Goal: Task Accomplishment & Management: Manage account settings

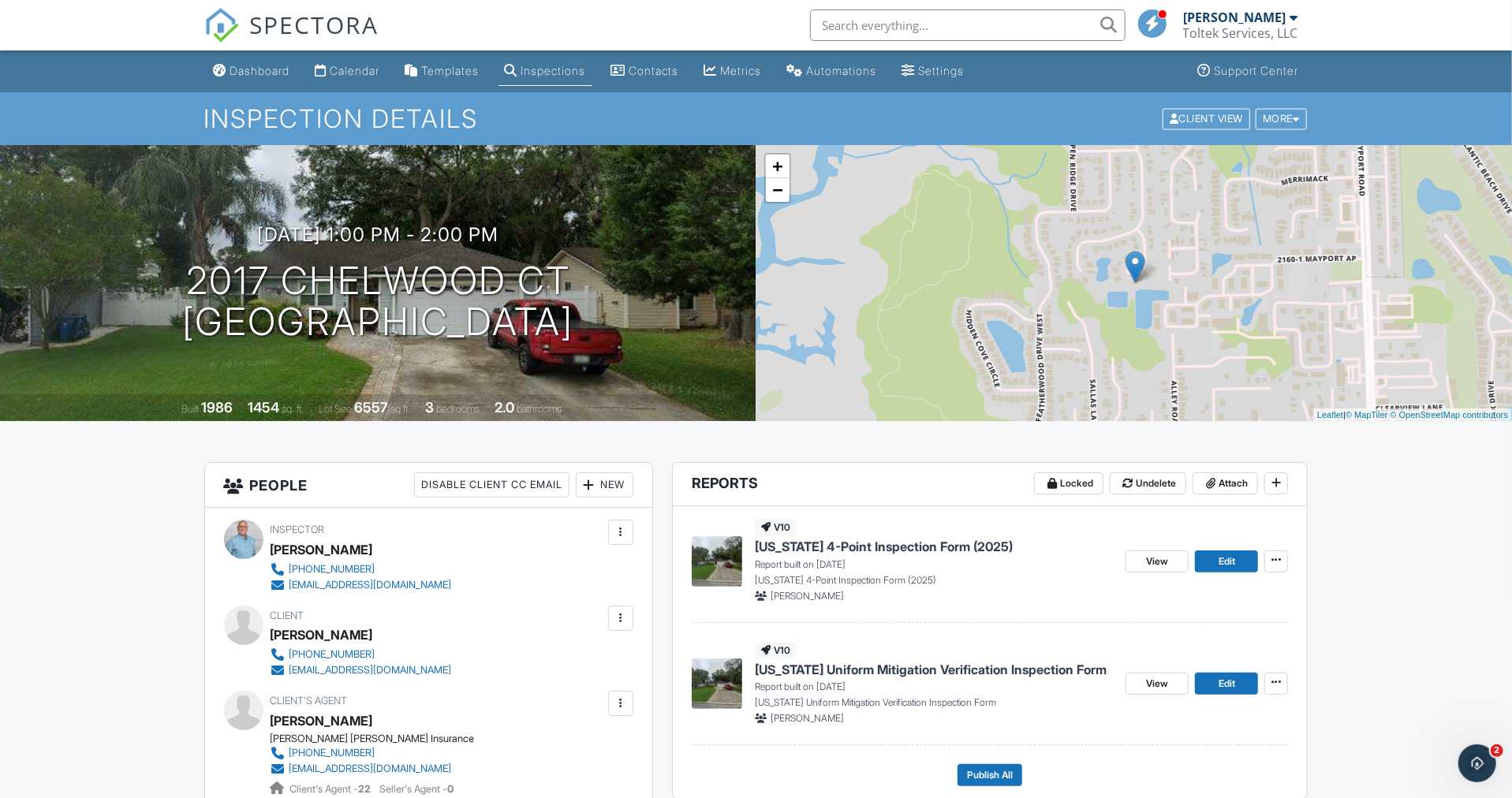
click at [282, 62] on link "Dashboard" at bounding box center [252, 72] width 89 height 30
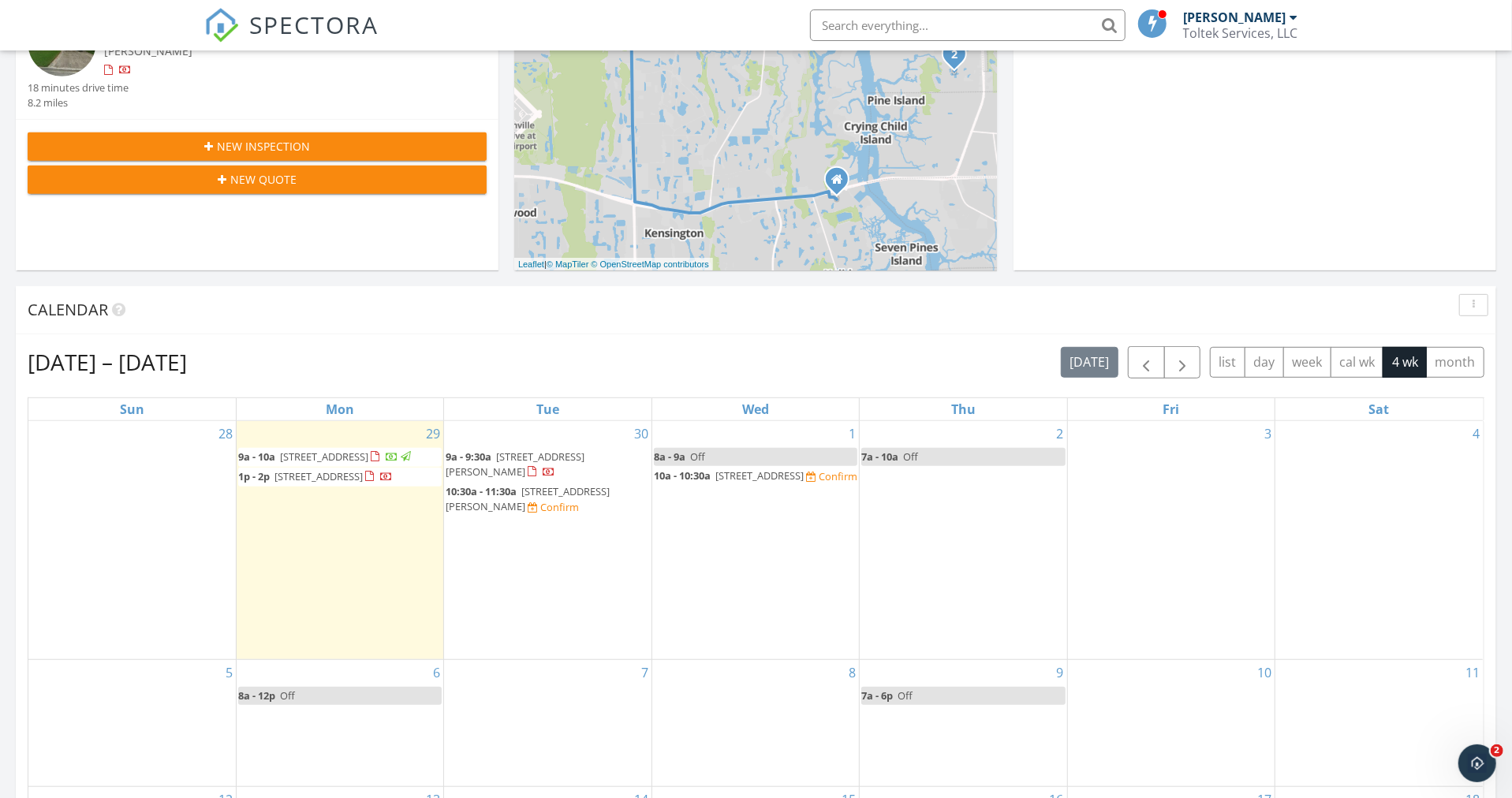
scroll to position [536, 0]
click at [923, 453] on link "7a - 10a Off" at bounding box center [962, 457] width 204 height 18
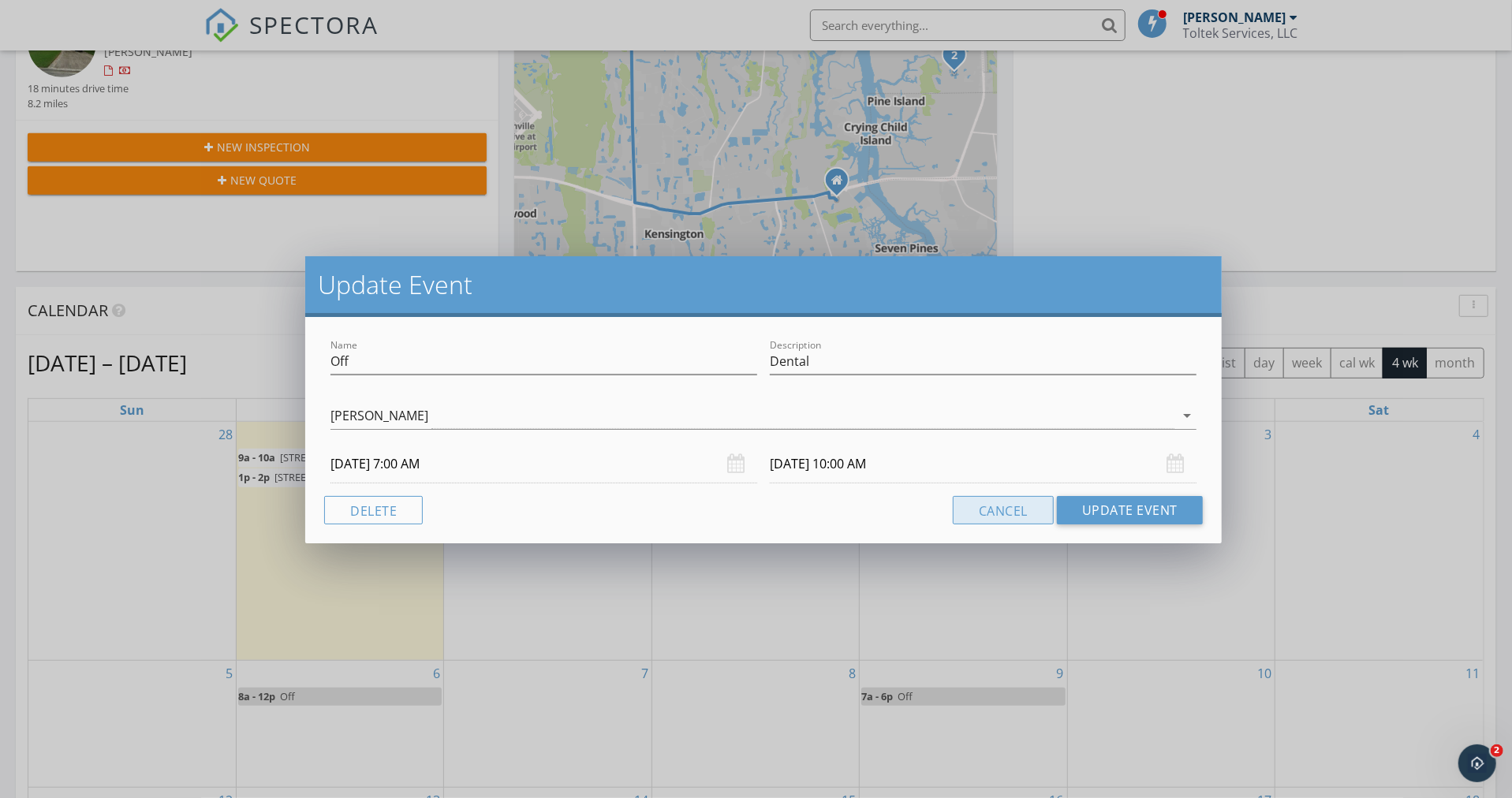
click at [1019, 513] on button "Cancel" at bounding box center [1003, 509] width 100 height 29
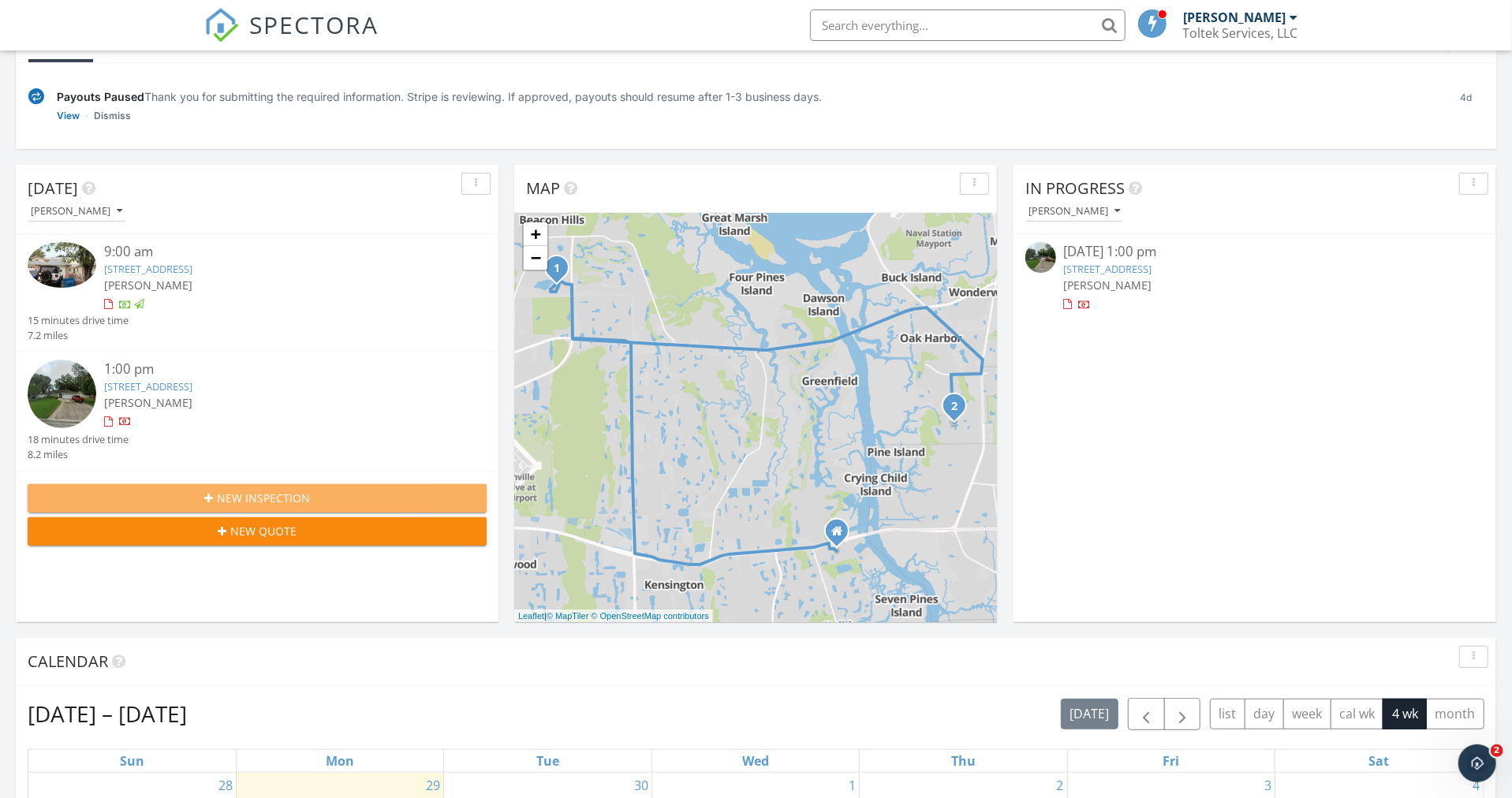
click at [275, 499] on span "New Inspection" at bounding box center [263, 498] width 93 height 17
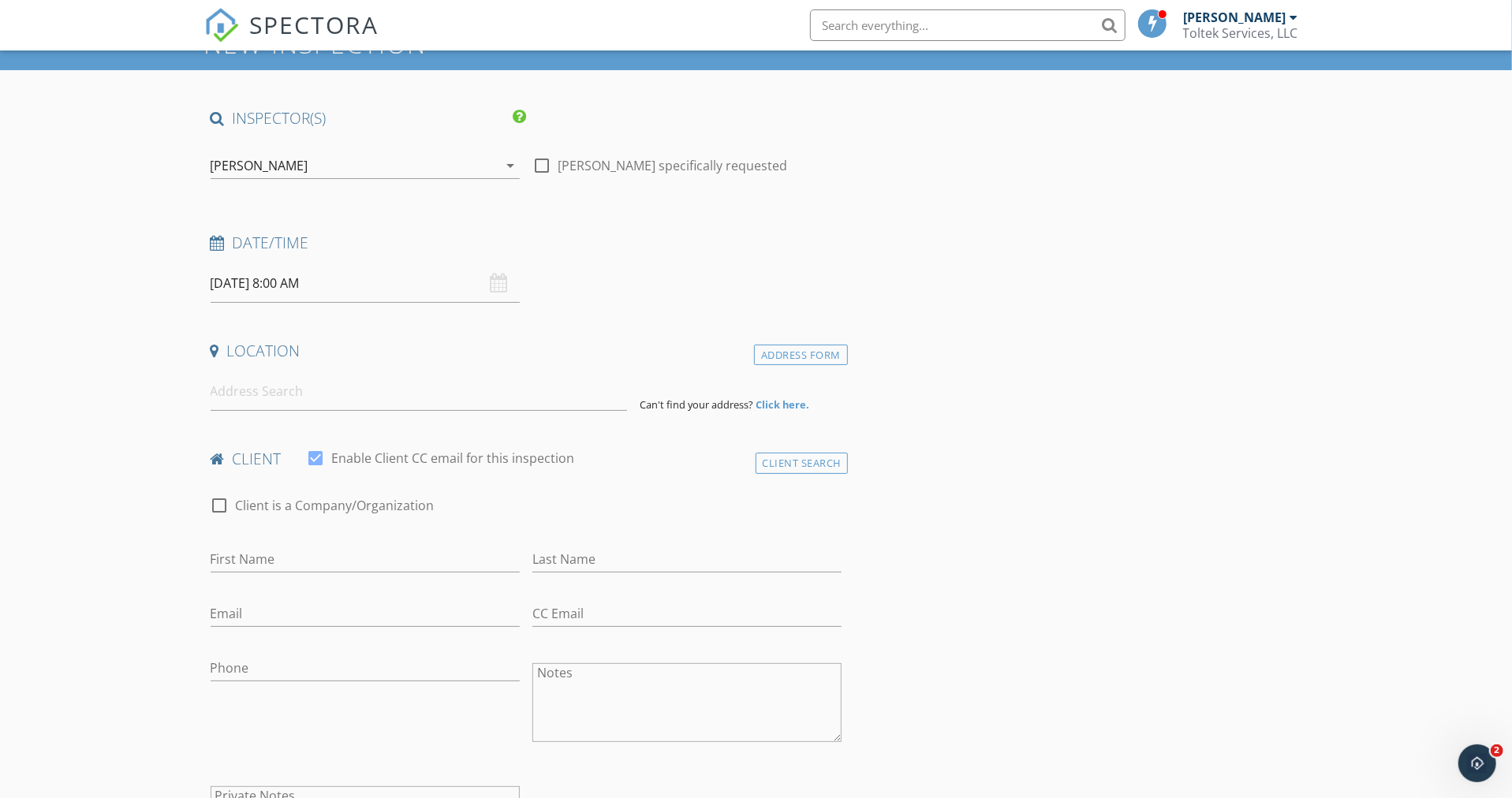
click at [333, 280] on input "09/30/2025 8:00 AM" at bounding box center [365, 283] width 309 height 38
select select "9"
type input "10/02/2025 8:00 AM"
type input "09"
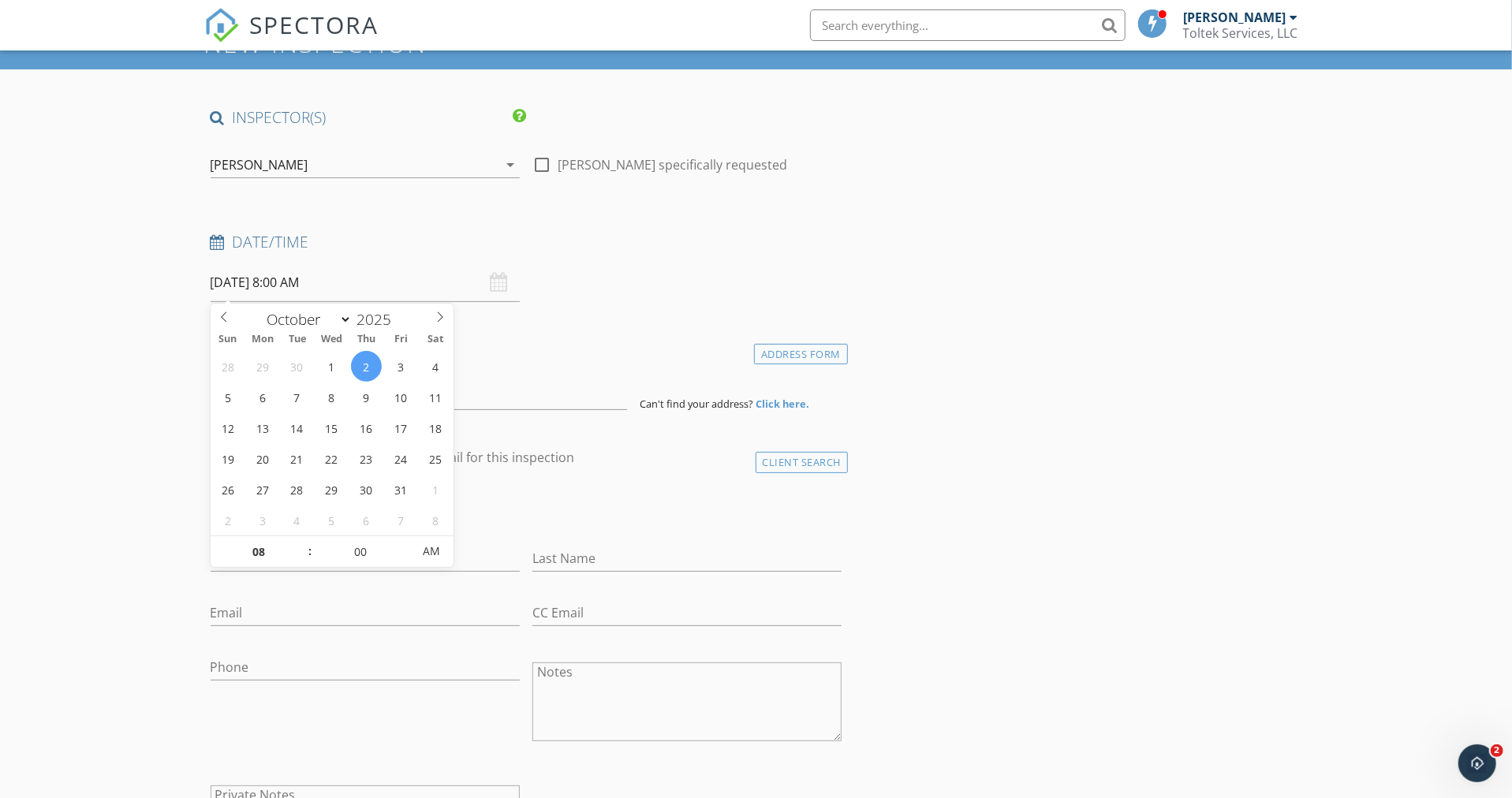
type input "10/02/2025 9:00 AM"
click at [298, 542] on span at bounding box center [301, 544] width 11 height 16
type input "10"
type input "10/02/2025 10:00 AM"
click at [298, 542] on span at bounding box center [301, 544] width 11 height 16
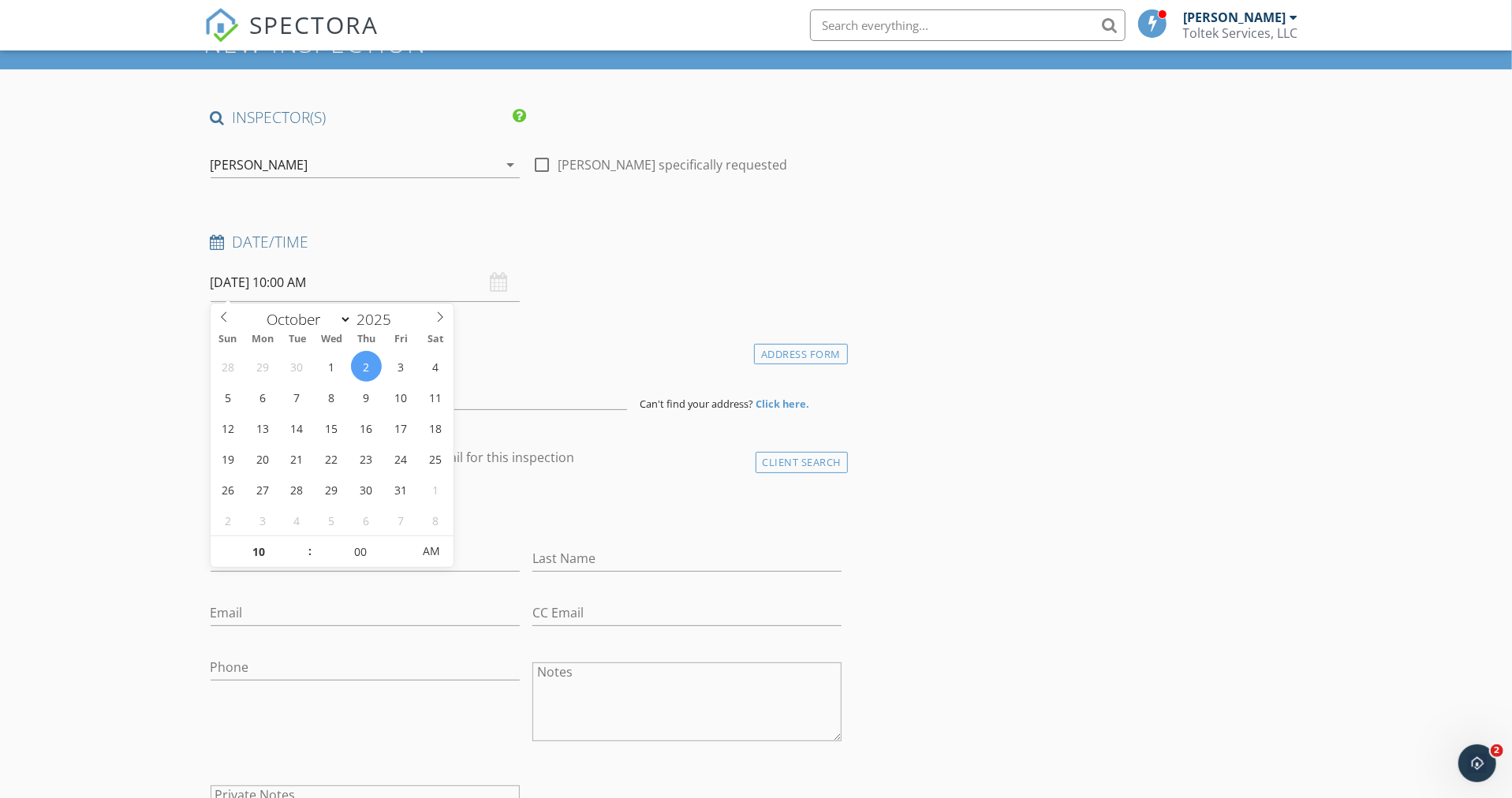
type input "11"
type input "10/02/2025 11:00 AM"
click at [298, 542] on span at bounding box center [301, 544] width 11 height 16
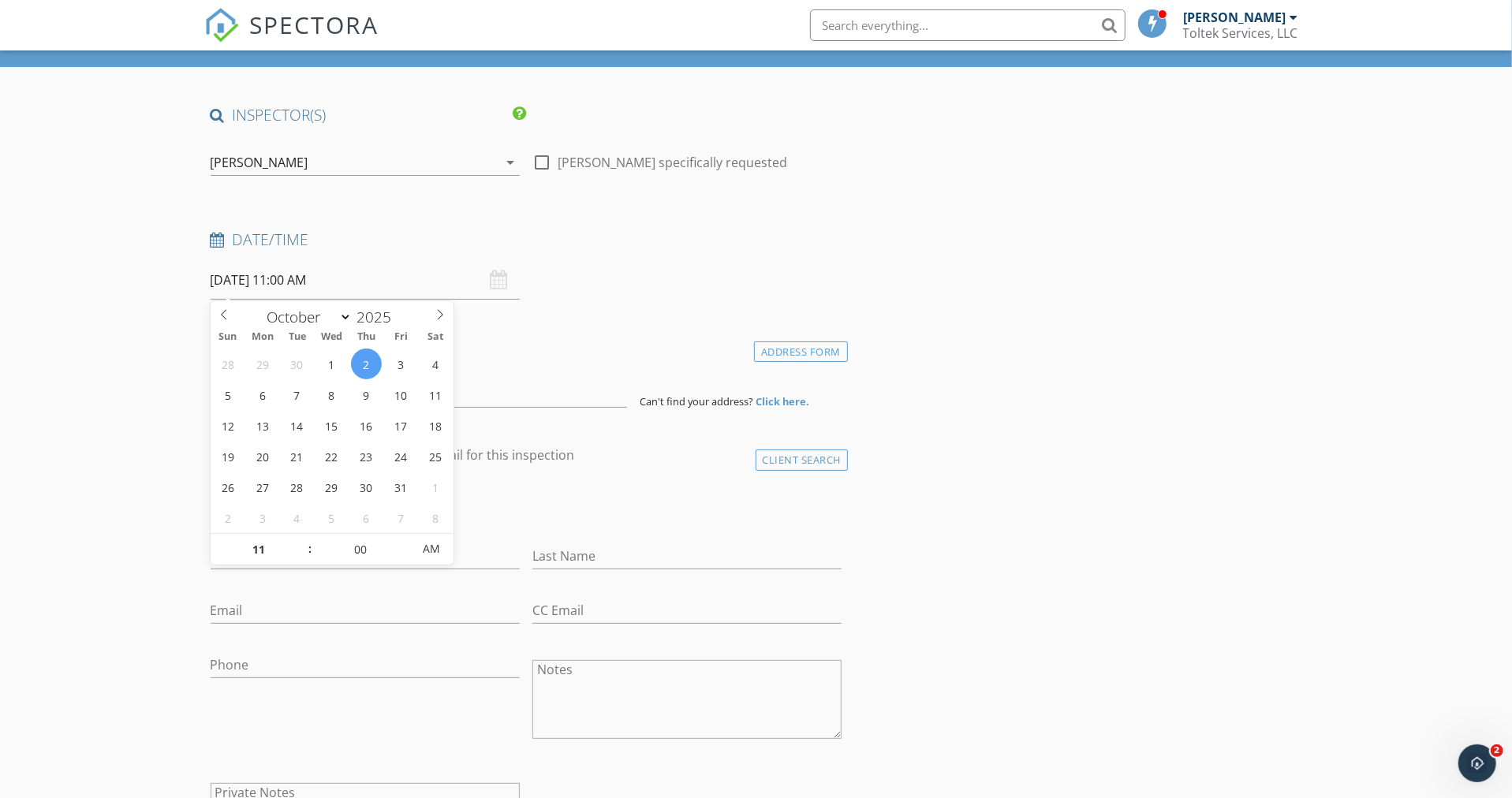
type input "12"
type input "10/02/2025 12:00 PM"
click at [299, 540] on span at bounding box center [301, 542] width 11 height 16
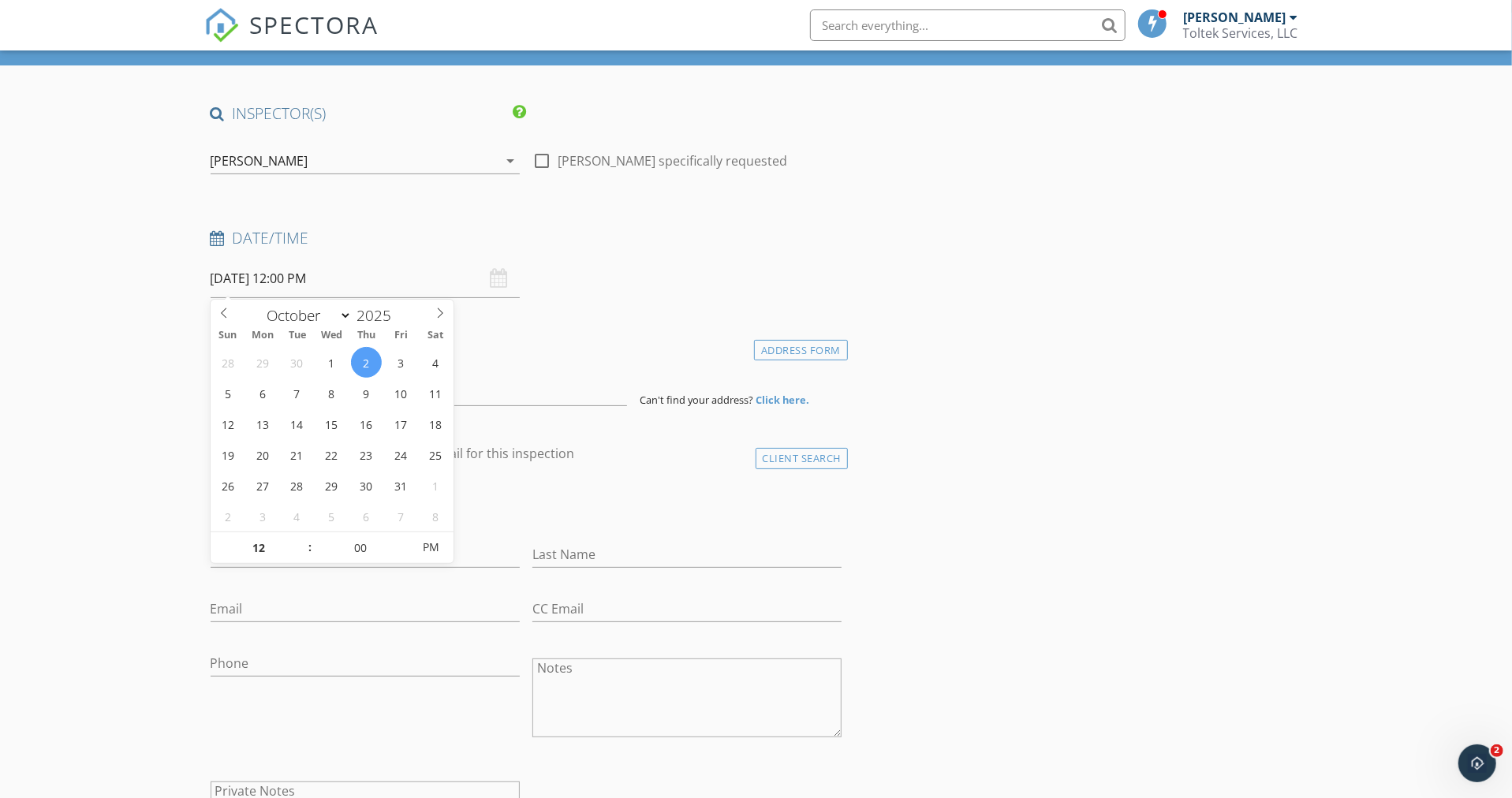
type input "01"
type input "10/02/2025 1:00 PM"
click at [301, 538] on span at bounding box center [301, 540] width 11 height 16
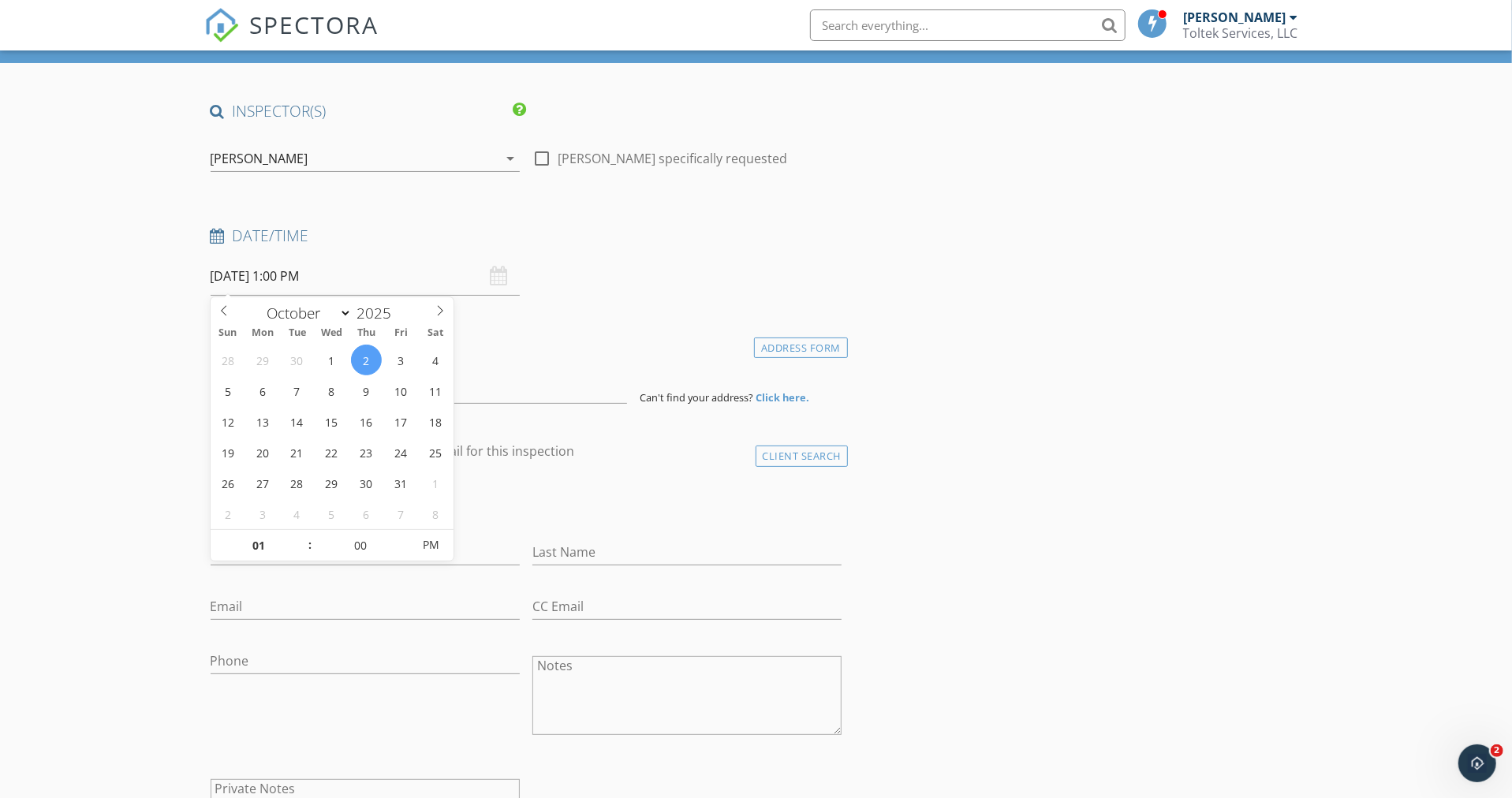
scroll to position [83, 0]
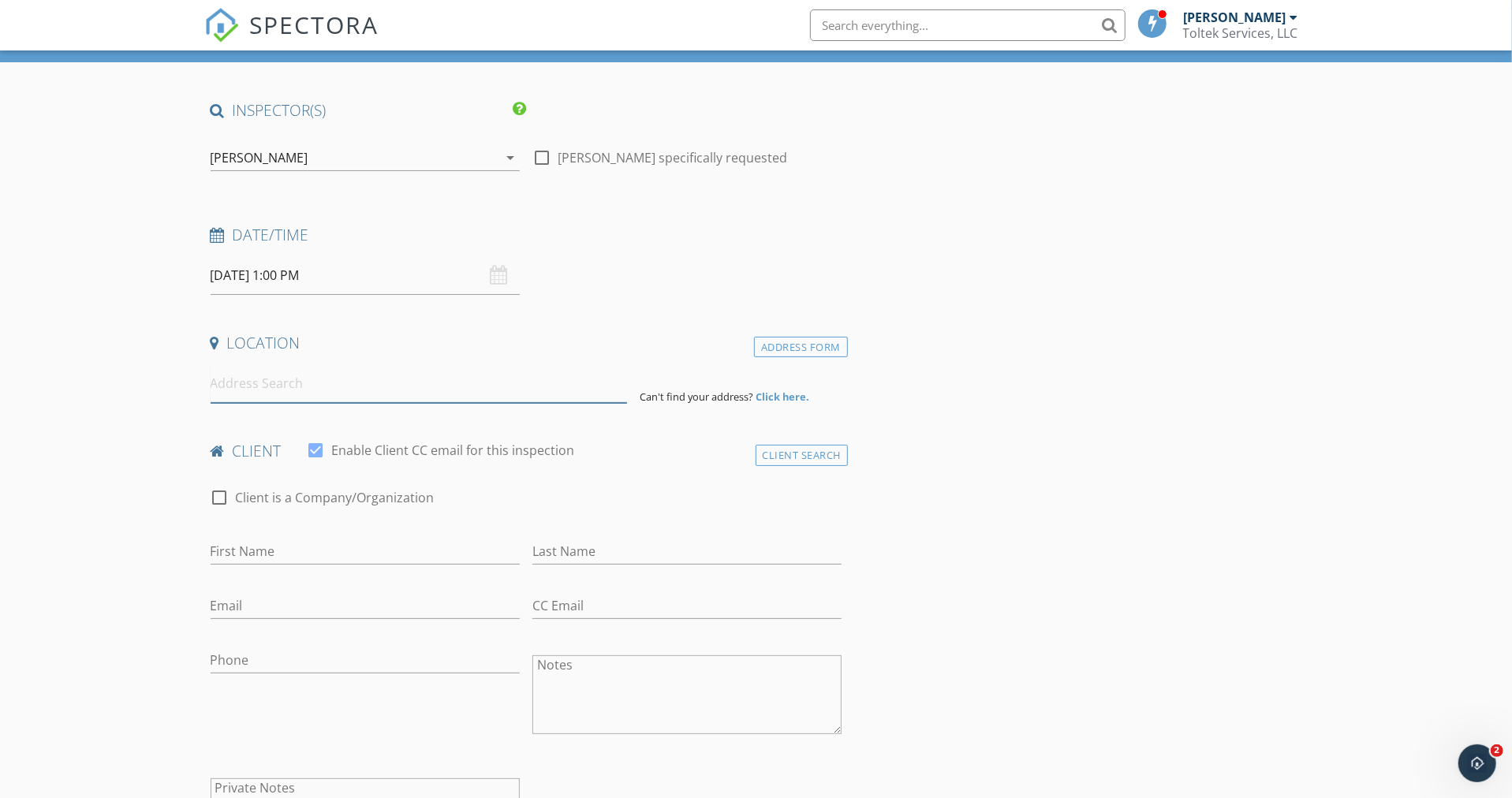
click at [527, 369] on input at bounding box center [419, 383] width 417 height 38
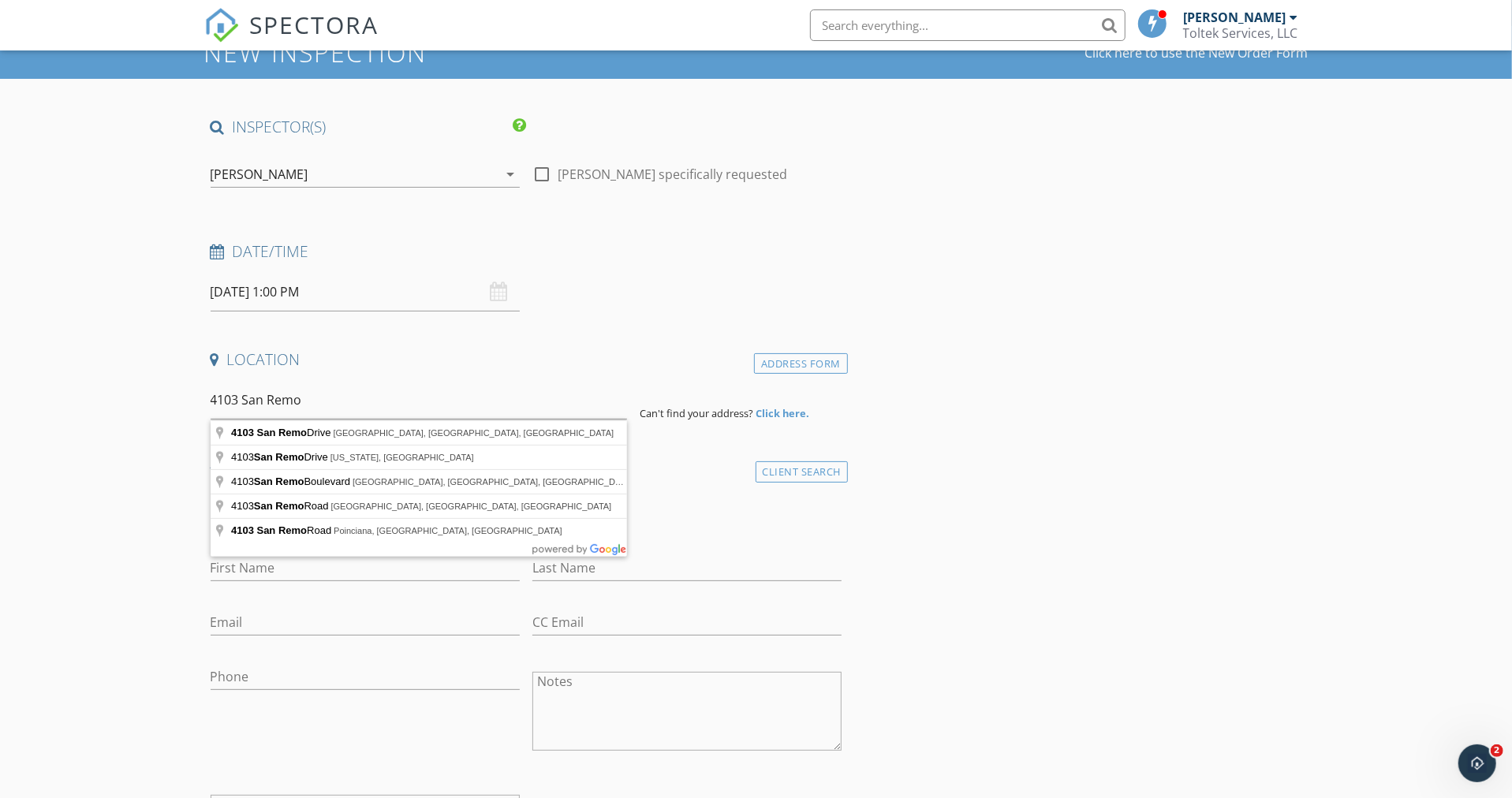
type input "4103 San Remo Drive, Jacksonville, FL, USA"
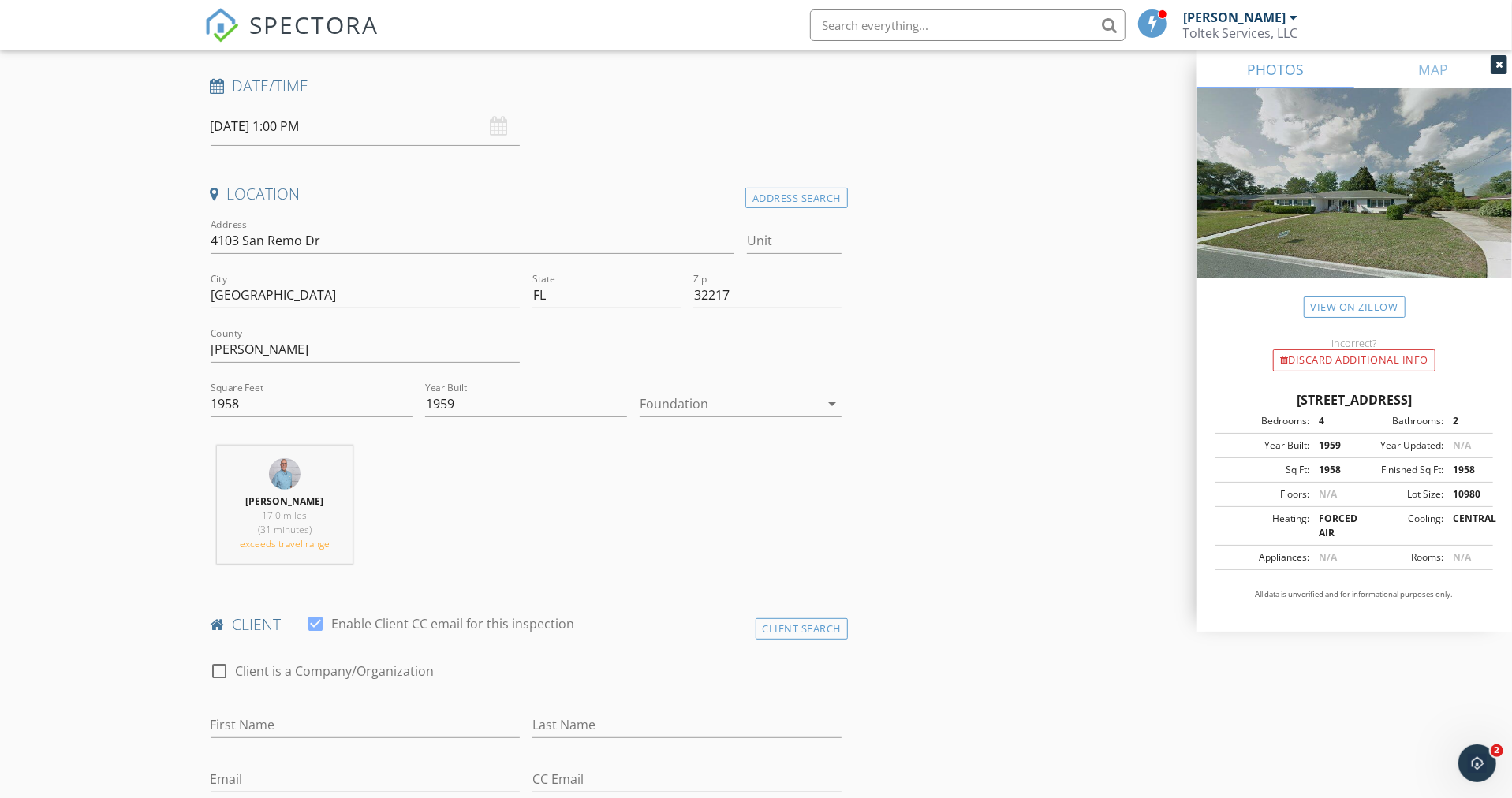
scroll to position [233, 0]
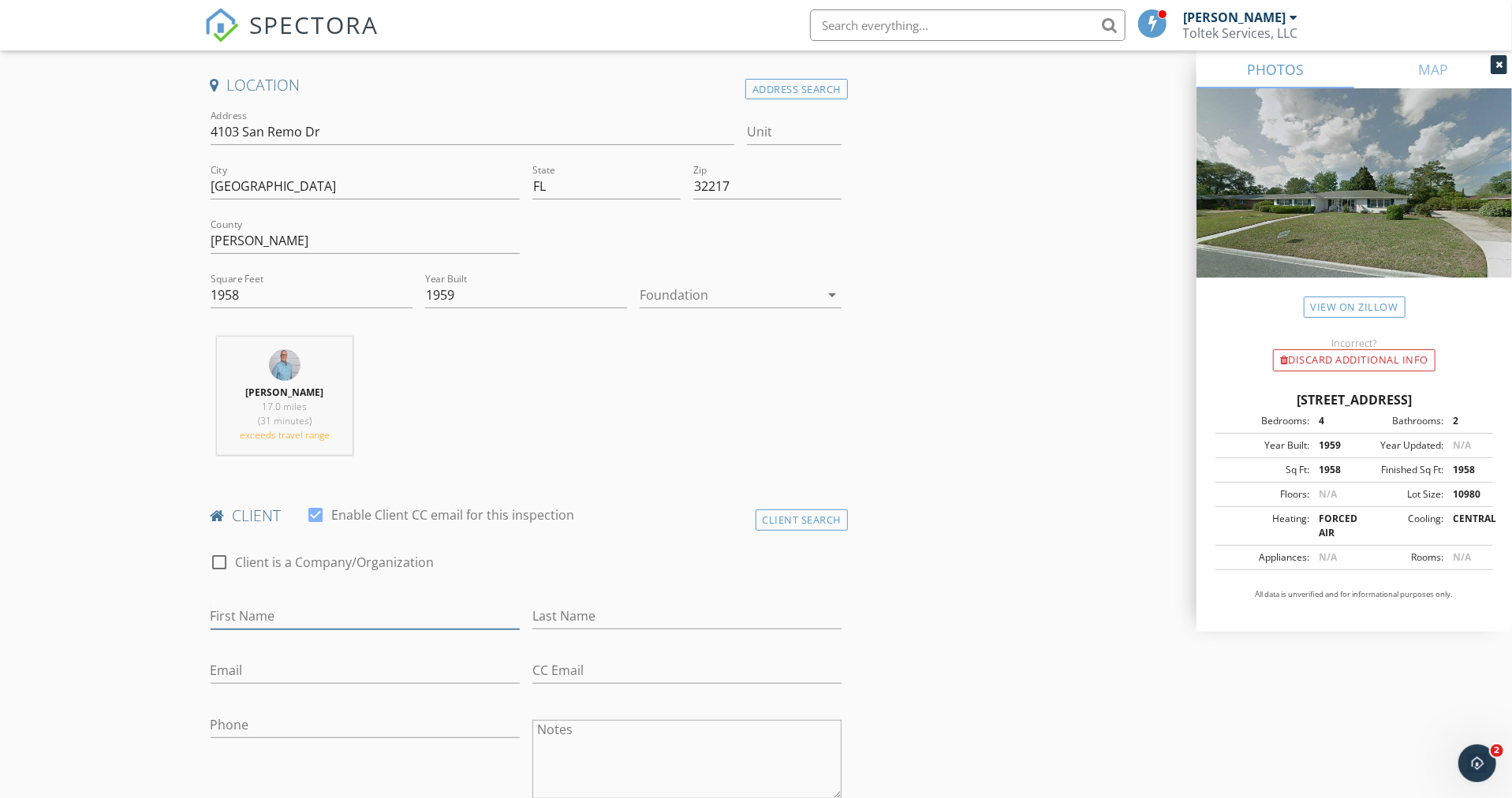
click at [296, 612] on input "First Name" at bounding box center [365, 616] width 309 height 26
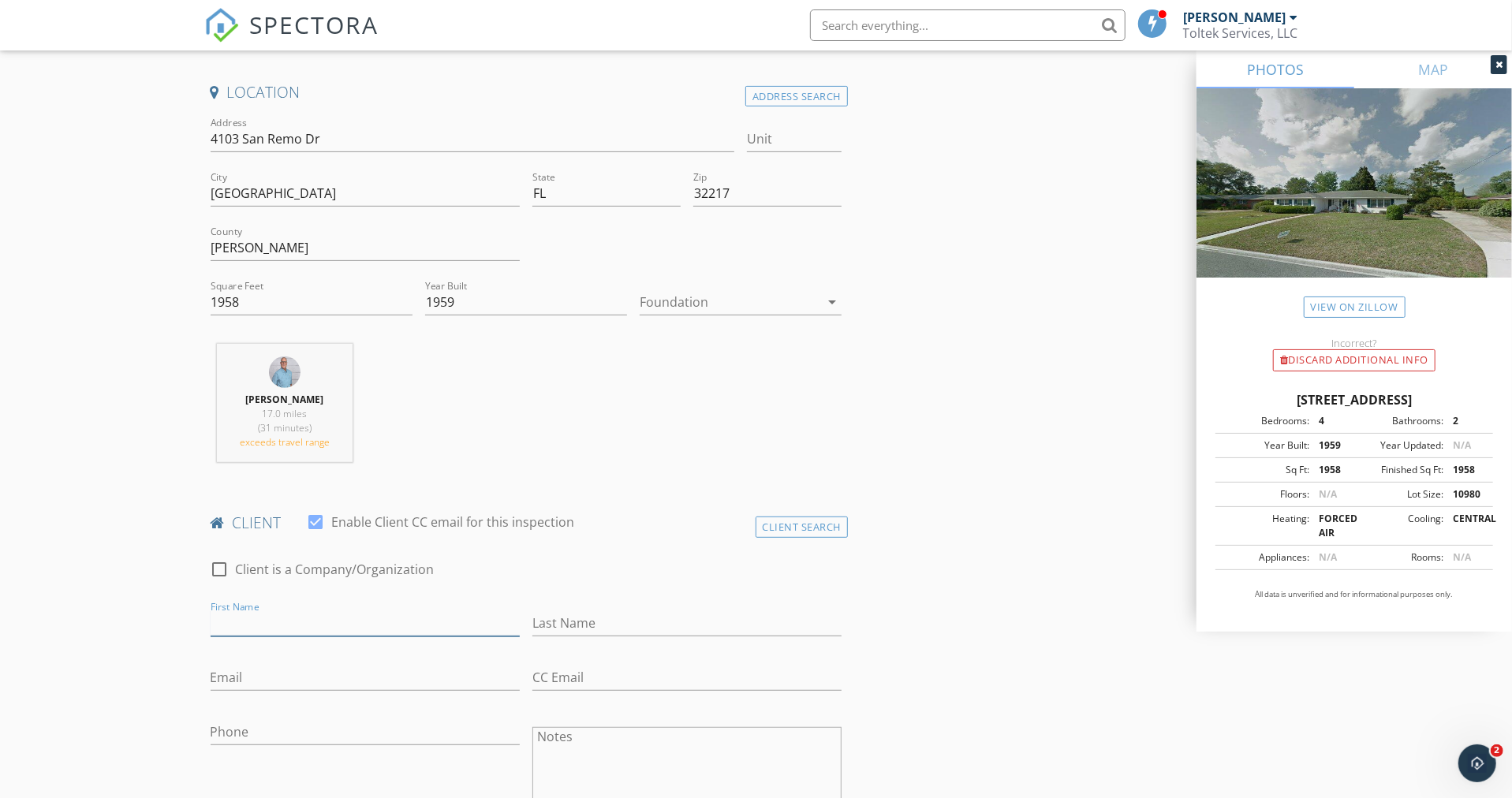
scroll to position [333, 0]
type input "Cameron"
click at [542, 624] on input "Bohn" at bounding box center [687, 624] width 309 height 26
type input "Cohn"
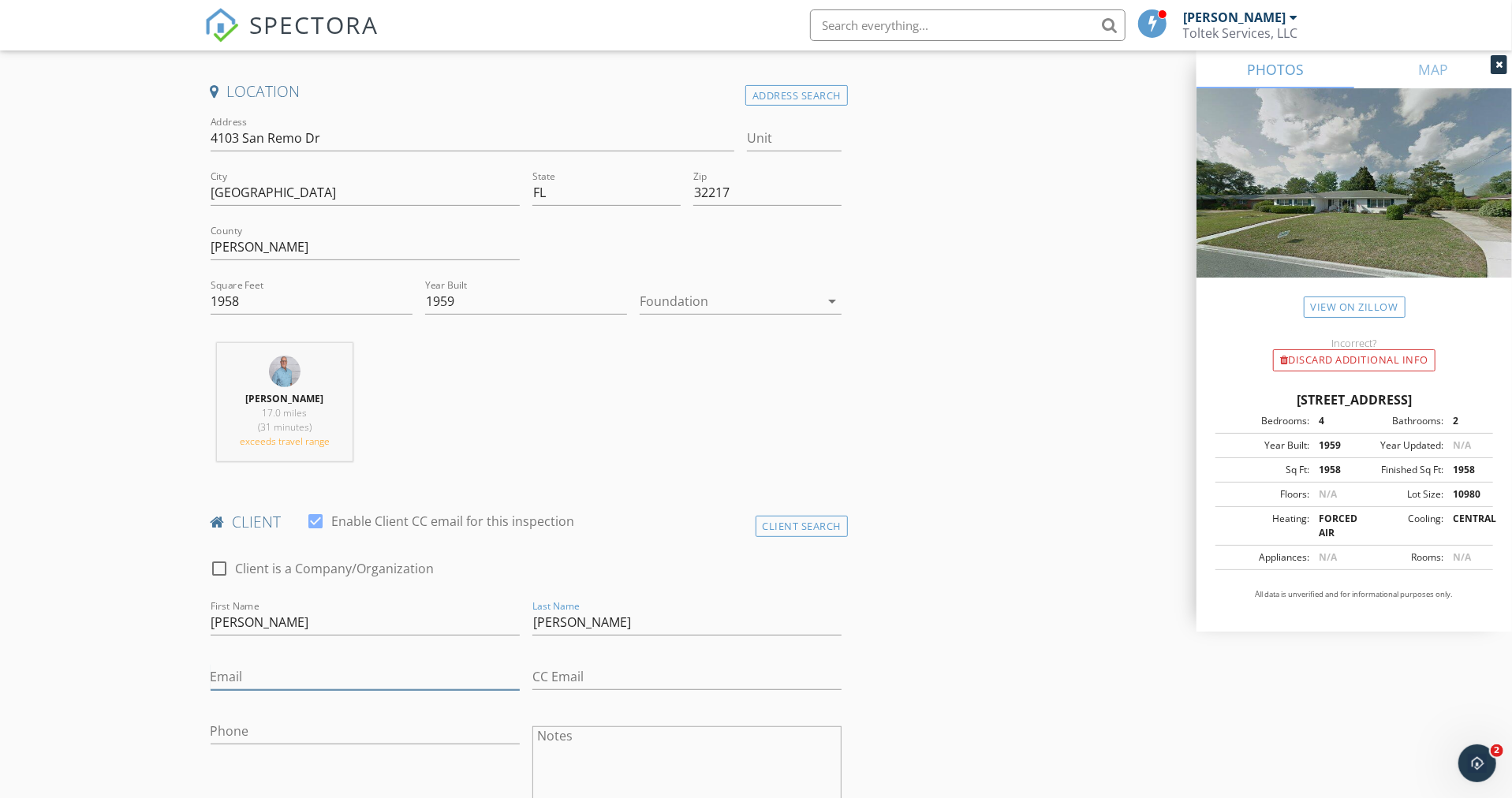
click at [255, 678] on input "Email" at bounding box center [365, 677] width 309 height 26
click at [231, 677] on input "Email" at bounding box center [365, 678] width 309 height 26
type input "ccohn@taylordaylaw.com"
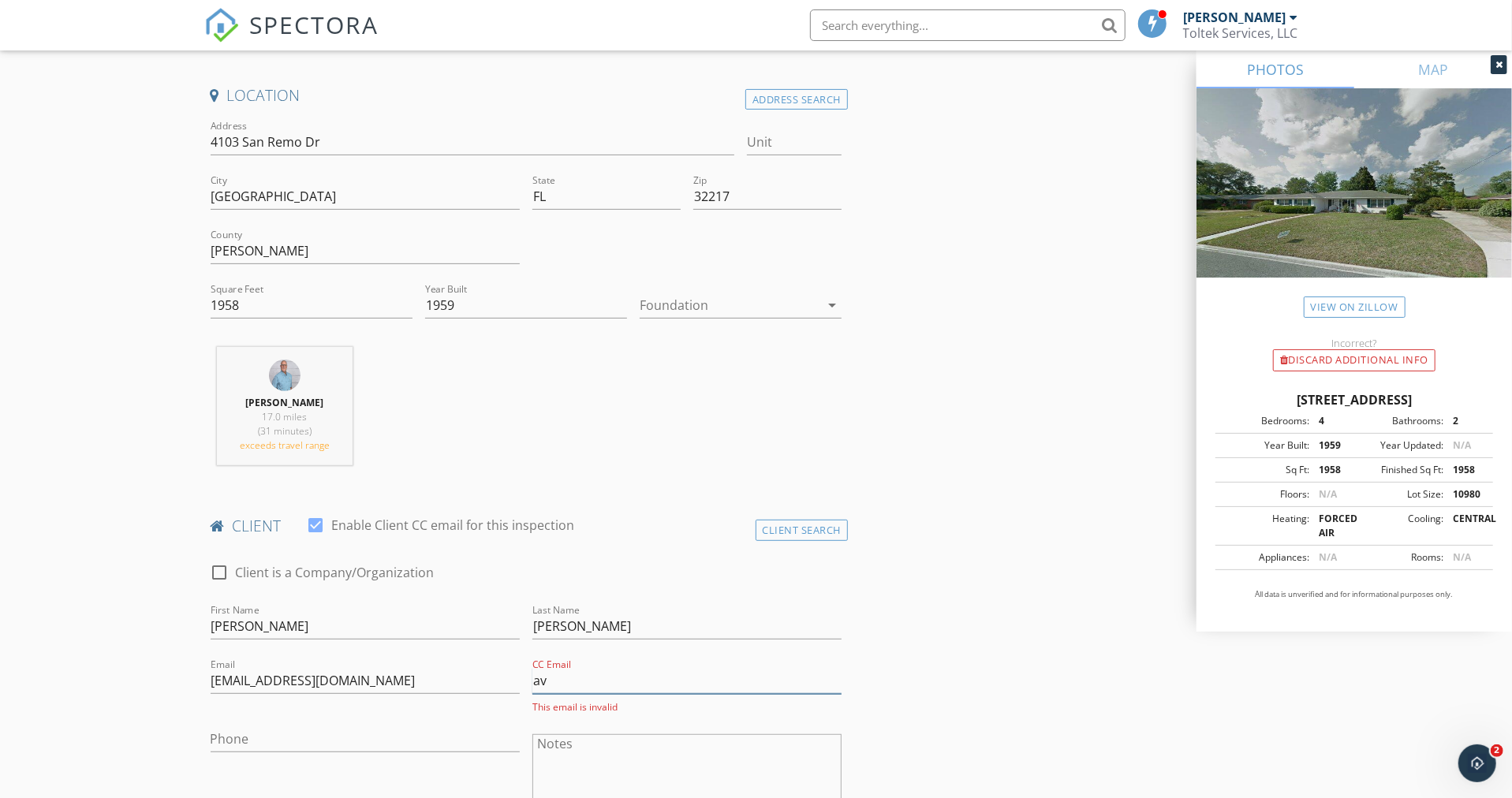
type input "a"
type input "gatorgirlamc@me.com"
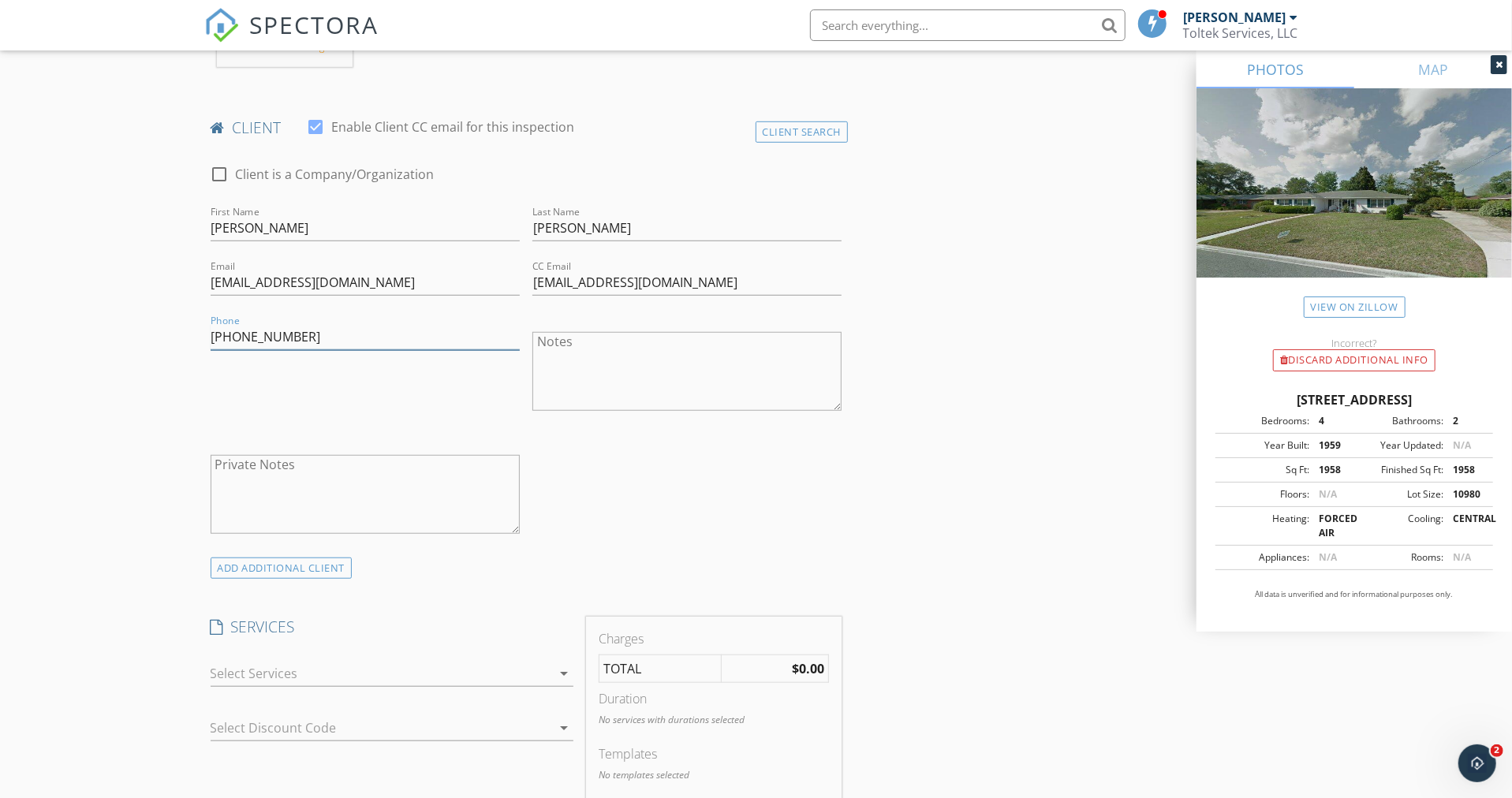
scroll to position [730, 0]
type input "912-464-7836"
click at [274, 676] on div at bounding box center [381, 672] width 341 height 26
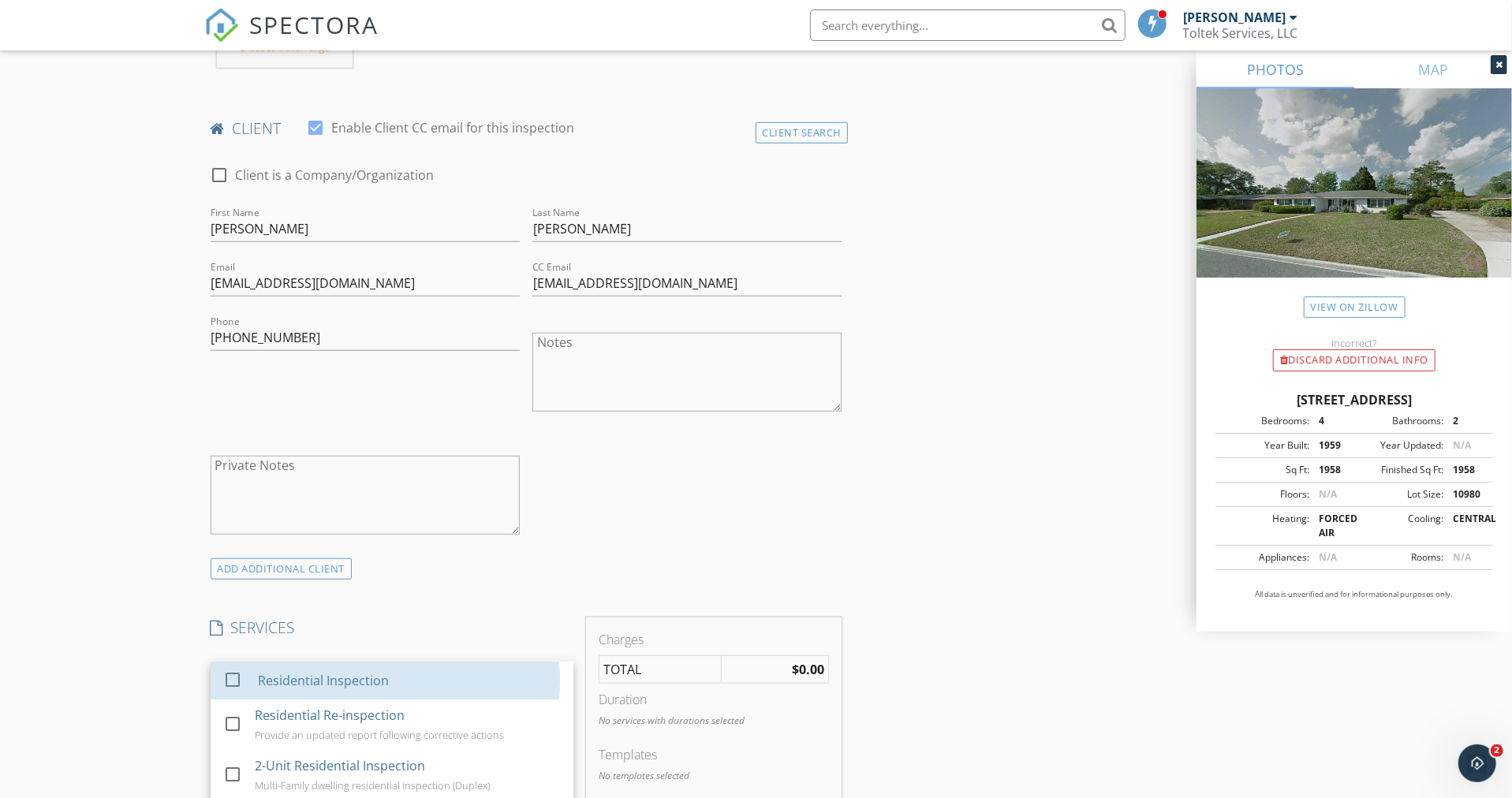
click at [318, 686] on div "Residential Inspection" at bounding box center [322, 680] width 131 height 19
checkbox input "true"
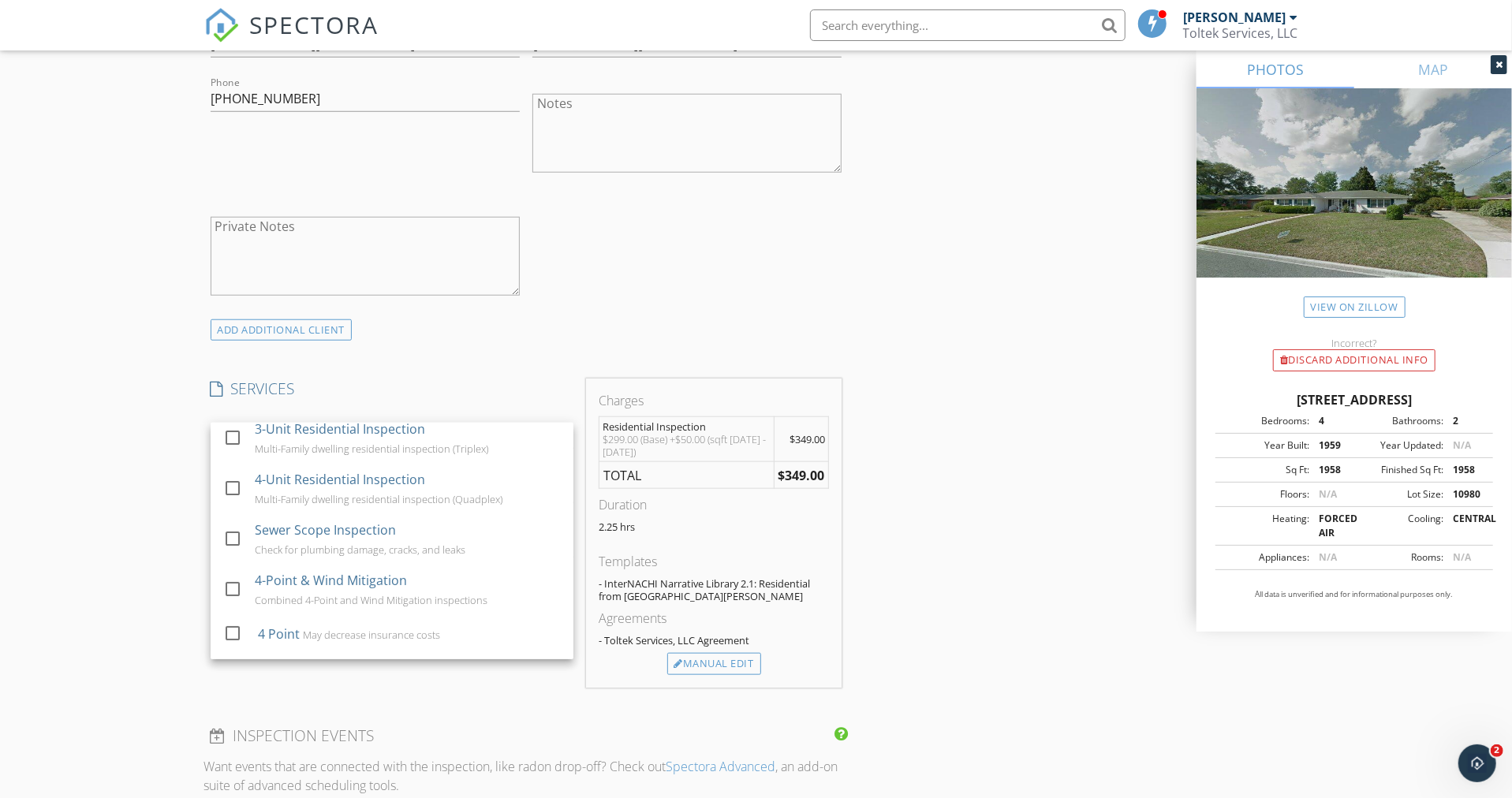
scroll to position [157, 0]
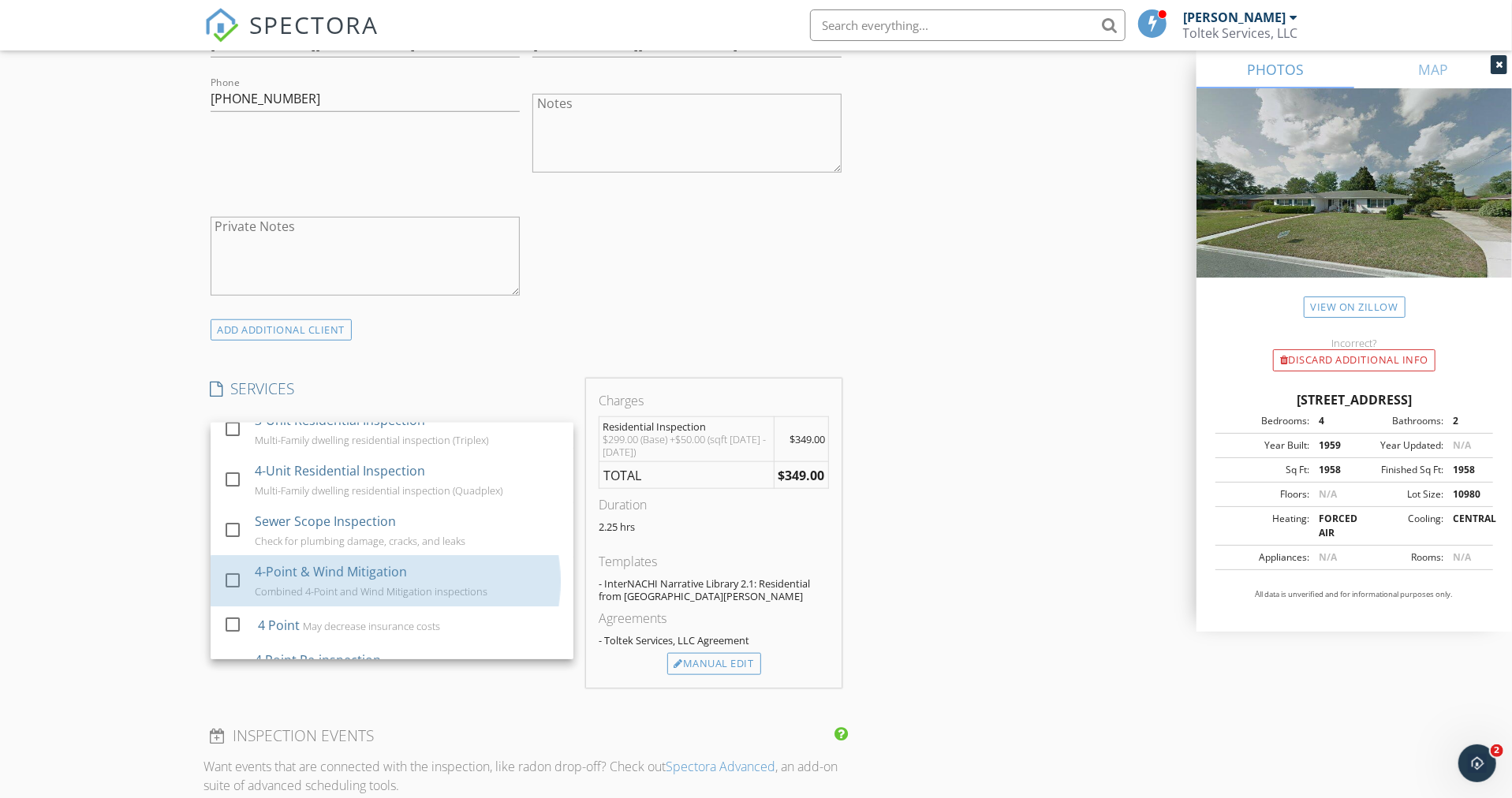
click at [333, 567] on div "4-Point & Wind Mitigation" at bounding box center [331, 571] width 152 height 19
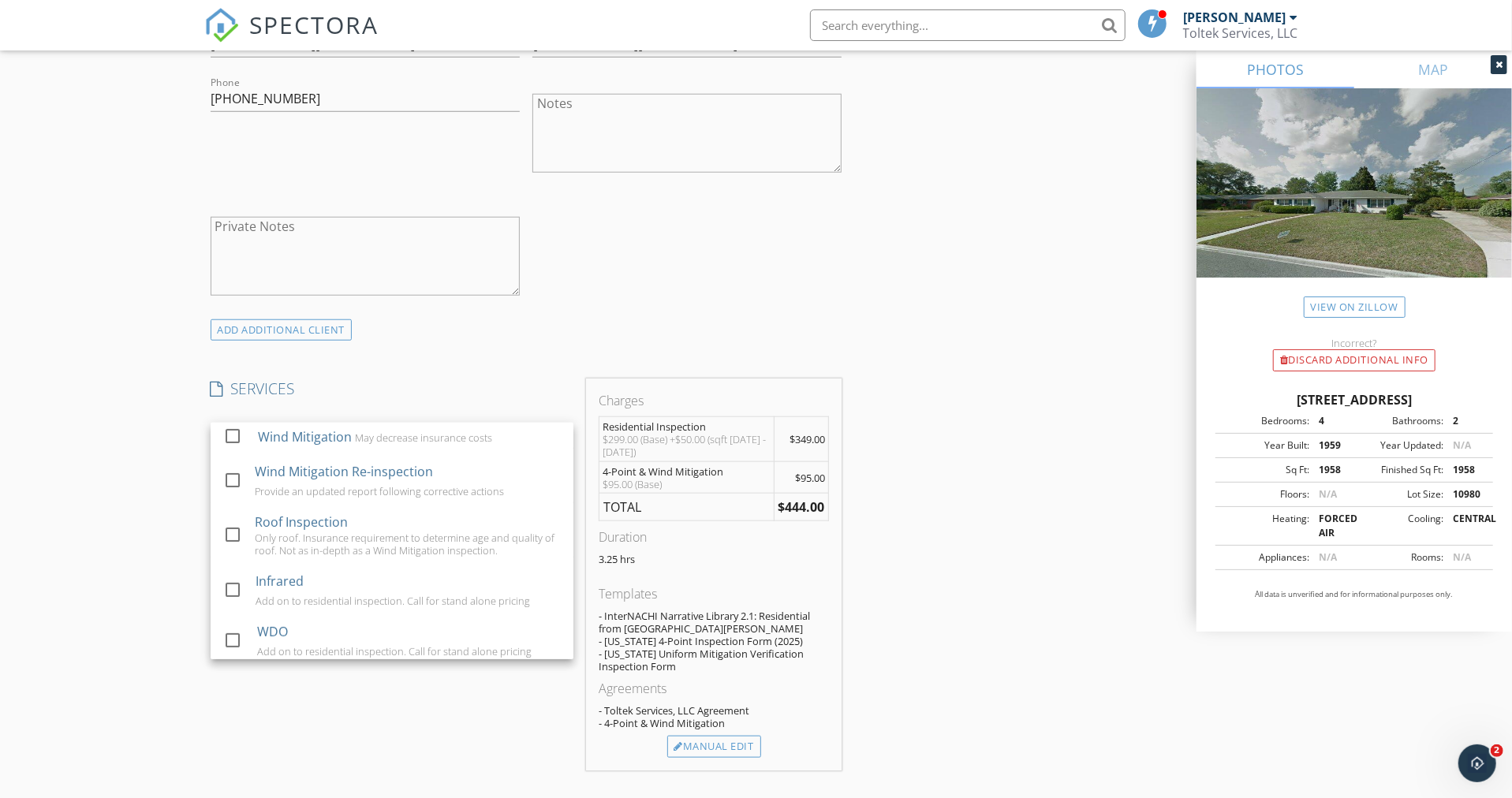
scroll to position [472, 0]
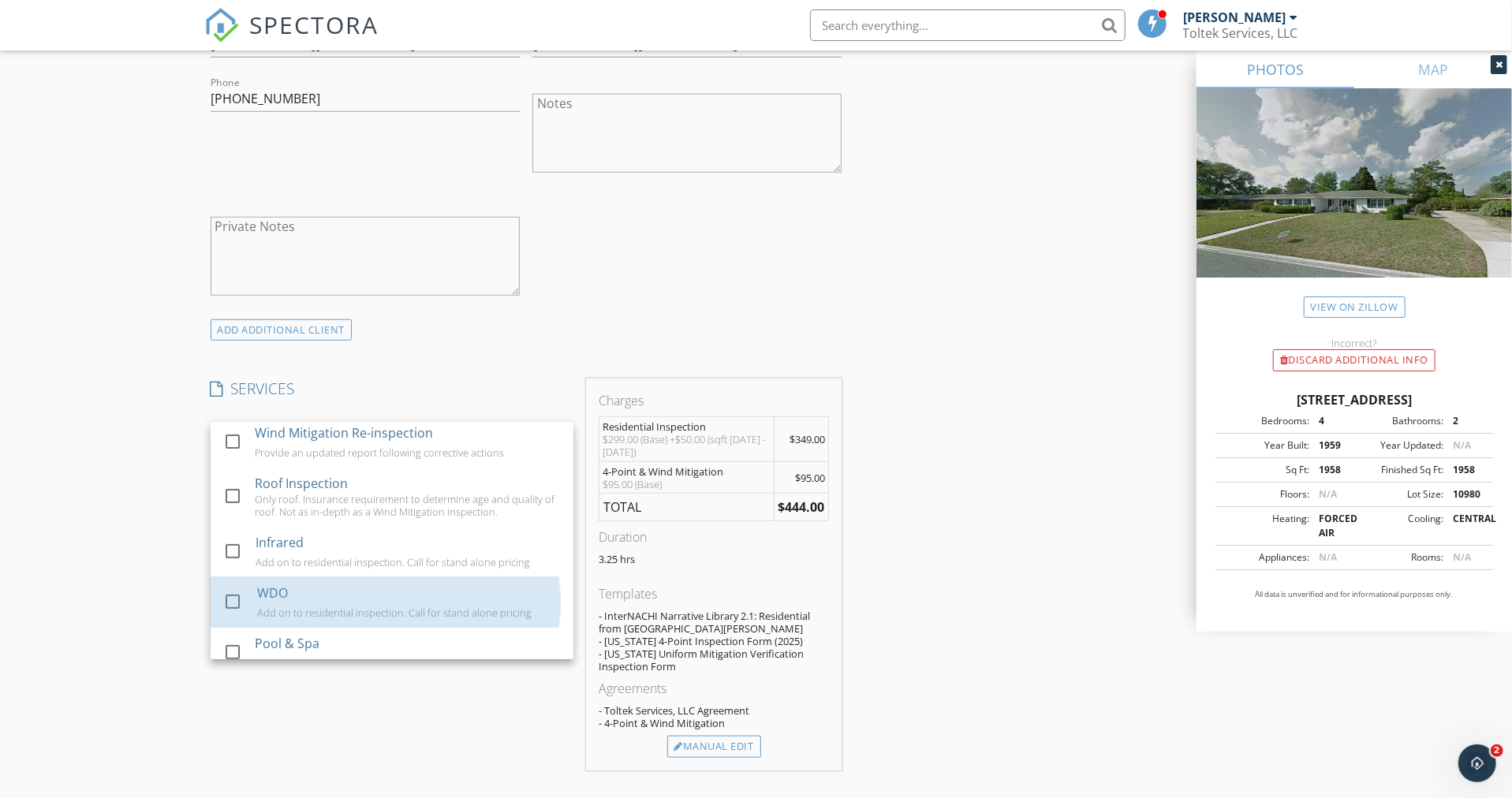
click at [285, 587] on div "WDO" at bounding box center [272, 592] width 31 height 19
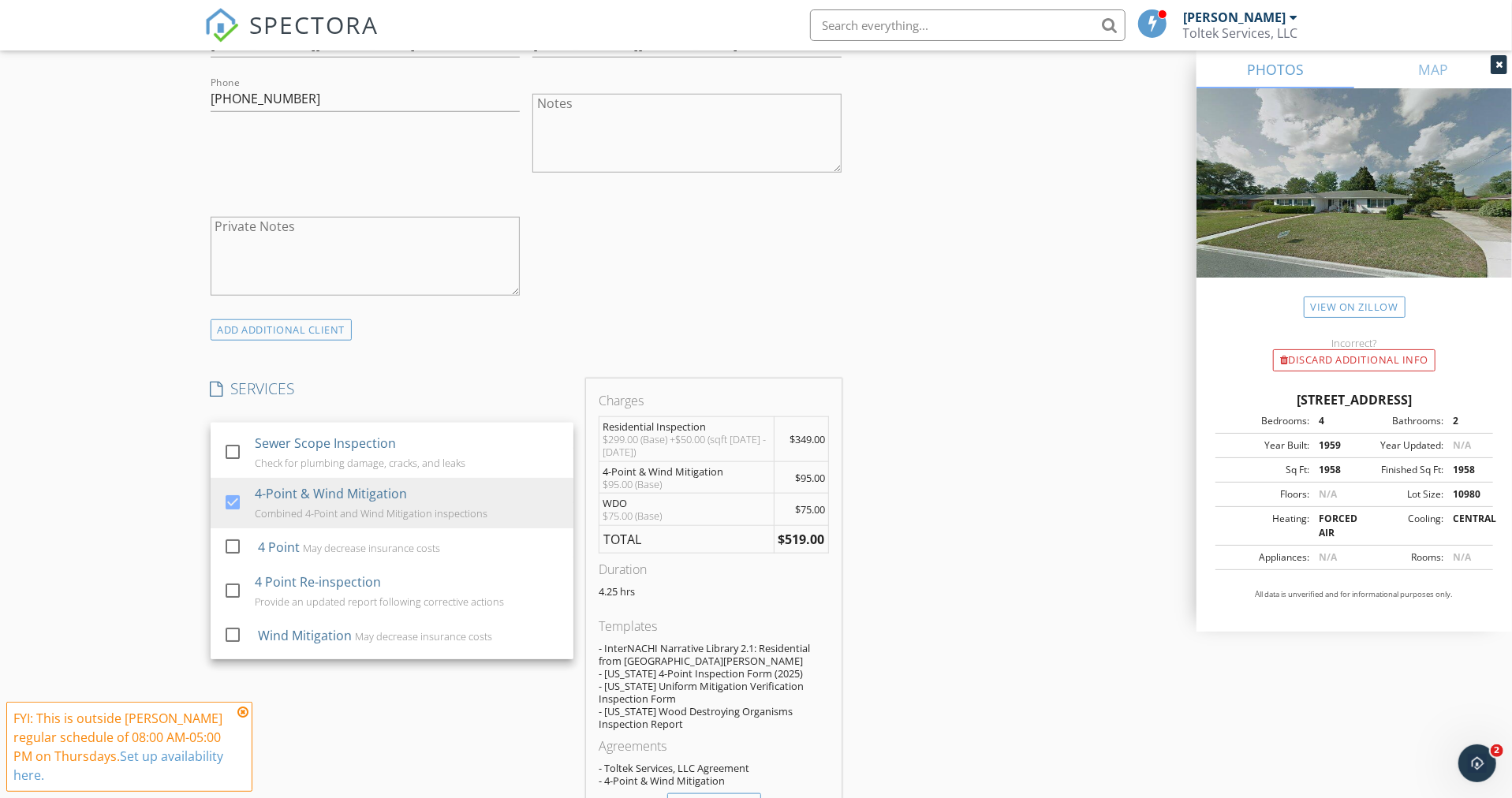
scroll to position [196, 0]
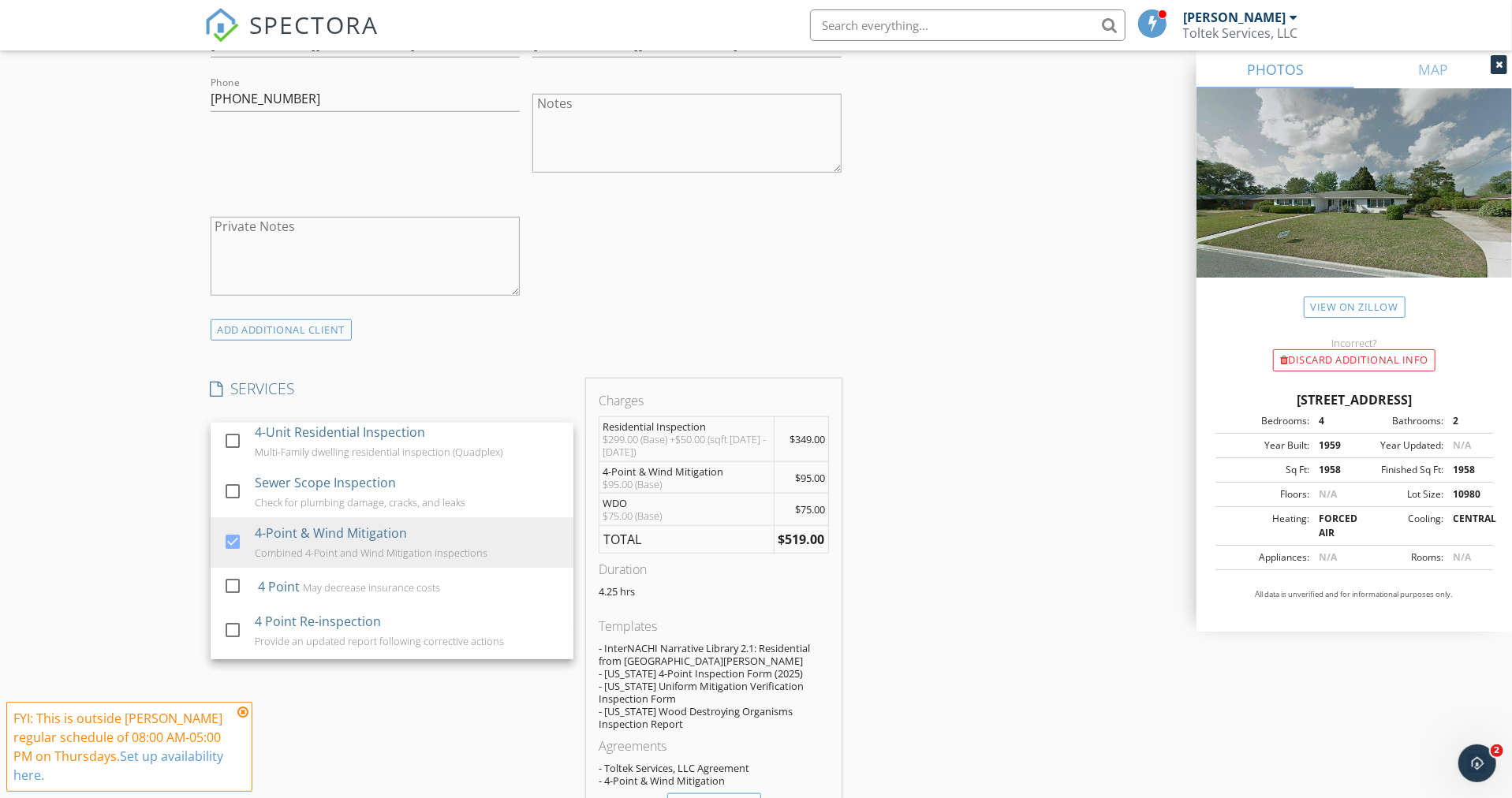
click at [232, 489] on div at bounding box center [232, 491] width 27 height 27
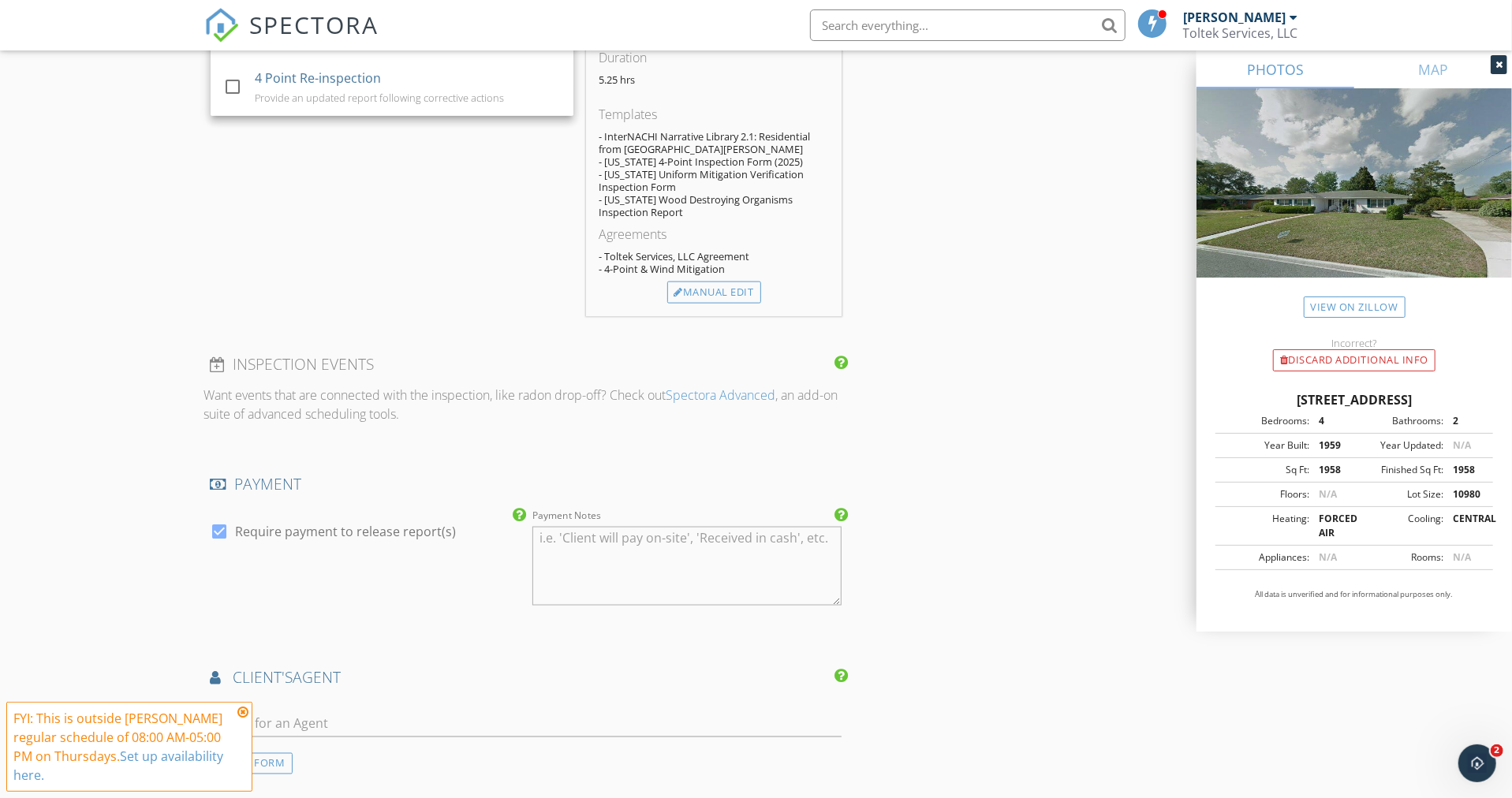
scroll to position [1511, 0]
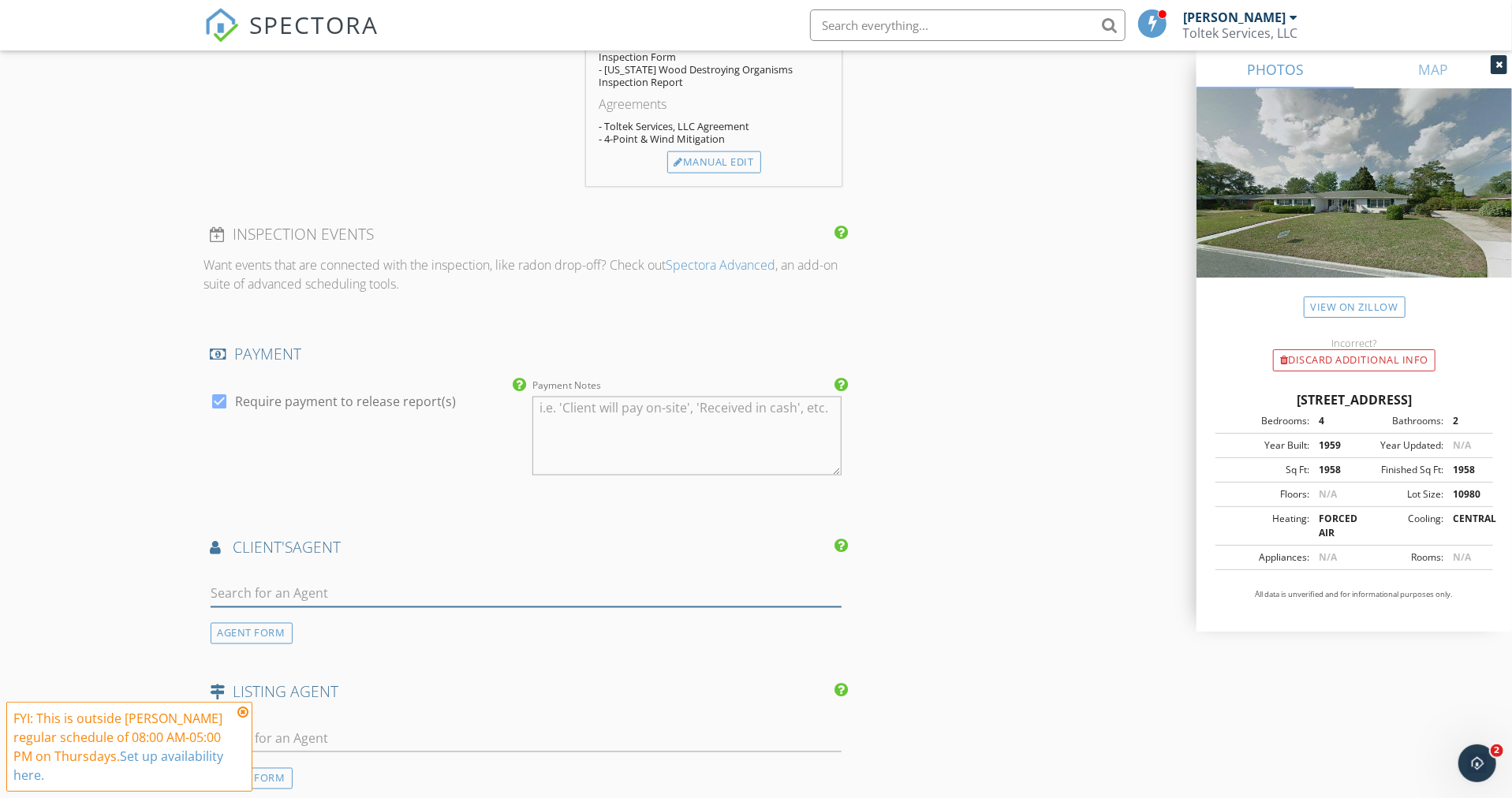
click at [286, 586] on input "text" at bounding box center [526, 594] width 631 height 26
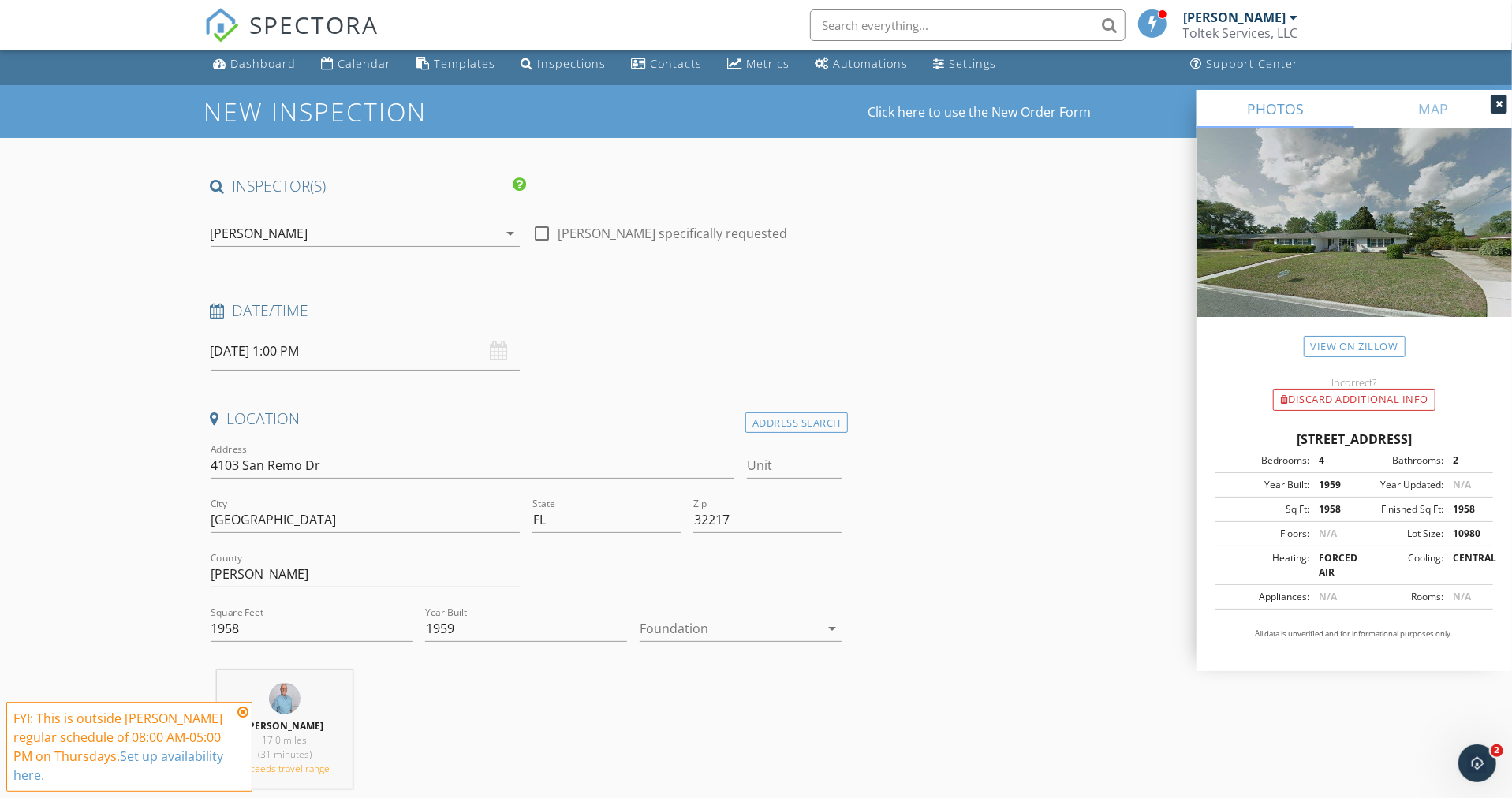
scroll to position [0, 0]
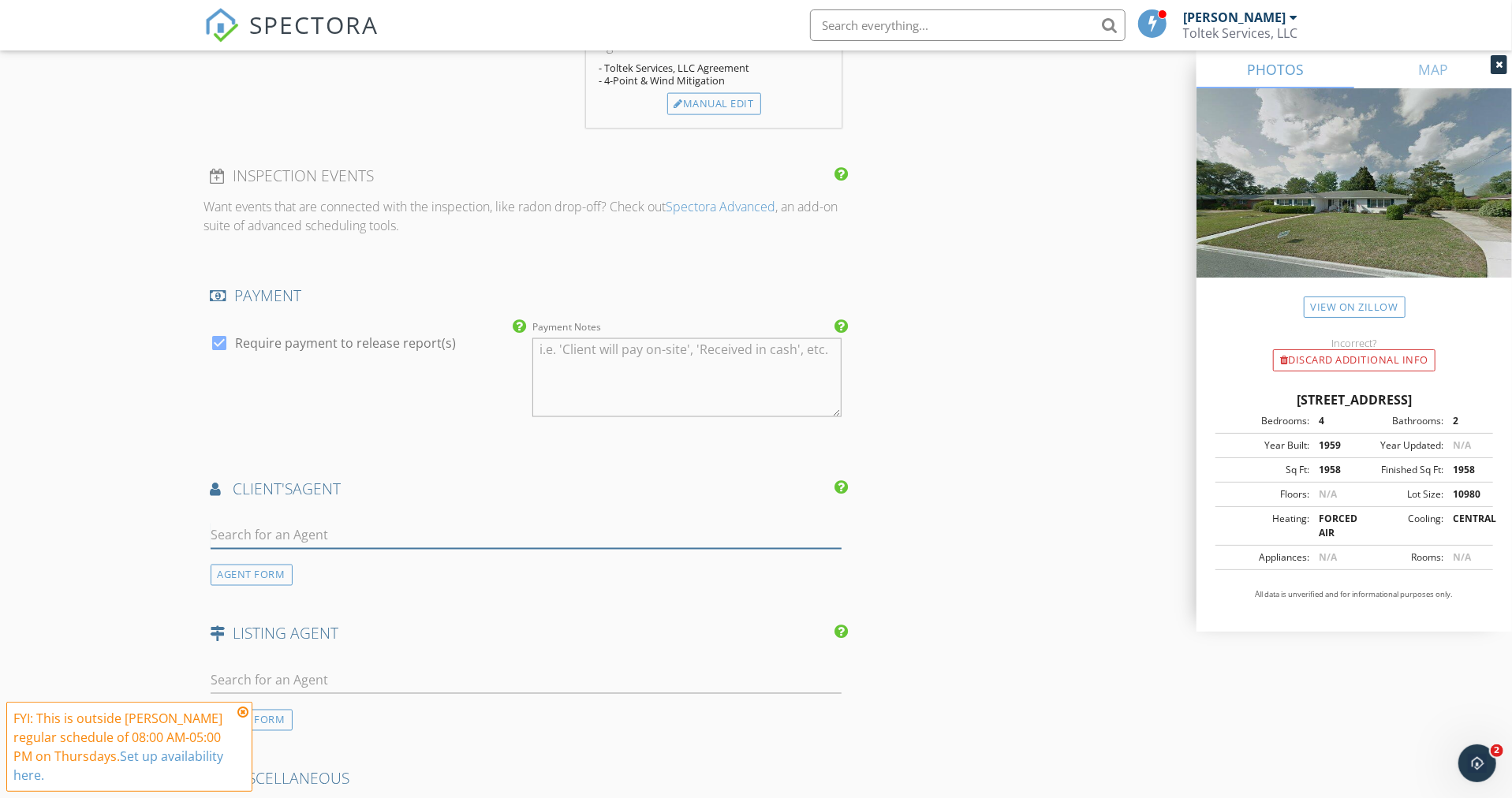
click at [279, 529] on input "text" at bounding box center [526, 536] width 631 height 26
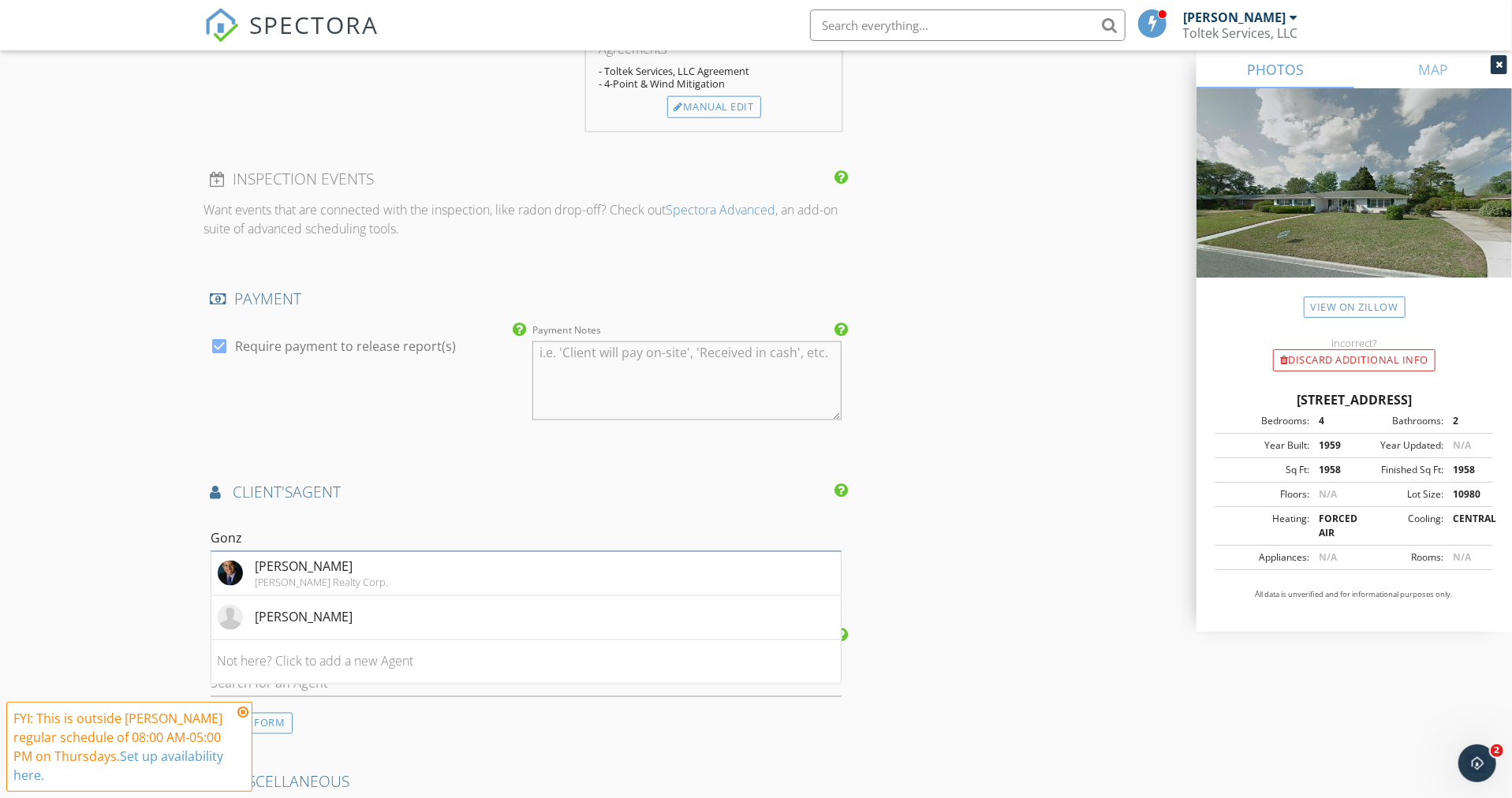
type input "Gonz"
click at [301, 570] on div "Gonzalo Mejia" at bounding box center [321, 566] width 133 height 19
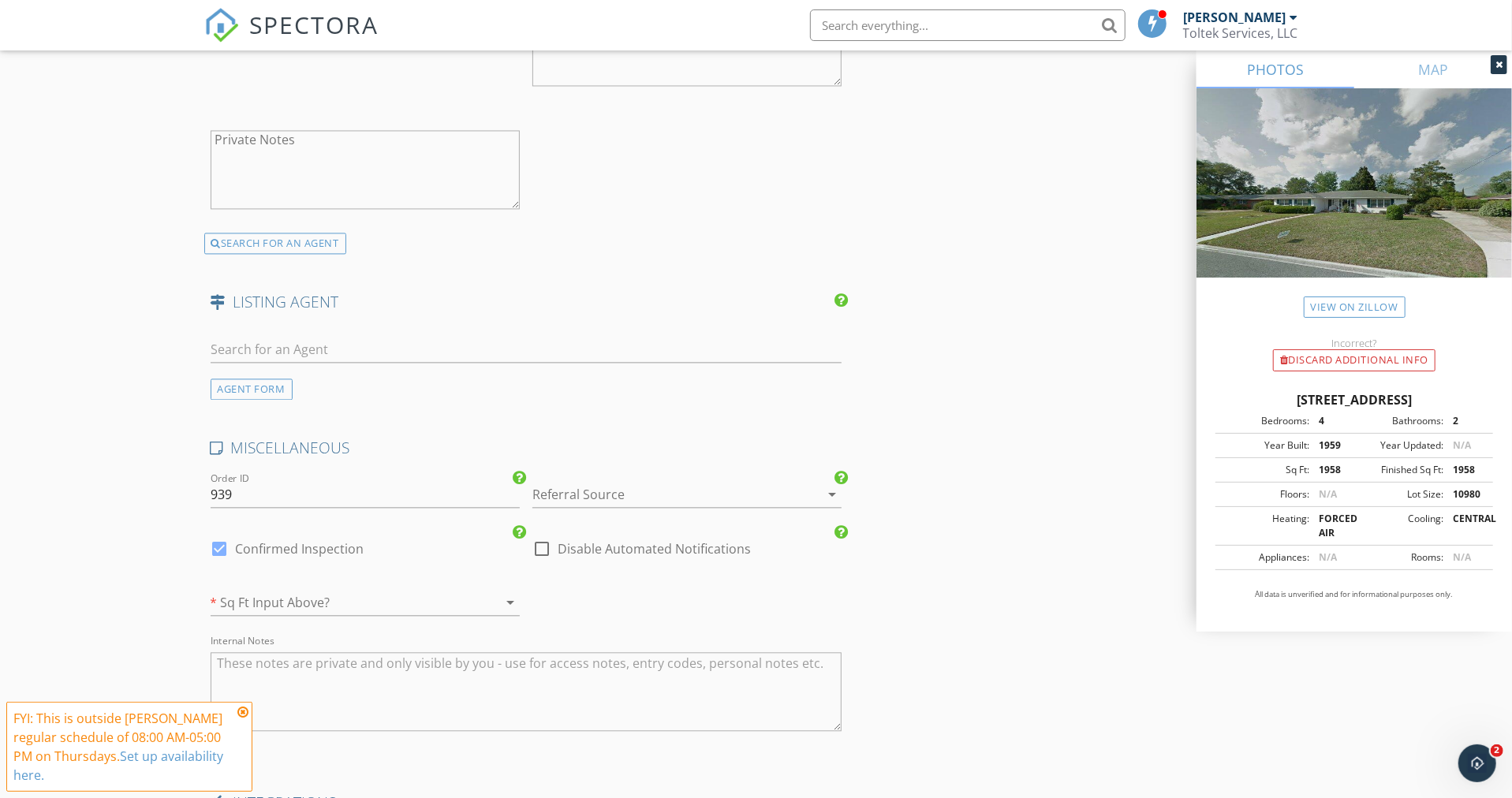
scroll to position [2387, 0]
click at [587, 489] on div at bounding box center [664, 494] width 265 height 26
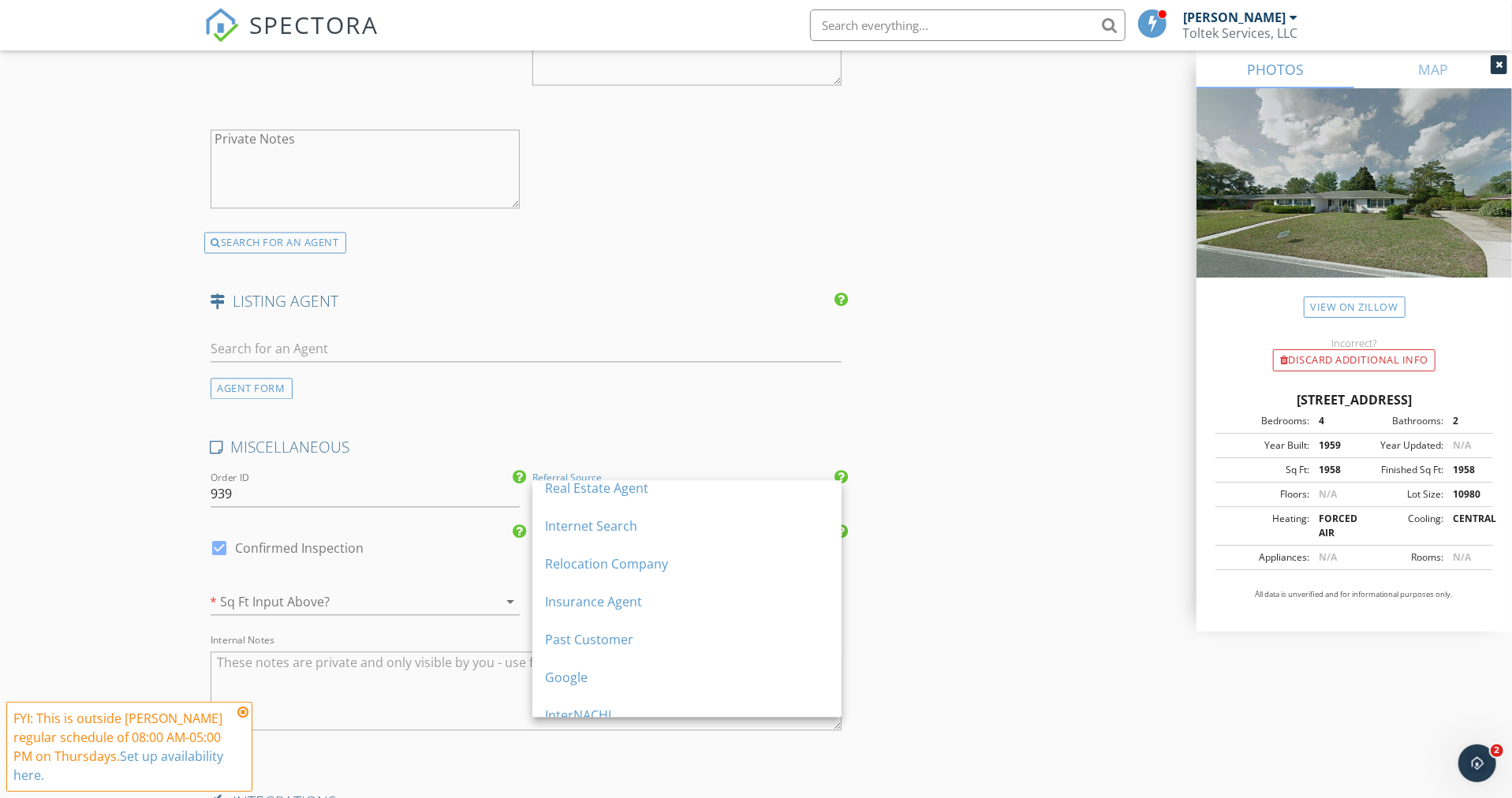
scroll to position [0, 0]
click at [610, 605] on div "Insurance Agent" at bounding box center [687, 612] width 284 height 19
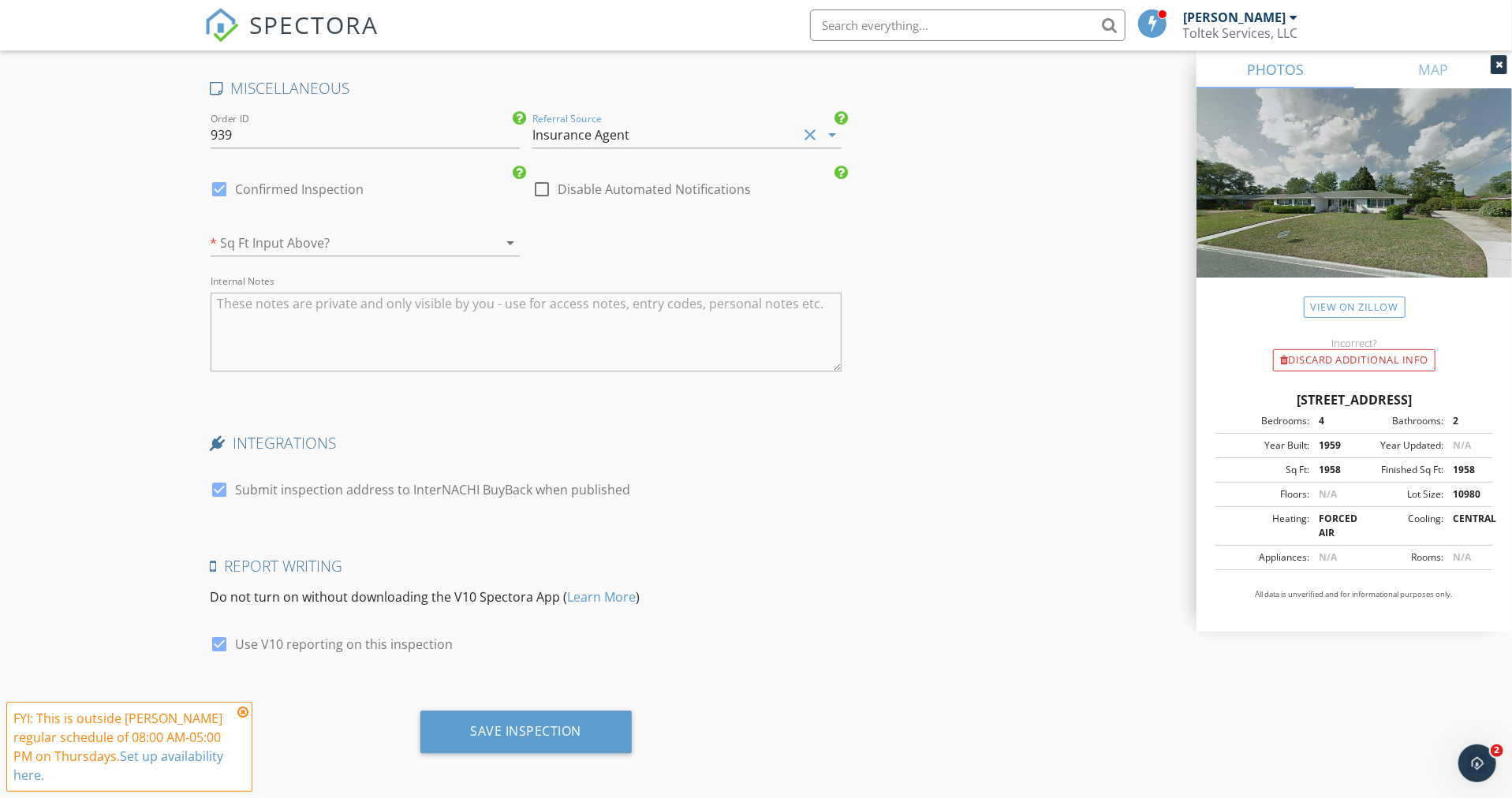
scroll to position [2749, 0]
click at [243, 705] on icon at bounding box center [242, 711] width 11 height 13
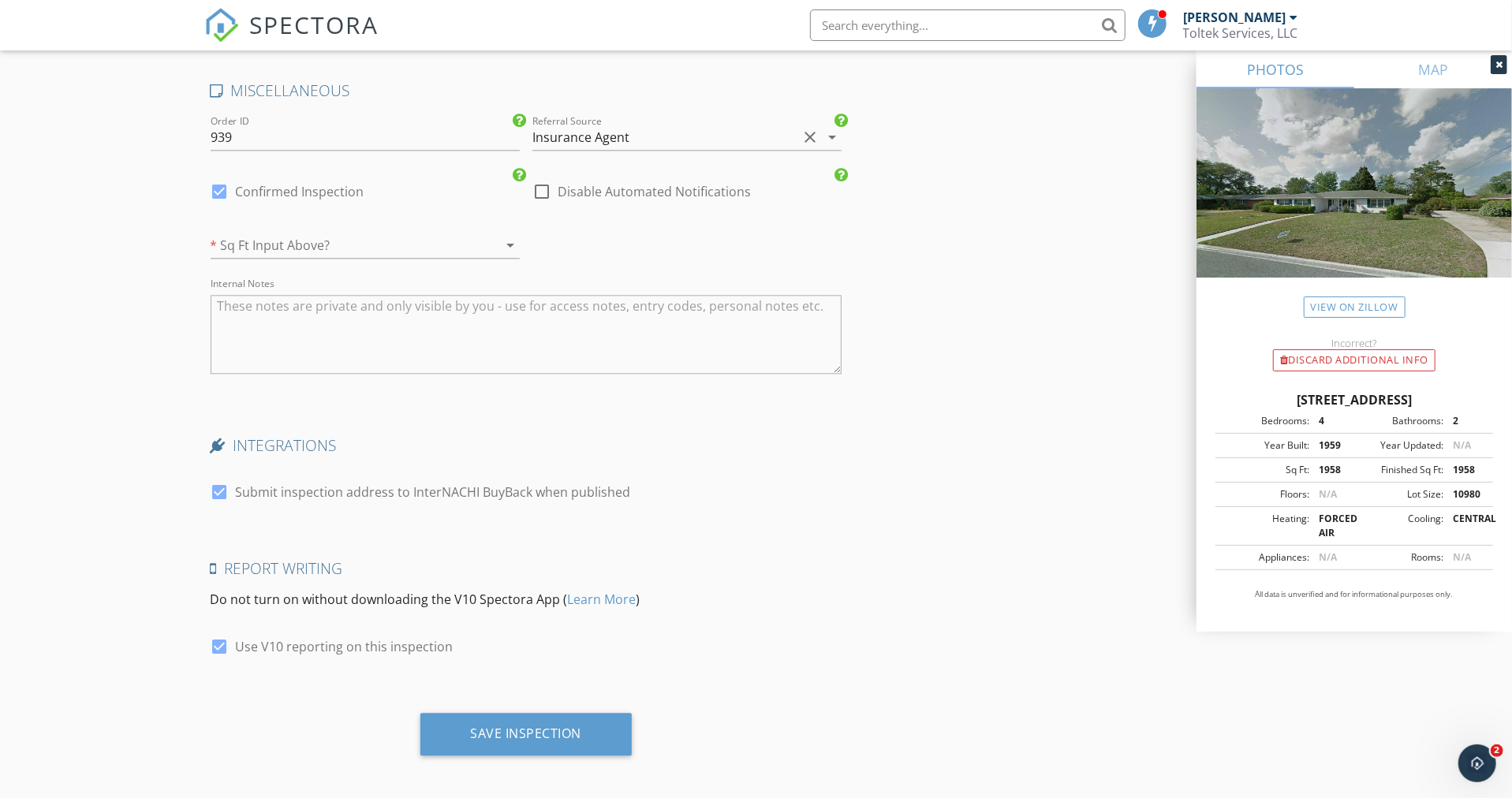
scroll to position [2743, 0]
click at [397, 243] on div at bounding box center [343, 246] width 265 height 26
click at [235, 251] on div "Yes" at bounding box center [365, 251] width 284 height 19
click at [530, 729] on div "Save Inspection" at bounding box center [526, 734] width 111 height 16
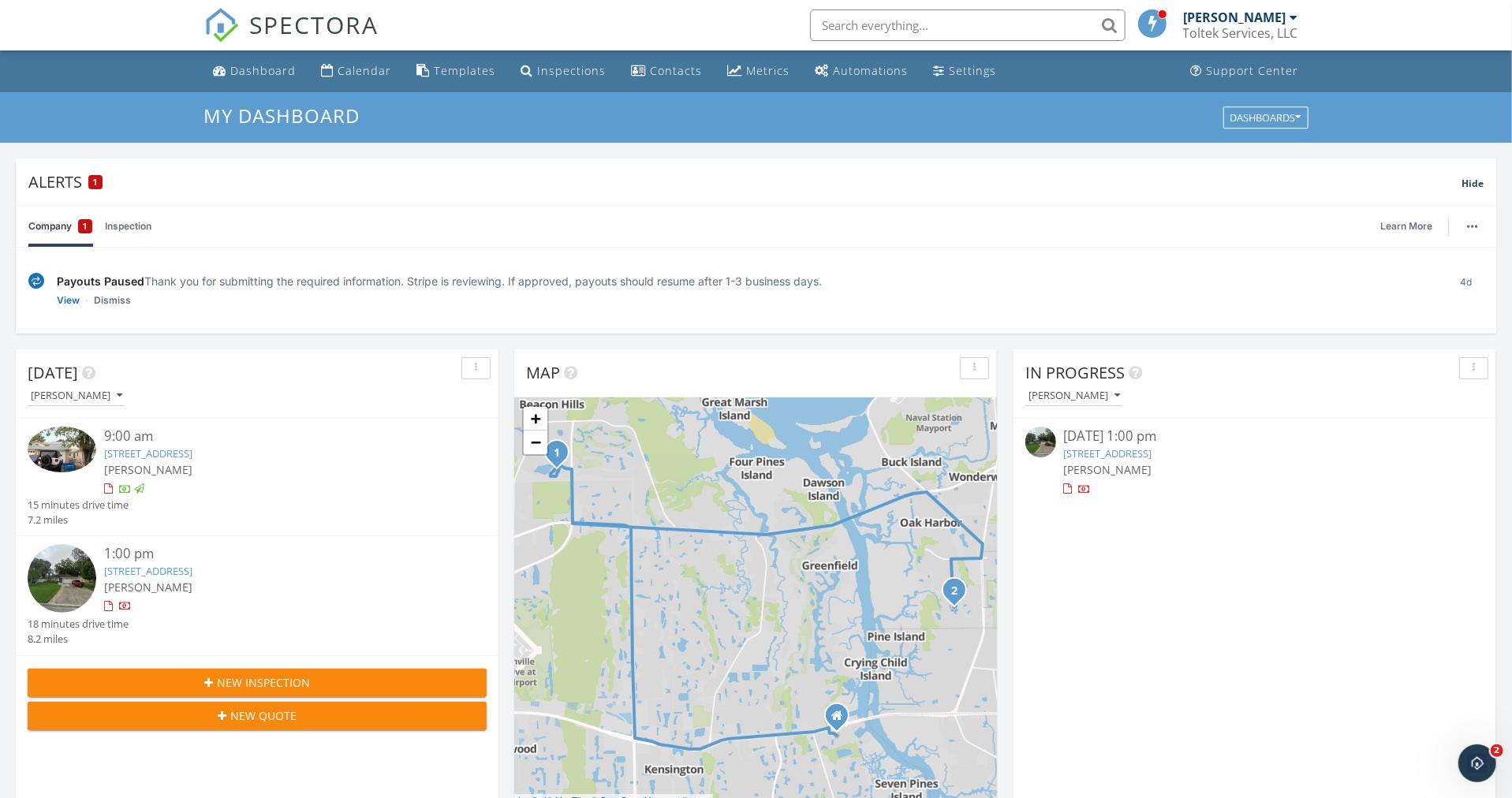
click at [666, 66] on div "Contacts" at bounding box center [676, 70] width 52 height 15
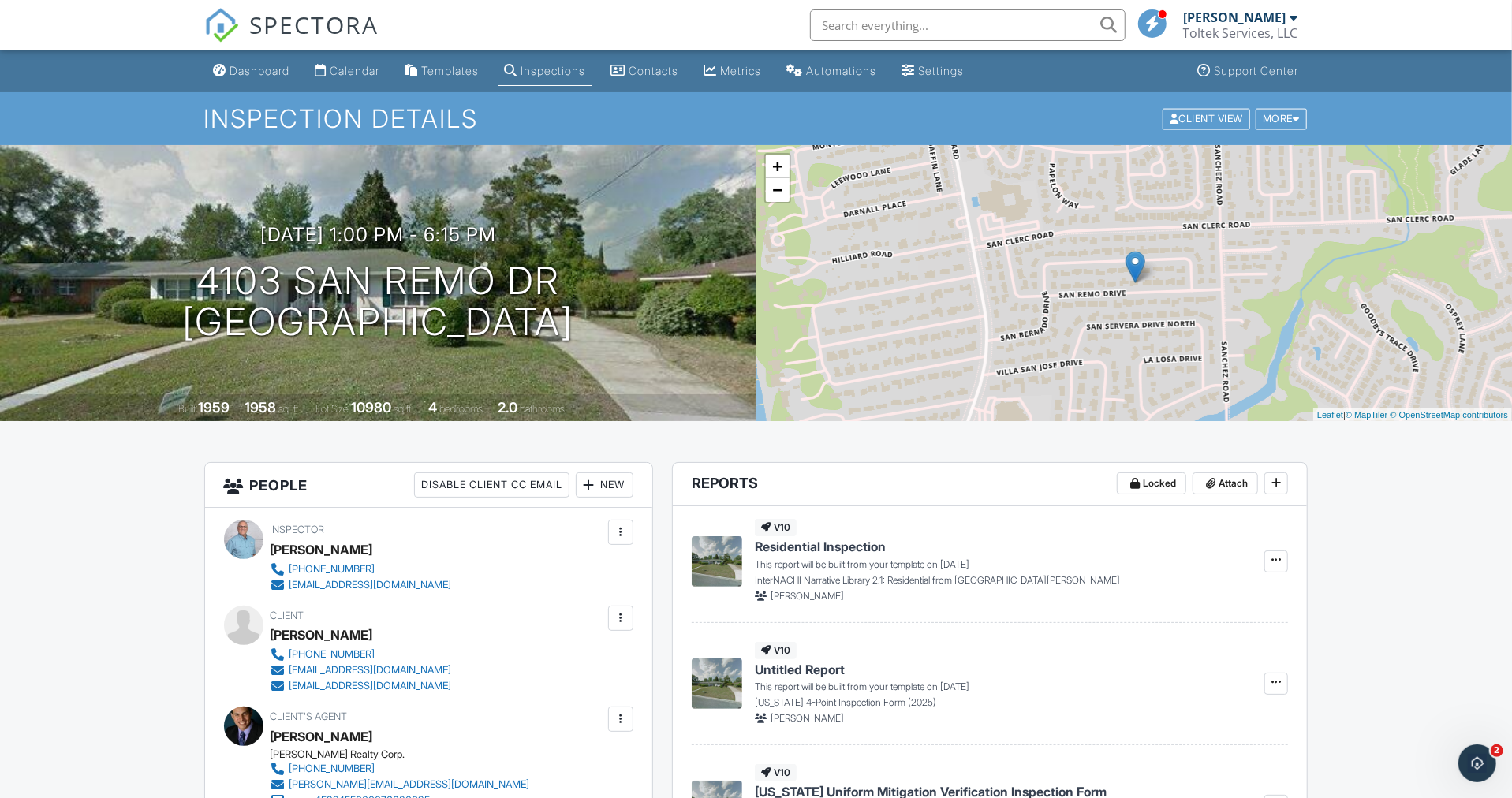
click at [265, 64] on div "Dashboard" at bounding box center [260, 71] width 60 height 14
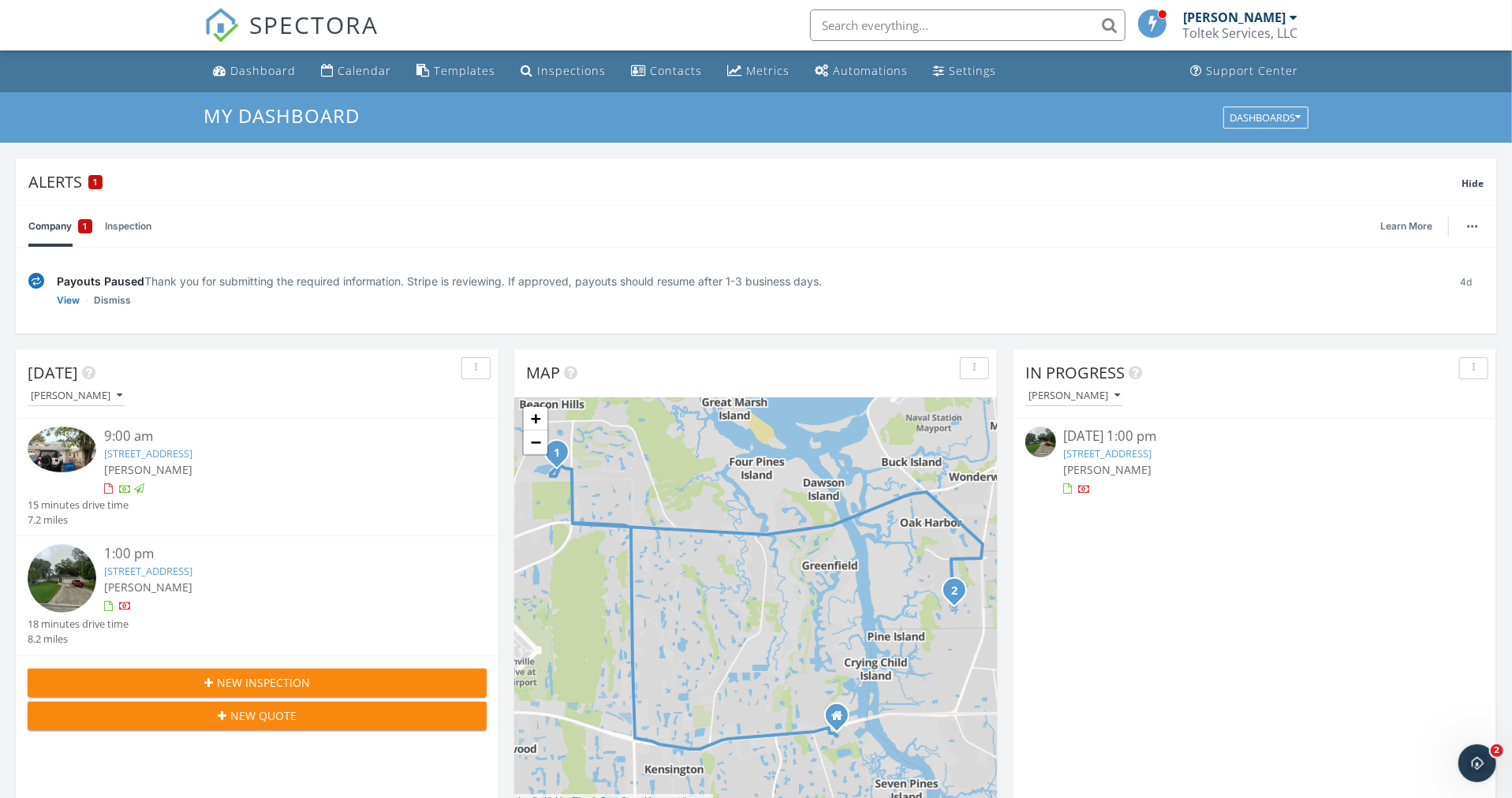
click at [1136, 571] on div "In Progress David Risha 09/29/25 1:00 pm 2017 Chelwood Ct, Jacksonville, FL 322…" at bounding box center [1255, 578] width 483 height 457
click at [1118, 451] on link "[STREET_ADDRESS]" at bounding box center [1108, 453] width 89 height 14
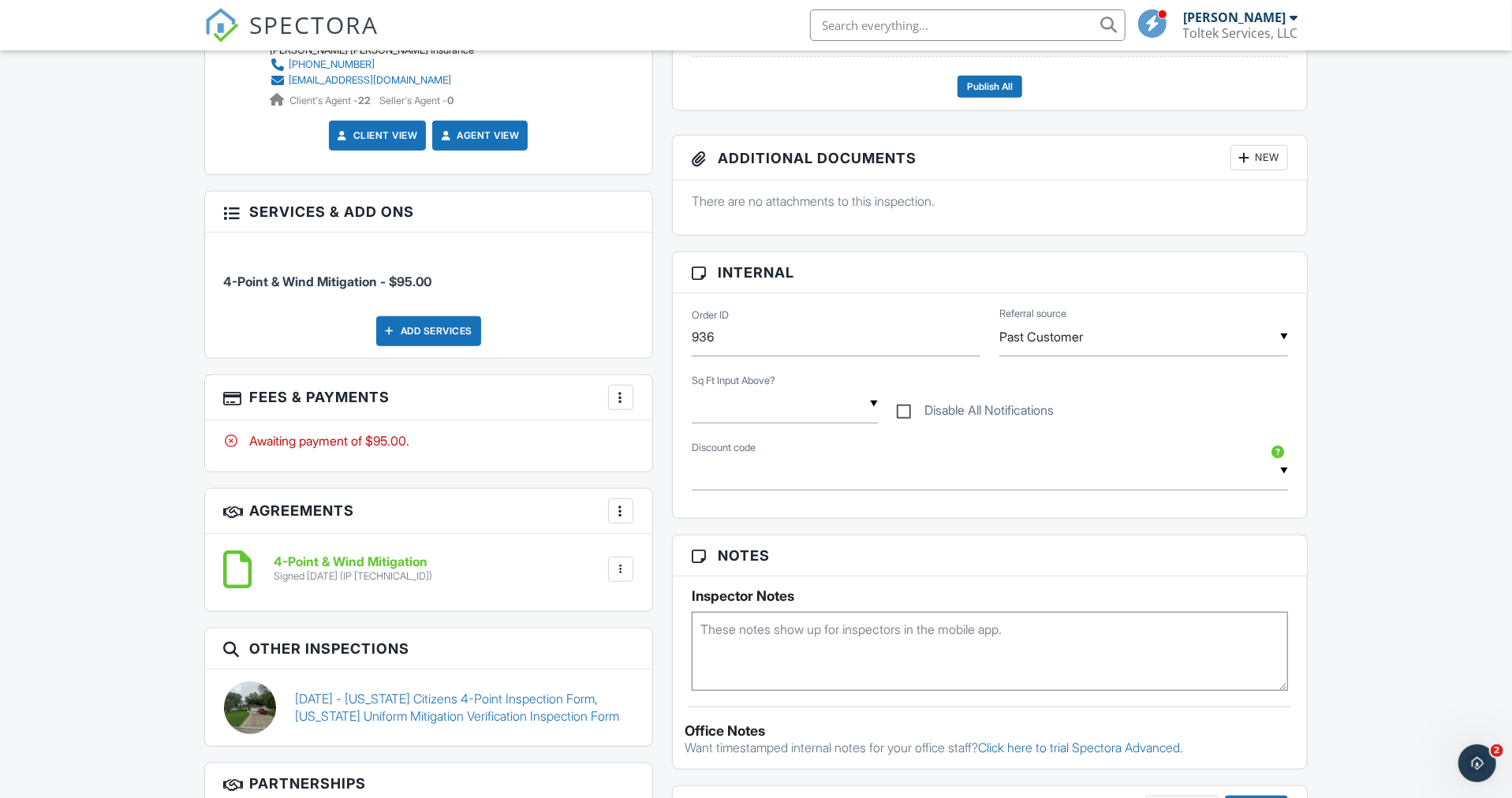
scroll to position [690, 0]
click at [624, 395] on div at bounding box center [621, 397] width 16 height 16
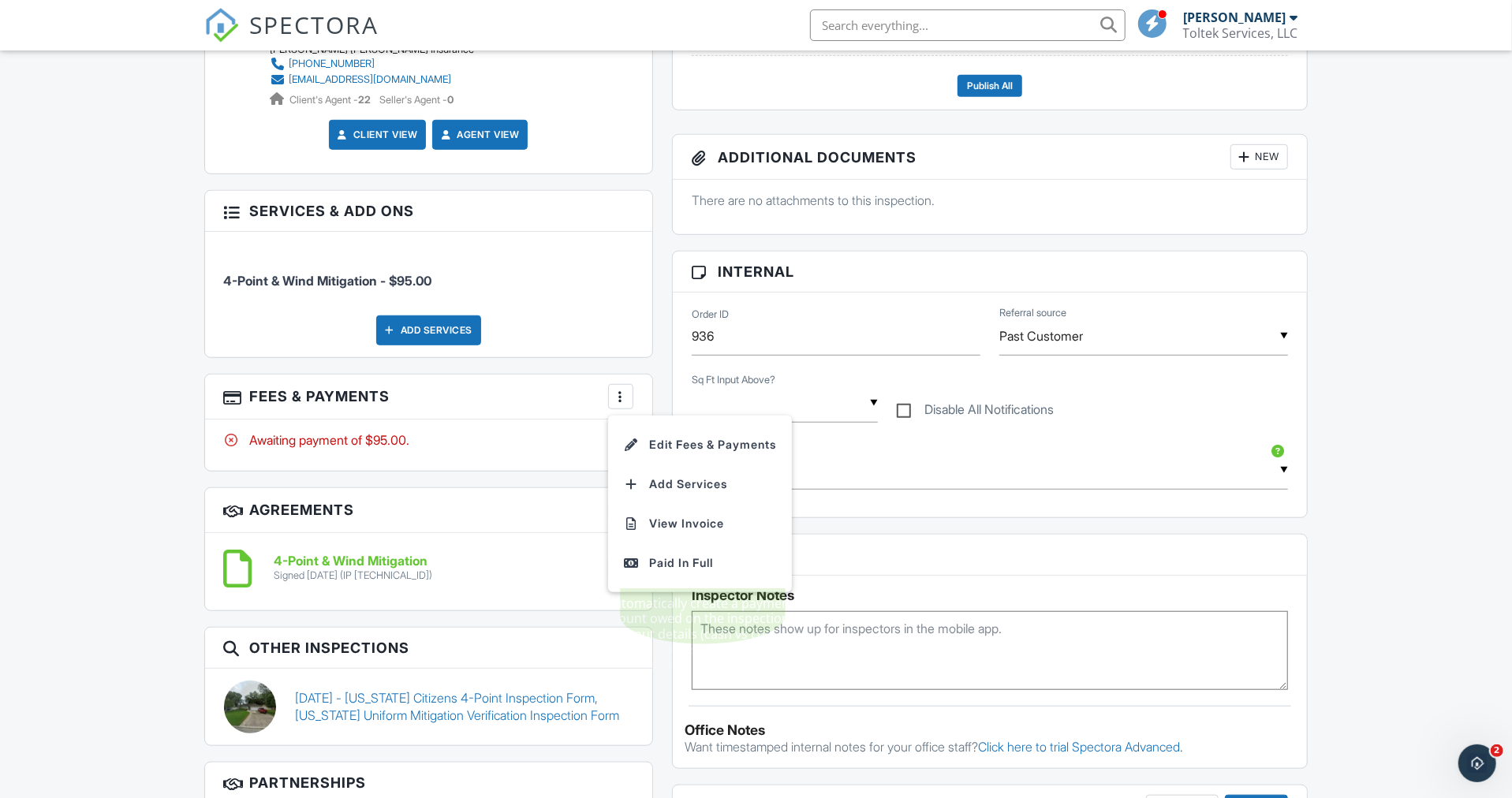
click at [690, 561] on div "Paid In Full" at bounding box center [699, 563] width 152 height 19
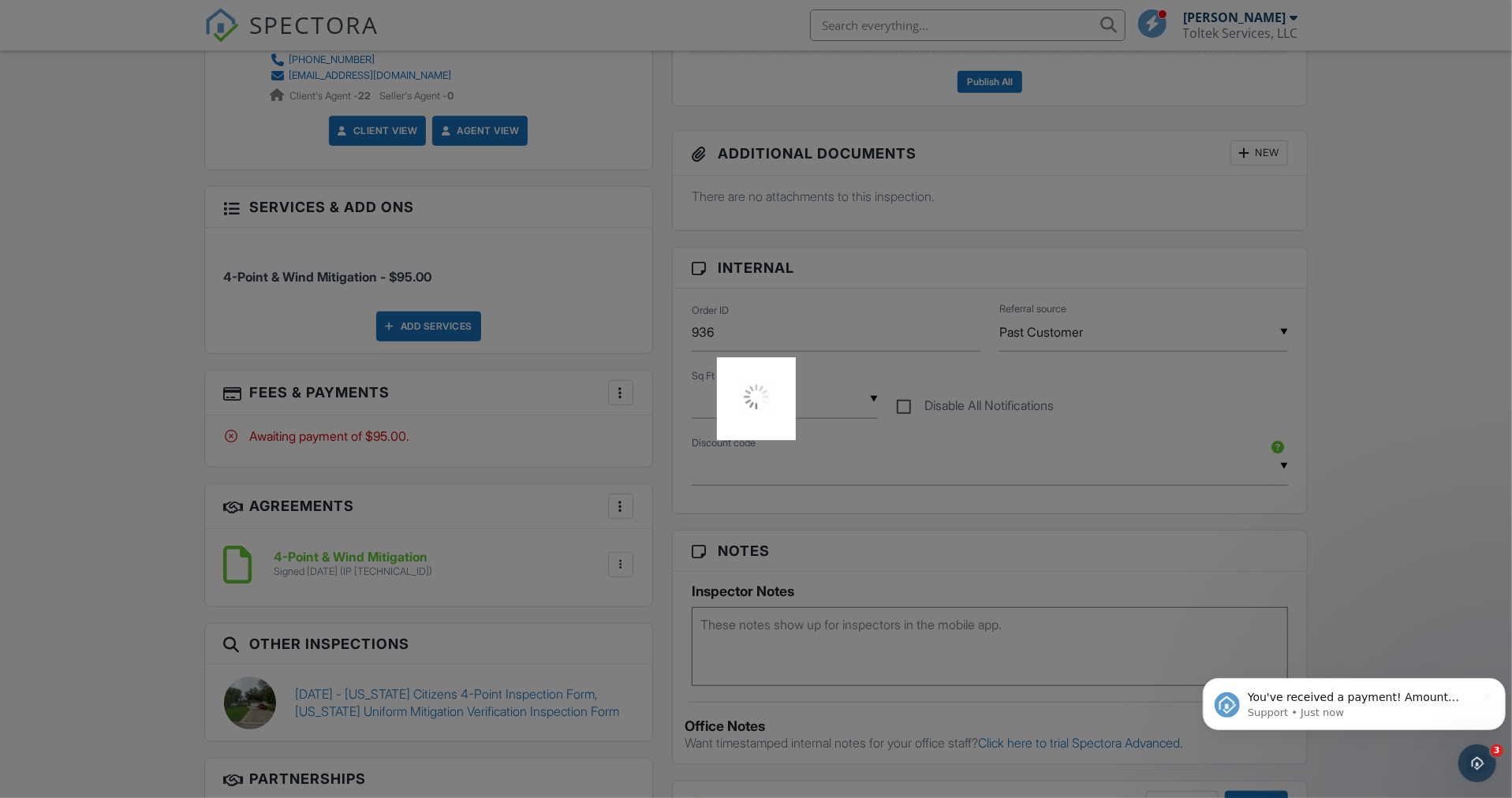
scroll to position [0, 0]
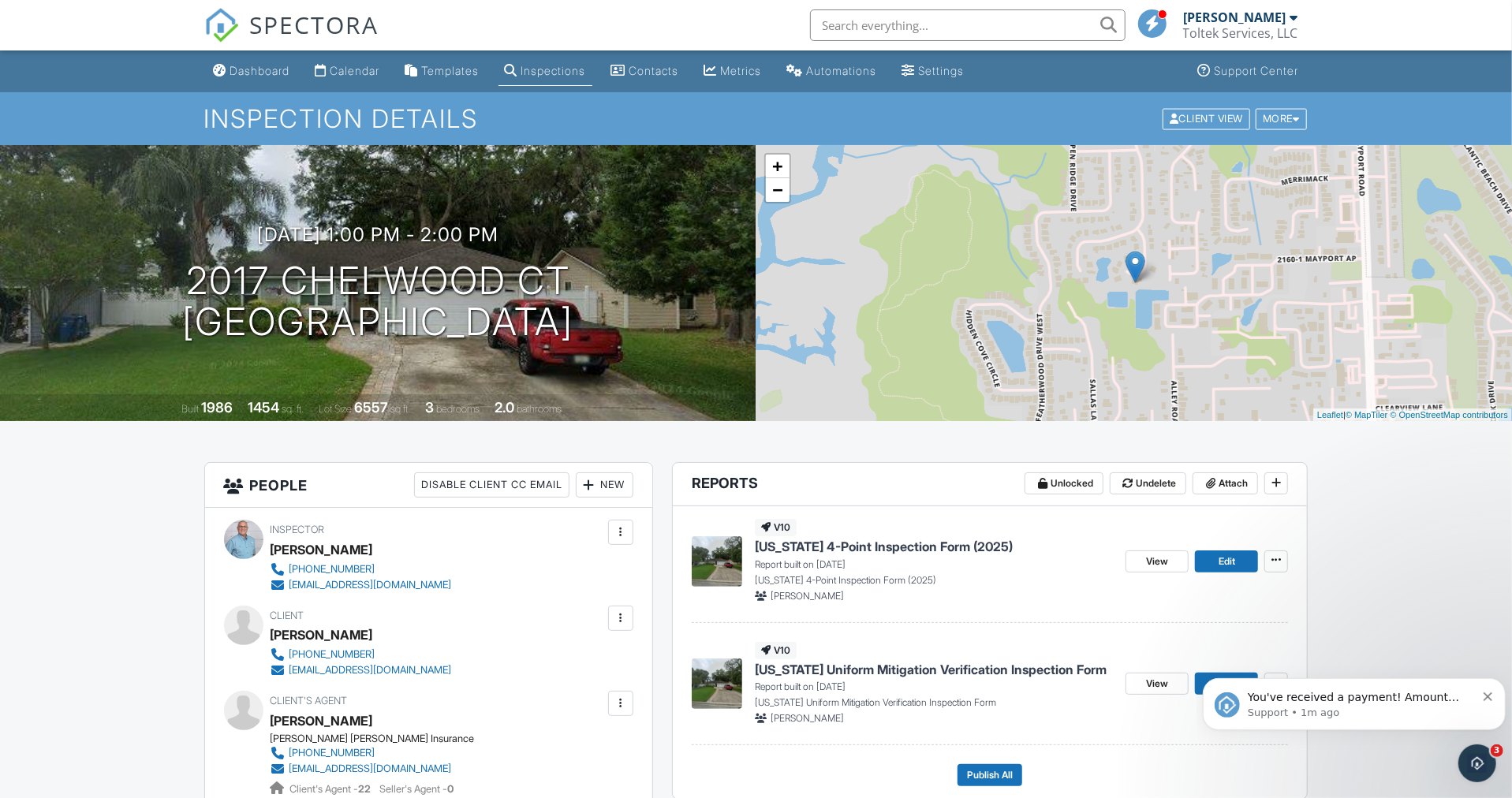
click at [1338, 705] on p "Support • 1m ago" at bounding box center [1360, 712] width 228 height 14
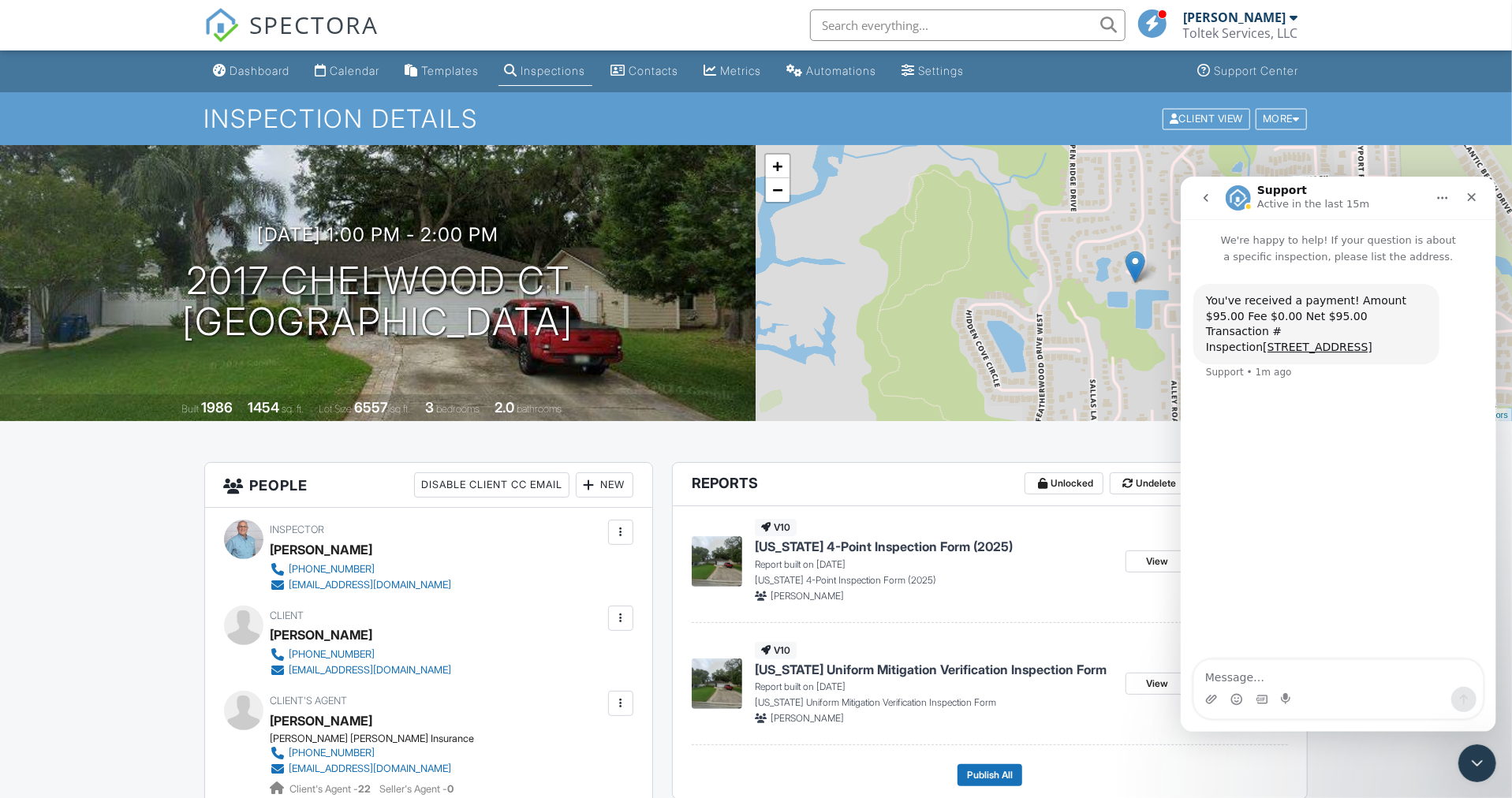
click at [1471, 765] on icon "Close Intercom Messenger" at bounding box center [1476, 762] width 19 height 19
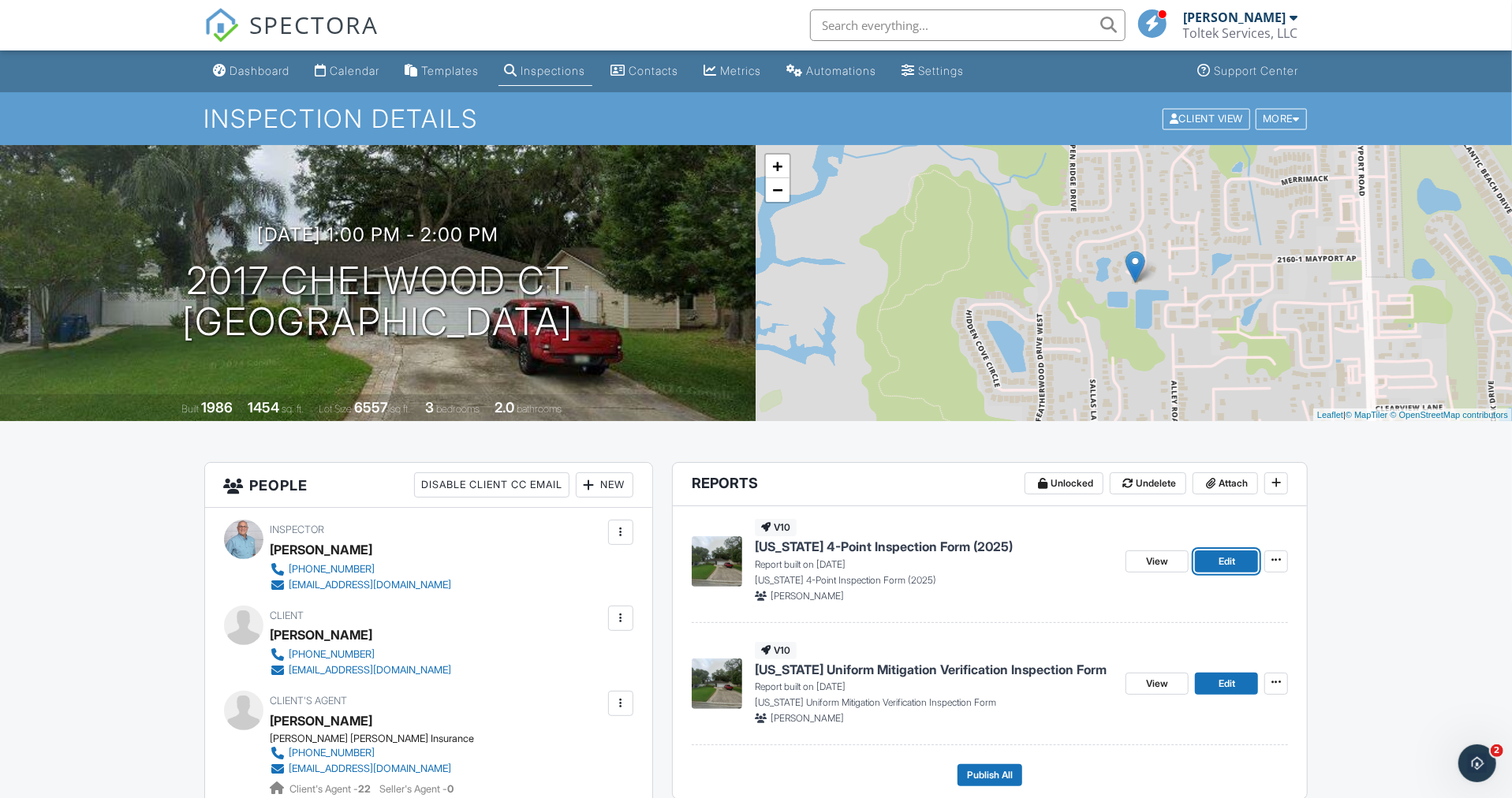
click at [1230, 560] on span "Edit" at bounding box center [1226, 562] width 17 height 16
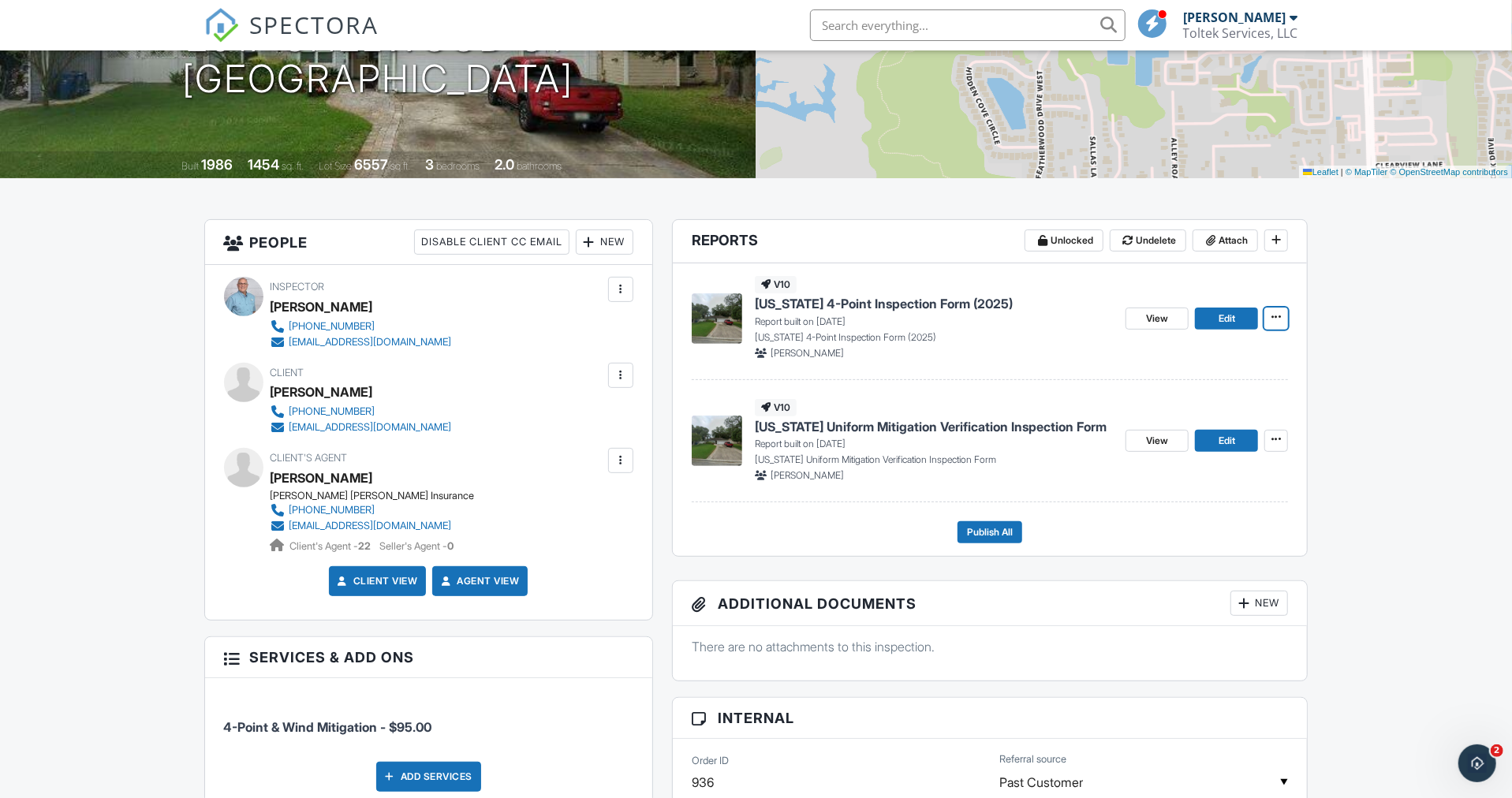
click at [1275, 317] on icon at bounding box center [1276, 316] width 10 height 11
click at [1180, 436] on input "Delete Report" at bounding box center [1197, 434] width 161 height 35
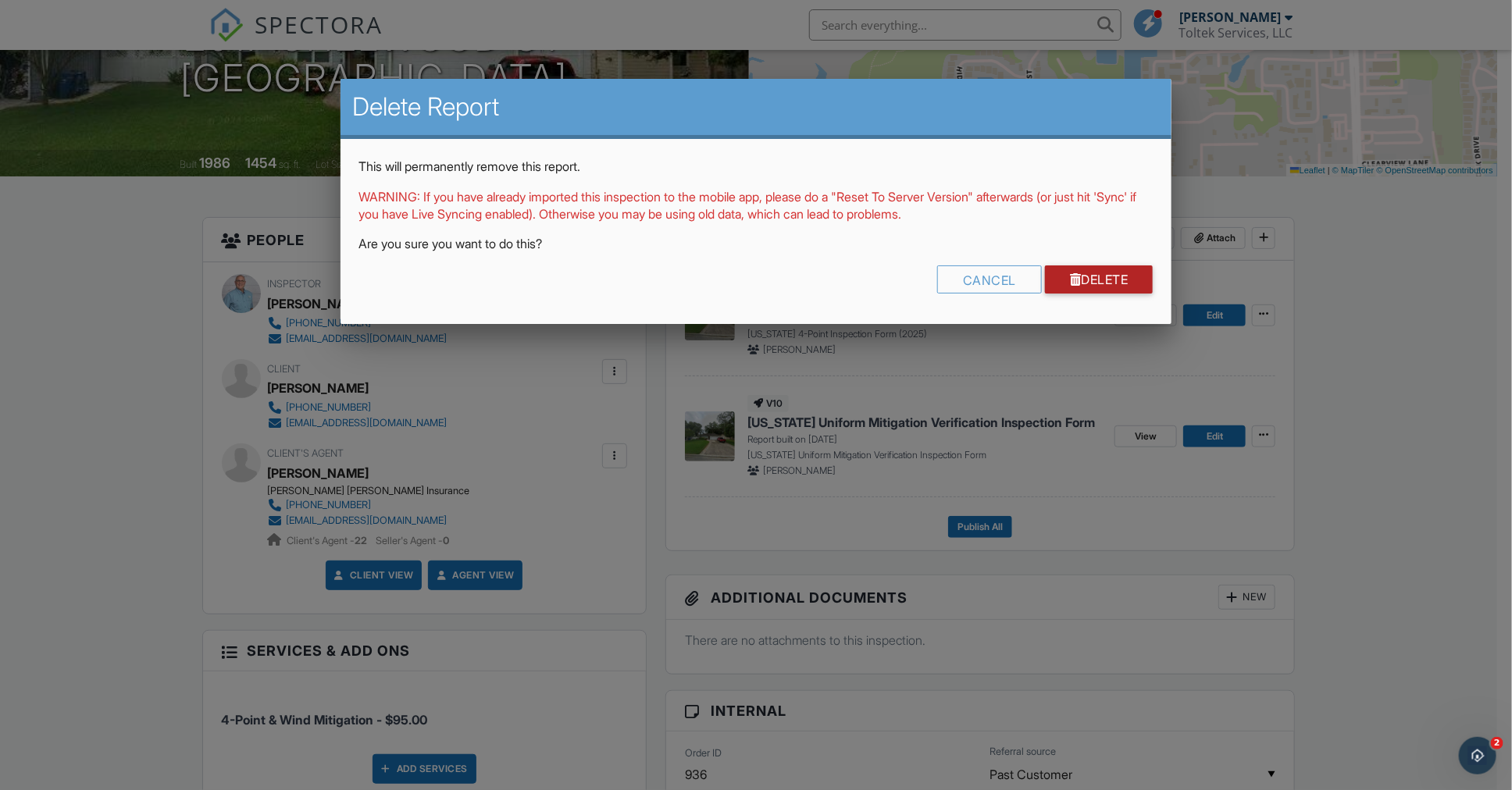
click at [1104, 268] on link "Delete" at bounding box center [1098, 279] width 108 height 28
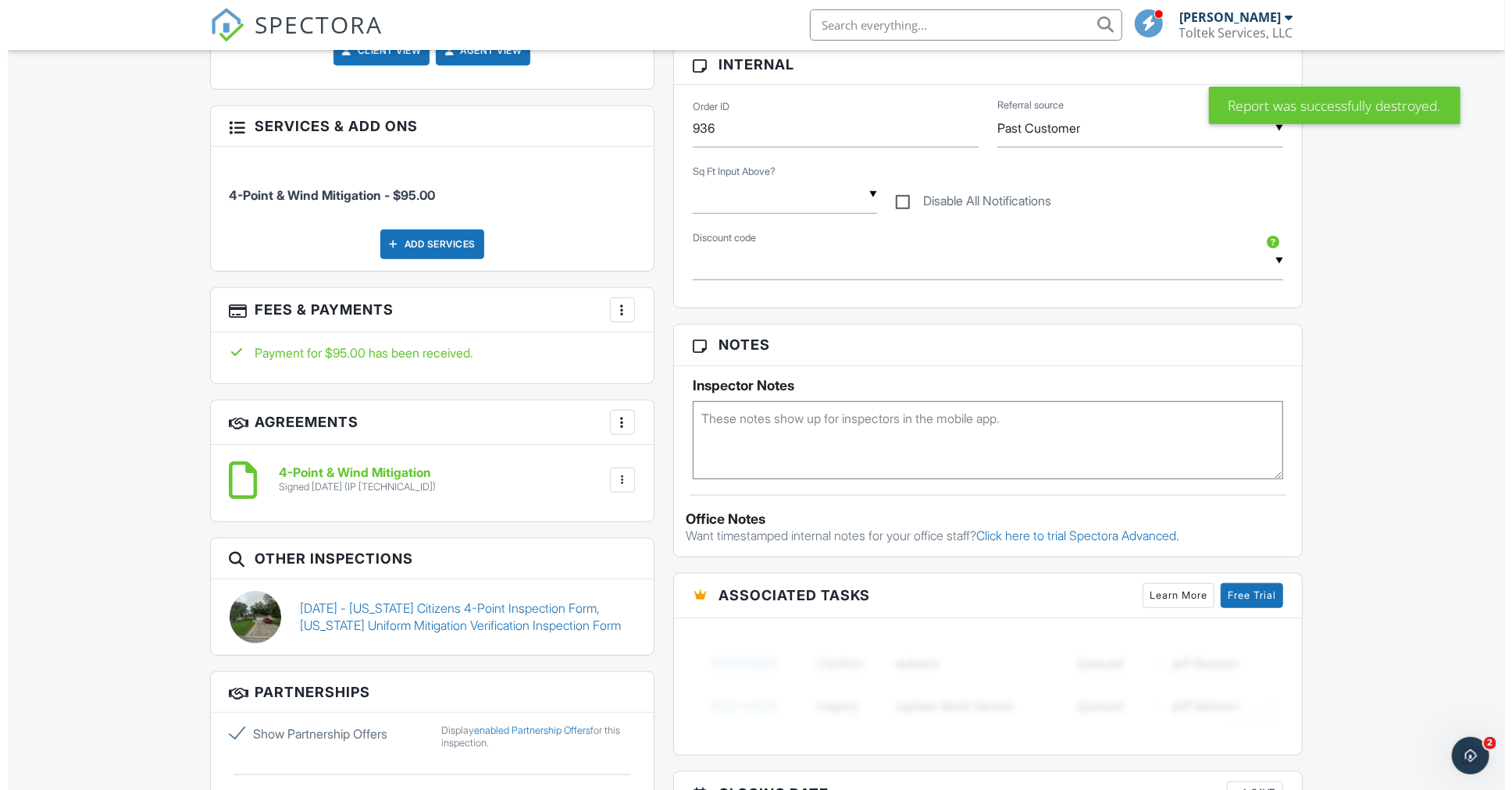
scroll to position [765, 0]
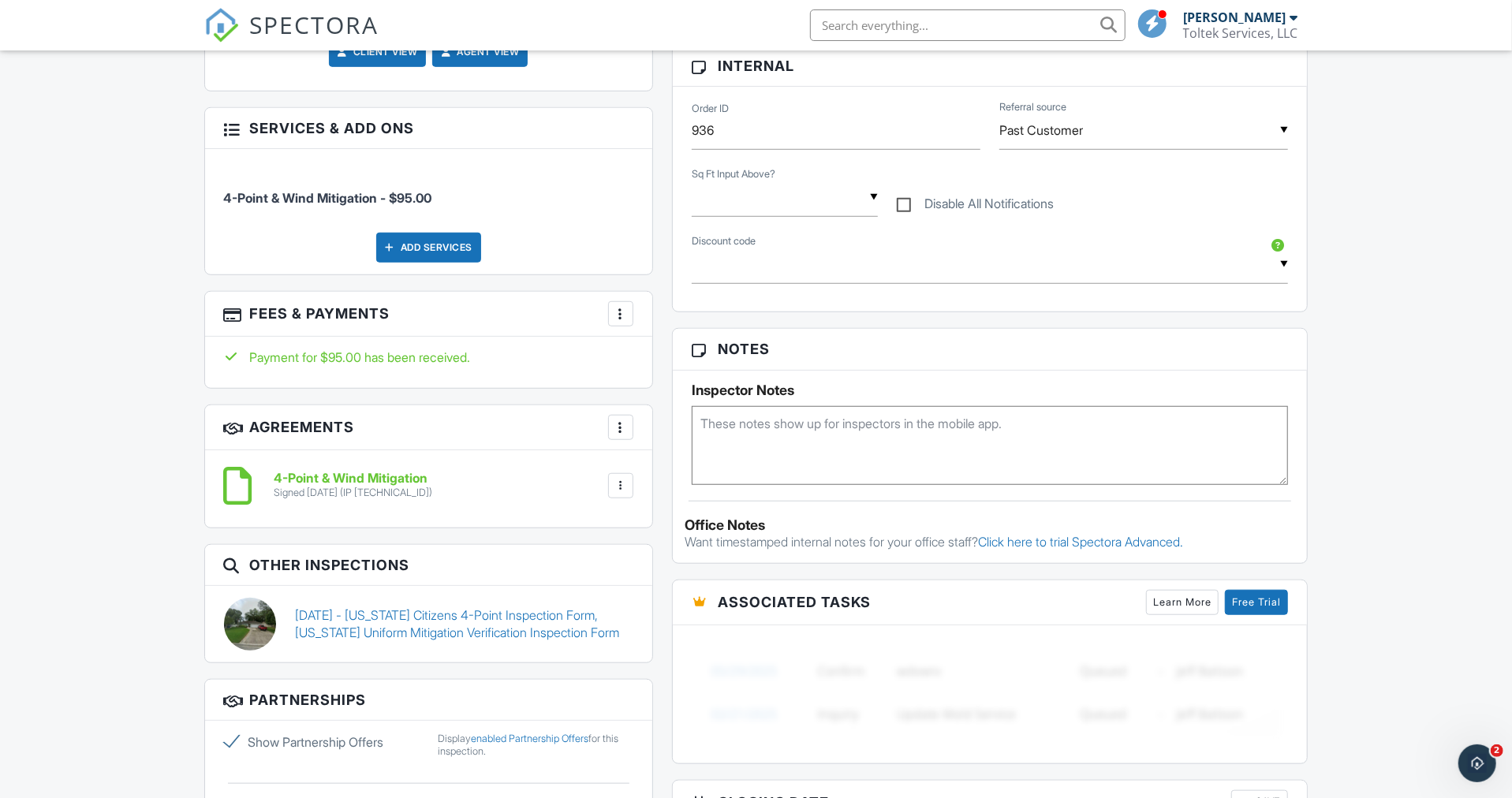
click at [442, 243] on div "Add Services" at bounding box center [428, 247] width 104 height 30
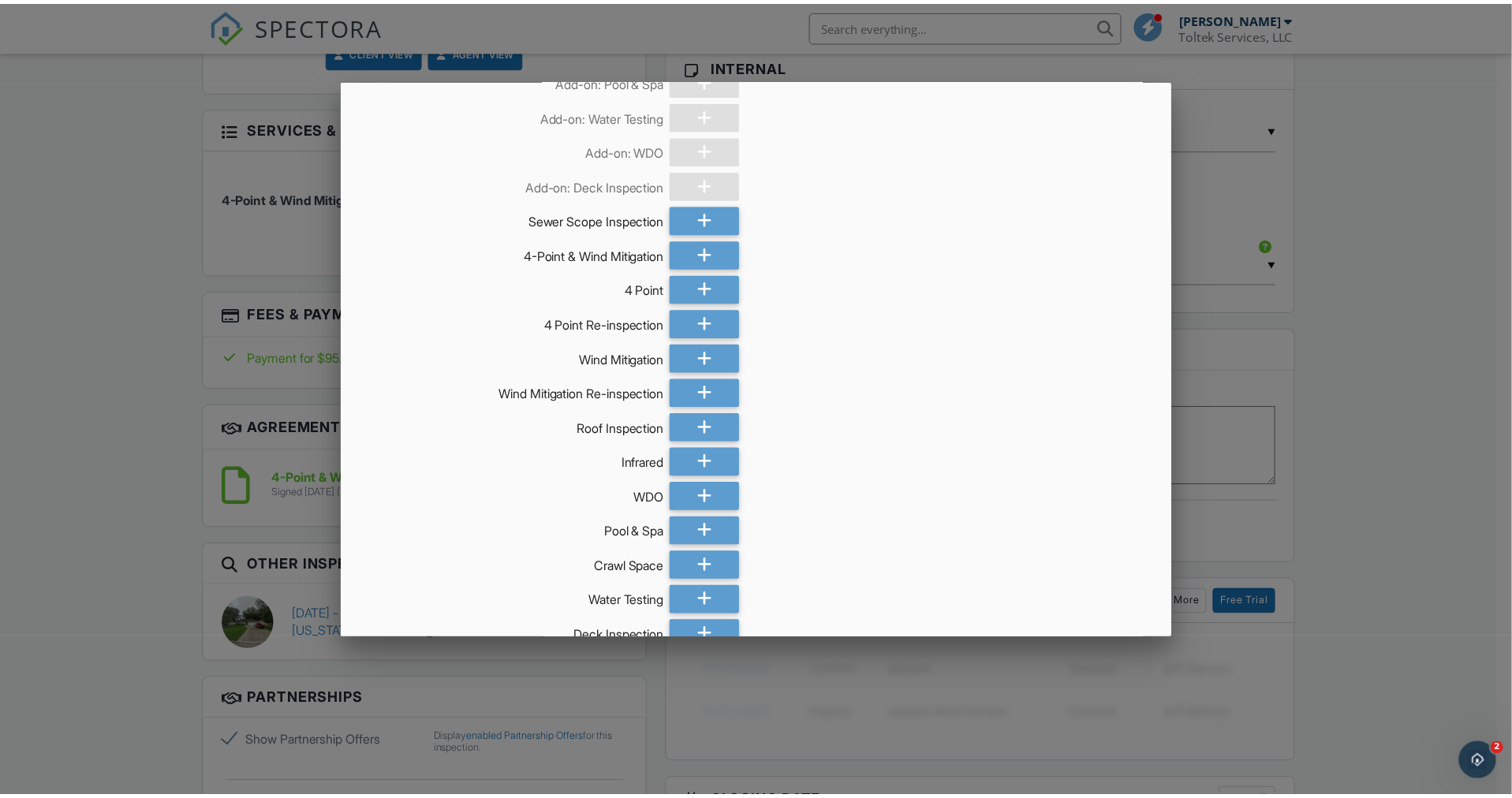
scroll to position [1471, 0]
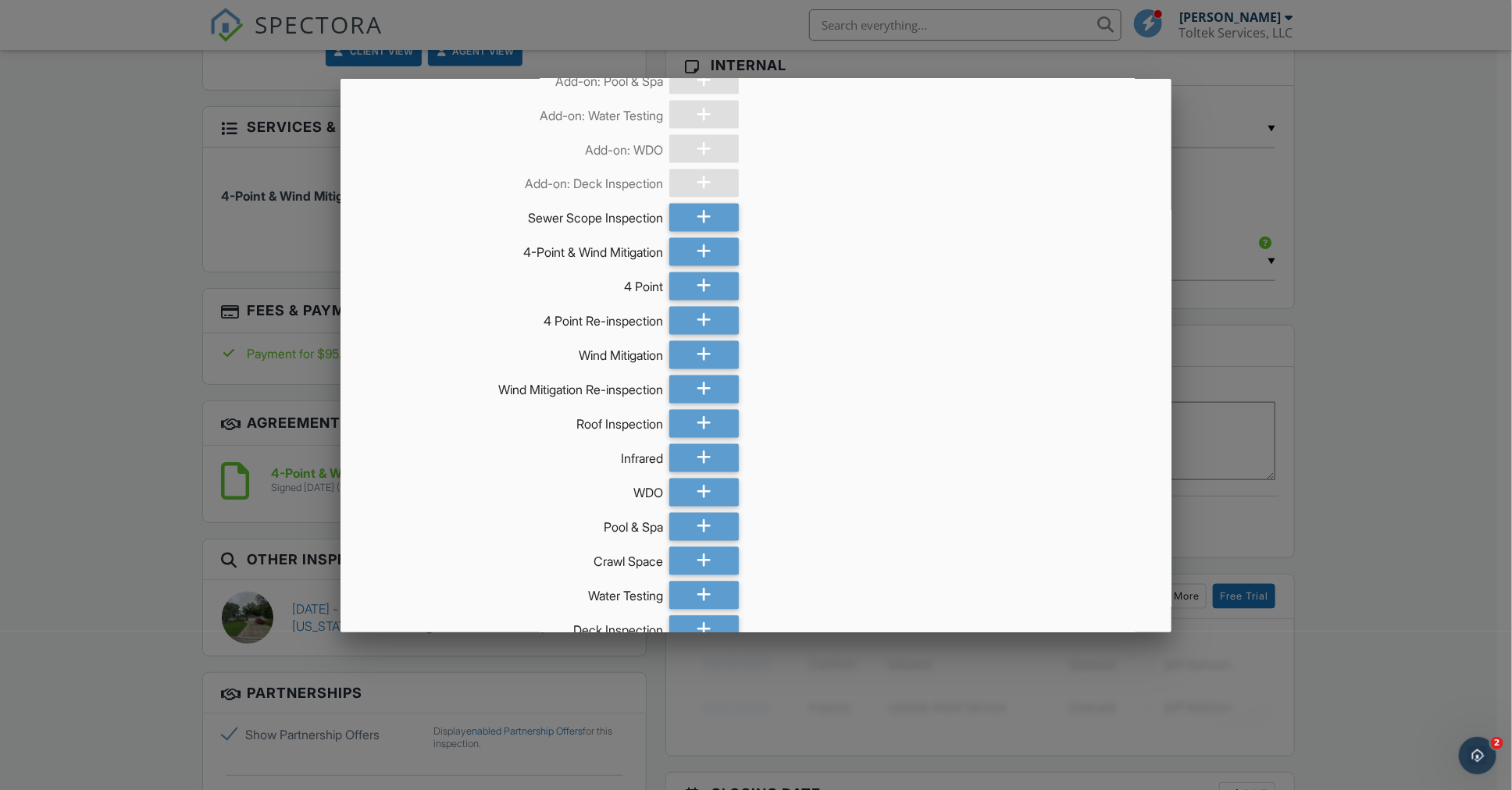
click at [1437, 398] on div at bounding box center [756, 415] width 1512 height 988
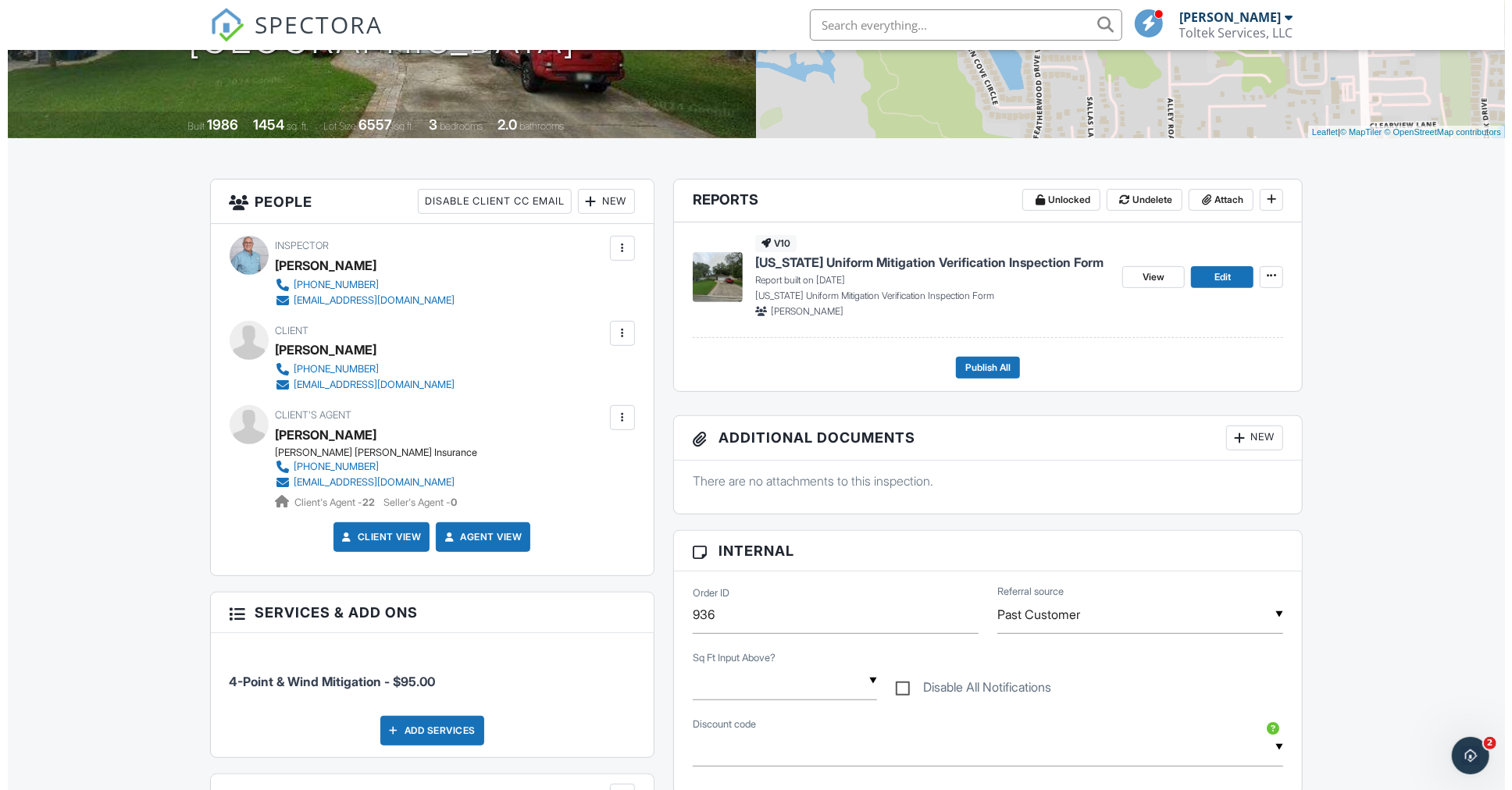
scroll to position [0, 0]
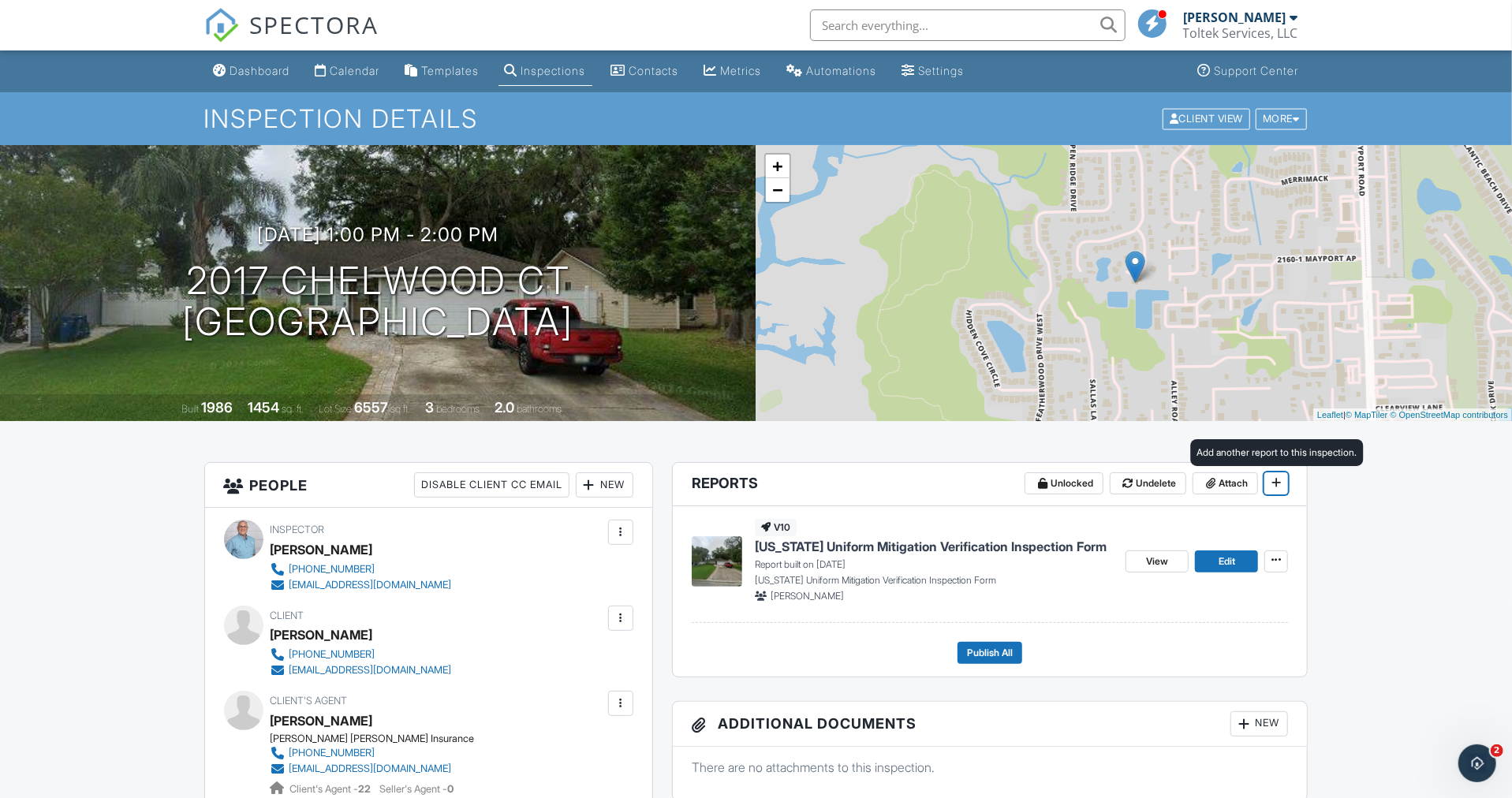
click at [1280, 482] on icon at bounding box center [1276, 482] width 10 height 11
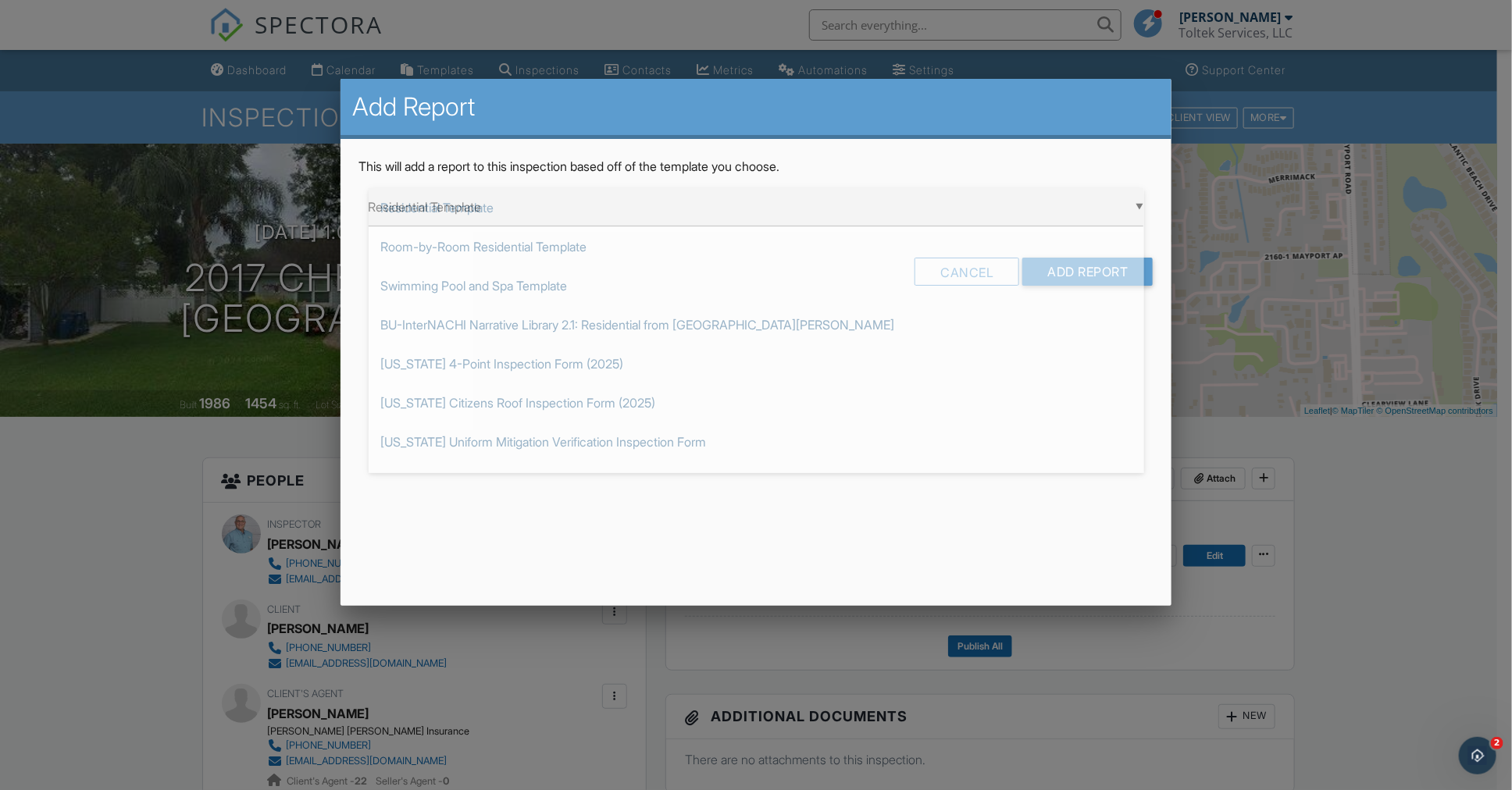
click at [521, 206] on div "▼ Residential Template Residential Template Room-by-Room Residential Template S…" at bounding box center [756, 207] width 776 height 38
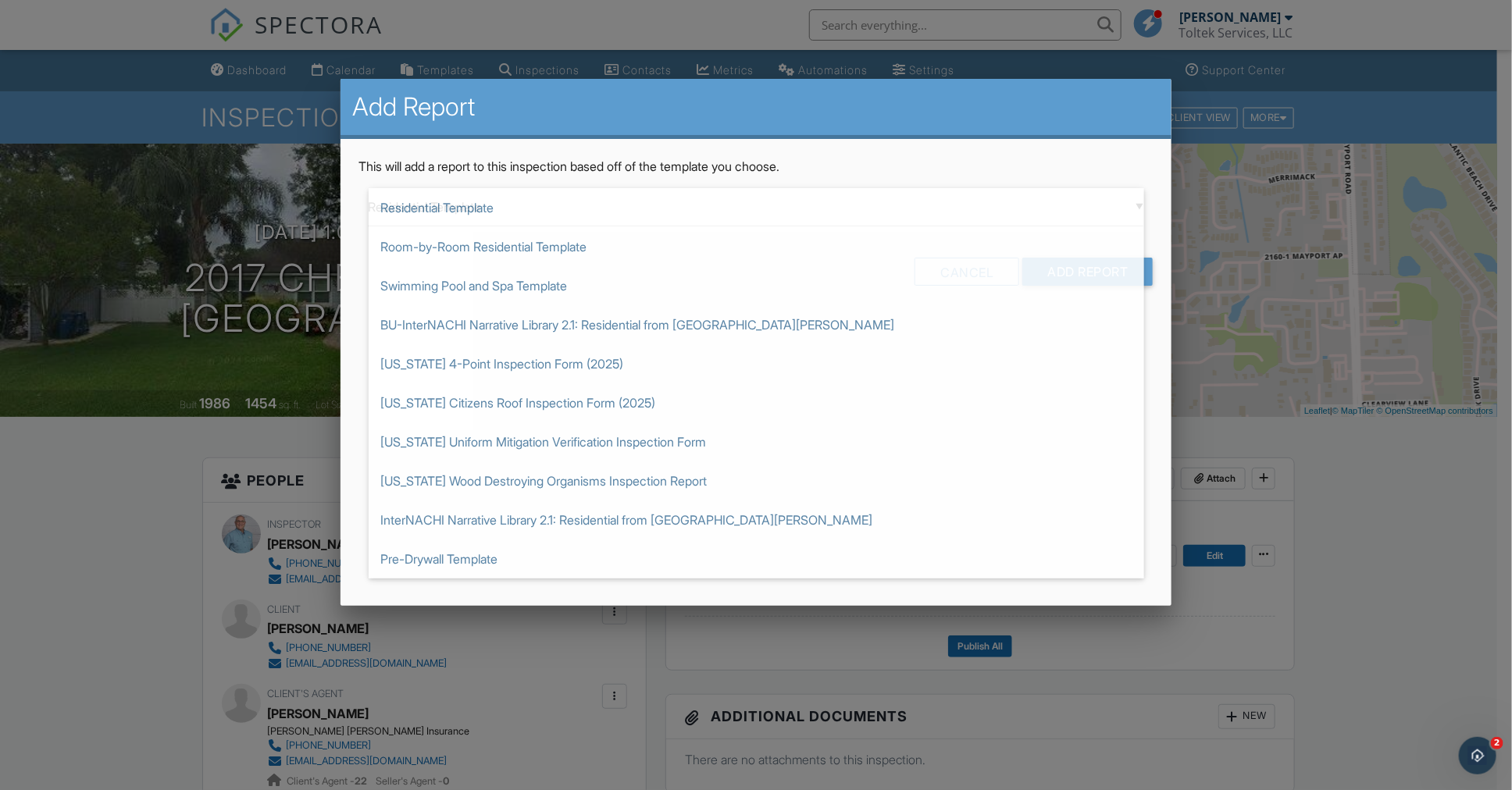
click at [481, 355] on span "[US_STATE] 4-Point Inspection Form (2025)" at bounding box center [756, 364] width 776 height 39
type input "[US_STATE] 4-Point Inspection Form (2025)"
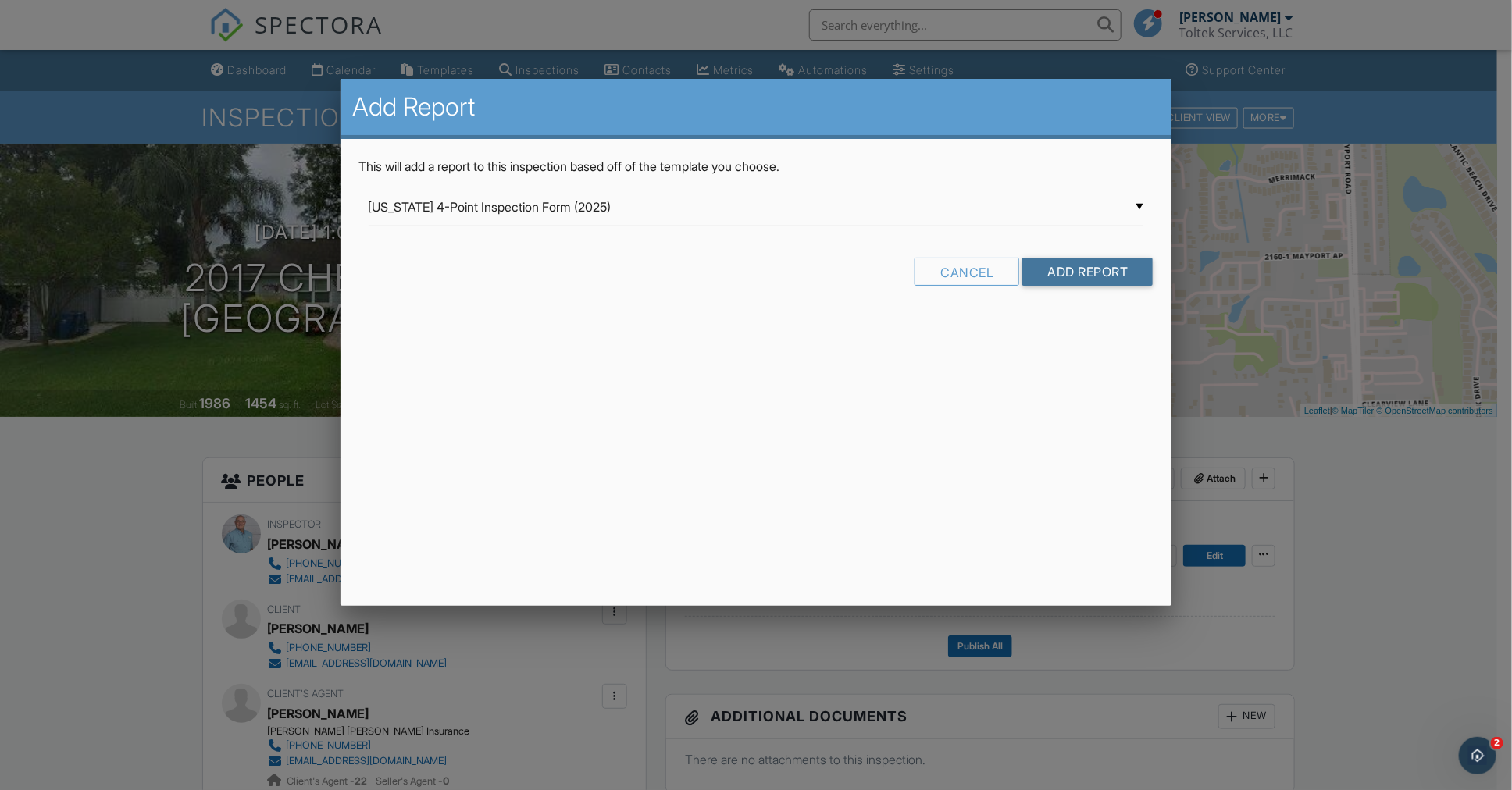
click at [1082, 269] on input "Add Report" at bounding box center [1088, 271] width 131 height 28
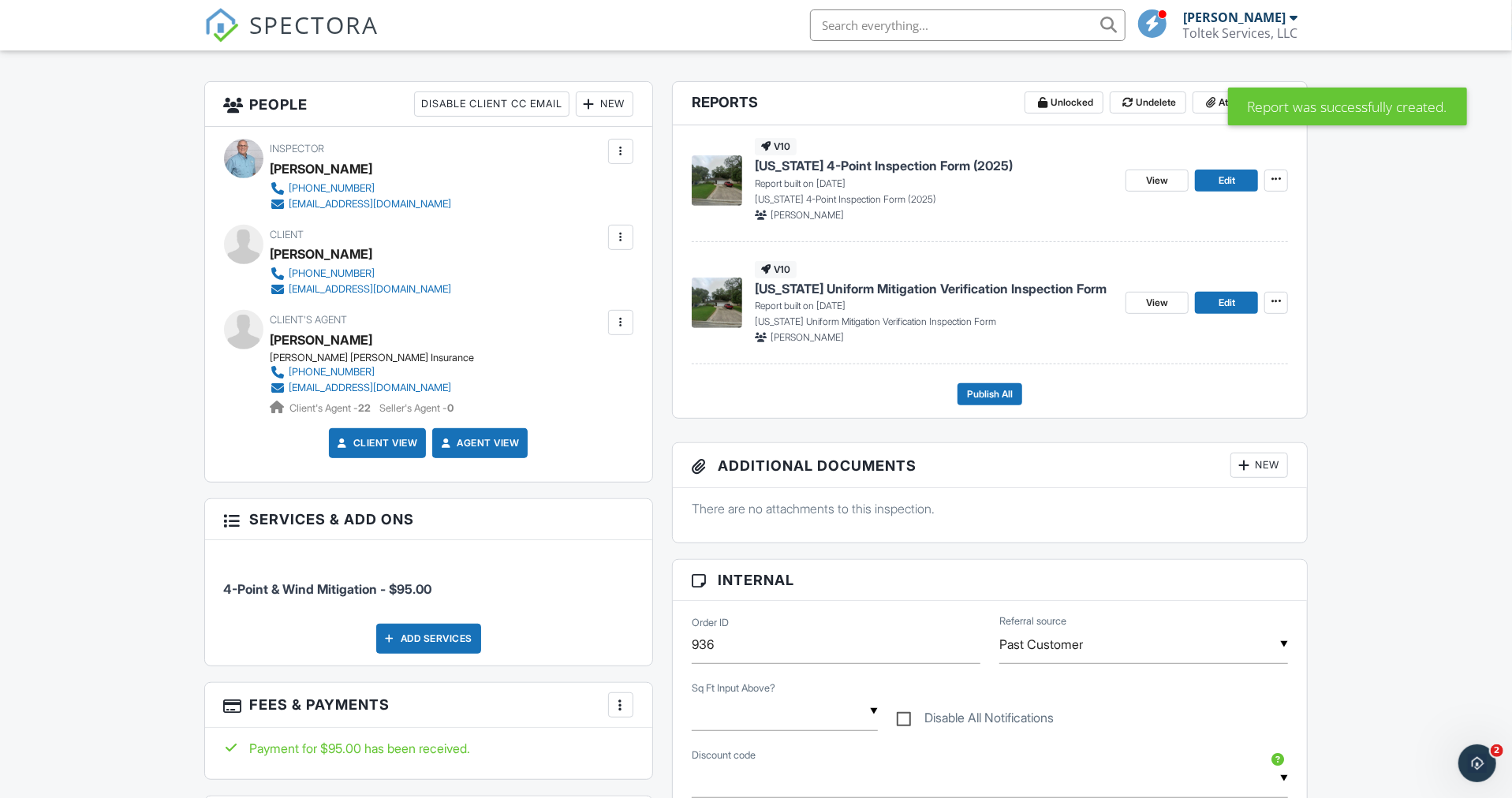
scroll to position [380, 0]
click at [1231, 180] on span "Edit" at bounding box center [1226, 181] width 17 height 16
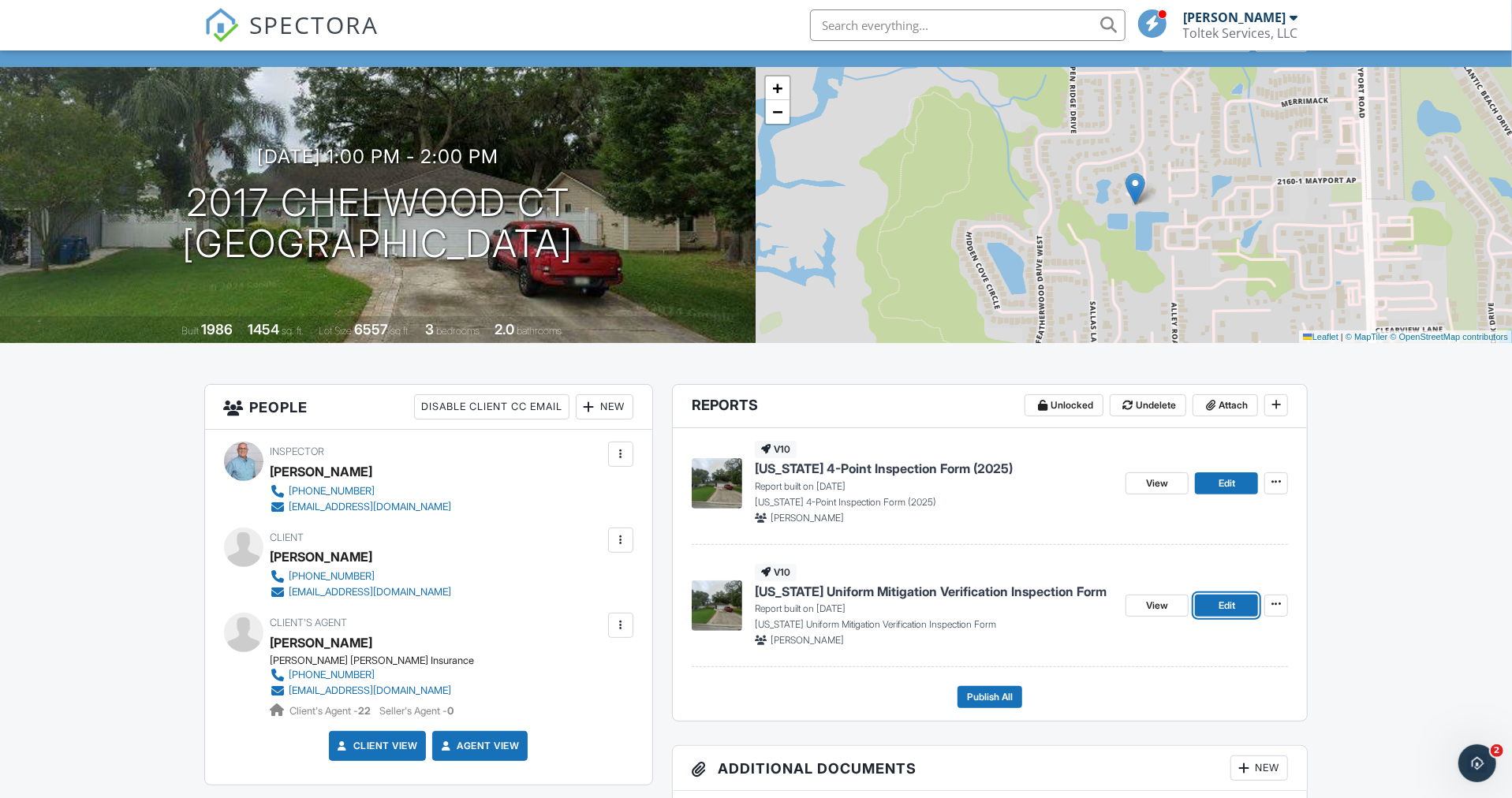
click at [1229, 599] on span "Edit" at bounding box center [1226, 606] width 17 height 16
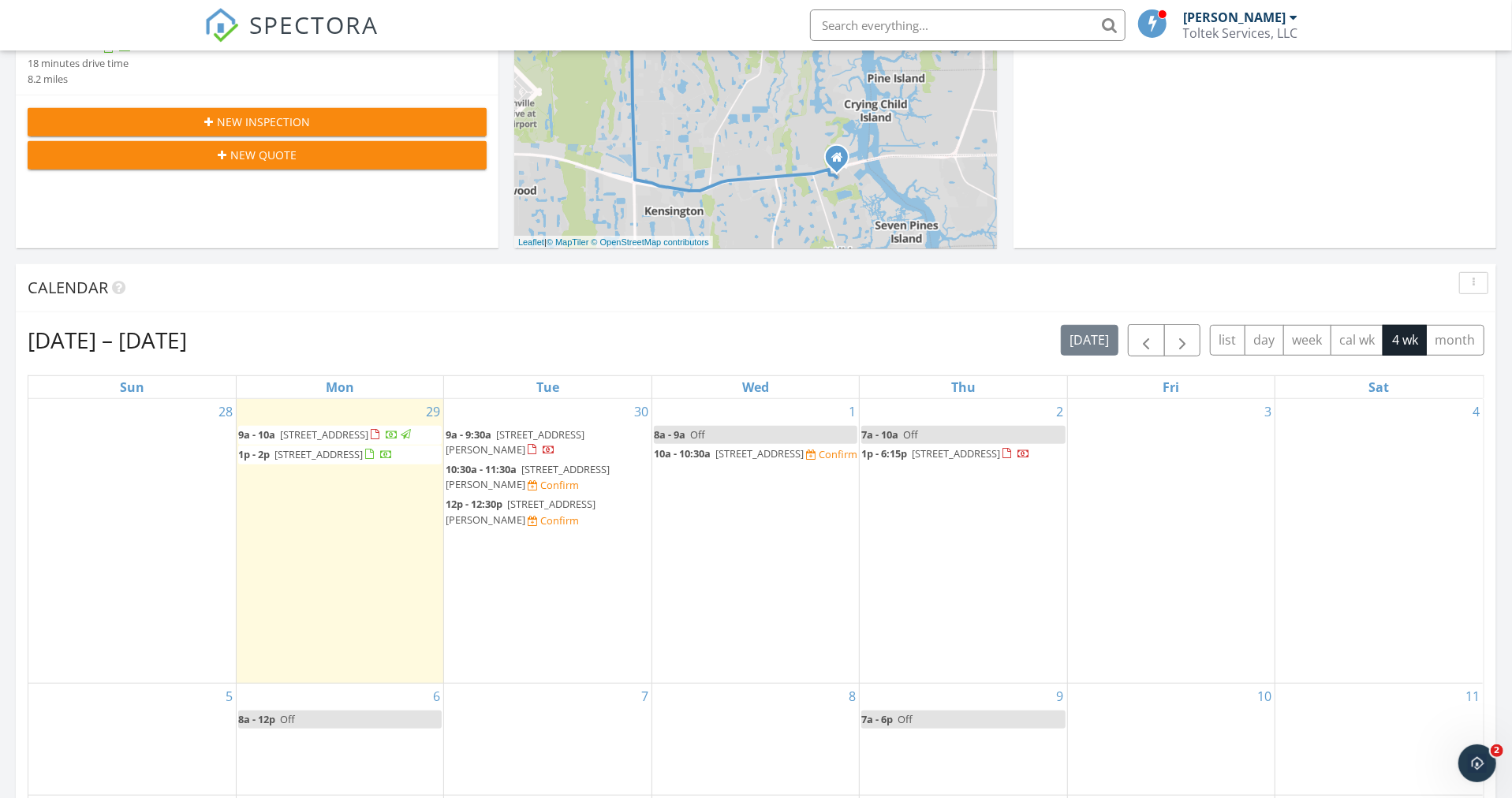
scroll to position [560, 0]
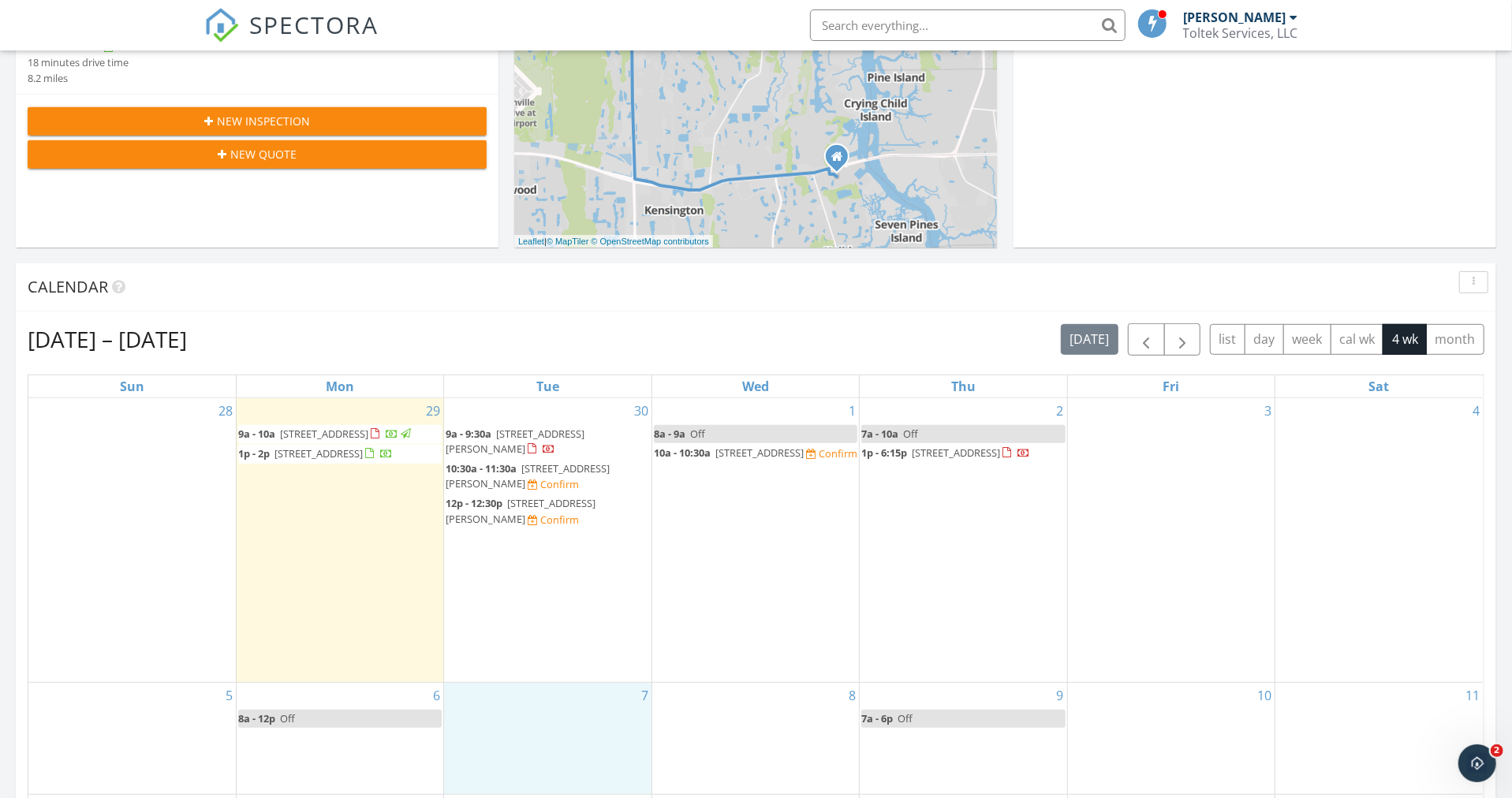
click at [544, 705] on div "7" at bounding box center [548, 738] width 207 height 110
click at [556, 636] on link "Inspection" at bounding box center [545, 641] width 81 height 26
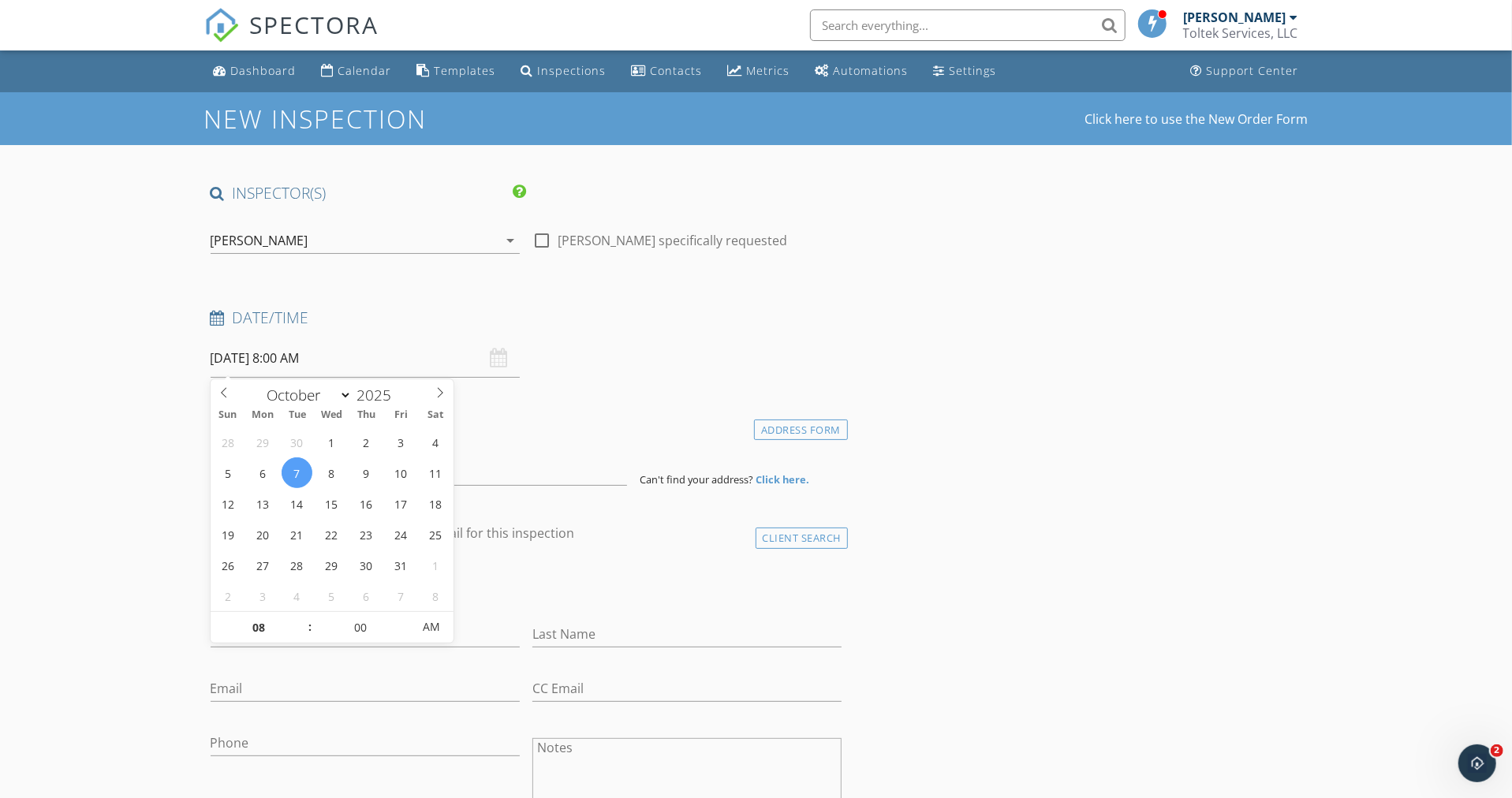
click at [344, 354] on input "10/07/2025 8:00 AM" at bounding box center [365, 358] width 309 height 38
type input "09"
type input "10/07/2025 9:00 AM"
click at [302, 618] on span at bounding box center [301, 620] width 11 height 16
type input "10"
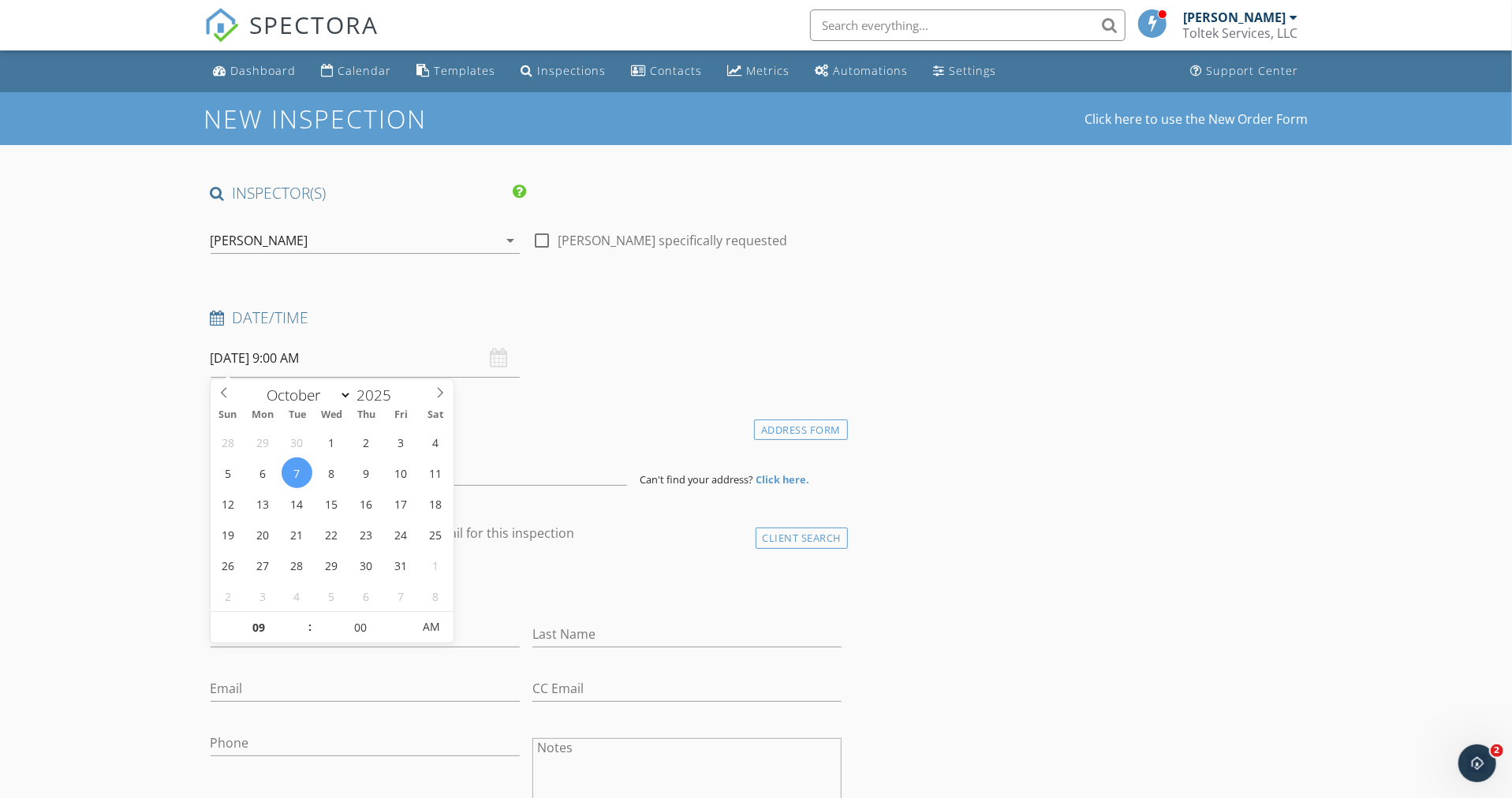
type input "10/07/2025 10:00 AM"
click at [302, 618] on span at bounding box center [301, 620] width 11 height 16
type input "11"
type input "[DATE] 11:00 AM"
click at [302, 617] on span at bounding box center [301, 620] width 11 height 16
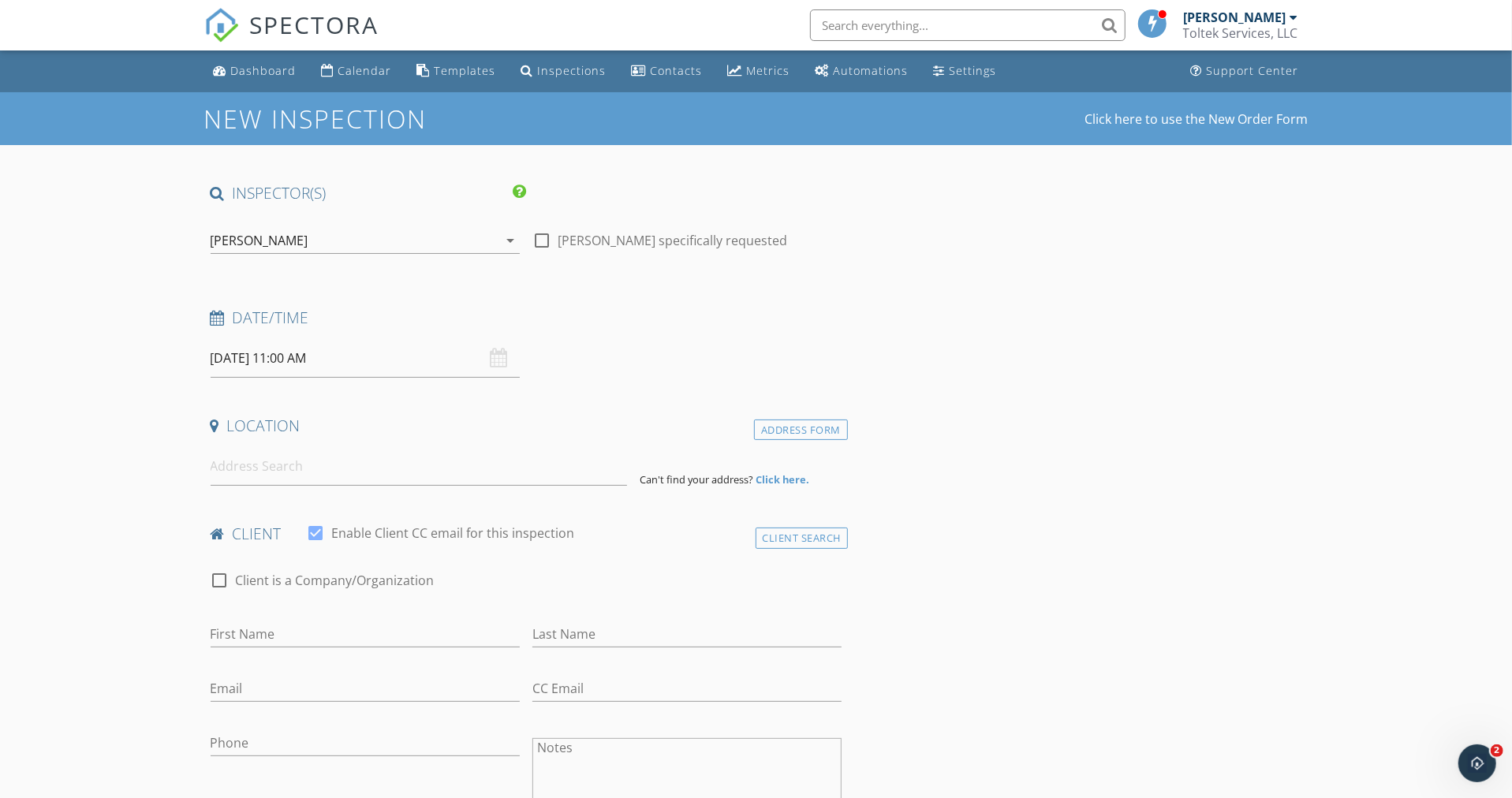
click at [536, 565] on div "check_box_outline_blank Client is a Company/Organization" at bounding box center [526, 582] width 644 height 53
click at [274, 466] on input at bounding box center [419, 466] width 417 height 38
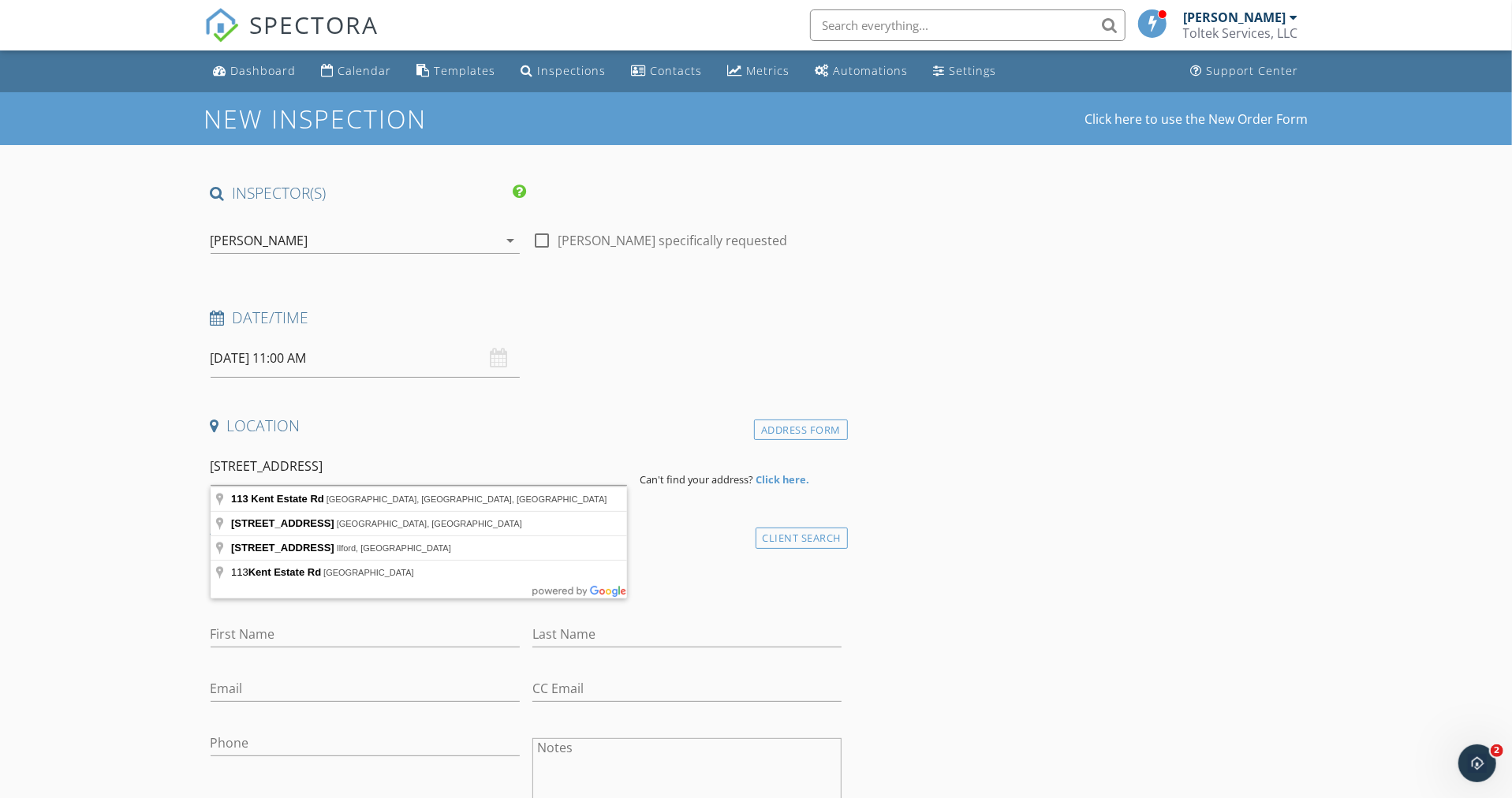
type input "113 Kent Estate Rd, Elkton, FL, USA"
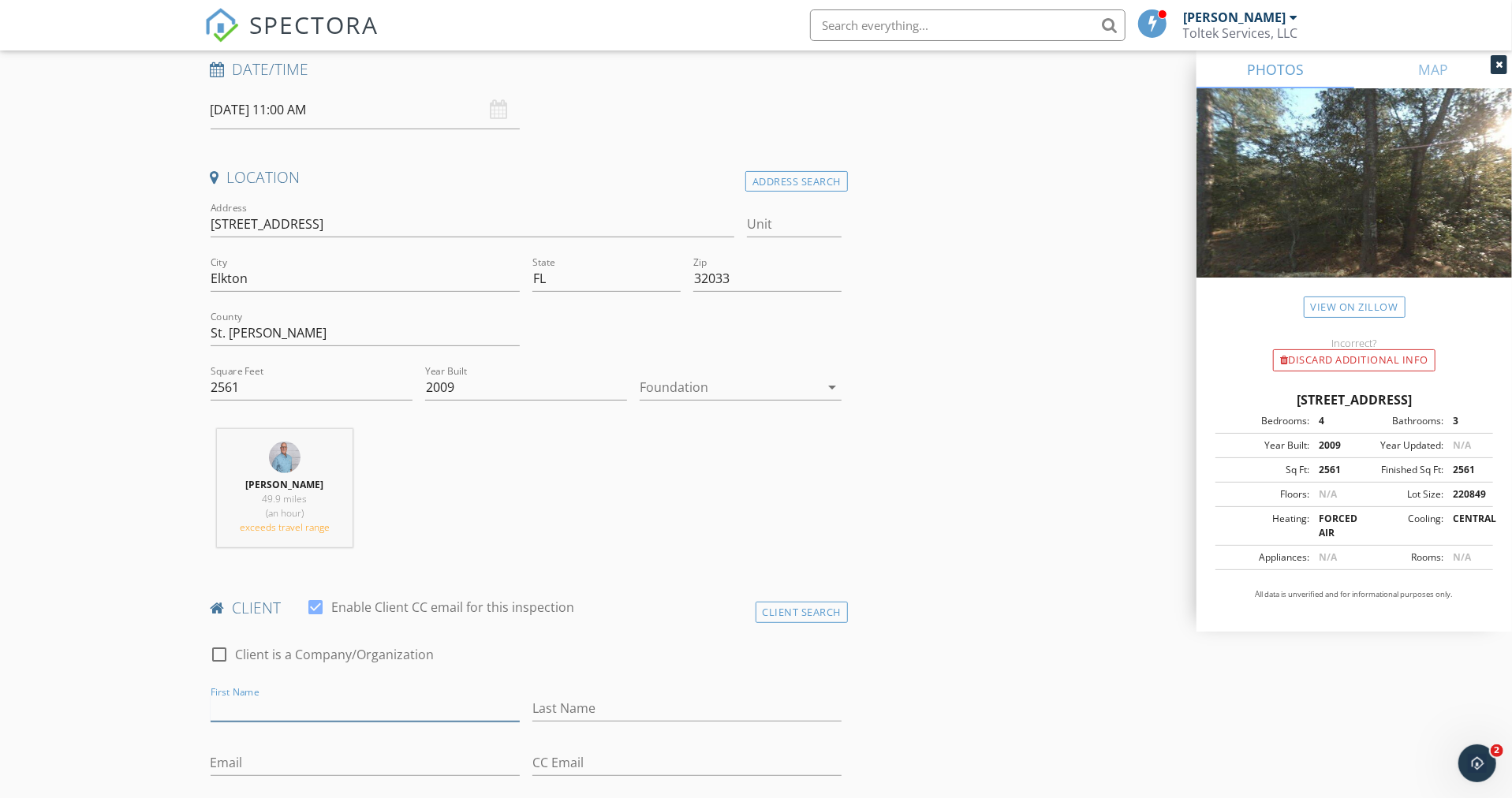
click at [318, 704] on input "First Name" at bounding box center [365, 708] width 309 height 26
type input "Christopher"
type input "Birnbaum"
type input "birmsss@gmailcom"
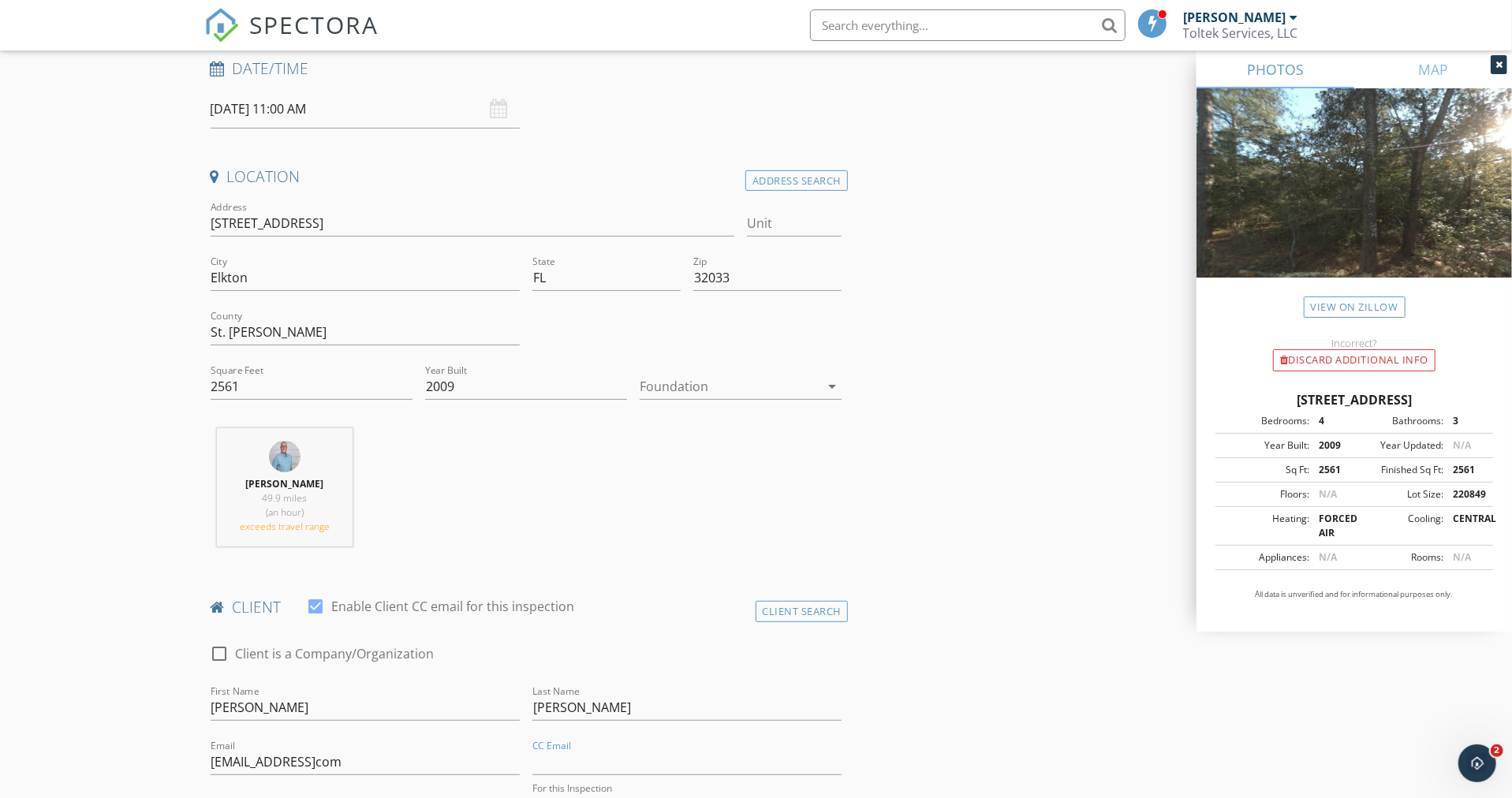
scroll to position [666, 0]
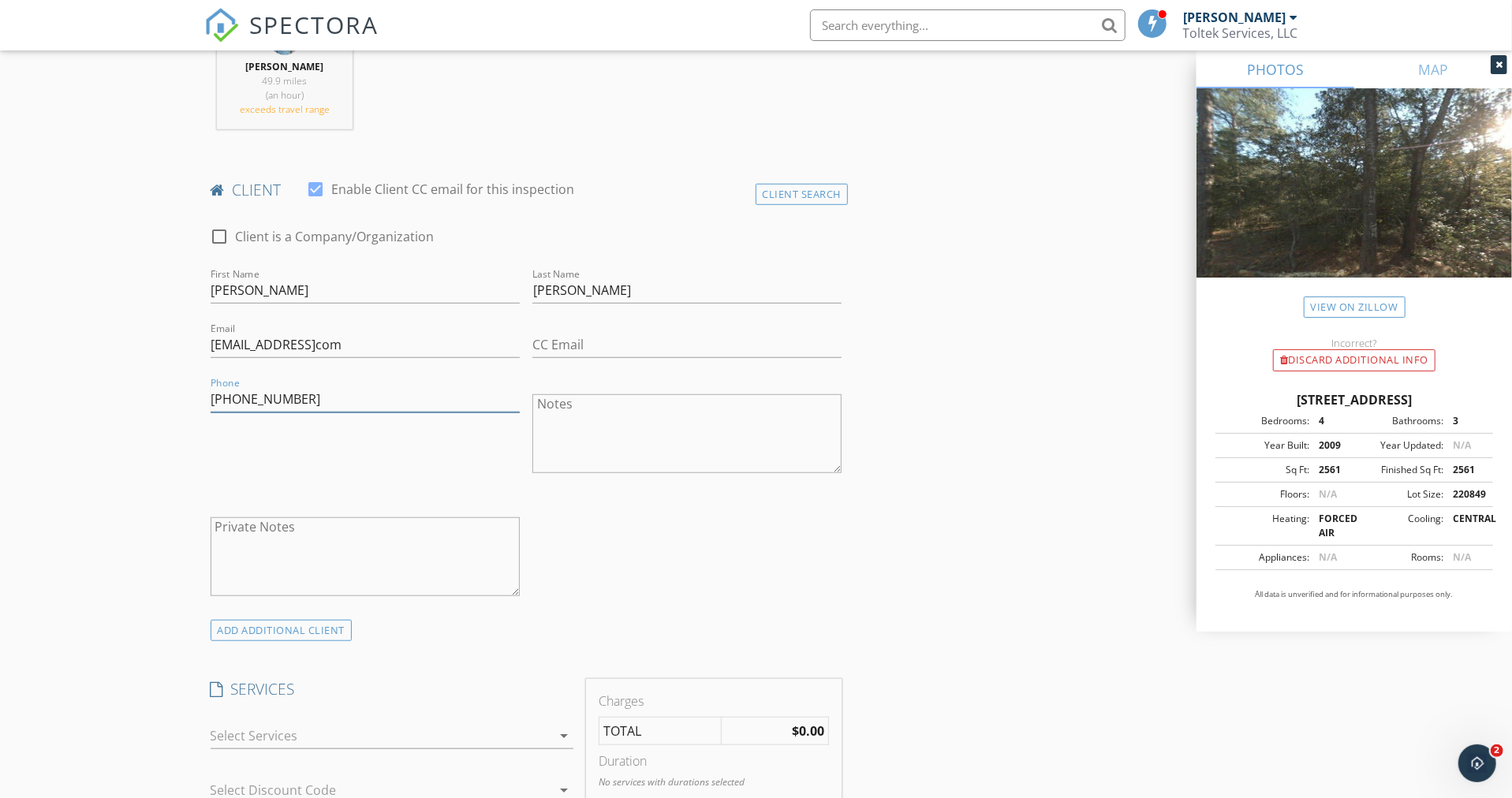
type input "727-674-5600"
click at [275, 733] on div at bounding box center [381, 736] width 341 height 26
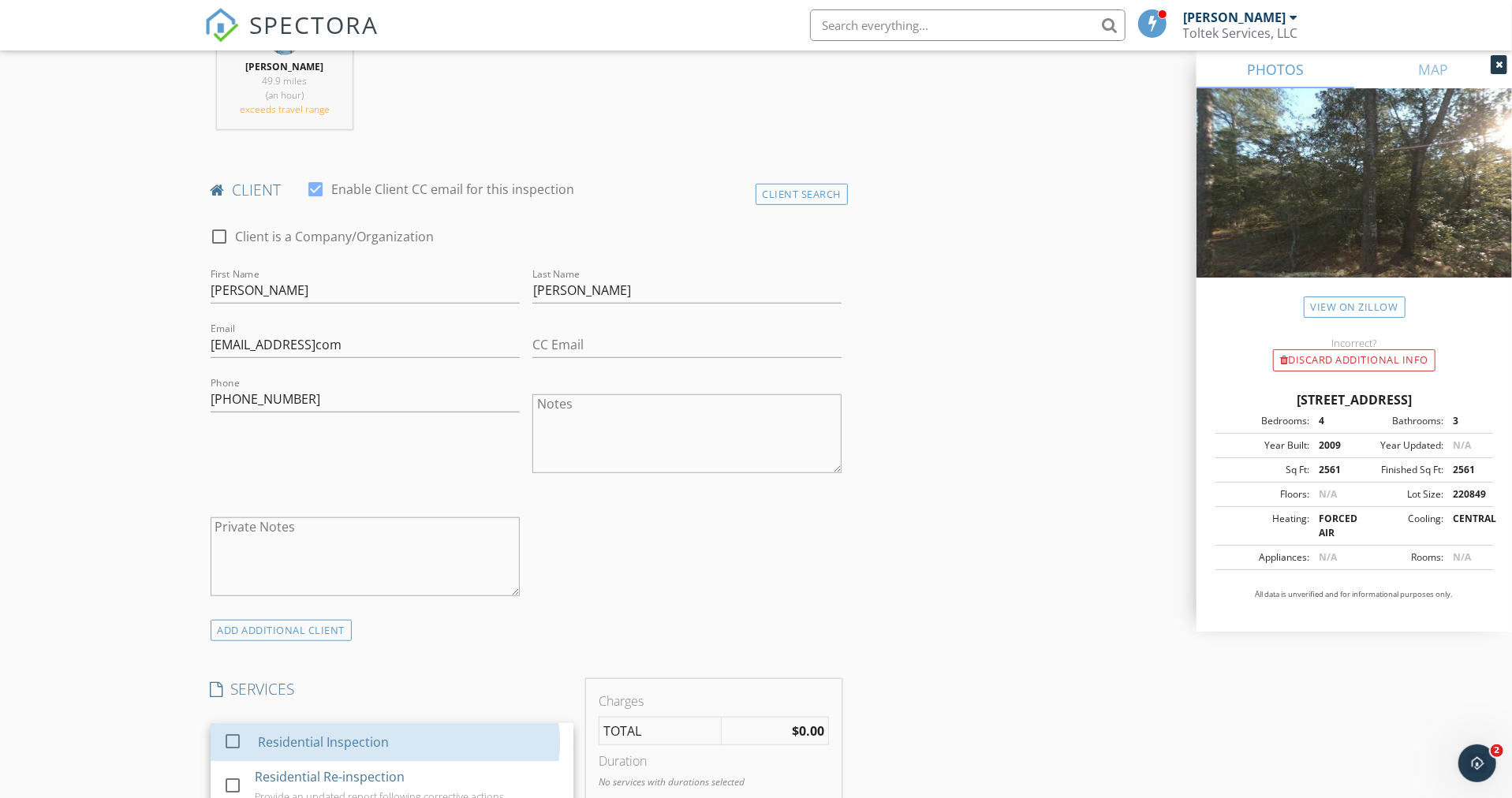
drag, startPoint x: 302, startPoint y: 736, endPoint x: 376, endPoint y: 704, distance: 80.6
click at [302, 737] on div "Residential Inspection" at bounding box center [322, 742] width 131 height 19
checkbox input "true"
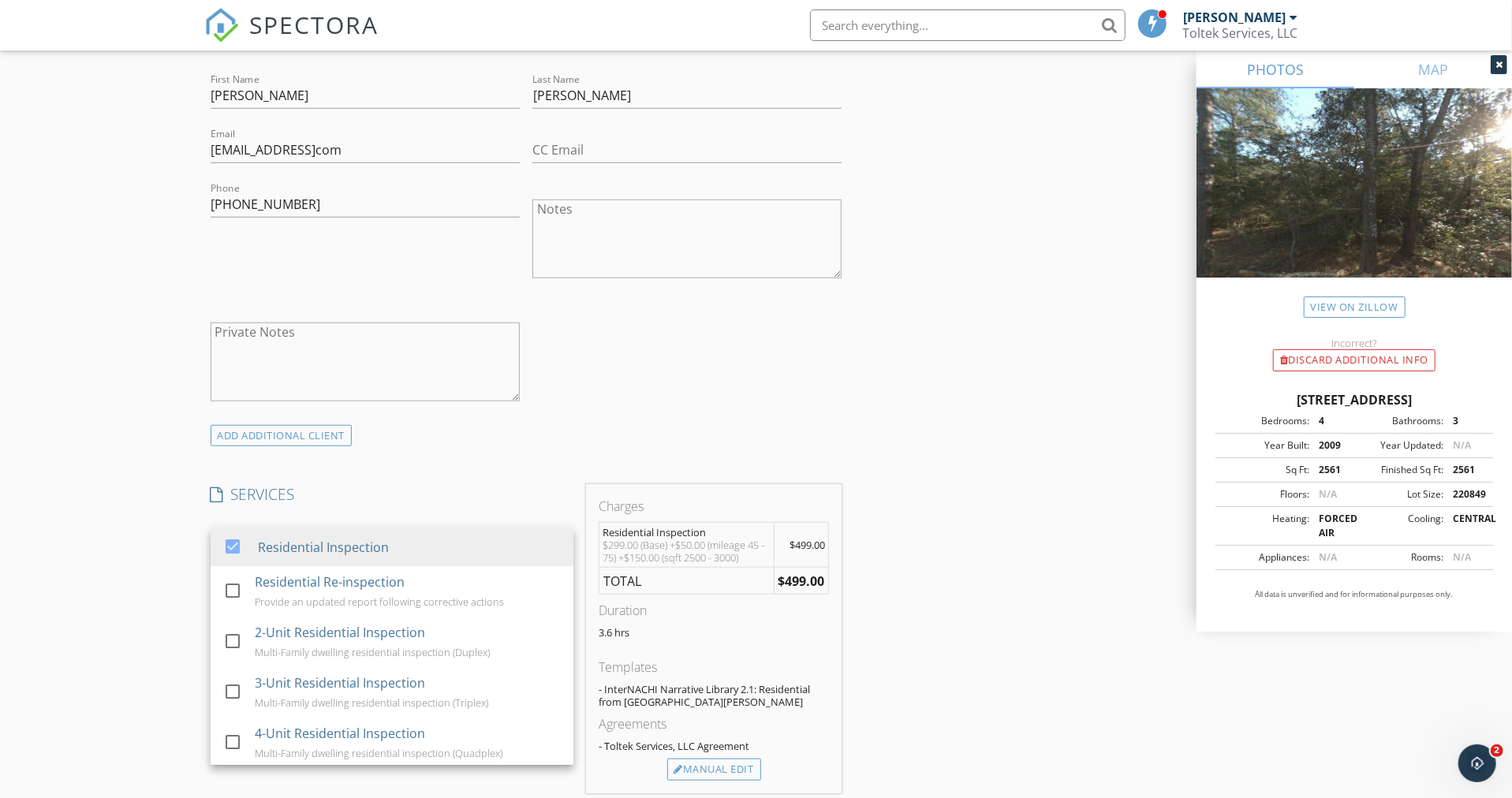
scroll to position [862, 0]
click at [1009, 536] on div "INSPECTOR(S) check_box David Risha PRIMARY David Risha arrow_drop_down check_bo…" at bounding box center [756, 721] width 1104 height 2800
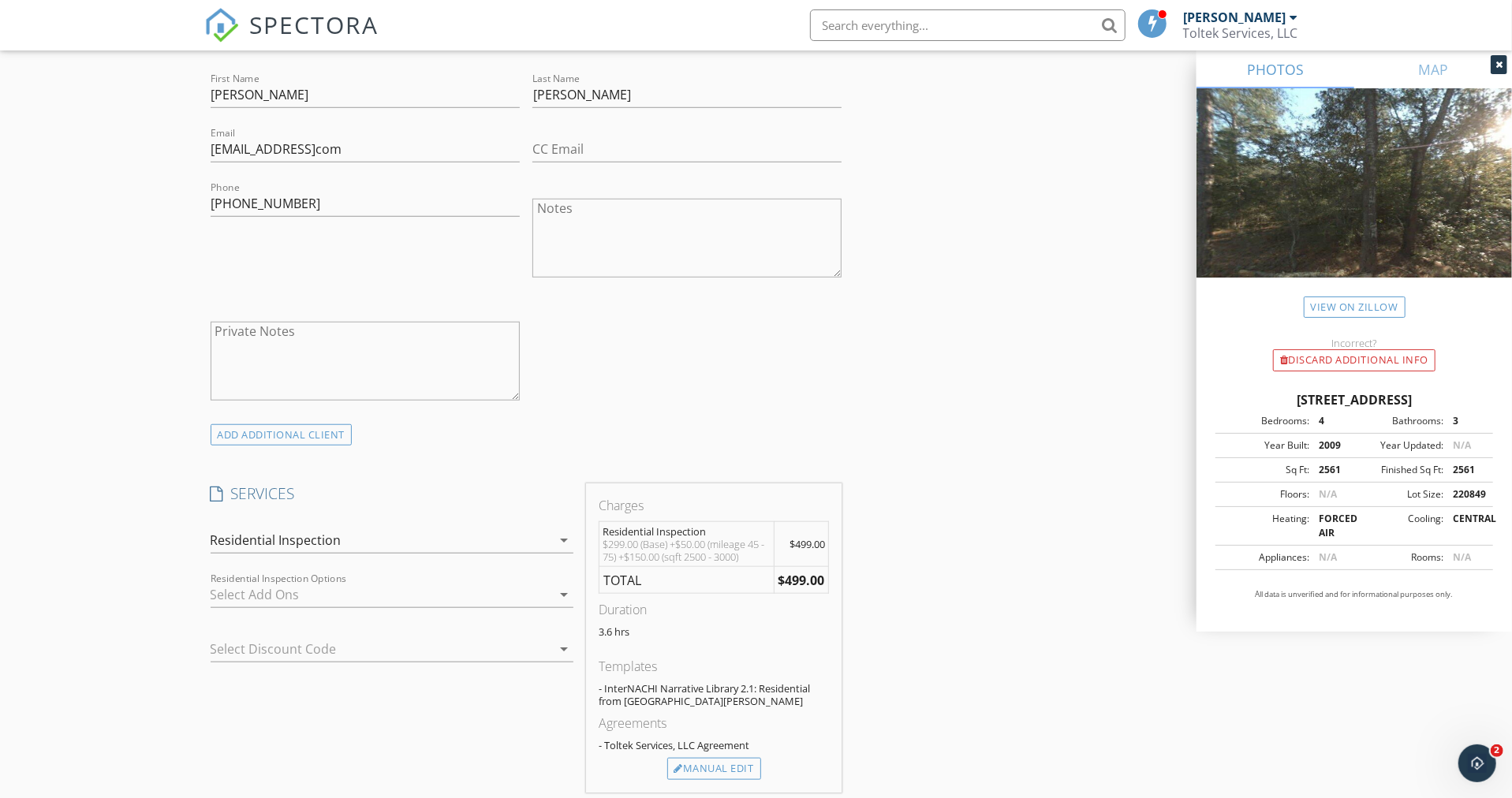
click at [326, 599] on div at bounding box center [381, 595] width 341 height 26
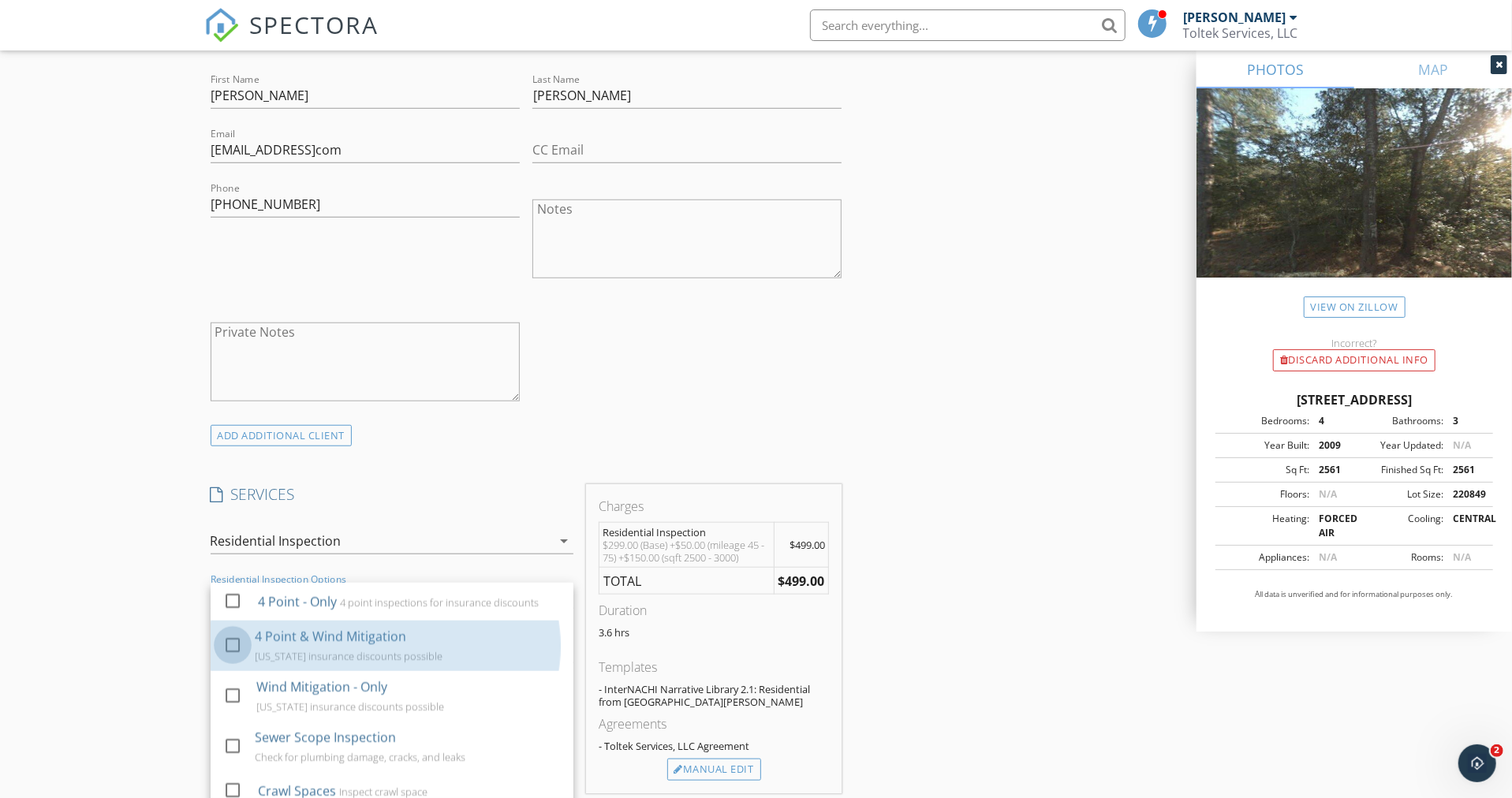
click at [229, 640] on div at bounding box center [232, 644] width 27 height 27
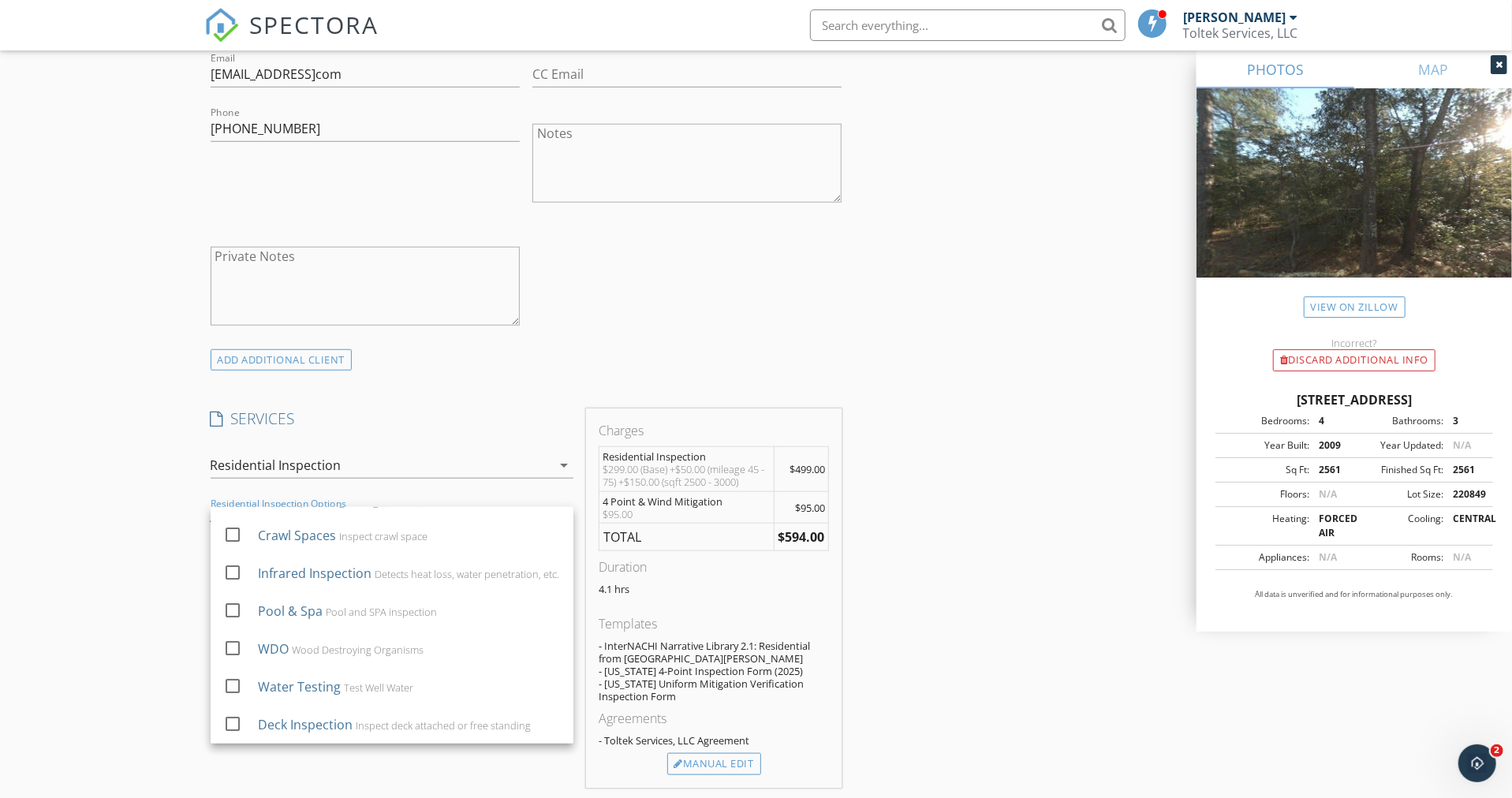
scroll to position [938, 0]
click at [235, 646] on div at bounding box center [232, 647] width 27 height 27
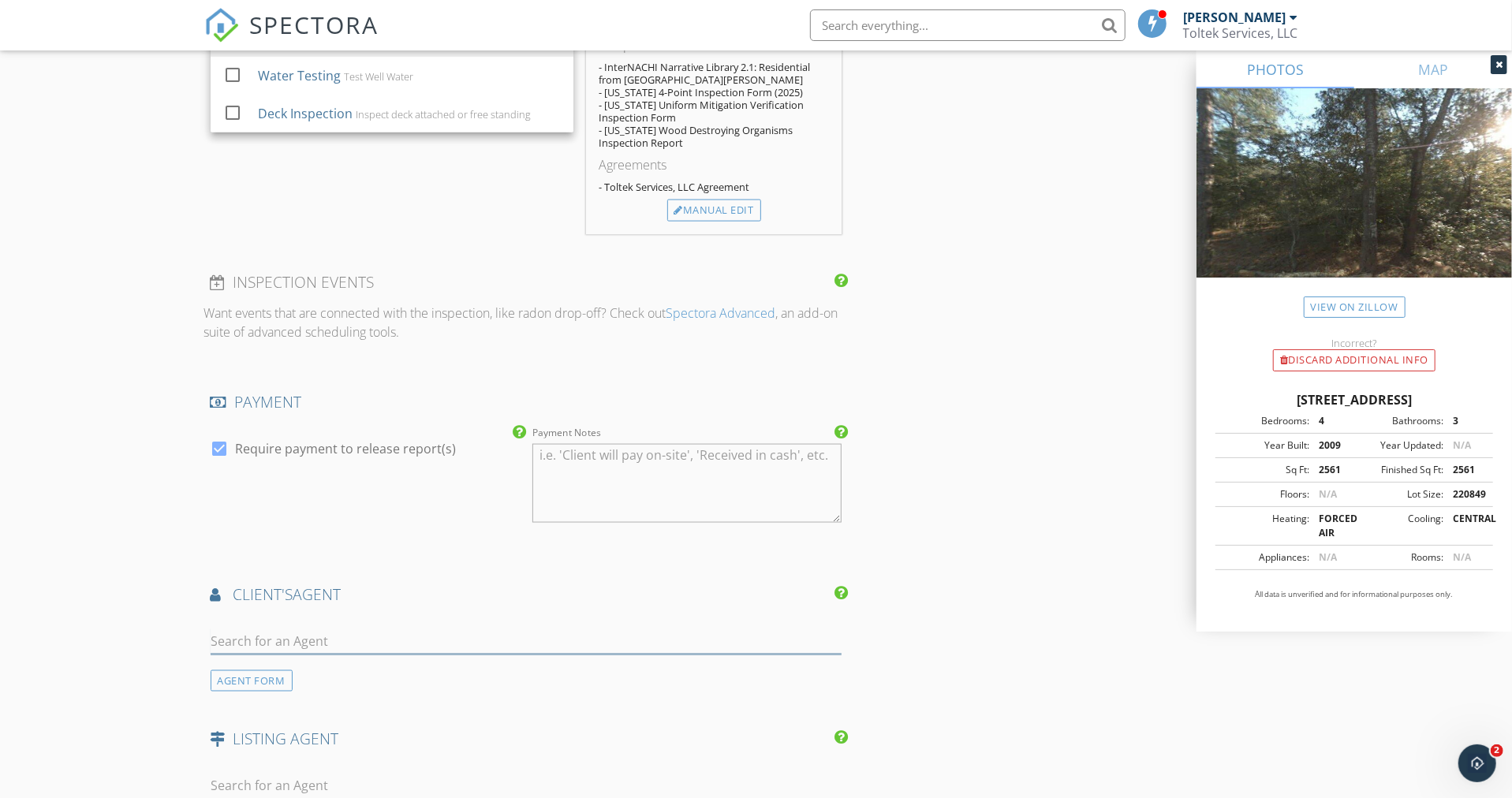
scroll to position [1549, 0]
click at [302, 642] on input "text" at bounding box center [526, 640] width 631 height 26
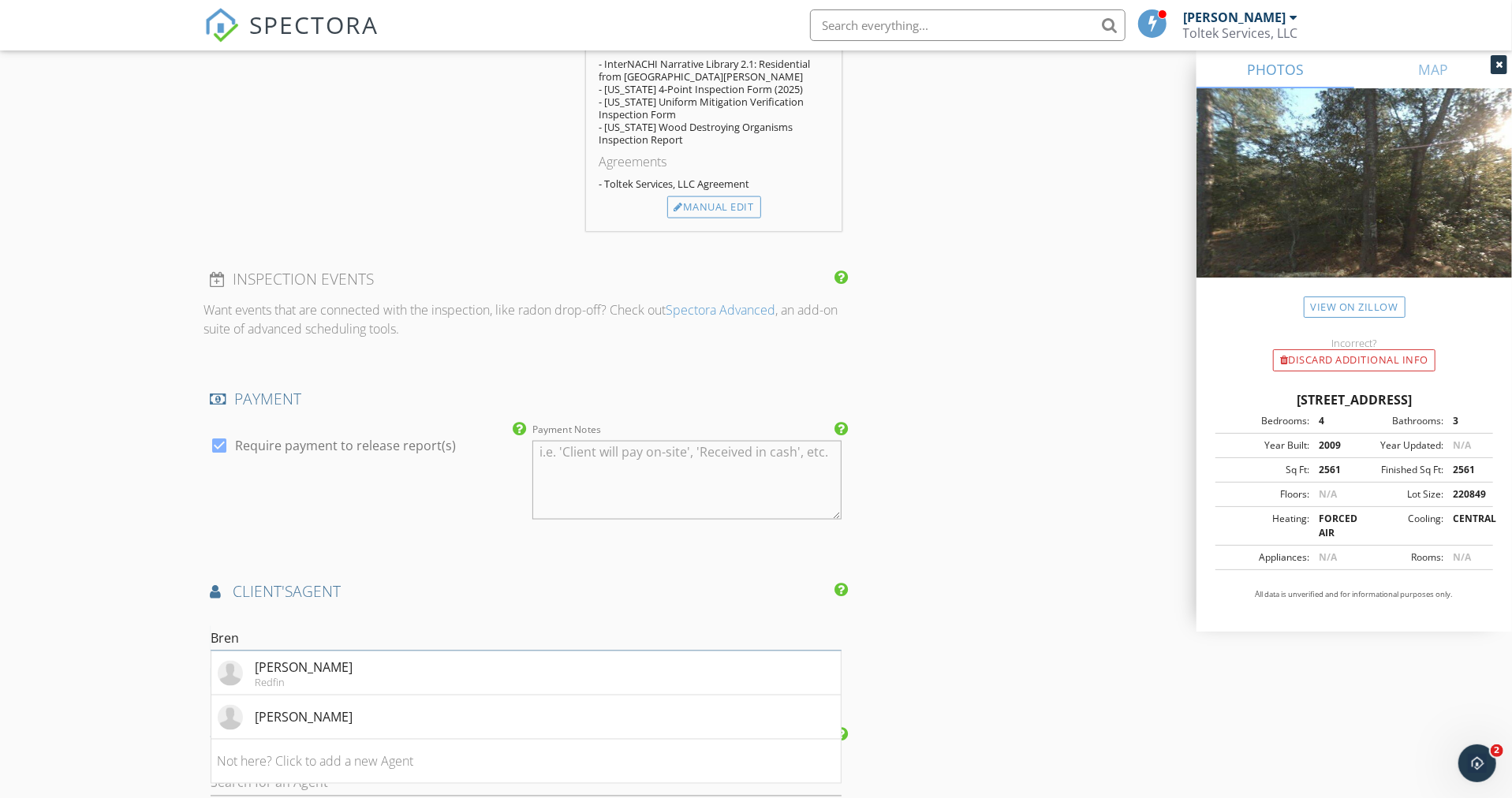
type input "Bren"
click at [312, 668] on div "Brenda Miller" at bounding box center [303, 667] width 98 height 19
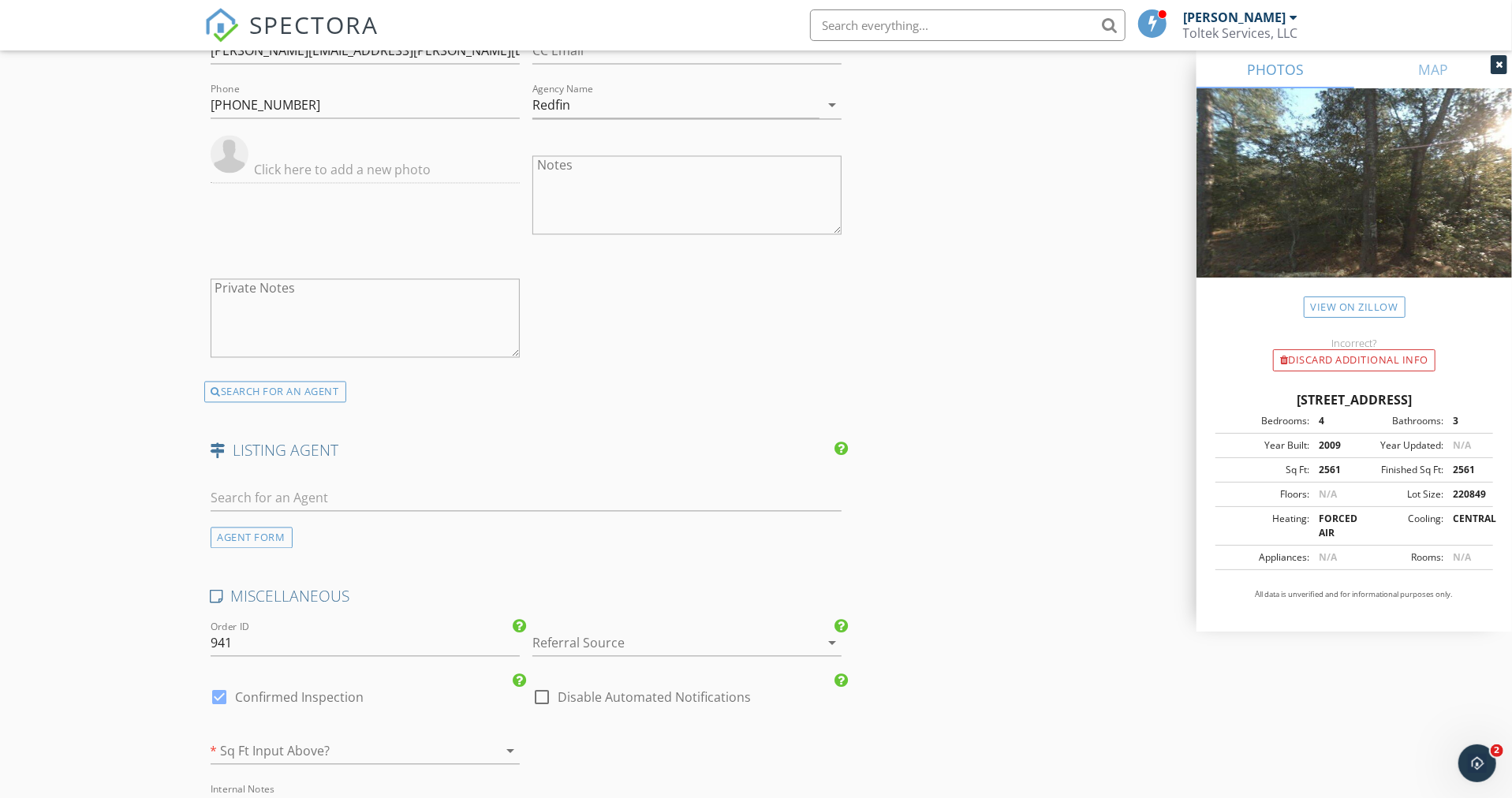
scroll to position [2196, 0]
click at [600, 642] on div at bounding box center [664, 643] width 265 height 26
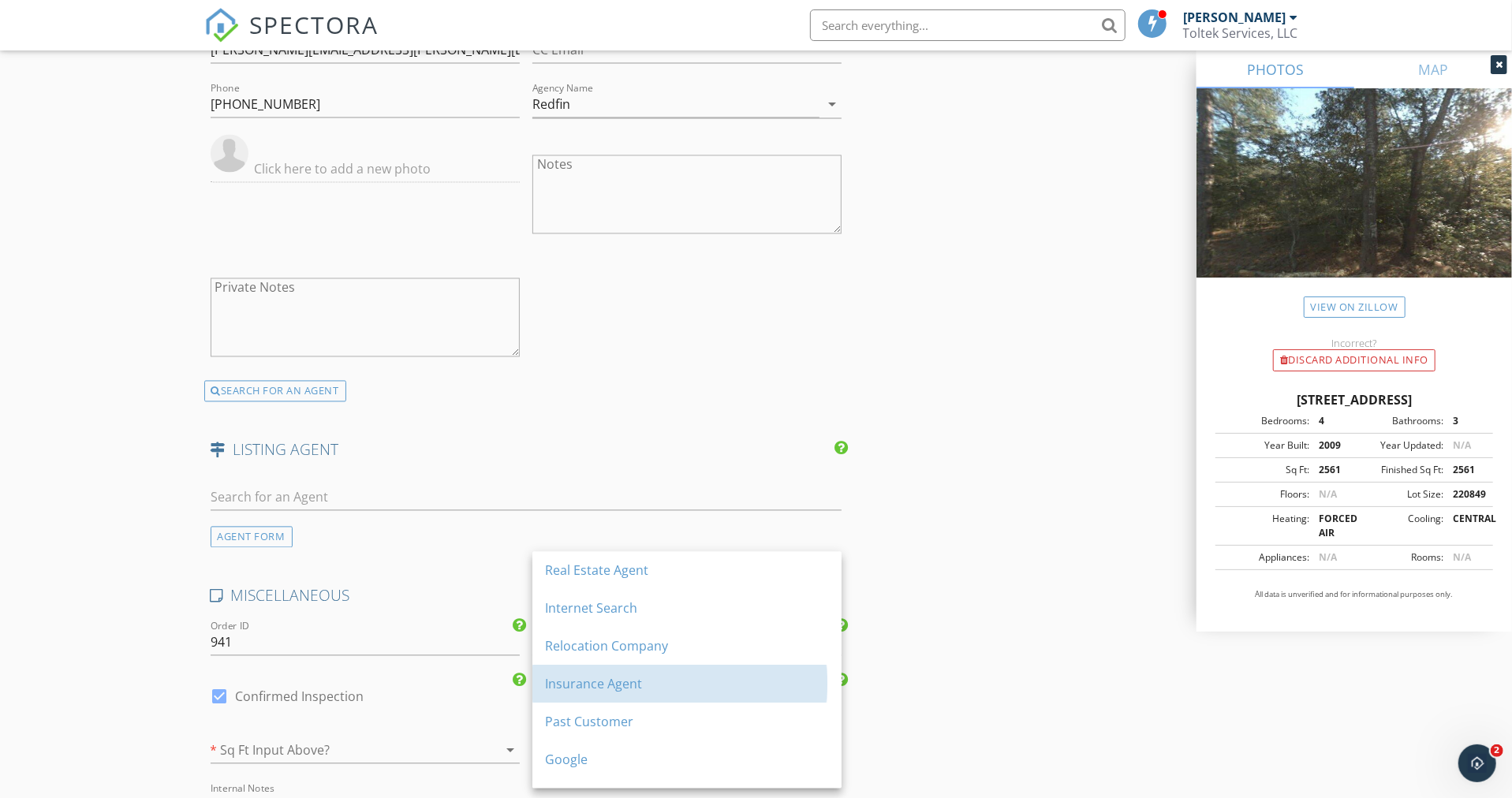
click at [577, 682] on div "Insurance Agent" at bounding box center [687, 684] width 284 height 19
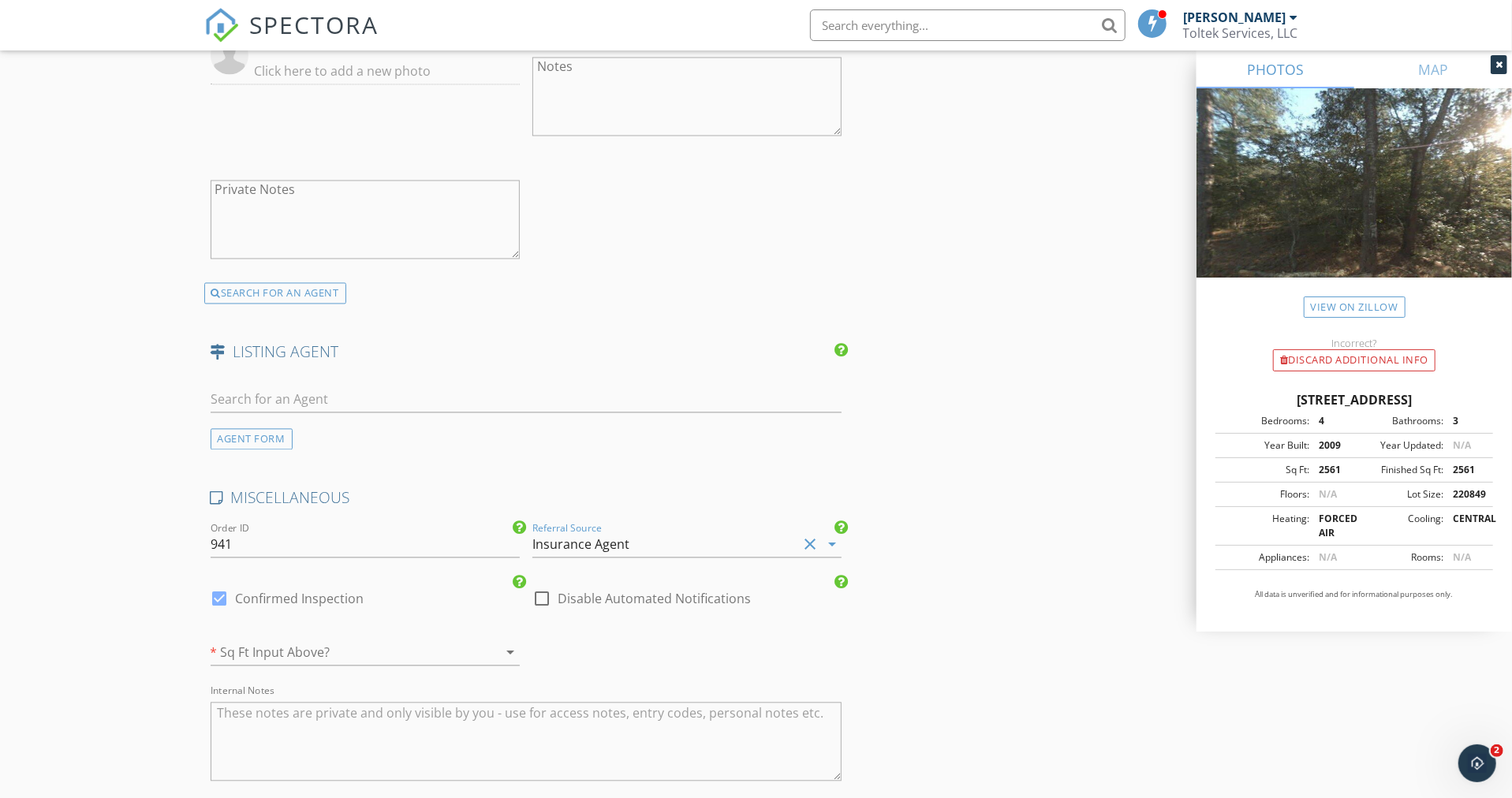
scroll to position [2295, 0]
click at [510, 645] on icon "arrow_drop_down" at bounding box center [509, 651] width 19 height 19
click at [360, 662] on div "Yes" at bounding box center [365, 655] width 284 height 19
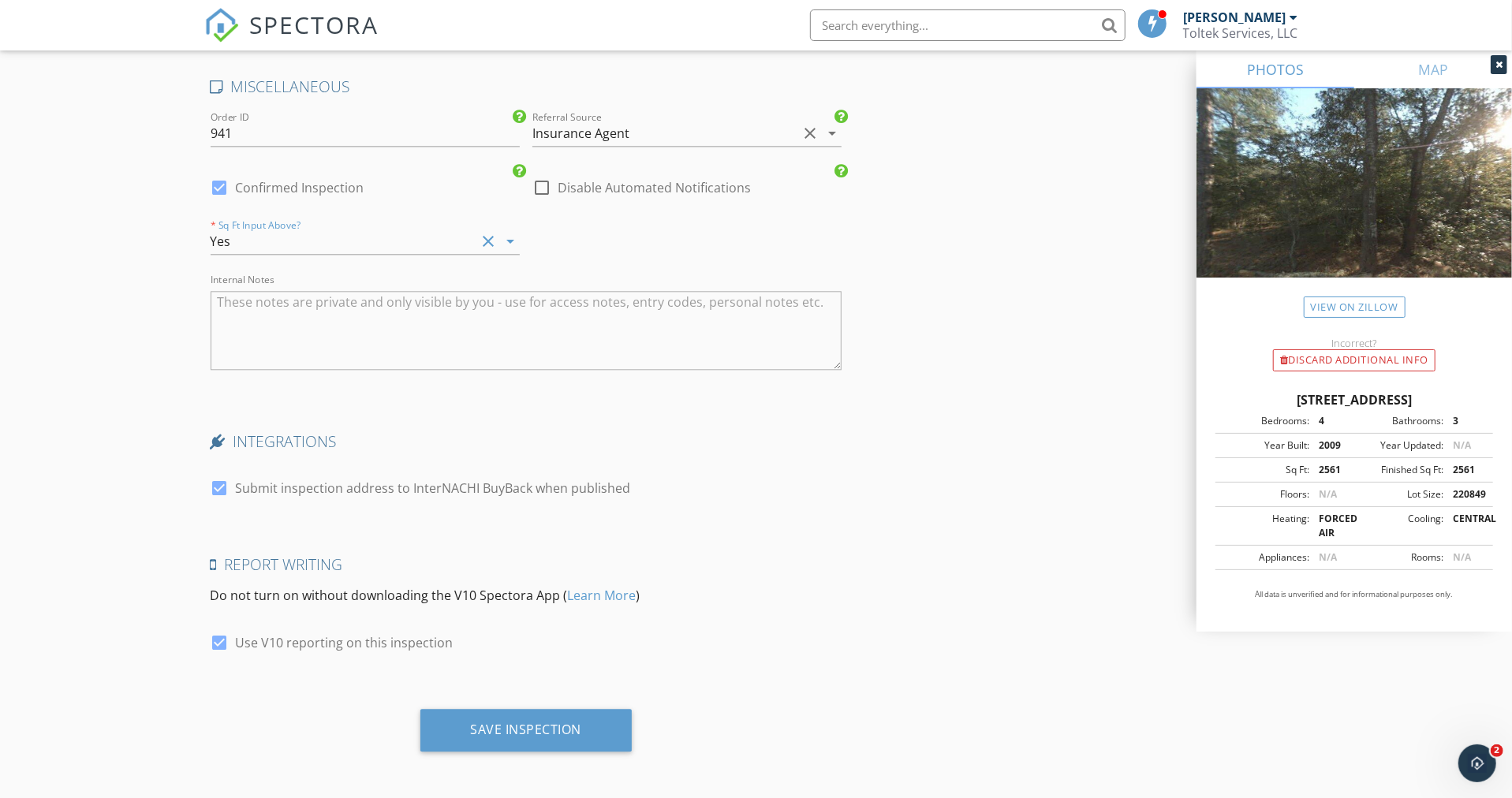
scroll to position [2707, 0]
click at [534, 722] on div "Save Inspection" at bounding box center [526, 728] width 111 height 16
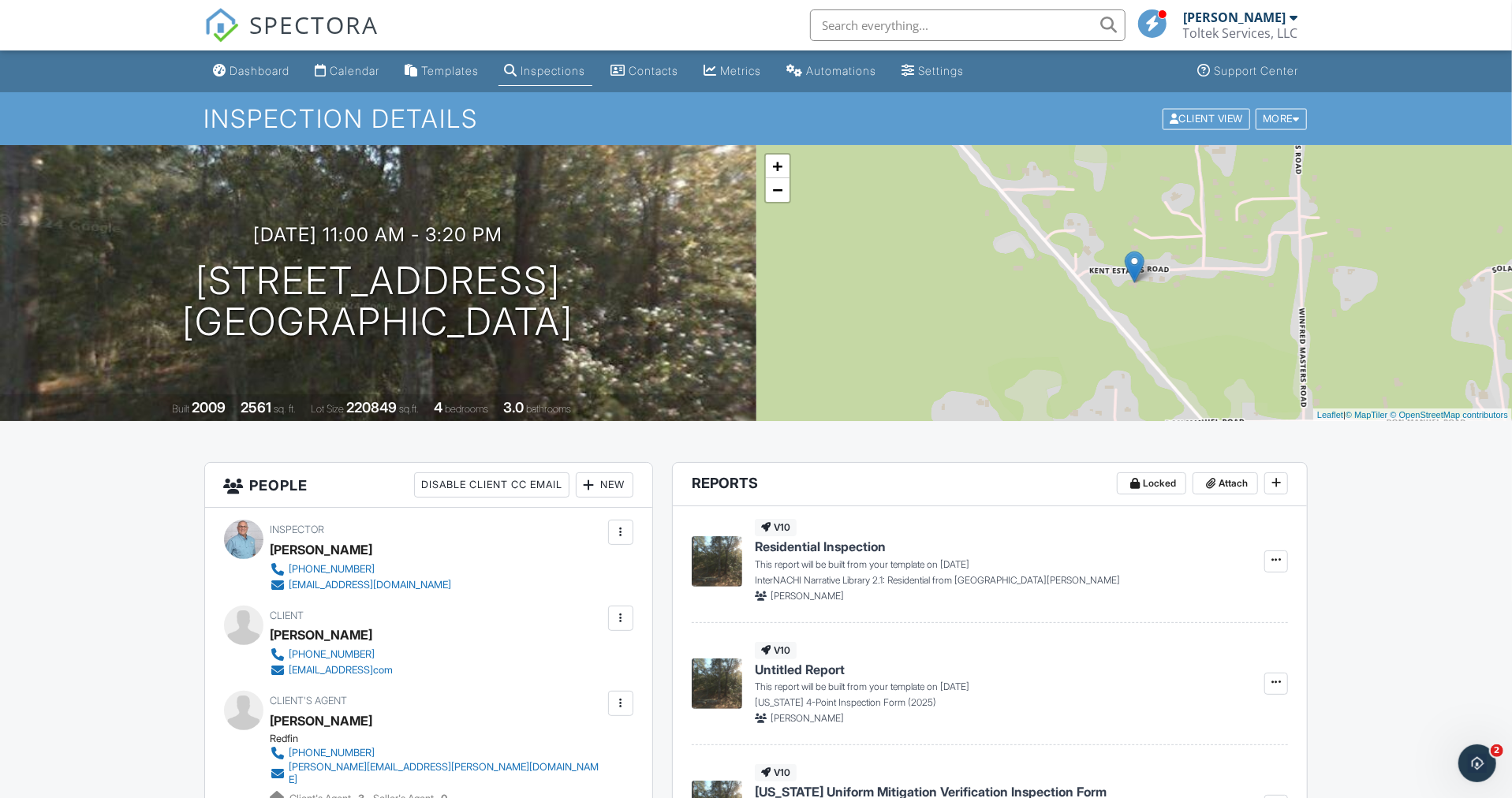
click at [259, 69] on div "Dashboard" at bounding box center [260, 71] width 60 height 14
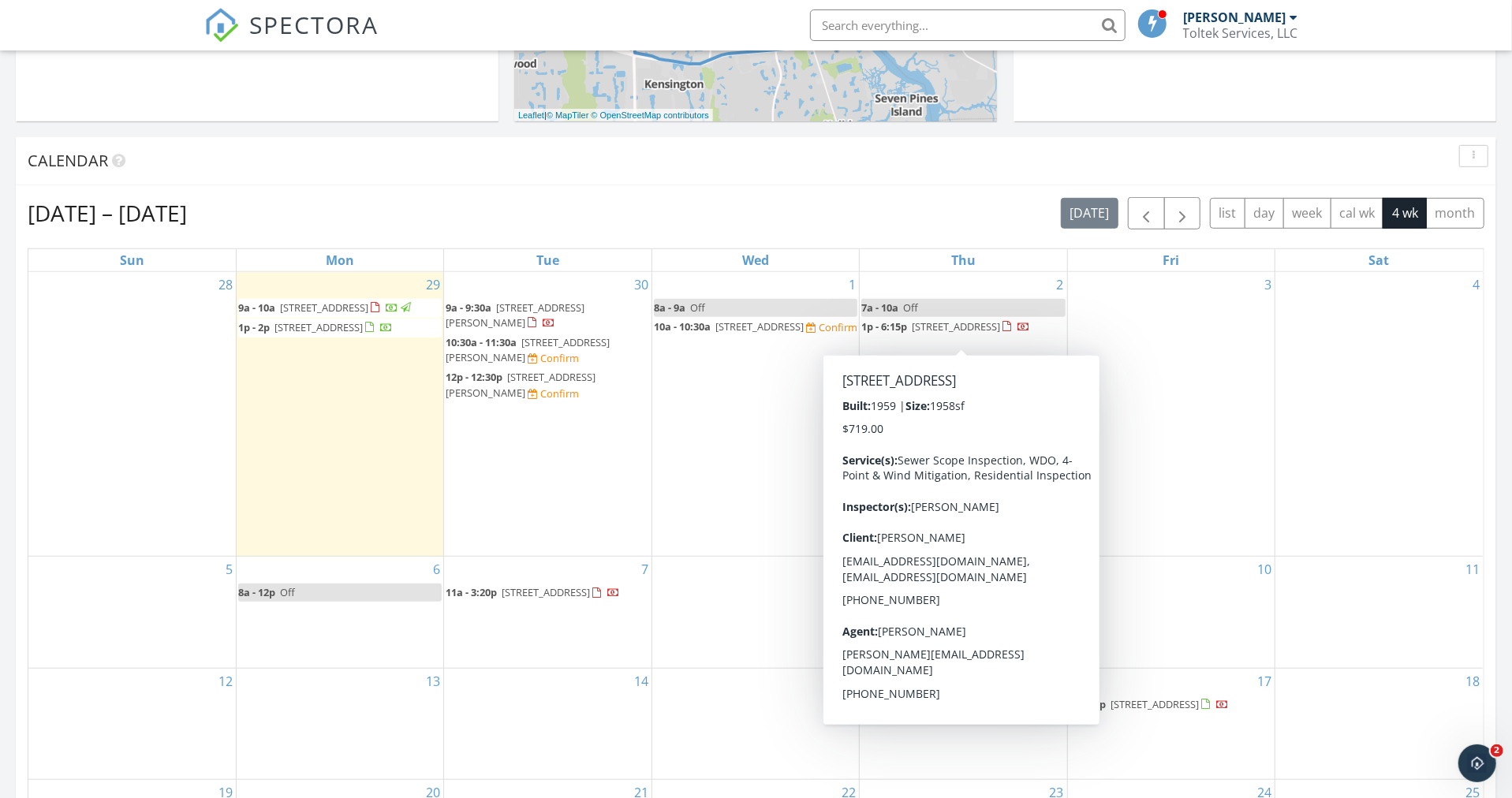
scroll to position [685, 0]
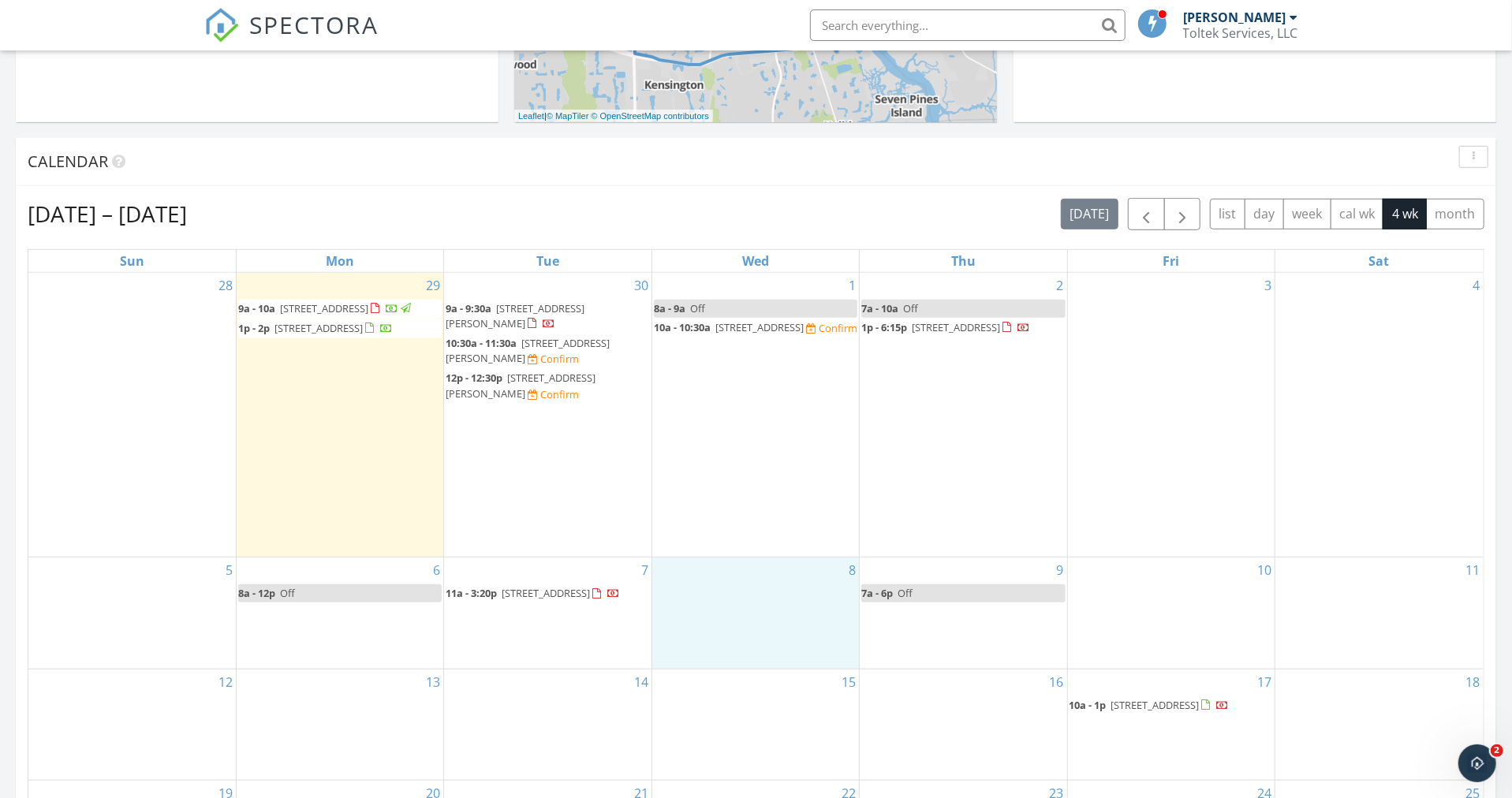
click at [717, 570] on div "8" at bounding box center [756, 613] width 207 height 110
click at [750, 528] on link "Event" at bounding box center [752, 533] width 81 height 26
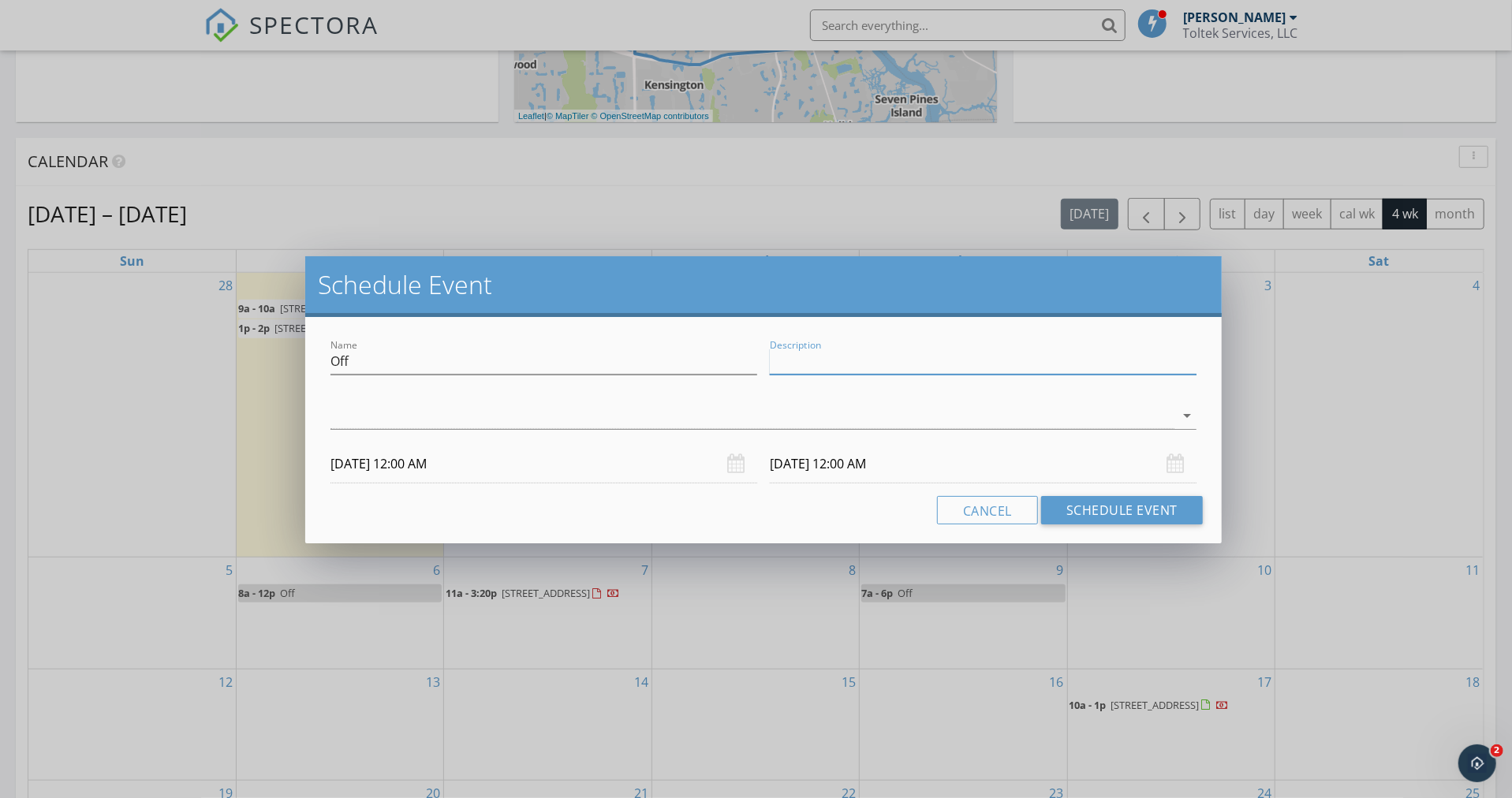
click at [860, 362] on input "Description" at bounding box center [982, 362] width 427 height 26
type input "Reports"
click at [437, 410] on div at bounding box center [752, 416] width 844 height 26
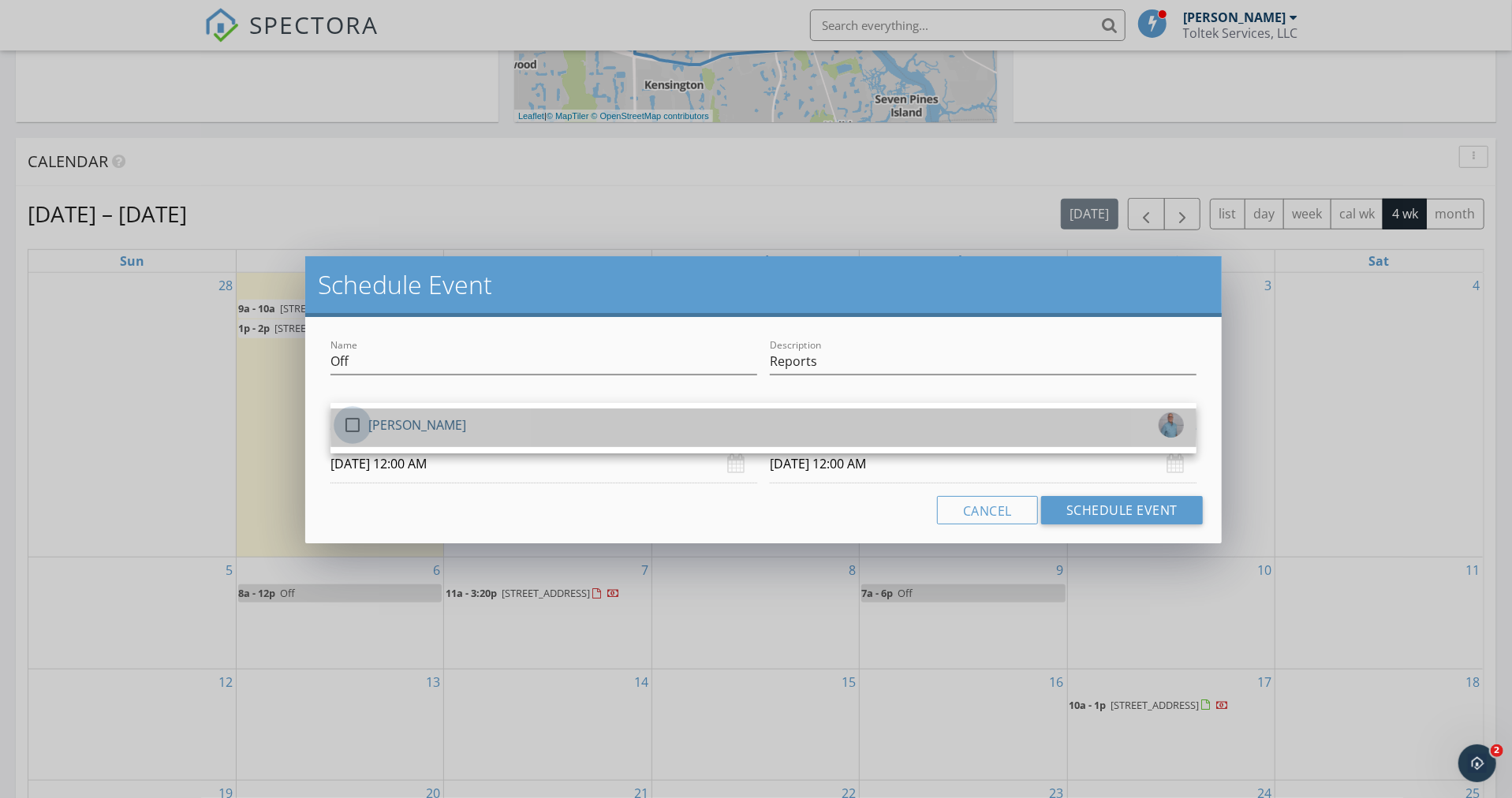
click at [350, 425] on div at bounding box center [352, 425] width 27 height 27
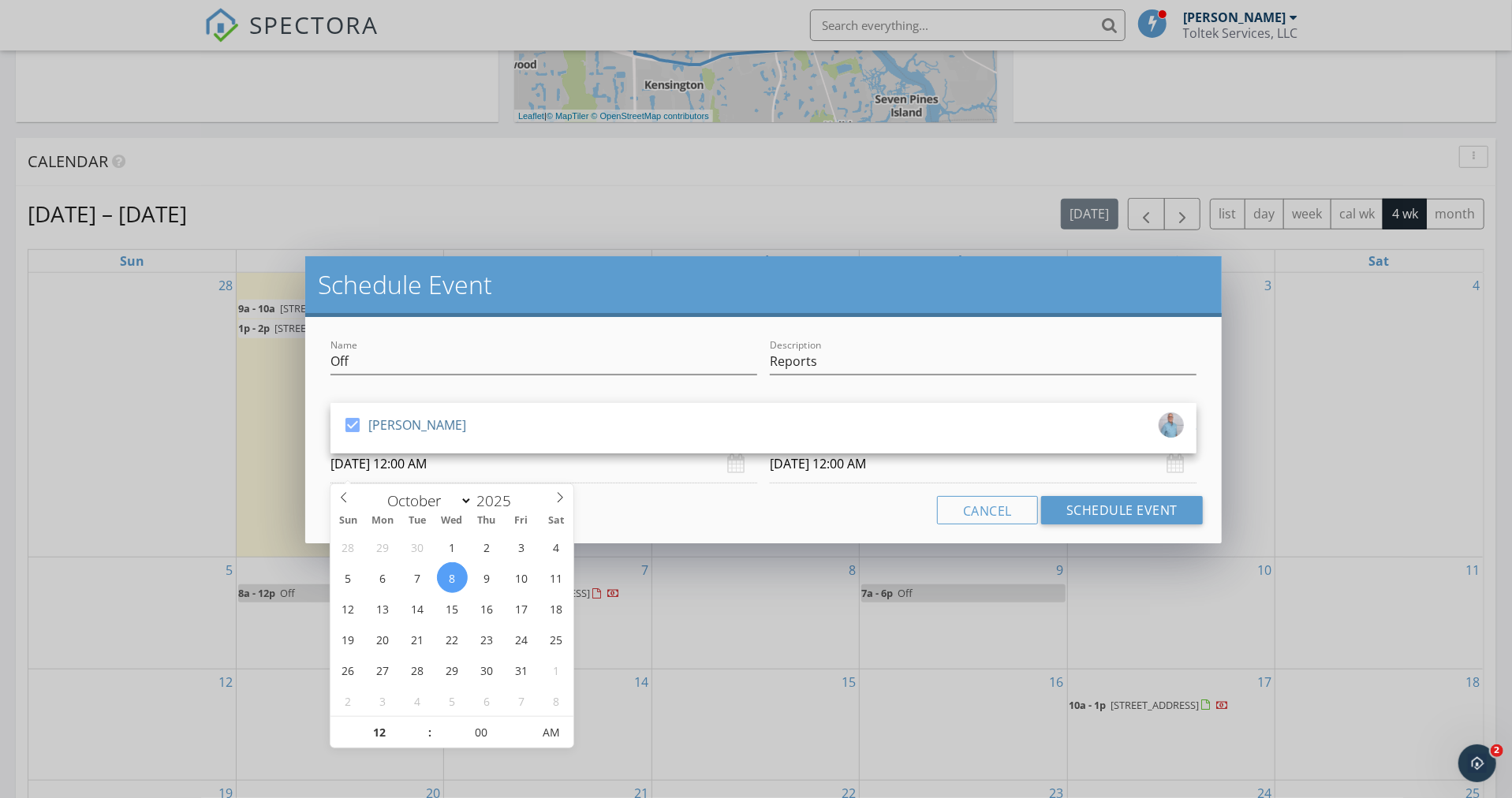
click at [493, 466] on input "10/08/2025 12:00 AM" at bounding box center [543, 463] width 427 height 38
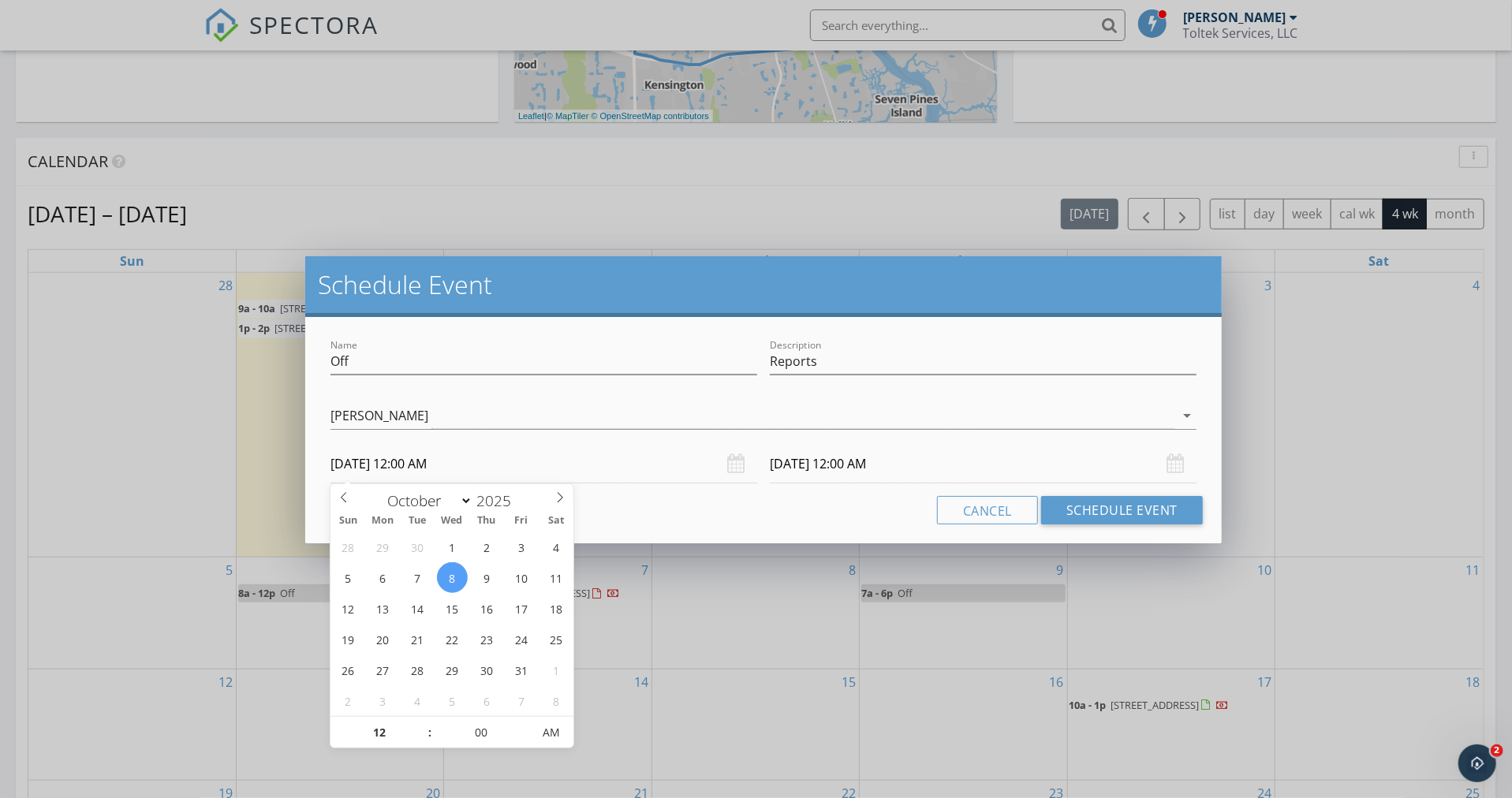
type input "01"
type input "10/08/2025 1:00 AM"
click at [425, 723] on span at bounding box center [422, 725] width 11 height 16
type input "02"
type input "10/08/2025 2:00 AM"
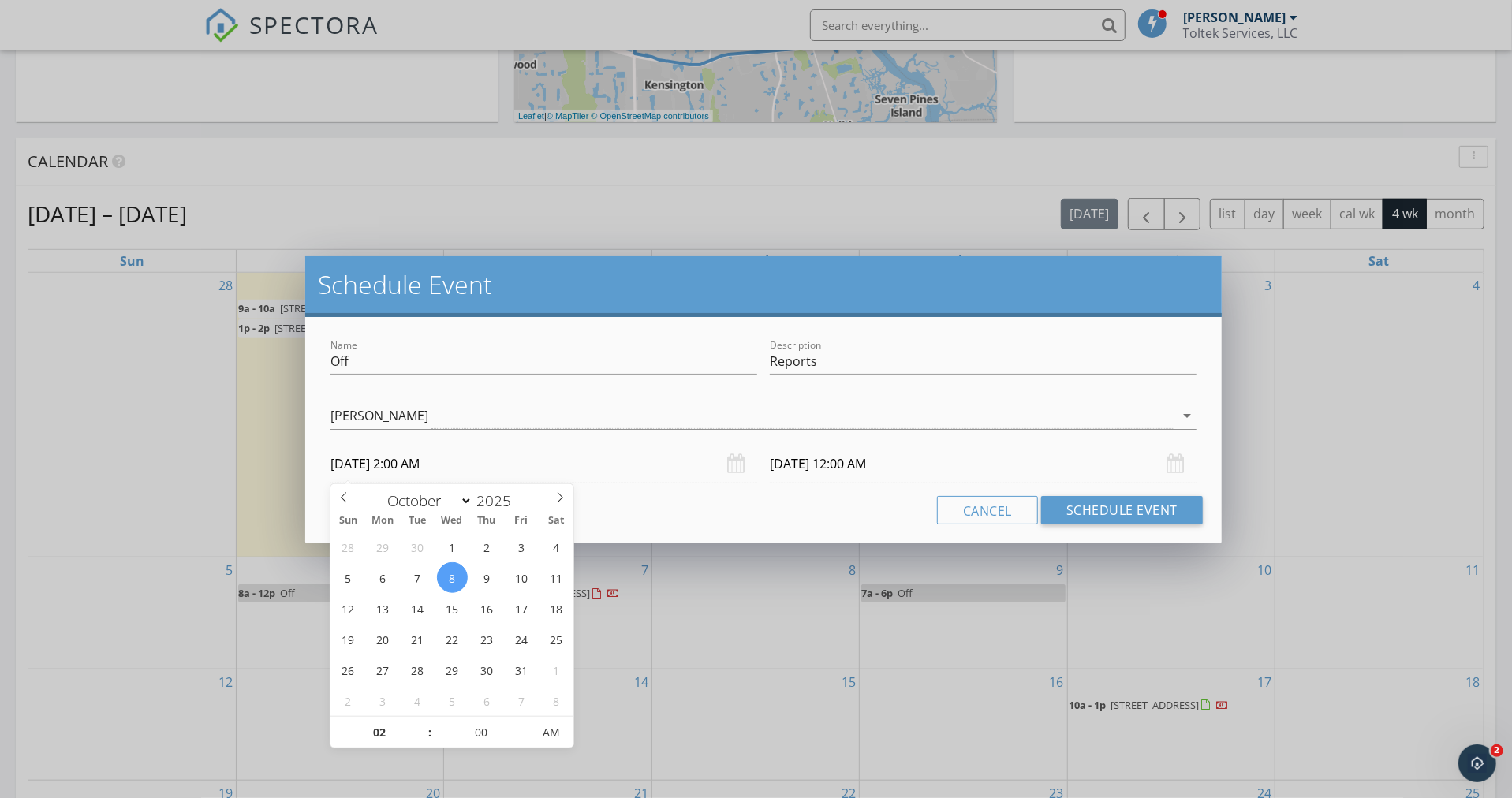
click at [425, 723] on span at bounding box center [422, 725] width 11 height 16
type input "03"
type input "10/08/2025 3:00 AM"
click at [425, 723] on span at bounding box center [422, 725] width 11 height 16
type input "04"
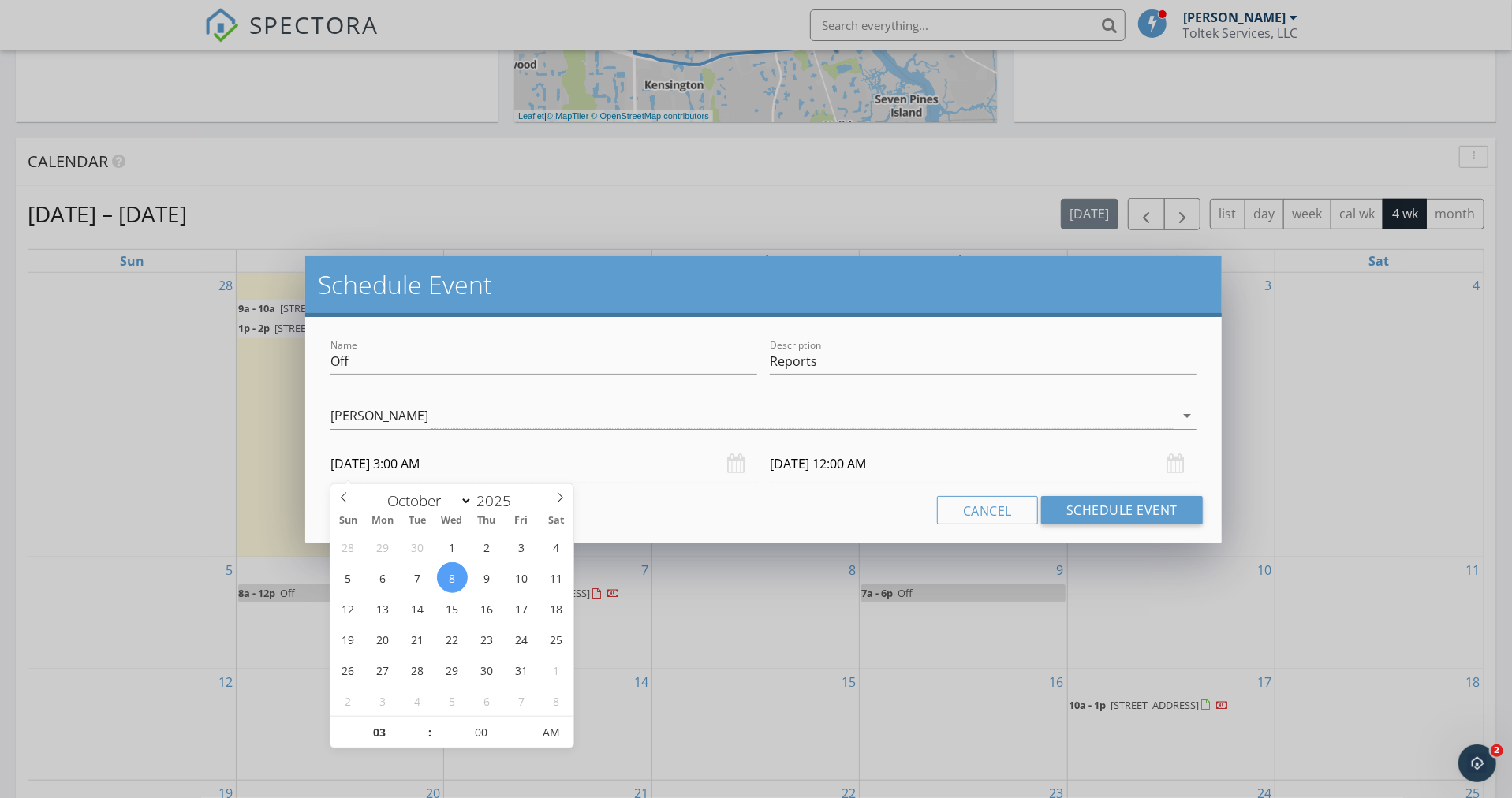
type input "10/08/2025 4:00 AM"
click at [425, 723] on span at bounding box center [422, 725] width 11 height 16
type input "05"
type input "10/08/2025 5:00 AM"
click at [425, 723] on span at bounding box center [422, 725] width 11 height 16
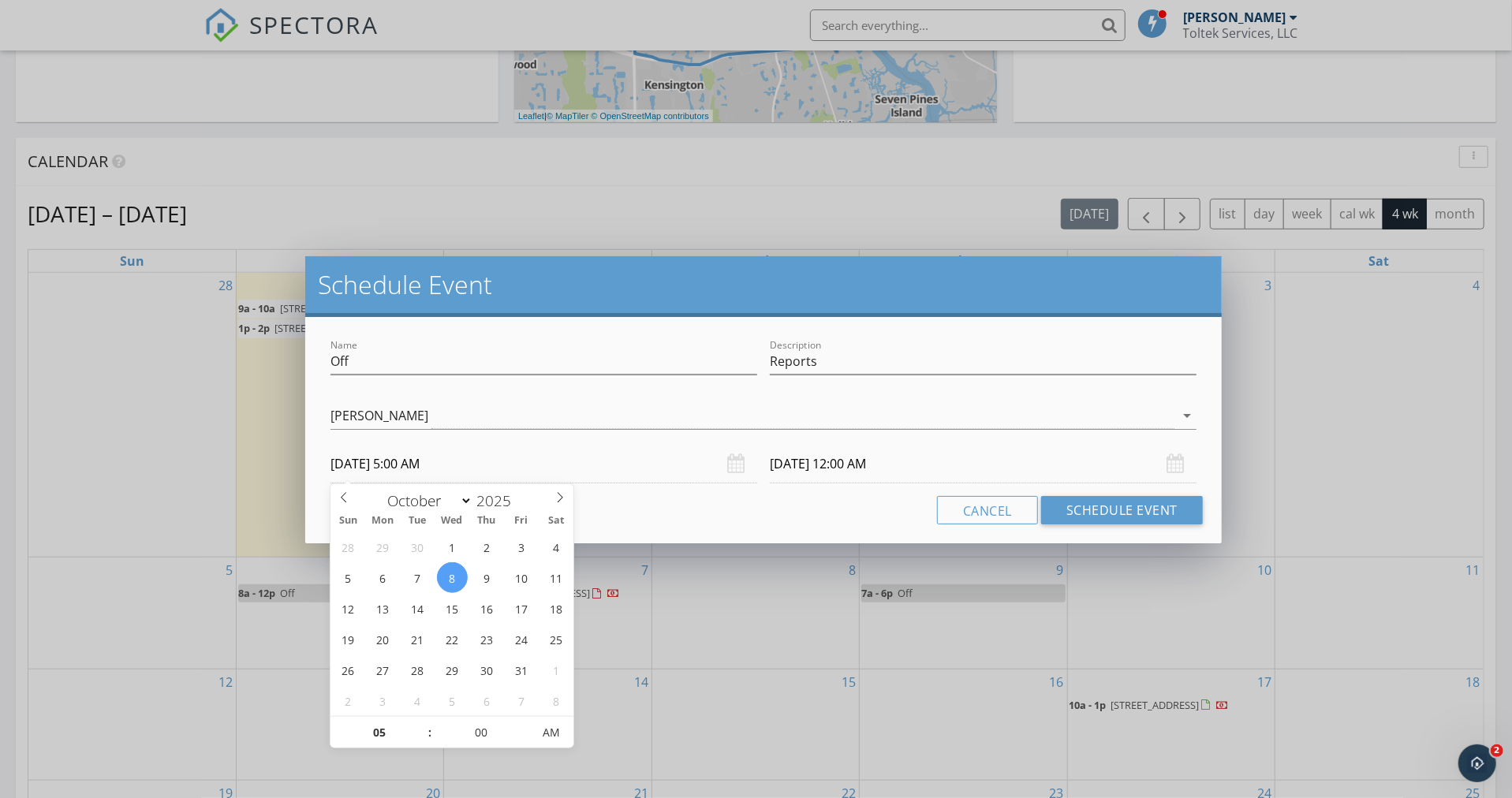
type input "06"
type input "10/08/2025 6:00 AM"
click at [425, 723] on span at bounding box center [422, 725] width 11 height 16
type input "10/09/2025 6:00 AM"
type input "07"
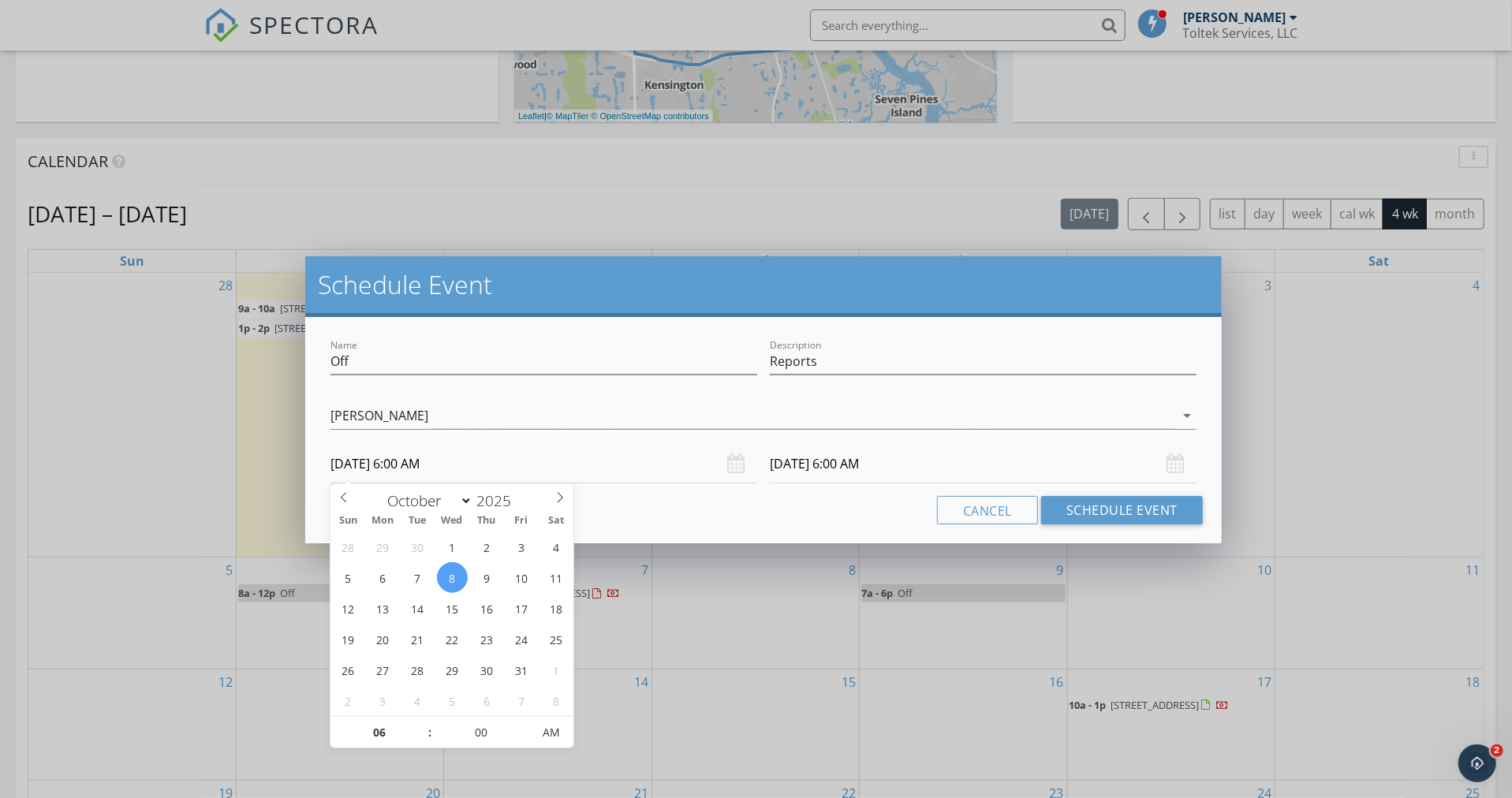
type input "10/08/2025 7:00 AM"
click at [425, 722] on span at bounding box center [422, 725] width 11 height 16
type input "10/09/2025 7:00 AM"
type input "08"
type input "10/08/2025 8:00 AM"
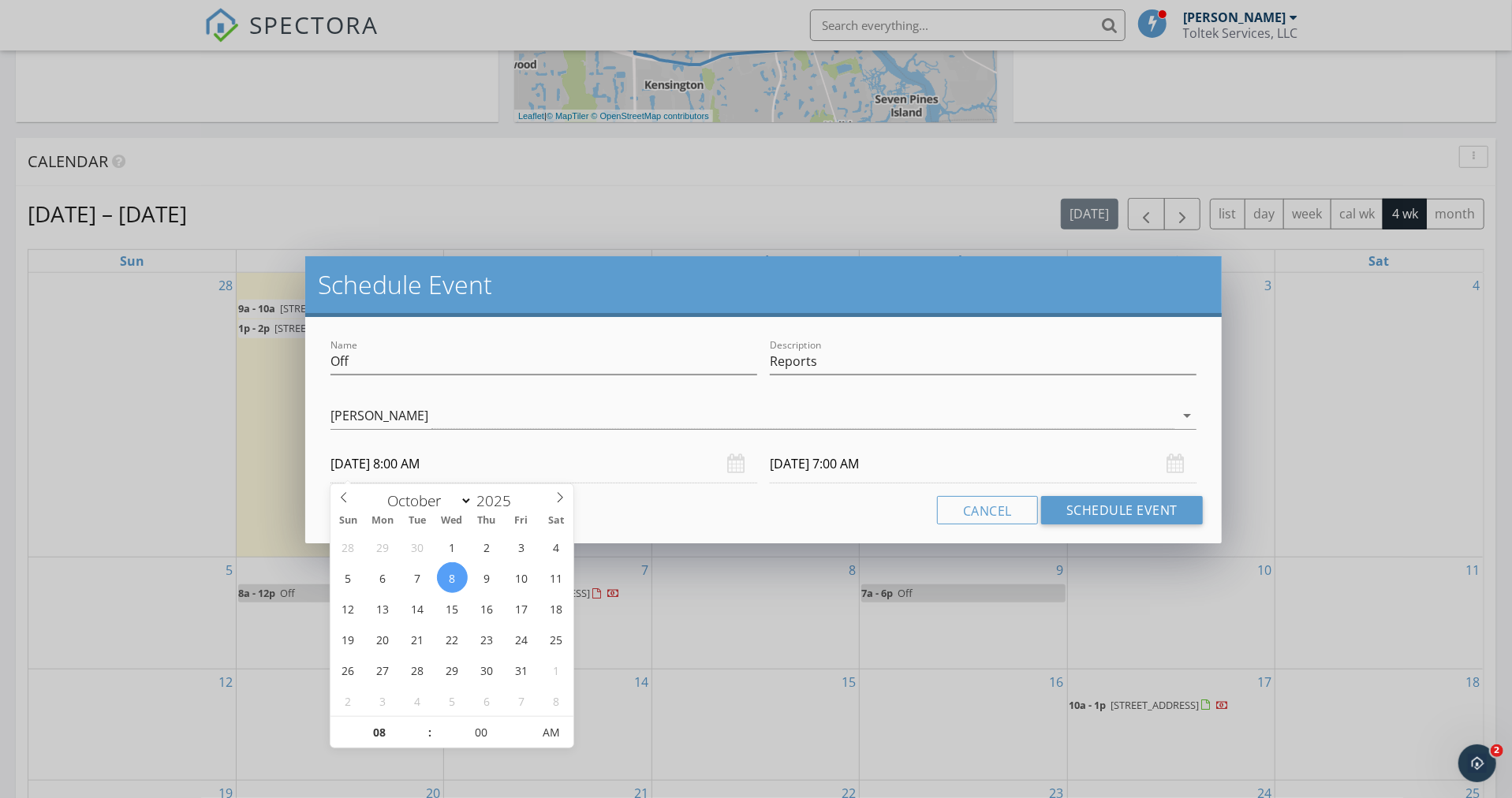
click at [425, 721] on span at bounding box center [422, 725] width 11 height 16
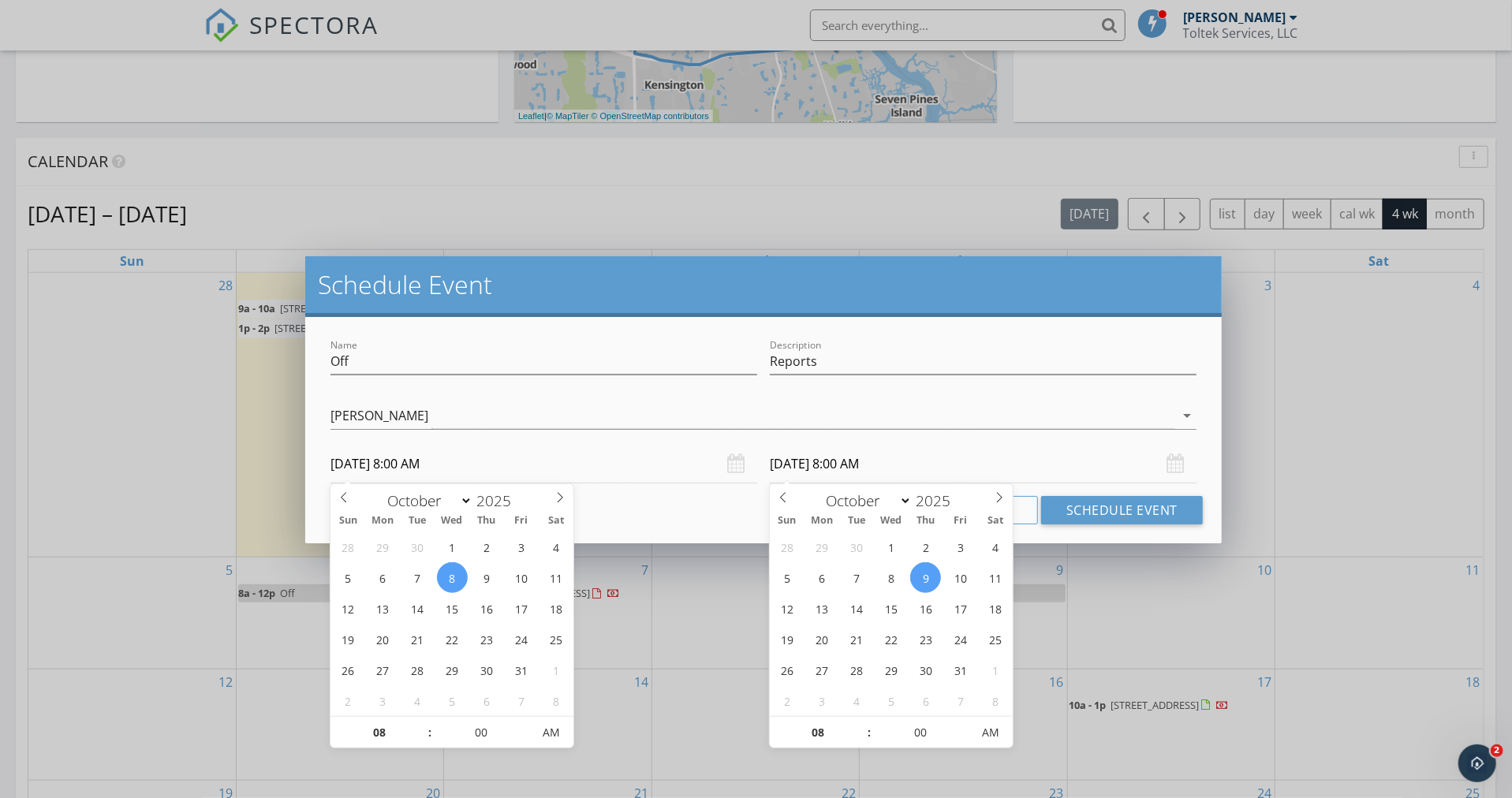
click at [799, 456] on input "10/09/2025 8:00 AM" at bounding box center [982, 463] width 427 height 38
type input "10/08/2025 8:00 AM"
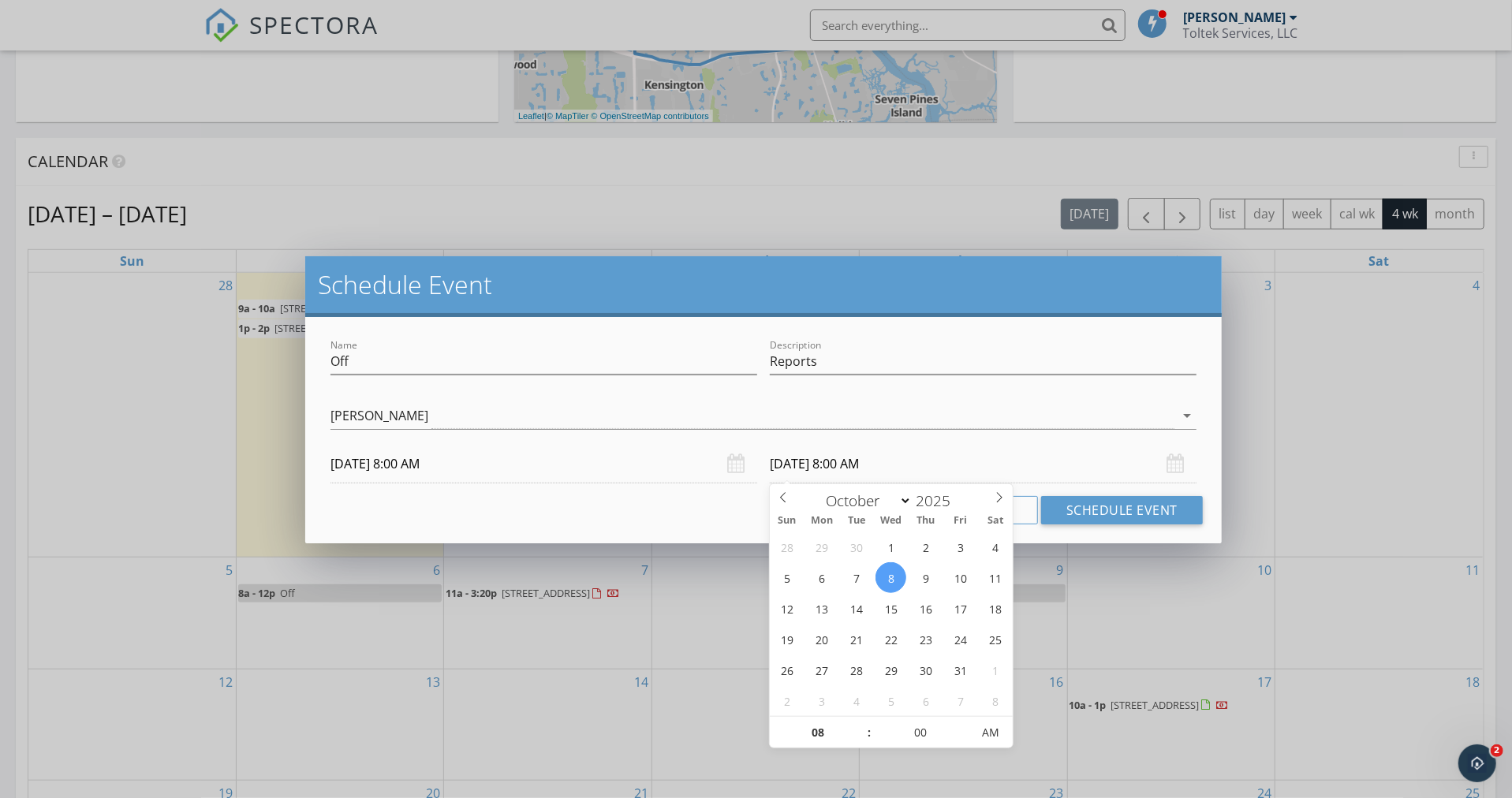
type input "09"
type input "10/08/2025 9:00 AM"
click at [863, 722] on span at bounding box center [861, 725] width 11 height 16
type input "10"
type input "10/08/2025 10:00 AM"
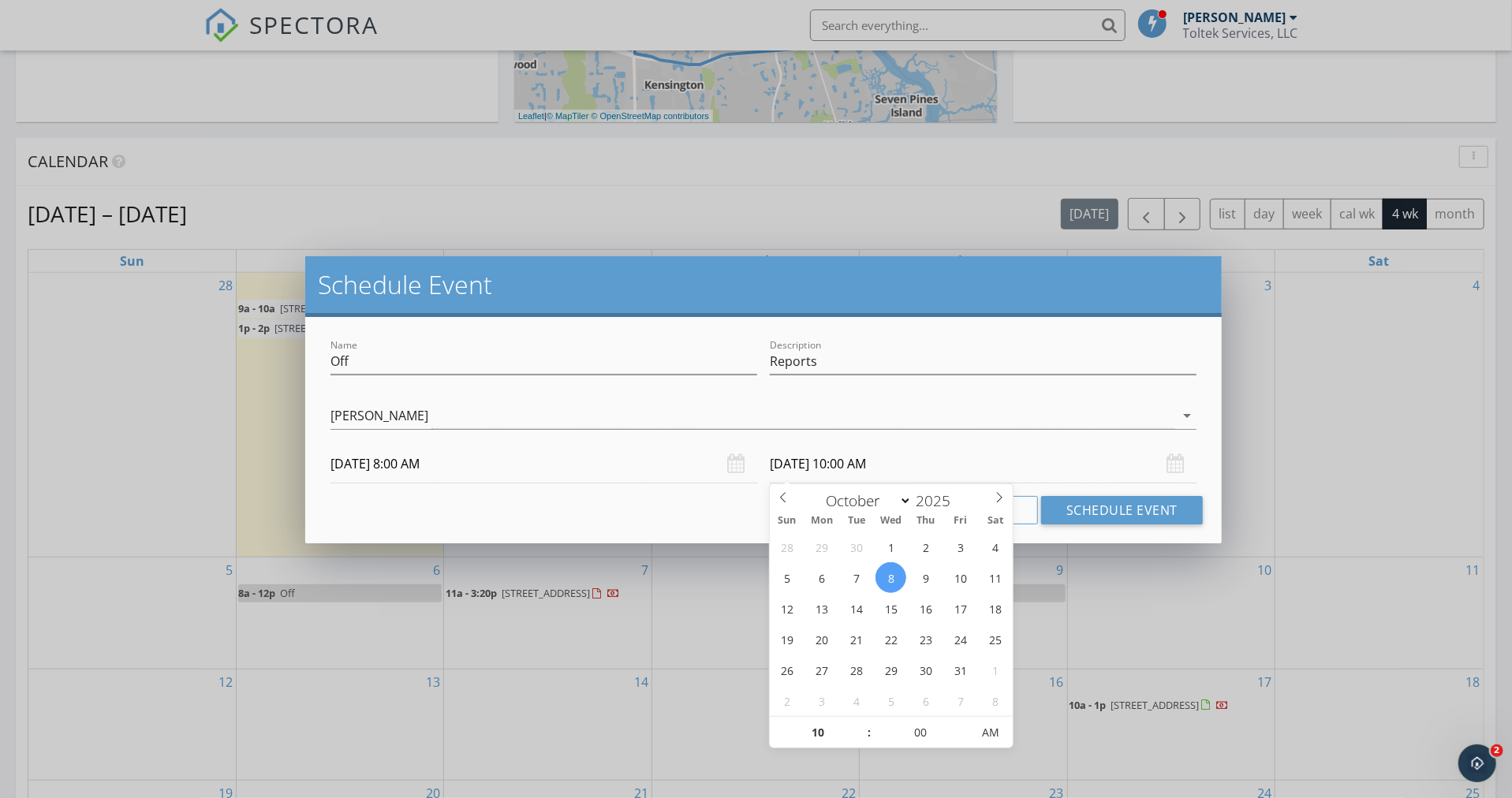
click at [863, 722] on span at bounding box center [861, 725] width 11 height 16
type input "11"
type input "10/08/2025 11:00 AM"
click at [863, 721] on span at bounding box center [861, 725] width 11 height 16
type input "12"
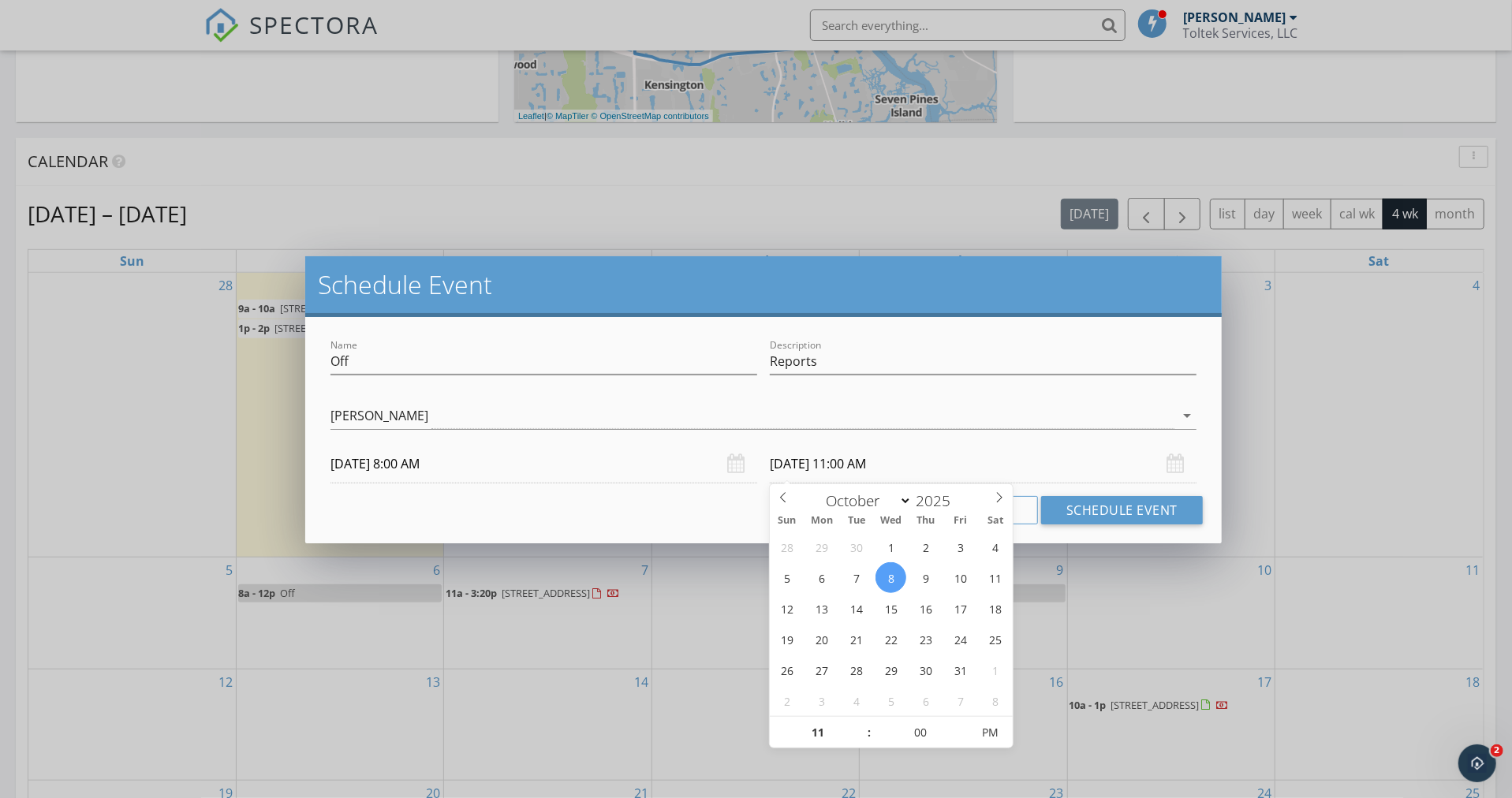
type input "10/08/2025 12:00 PM"
click at [863, 721] on span at bounding box center [861, 725] width 11 height 16
type input "01"
type input "10/08/2025 1:00 PM"
click at [863, 721] on span at bounding box center [861, 725] width 11 height 16
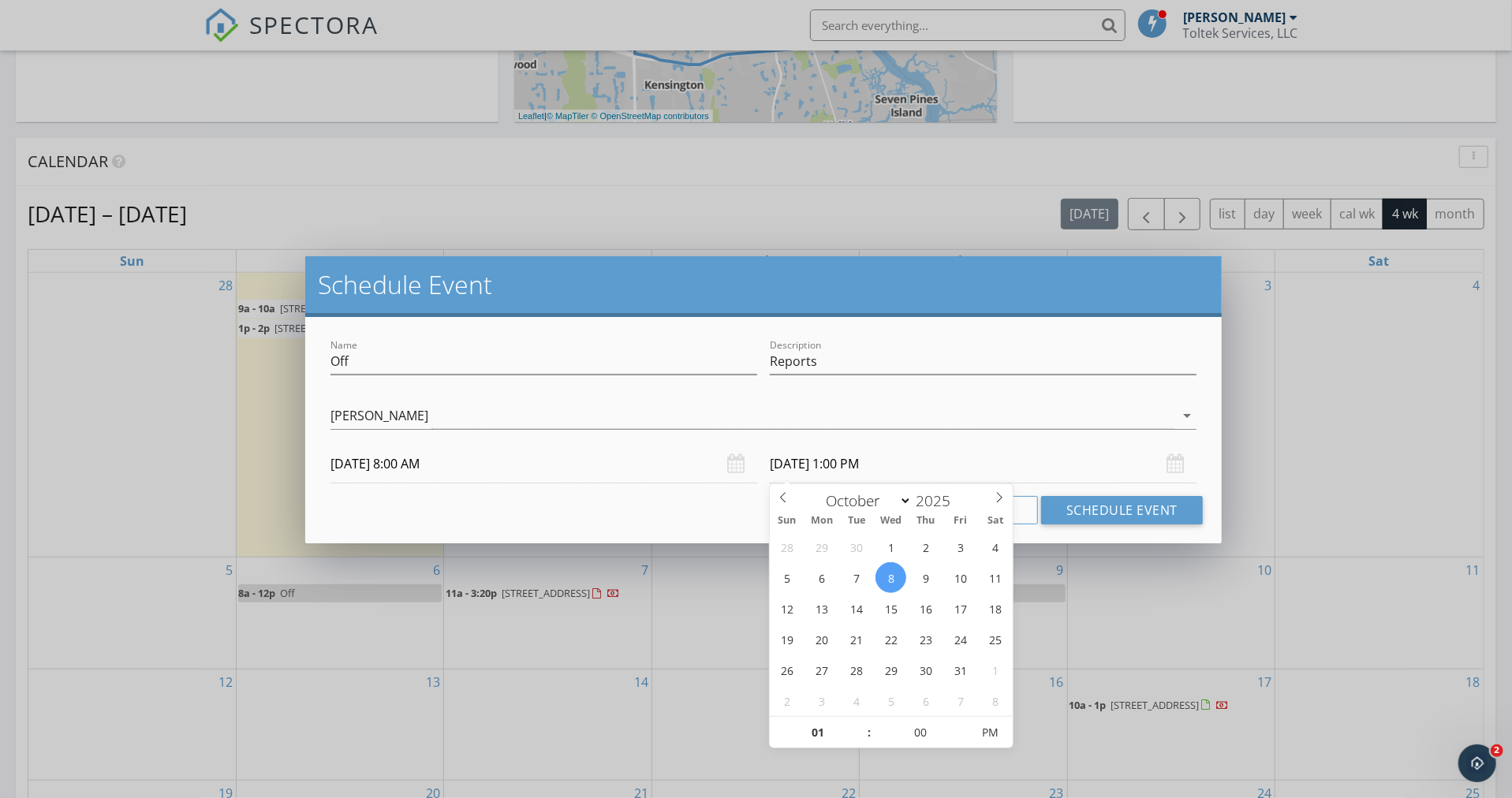
type input "02"
type input "10/08/2025 2:00 PM"
click at [863, 721] on span at bounding box center [861, 725] width 11 height 16
type input "03"
type input "10/08/2025 3:00 PM"
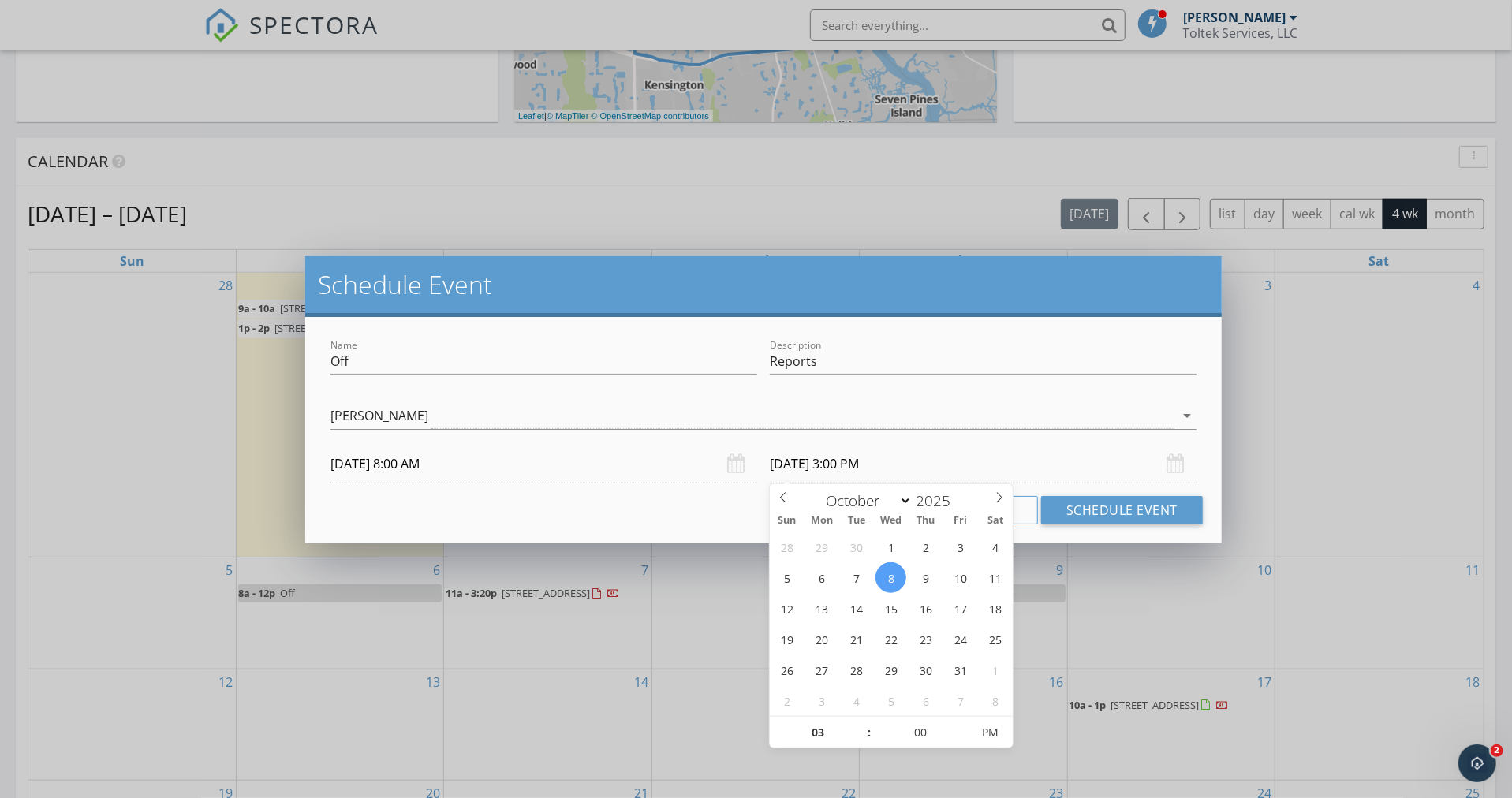
click at [863, 721] on span at bounding box center [861, 725] width 11 height 16
type input "04"
type input "10/08/2025 4:00 PM"
click at [863, 718] on span at bounding box center [861, 725] width 11 height 16
type input "05"
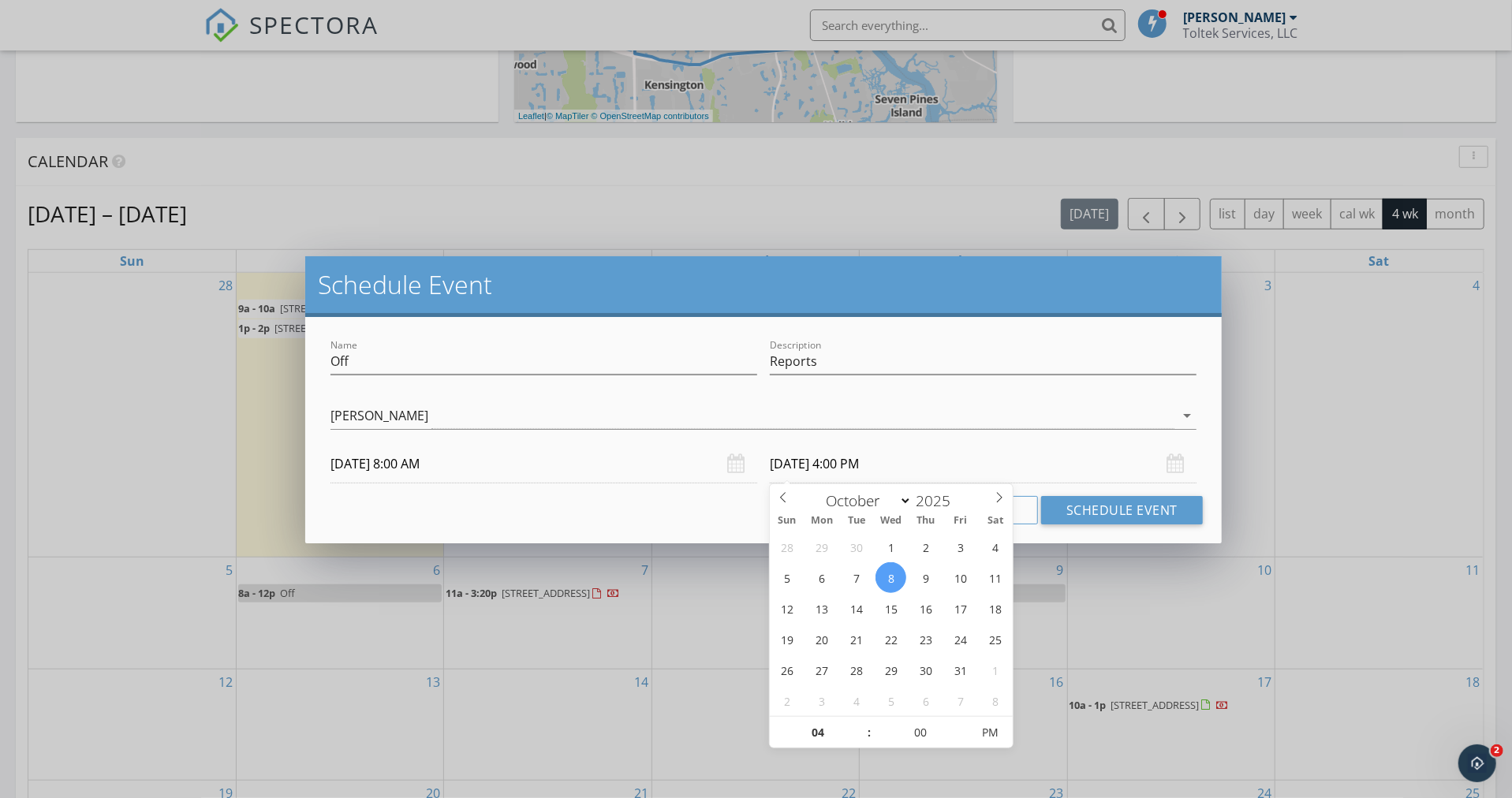
type input "10/08/2025 5:00 PM"
click at [863, 718] on span at bounding box center [861, 725] width 11 height 16
click at [1140, 508] on button "Schedule Event" at bounding box center [1122, 509] width 162 height 29
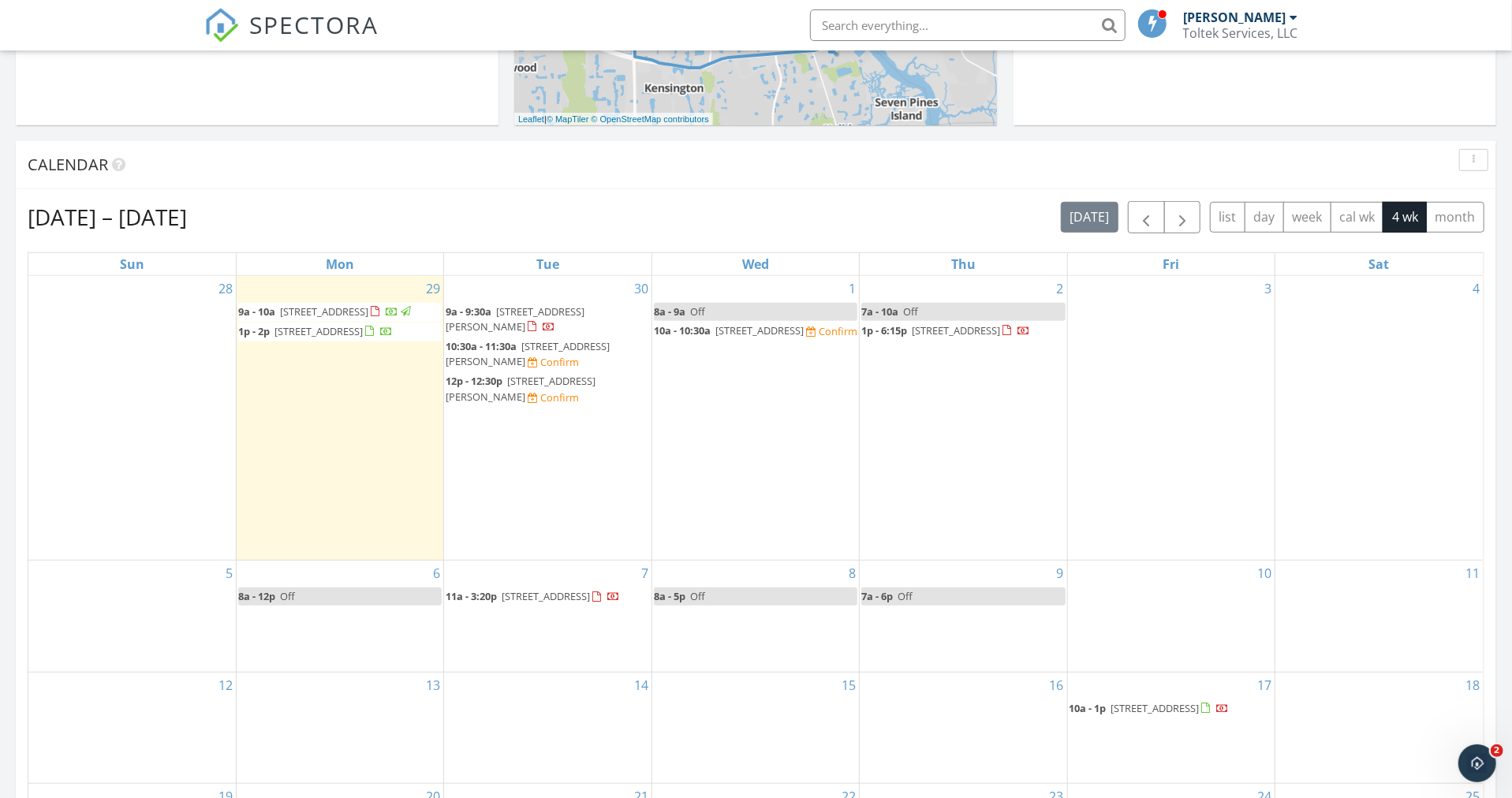
scroll to position [681, 0]
click at [536, 343] on span "800 Sherry Dr, Atlantic Beach 32233" at bounding box center [527, 355] width 164 height 30
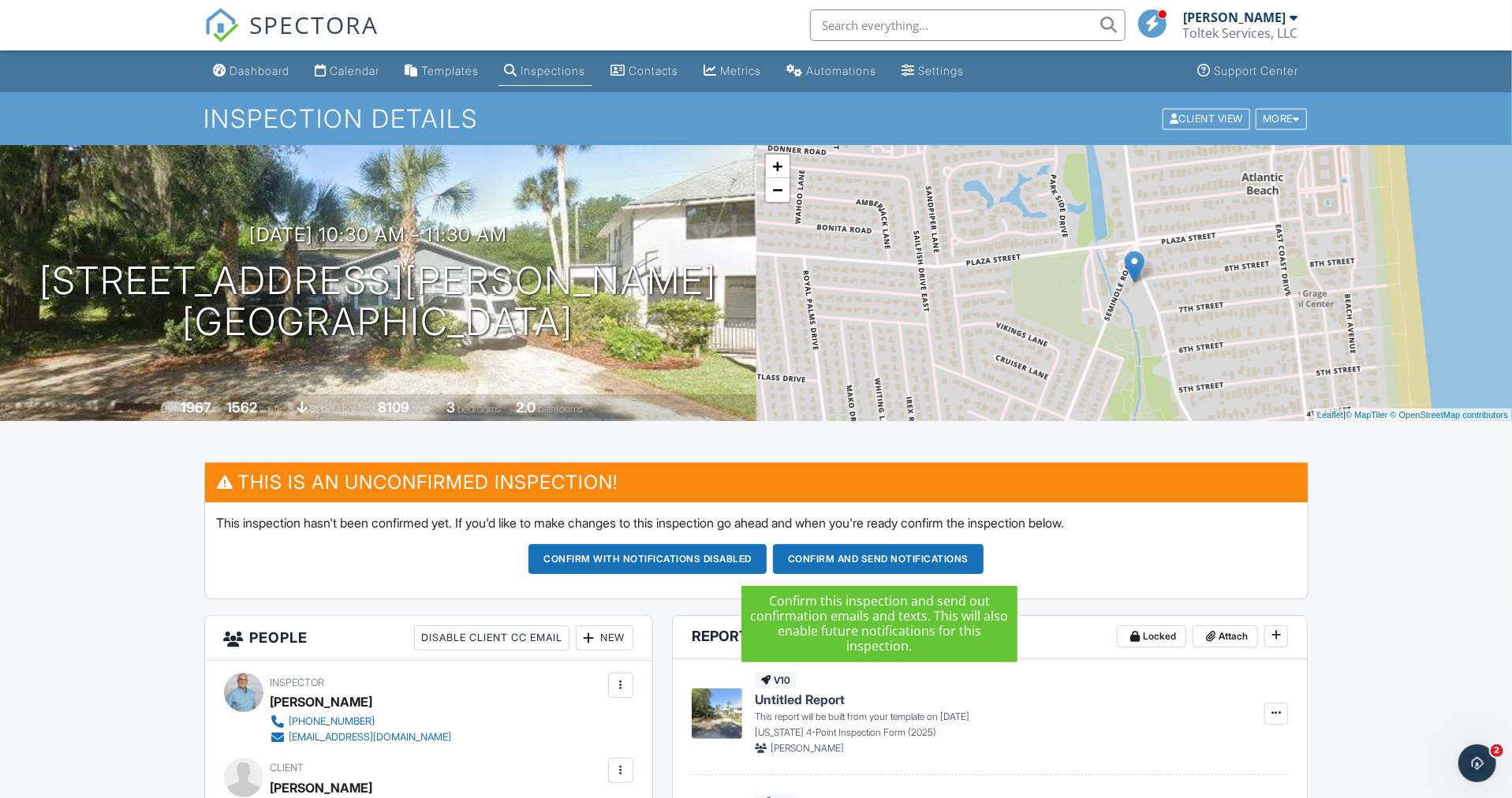
click at [856, 562] on button "Confirm and send notifications" at bounding box center [878, 559] width 211 height 30
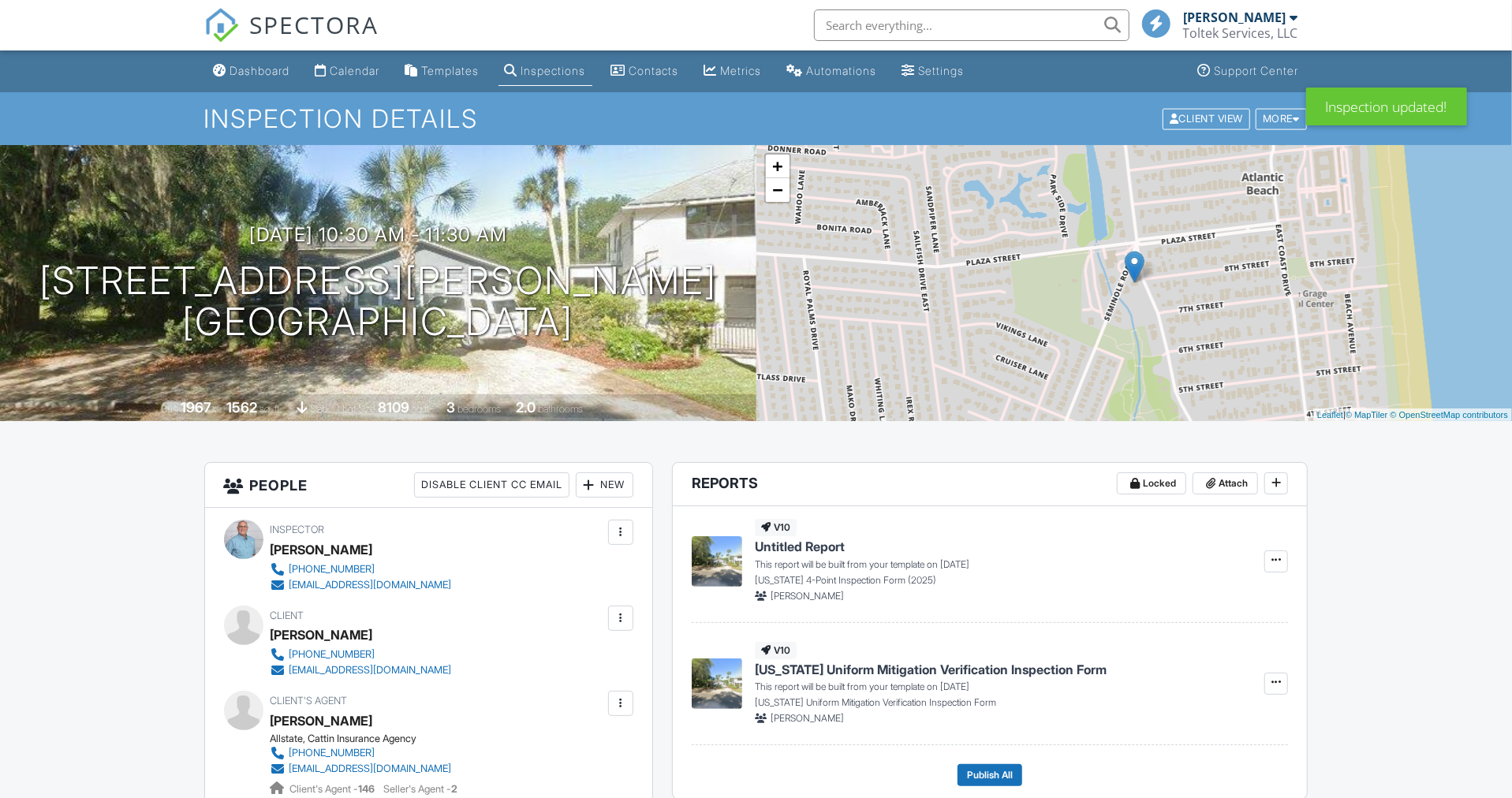
click at [275, 65] on div "Dashboard" at bounding box center [260, 71] width 60 height 14
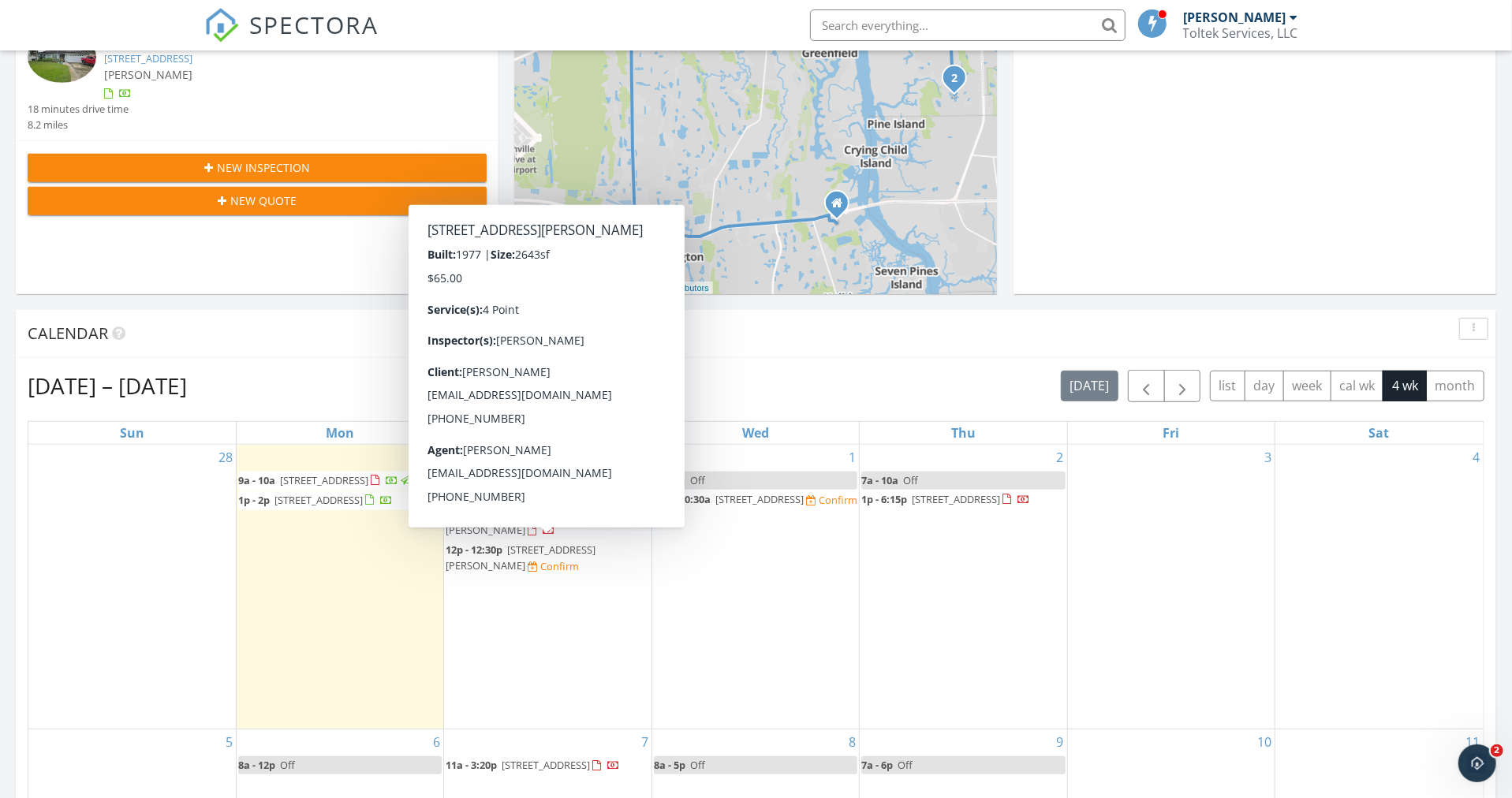
scroll to position [513, 0]
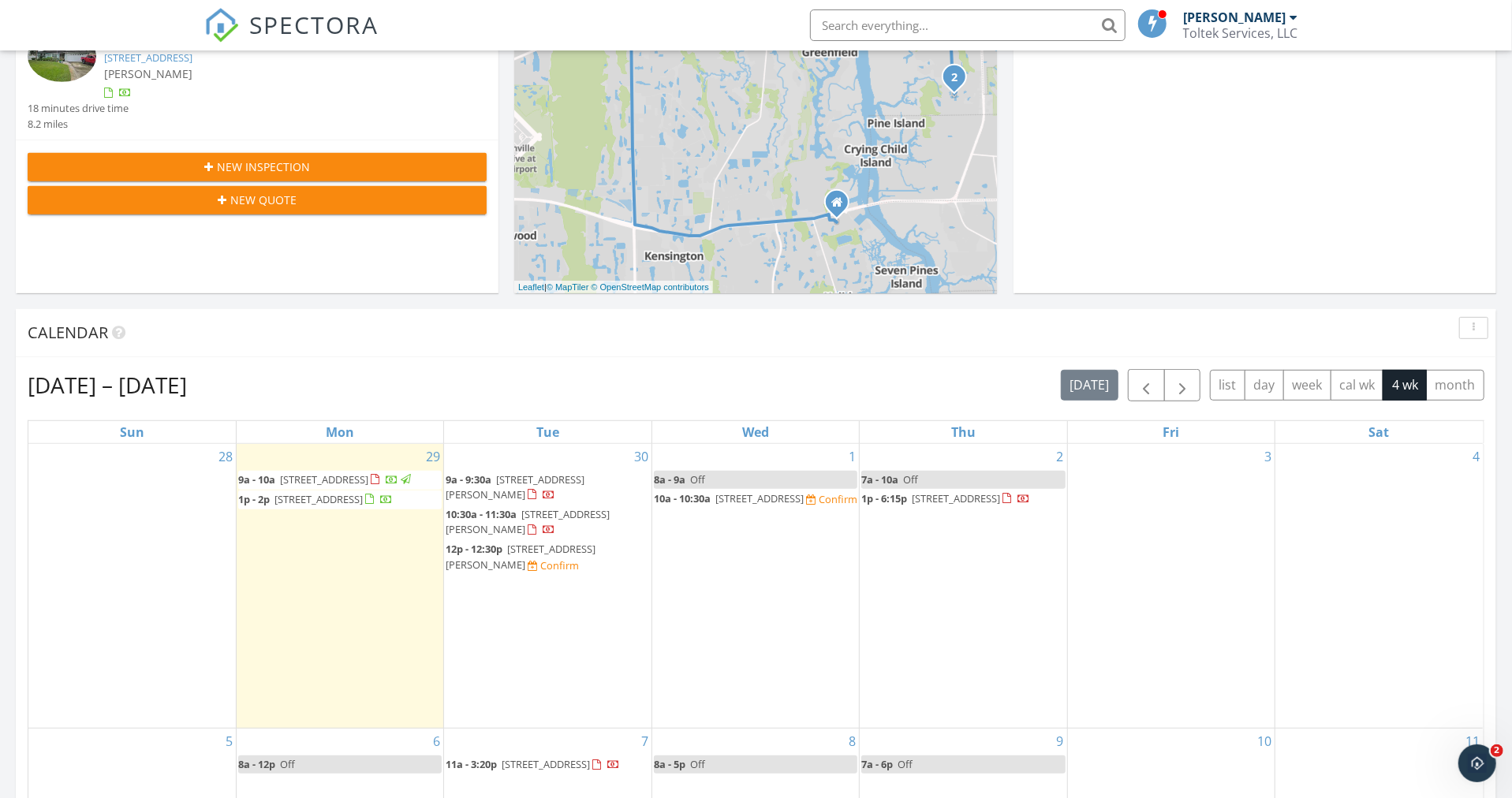
click at [556, 565] on div "Confirm" at bounding box center [559, 565] width 38 height 13
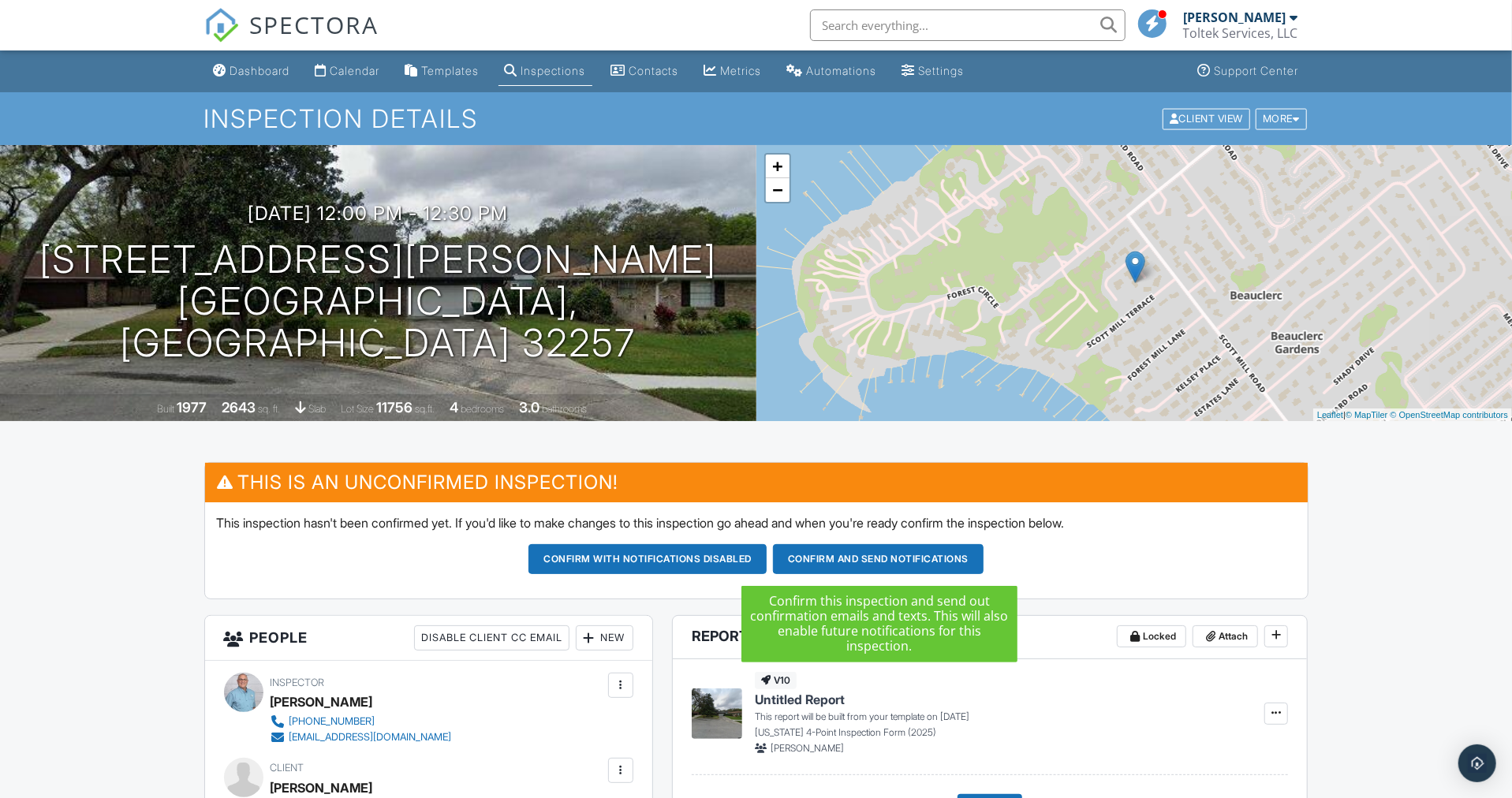
click at [845, 562] on button "Confirm and send notifications" at bounding box center [878, 559] width 211 height 30
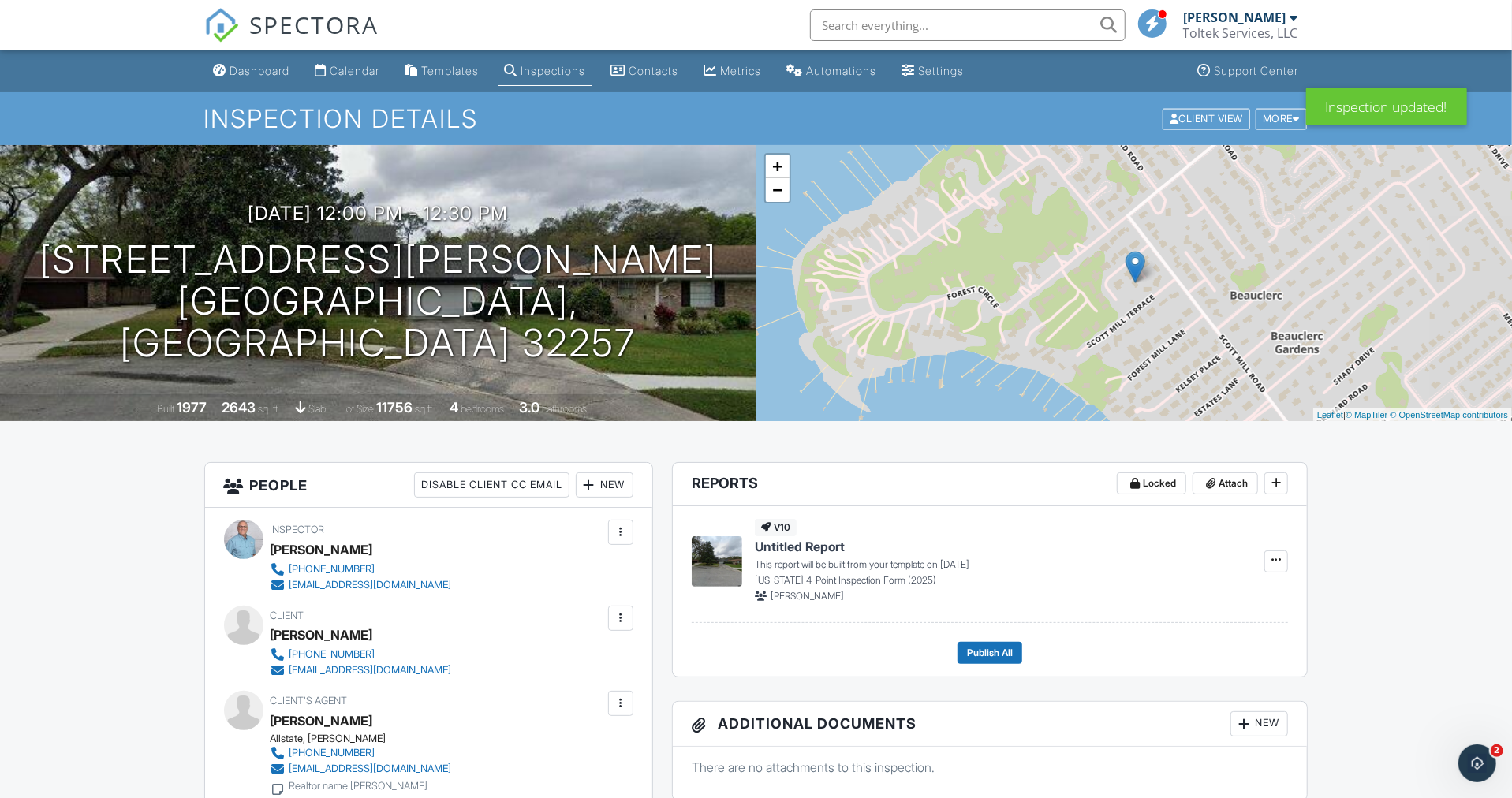
click at [254, 65] on div "Dashboard" at bounding box center [260, 71] width 60 height 14
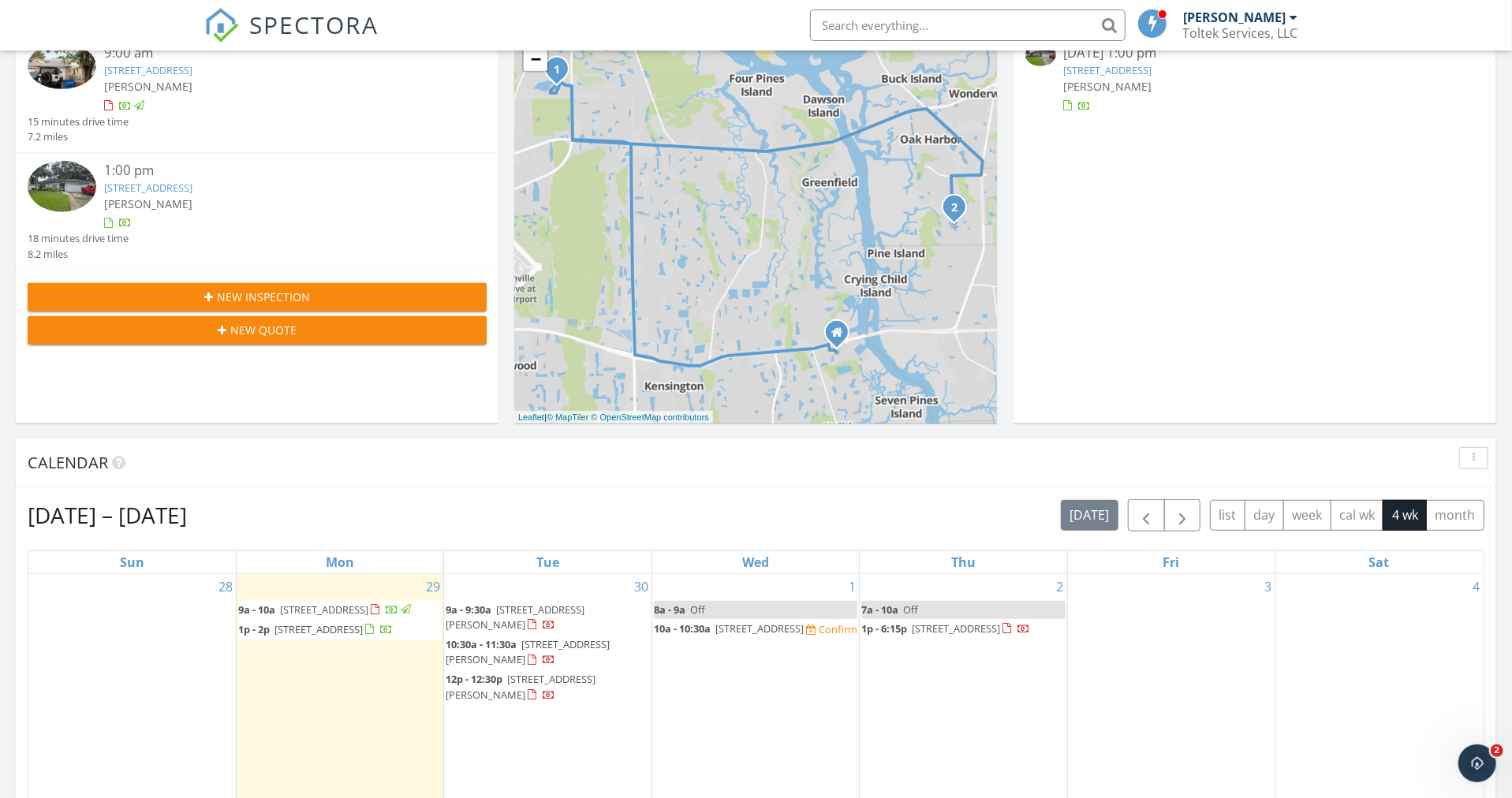
scroll to position [504, 0]
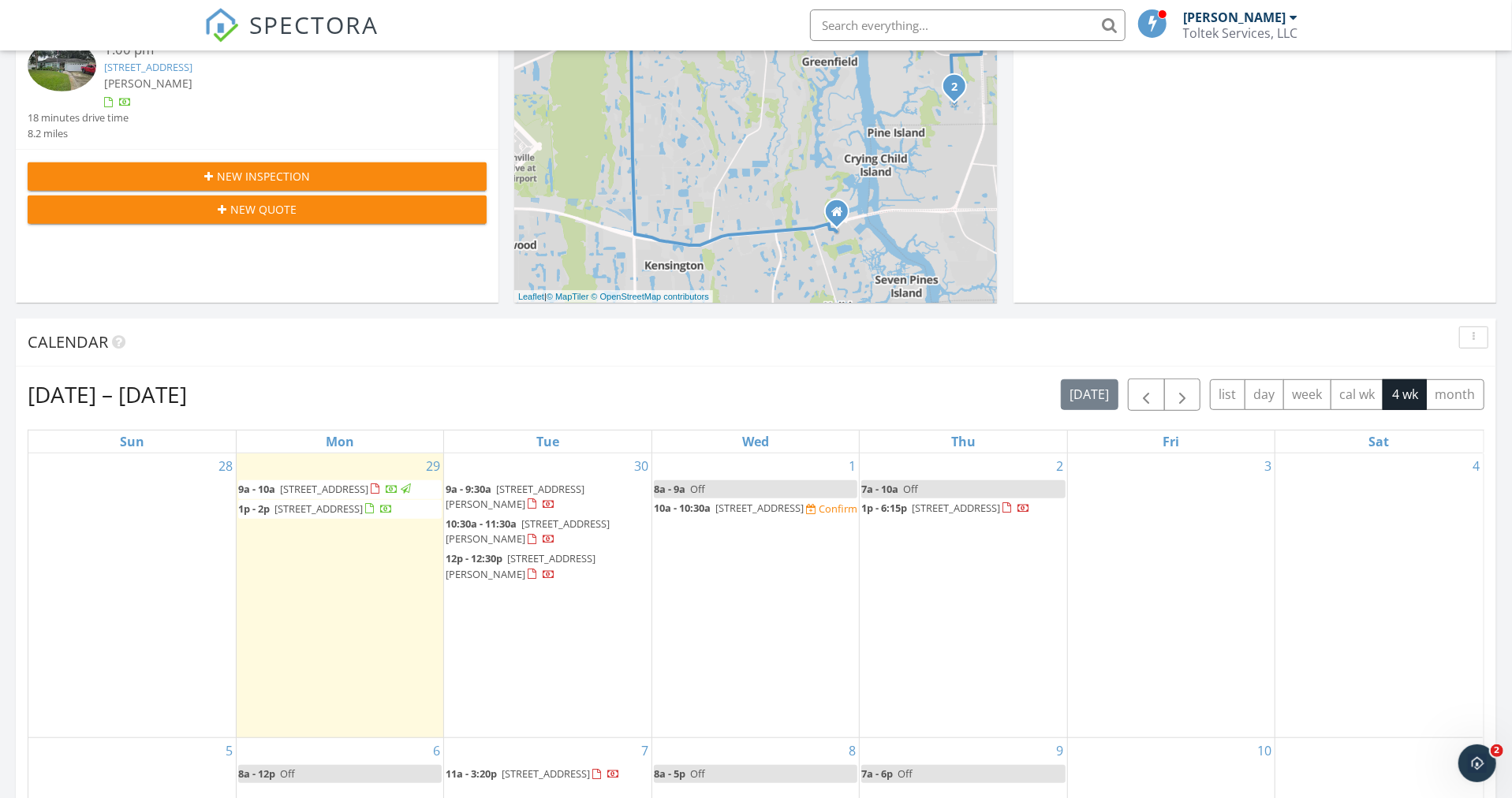
click at [819, 515] on div "Confirm" at bounding box center [837, 508] width 38 height 13
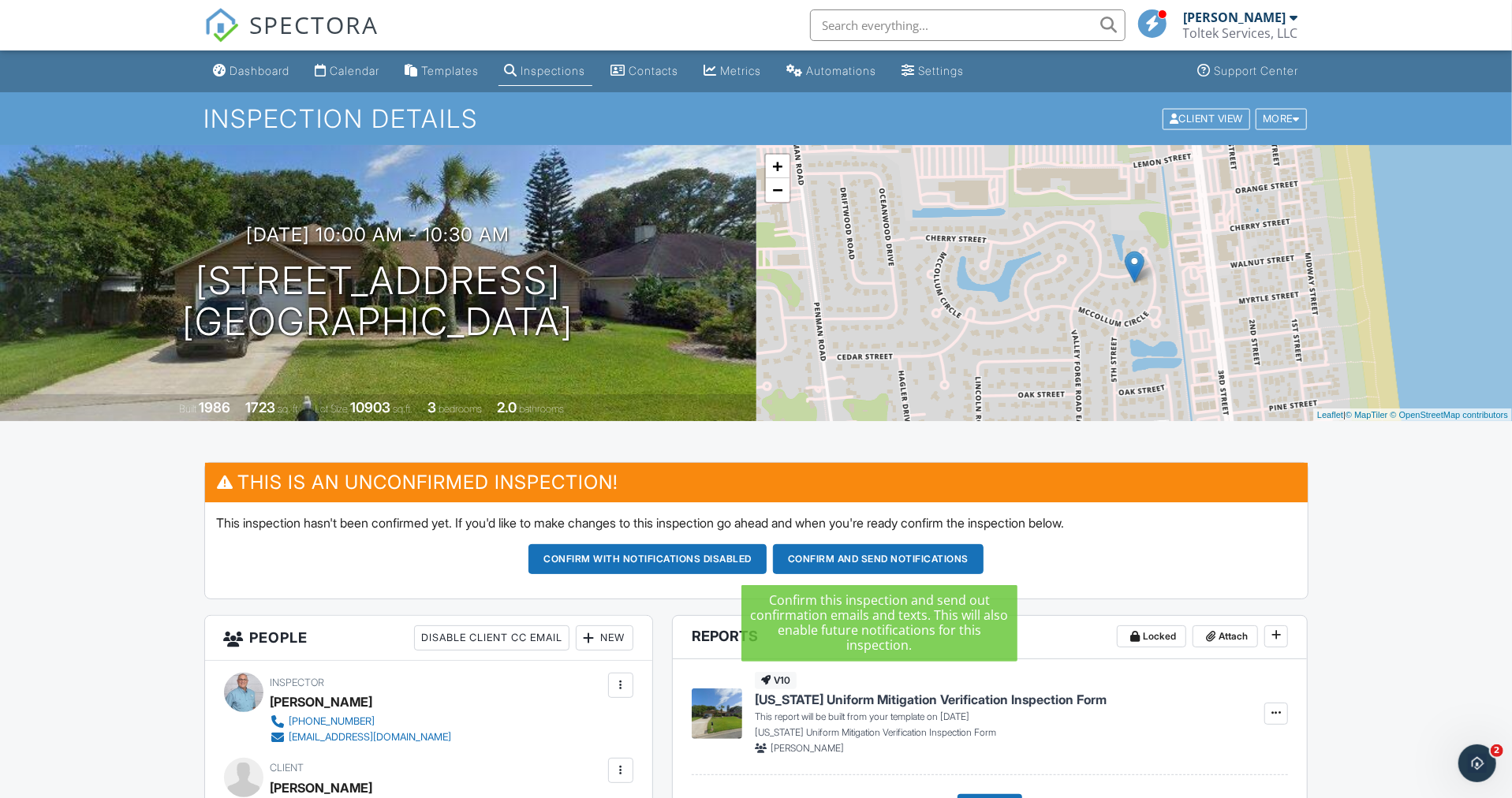
click at [835, 551] on button "Confirm and send notifications" at bounding box center [878, 559] width 211 height 30
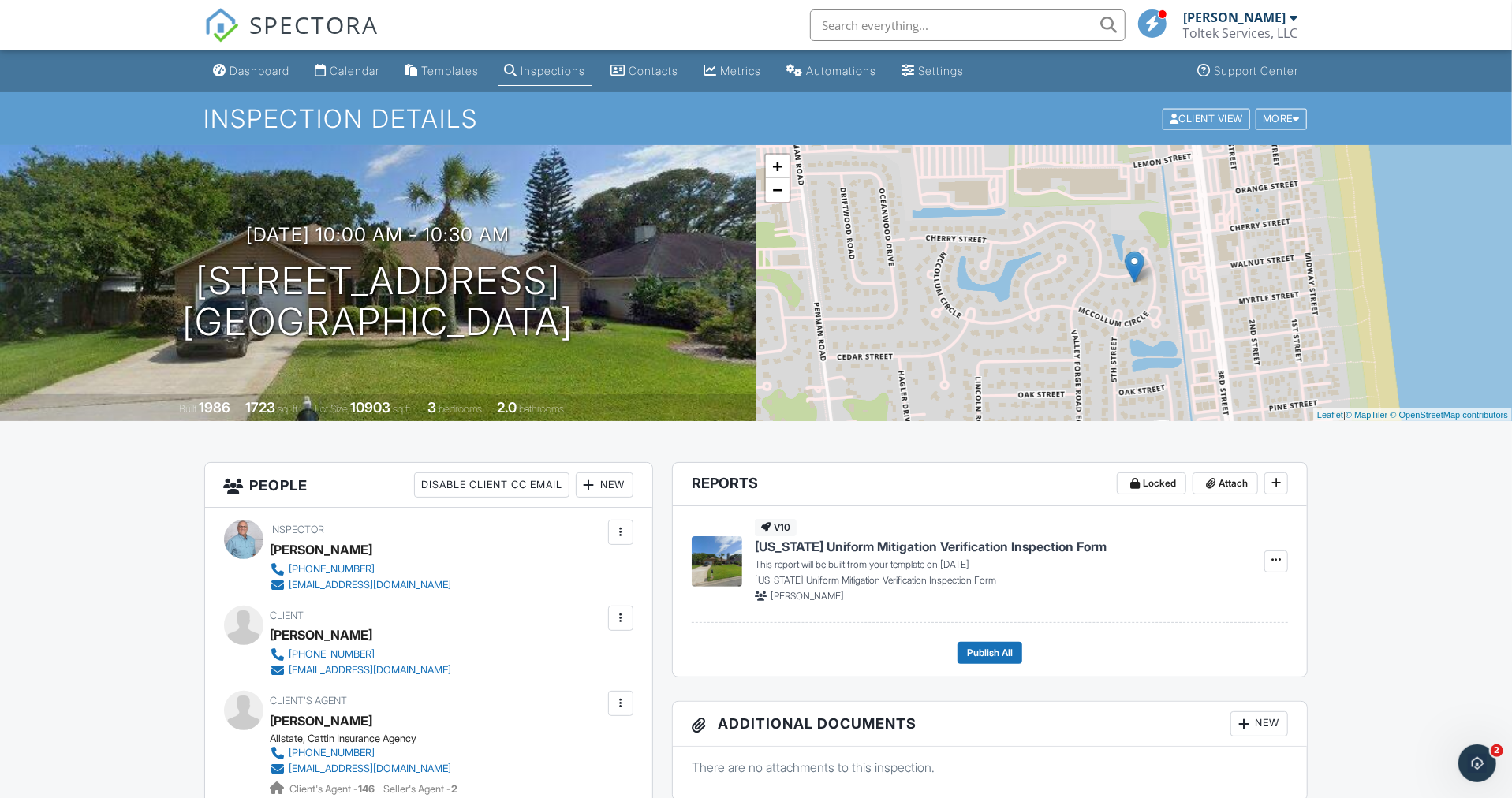
click at [274, 66] on div "Dashboard" at bounding box center [260, 71] width 60 height 14
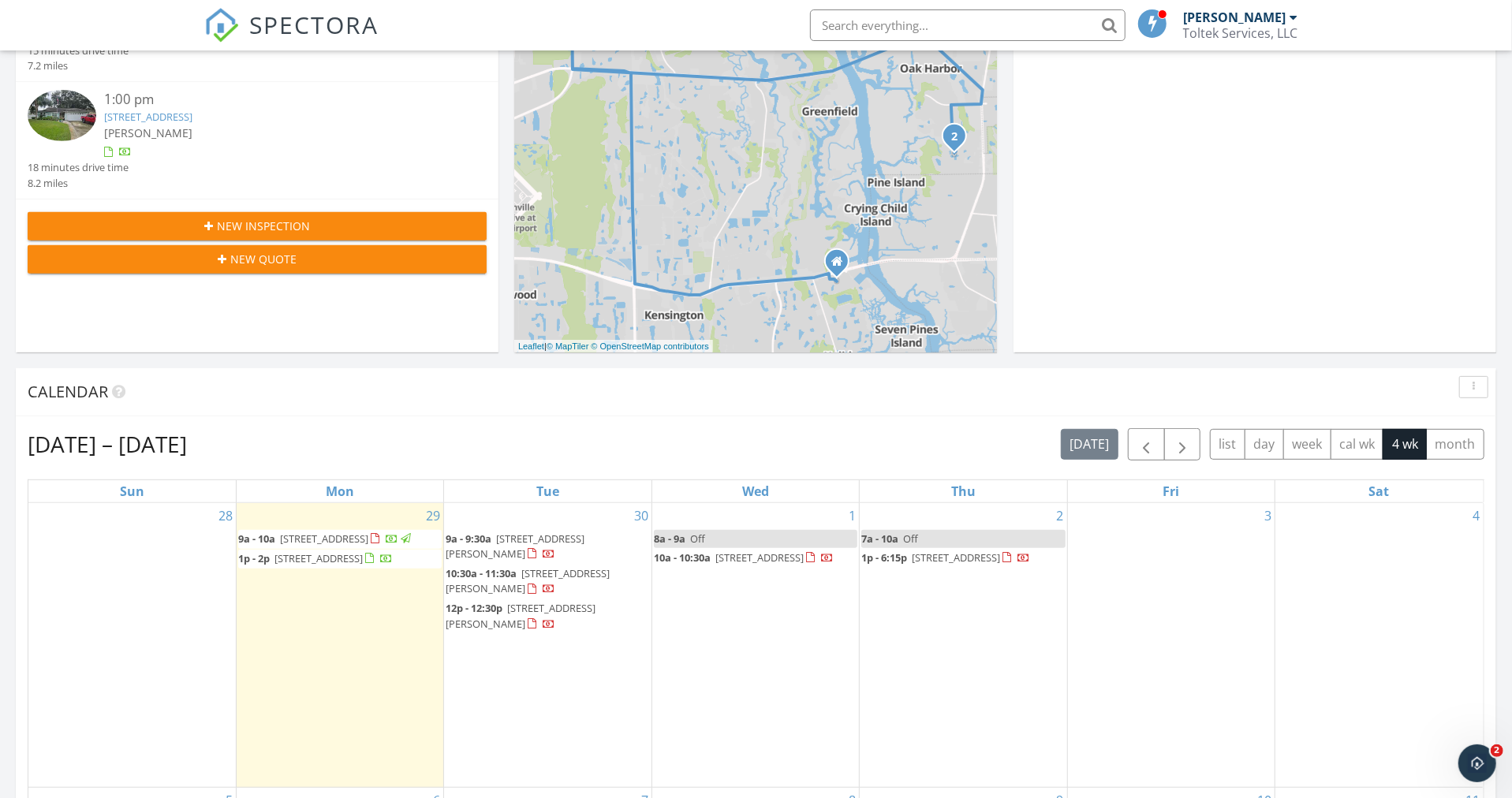
scroll to position [456, 0]
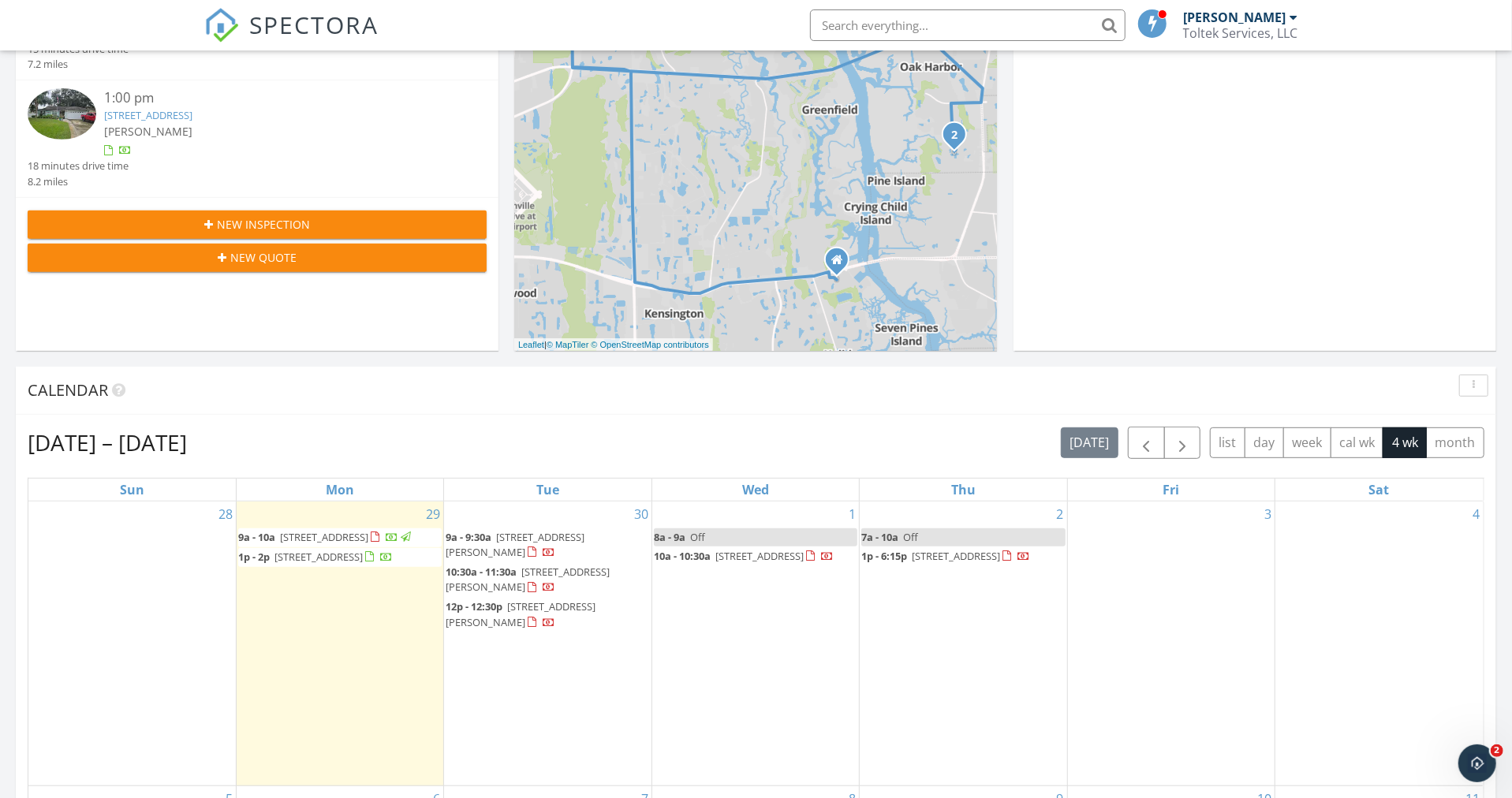
click at [1134, 528] on div "3" at bounding box center [1171, 643] width 207 height 285
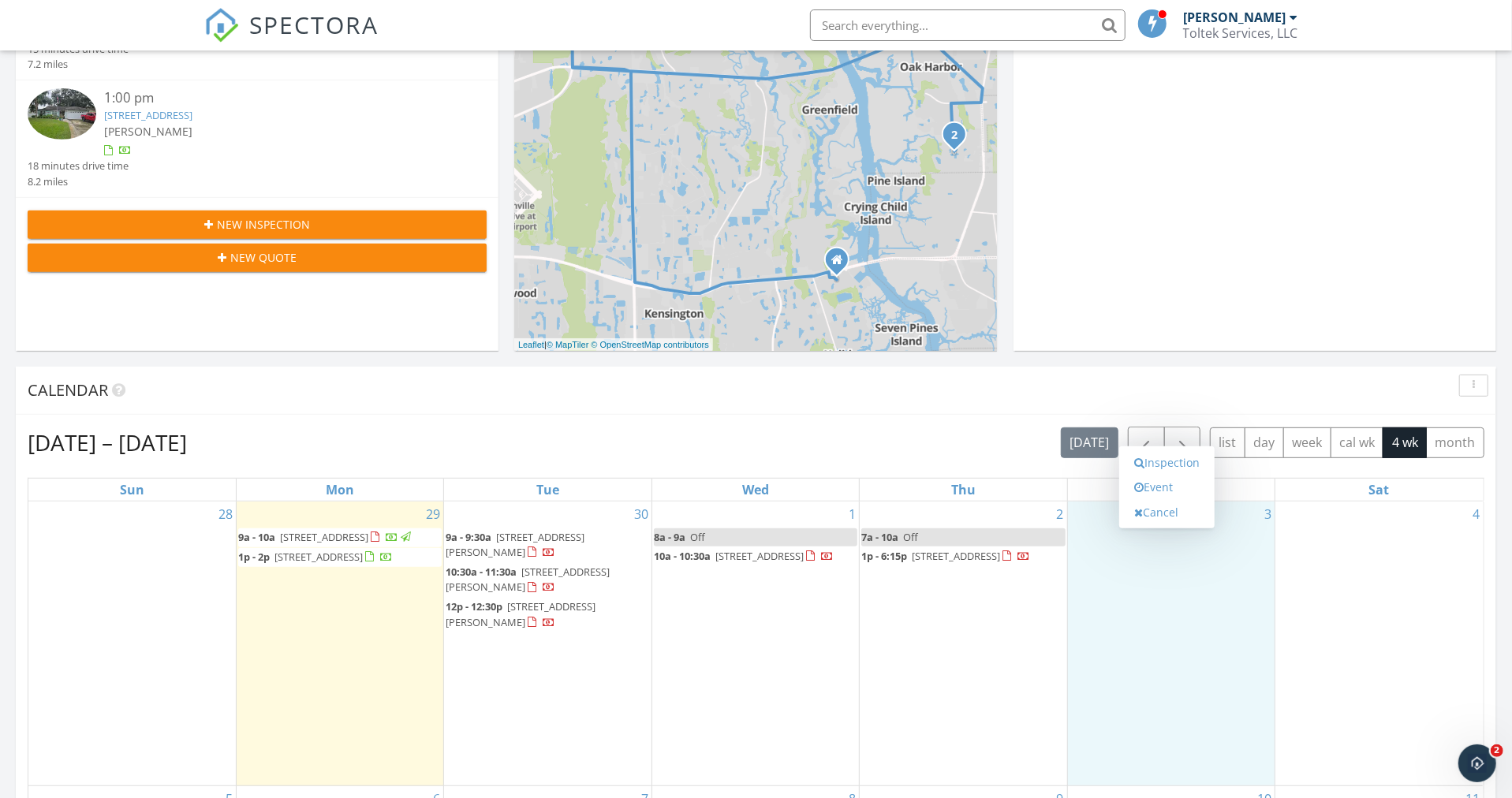
click at [1158, 492] on link "Event" at bounding box center [1166, 488] width 81 height 26
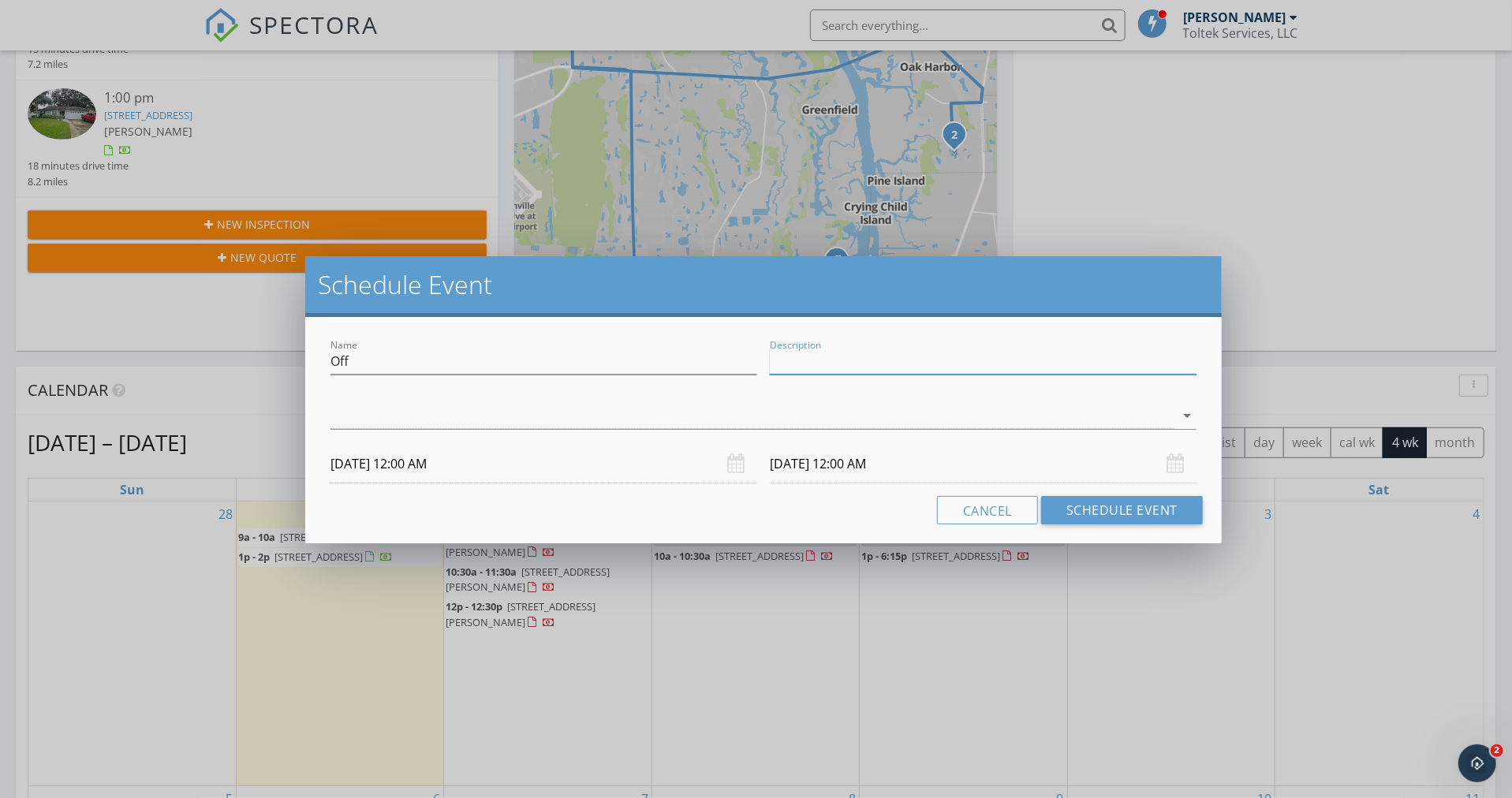
click at [855, 358] on input "Description" at bounding box center [982, 362] width 427 height 26
type input "Reports"
click at [552, 417] on div at bounding box center [752, 416] width 844 height 26
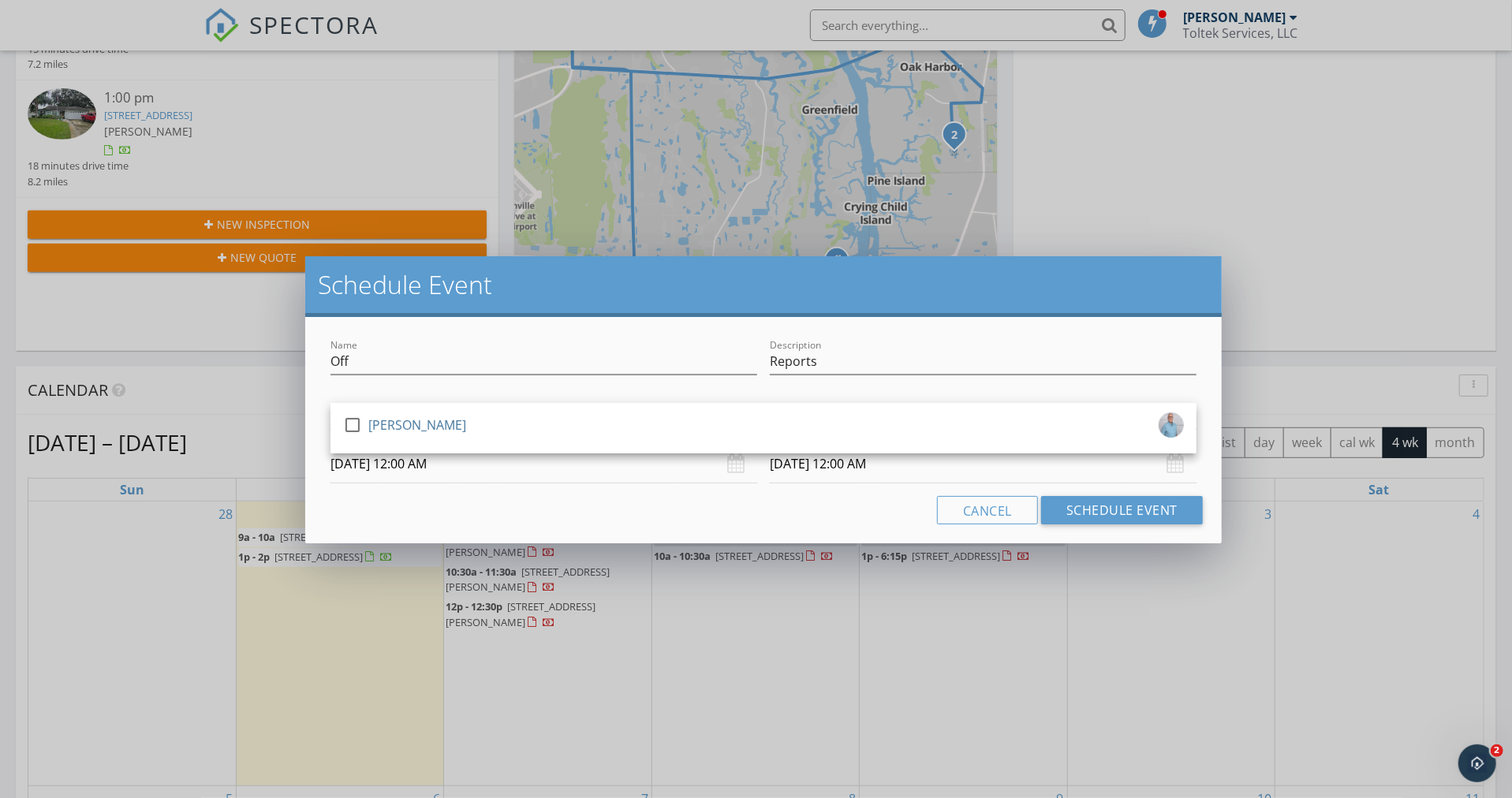
click at [346, 417] on div at bounding box center [352, 425] width 27 height 27
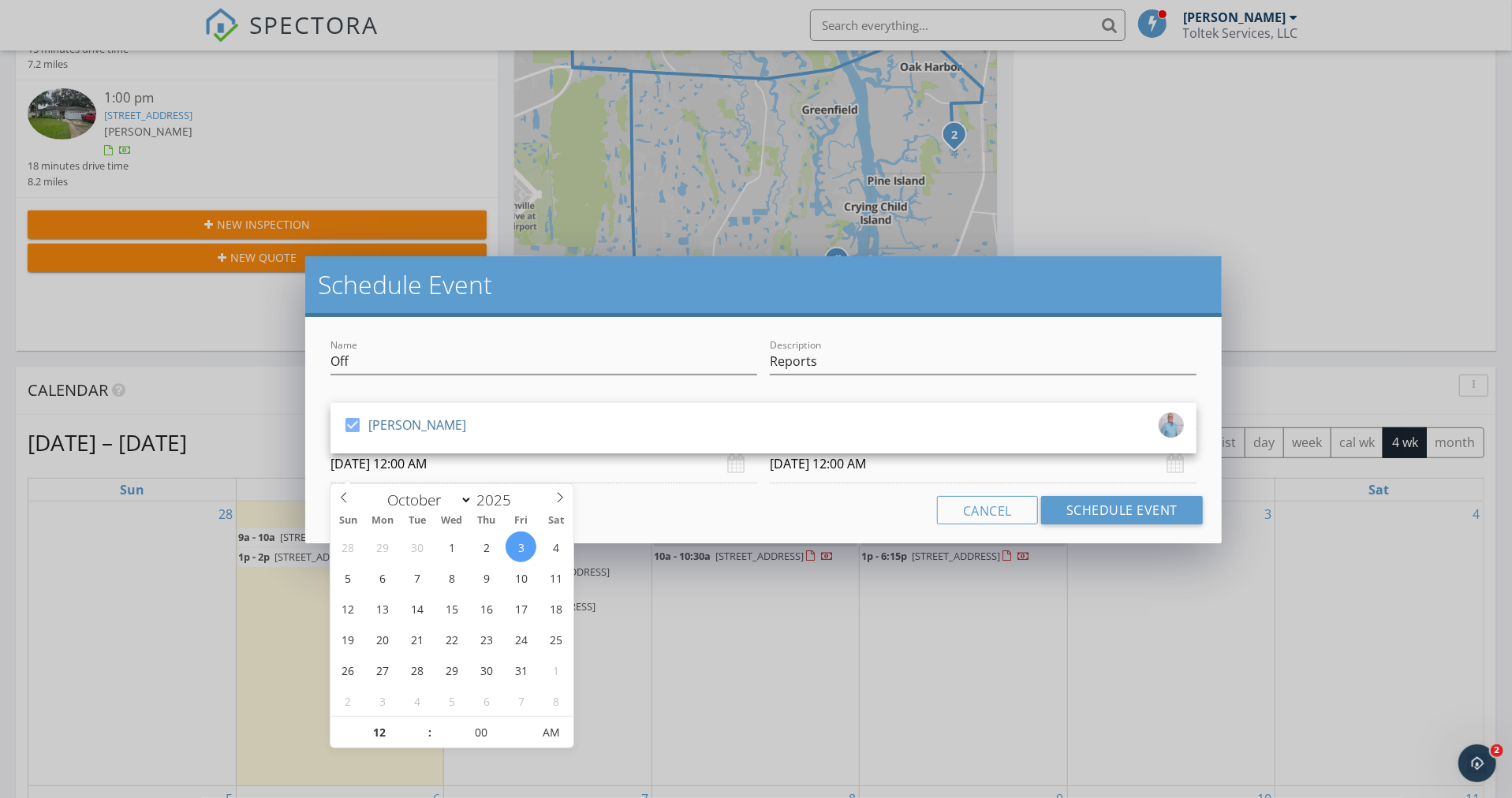
click at [509, 465] on input "10/03/2025 12:00 AM" at bounding box center [543, 463] width 427 height 38
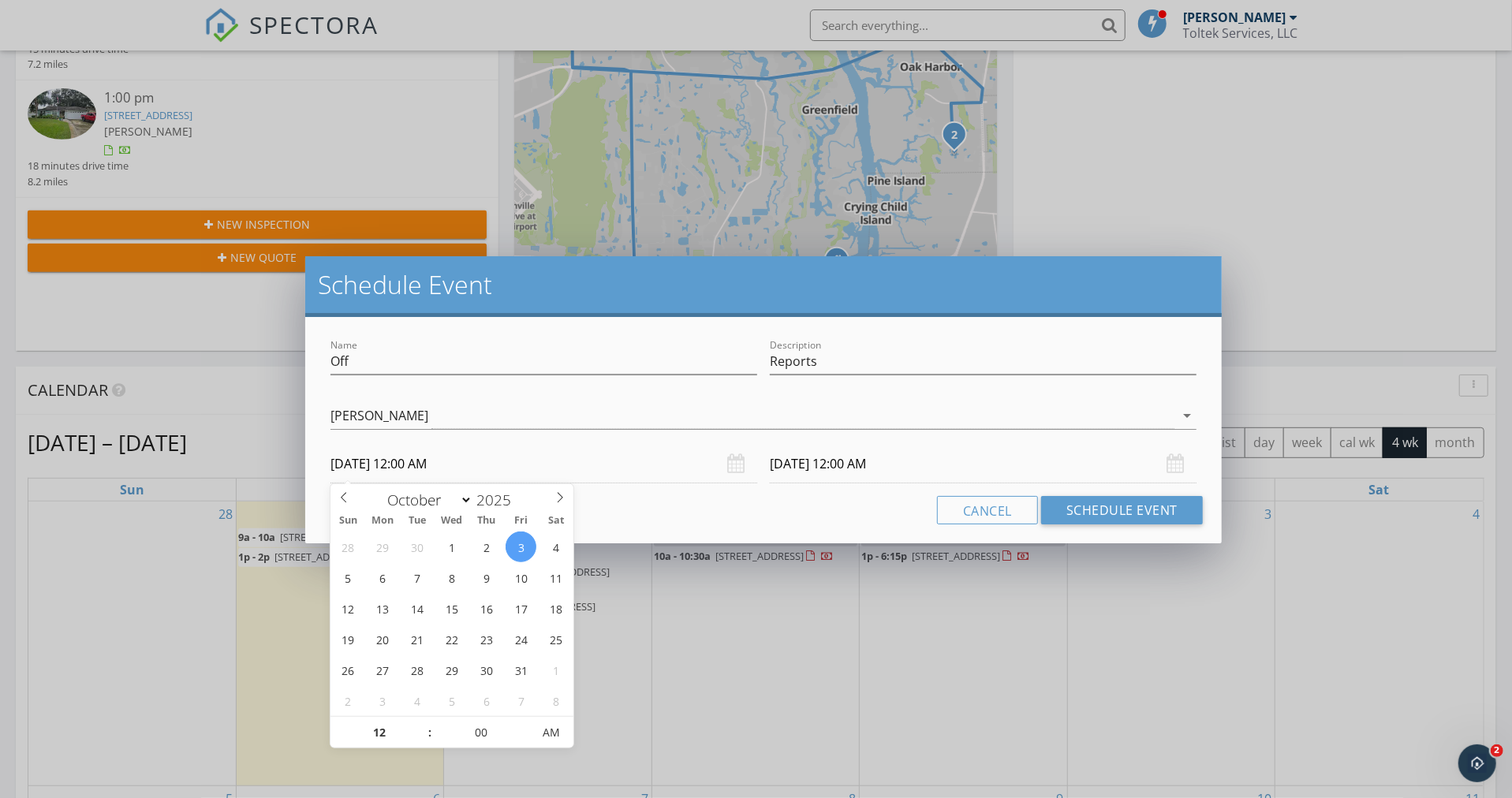
type input "01"
type input "10/03/2025 1:00 AM"
click at [422, 721] on span at bounding box center [422, 725] width 11 height 16
type input "02"
type input "10/03/2025 2:00 AM"
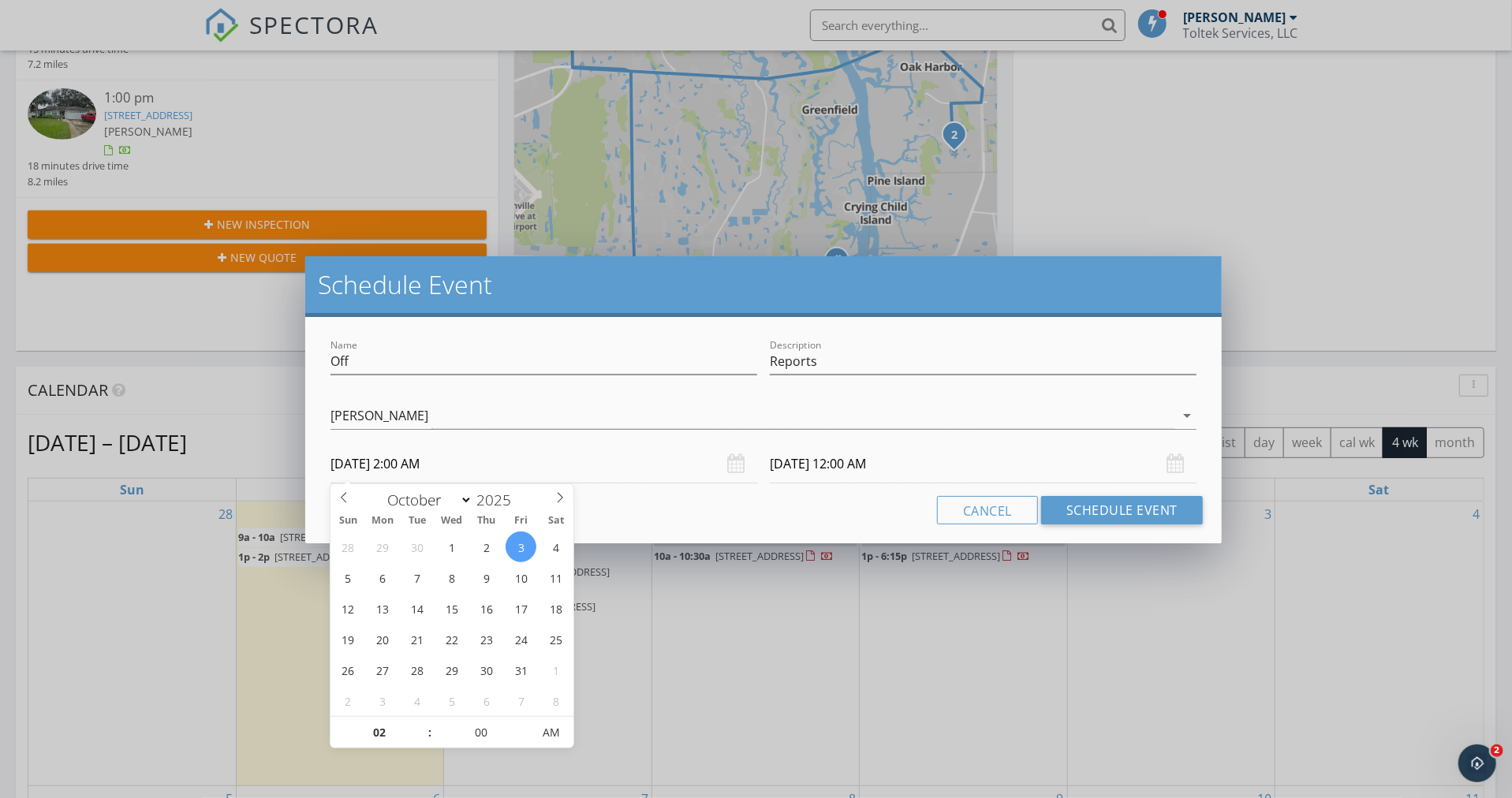
click at [422, 721] on span at bounding box center [422, 725] width 11 height 16
type input "03"
type input "10/03/2025 3:00 AM"
click at [422, 721] on span at bounding box center [422, 725] width 11 height 16
type input "04"
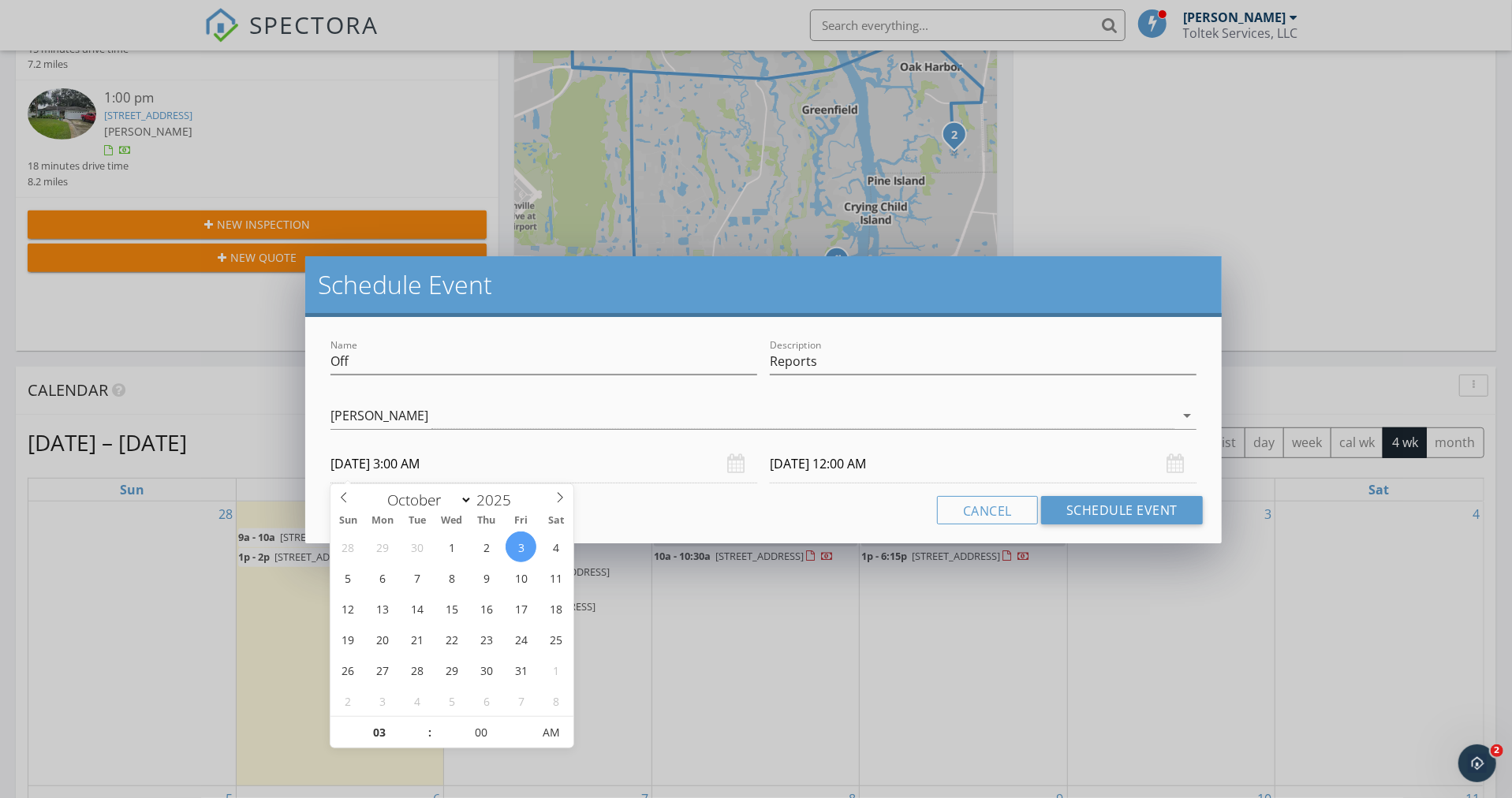
type input "10/03/2025 4:00 AM"
click at [422, 721] on span at bounding box center [422, 725] width 11 height 16
type input "10/04/2025 4:00 AM"
type input "05"
type input "10/03/2025 5:00 AM"
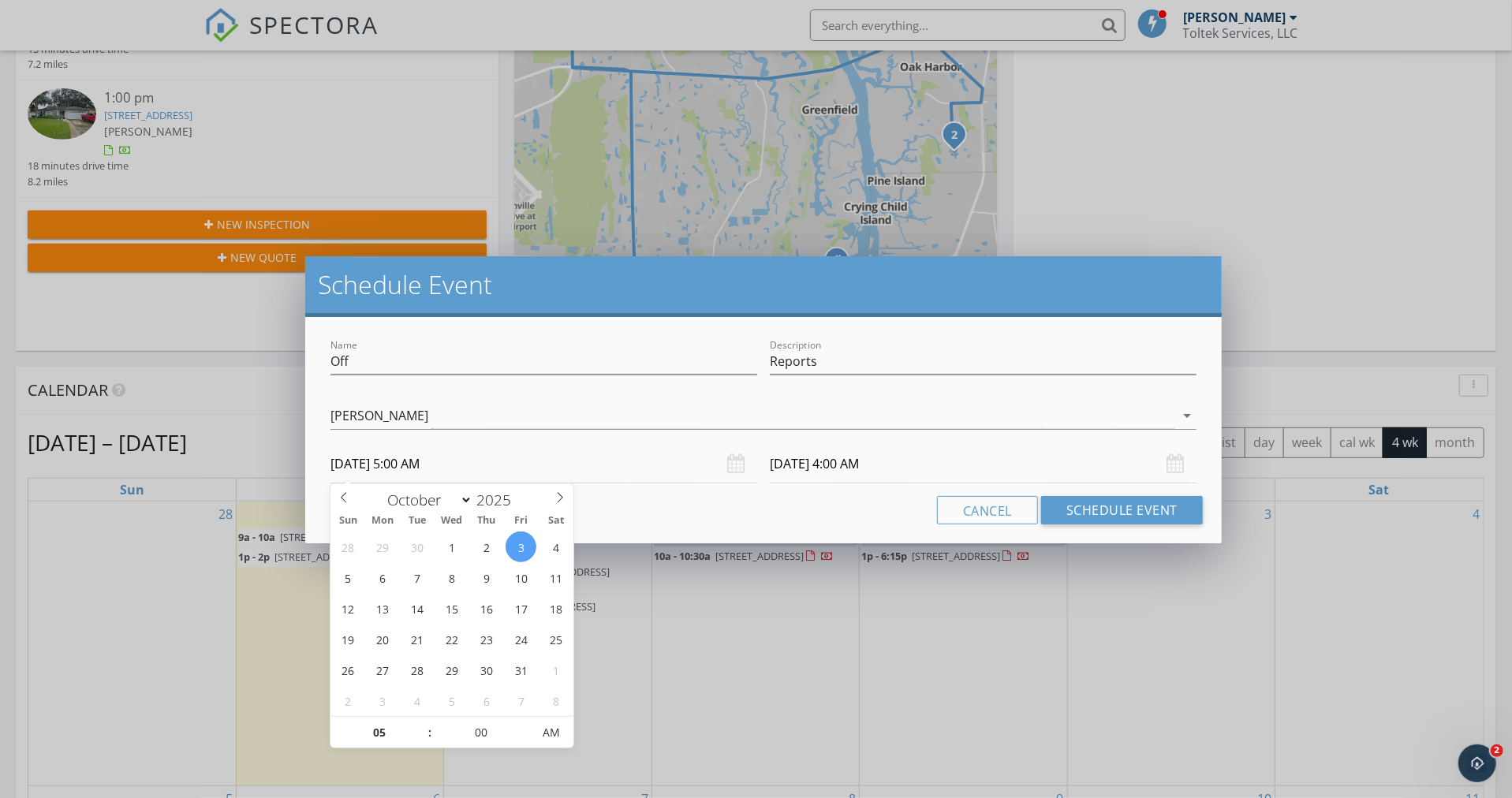
click at [422, 721] on span at bounding box center [422, 725] width 11 height 16
type input "06"
type input "10/03/2025 6:00 AM"
click at [422, 721] on span at bounding box center [422, 725] width 11 height 16
type input "06"
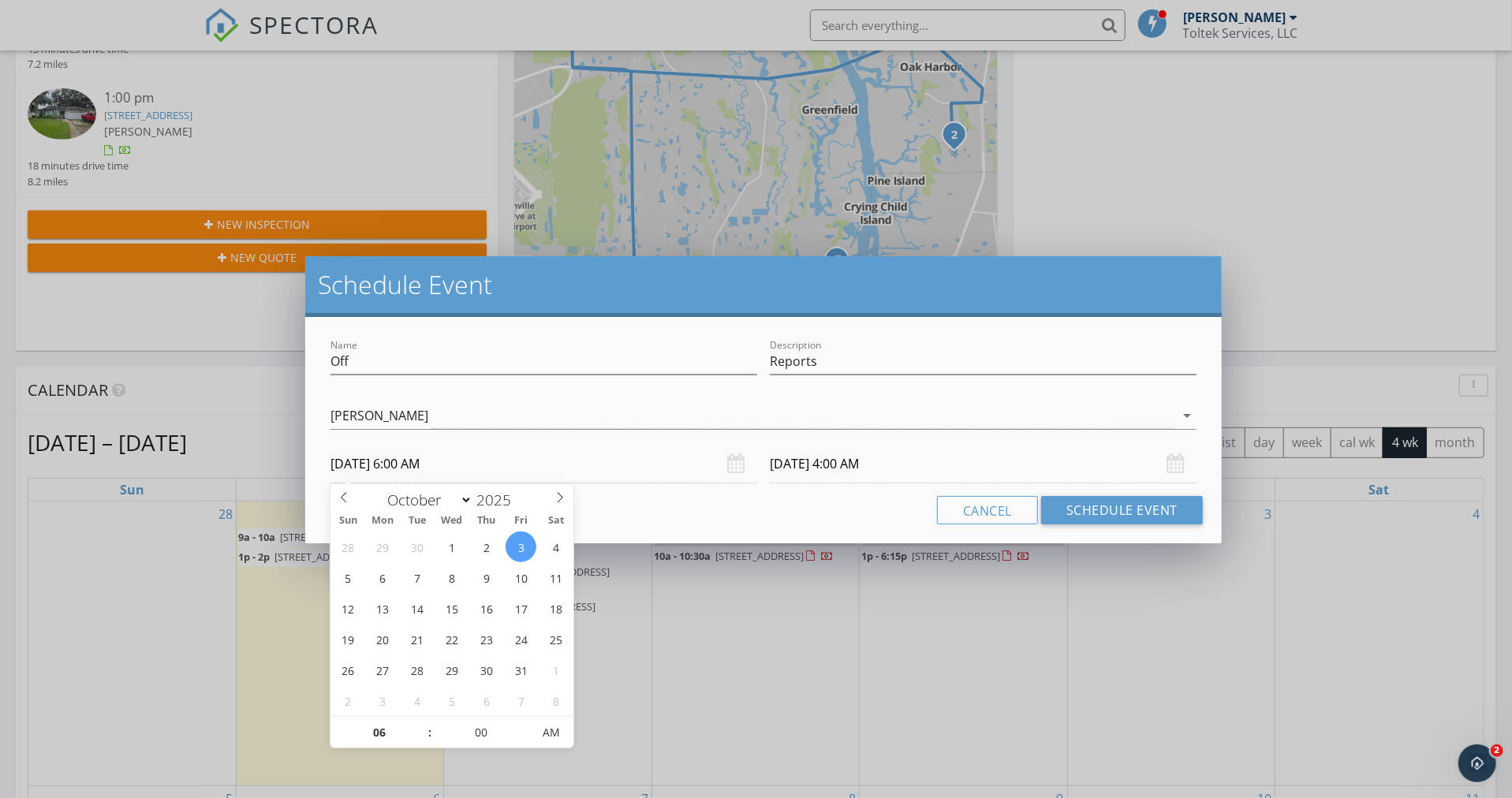
type input "10/04/2025 6:00 AM"
type input "07"
type input "10/03/2025 7:00 AM"
click at [423, 721] on span at bounding box center [422, 725] width 11 height 16
type input "07"
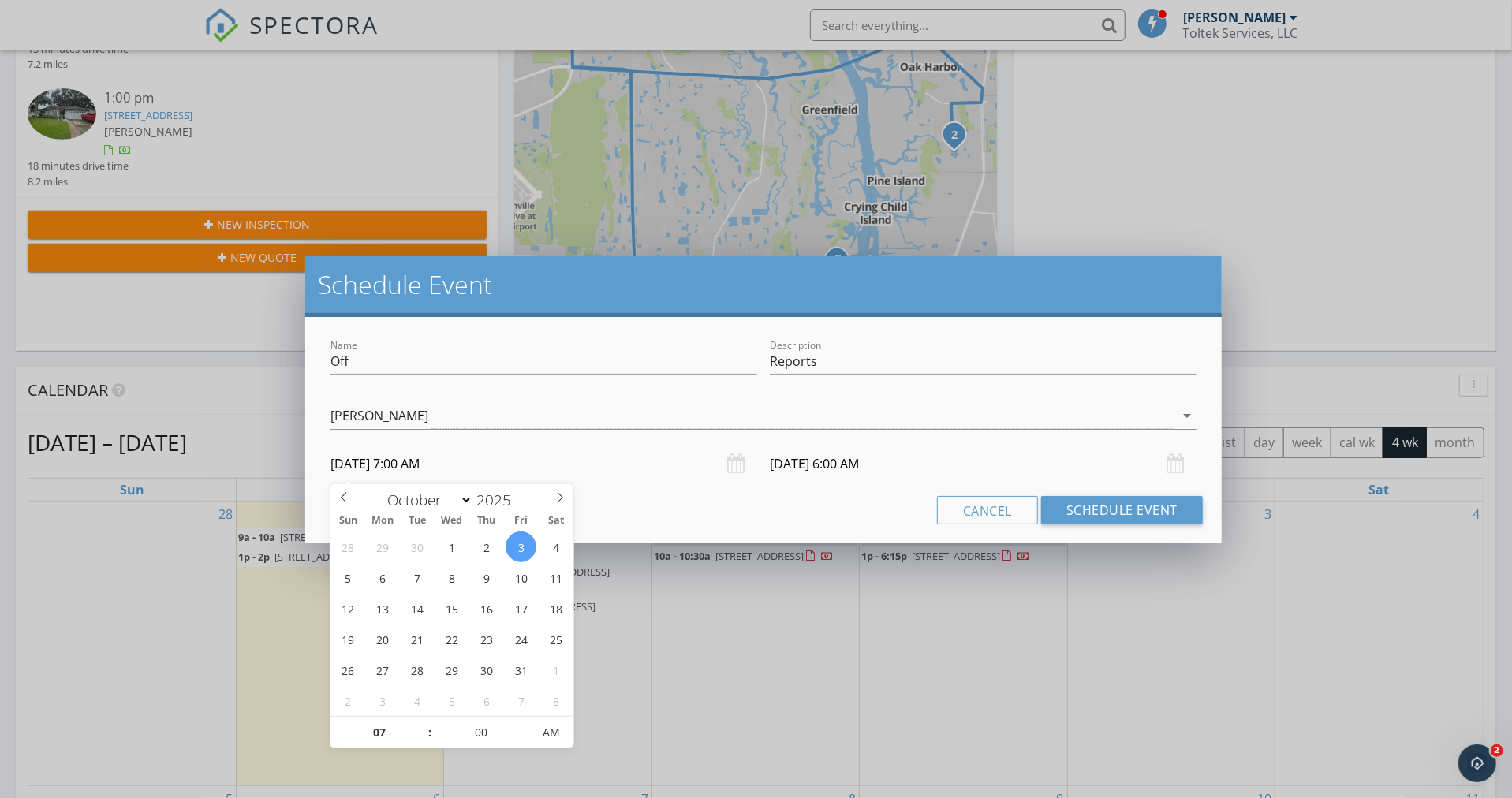
type input "10/04/2025 7:00 AM"
type input "08"
type input "10/03/2025 8:00 AM"
click at [424, 720] on span at bounding box center [422, 725] width 11 height 16
type input "08"
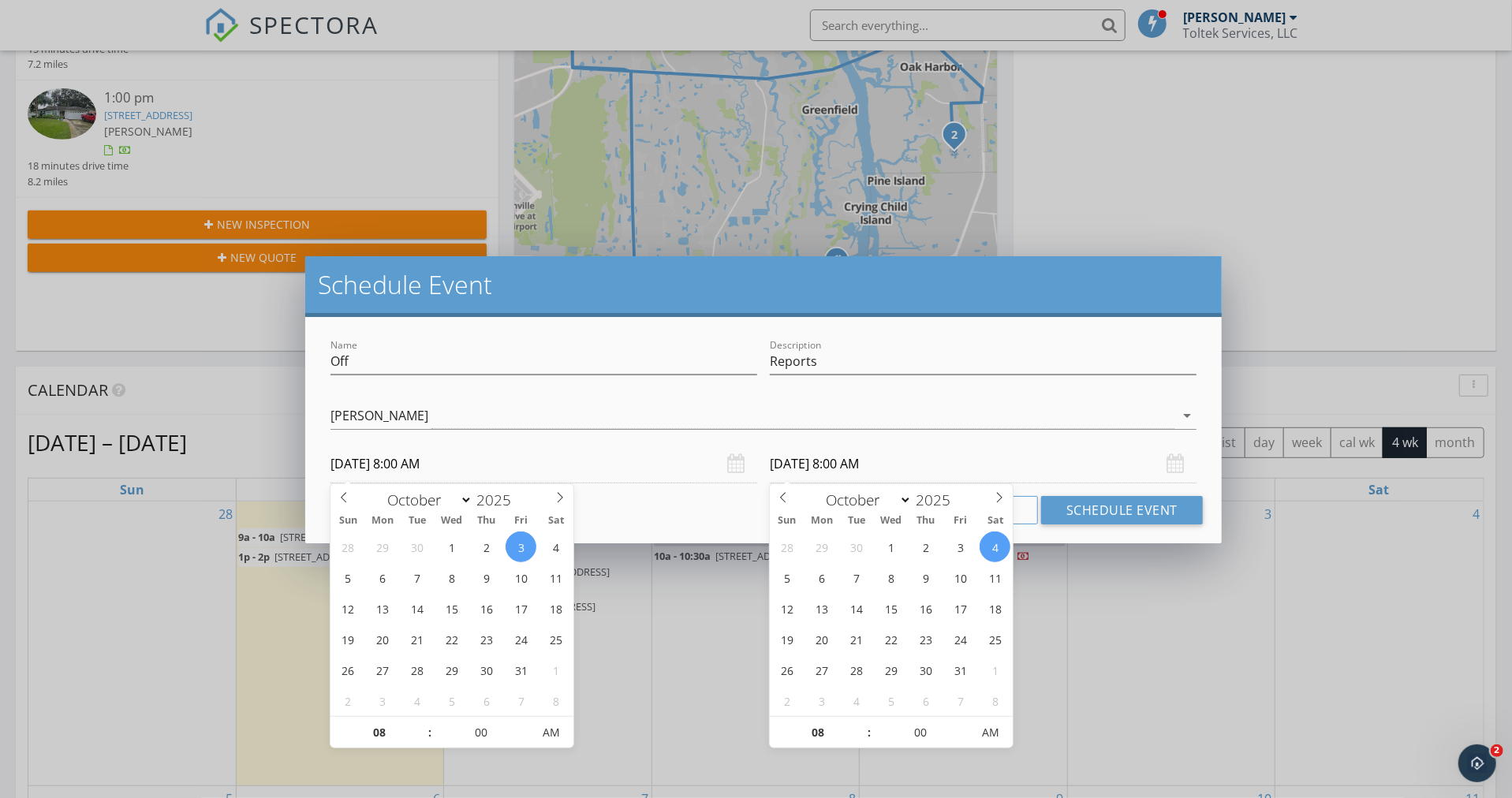
click at [814, 459] on input "10/04/2025 8:00 AM" at bounding box center [982, 463] width 427 height 38
type input "10/03/2025 8:00 AM"
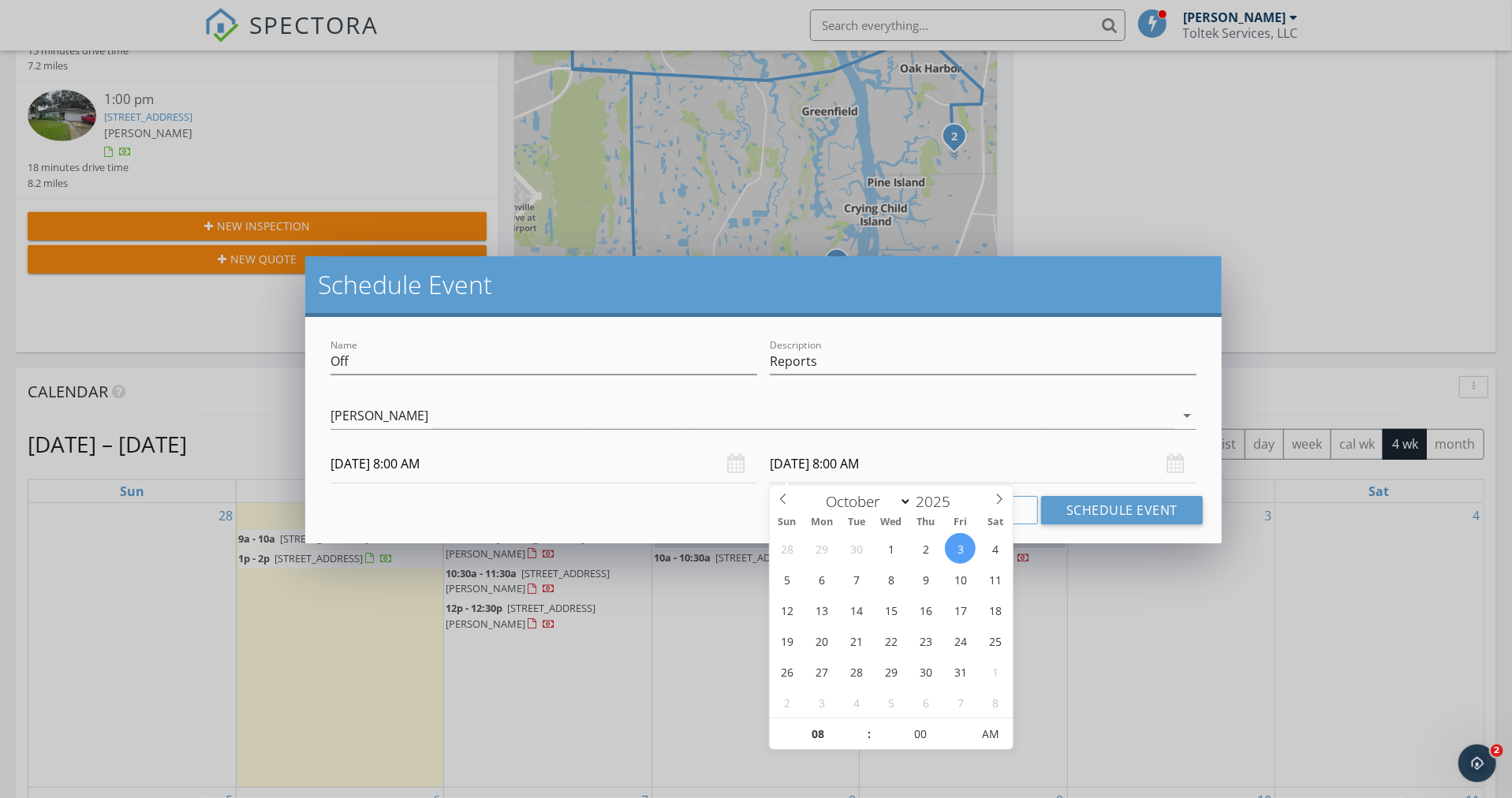
type input "09"
type input "10/03/2025 9:00 AM"
click at [857, 722] on span at bounding box center [861, 726] width 11 height 16
type input "10"
type input "10/03/2025 10:00 AM"
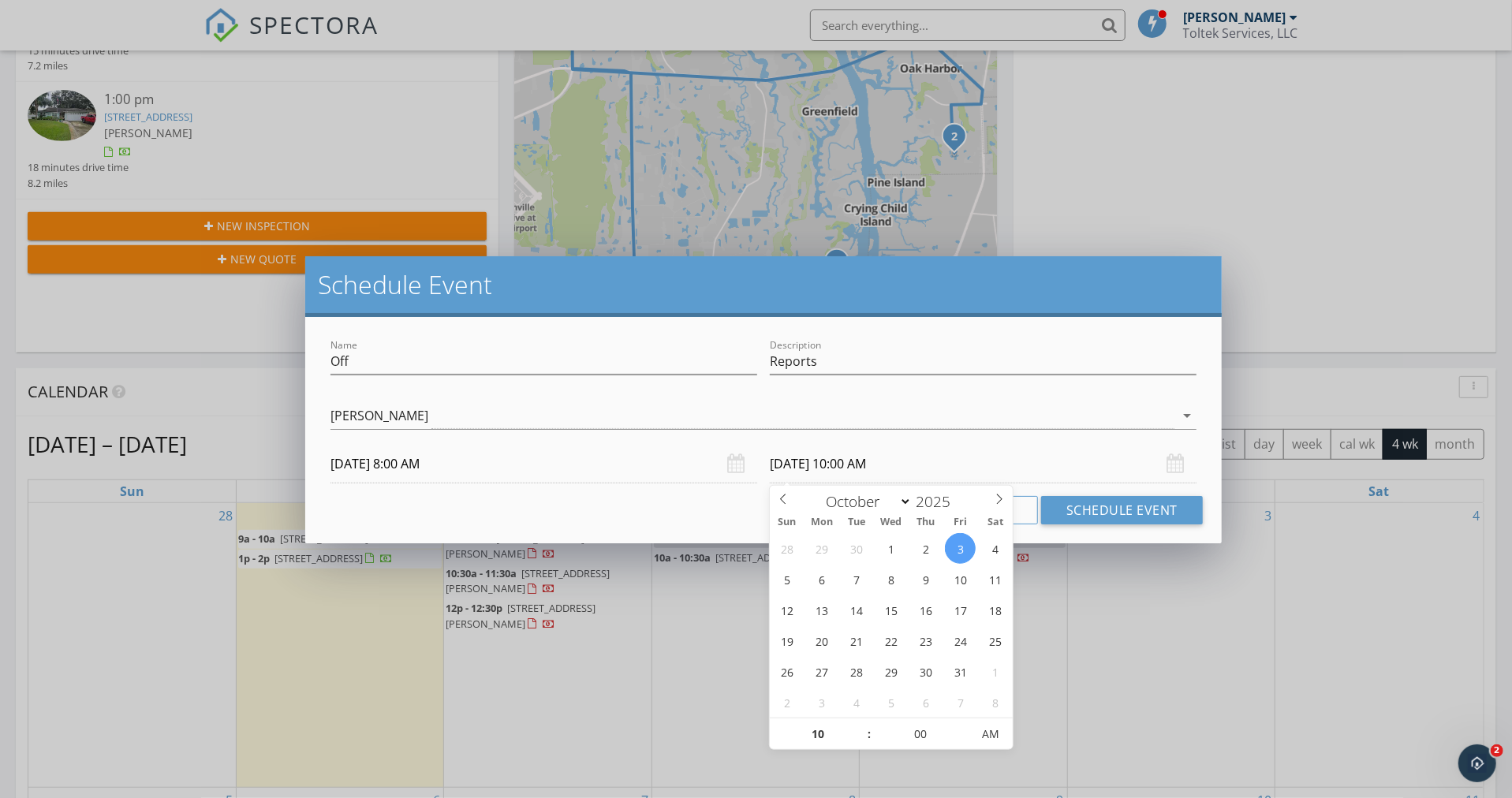
click at [857, 722] on span at bounding box center [861, 726] width 11 height 16
type input "11"
type input "10/03/2025 11:00 AM"
click at [857, 722] on span at bounding box center [861, 727] width 11 height 16
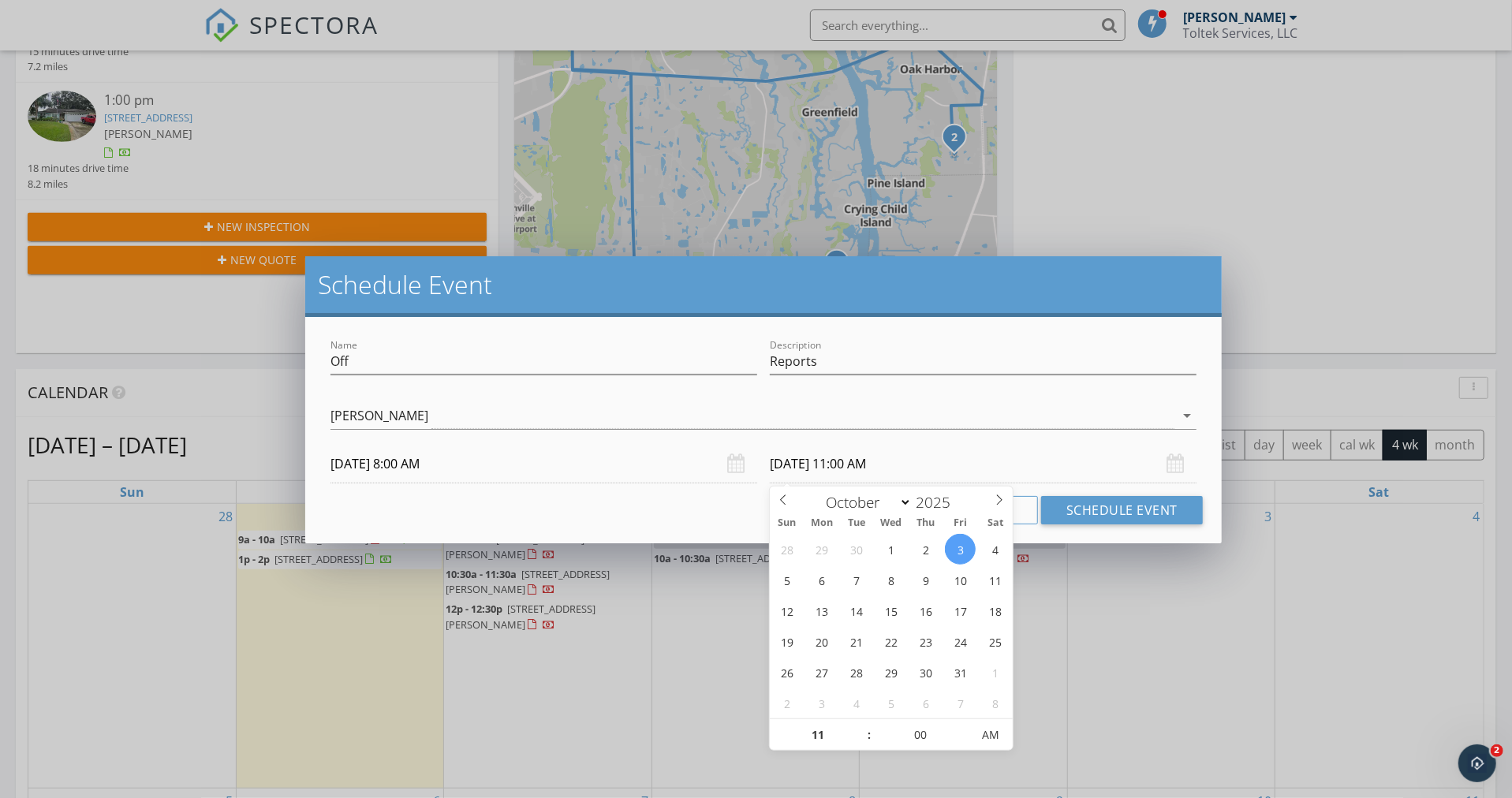
type input "12"
type input "10/03/2025 12:00 PM"
click at [857, 722] on span at bounding box center [861, 727] width 11 height 16
type input "01"
type input "10/03/2025 1:00 PM"
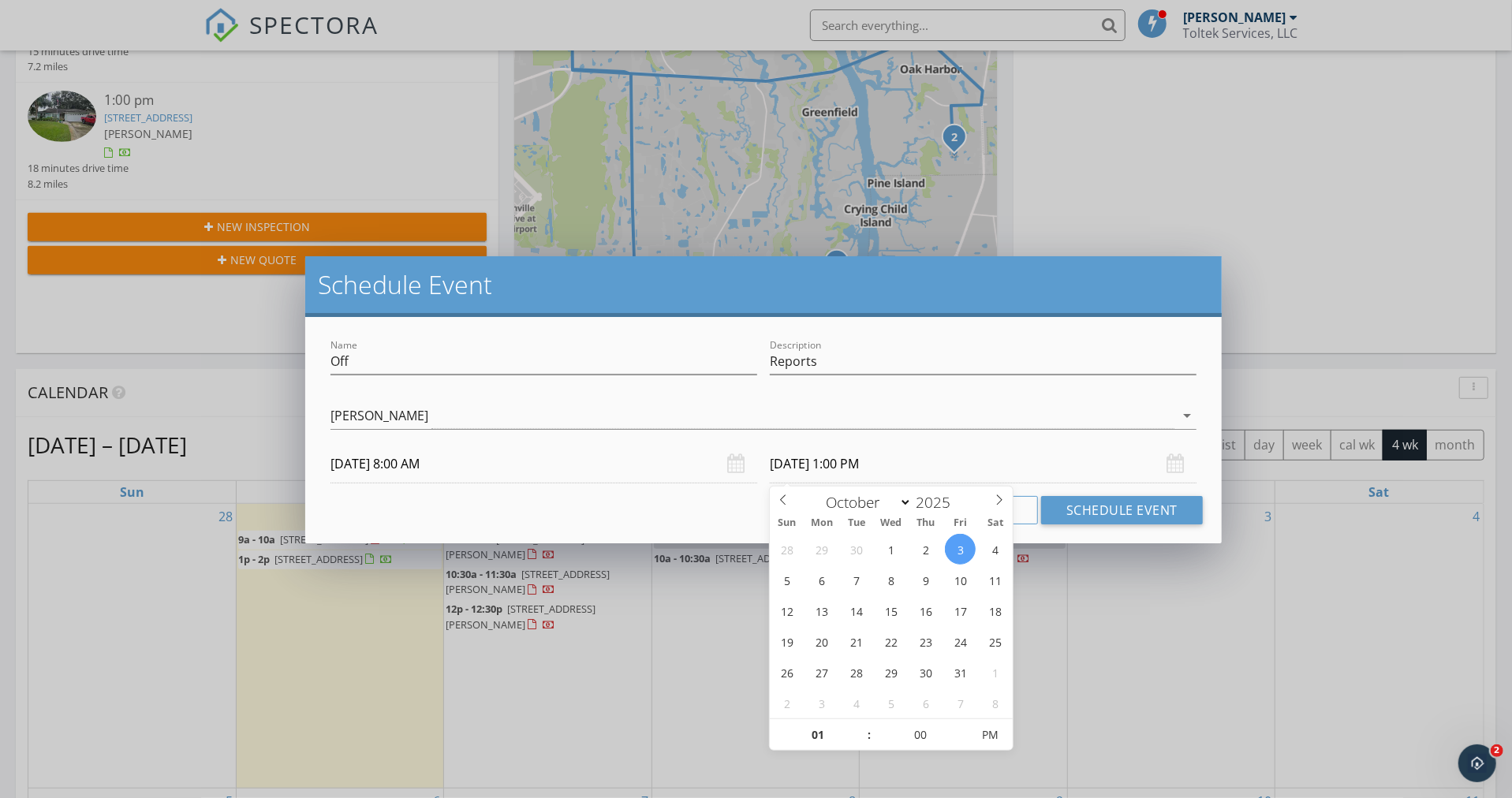
click at [857, 724] on span at bounding box center [861, 727] width 11 height 16
type input "02"
type input "10/03/2025 2:00 PM"
click at [857, 724] on span at bounding box center [861, 727] width 11 height 16
type input "03"
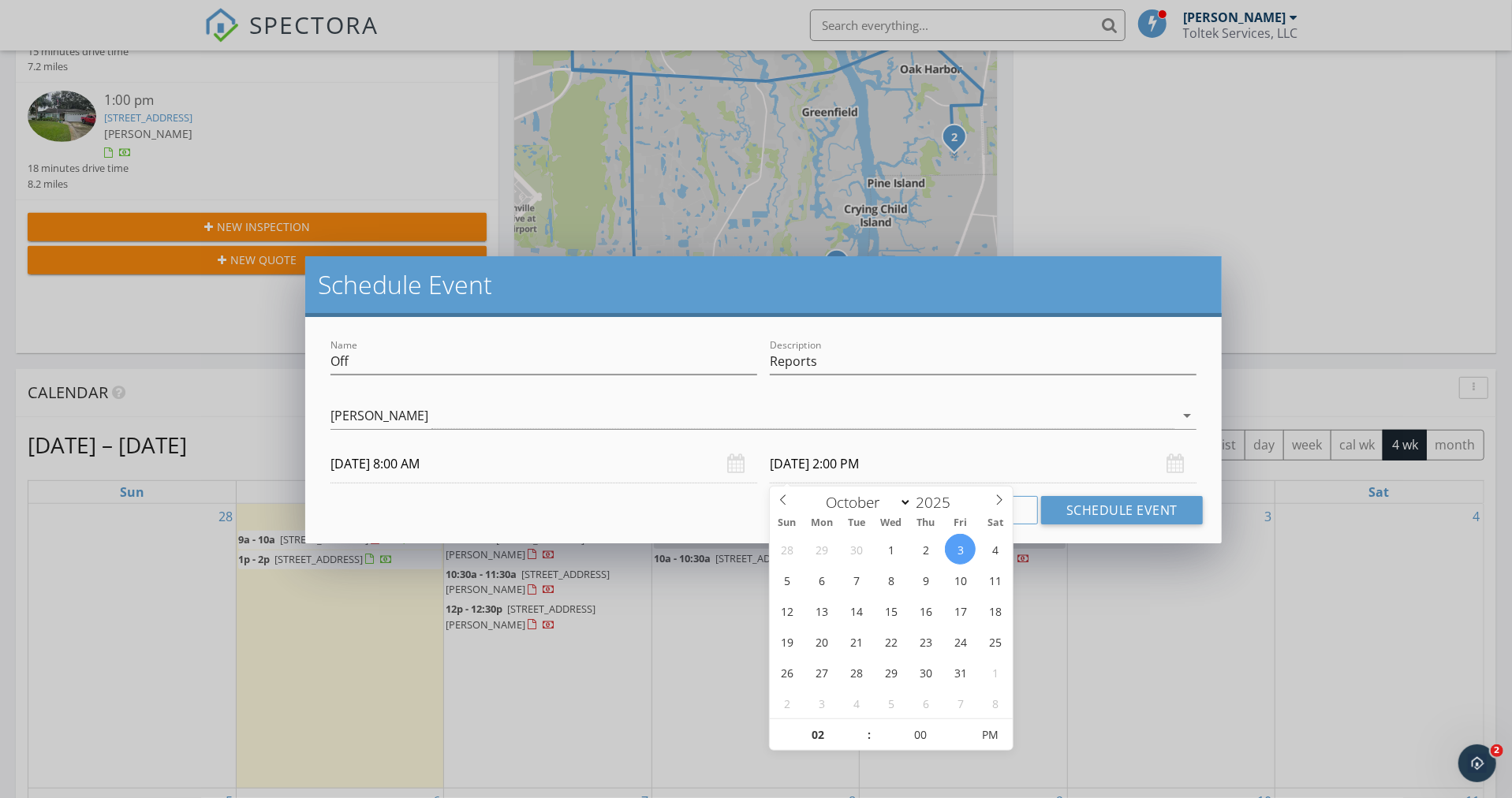
type input "10/03/2025 3:00 PM"
click at [857, 724] on span at bounding box center [861, 727] width 11 height 16
type input "04"
type input "10/03/2025 4:00 PM"
click at [860, 724] on span at bounding box center [861, 727] width 11 height 16
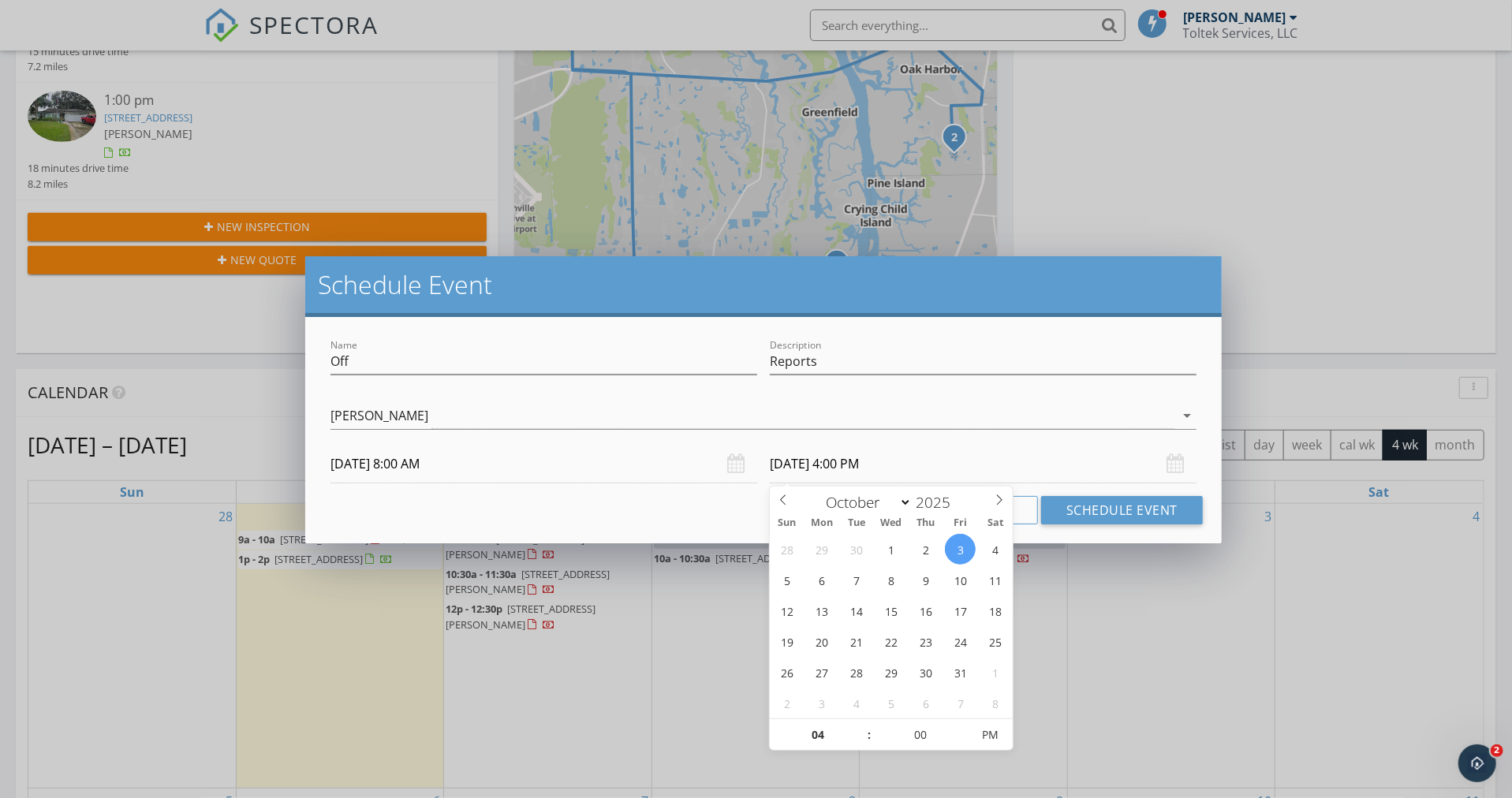
type input "05"
click at [860, 724] on span at bounding box center [861, 727] width 11 height 16
click at [991, 735] on span "AM" at bounding box center [990, 735] width 43 height 32
type input "10/03/2025 5:00 PM"
click at [991, 734] on span "PM" at bounding box center [990, 735] width 43 height 32
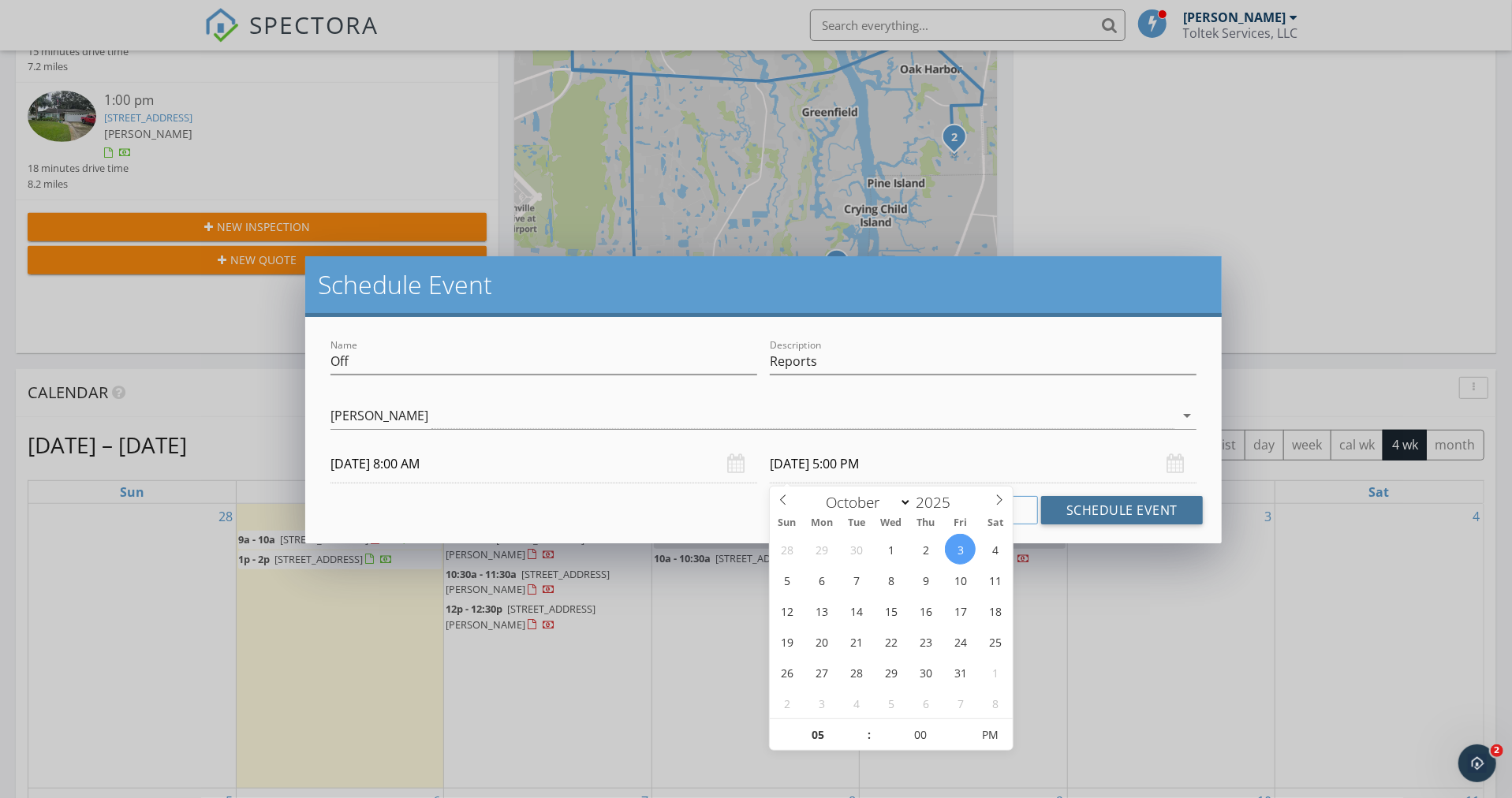
click at [1123, 508] on button "Schedule Event" at bounding box center [1122, 509] width 162 height 29
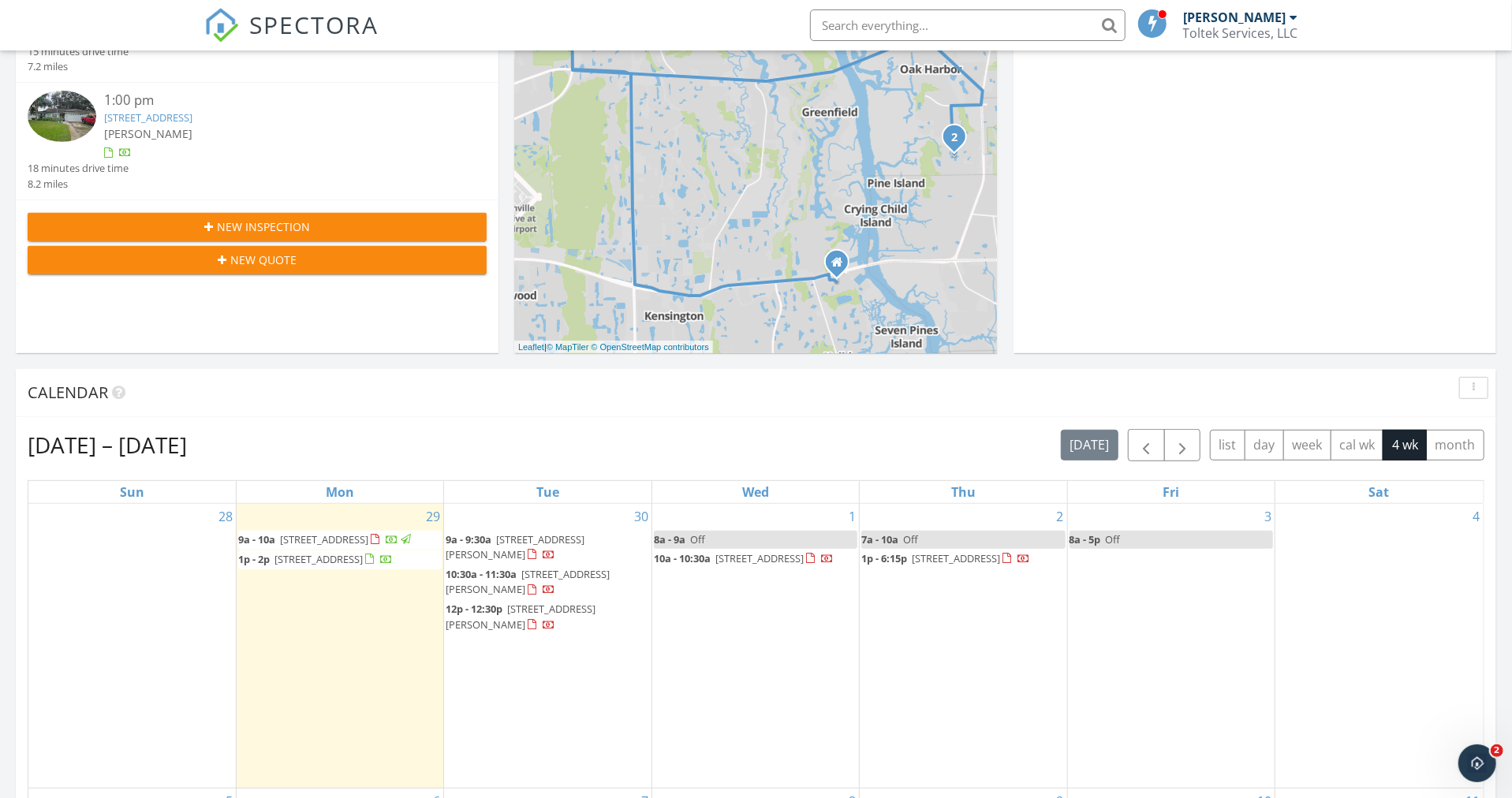
click at [352, 535] on span "3954 Meadowview Dr N, Jacksonville 32225" at bounding box center [324, 539] width 89 height 14
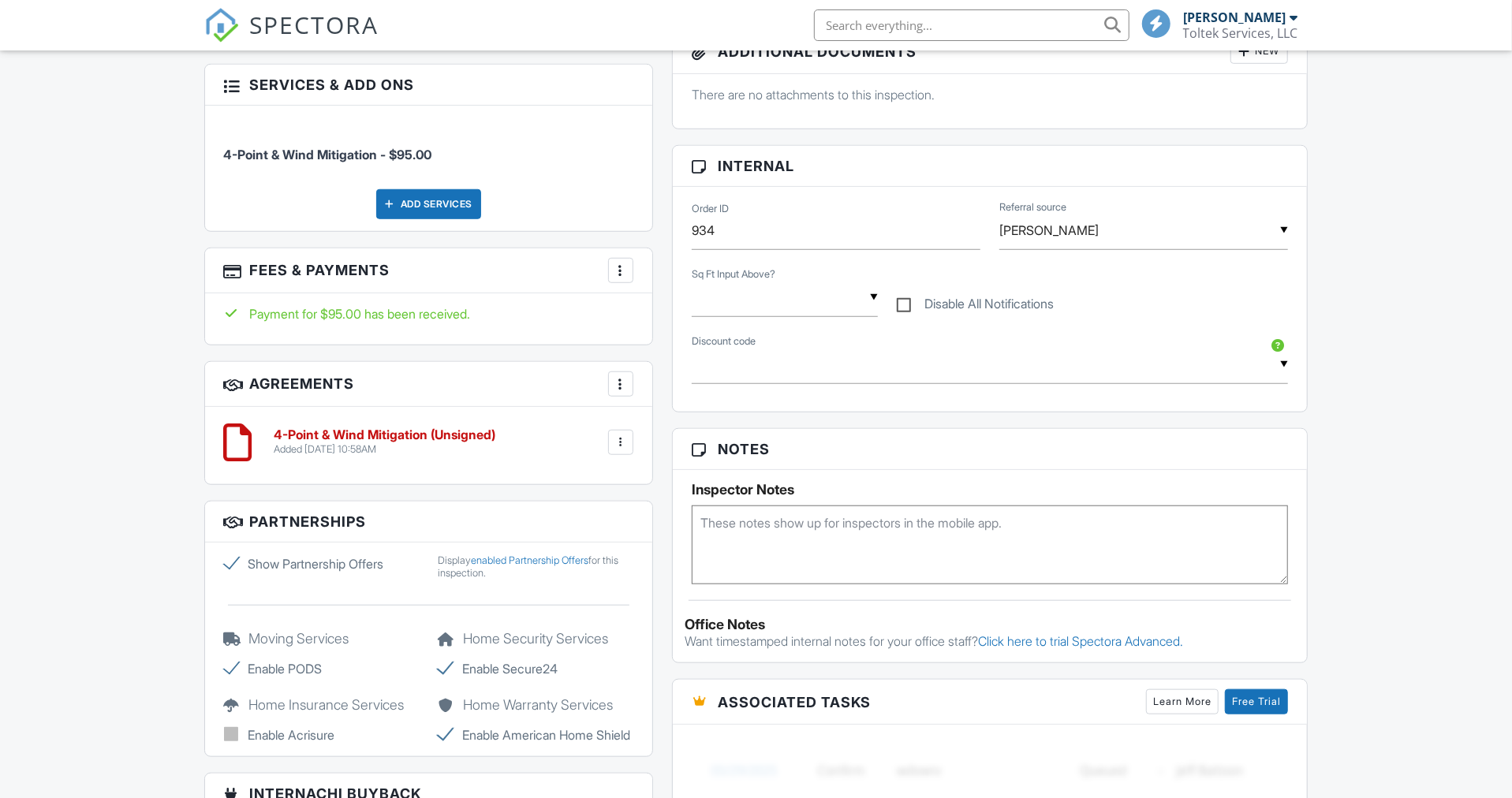
scroll to position [816, 0]
click at [622, 440] on div at bounding box center [621, 441] width 16 height 16
click at [582, 560] on li "Delete" at bounding box center [578, 564] width 90 height 39
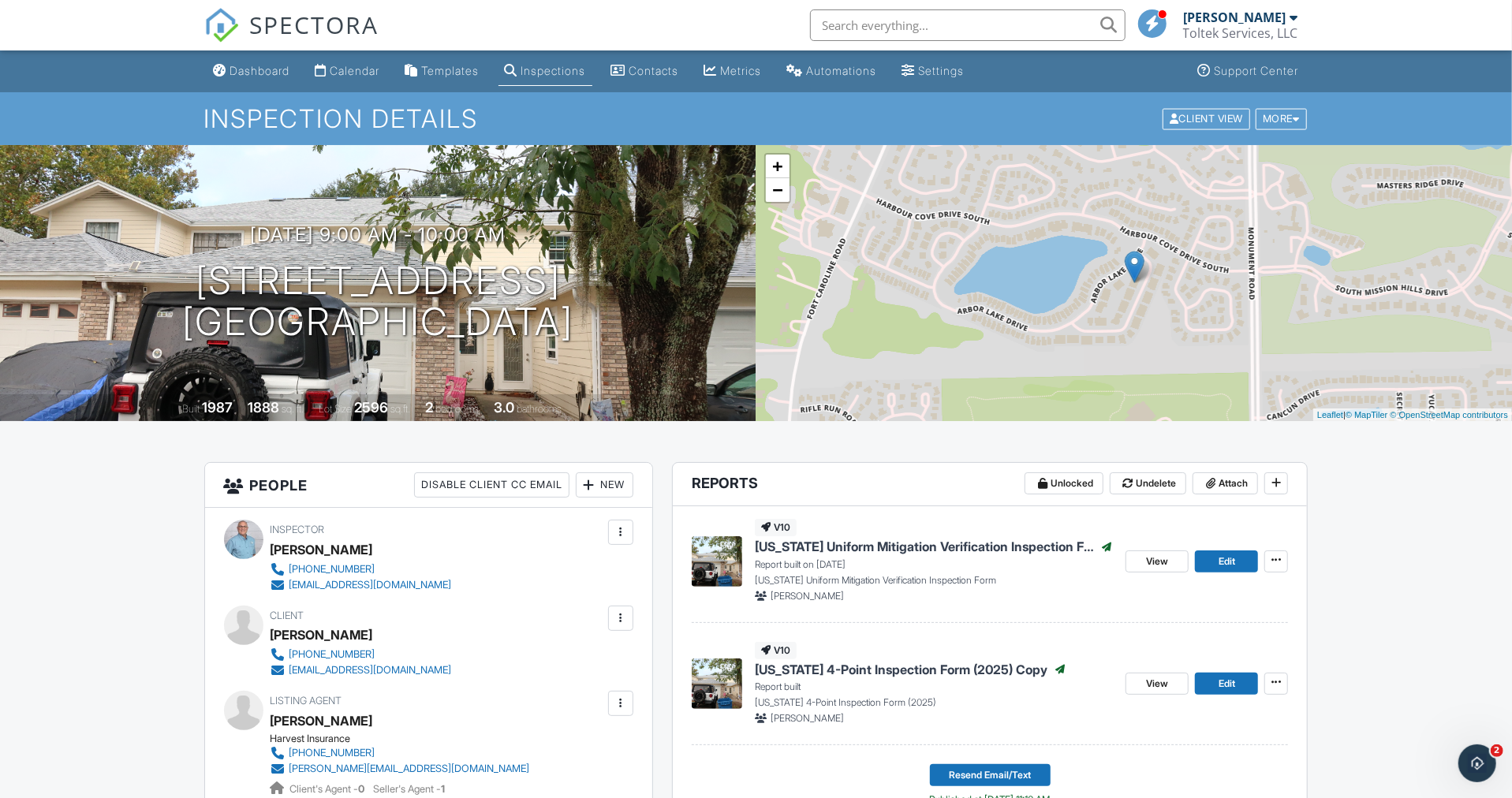
click at [1282, 116] on div "More" at bounding box center [1281, 119] width 51 height 22
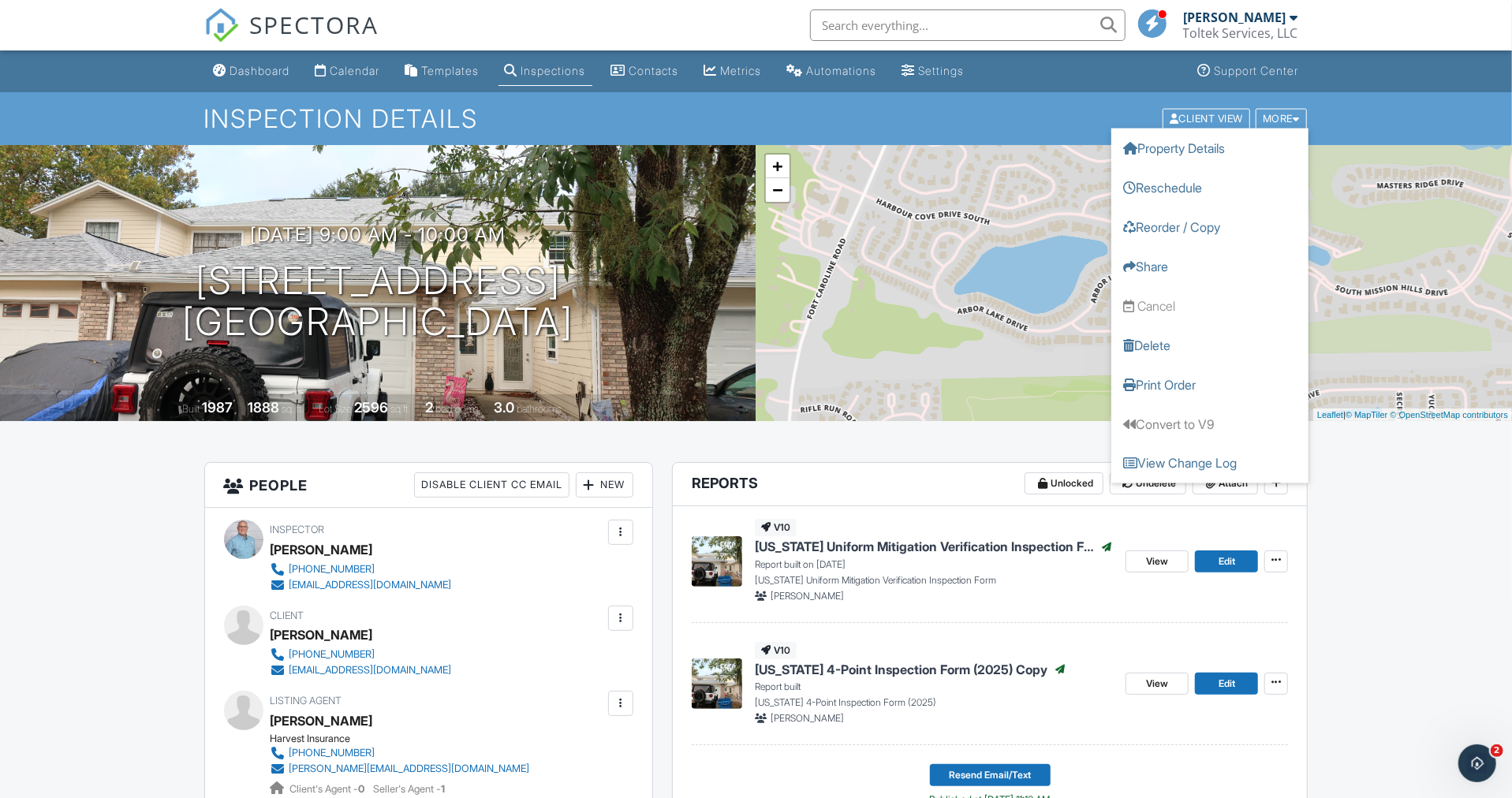
click at [1066, 77] on div "Dashboard Calendar Templates Inspections Contacts Metrics Automations Settings …" at bounding box center [756, 71] width 1104 height 41
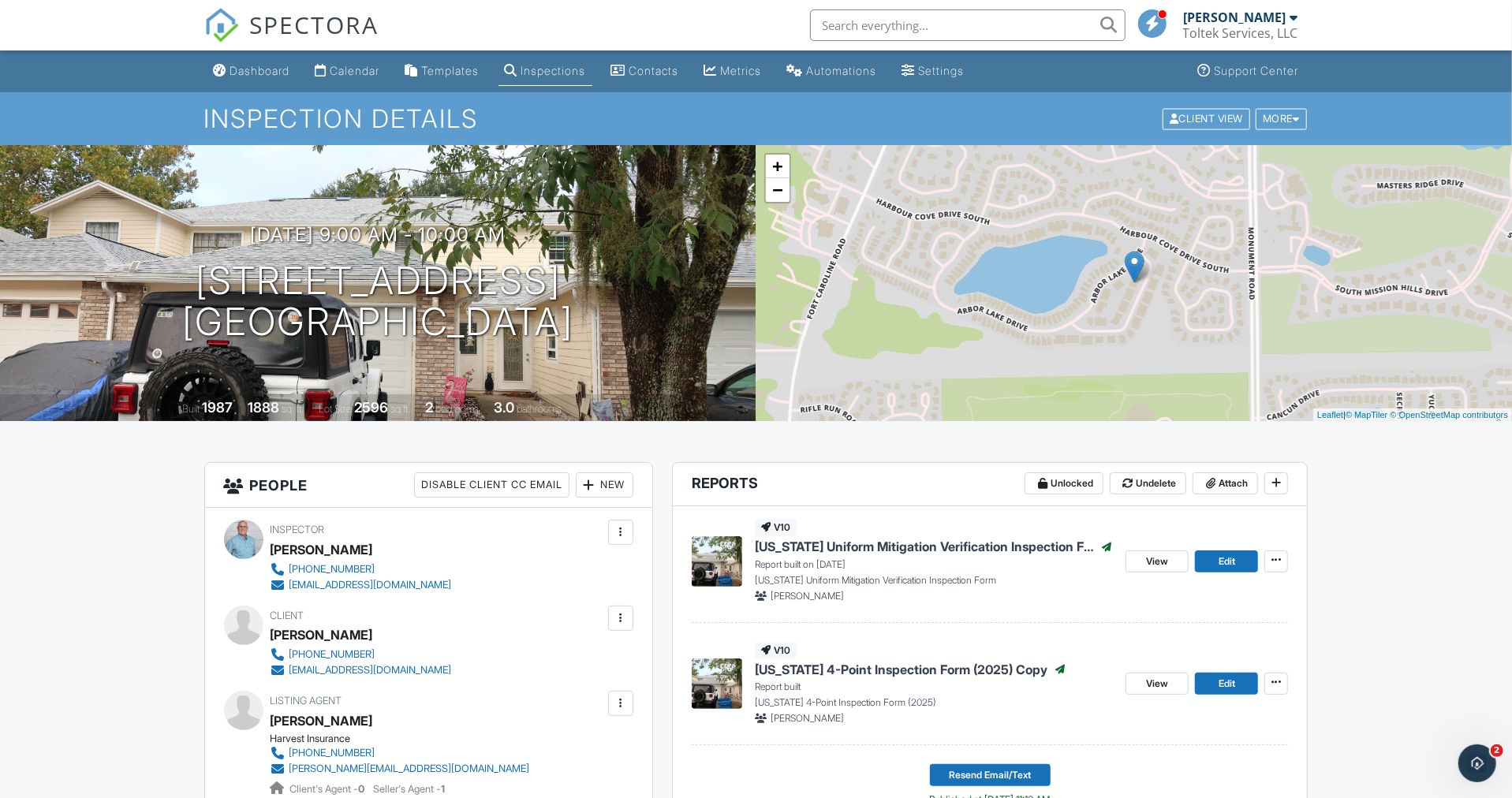
click at [1282, 118] on div "More" at bounding box center [1281, 119] width 51 height 22
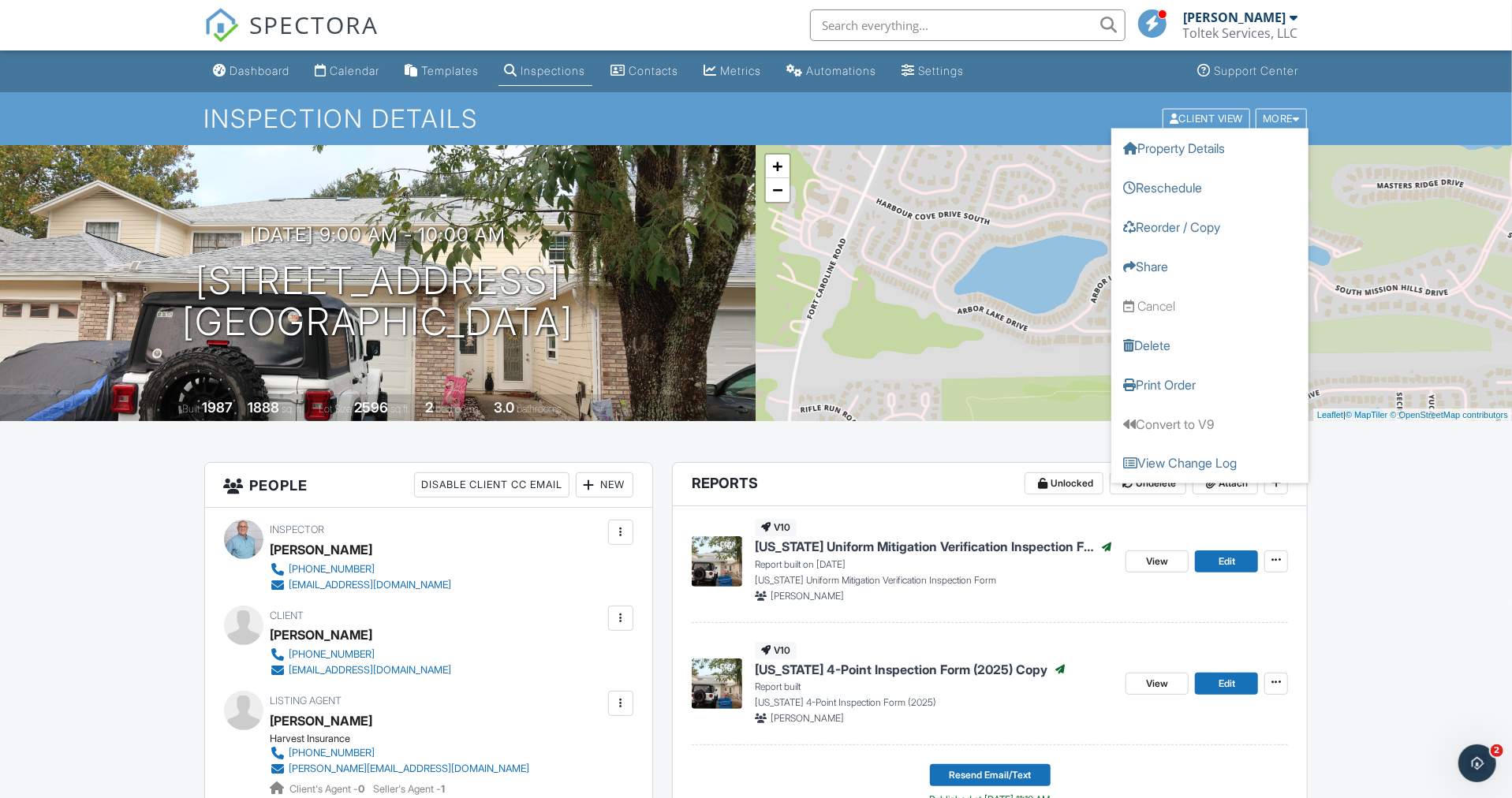
click at [1350, 93] on div "Inspection Details Client View More Property Details Reschedule Reorder / Copy …" at bounding box center [756, 119] width 1512 height 53
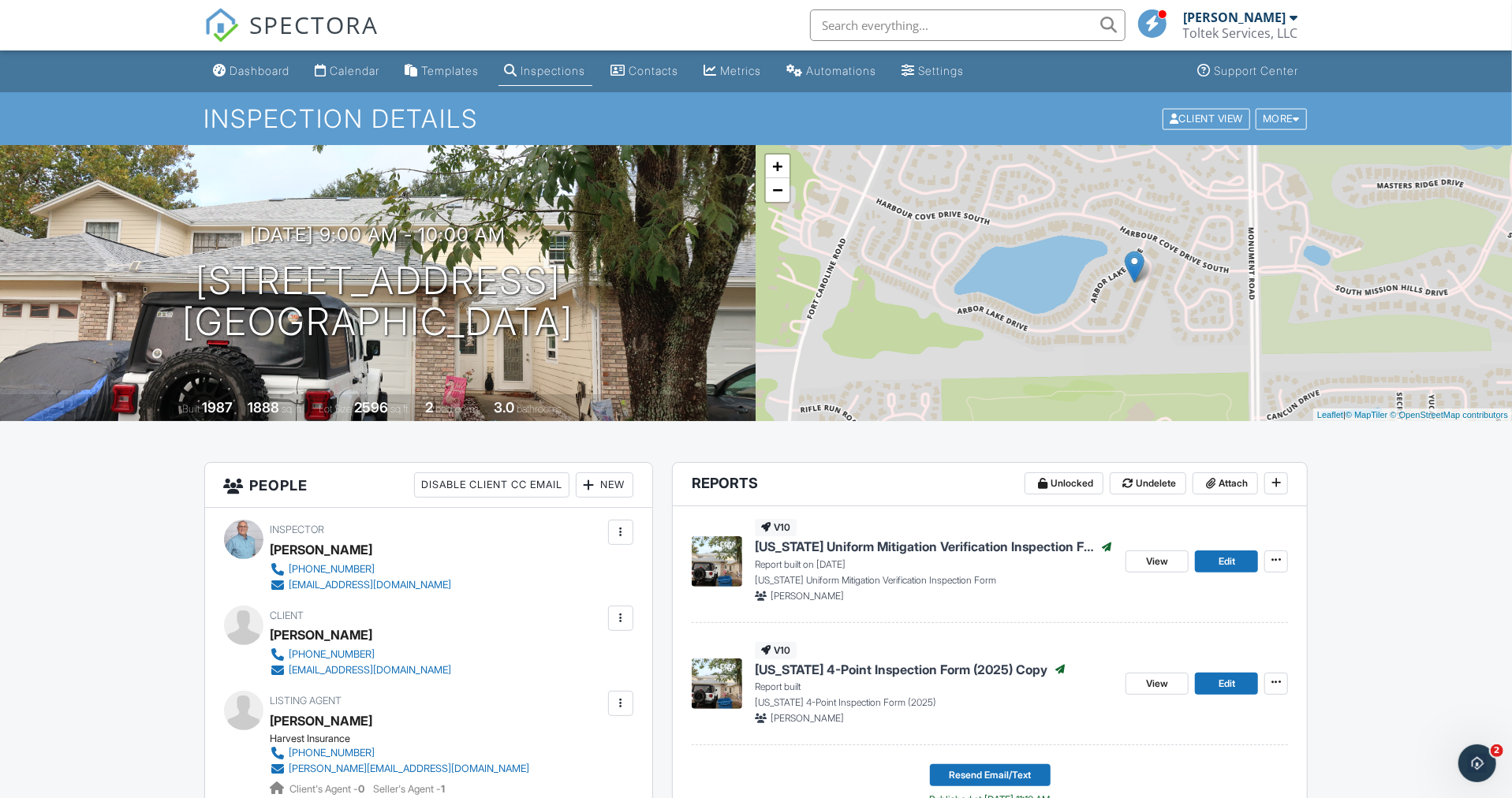
click at [1290, 18] on div at bounding box center [1294, 17] width 8 height 13
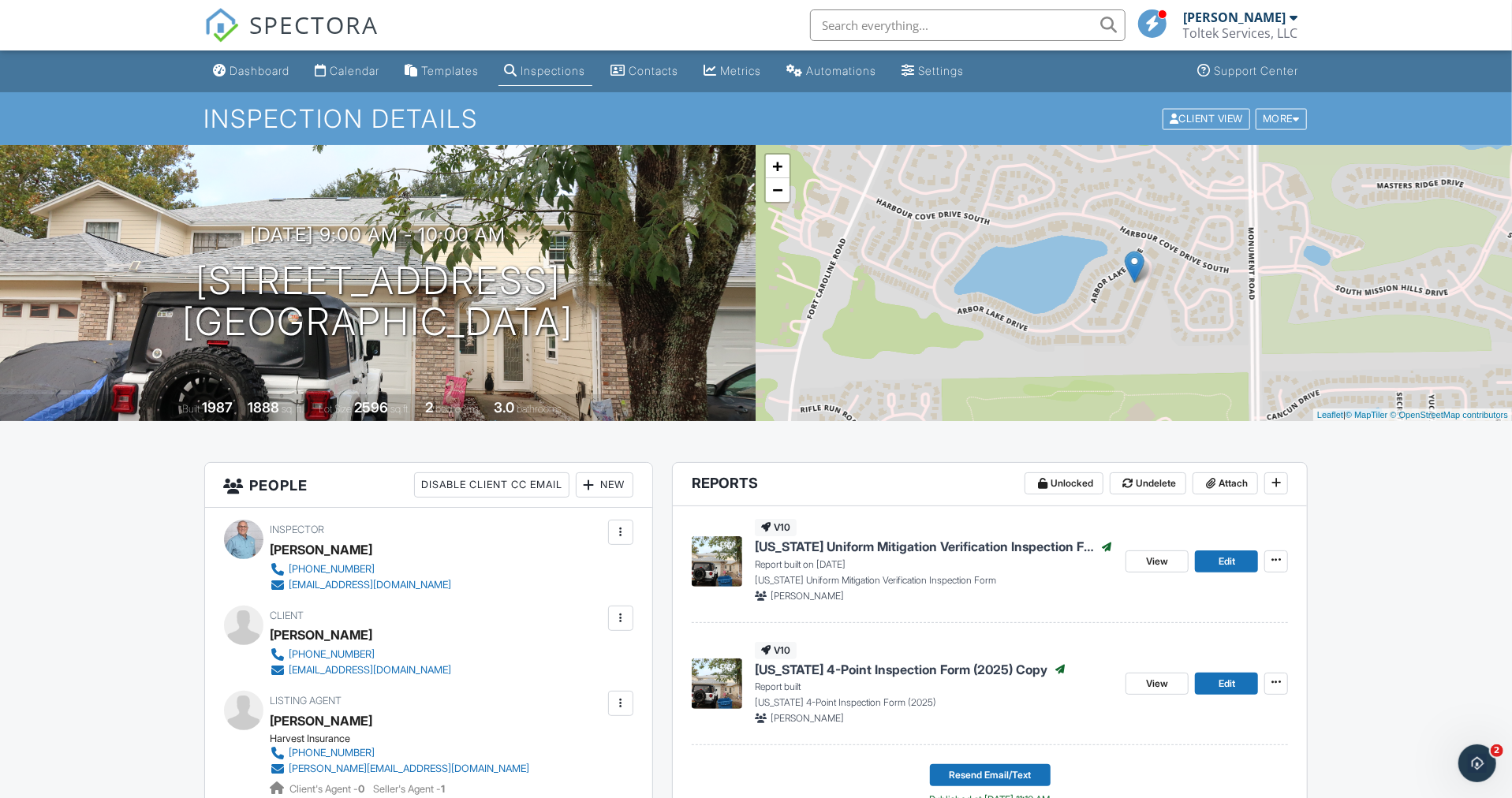
click at [1476, 763] on icon "Open Intercom Messenger" at bounding box center [1477, 763] width 26 height 26
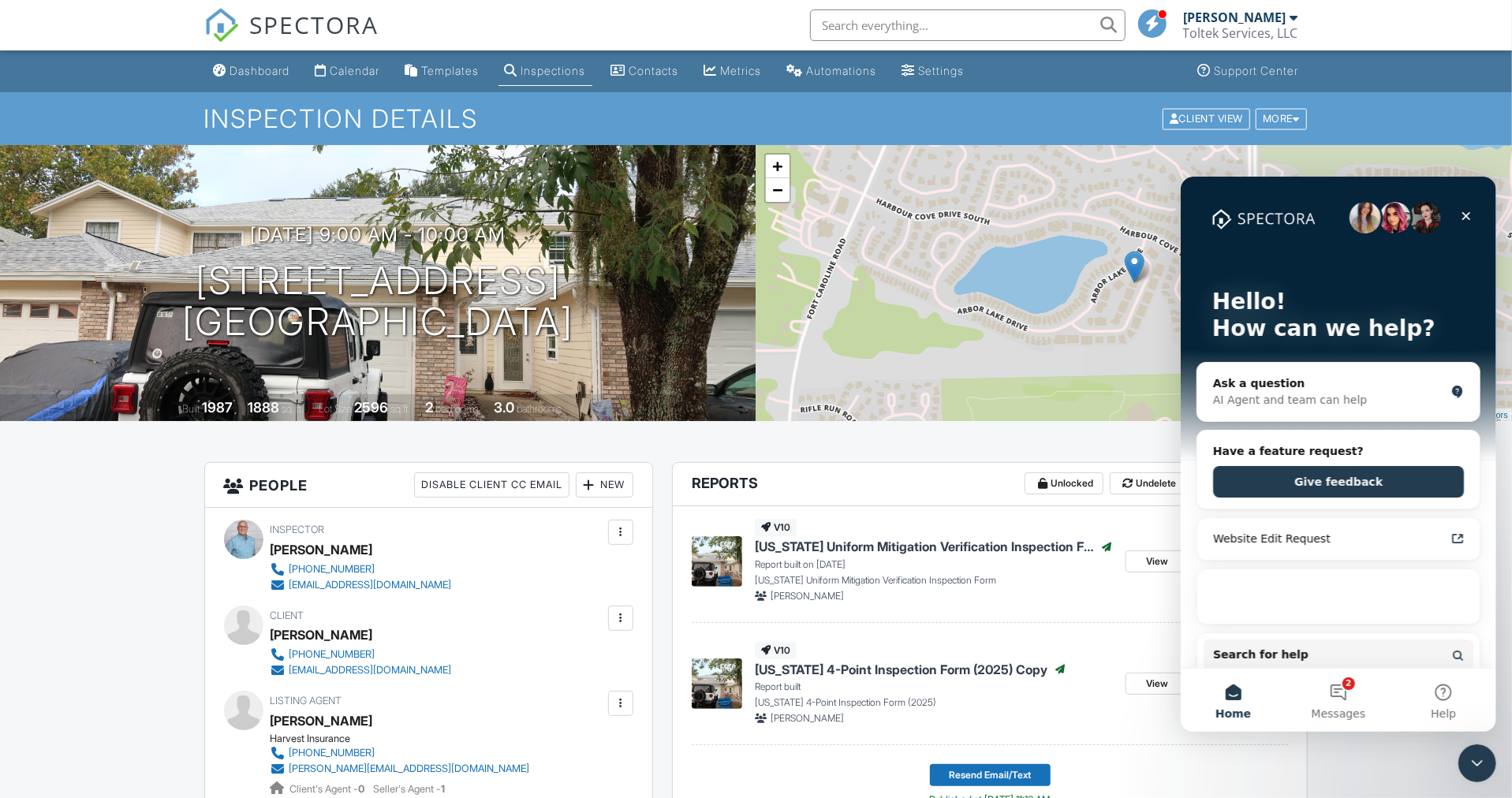
click at [1337, 691] on button "2 Messages" at bounding box center [1337, 699] width 104 height 63
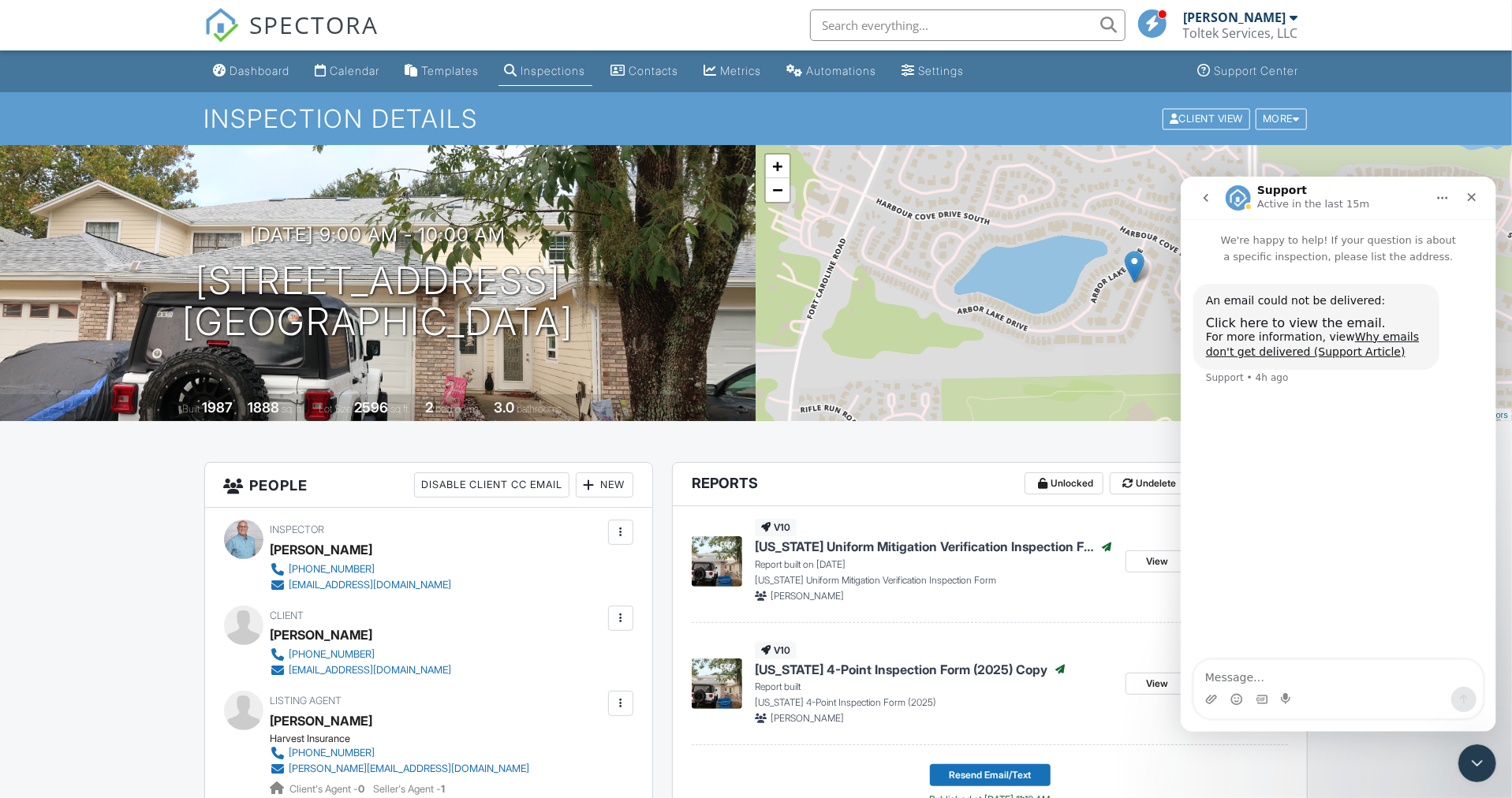
click at [1207, 192] on icon "go back" at bounding box center [1205, 197] width 13 height 13
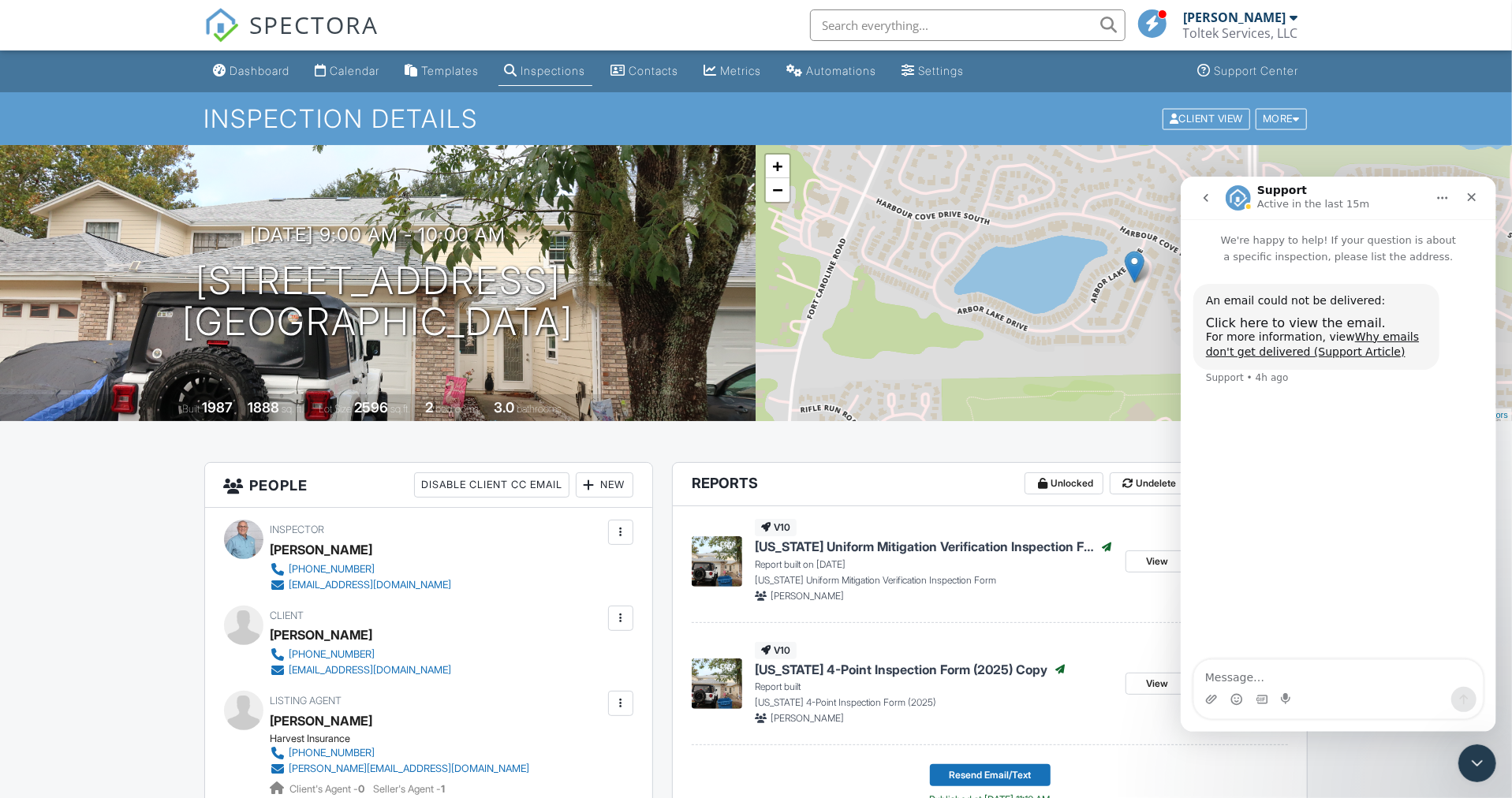
drag, startPoint x: 1207, startPoint y: 197, endPoint x: 1229, endPoint y: 232, distance: 41.3
click at [1208, 203] on icon "go back" at bounding box center [1205, 197] width 13 height 13
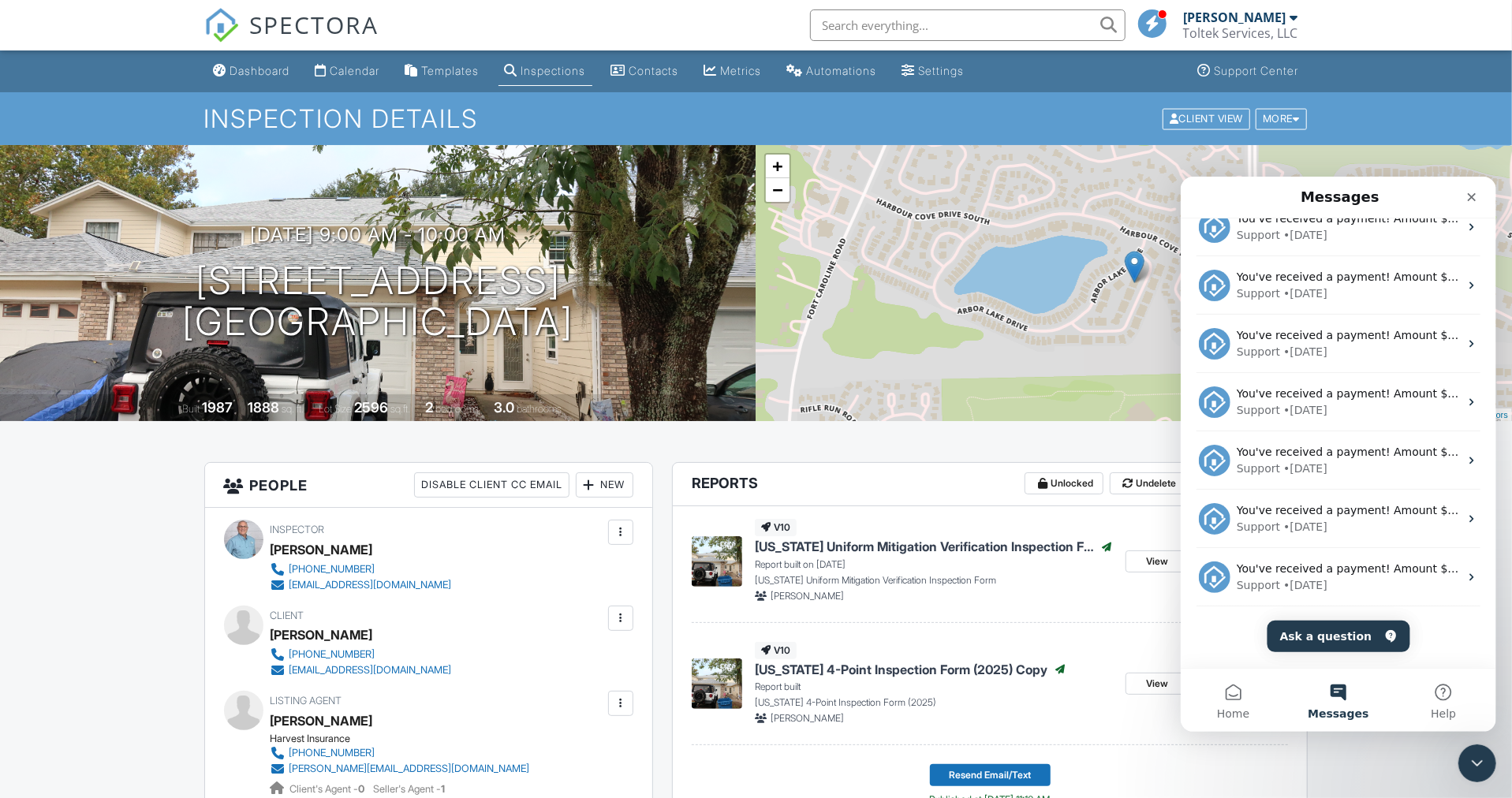
click at [1476, 762] on icon "Close Intercom Messenger" at bounding box center [1476, 762] width 19 height 19
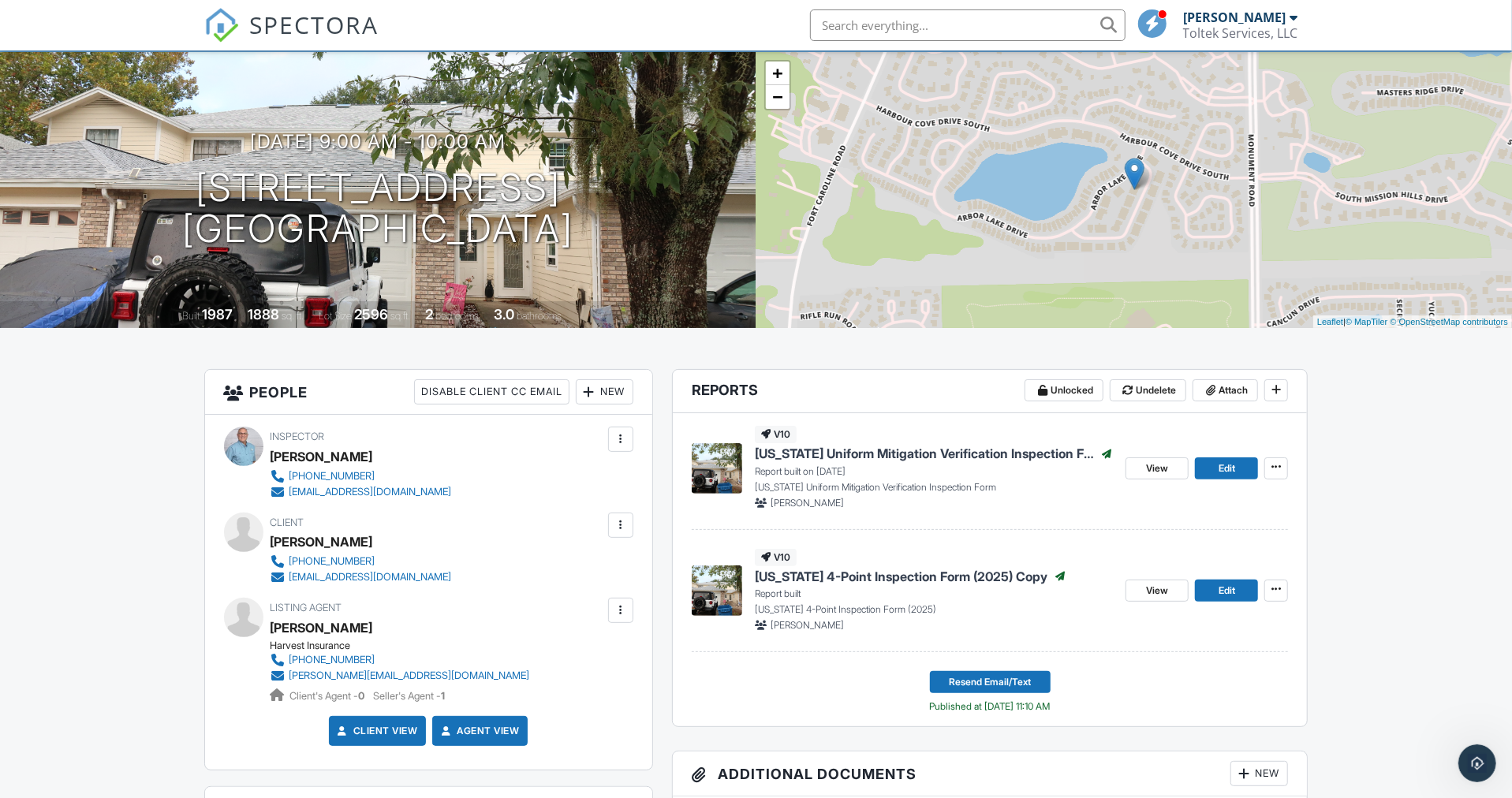
scroll to position [93, 0]
click at [1070, 384] on span "Unlocked" at bounding box center [1071, 391] width 42 height 16
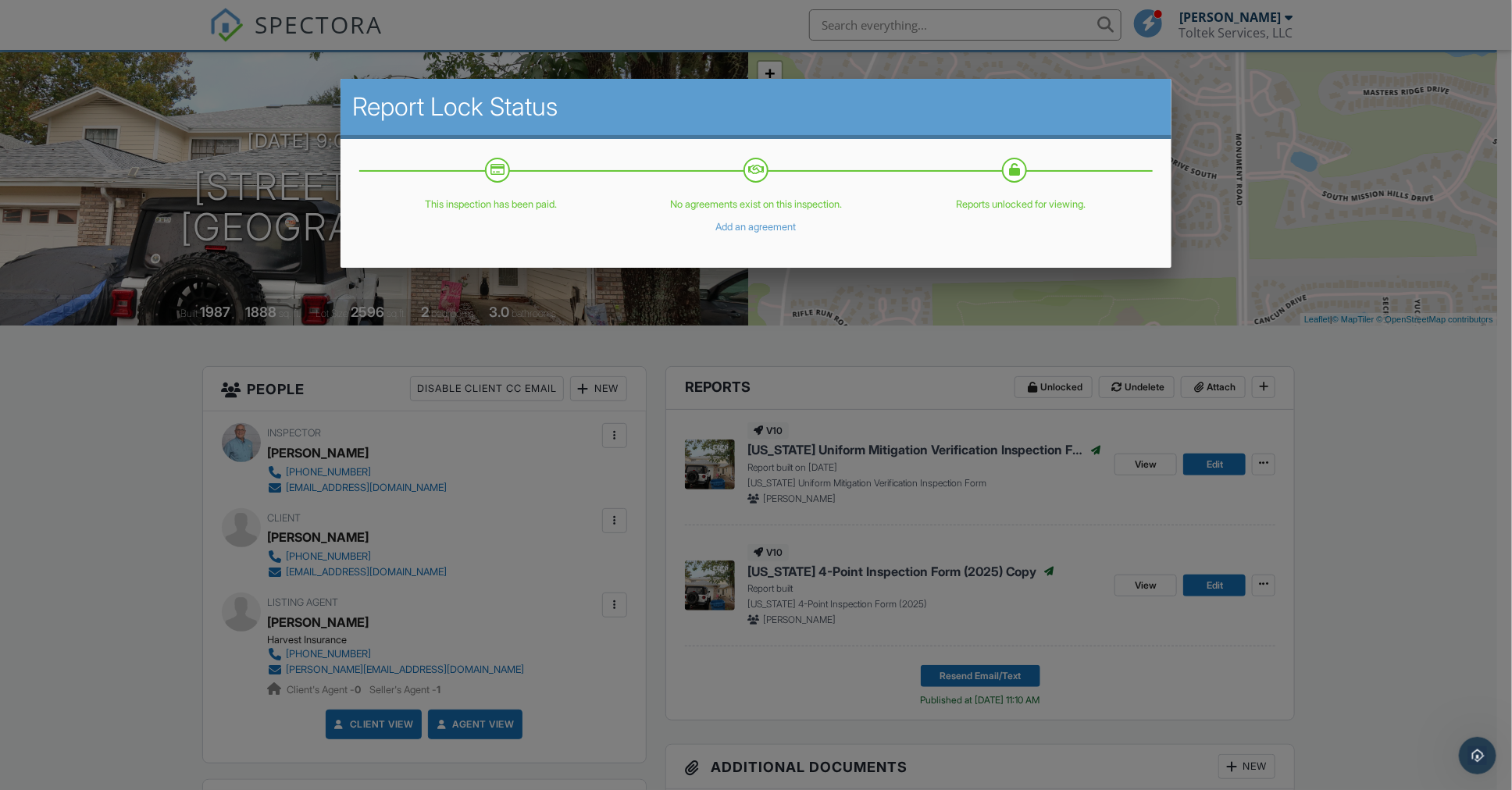
click at [1434, 447] on div at bounding box center [756, 415] width 1512 height 988
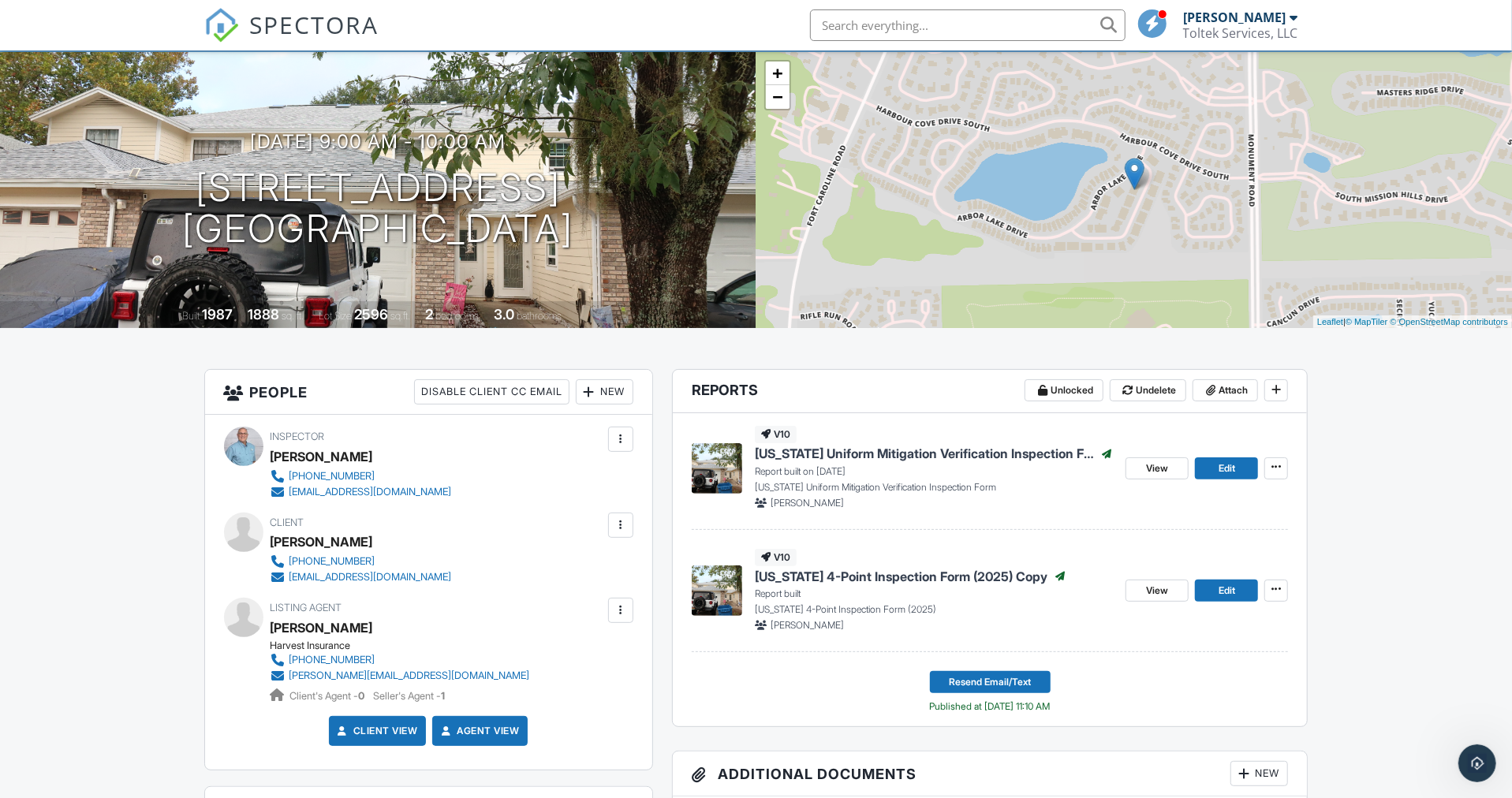
scroll to position [94, 0]
click at [1275, 384] on icon at bounding box center [1276, 388] width 10 height 11
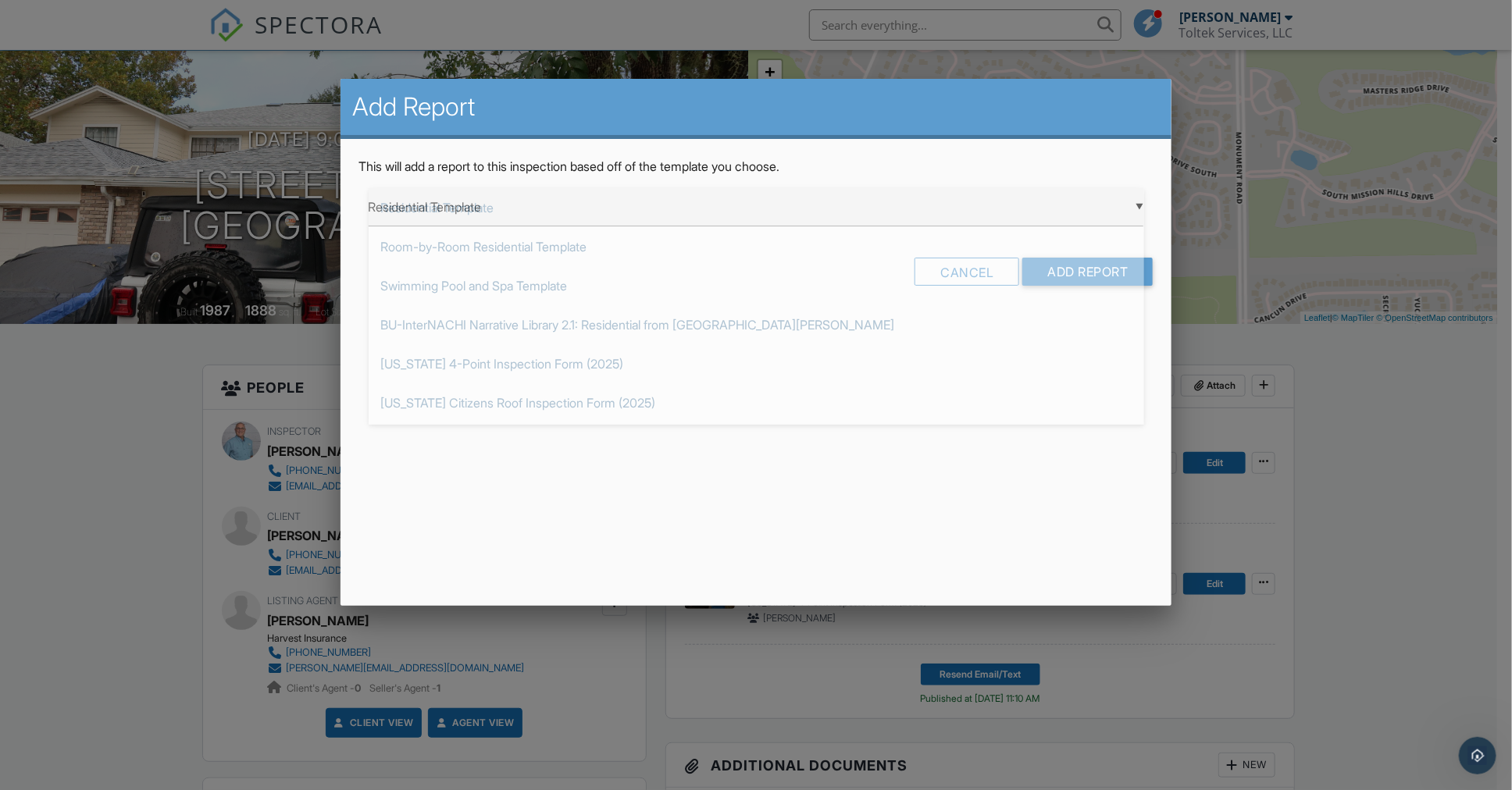
click at [531, 204] on div "▼ Residential Template Residential Template Room-by-Room Residential Template S…" at bounding box center [756, 207] width 776 height 38
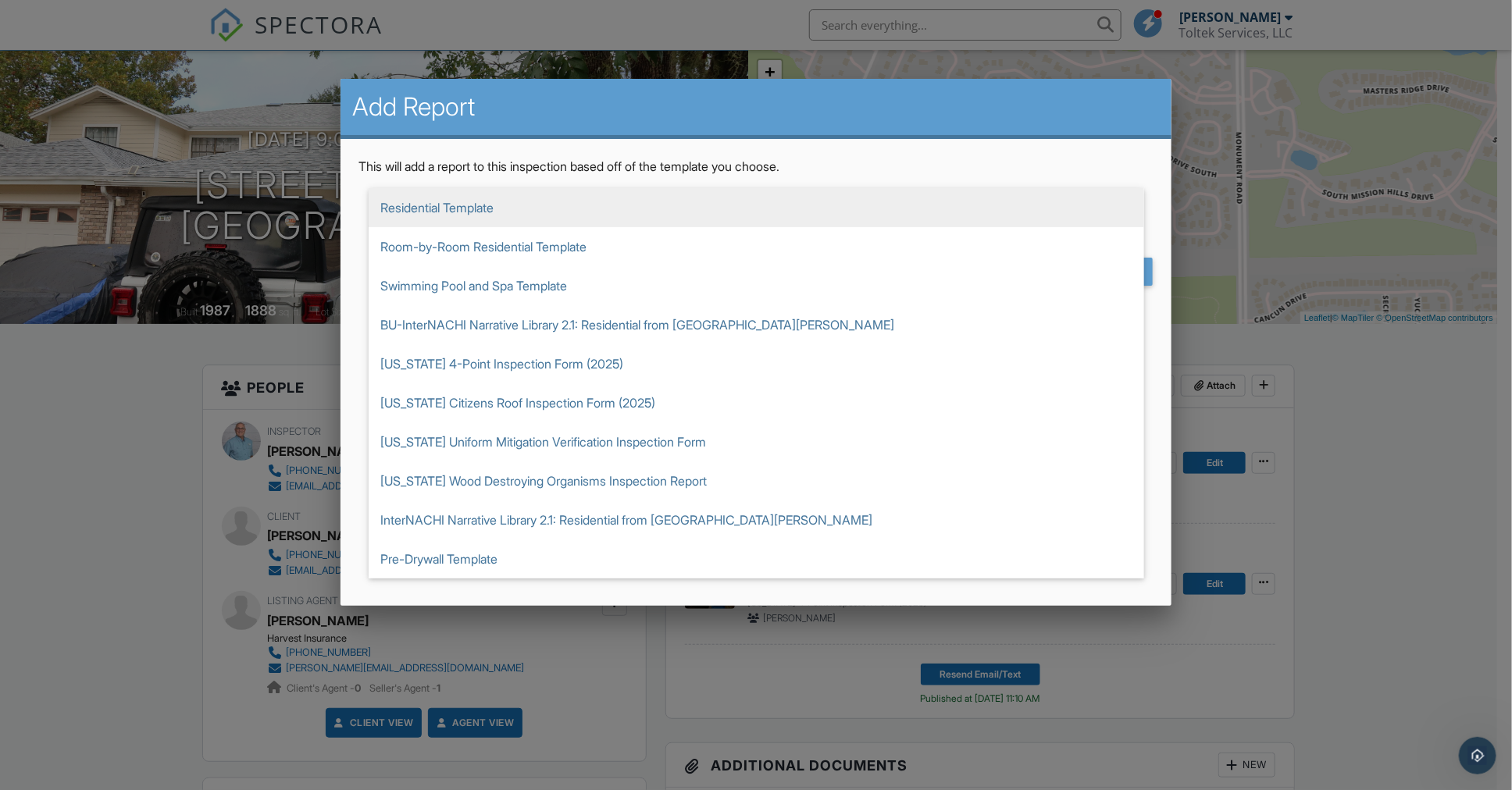
click at [1450, 504] on div at bounding box center [756, 415] width 1512 height 988
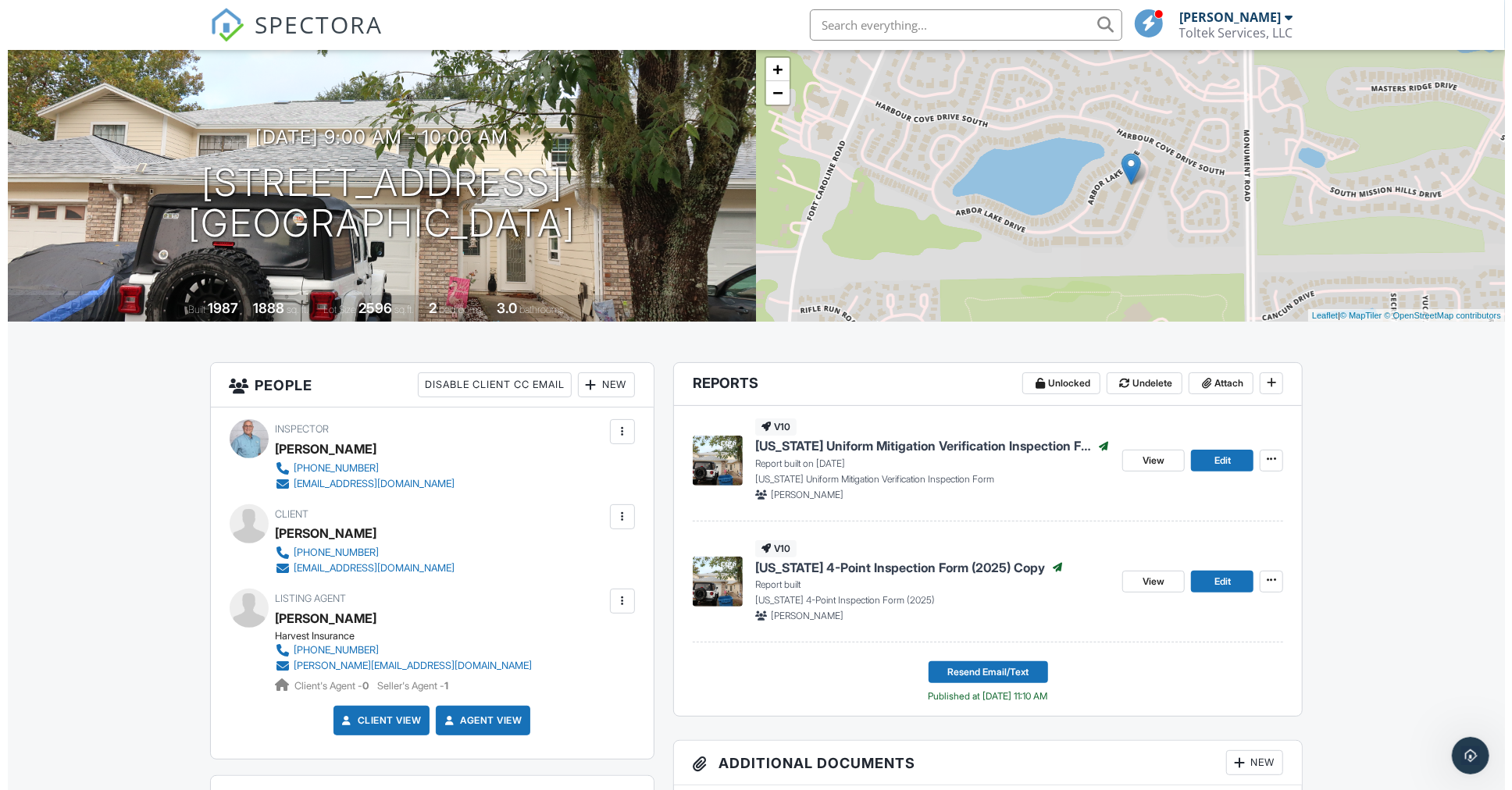
scroll to position [96, 0]
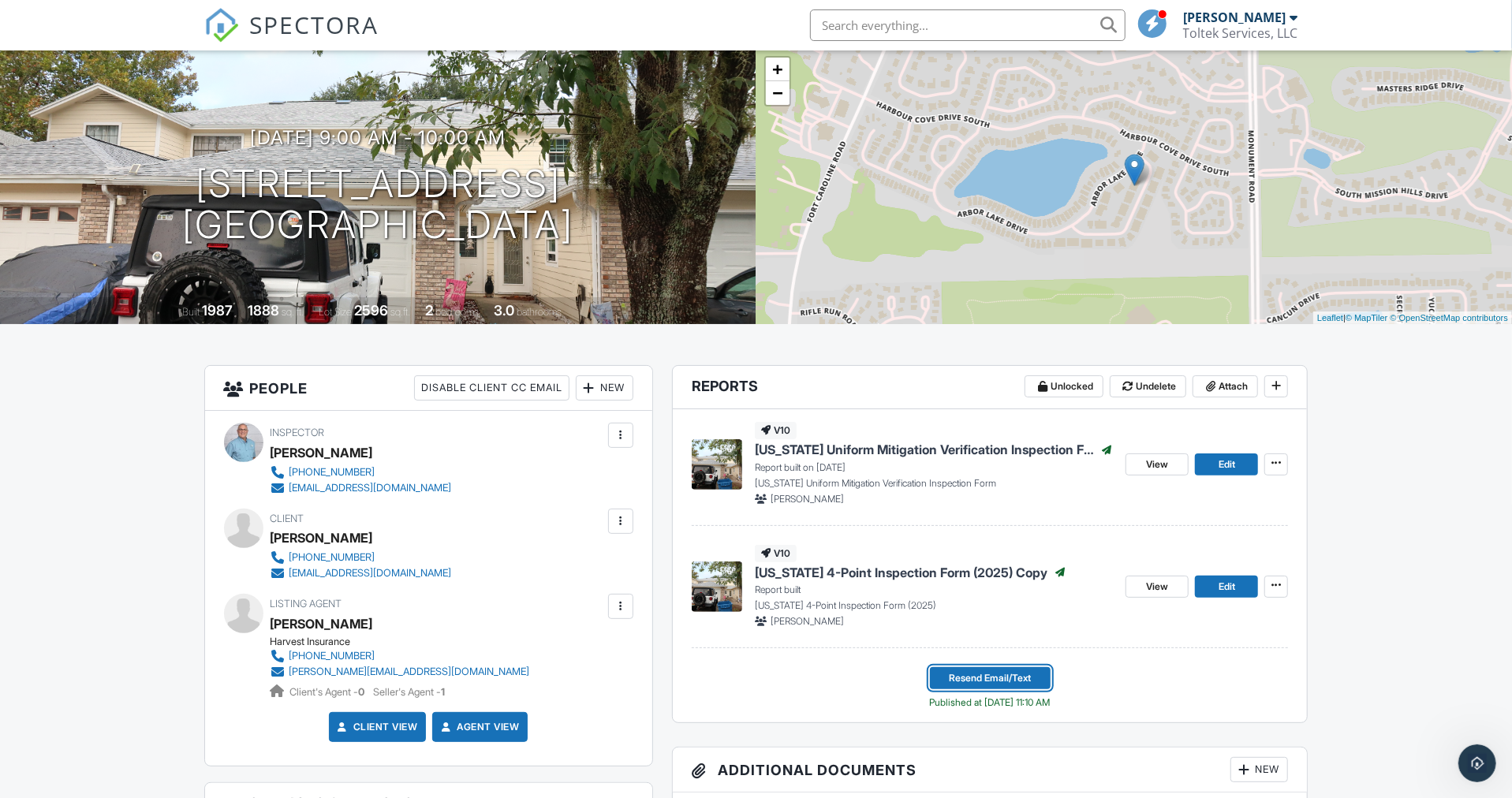
click at [971, 679] on span "Resend Email/Text" at bounding box center [989, 678] width 82 height 16
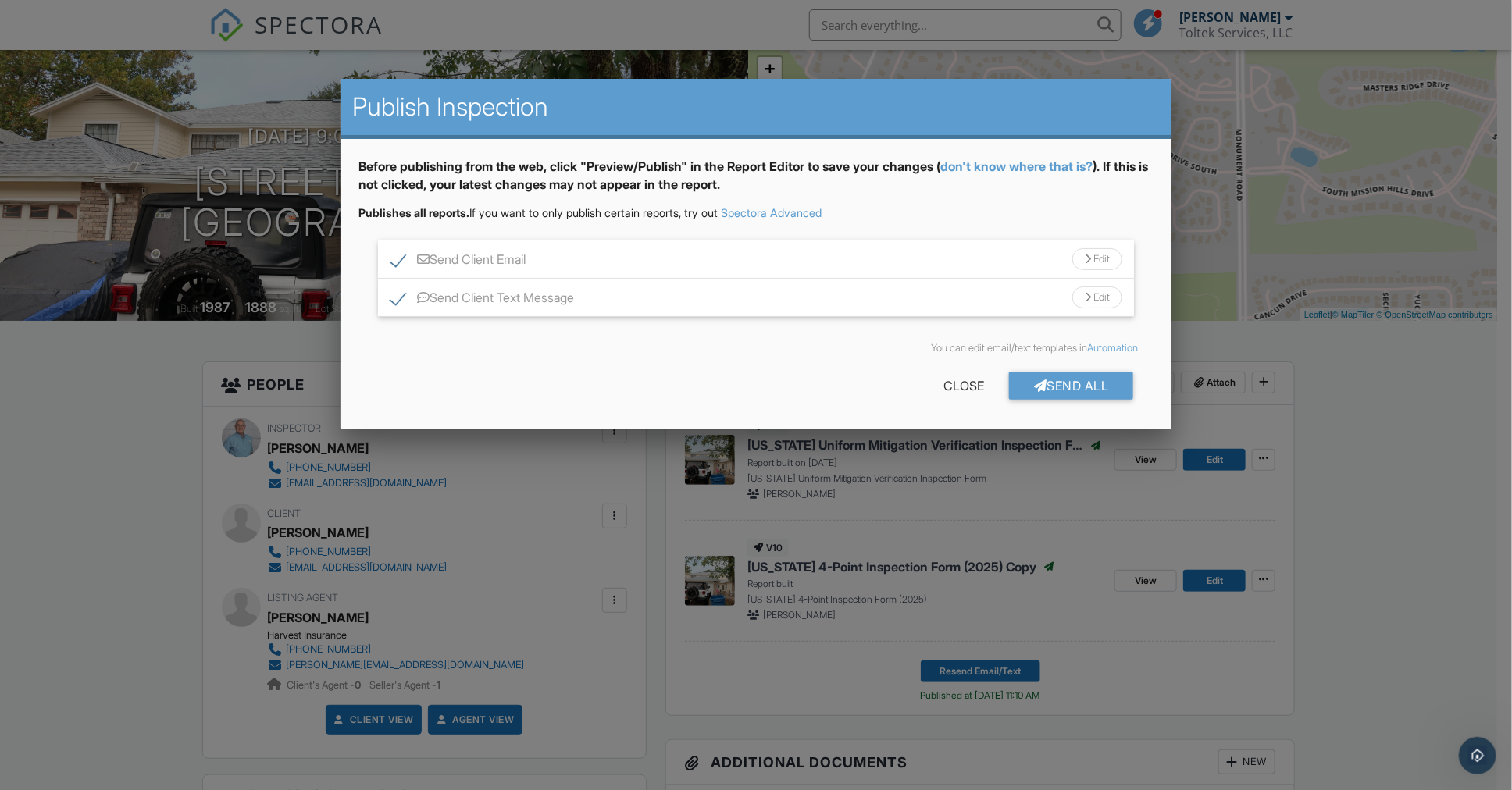
click at [1085, 380] on div "Send All" at bounding box center [1071, 385] width 125 height 28
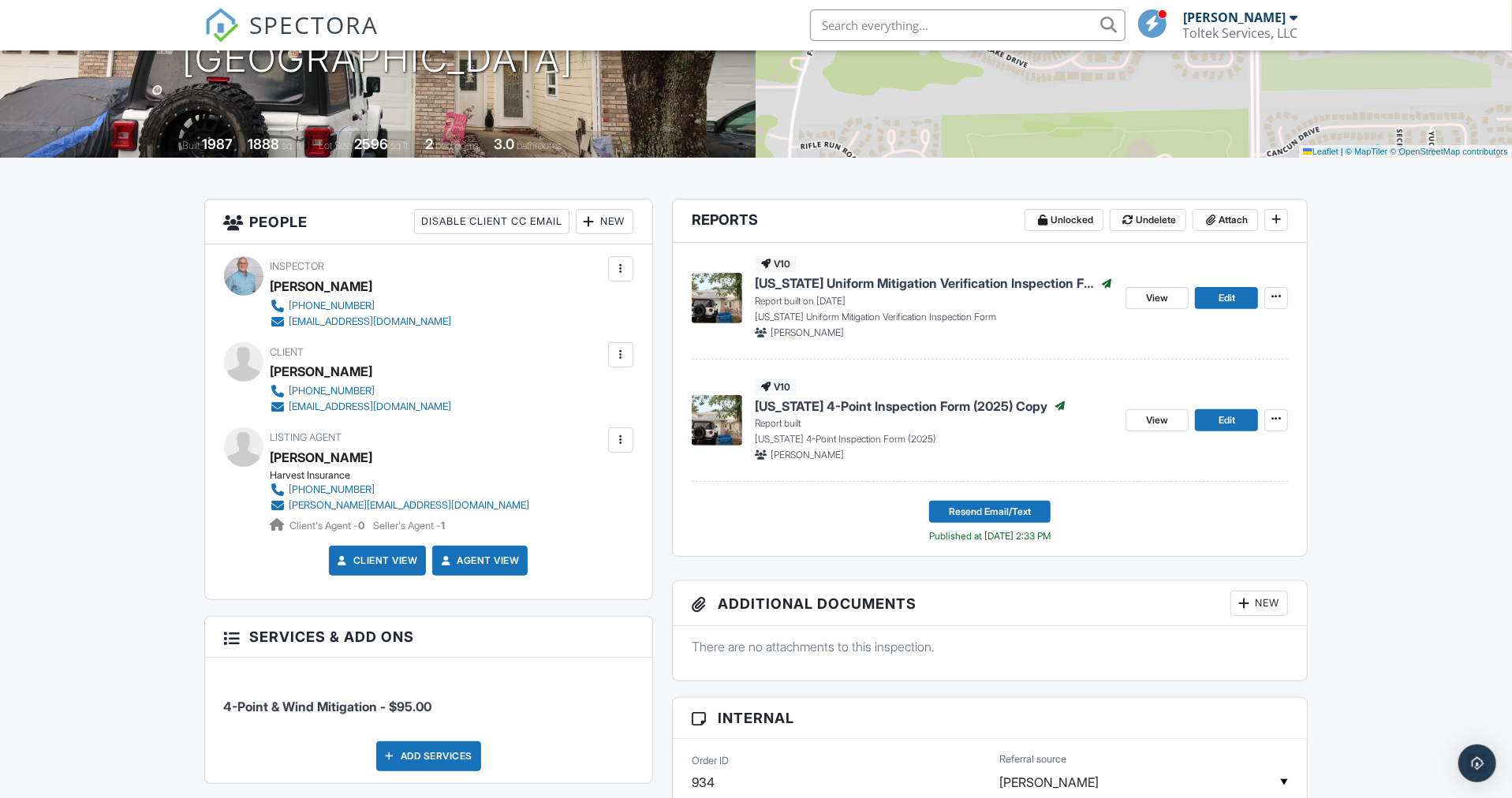
scroll to position [263, 0]
click at [624, 437] on div at bounding box center [621, 440] width 16 height 16
click at [373, 435] on div "Listing Agent [PERSON_NAME] Harvest Insurance [PHONE_NUMBER] [PERSON_NAME][EMAI…" at bounding box center [438, 481] width 335 height 105
click at [618, 435] on div at bounding box center [621, 440] width 16 height 16
click at [626, 436] on div at bounding box center [621, 440] width 16 height 16
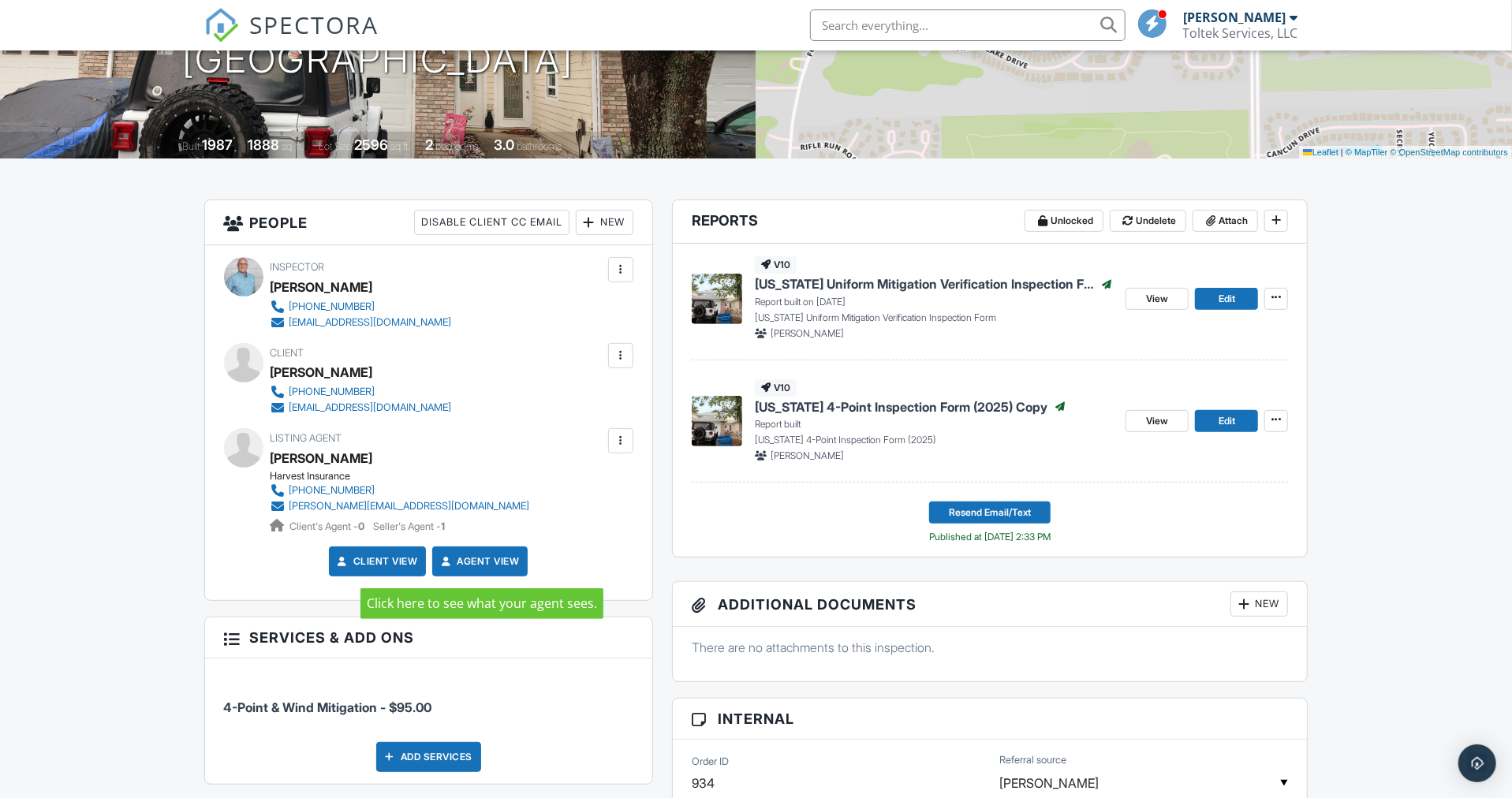
click at [492, 559] on link "Agent View" at bounding box center [478, 562] width 81 height 16
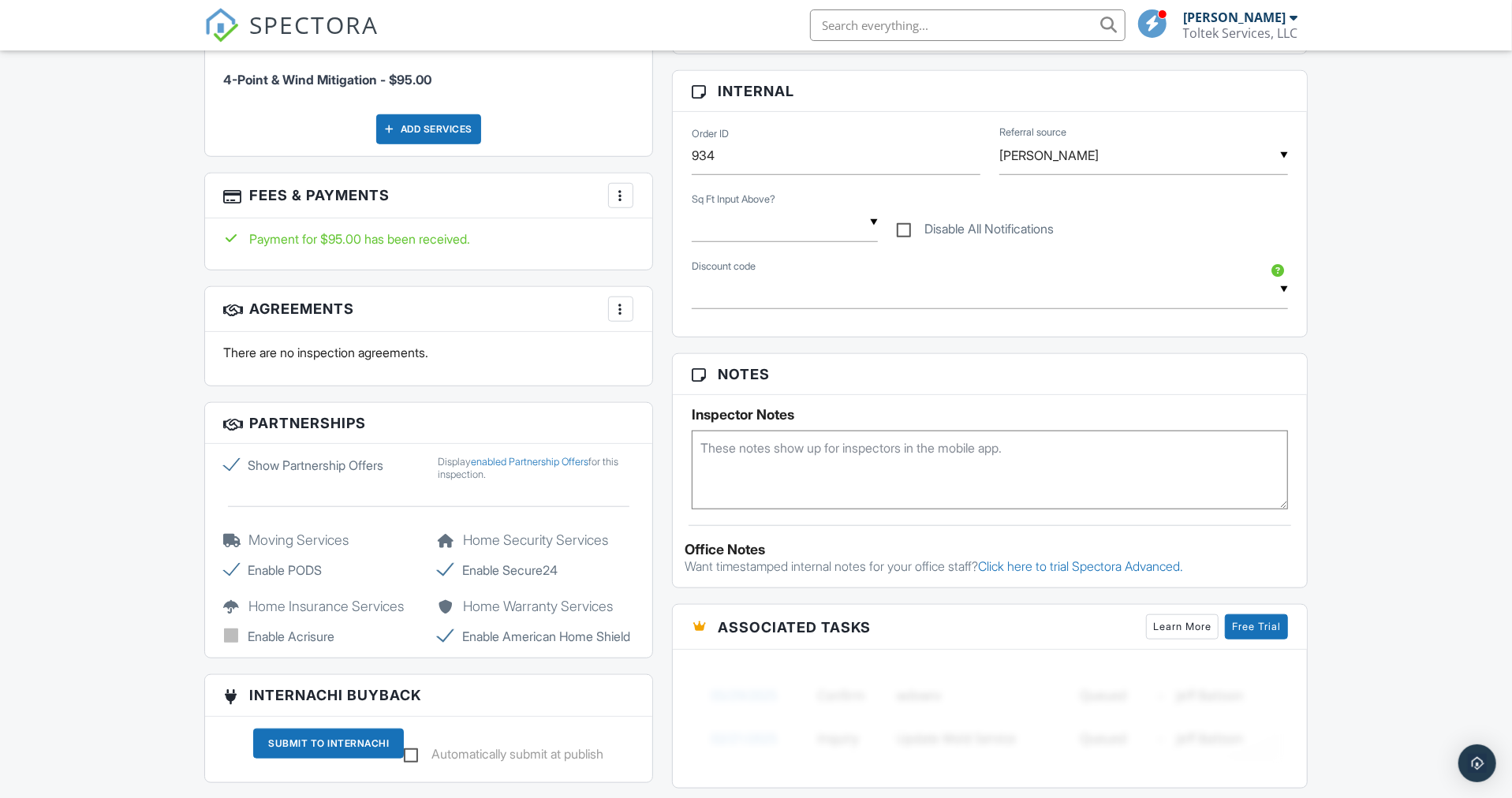
scroll to position [892, 0]
click at [1481, 761] on img "Open Intercom Messenger" at bounding box center [1477, 763] width 19 height 19
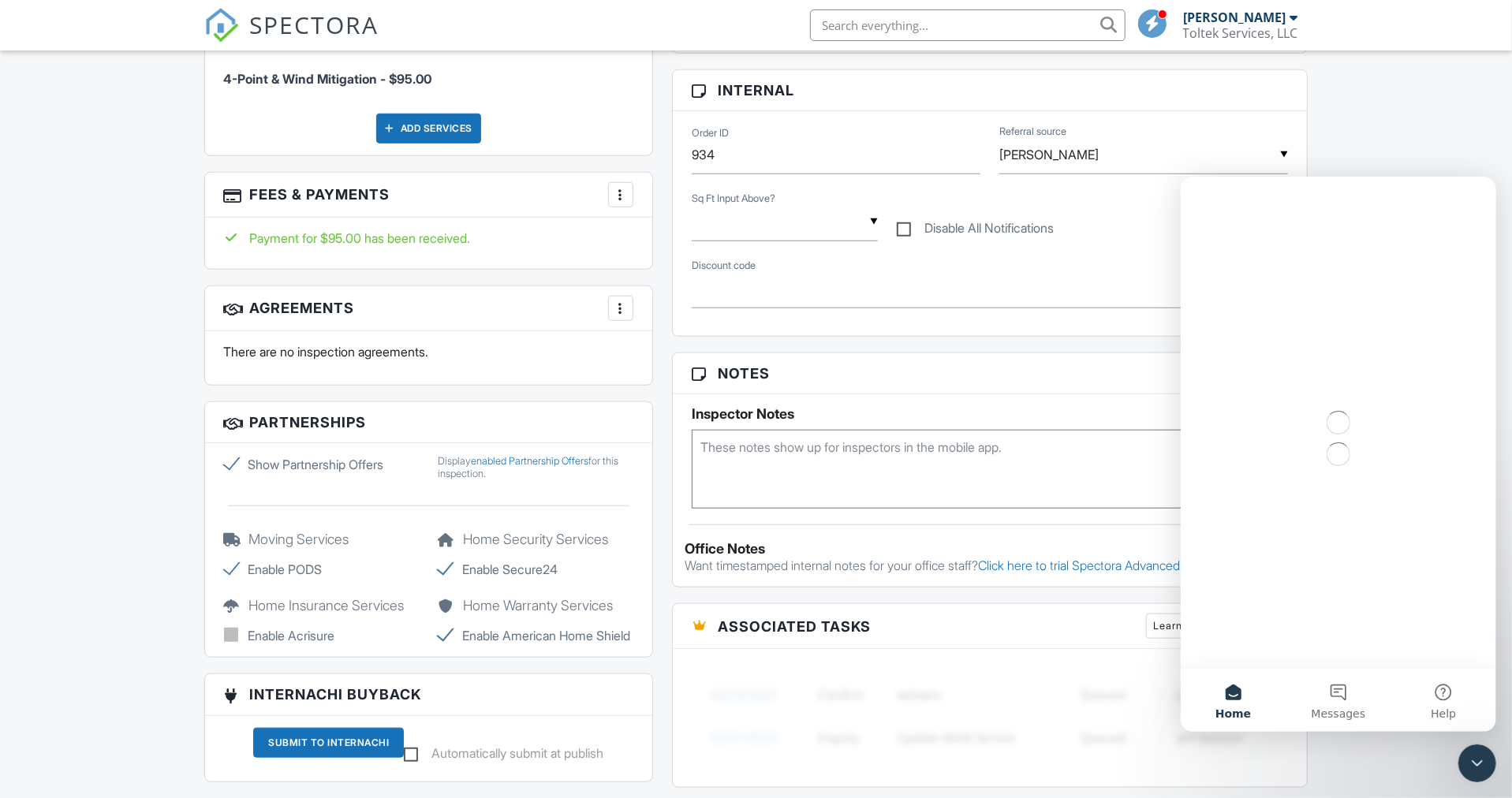
scroll to position [0, 0]
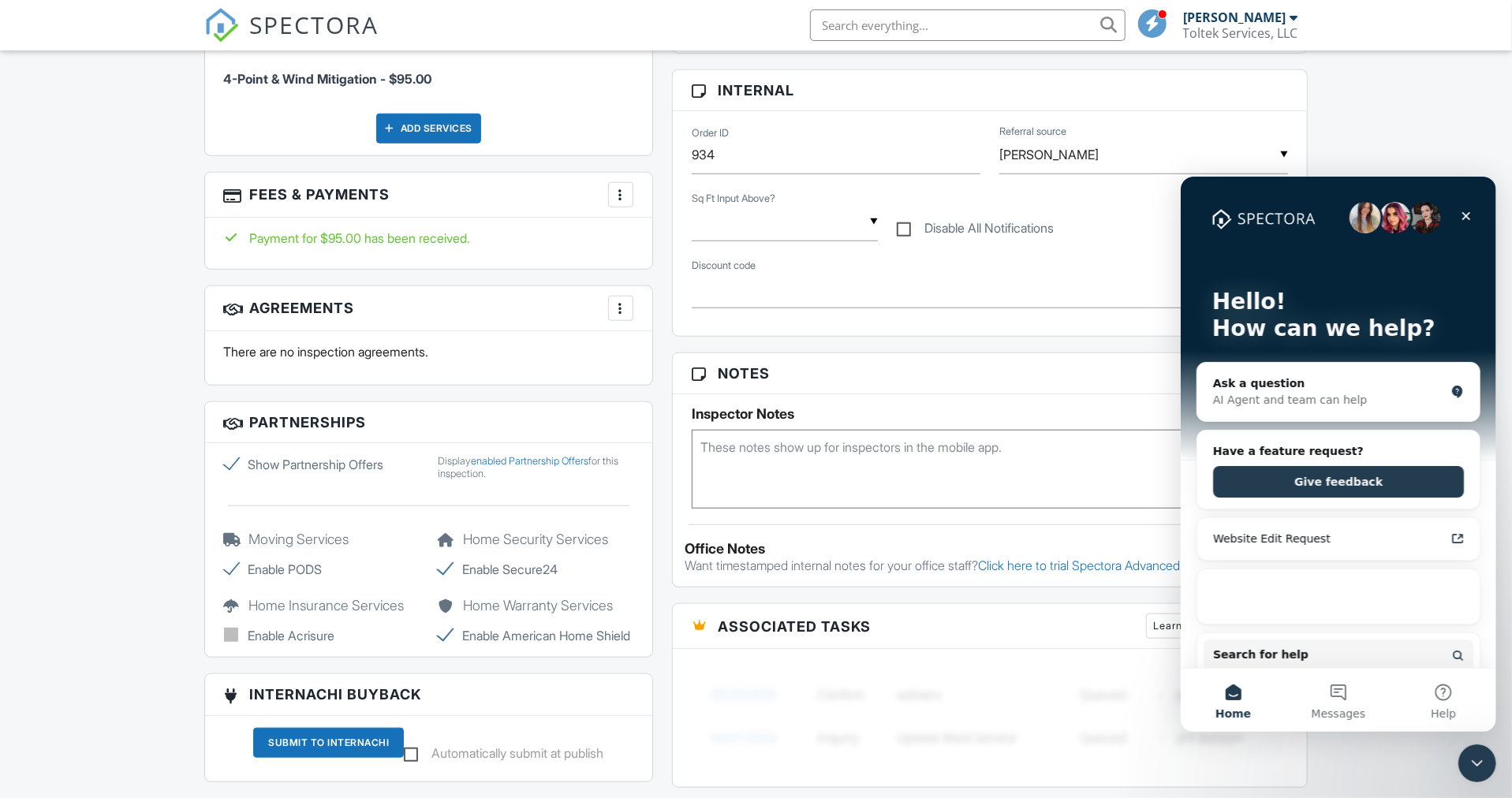
click at [1338, 686] on button "Messages" at bounding box center [1337, 699] width 104 height 63
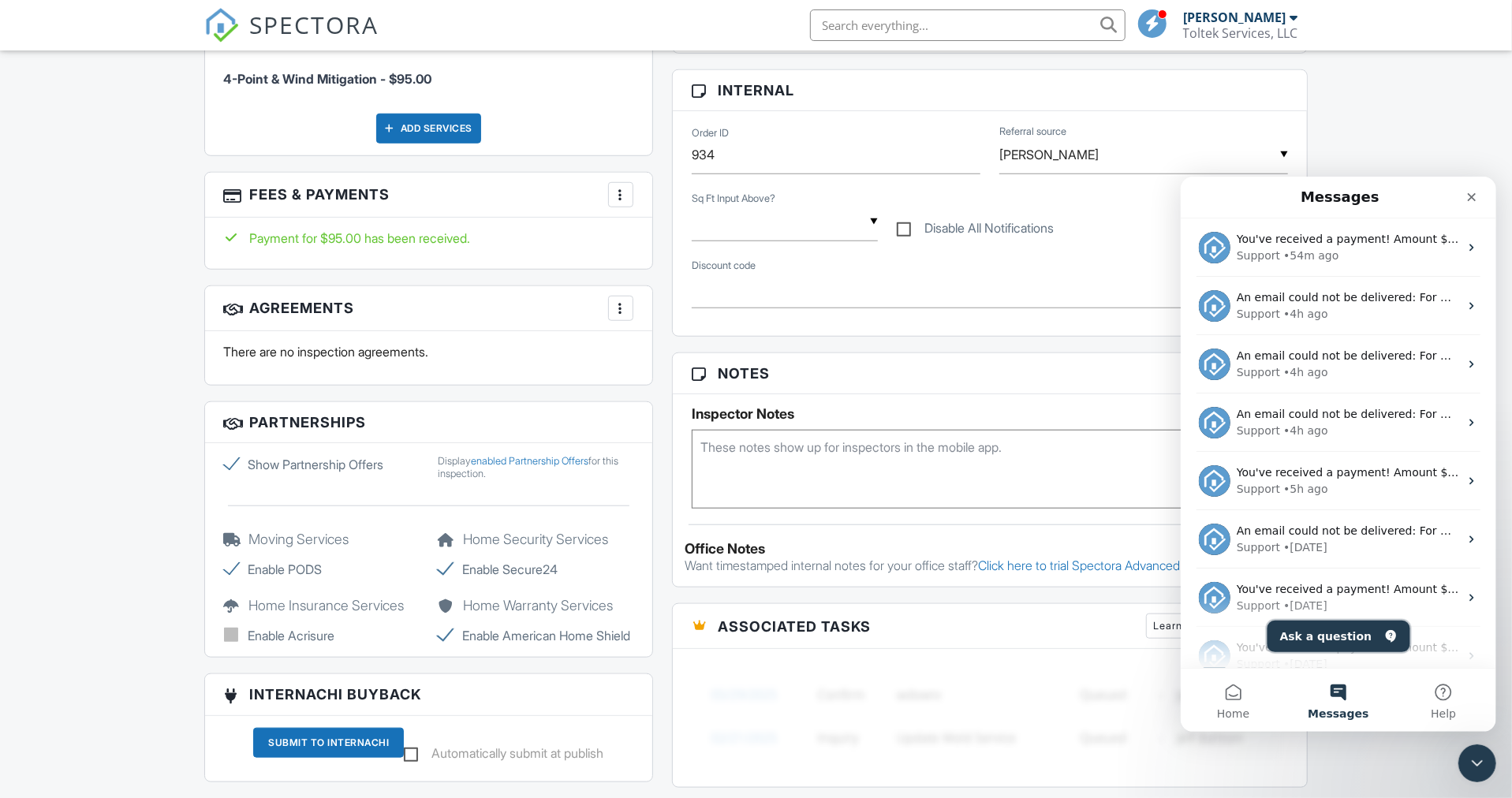
click at [1320, 627] on button "Ask a question" at bounding box center [1338, 635] width 143 height 32
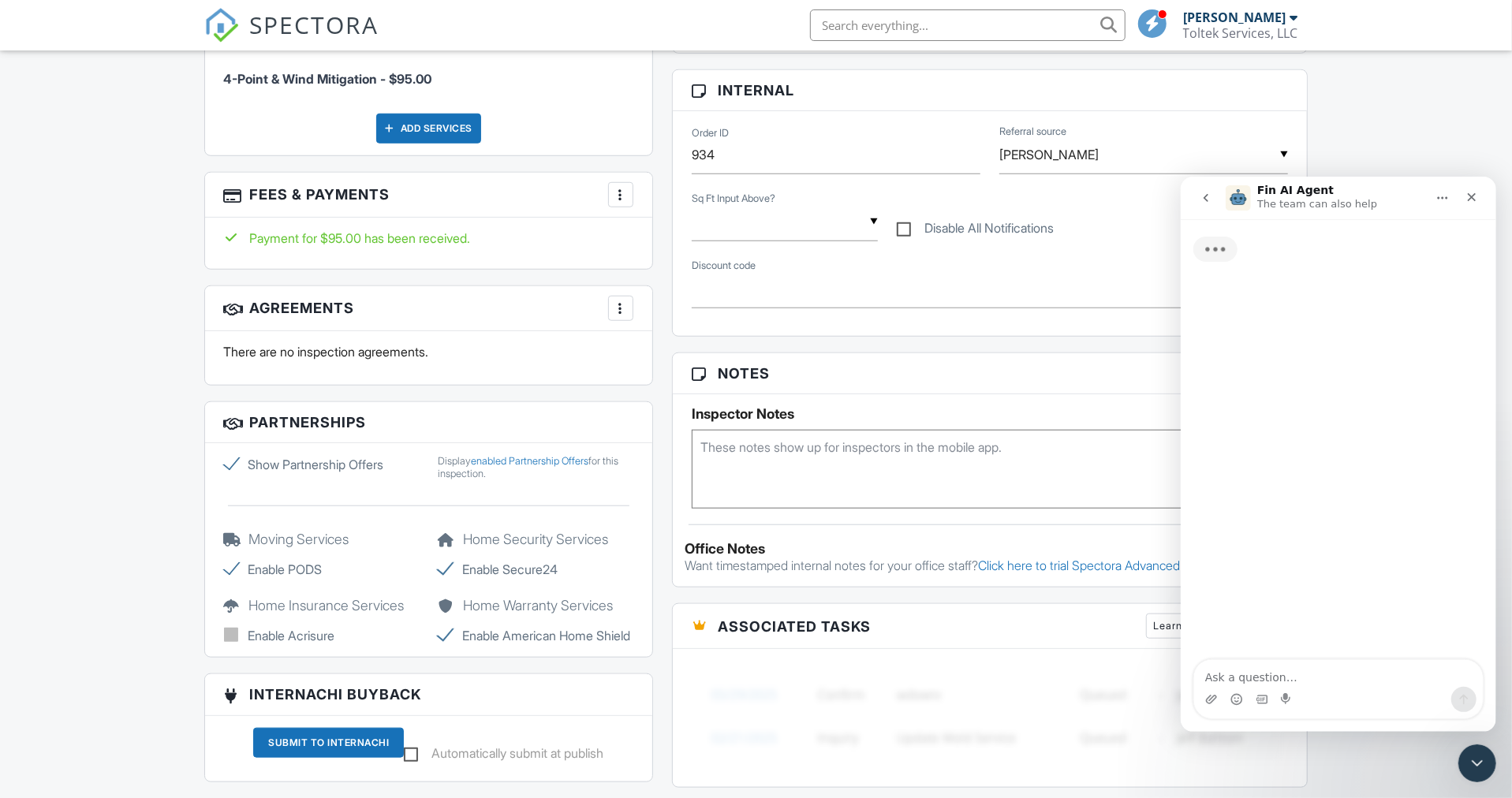
click at [1302, 686] on div "Intercom messenger" at bounding box center [1337, 698] width 289 height 26
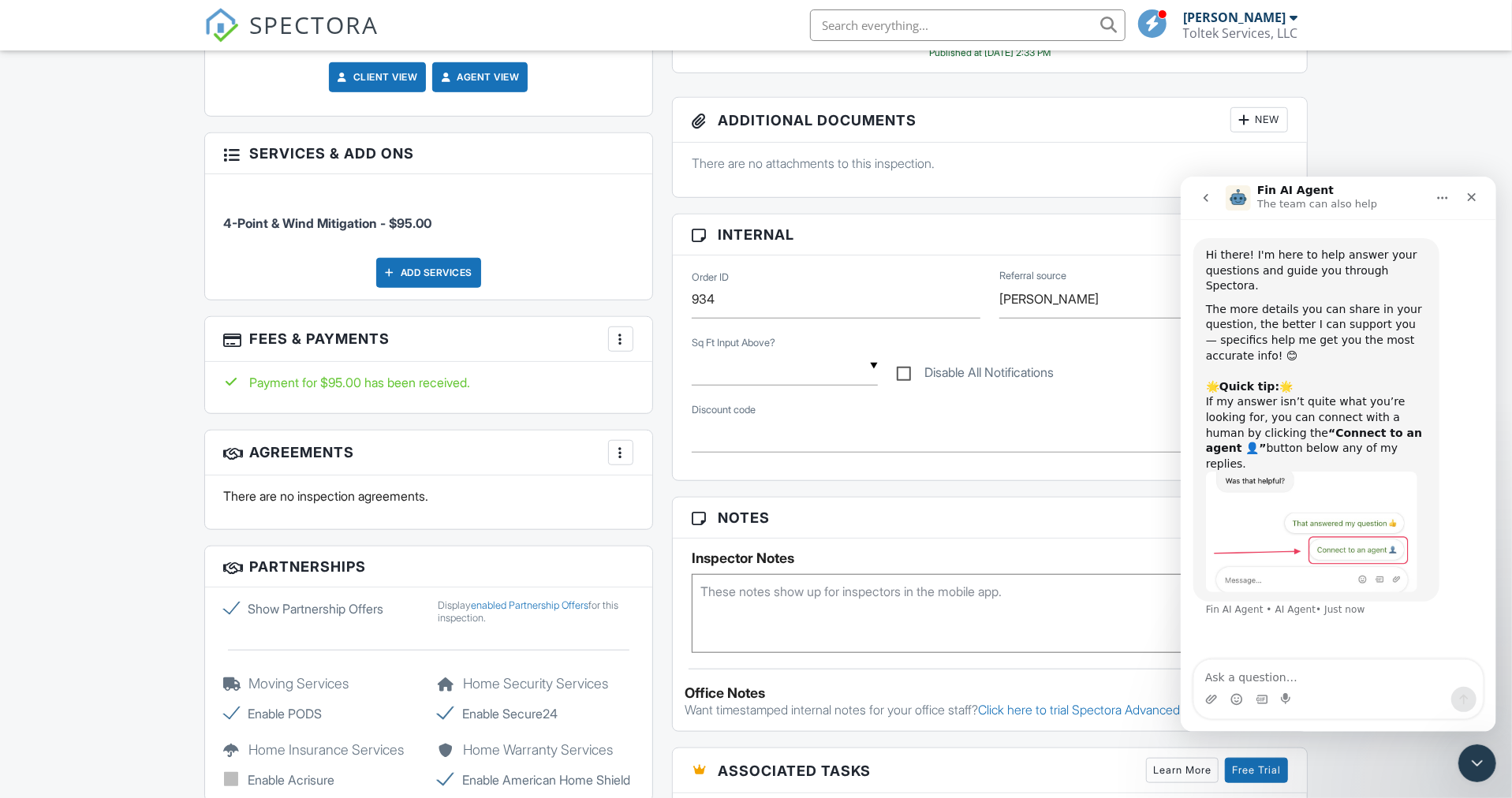
scroll to position [746, 0]
click at [1349, 520] on img "Agents 2025-04-11 at 11.15.17 AM" at bounding box center [1310, 531] width 212 height 120
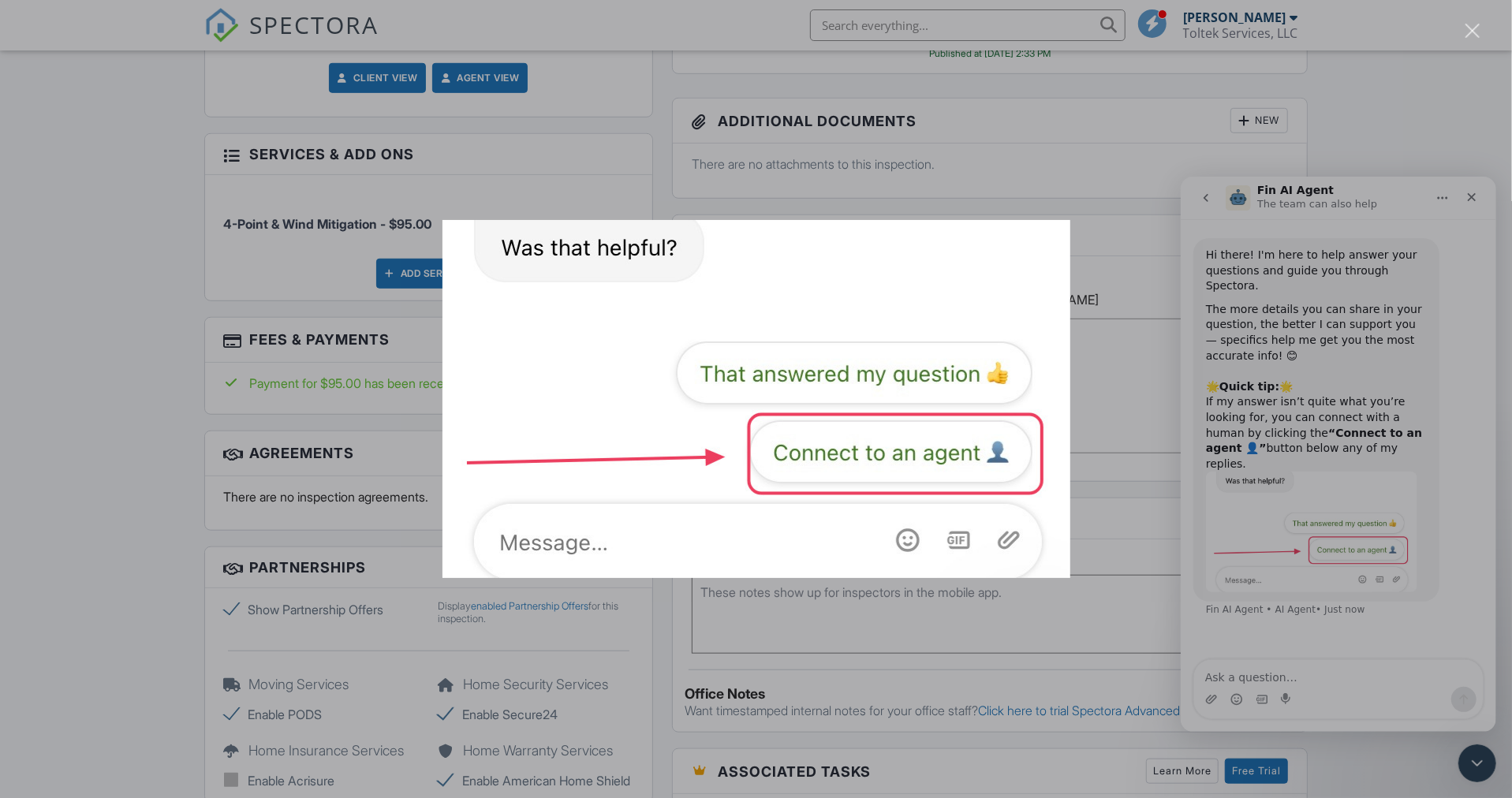
click at [966, 453] on img "Close" at bounding box center [756, 398] width 627 height 358
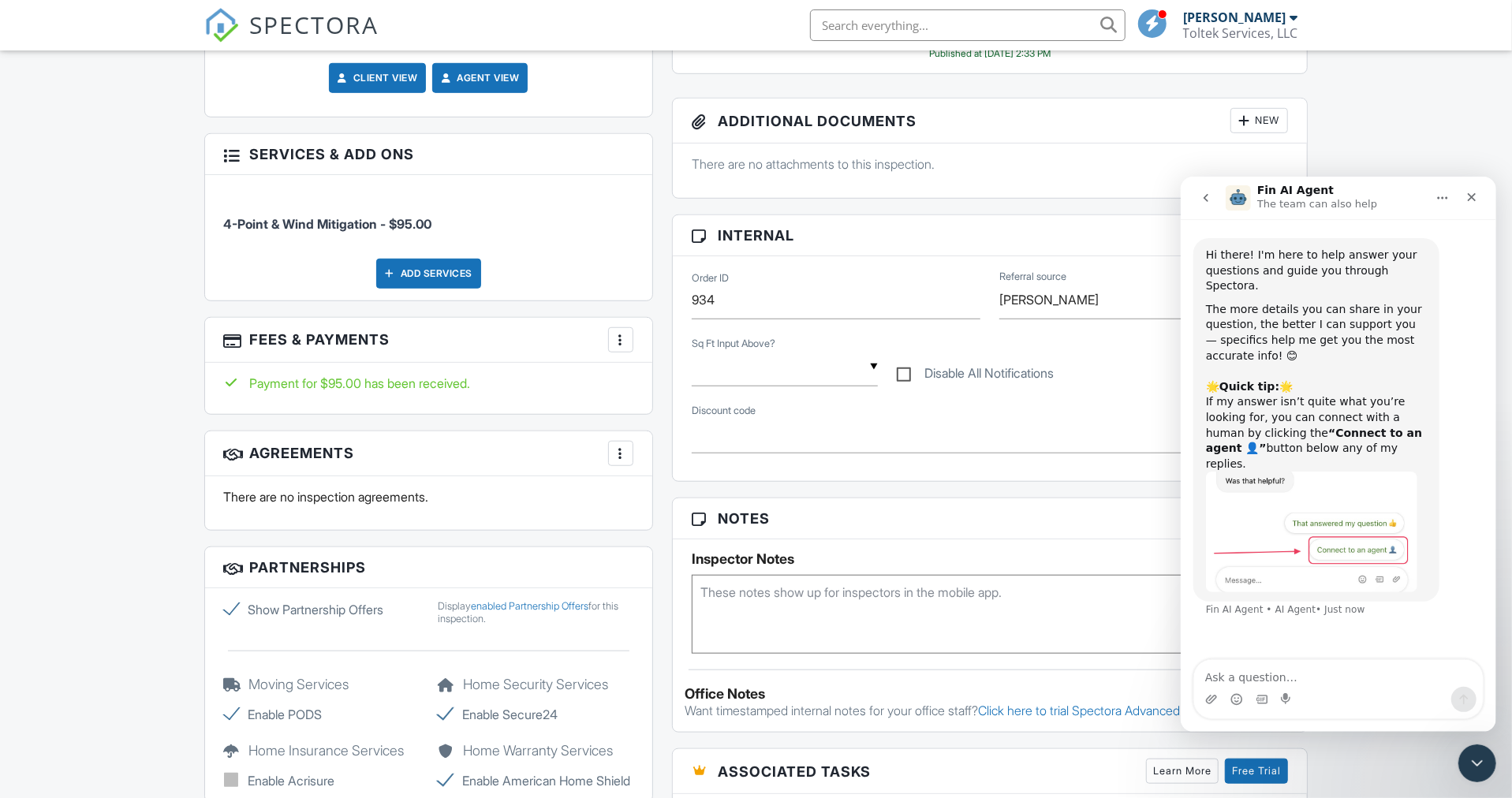
click at [1305, 652] on div "Hi there! I'm here to help answer your questions and guide you through Spectora…" at bounding box center [1338, 439] width 315 height 442
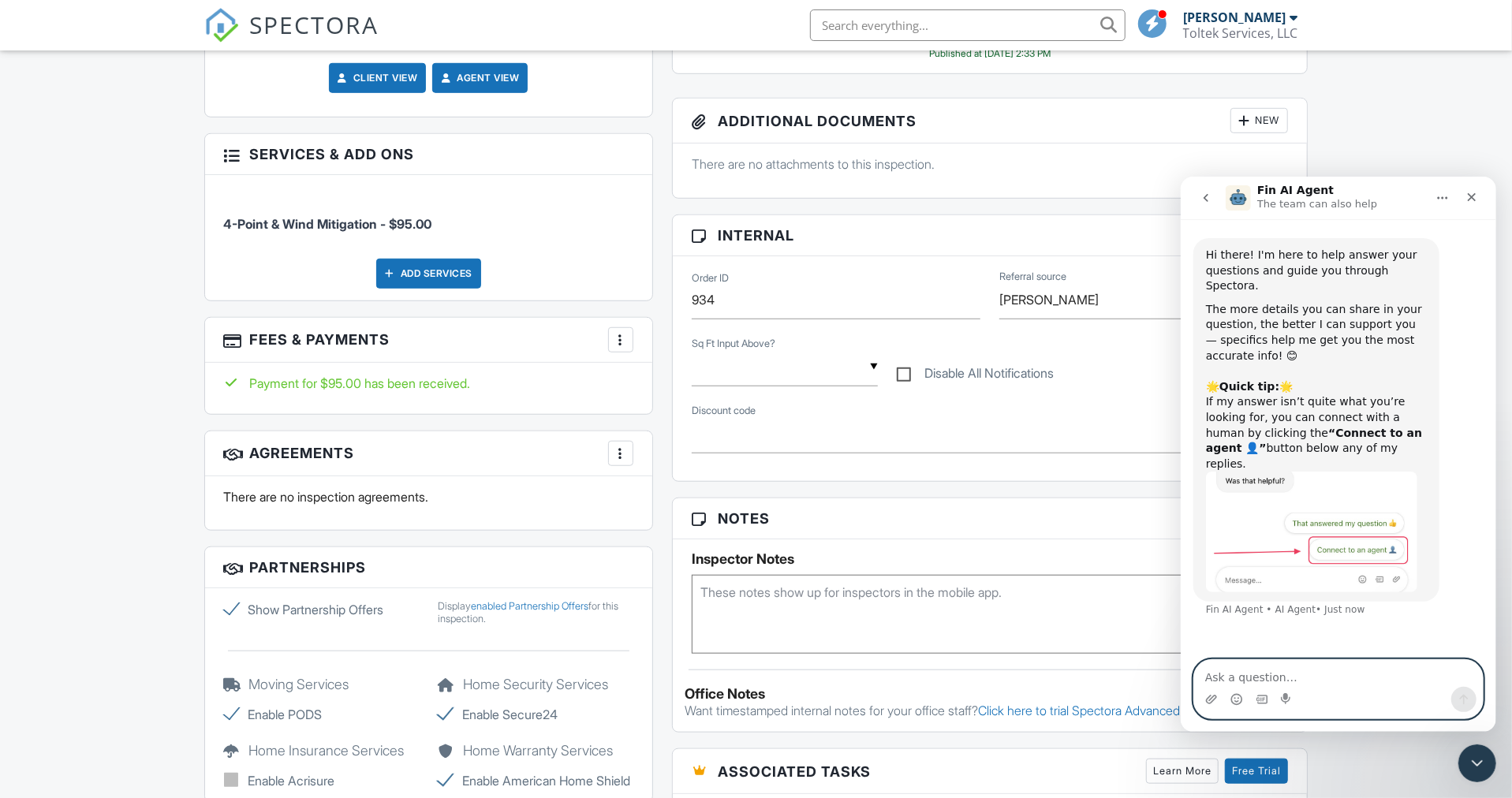
click at [1306, 674] on textarea "Ask a question…" at bounding box center [1337, 672] width 289 height 27
type textarea "How do I rebuild a report"
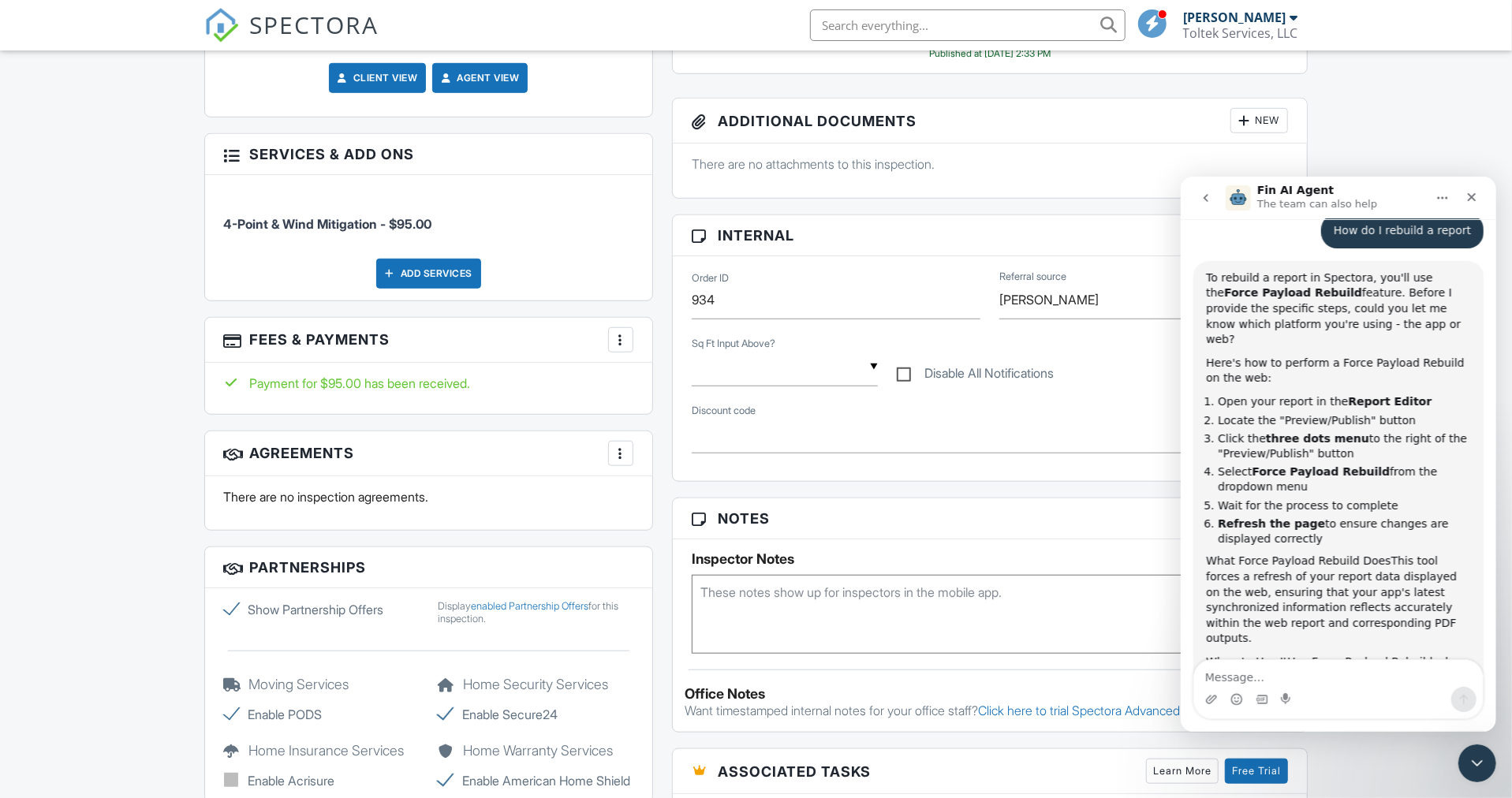
scroll to position [403, 0]
type textarea "web"
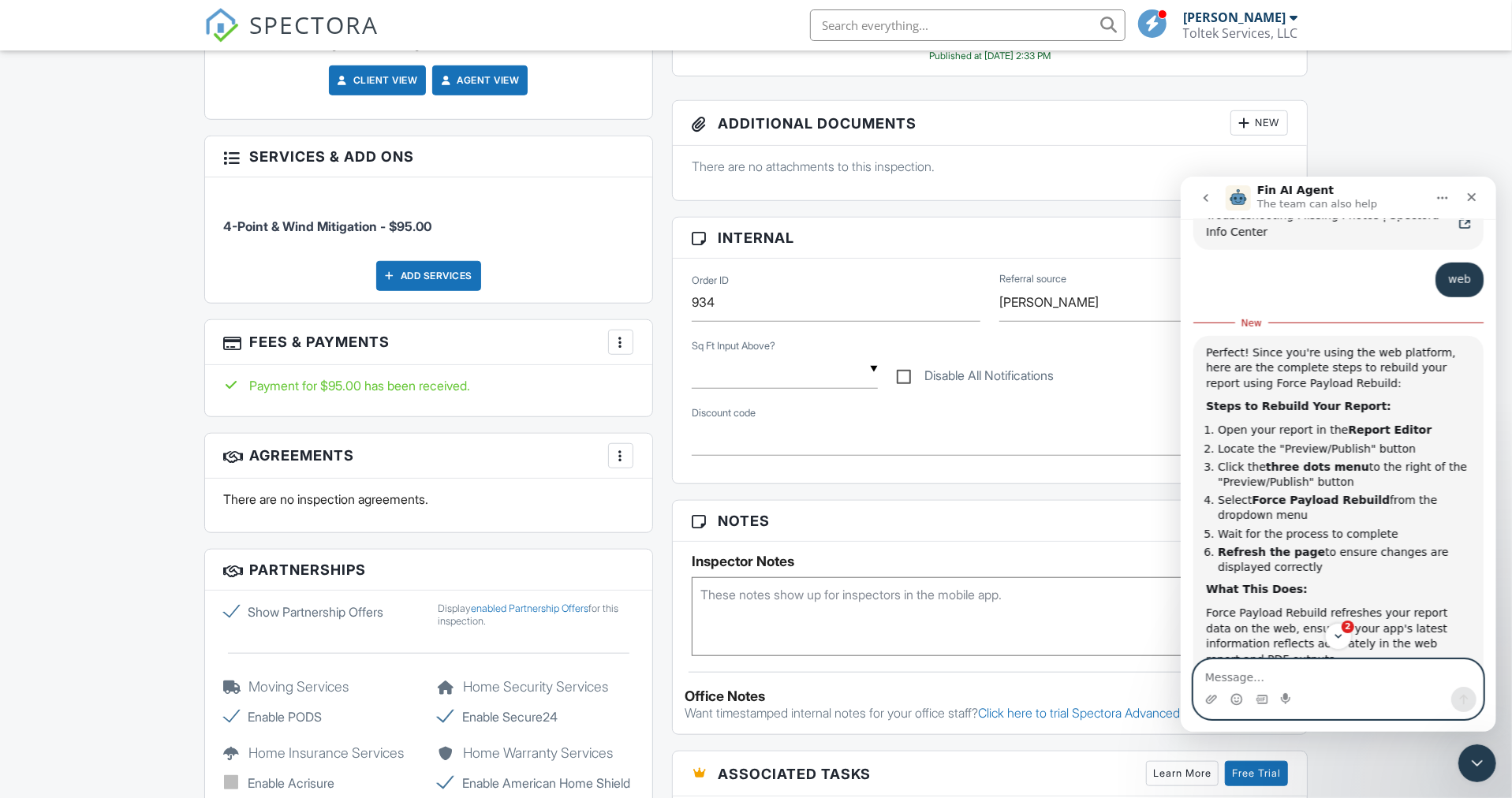
scroll to position [745, 0]
click at [1338, 632] on icon "Scroll to bottom" at bounding box center [1337, 635] width 13 height 13
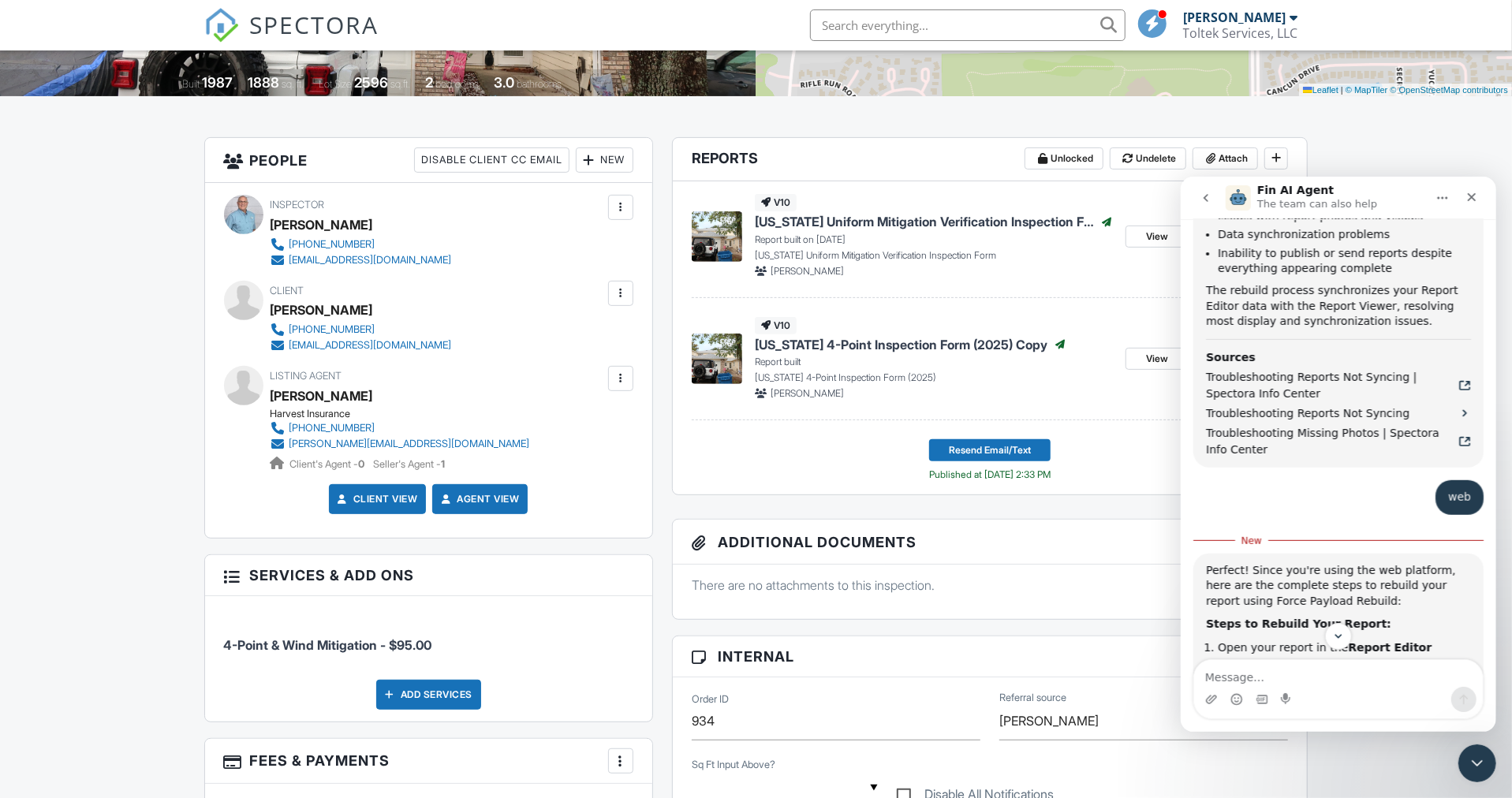
scroll to position [324, 0]
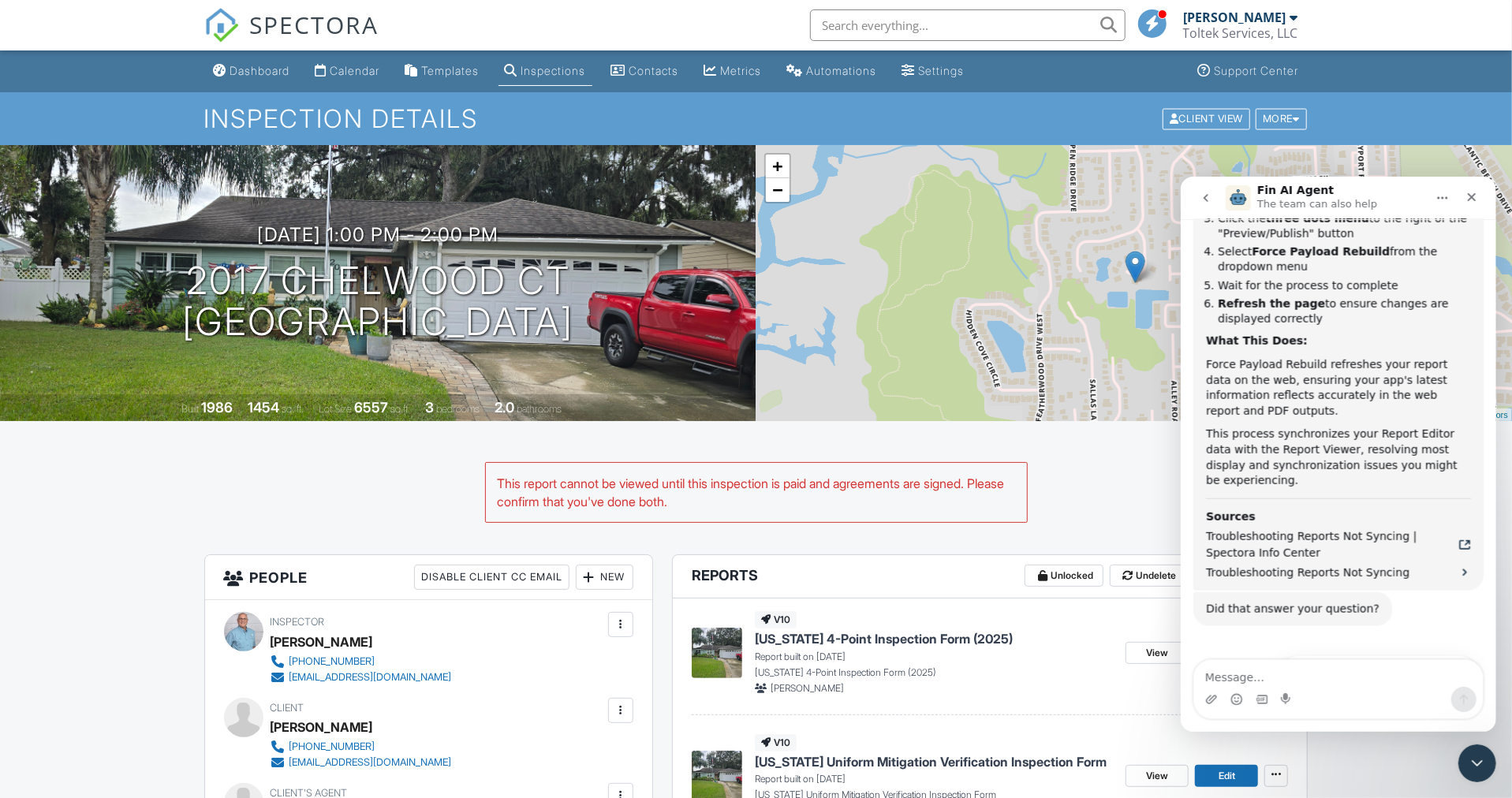
click at [1067, 486] on div "This report cannot be viewed until this inspection is paid and agreements are s…" at bounding box center [756, 500] width 1123 height 77
click at [694, 483] on div "This report cannot be viewed until this inspection is paid and agreements are s…" at bounding box center [756, 493] width 541 height 59
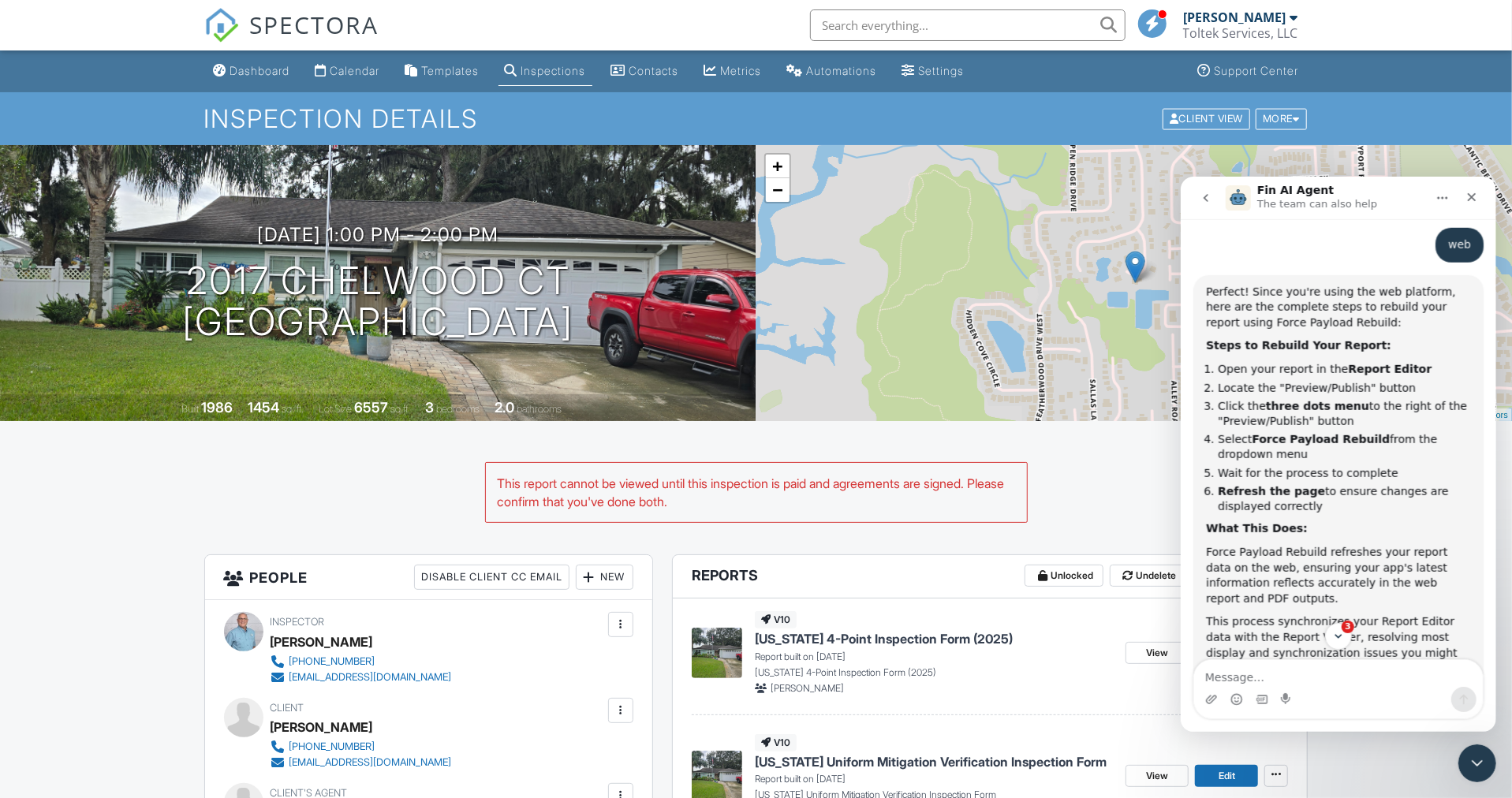
scroll to position [1553, 0]
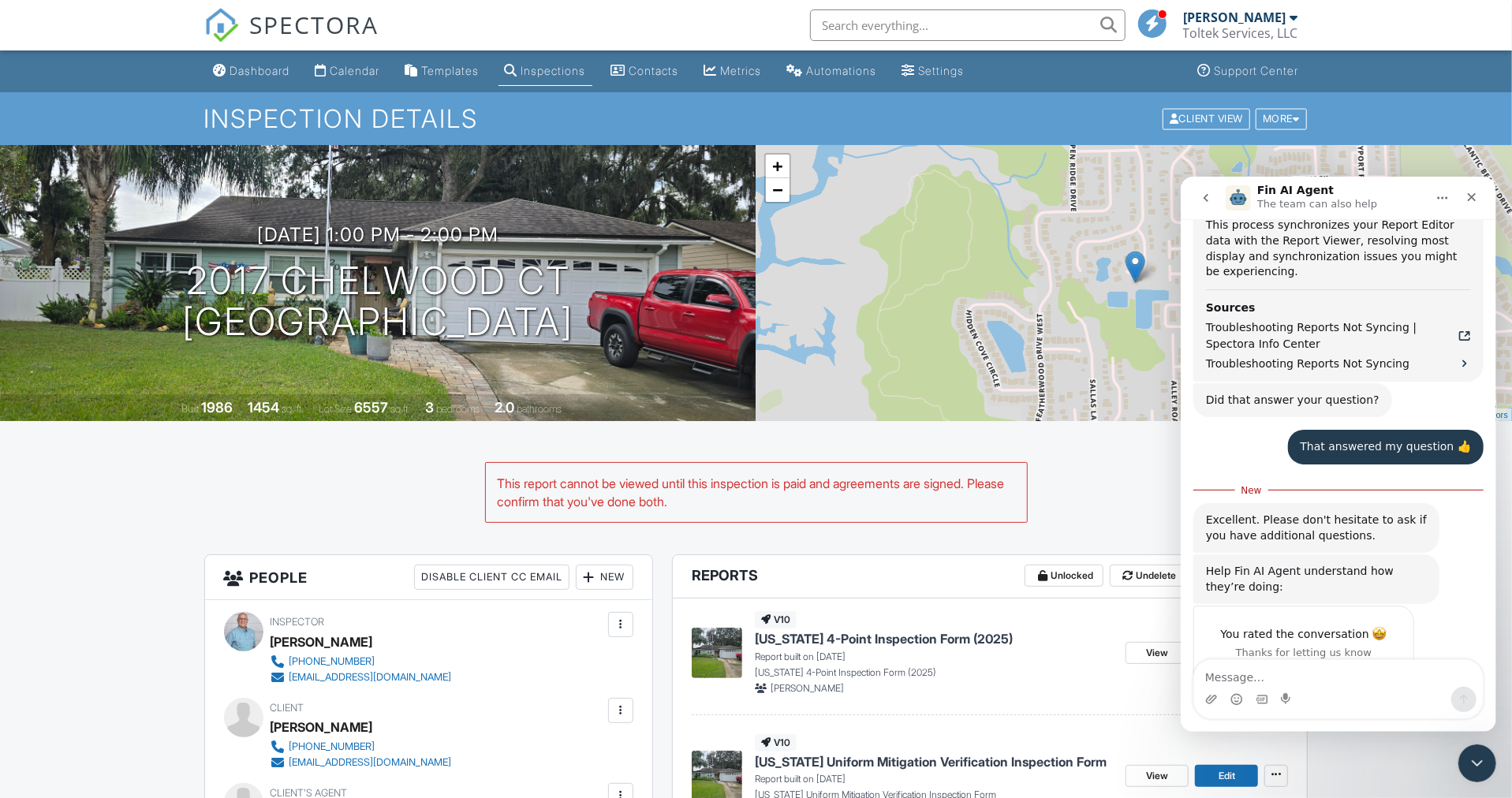
click at [1471, 198] on icon "Close" at bounding box center [1470, 196] width 13 height 13
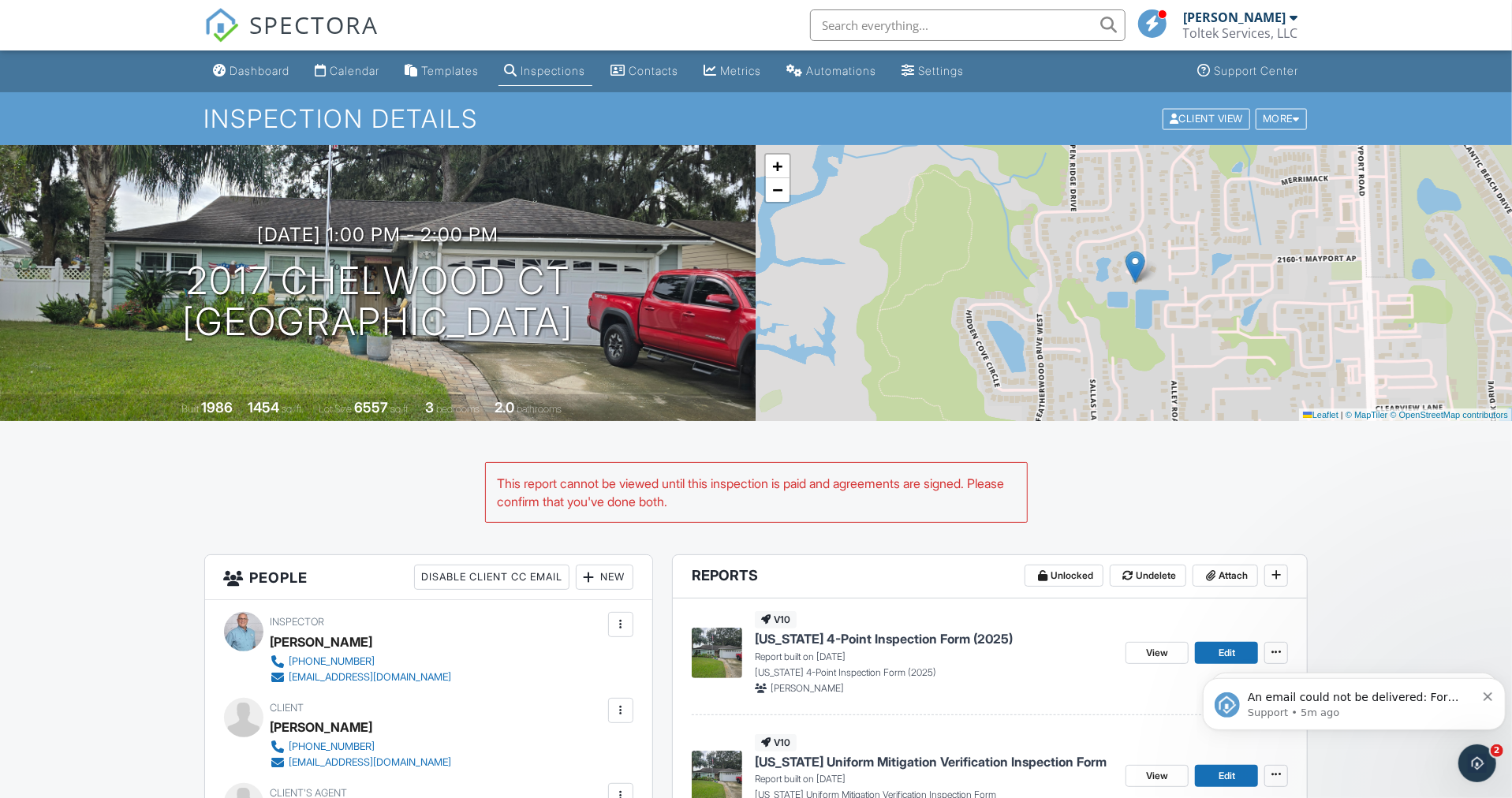
scroll to position [1527, 0]
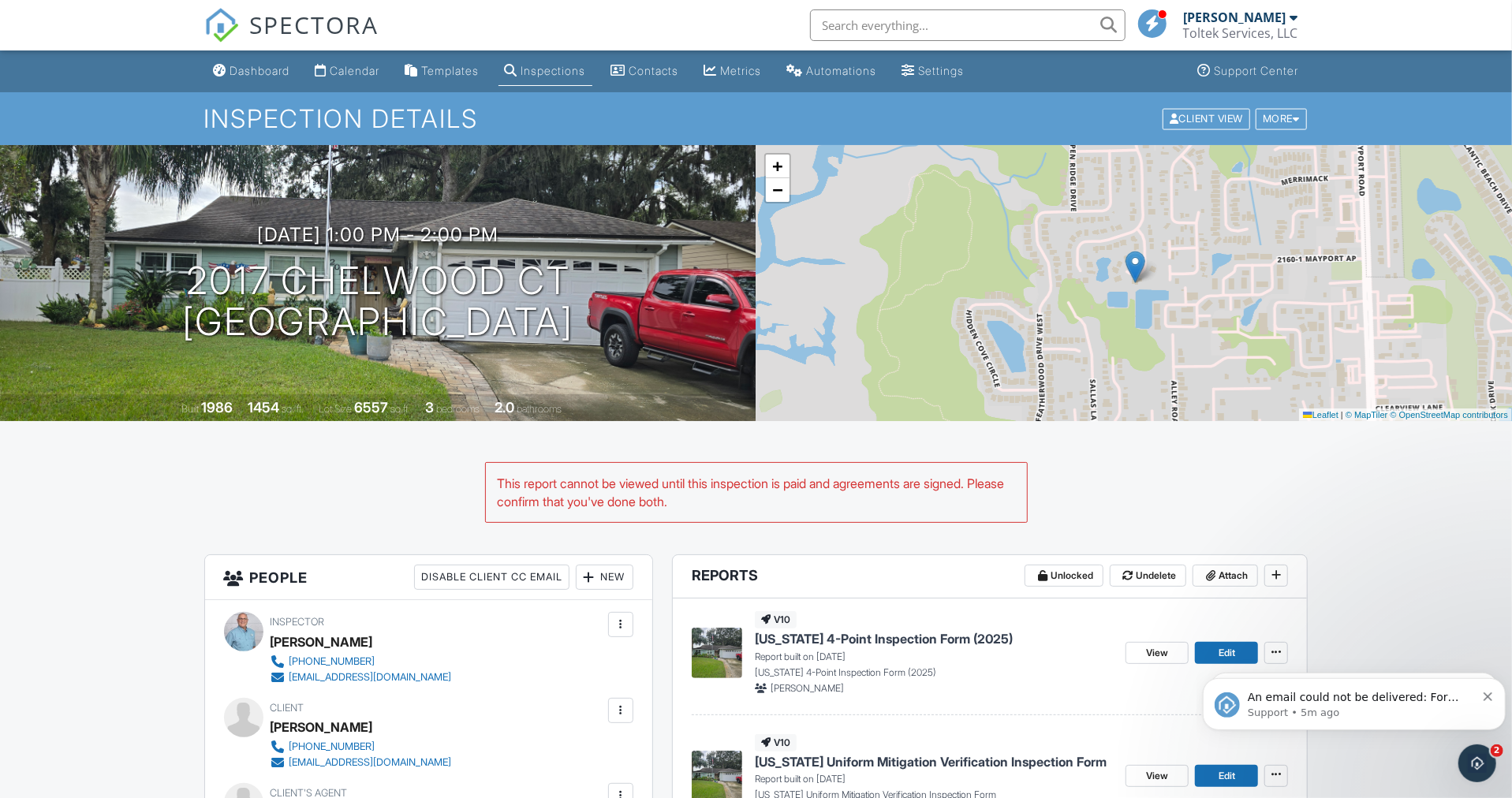
click at [436, 479] on div "This report cannot be viewed until this inspection is paid and agreements are s…" at bounding box center [756, 500] width 1123 height 77
click at [585, 480] on div "This report cannot be viewed until this inspection is paid and agreements are s…" at bounding box center [756, 493] width 541 height 59
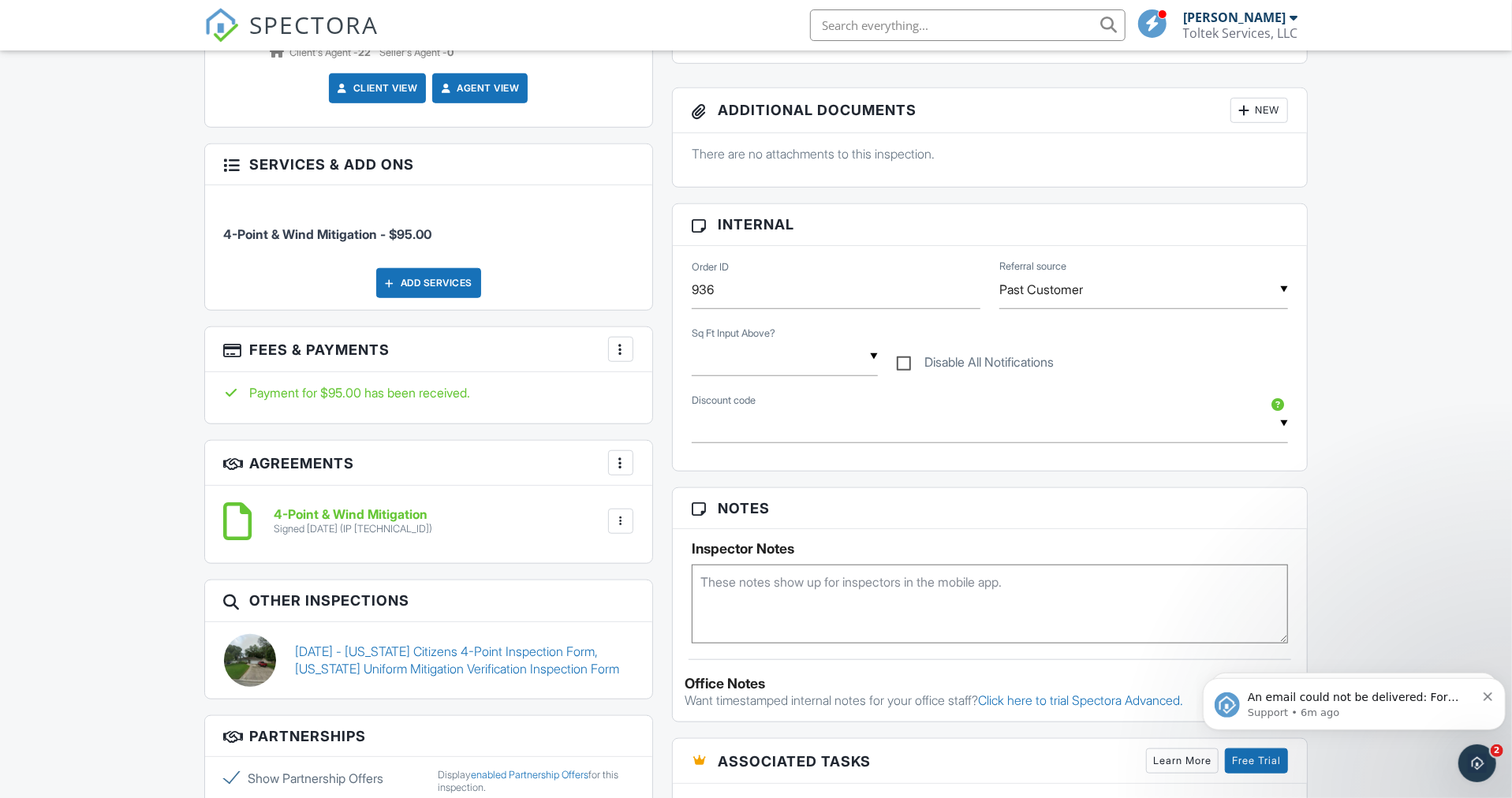
scroll to position [829, 0]
click at [1485, 694] on icon "Dismiss notification" at bounding box center [1486, 696] width 9 height 9
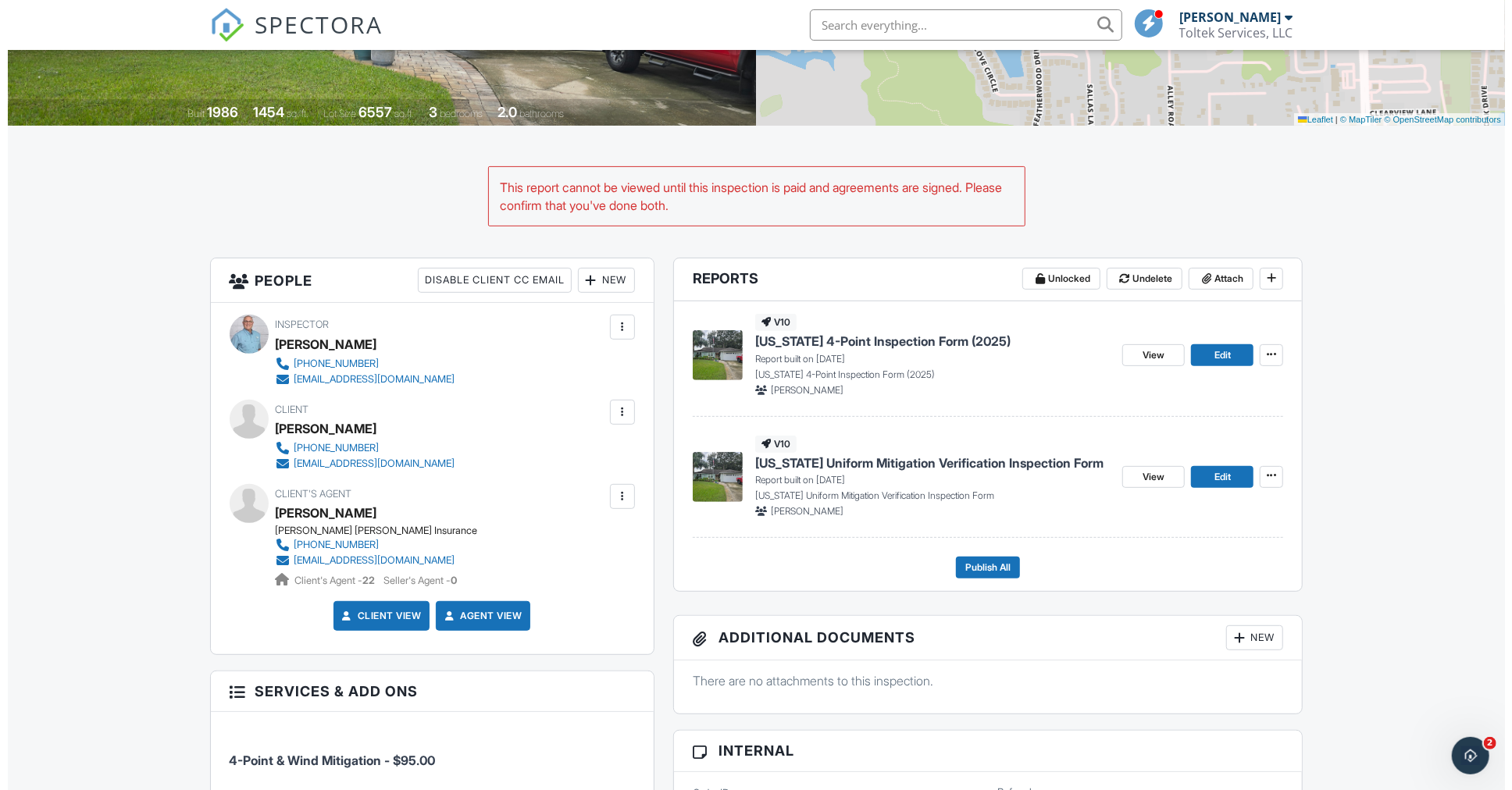
scroll to position [291, 0]
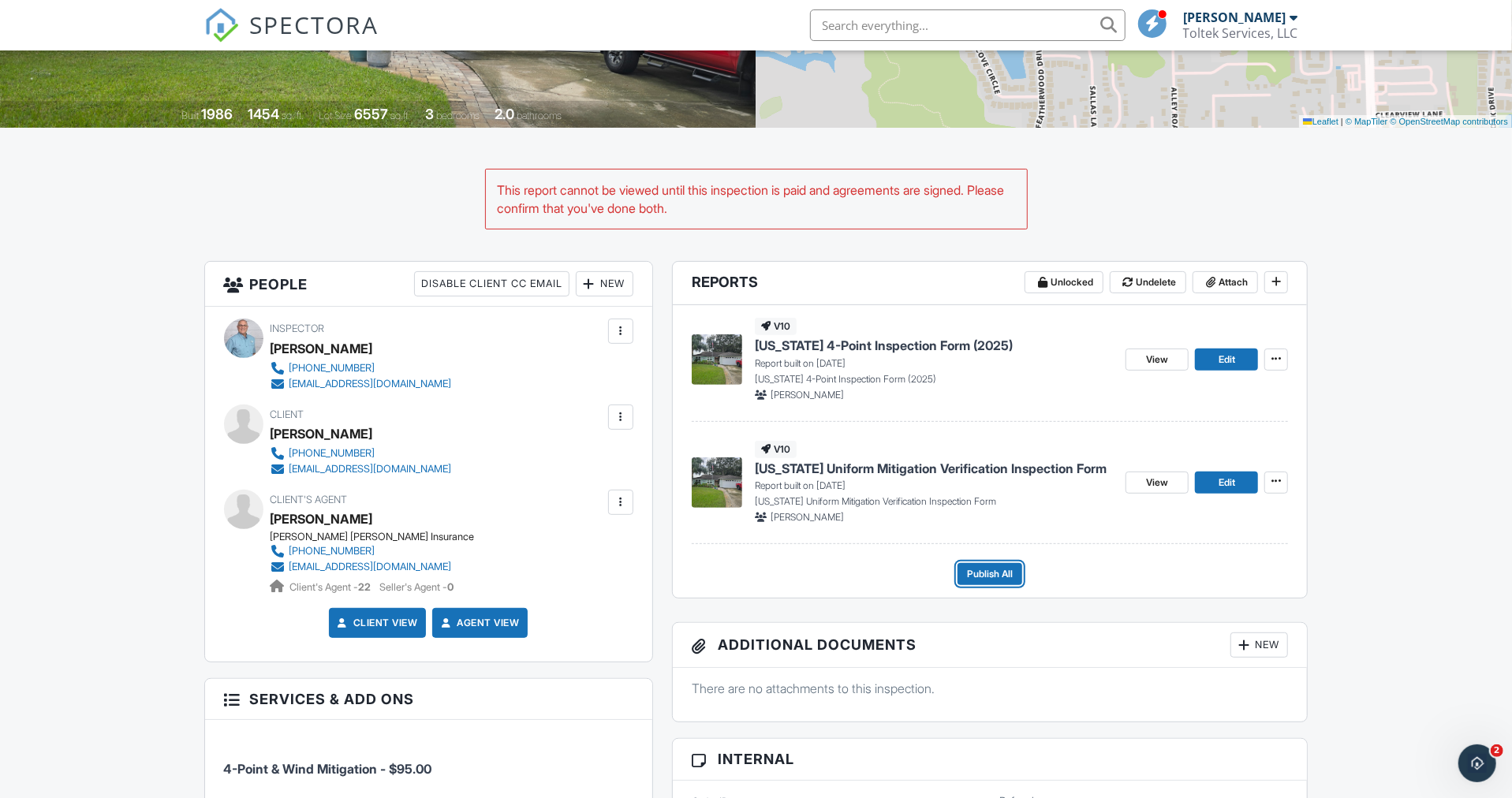
click at [995, 568] on span "Publish All" at bounding box center [989, 574] width 45 height 16
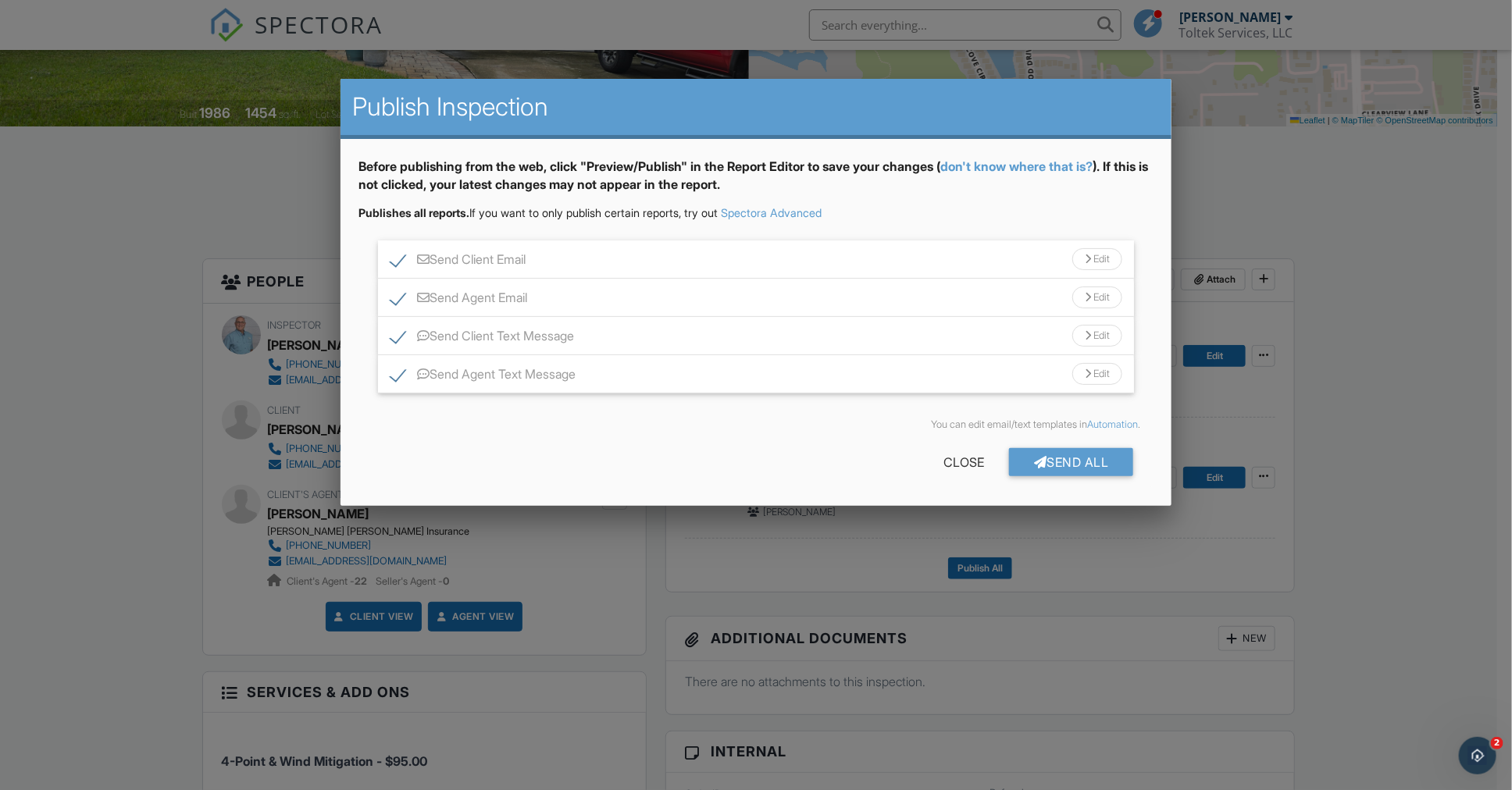
click at [1088, 463] on div "Send All" at bounding box center [1071, 461] width 125 height 28
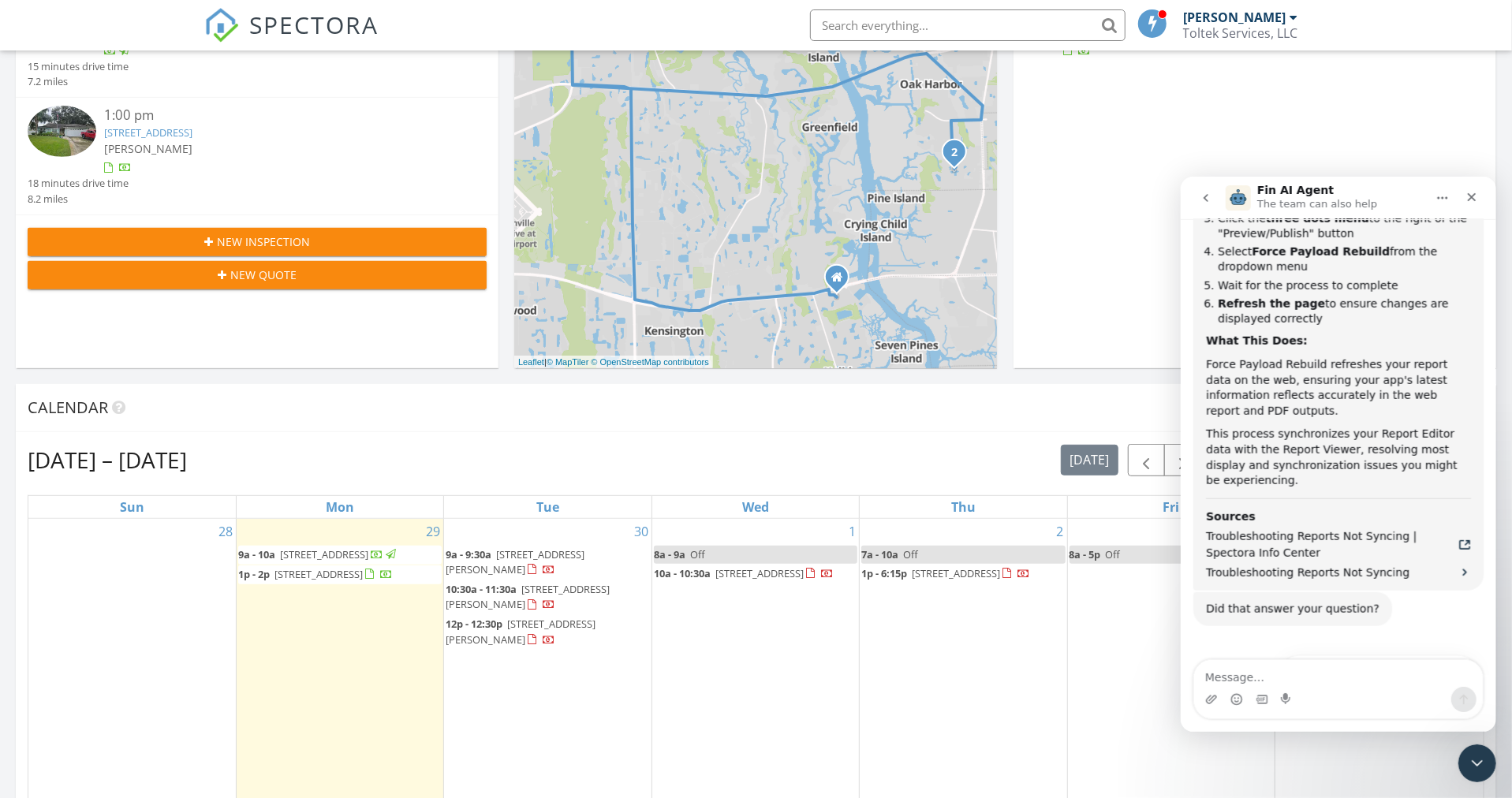
scroll to position [440, 0]
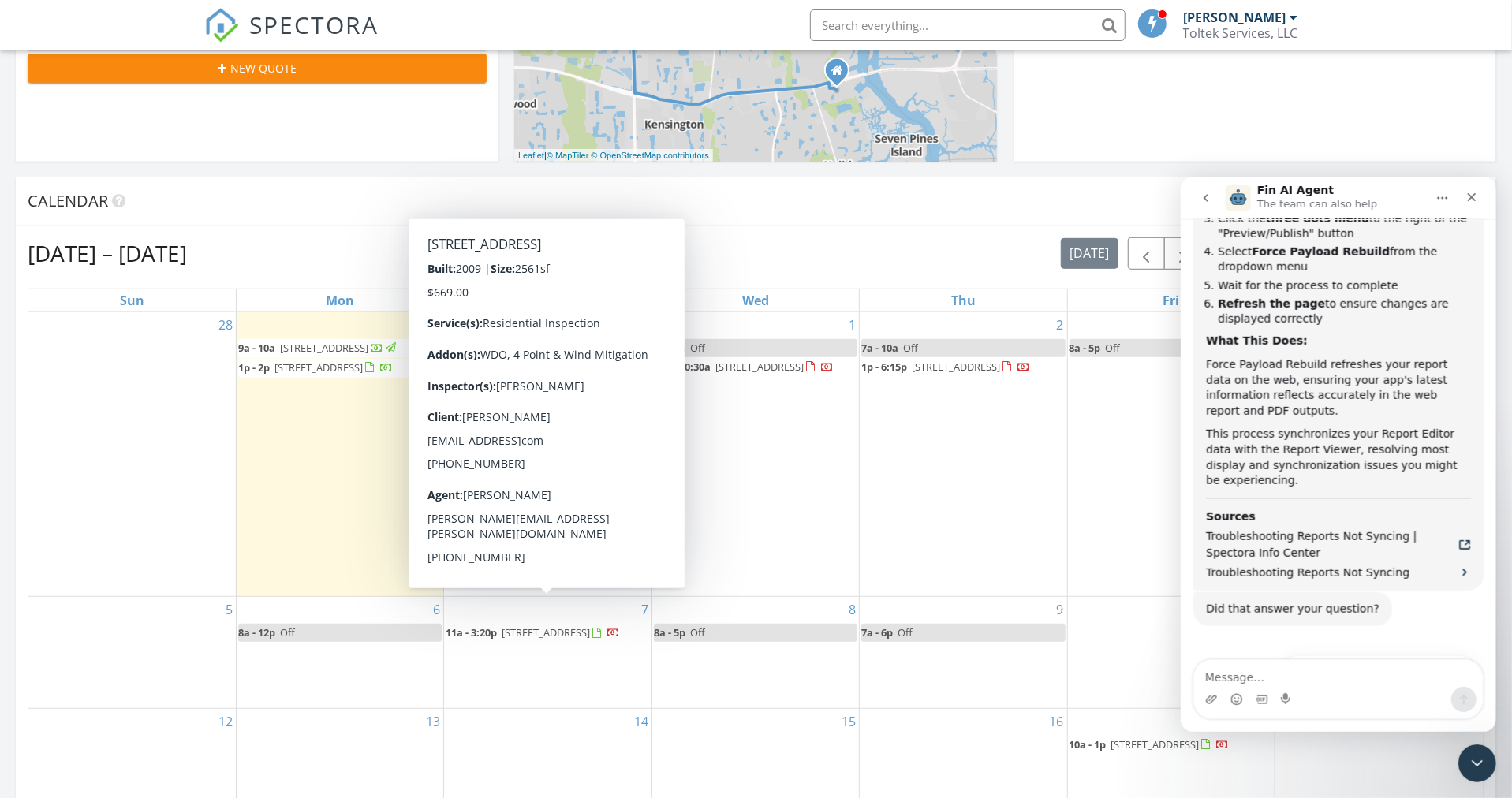
click at [554, 626] on span "[STREET_ADDRESS]" at bounding box center [546, 632] width 89 height 14
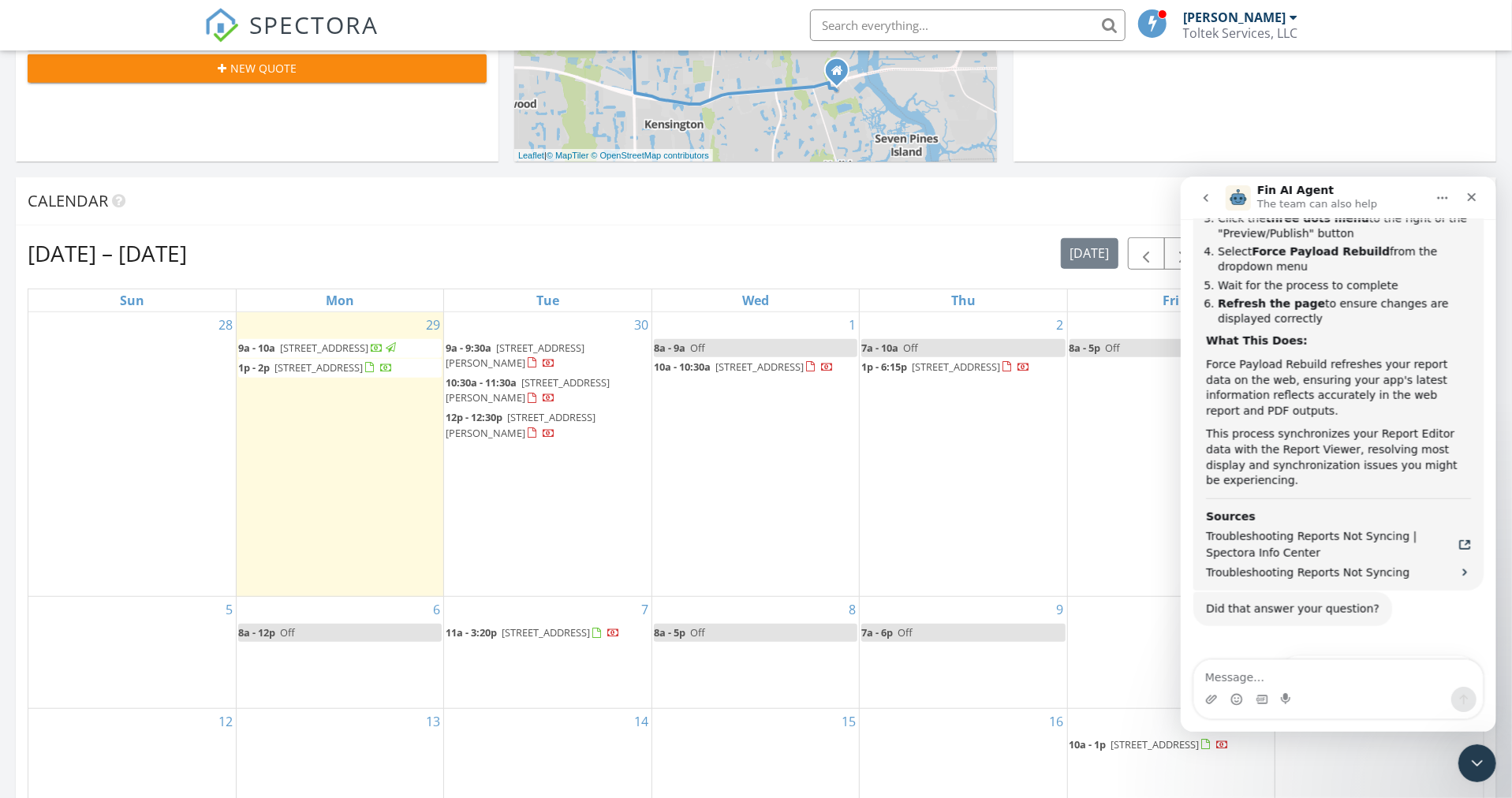
scroll to position [644, 0]
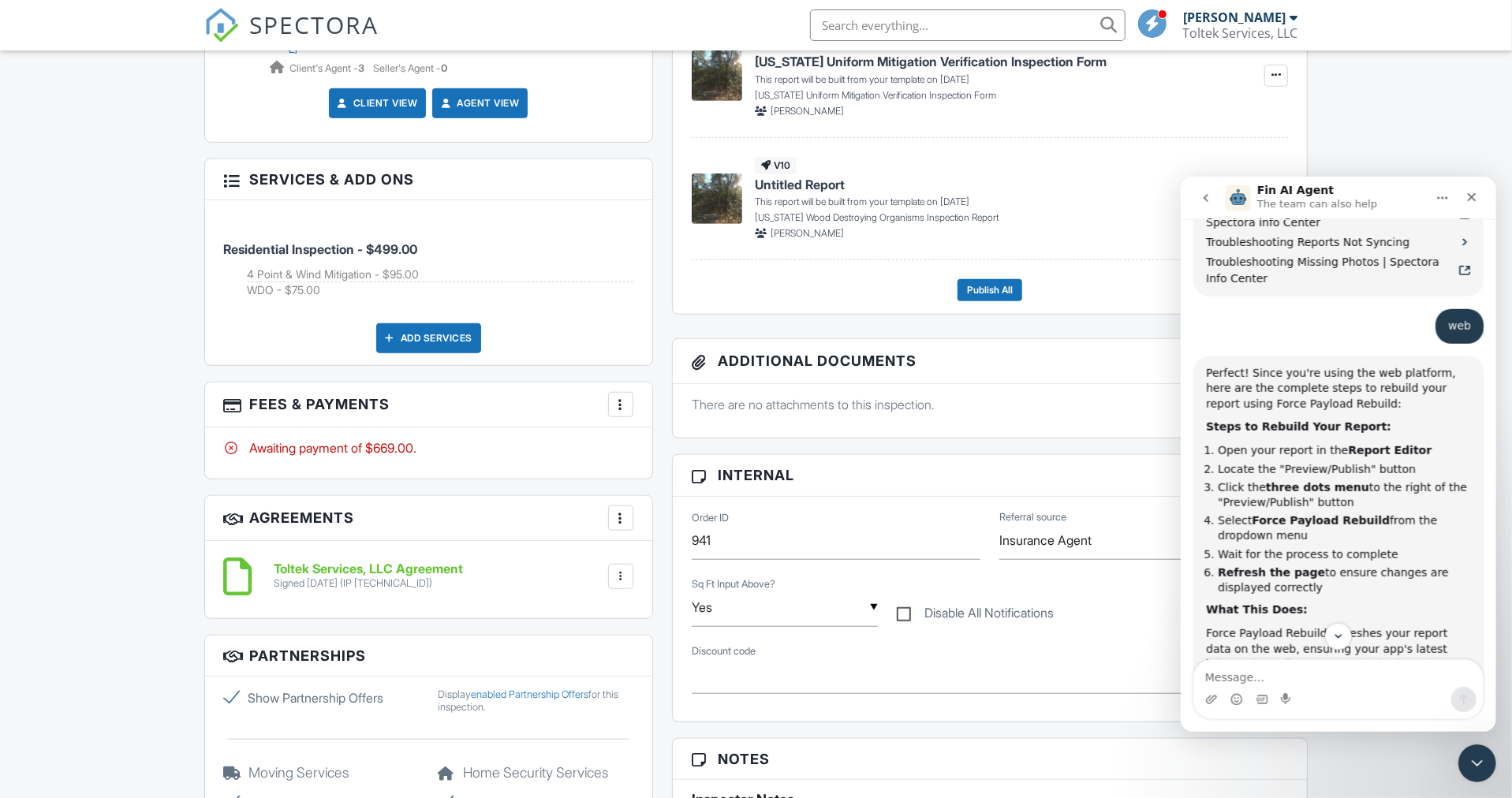
scroll to position [1076, 0]
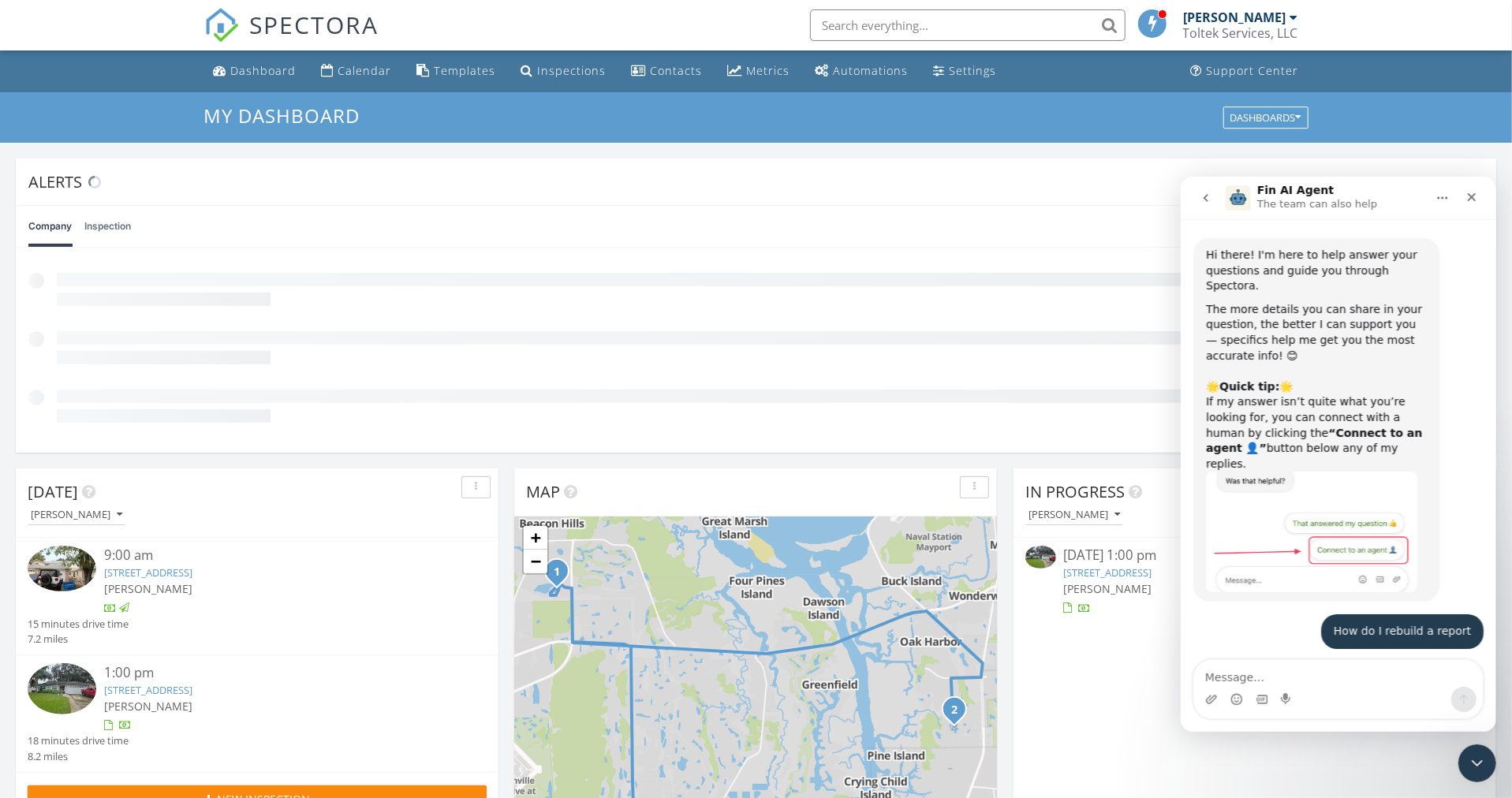
scroll to position [1344, 0]
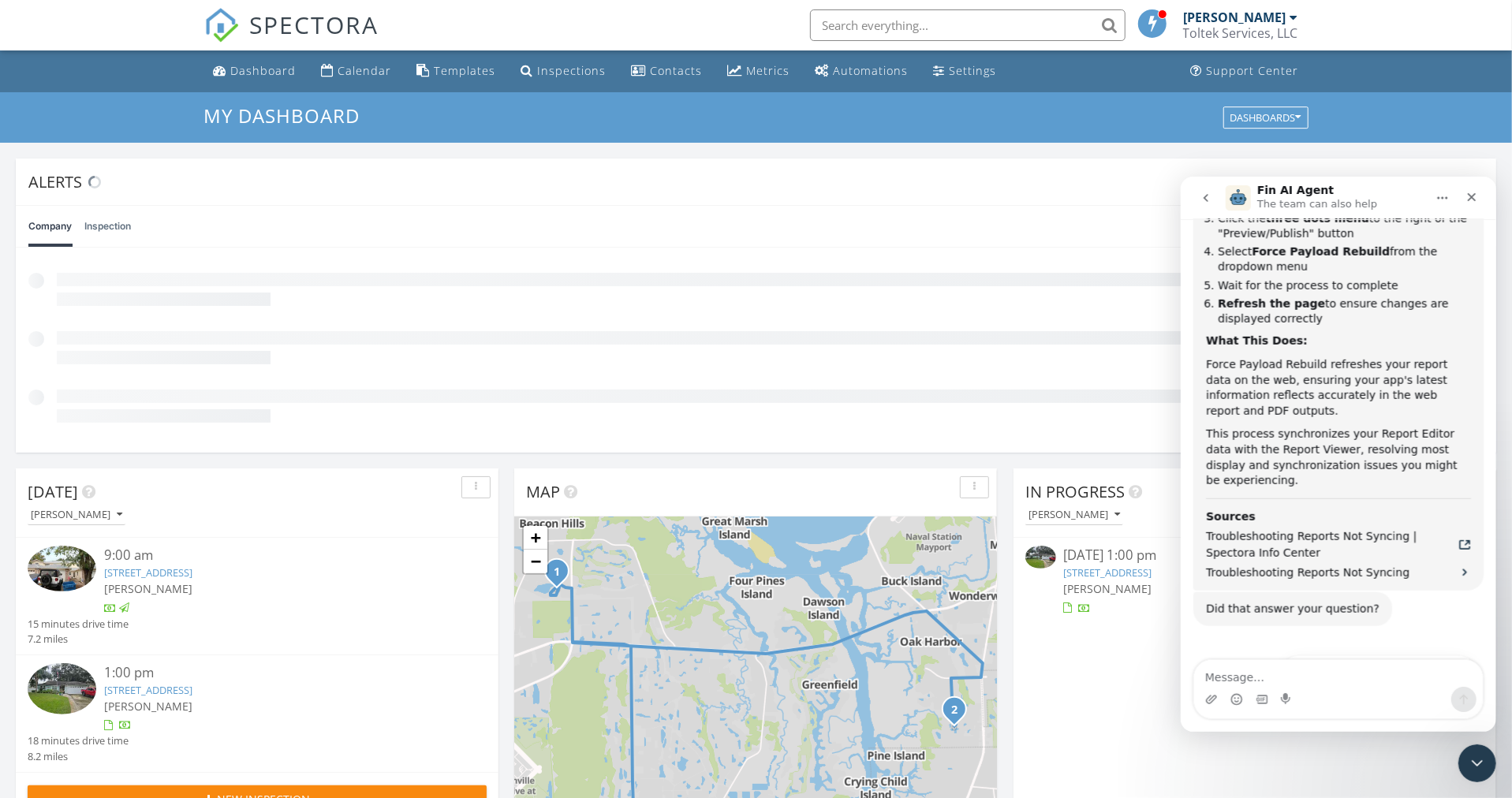
click at [192, 571] on link "3954 Meadowview Dr N, Jacksonville, FL 32225" at bounding box center [149, 572] width 89 height 14
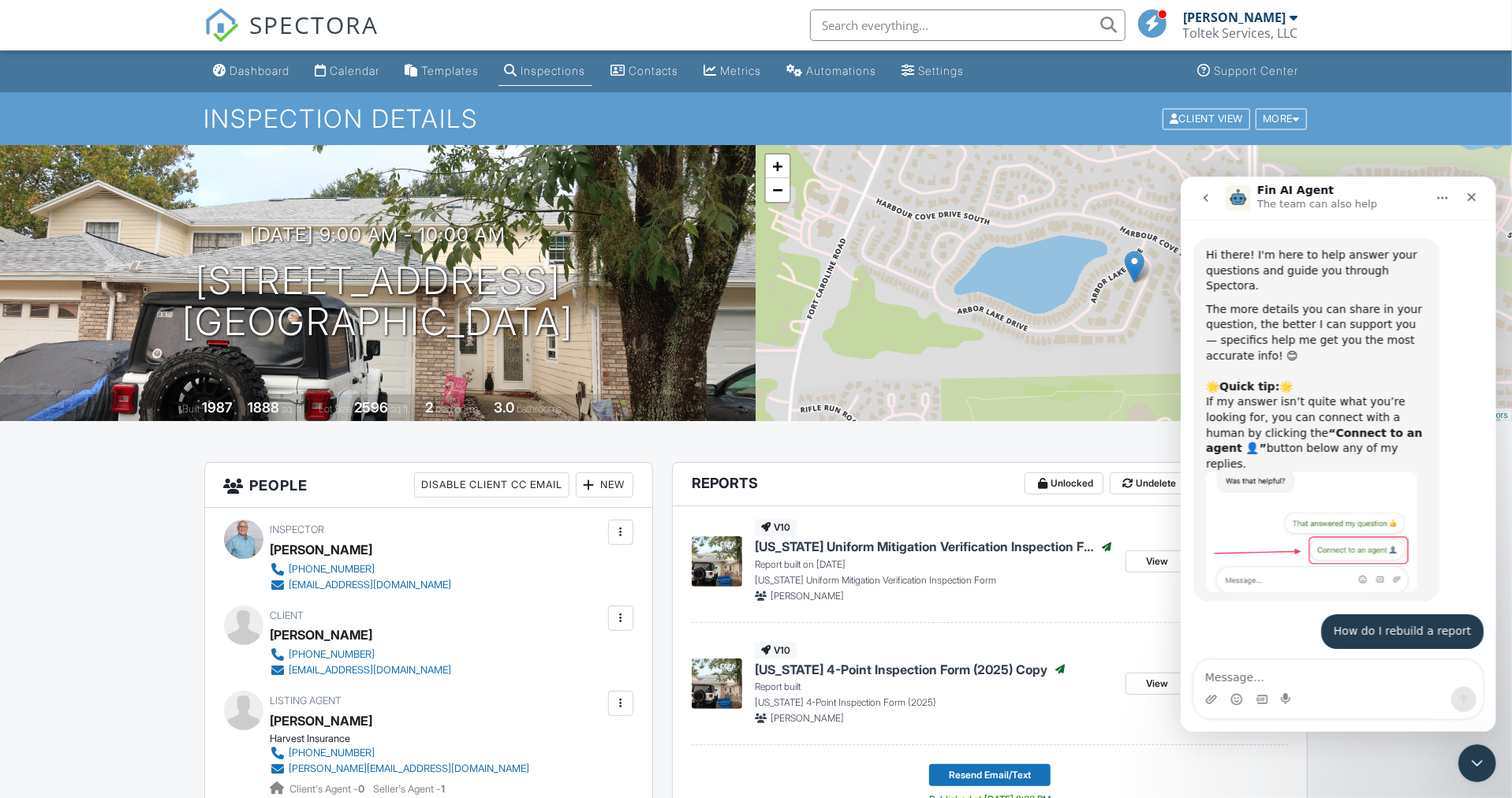
scroll to position [1344, 0]
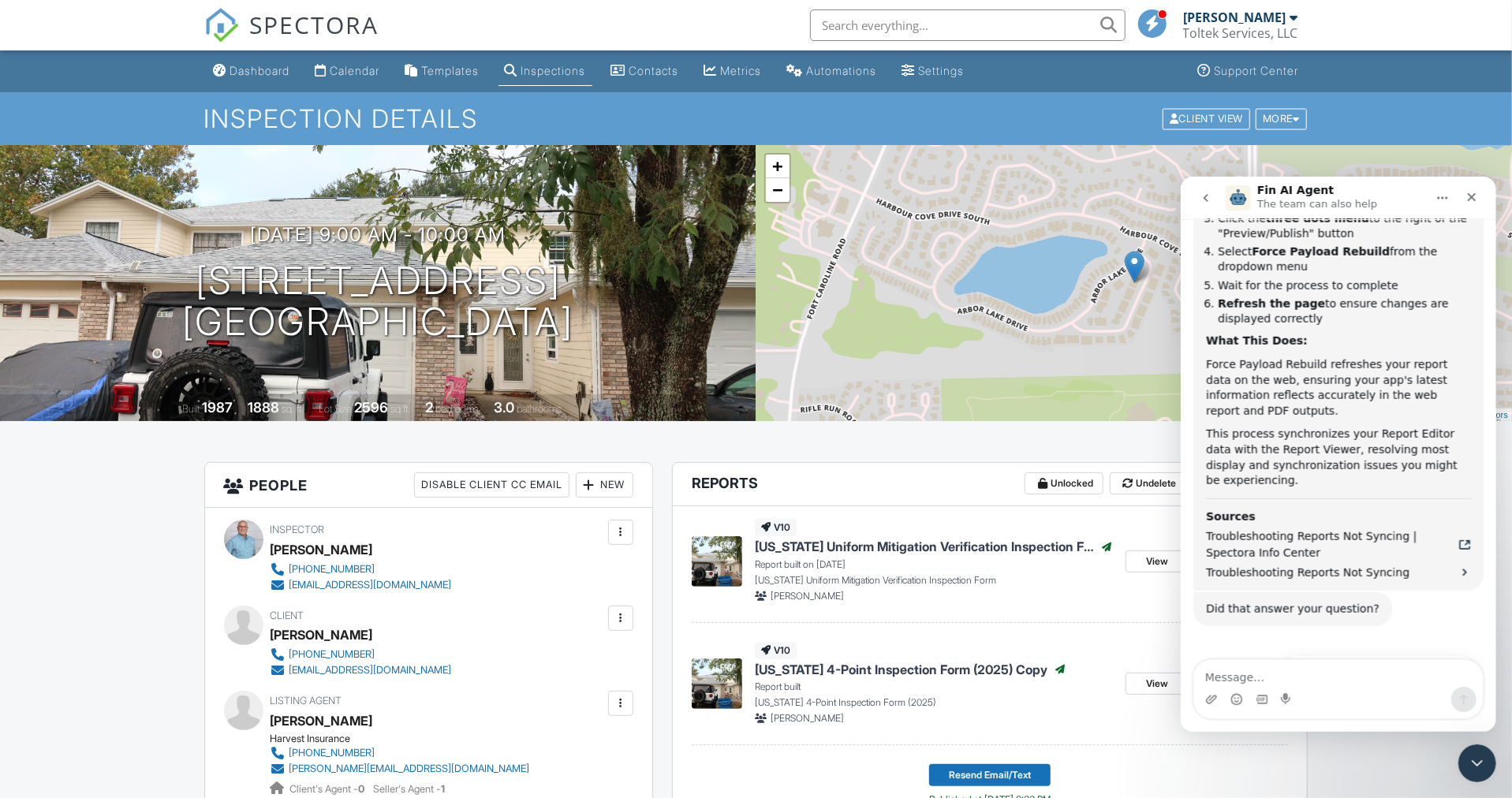
click at [1476, 195] on icon "Close" at bounding box center [1470, 196] width 13 height 13
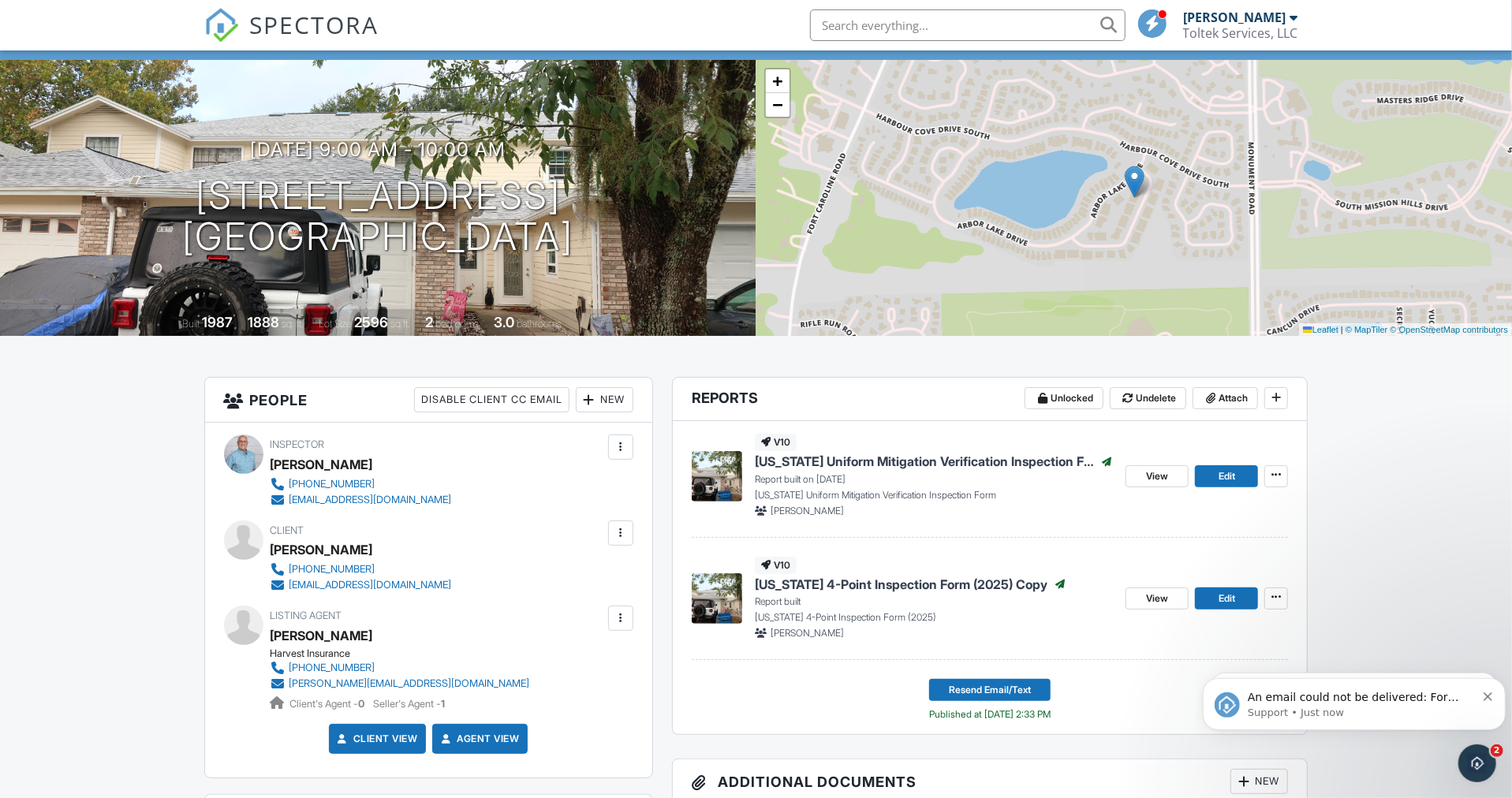
scroll to position [85, 0]
click at [1278, 472] on icon at bounding box center [1276, 475] width 10 height 11
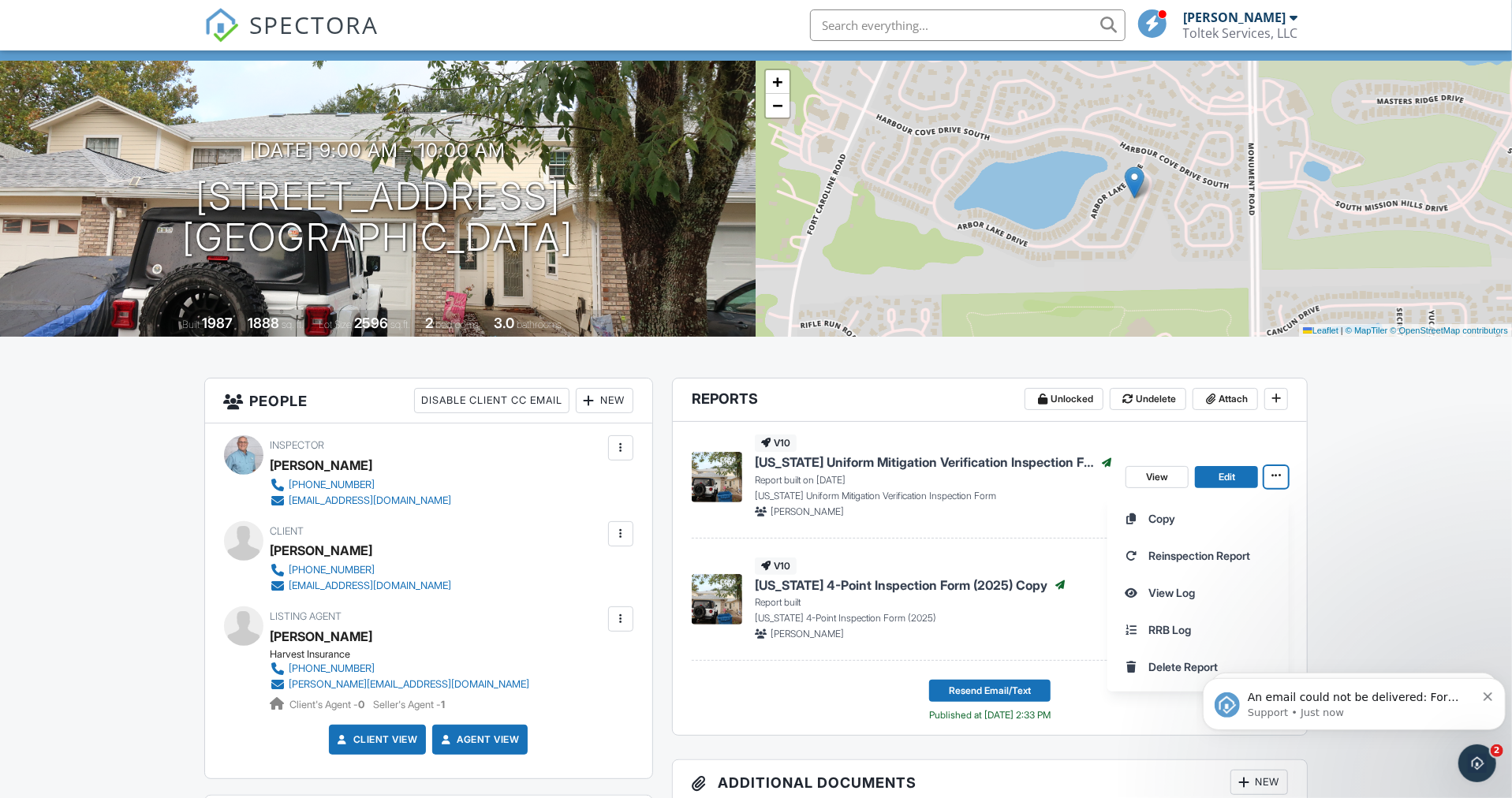
click at [1278, 472] on icon at bounding box center [1276, 475] width 10 height 11
click at [1235, 478] on span "Edit" at bounding box center [1226, 477] width 17 height 16
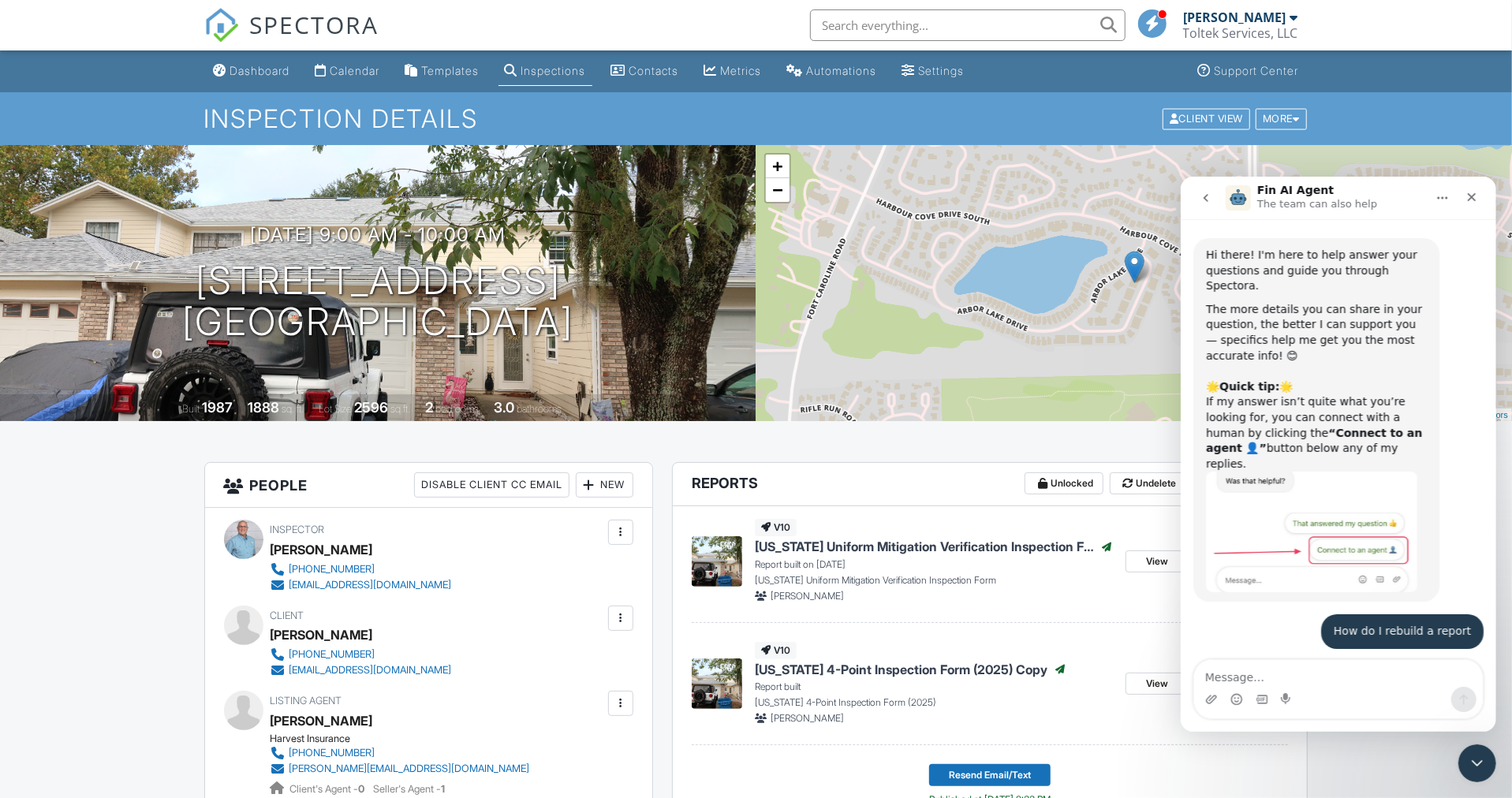
scroll to position [1344, 0]
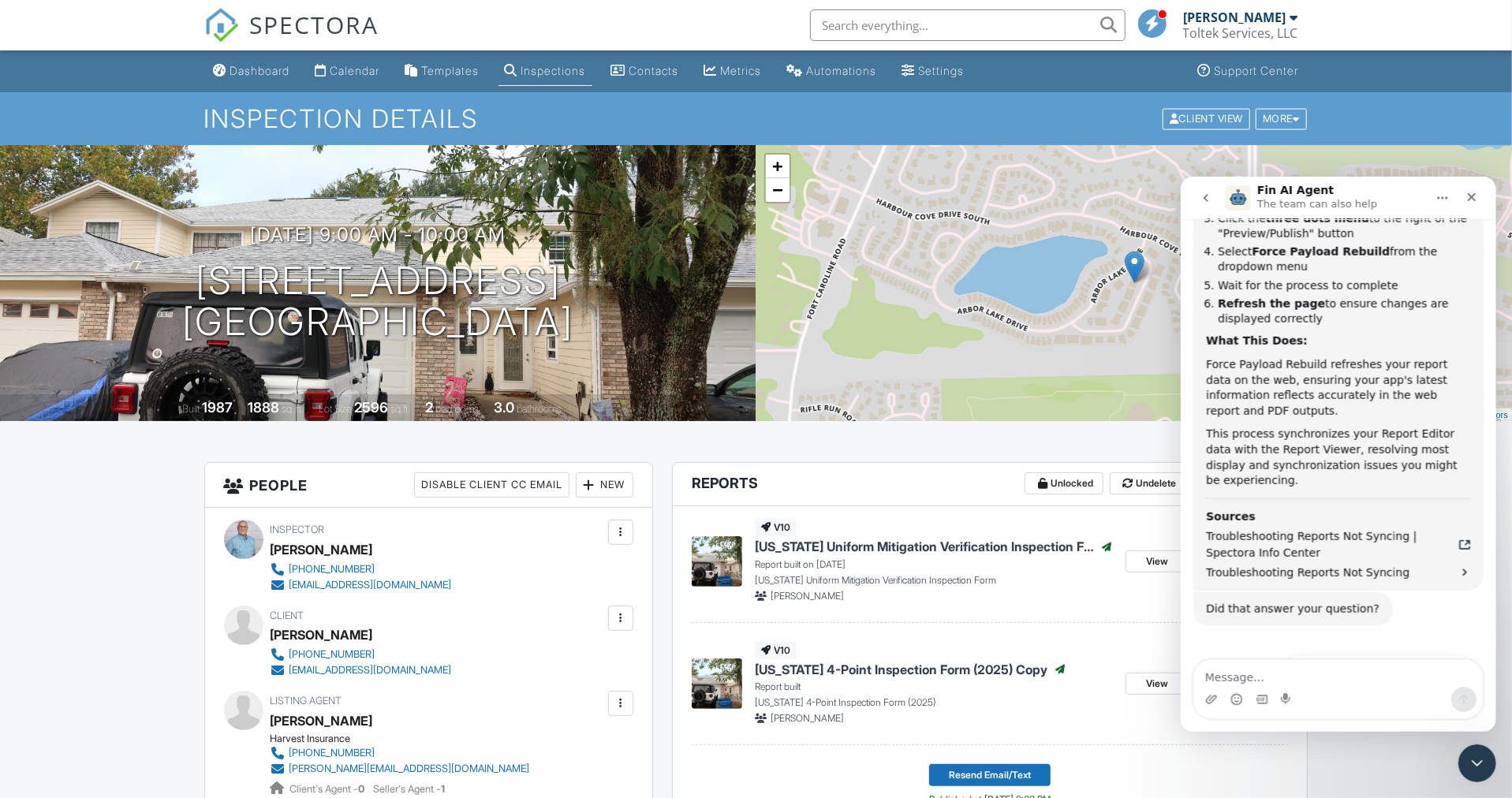
click at [1464, 197] on icon "Close" at bounding box center [1470, 196] width 13 height 13
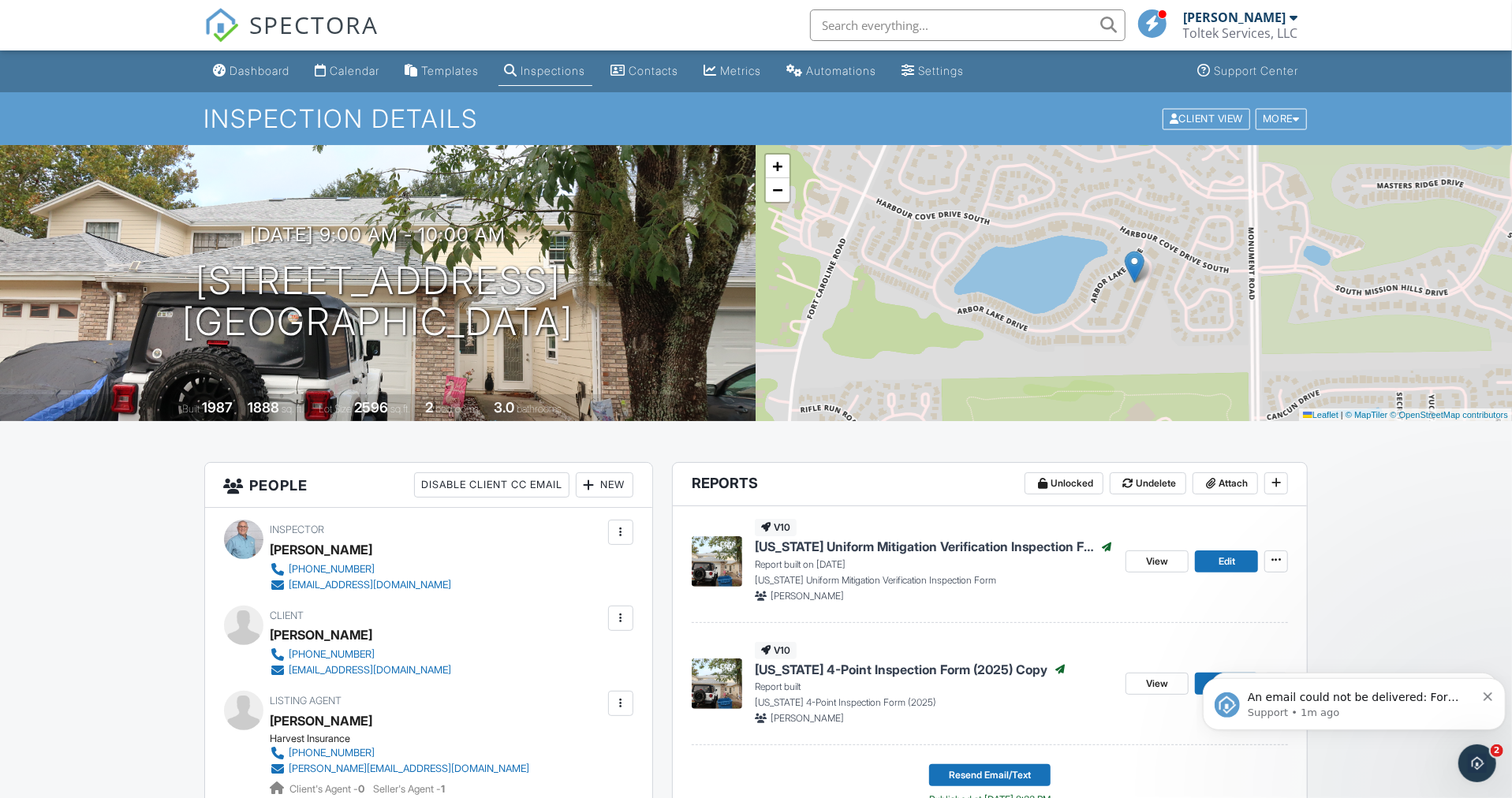
scroll to position [0, 0]
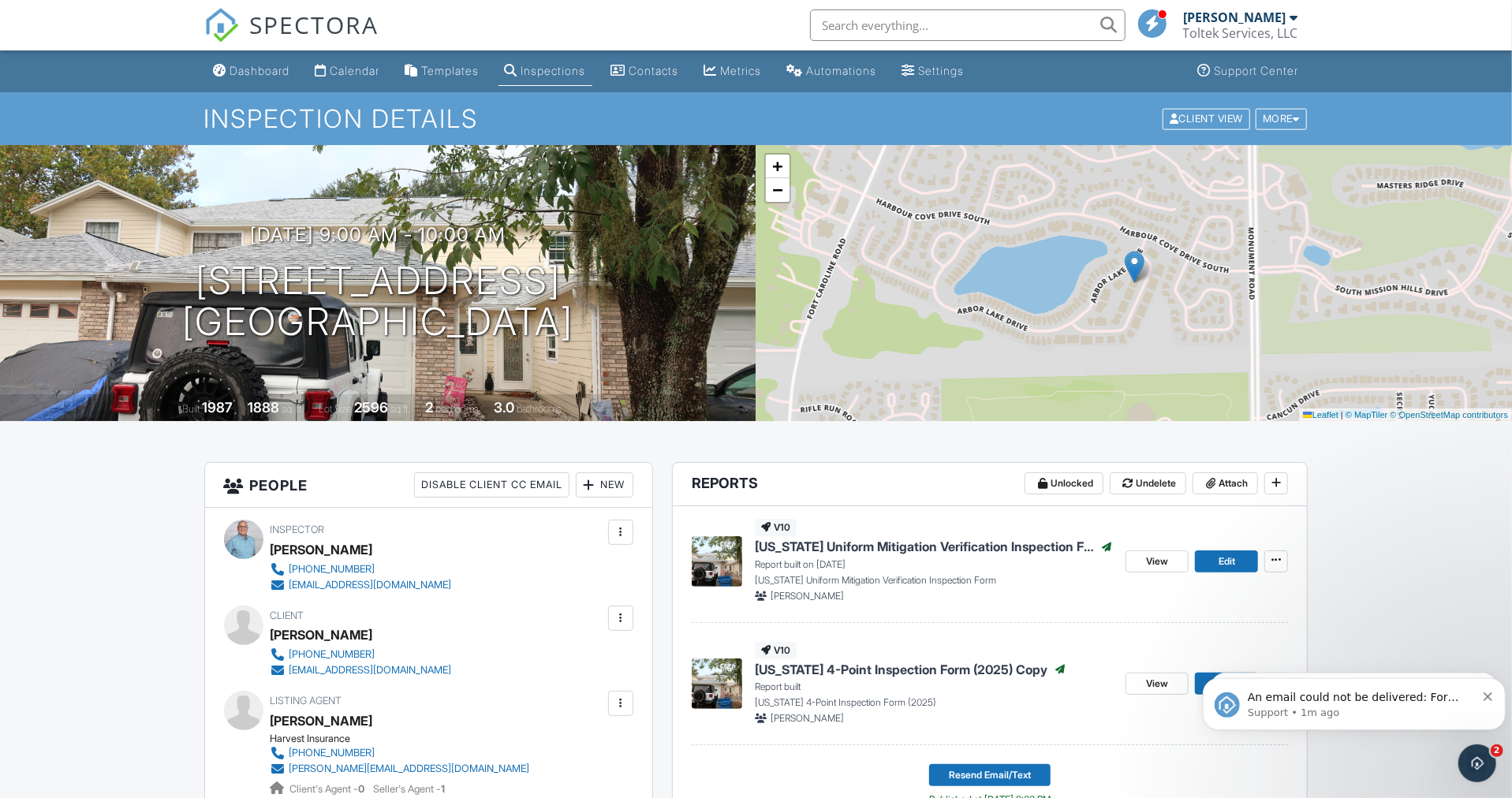
click at [1483, 694] on icon "Dismiss notification" at bounding box center [1486, 696] width 9 height 9
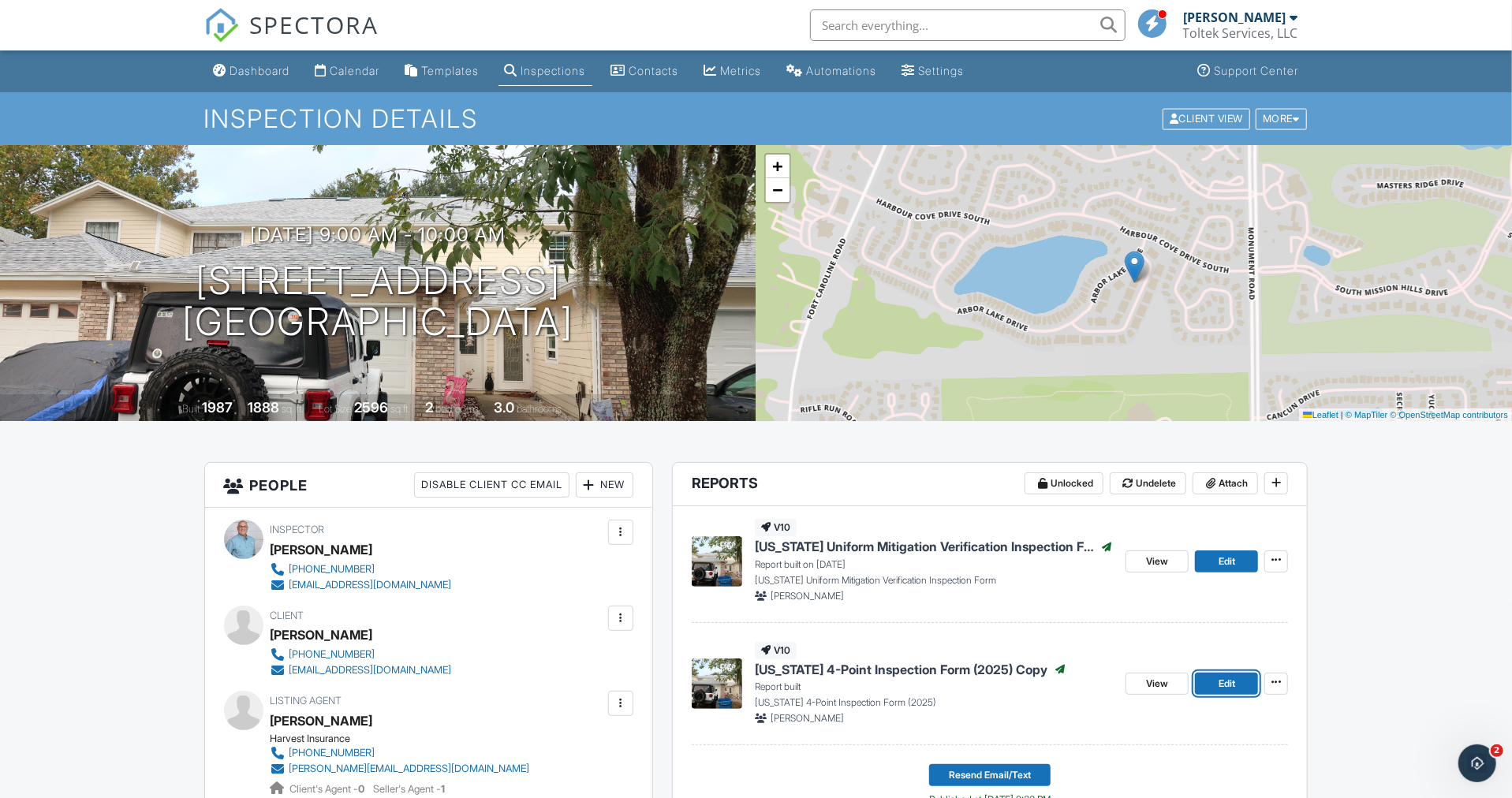
click at [1221, 688] on span "Edit" at bounding box center [1226, 684] width 17 height 16
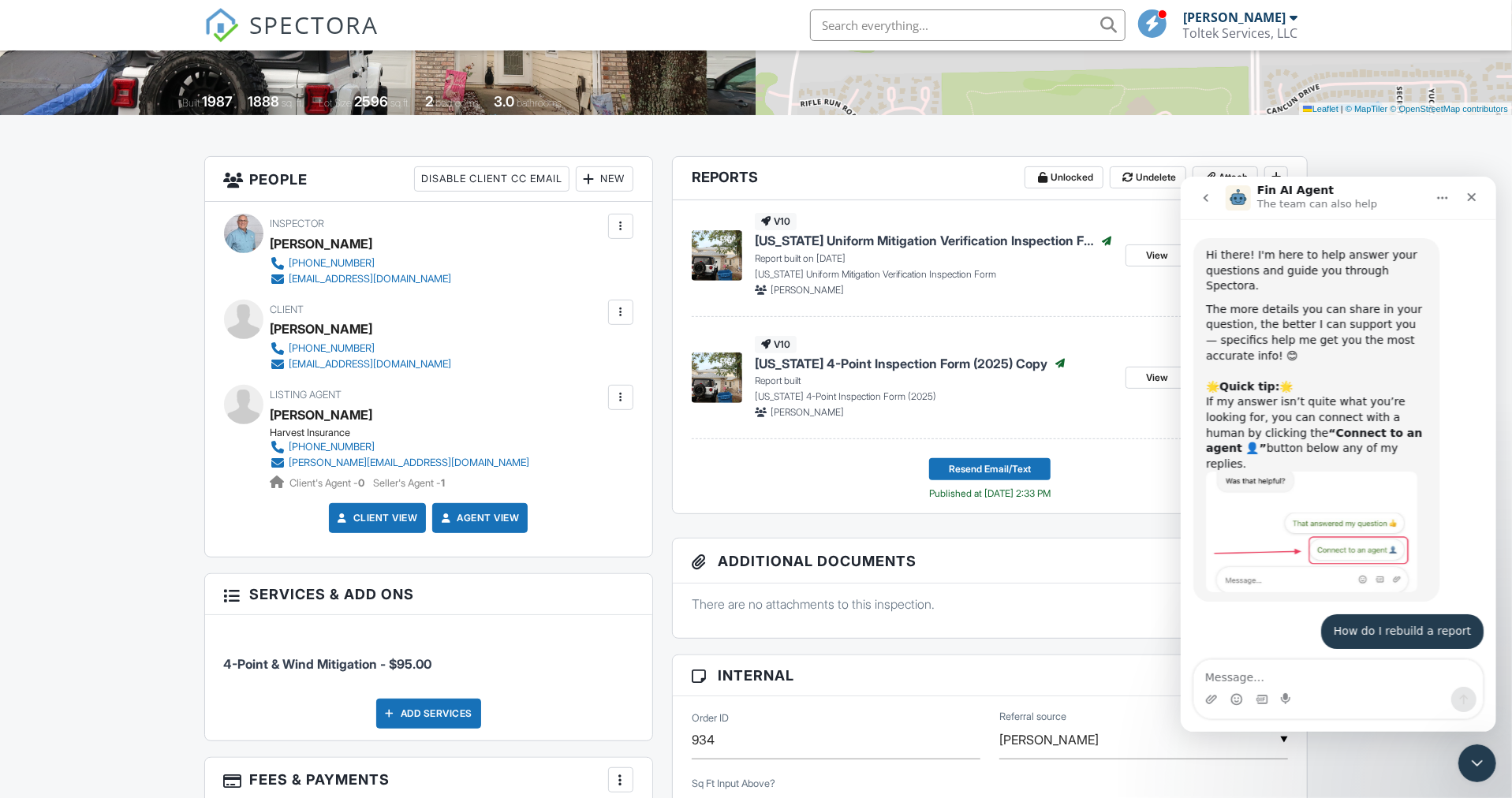
scroll to position [1344, 0]
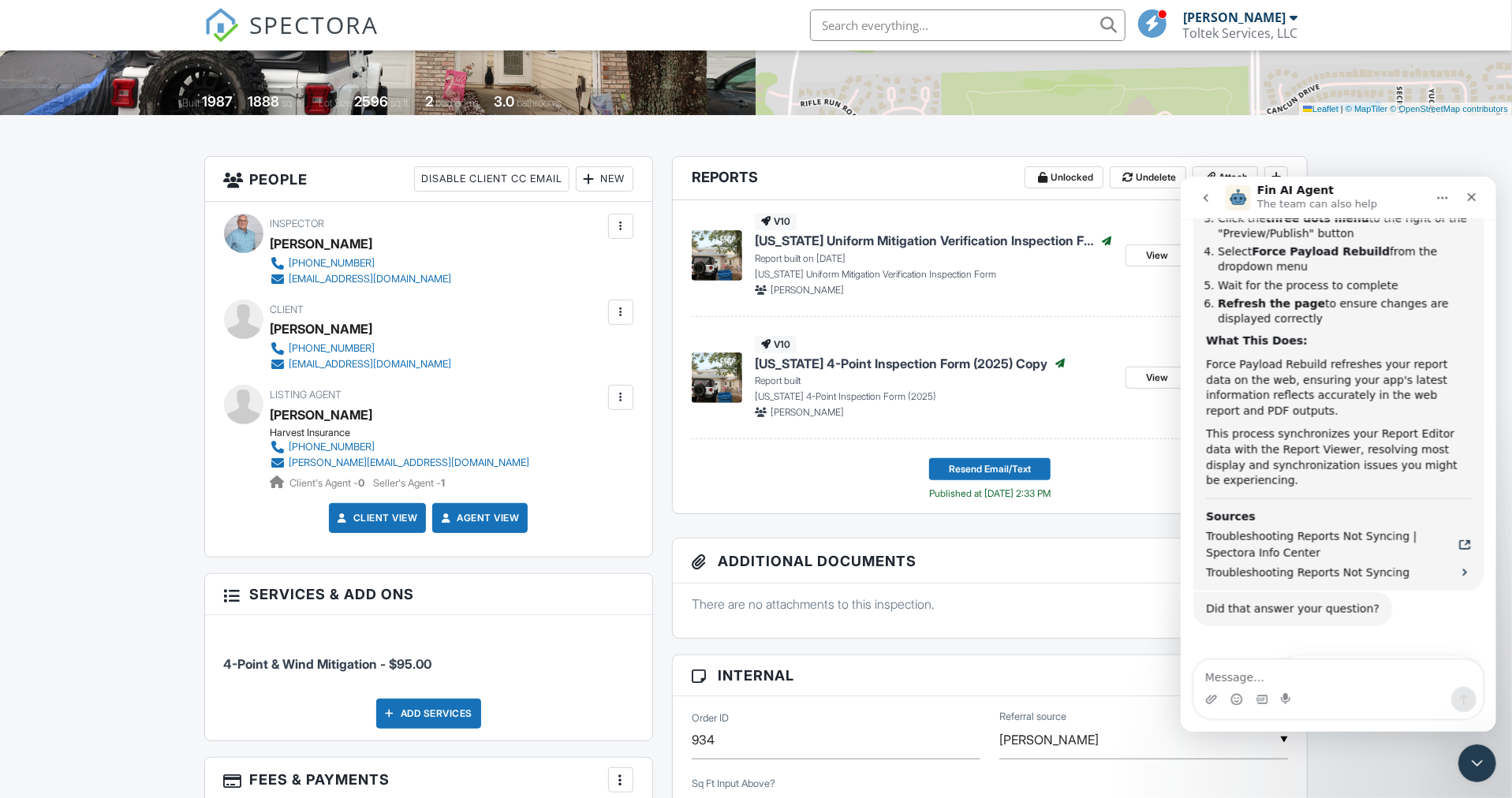
click at [516, 177] on div "Disable Client CC Email" at bounding box center [492, 179] width 156 height 26
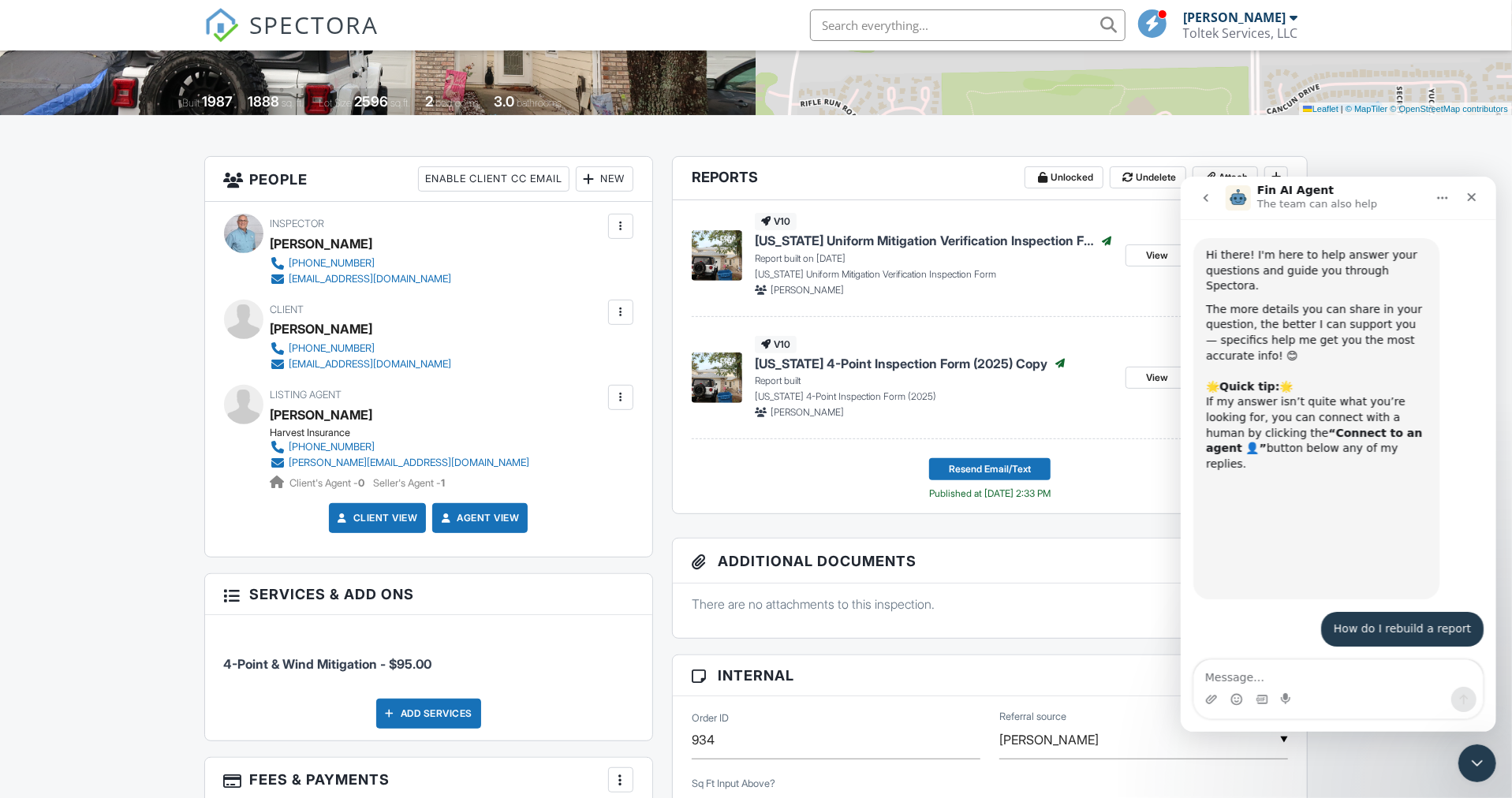
scroll to position [1344, 0]
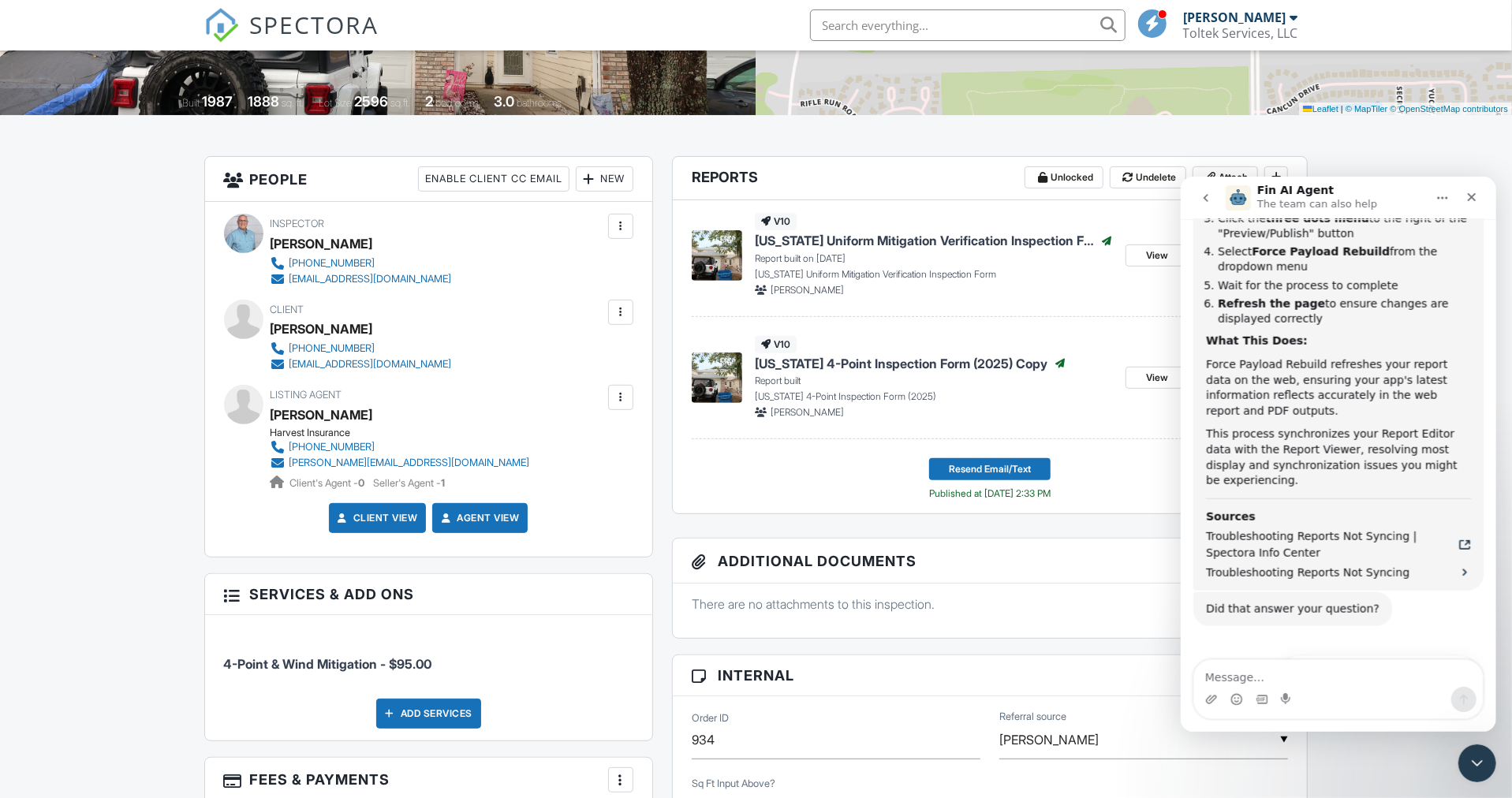
click at [538, 177] on div "Enable Client CC Email" at bounding box center [493, 179] width 152 height 26
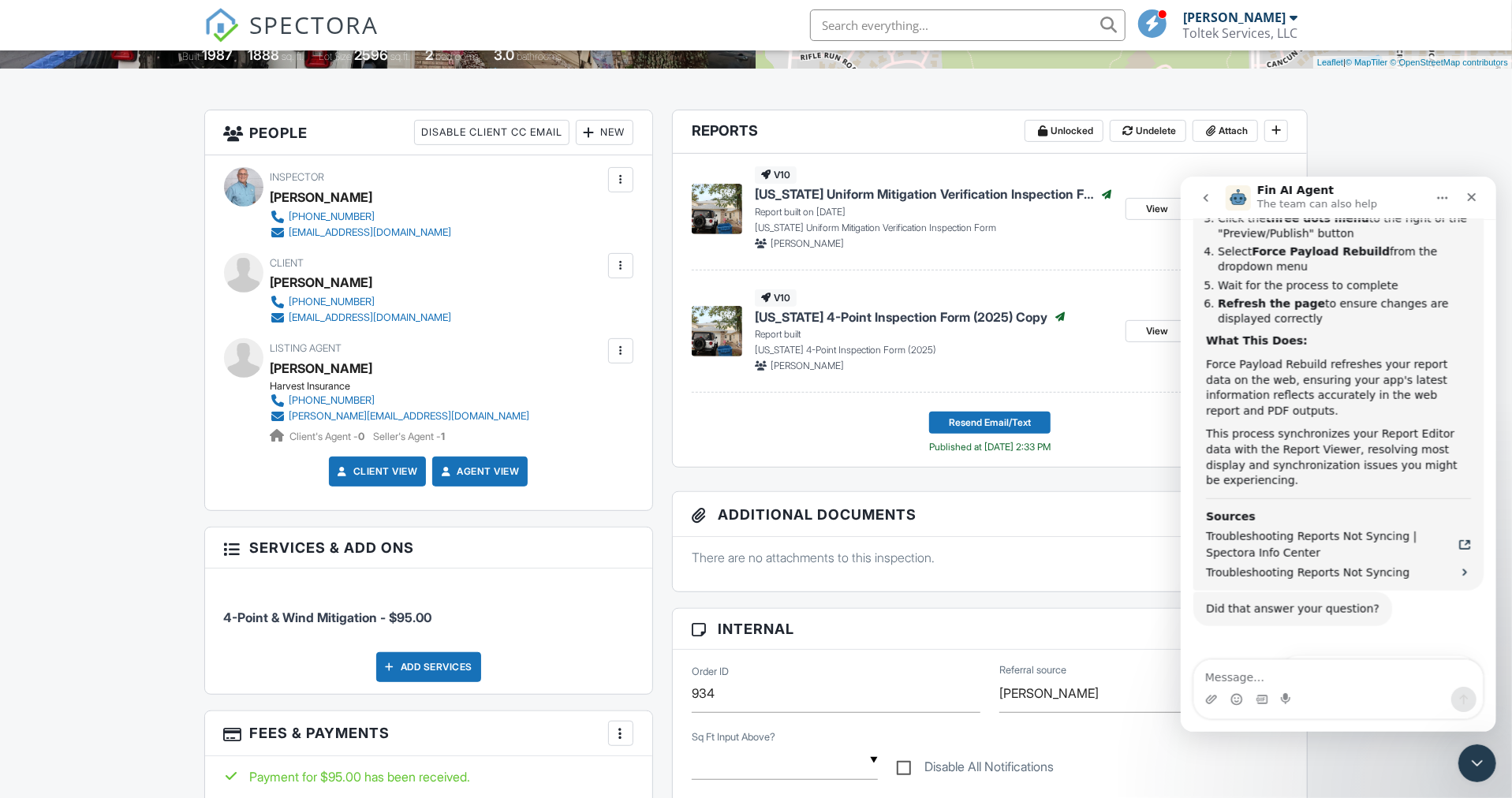
scroll to position [352, 0]
click at [623, 355] on div at bounding box center [621, 352] width 16 height 16
click at [1132, 426] on footer "Resend Email/Text Published at 09/29/2025 2:33 PM" at bounding box center [990, 428] width 597 height 55
click at [960, 423] on span "Resend Email/Text" at bounding box center [989, 424] width 82 height 16
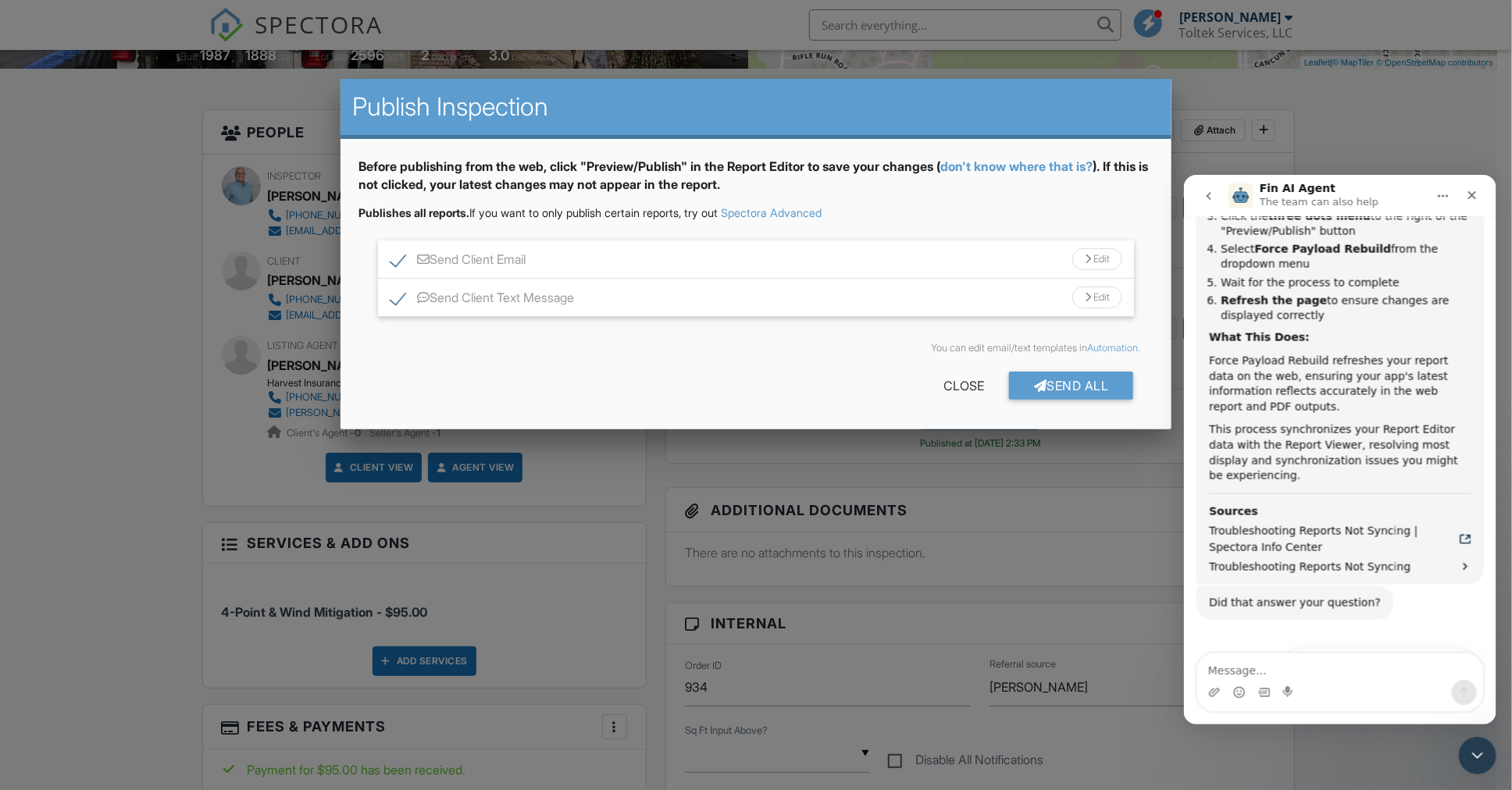
click at [969, 382] on div "Close" at bounding box center [963, 385] width 91 height 28
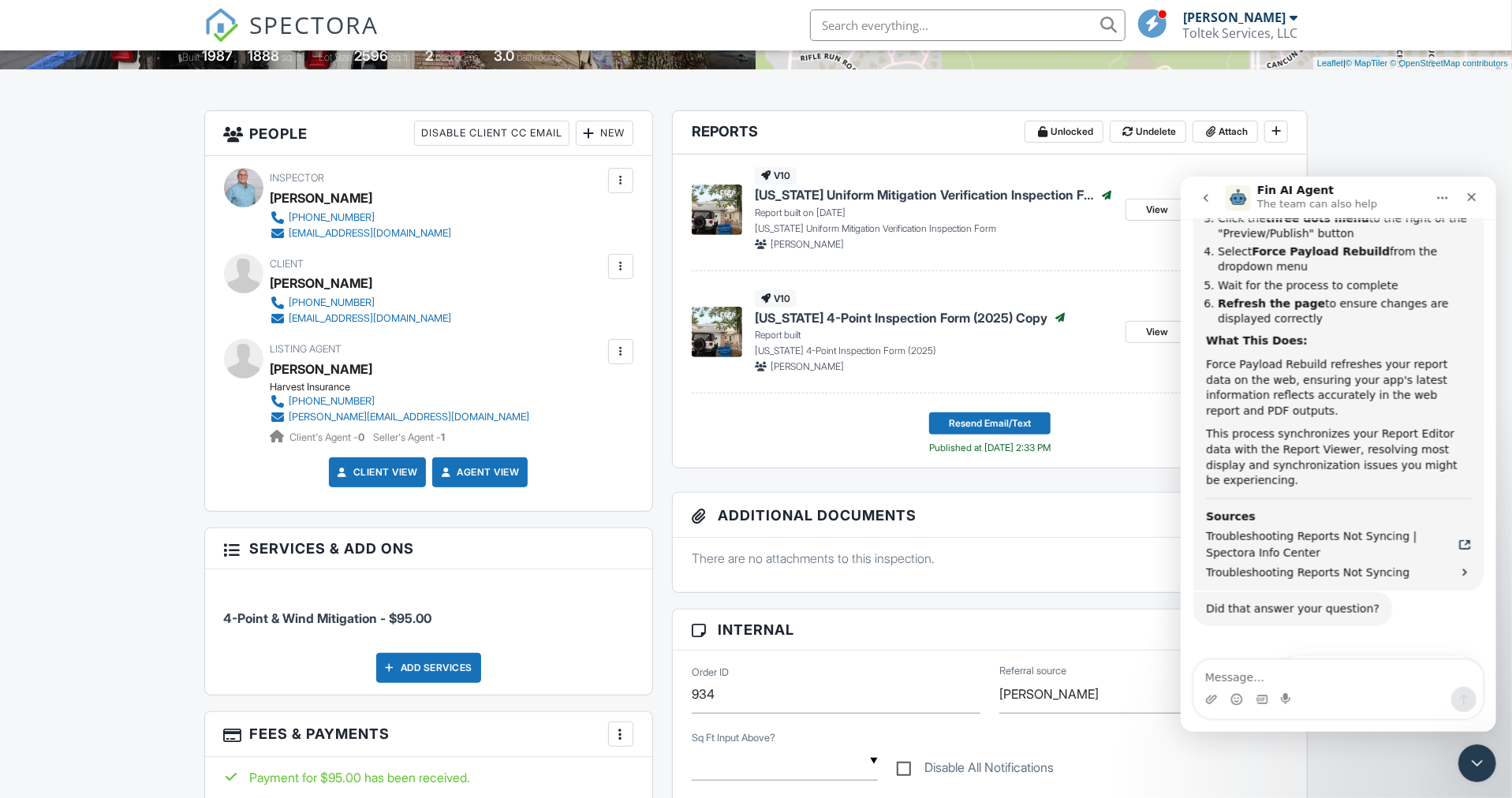
click at [1472, 193] on icon "Close" at bounding box center [1470, 196] width 13 height 13
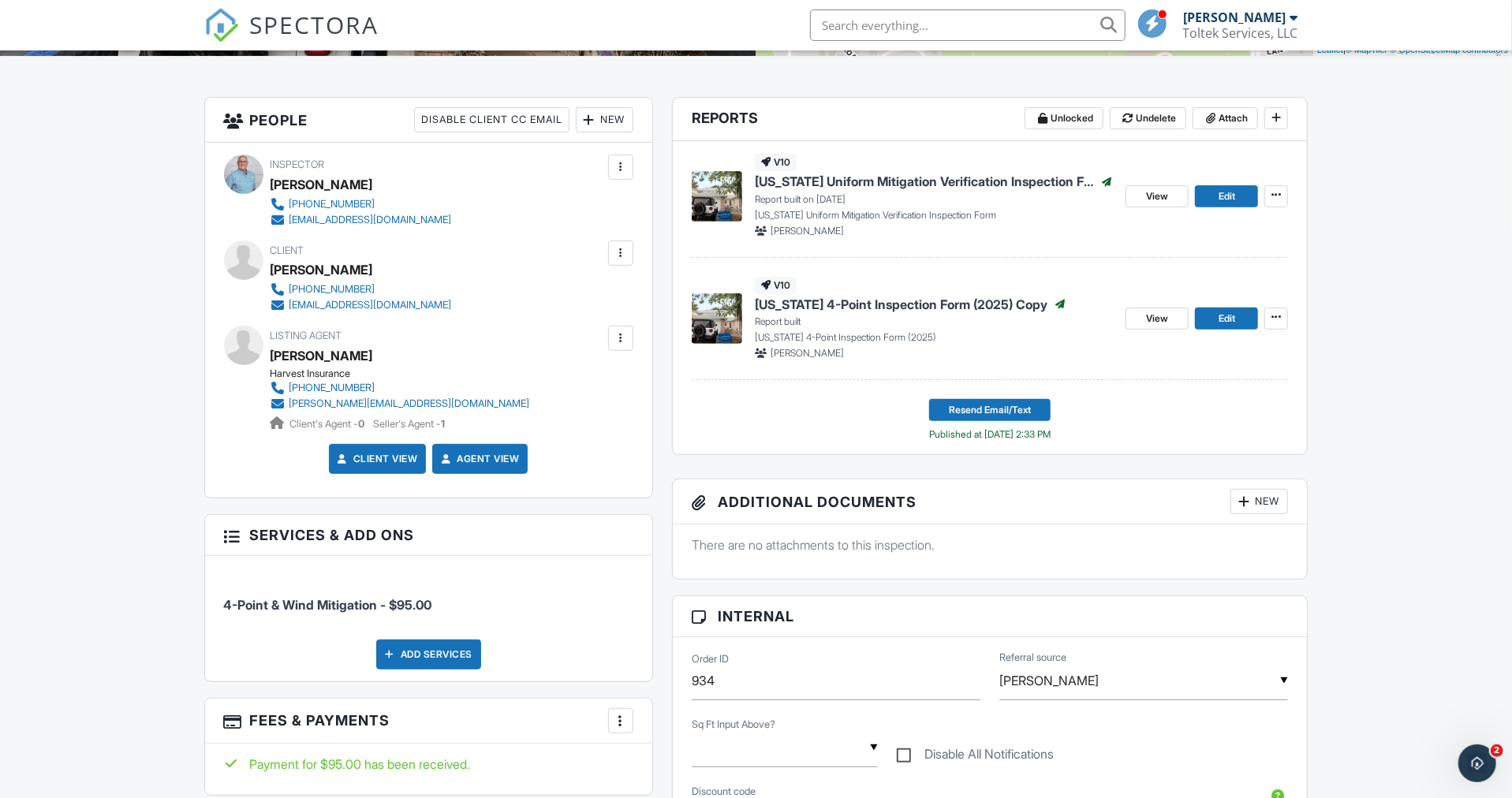
scroll to position [366, 0]
click at [621, 338] on div at bounding box center [621, 338] width 16 height 16
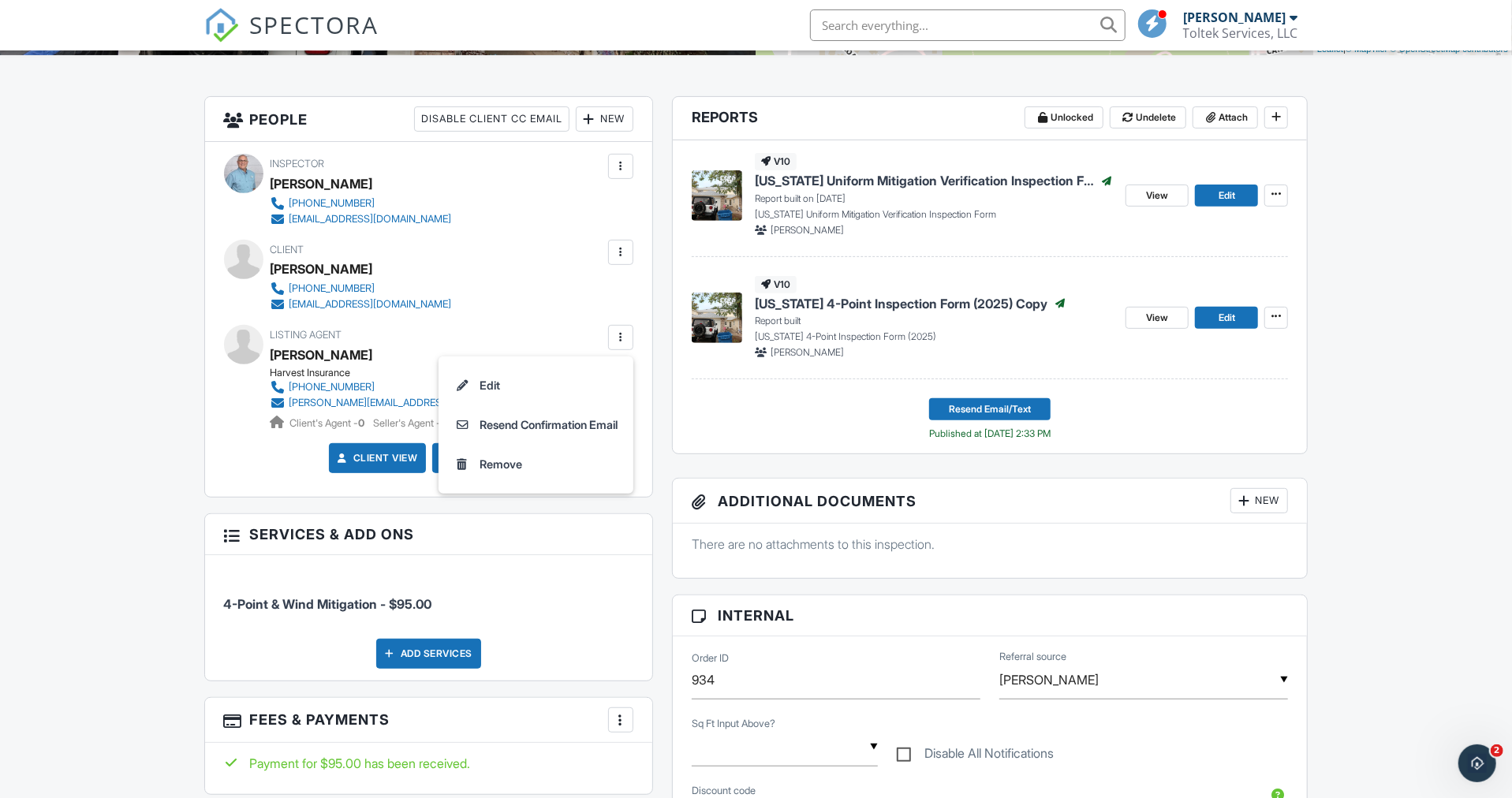
click at [621, 338] on div at bounding box center [621, 338] width 16 height 16
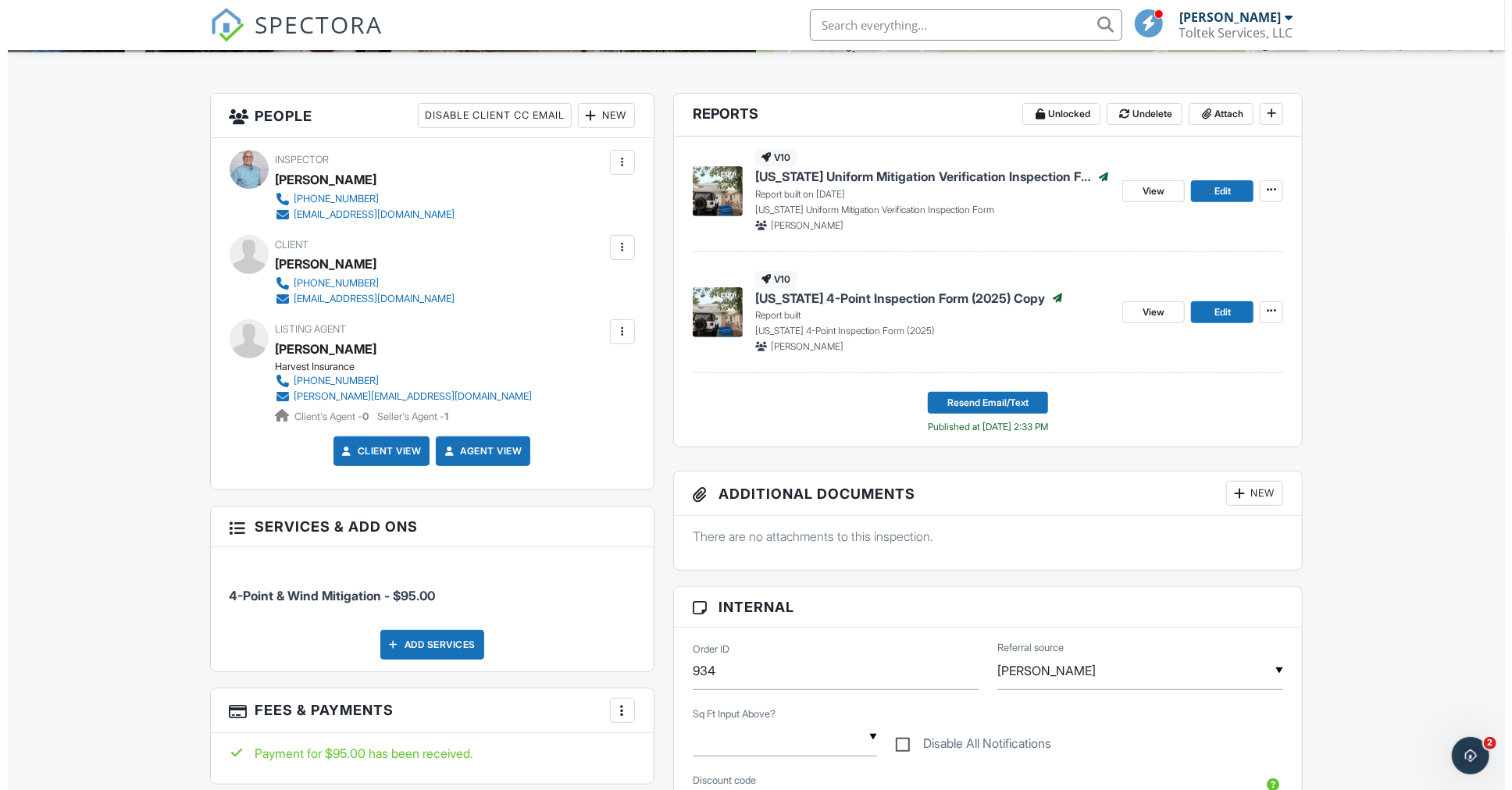
scroll to position [366, 0]
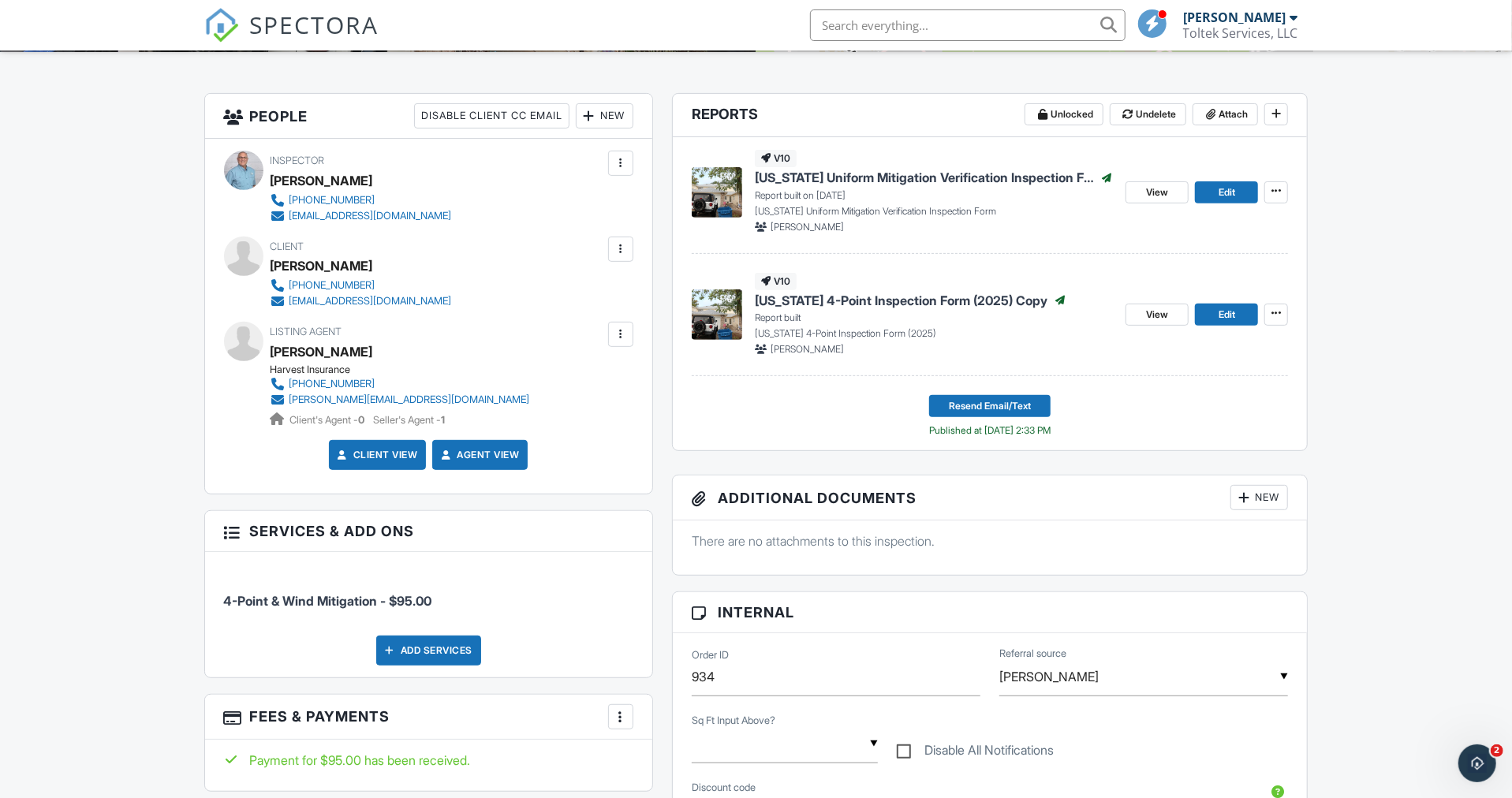
click at [605, 112] on div "New" at bounding box center [604, 116] width 57 height 26
click at [645, 198] on li "Client's Agent" at bounding box center [661, 204] width 156 height 39
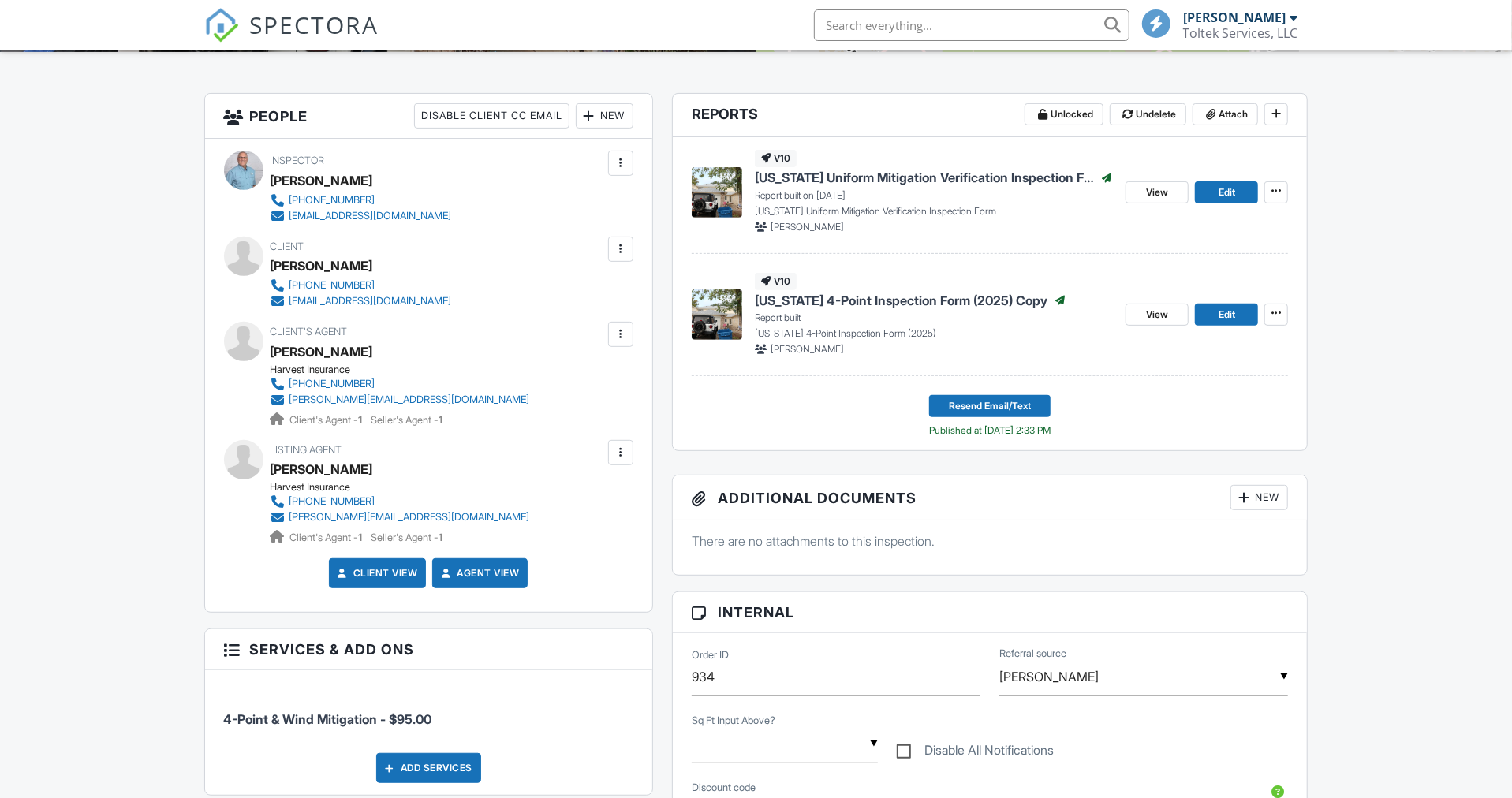
click at [619, 448] on div at bounding box center [621, 452] width 16 height 16
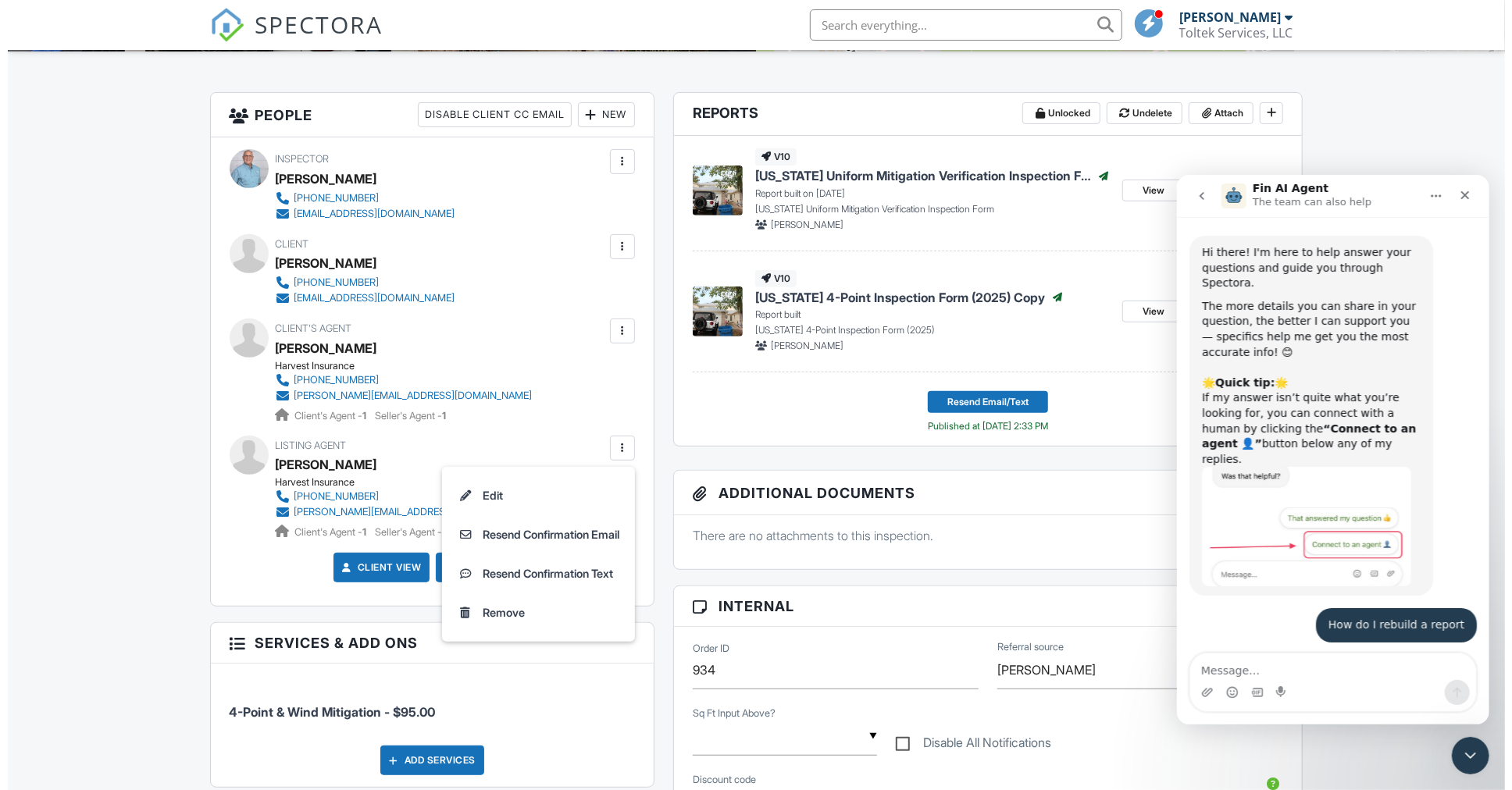
scroll to position [1330, 0]
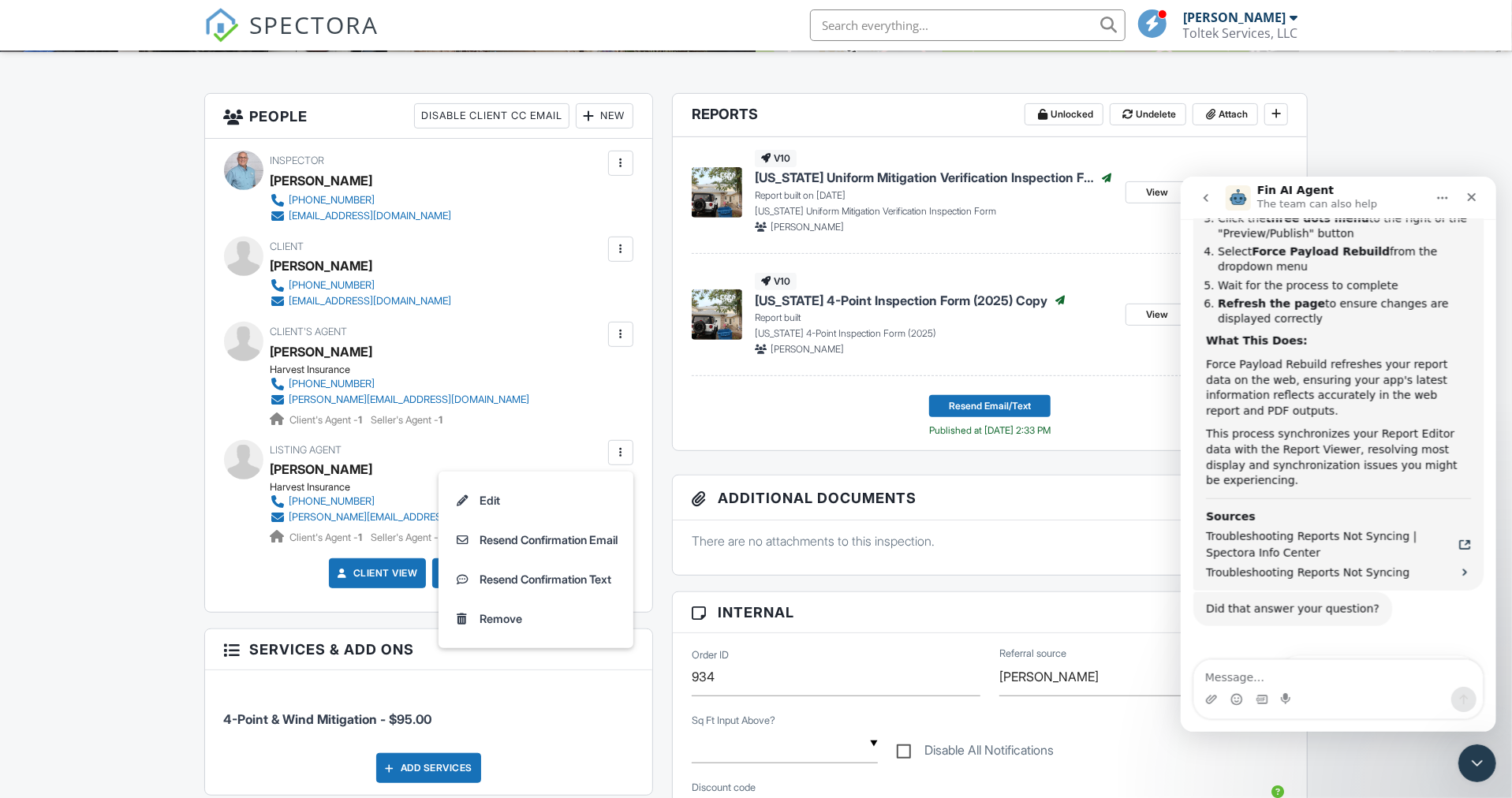
click at [497, 619] on li "Remove" at bounding box center [536, 619] width 176 height 39
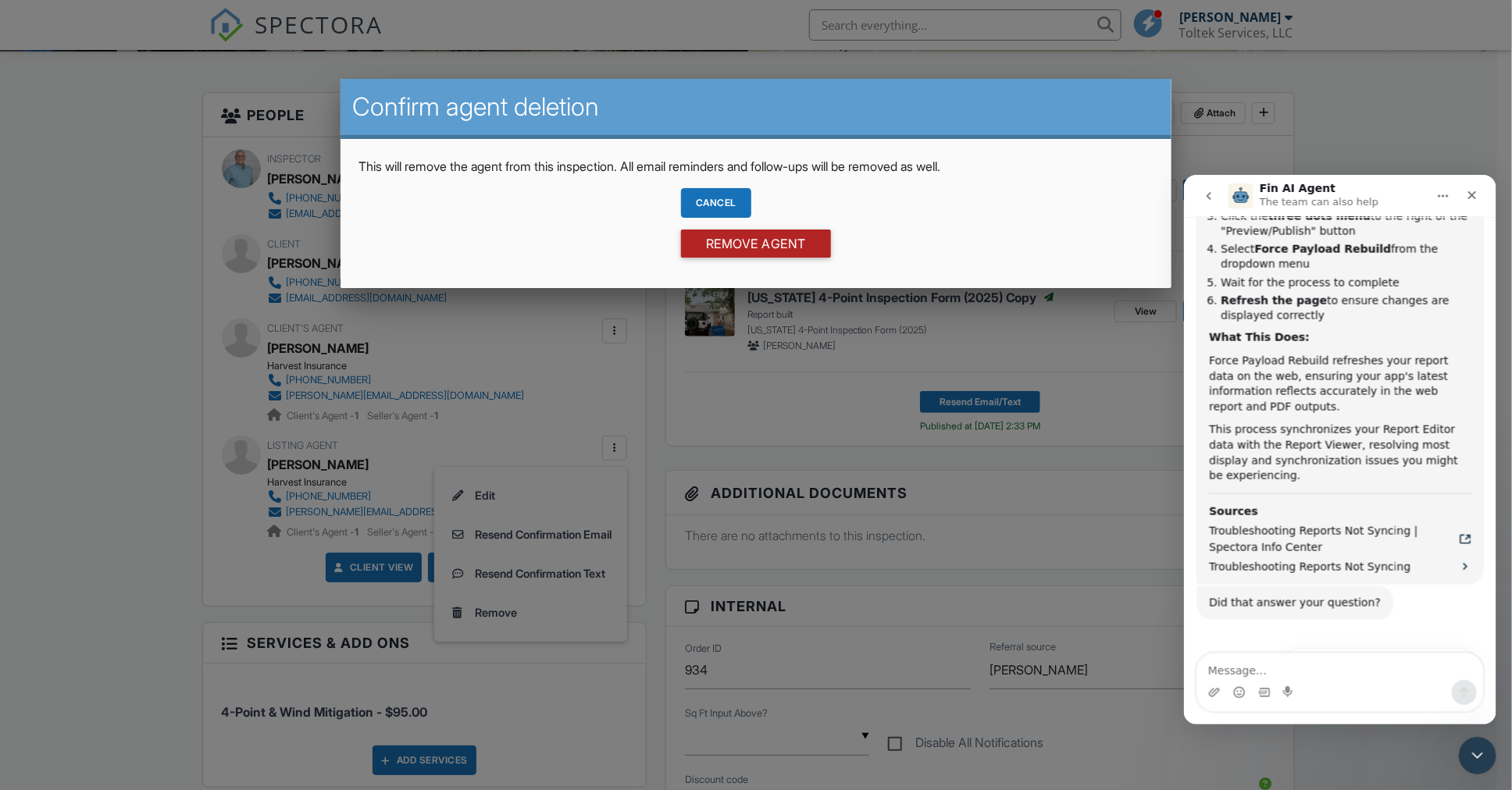
click at [765, 236] on input "Remove Agent" at bounding box center [756, 243] width 150 height 28
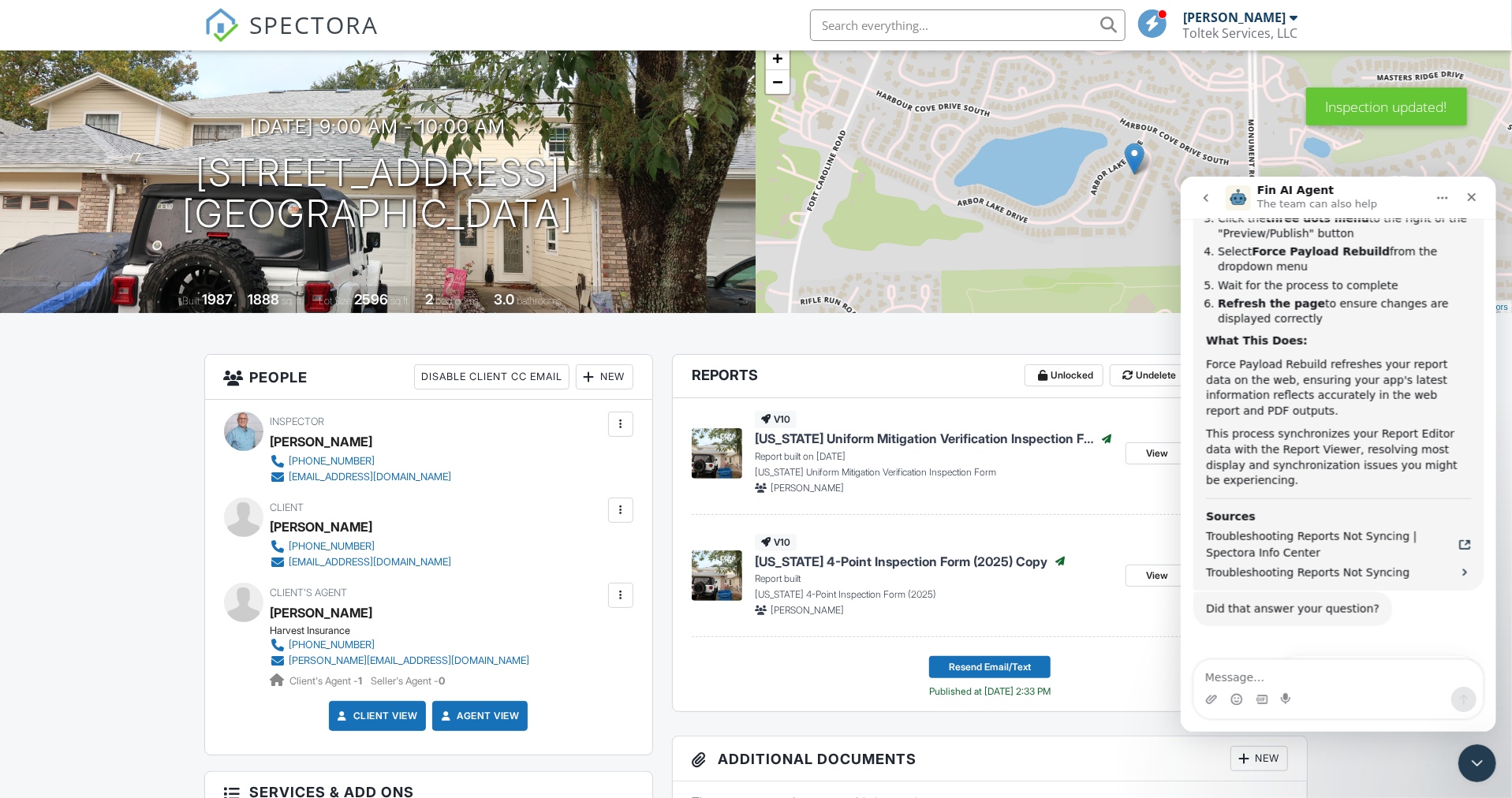
scroll to position [107, 0]
click at [1346, 654] on button "That answered my question 👍" at bounding box center [1377, 670] width 194 height 32
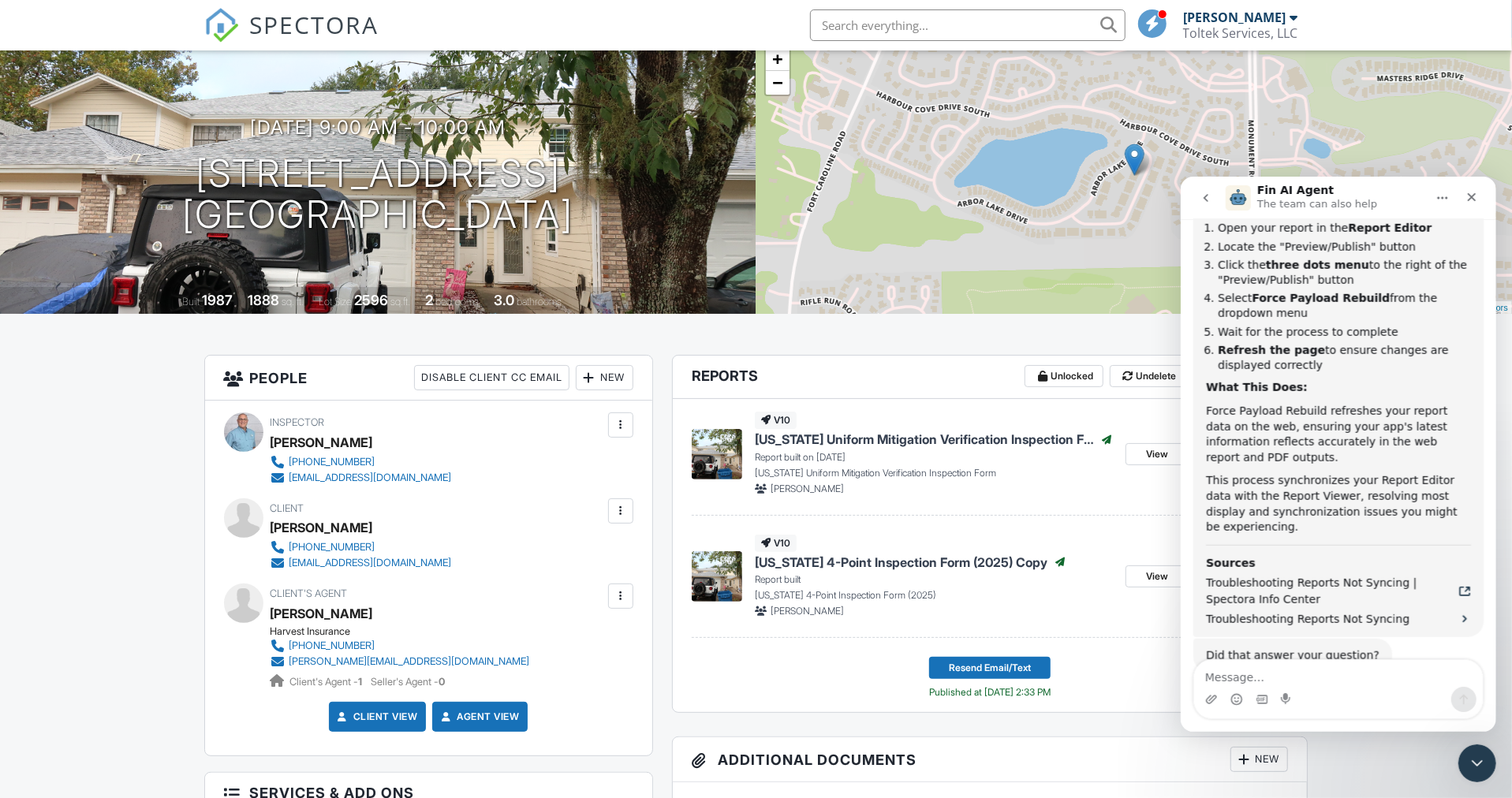
scroll to position [1348, 0]
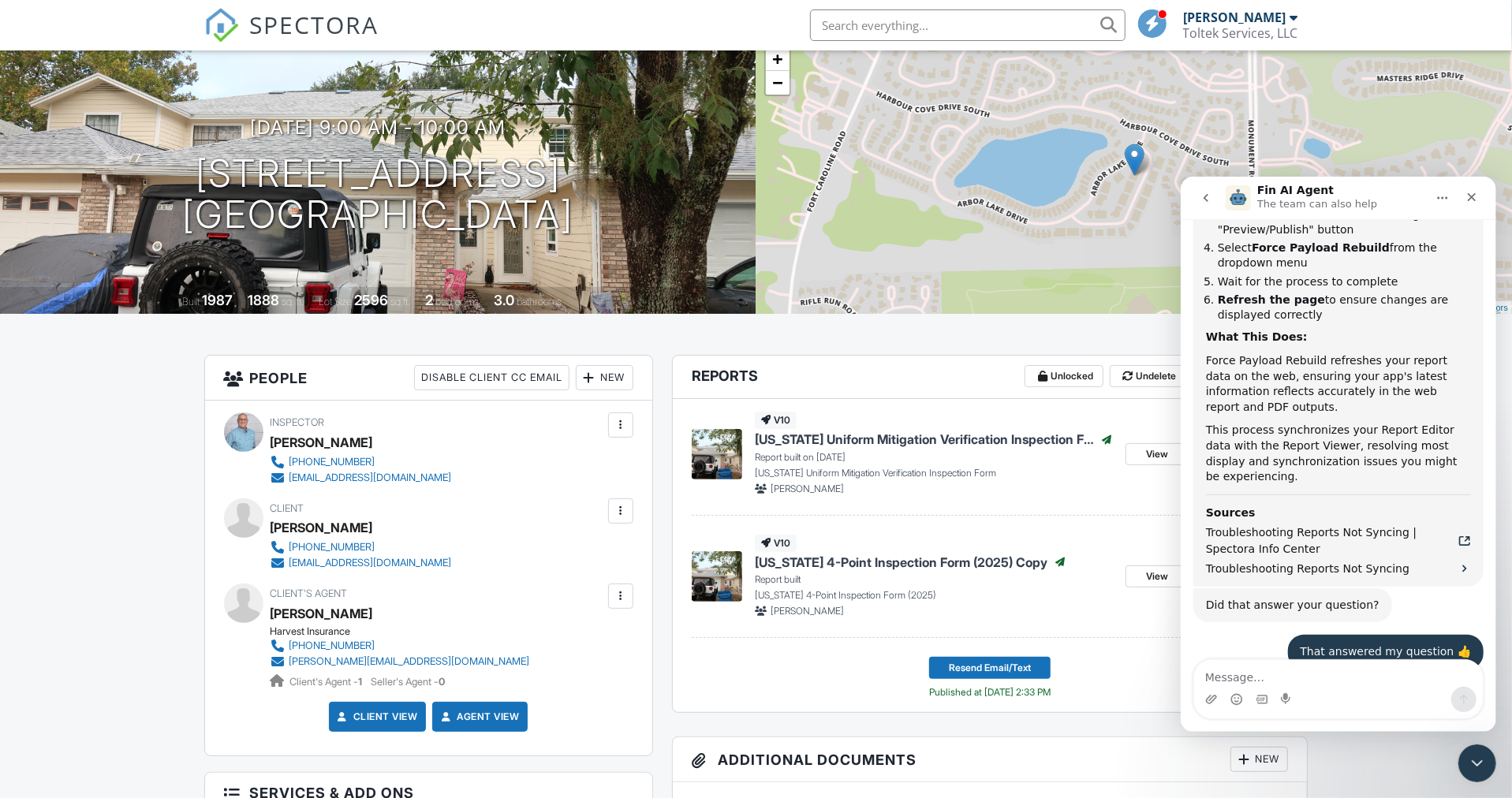
click at [1465, 194] on icon "Close" at bounding box center [1470, 196] width 13 height 13
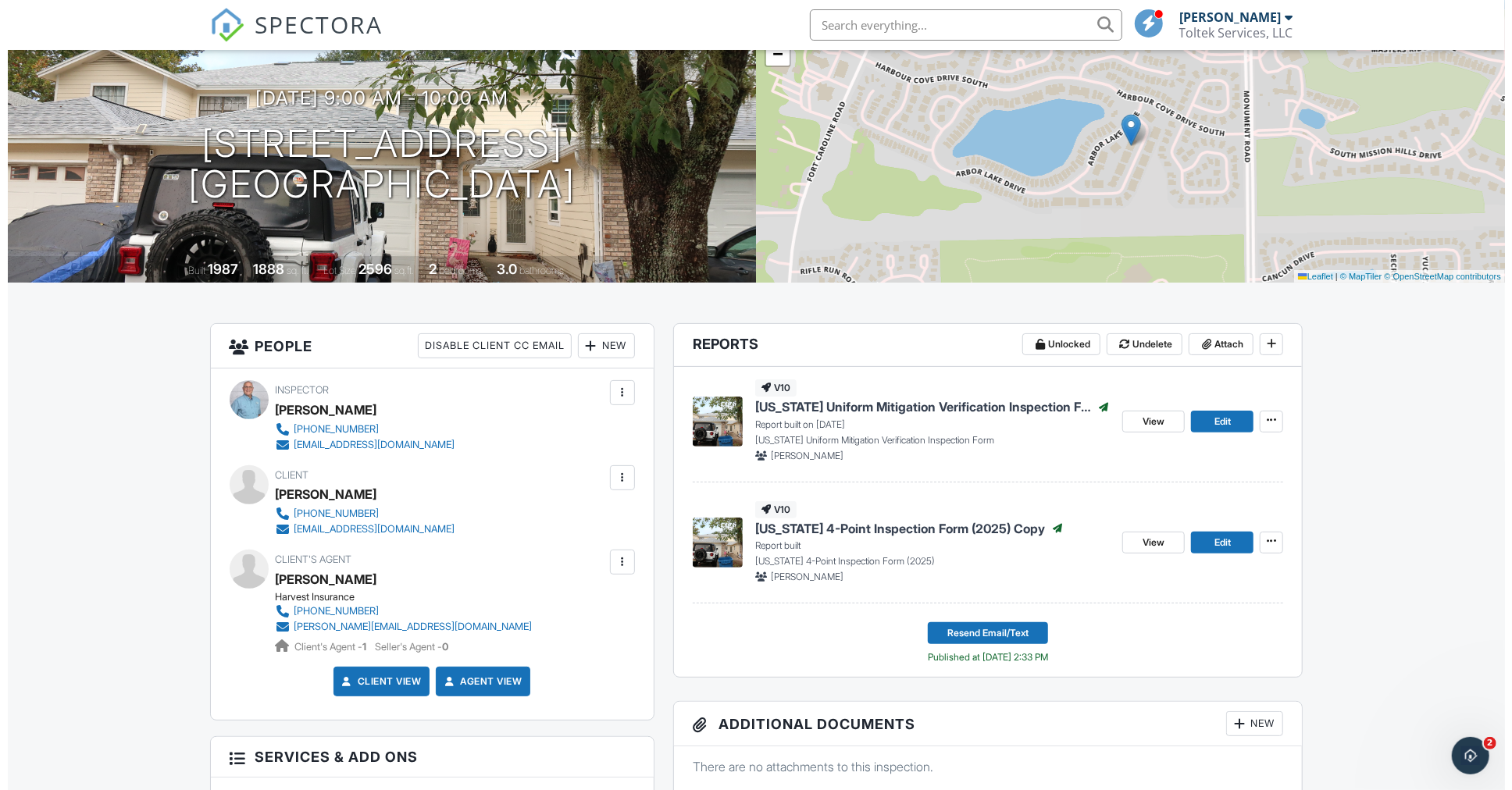
scroll to position [1489, 0]
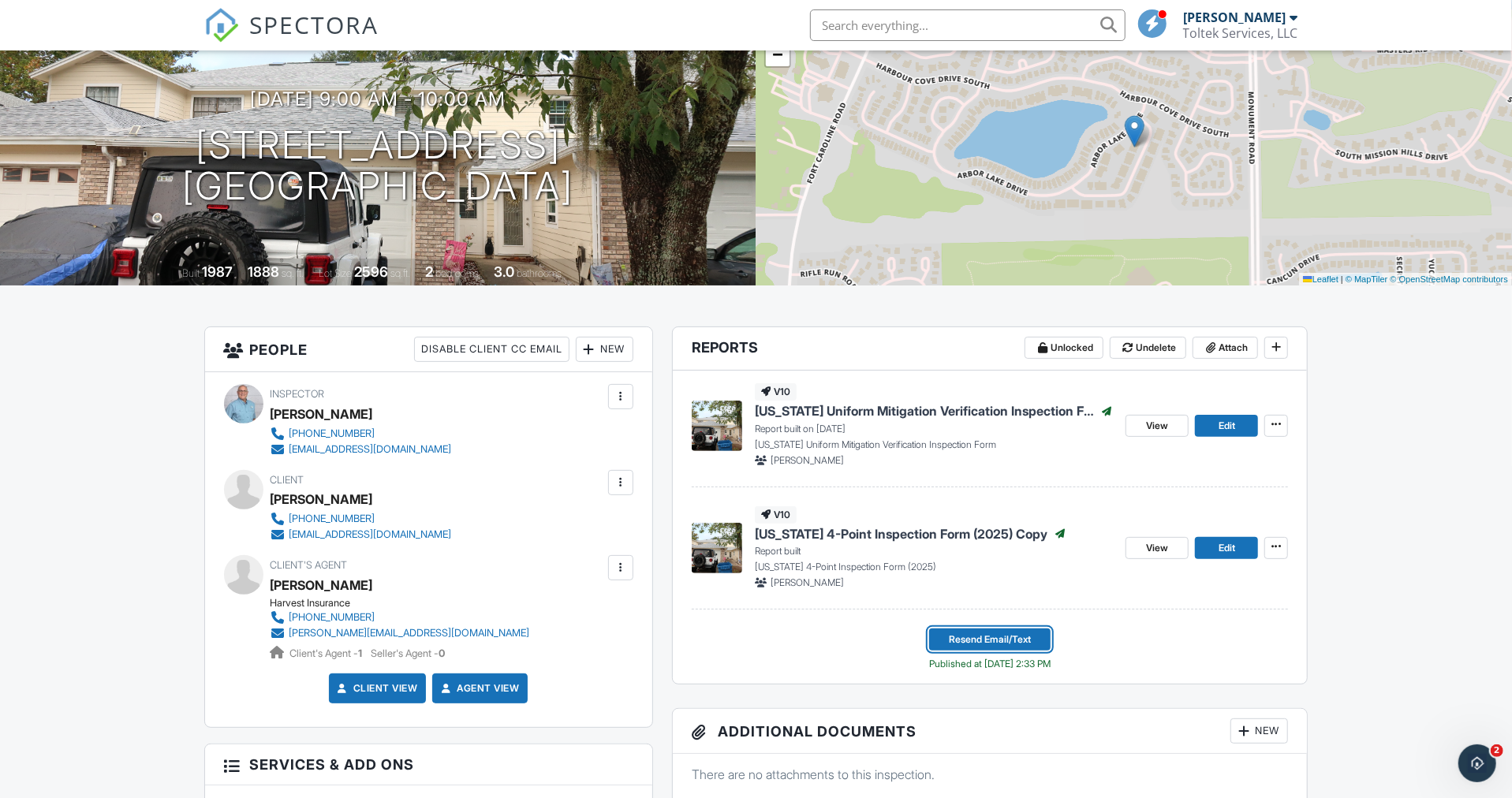
click at [1001, 638] on span "Resend Email/Text" at bounding box center [989, 639] width 82 height 16
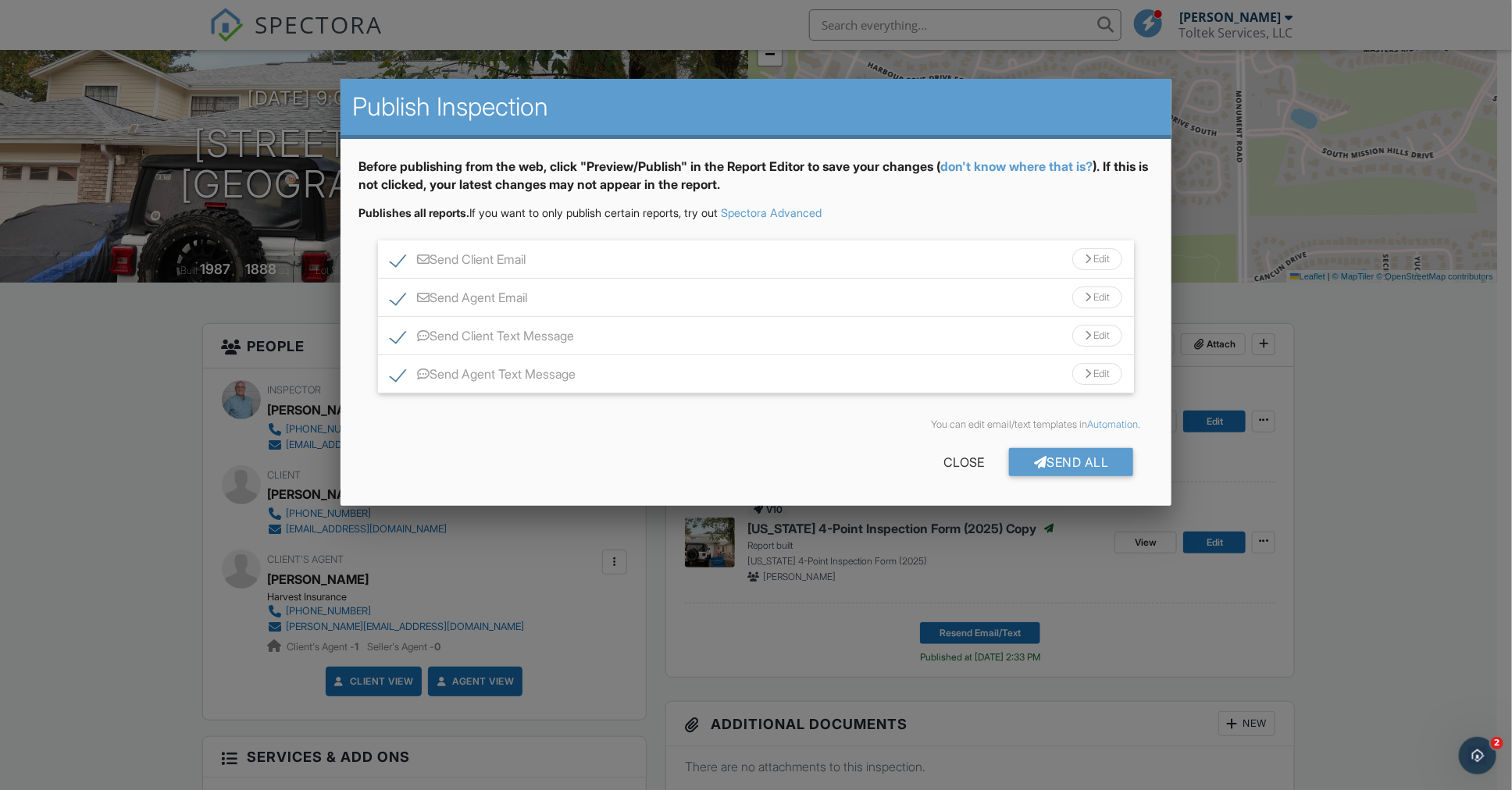
click at [1097, 372] on div "Edit" at bounding box center [1096, 374] width 50 height 21
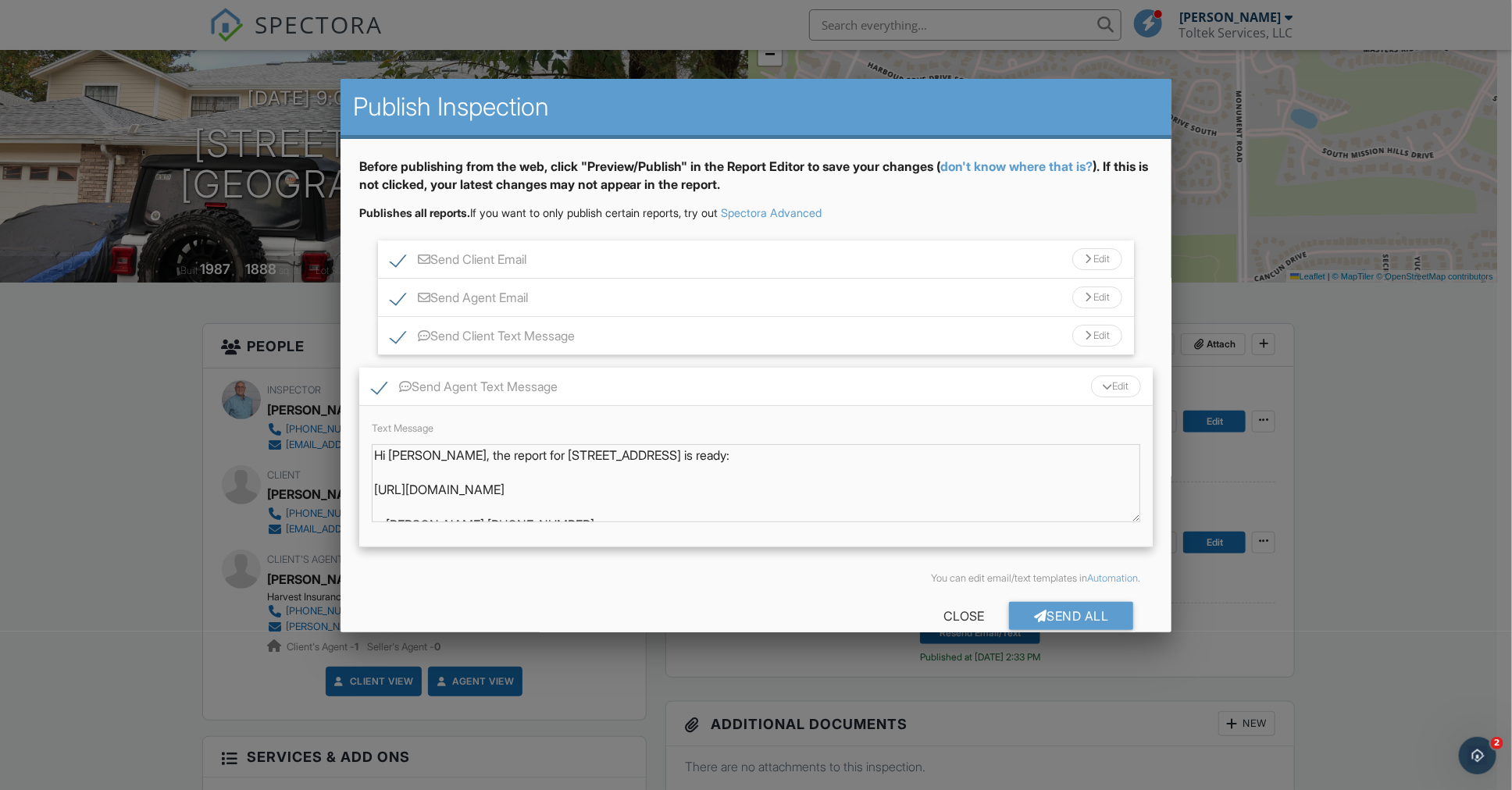
click at [1101, 389] on div "Edit" at bounding box center [1115, 386] width 50 height 21
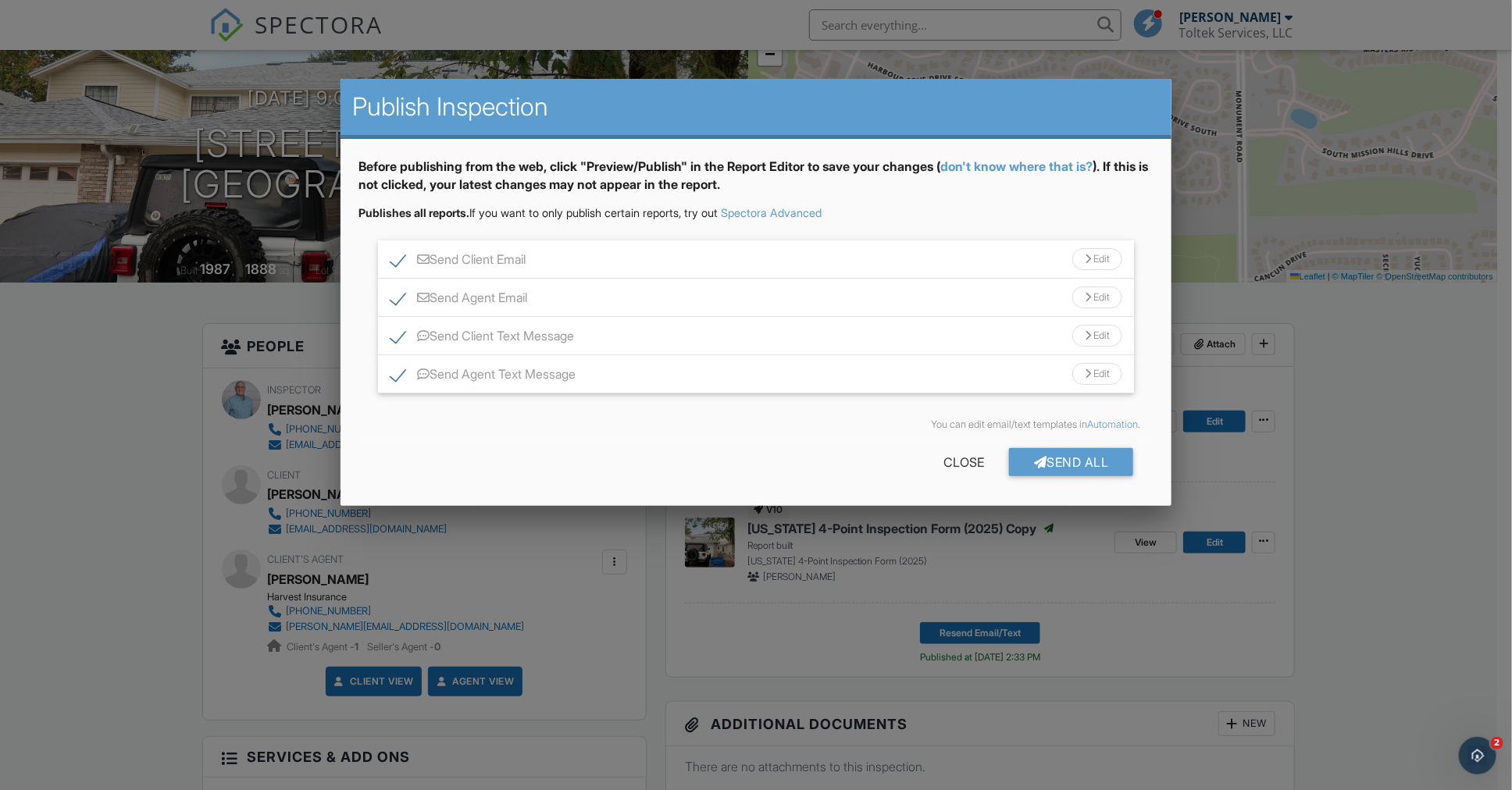
click at [401, 371] on label "Send Agent Text Message" at bounding box center [483, 376] width 186 height 20
checkbox input "false"
click at [1081, 454] on div "Send All" at bounding box center [1071, 461] width 125 height 28
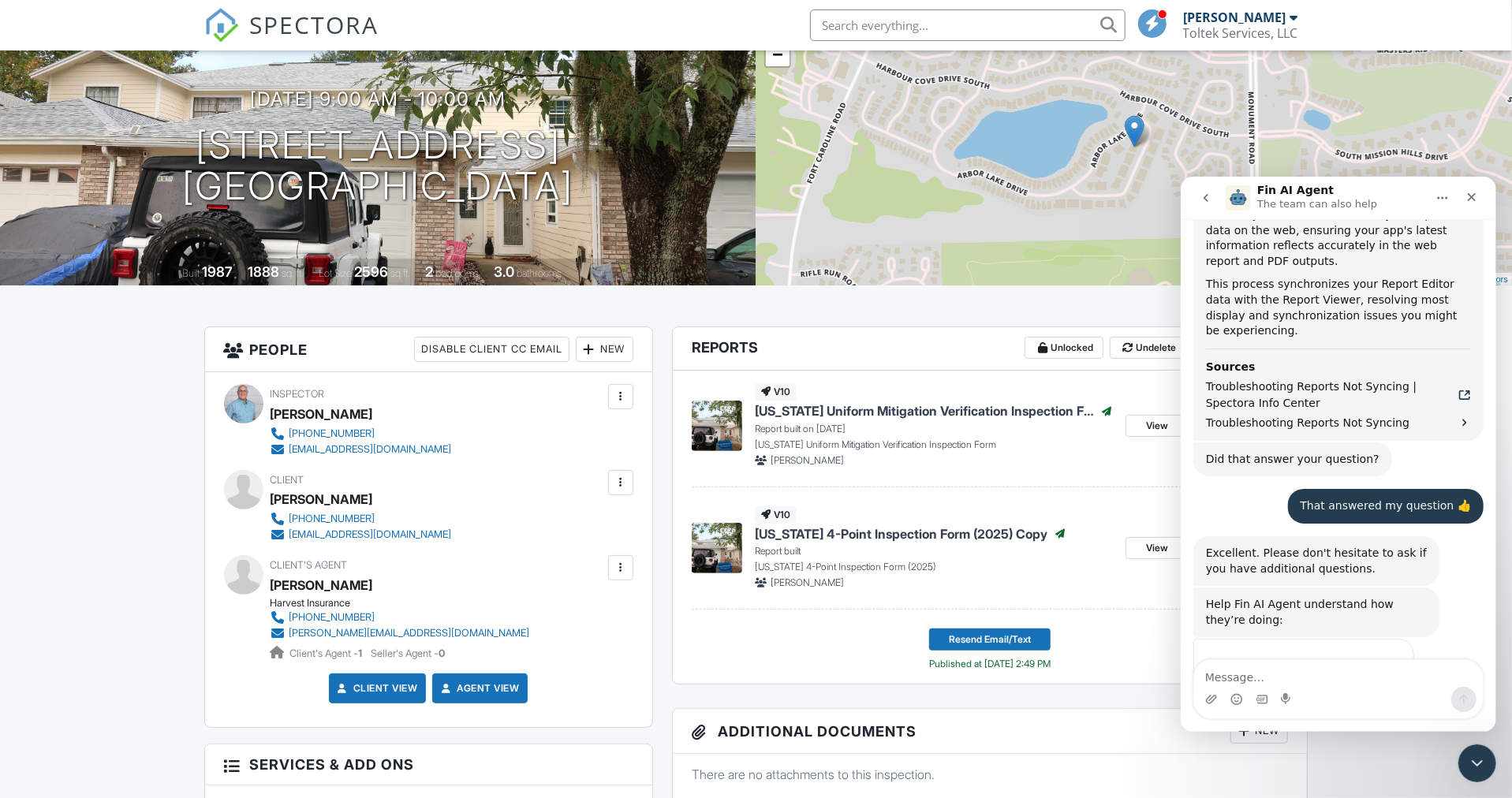
scroll to position [1505, 0]
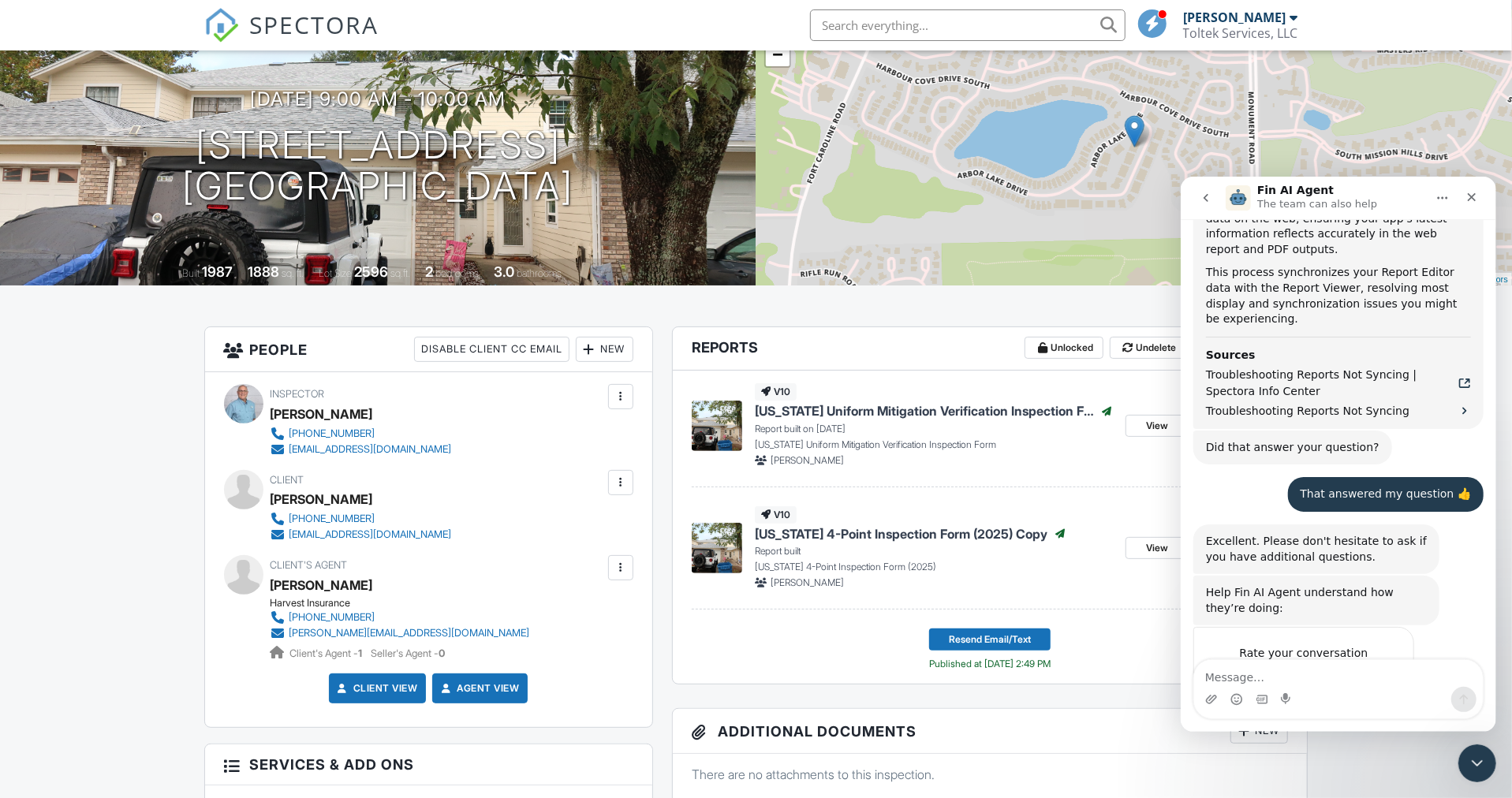
click at [1377, 673] on span "Amazing" at bounding box center [1376, 684] width 22 height 22
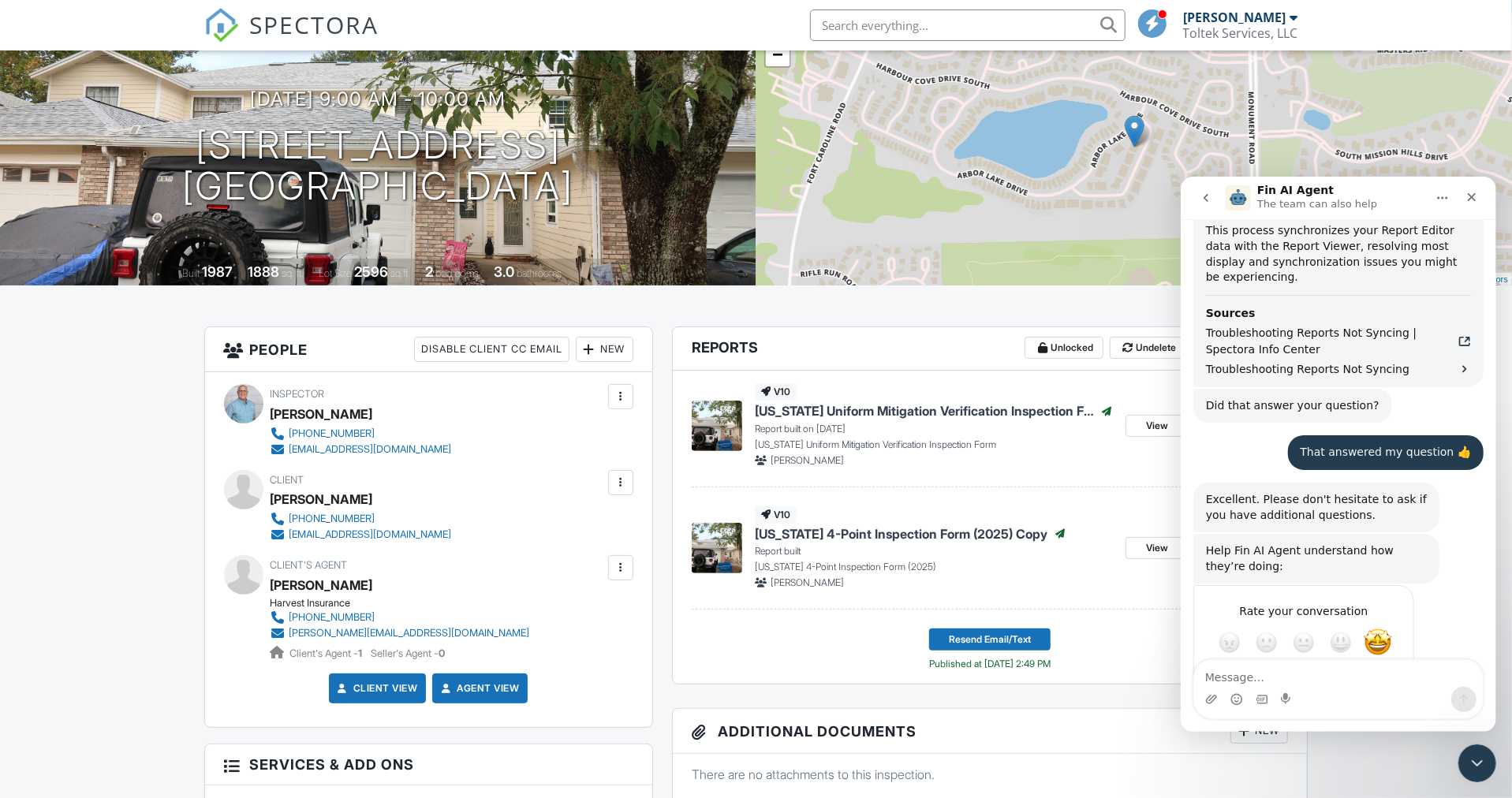
type textarea "It worked for me."
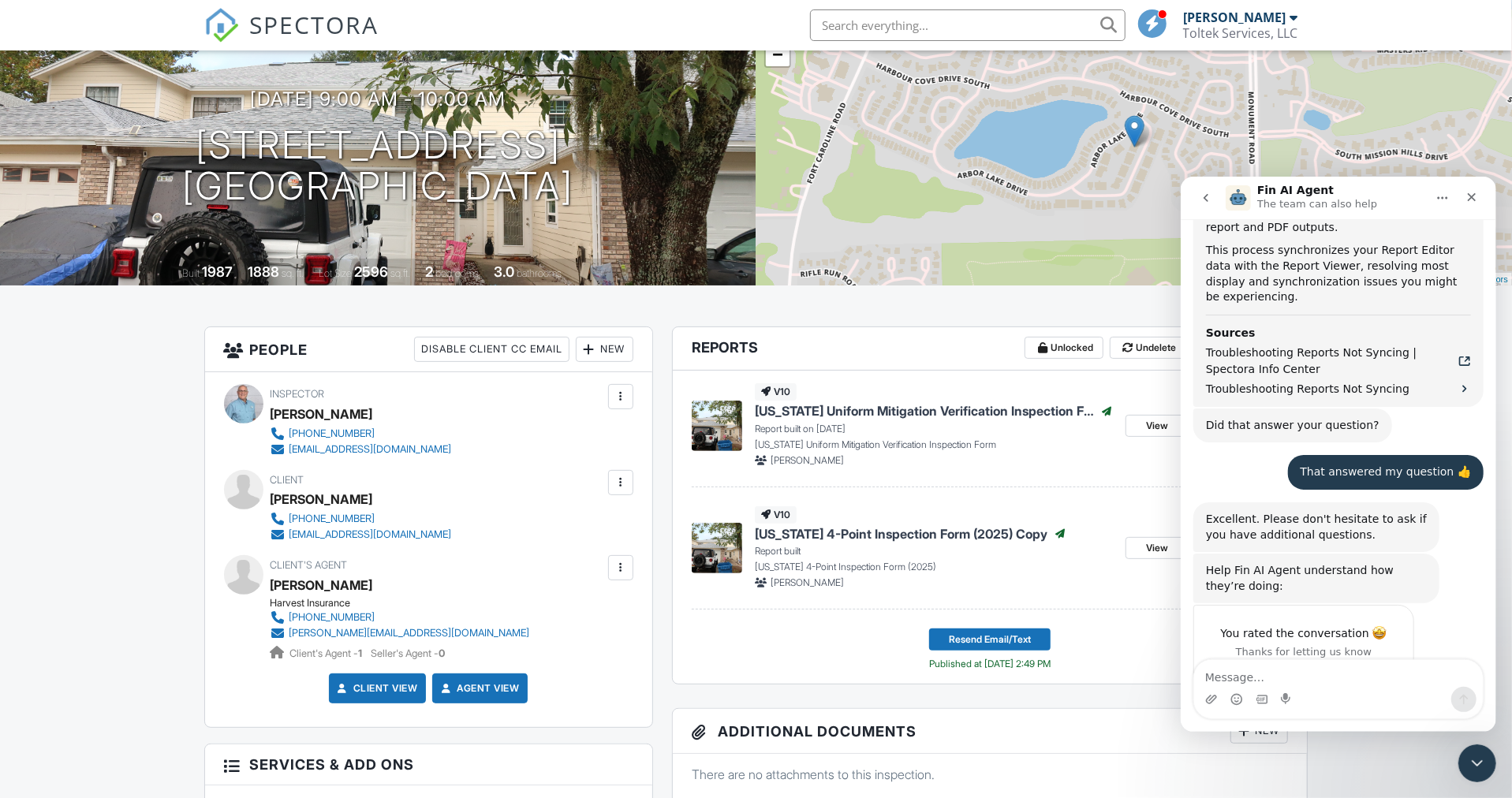
click at [1468, 191] on icon "Close" at bounding box center [1470, 196] width 13 height 13
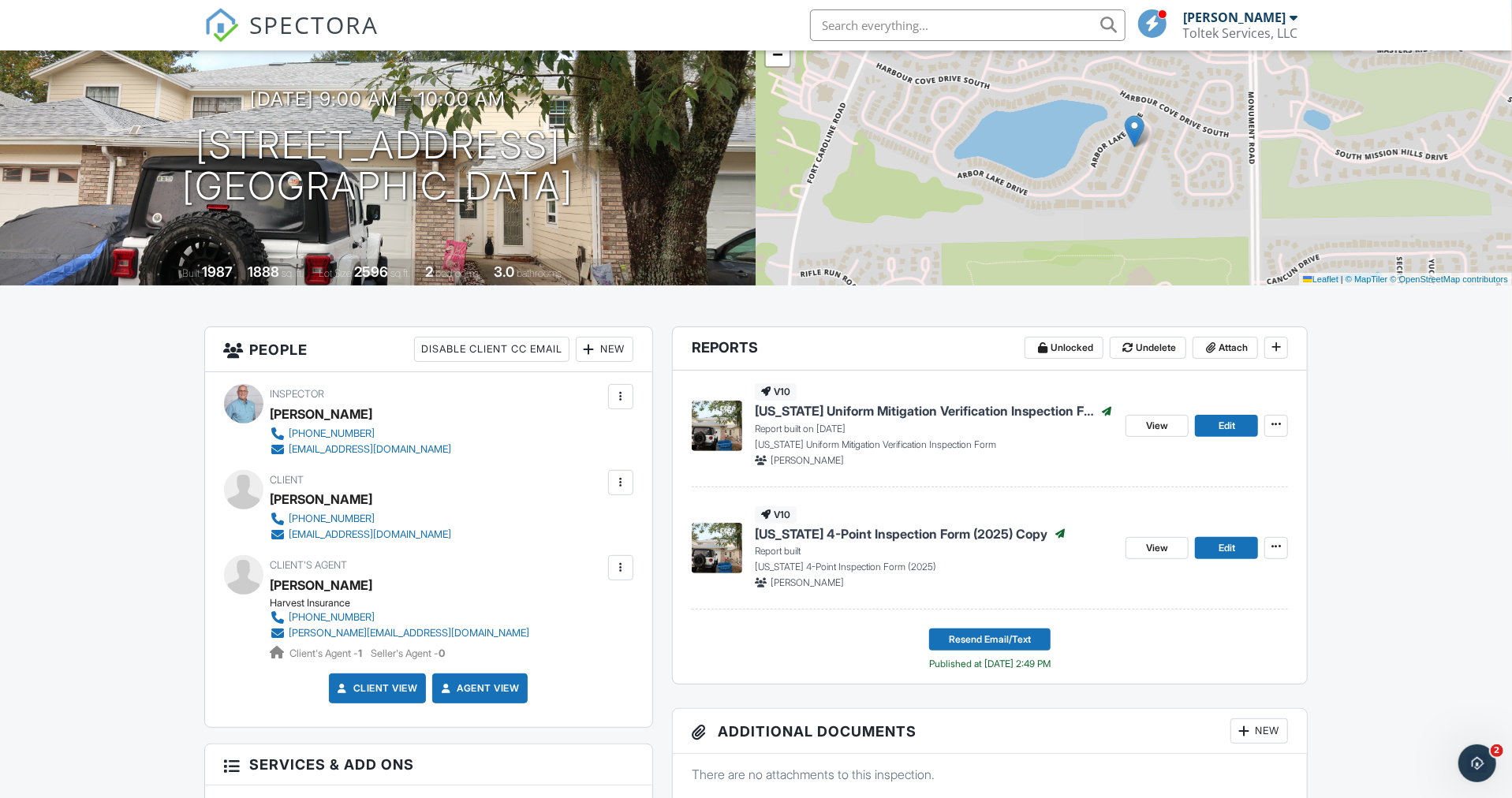
scroll to position [1527, 0]
click at [1470, 756] on icon "Open Intercom Messenger" at bounding box center [1477, 763] width 26 height 26
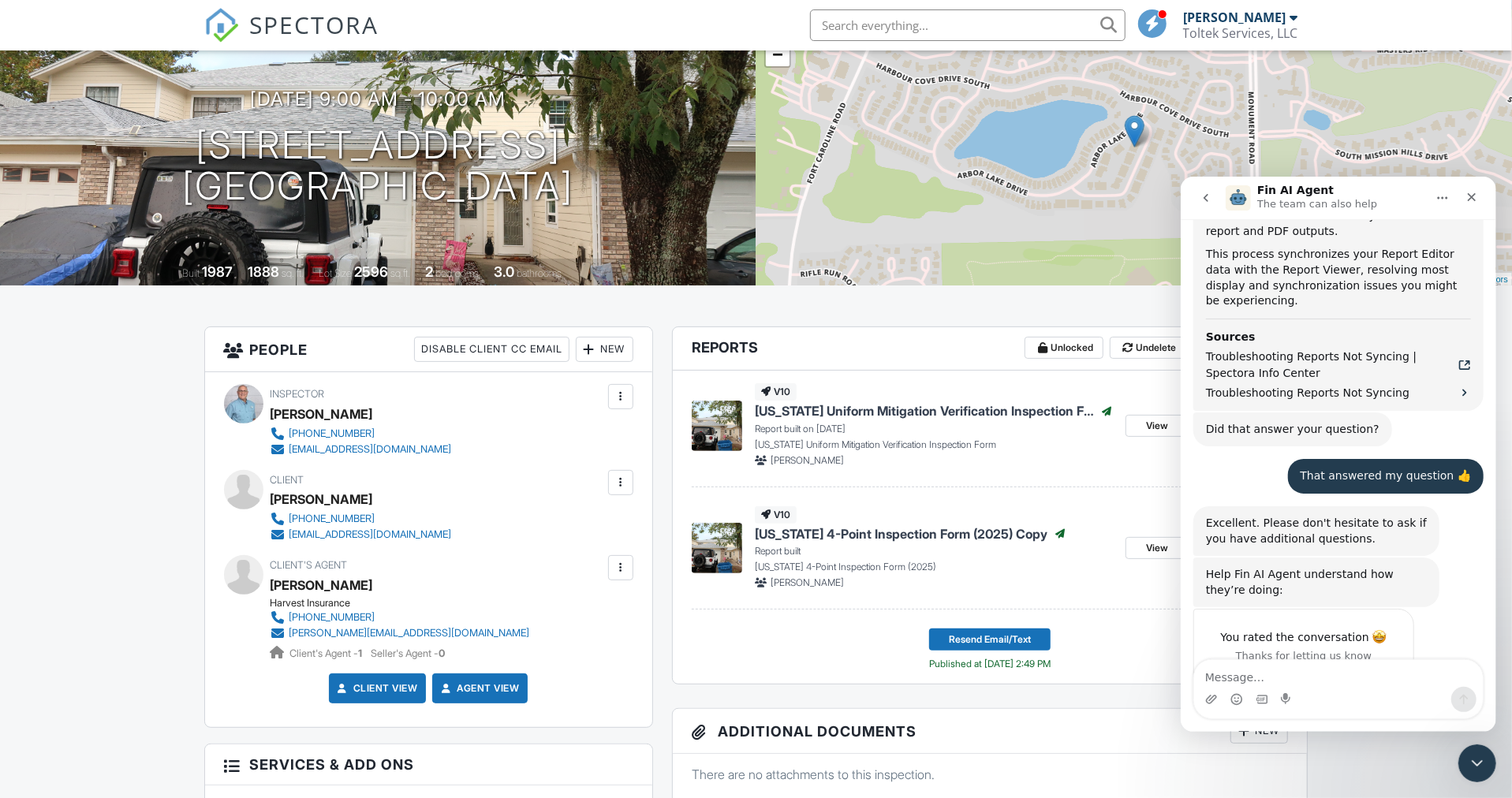
scroll to position [1528, 0]
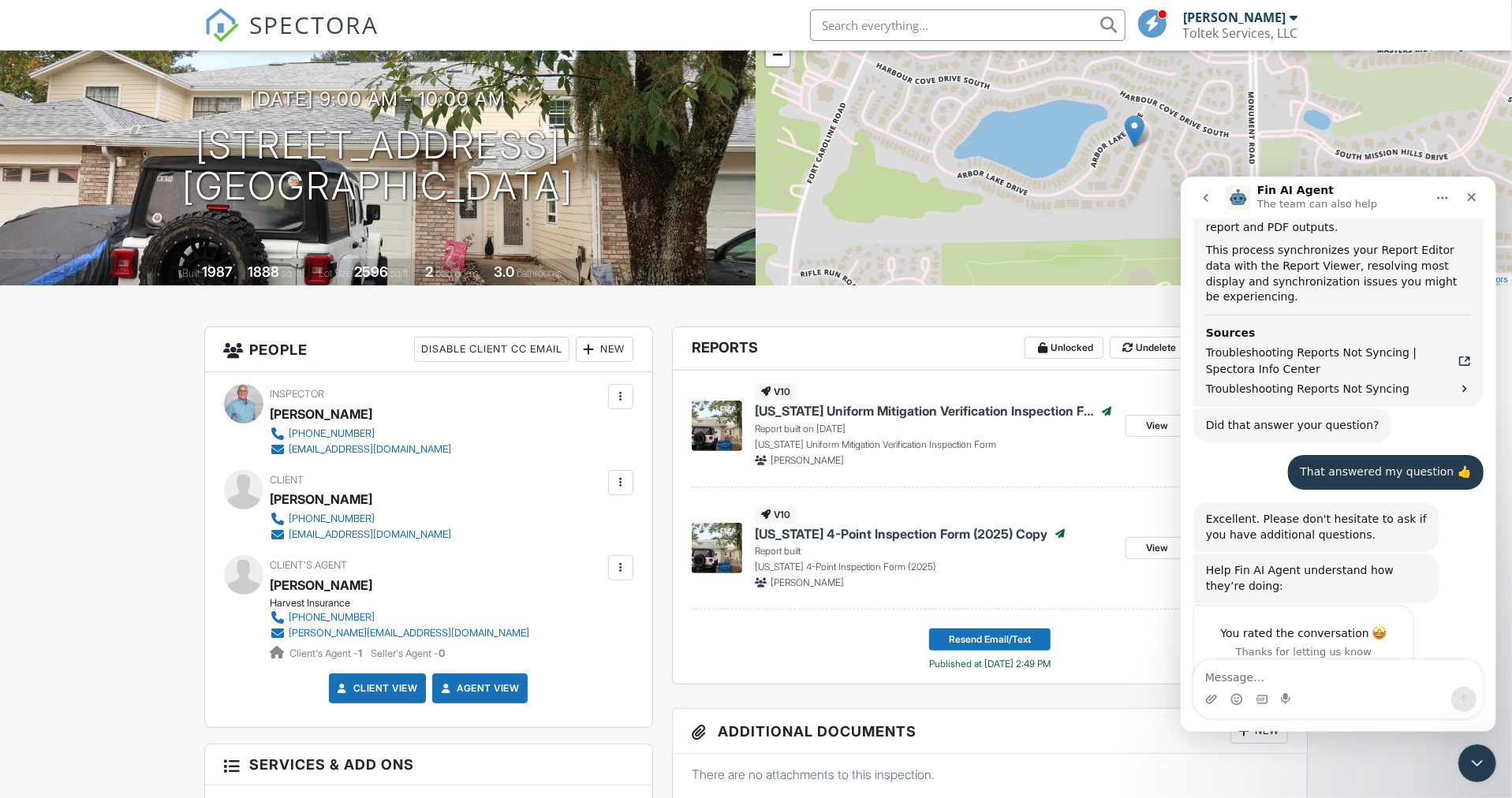
click at [1469, 190] on icon "Close" at bounding box center [1470, 196] width 13 height 13
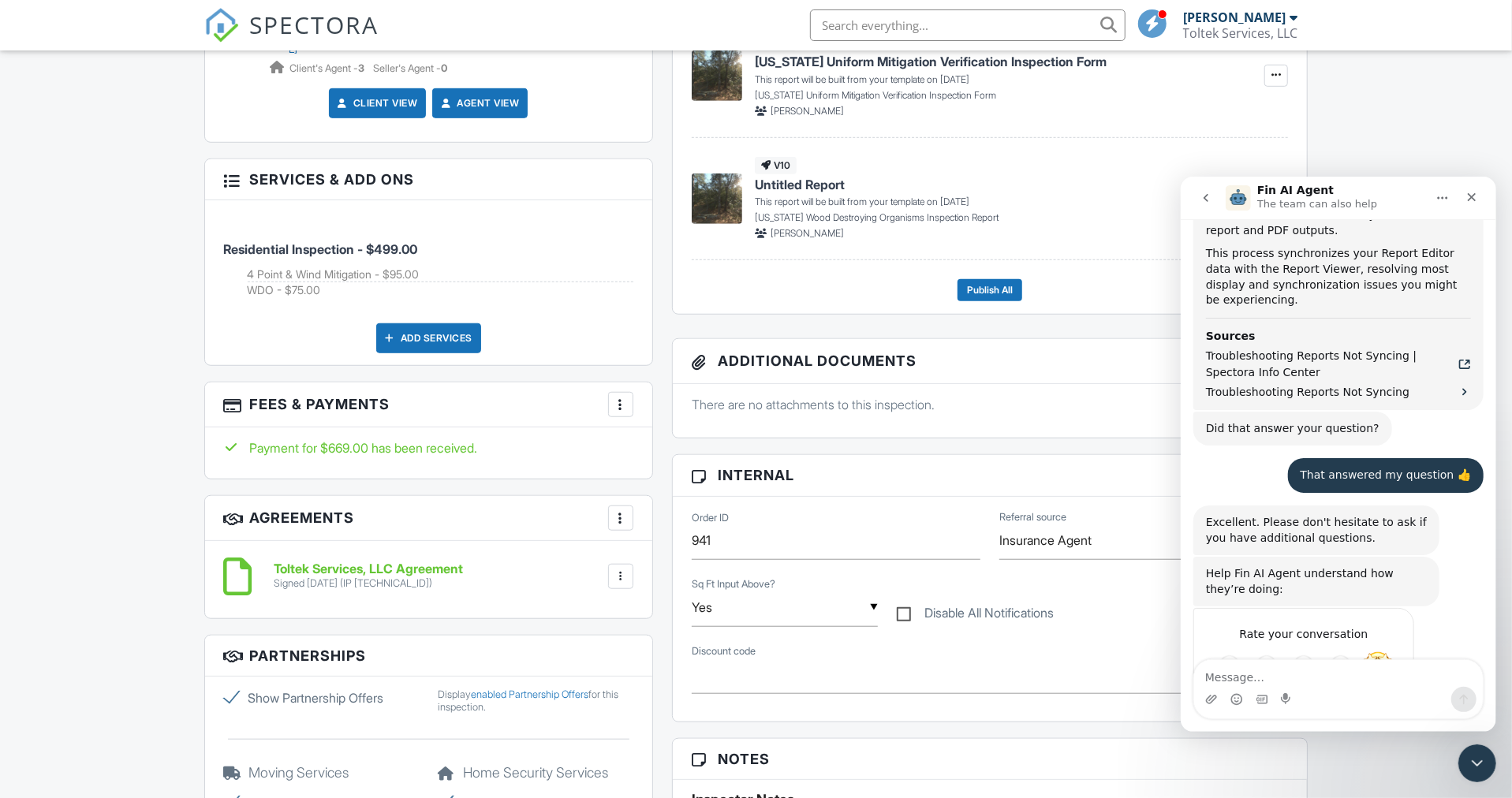
scroll to position [1548, 0]
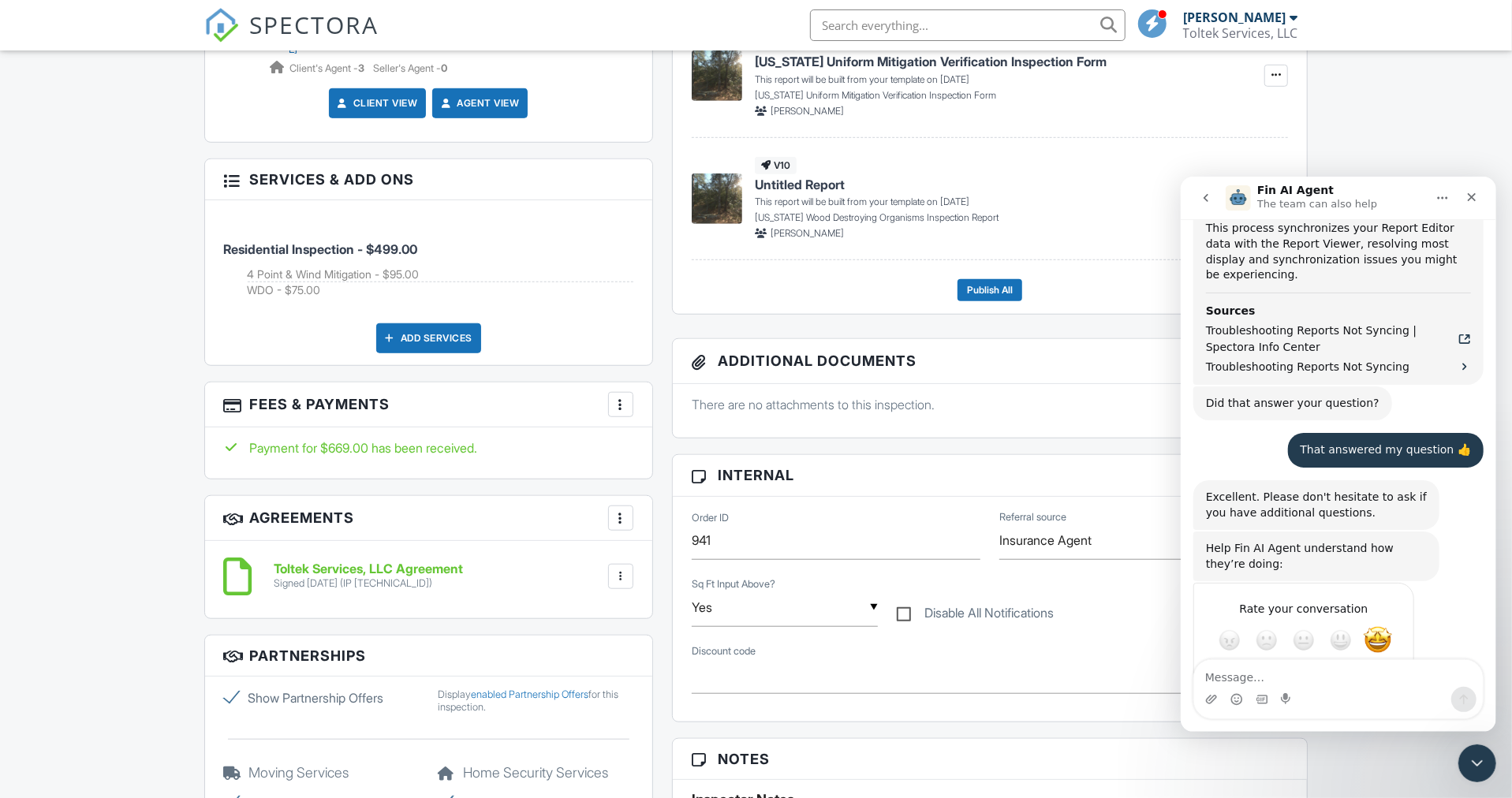
click at [1475, 193] on icon "Close" at bounding box center [1470, 196] width 13 height 13
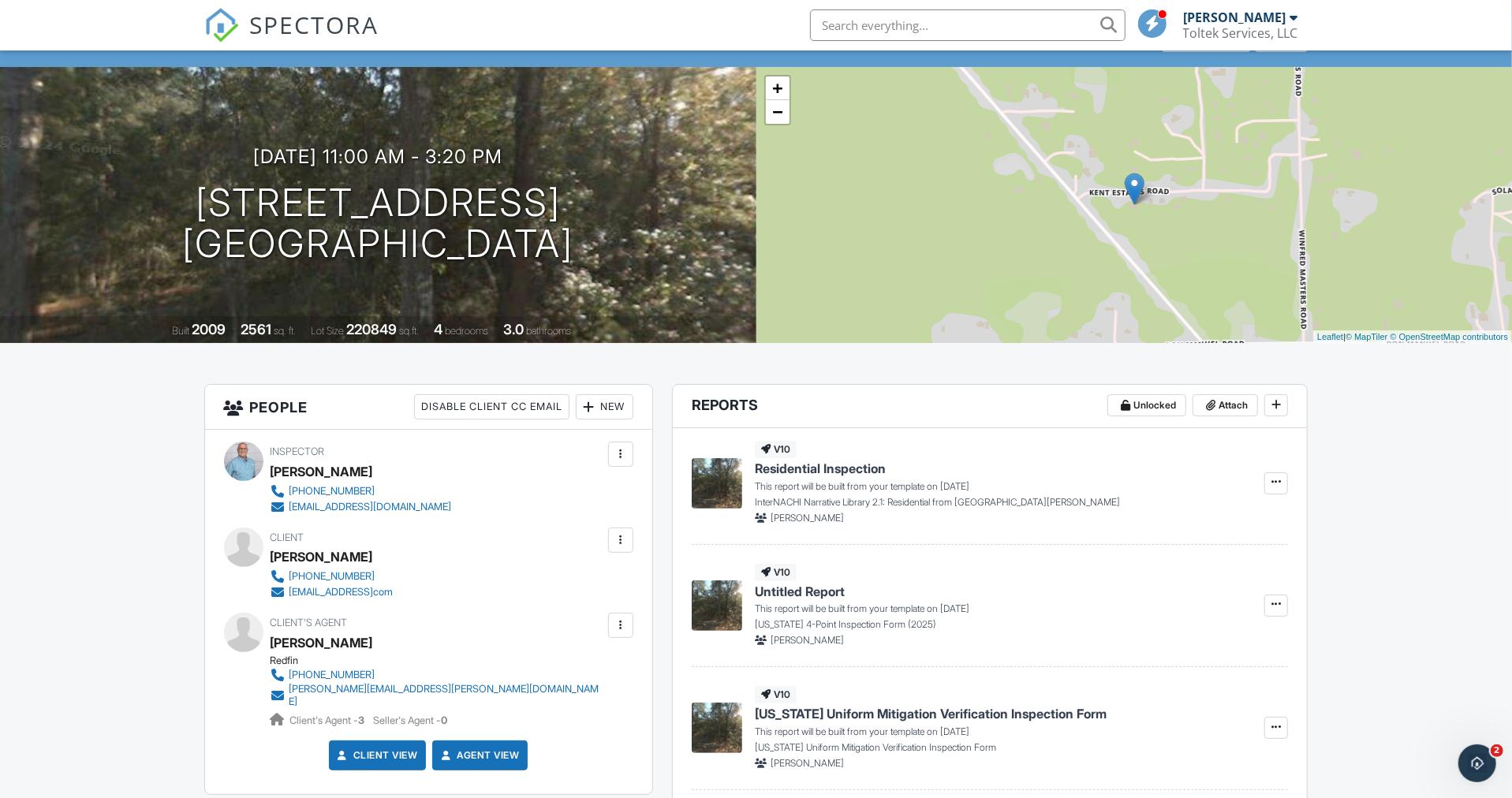
scroll to position [0, 0]
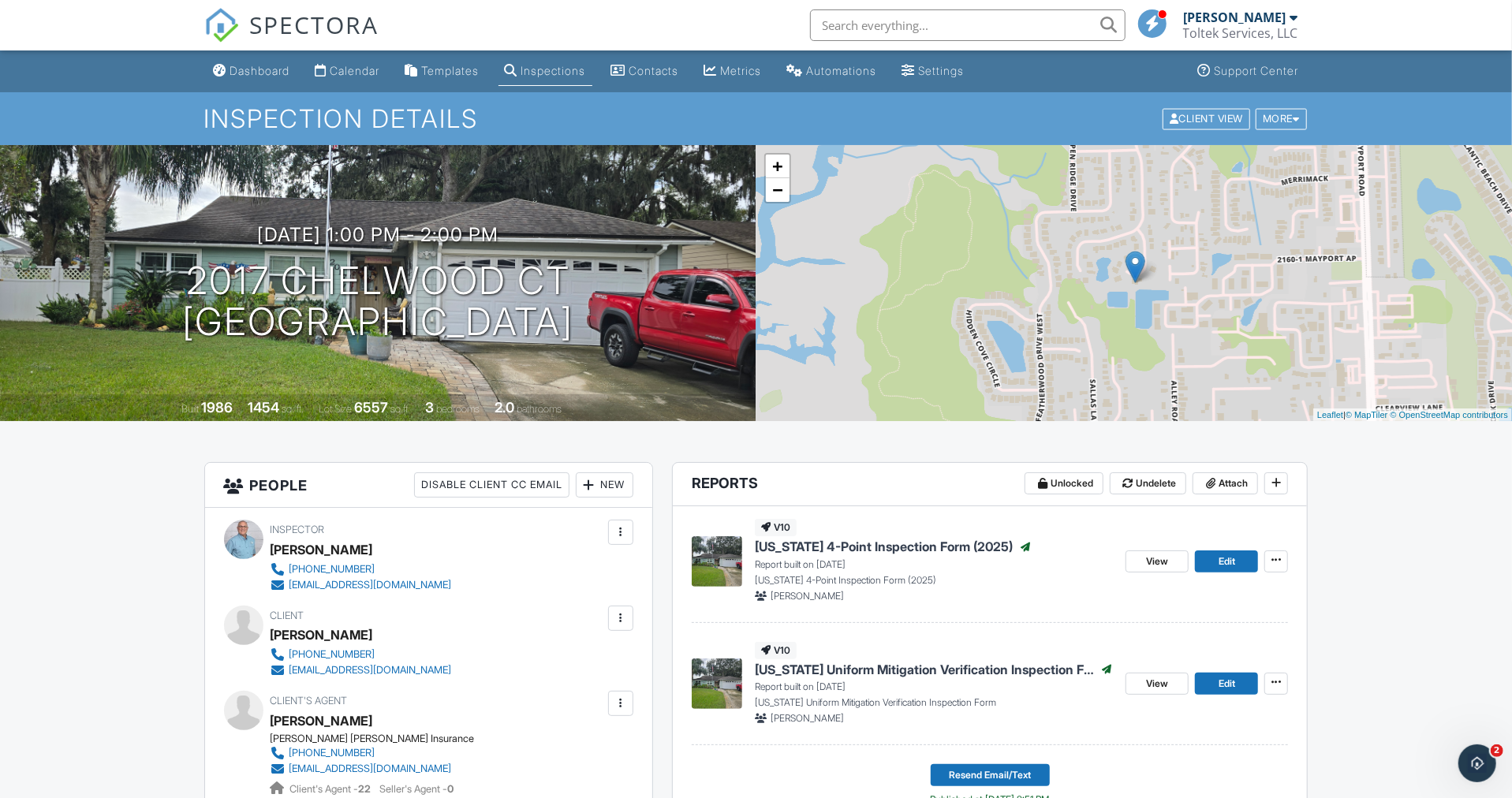
click at [281, 65] on div "Dashboard" at bounding box center [260, 71] width 60 height 14
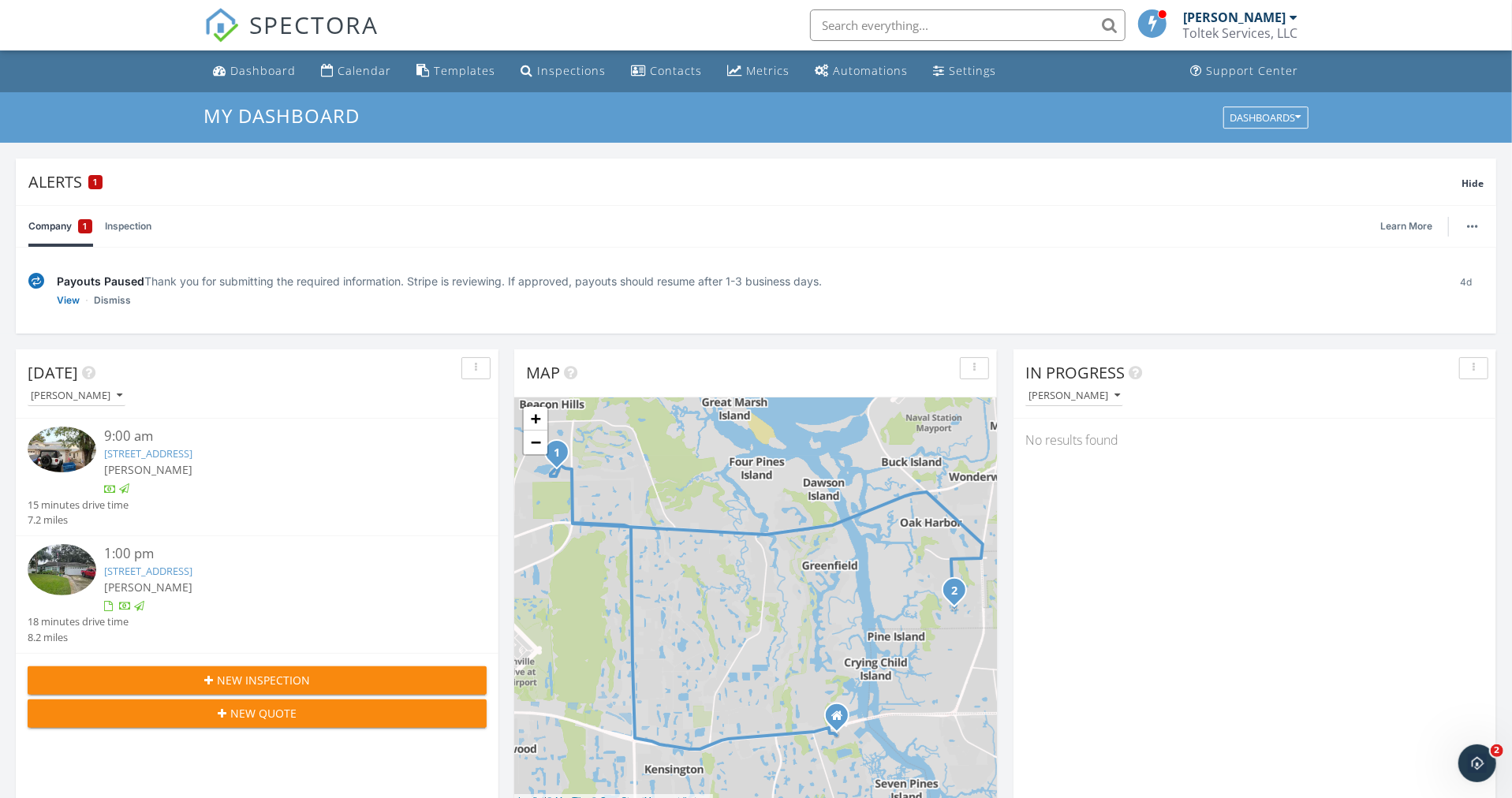
click at [373, 68] on div "Calendar" at bounding box center [364, 70] width 53 height 15
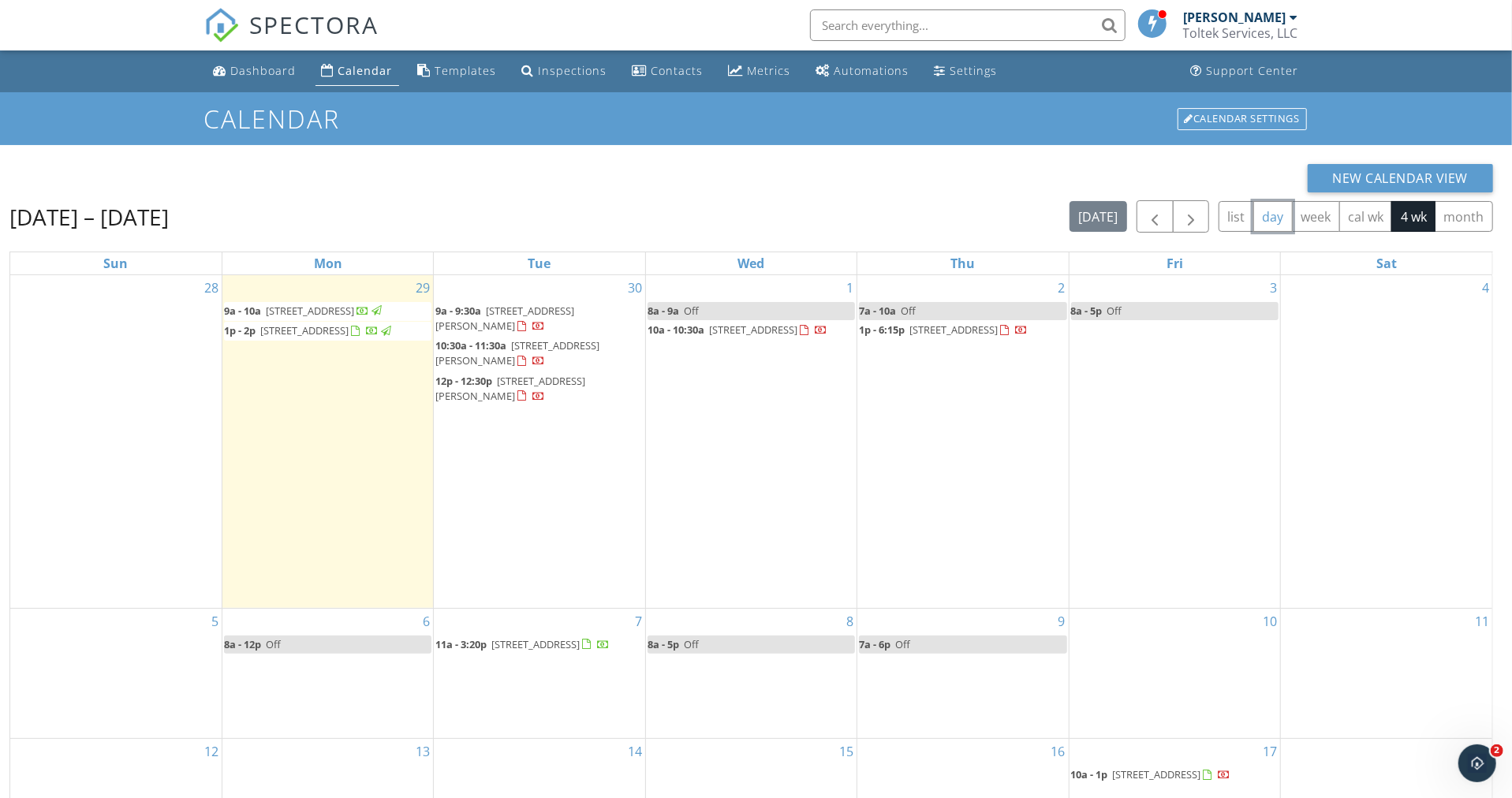
click at [1279, 210] on button "day" at bounding box center [1273, 216] width 39 height 31
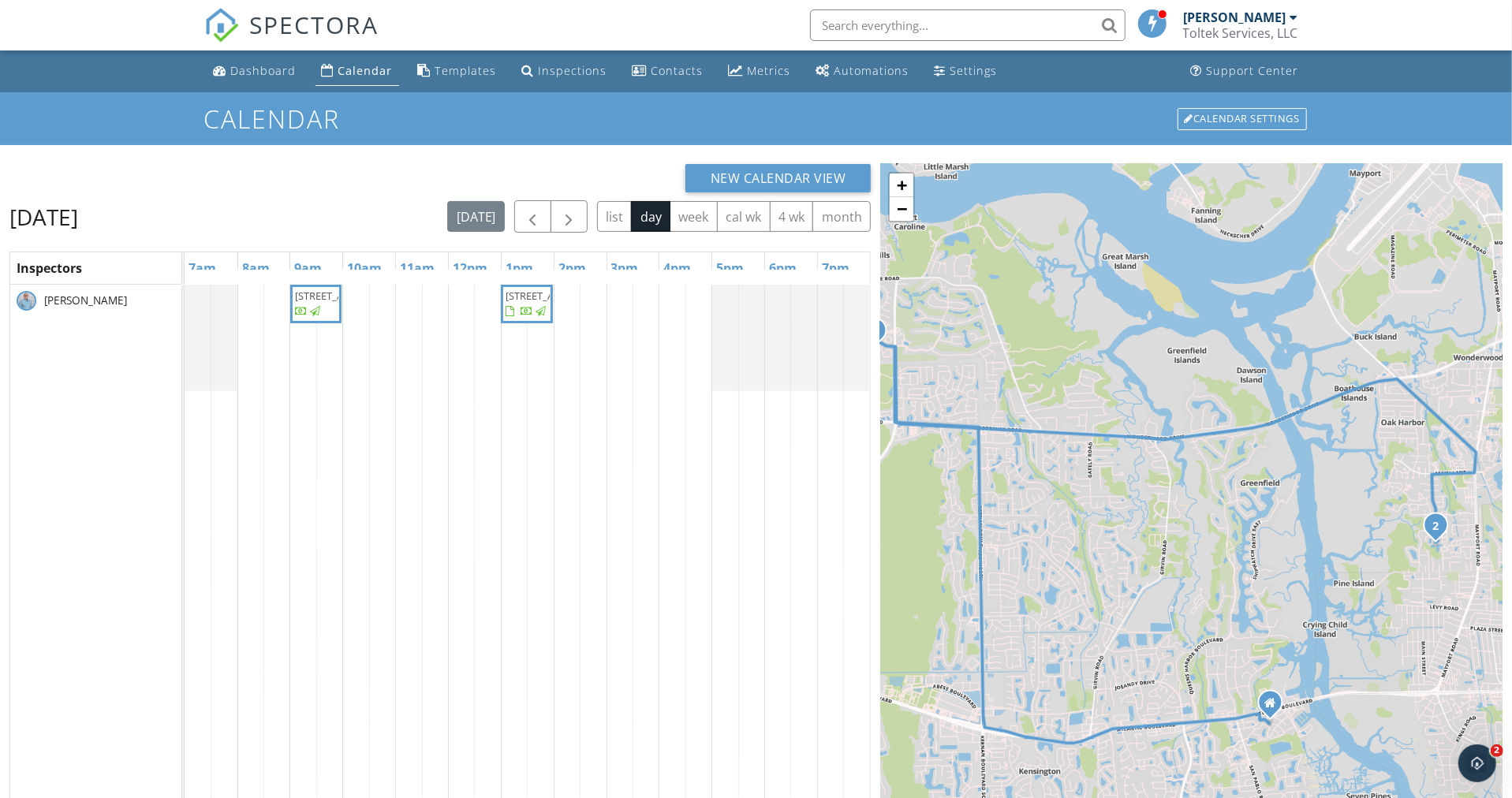
drag, startPoint x: 1065, startPoint y: 420, endPoint x: 1026, endPoint y: 371, distance: 62.6
click at [1026, 371] on div "1 2 + − Atlantic Boulevard, Kernan Boulevard North, McCormick Road, Wonderwood …" at bounding box center [1191, 580] width 623 height 834
click at [563, 215] on span "button" at bounding box center [568, 217] width 19 height 19
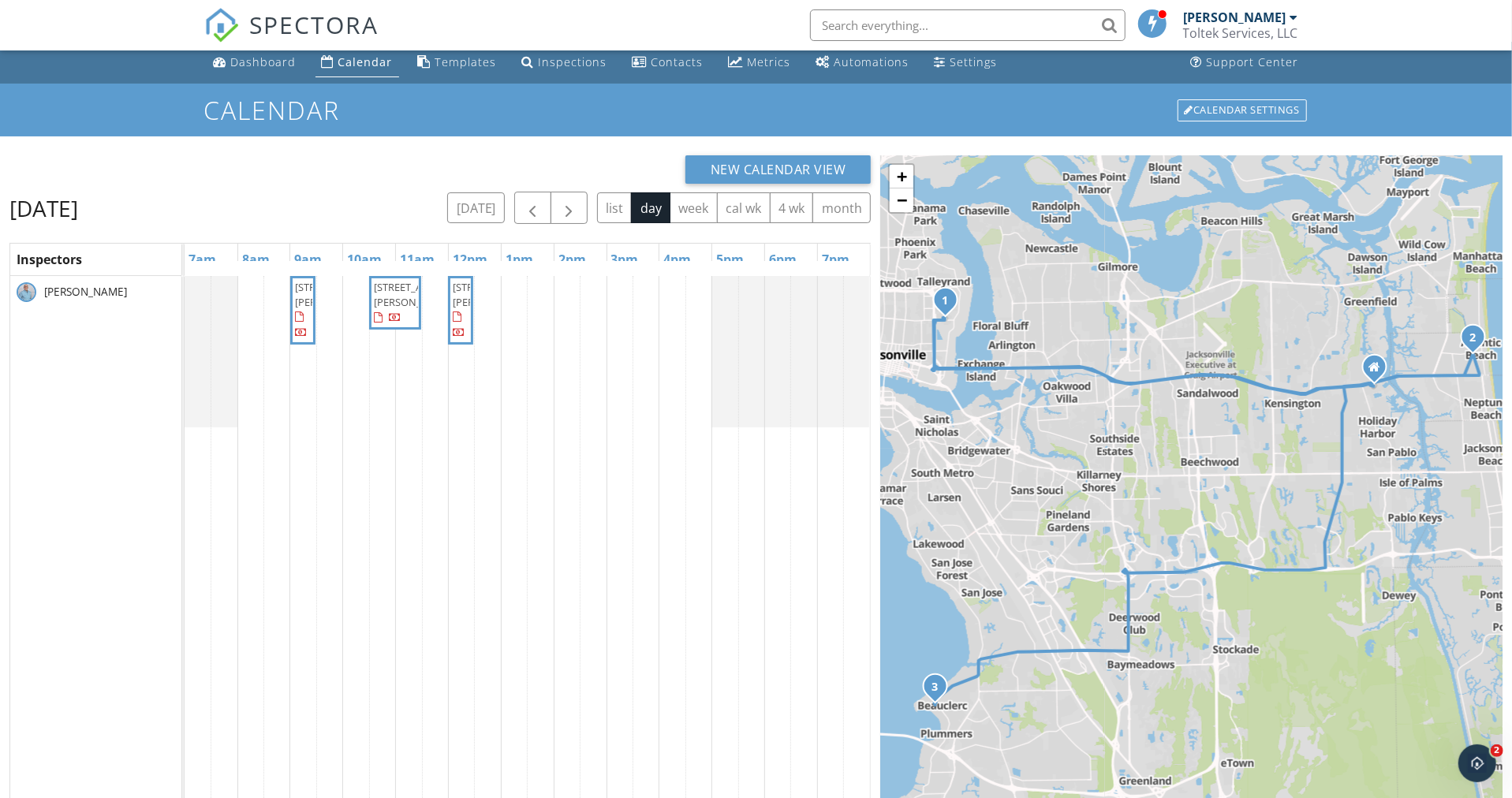
drag, startPoint x: 1259, startPoint y: 747, endPoint x: 1273, endPoint y: 685, distance: 63.6
click at [1273, 685] on div "1 2 3 + − Atlantic Boulevard, Arlington Expressway, Arlington Expressway, Atlan…" at bounding box center [1191, 572] width 623 height 834
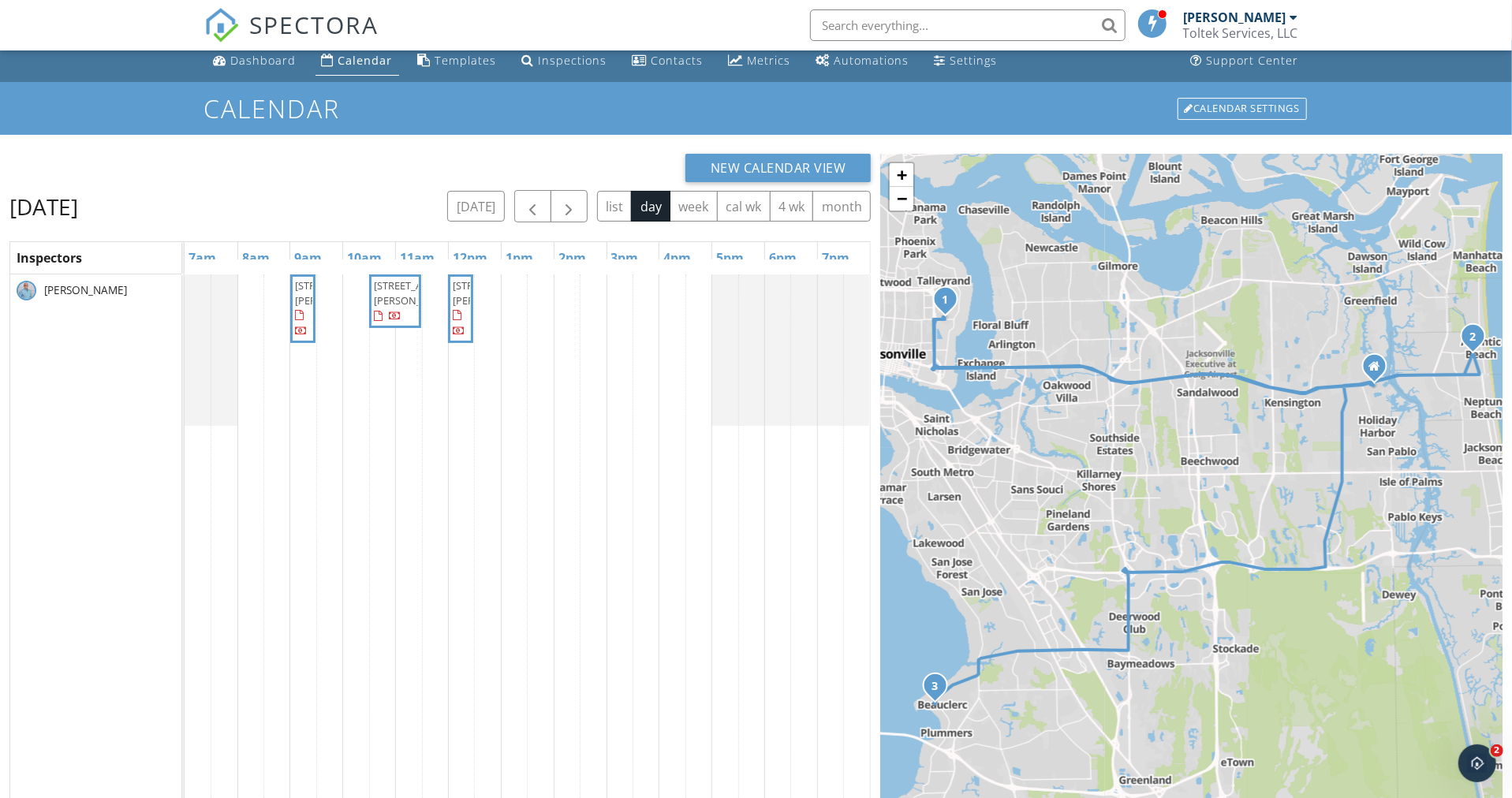
scroll to position [11, 0]
click at [792, 204] on button "4 wk" at bounding box center [791, 205] width 44 height 31
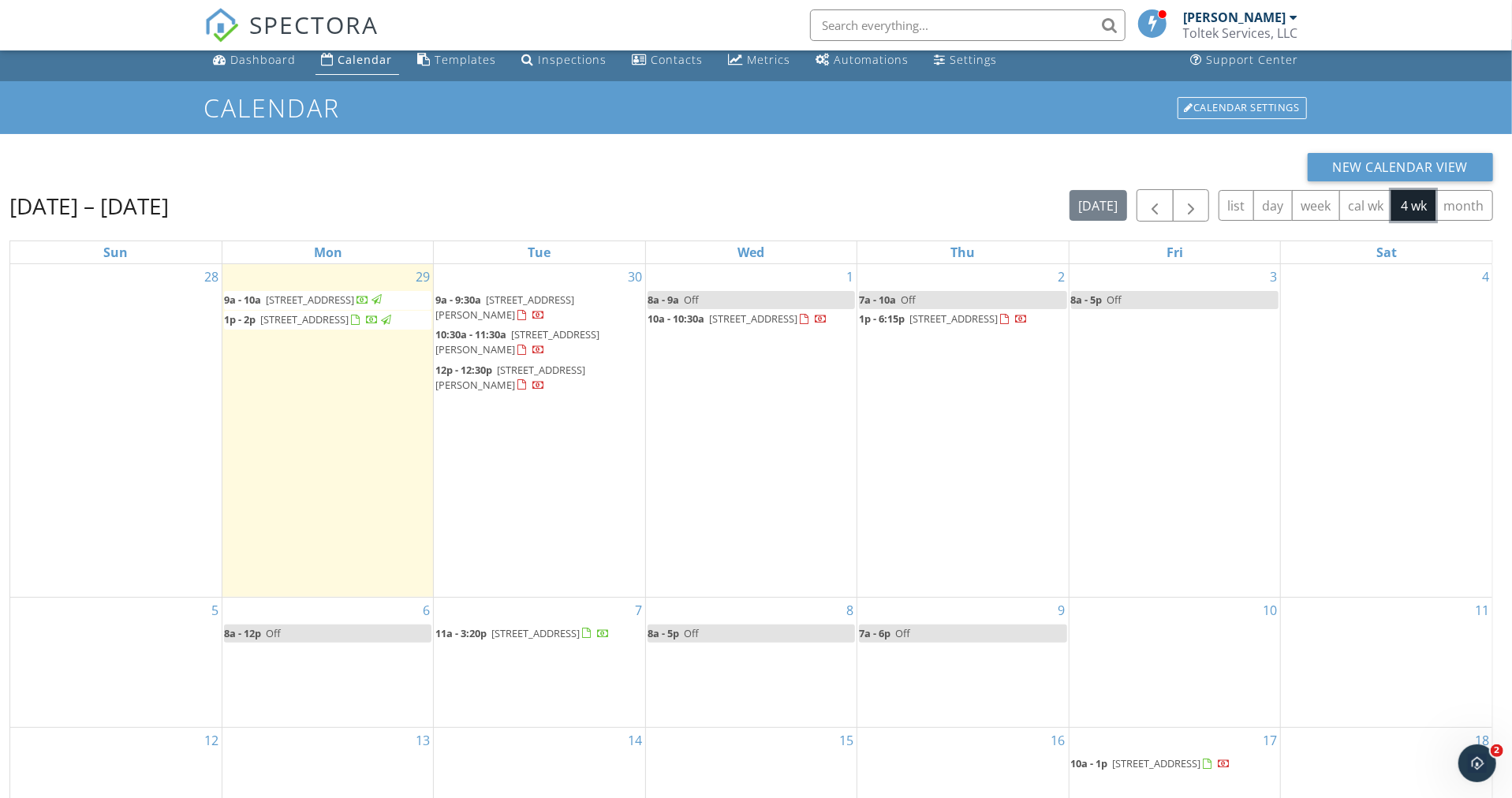
click at [721, 318] on span "507 Beachcomber Dr, Neptune Beach 32266" at bounding box center [754, 318] width 89 height 14
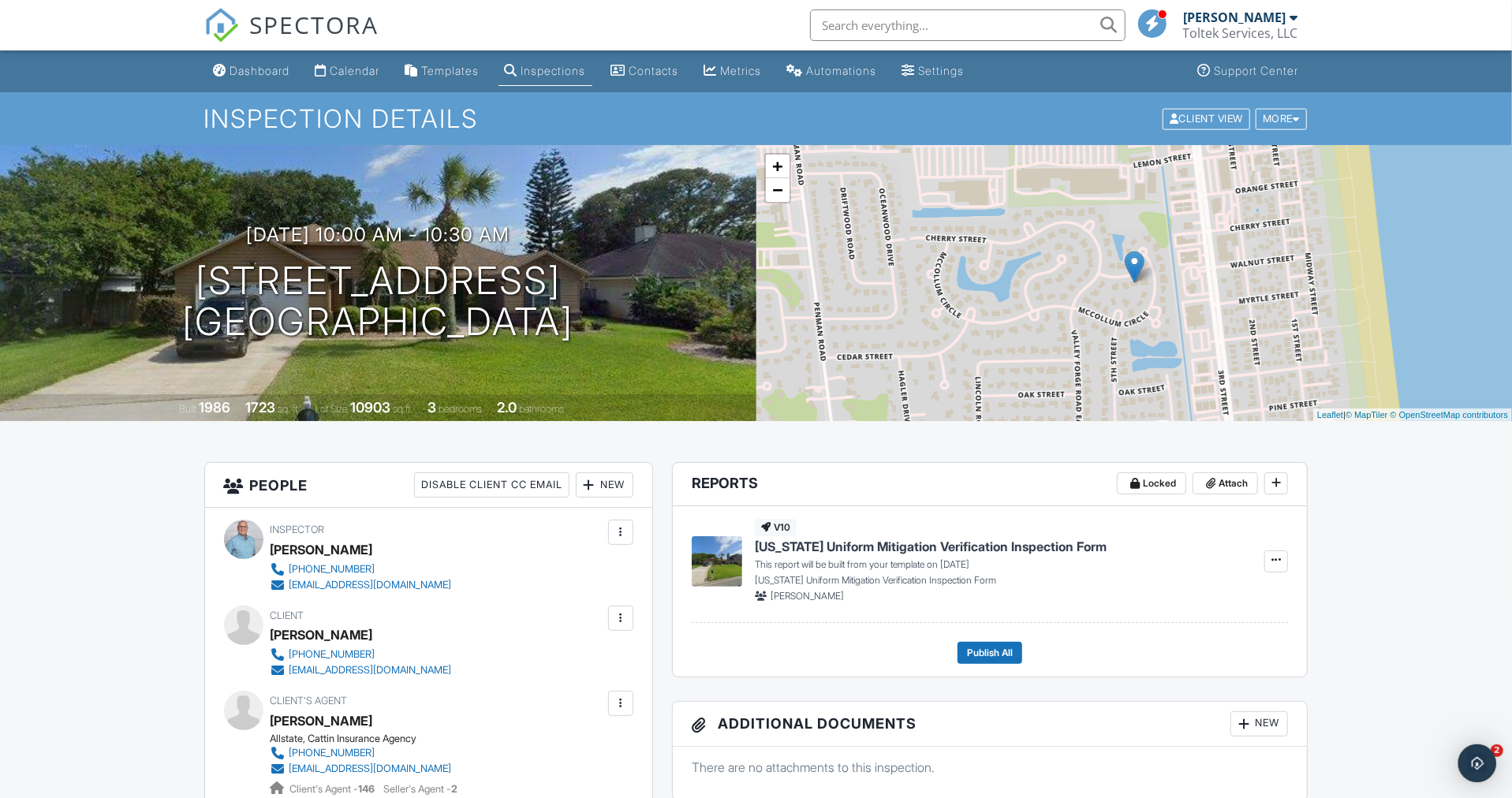
click at [1279, 116] on div "More" at bounding box center [1281, 119] width 51 height 22
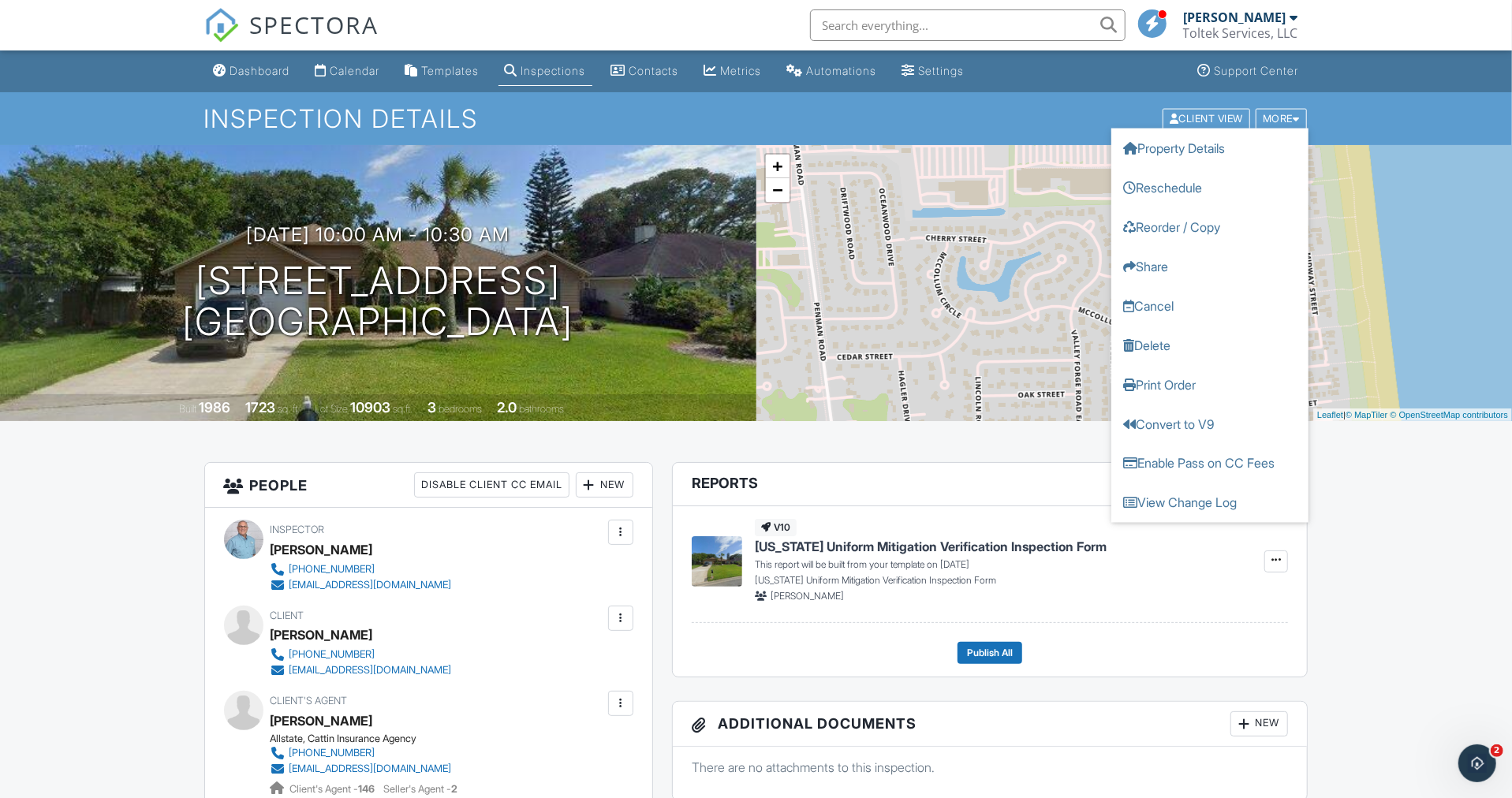
click at [1179, 297] on link "Cancel" at bounding box center [1210, 305] width 197 height 39
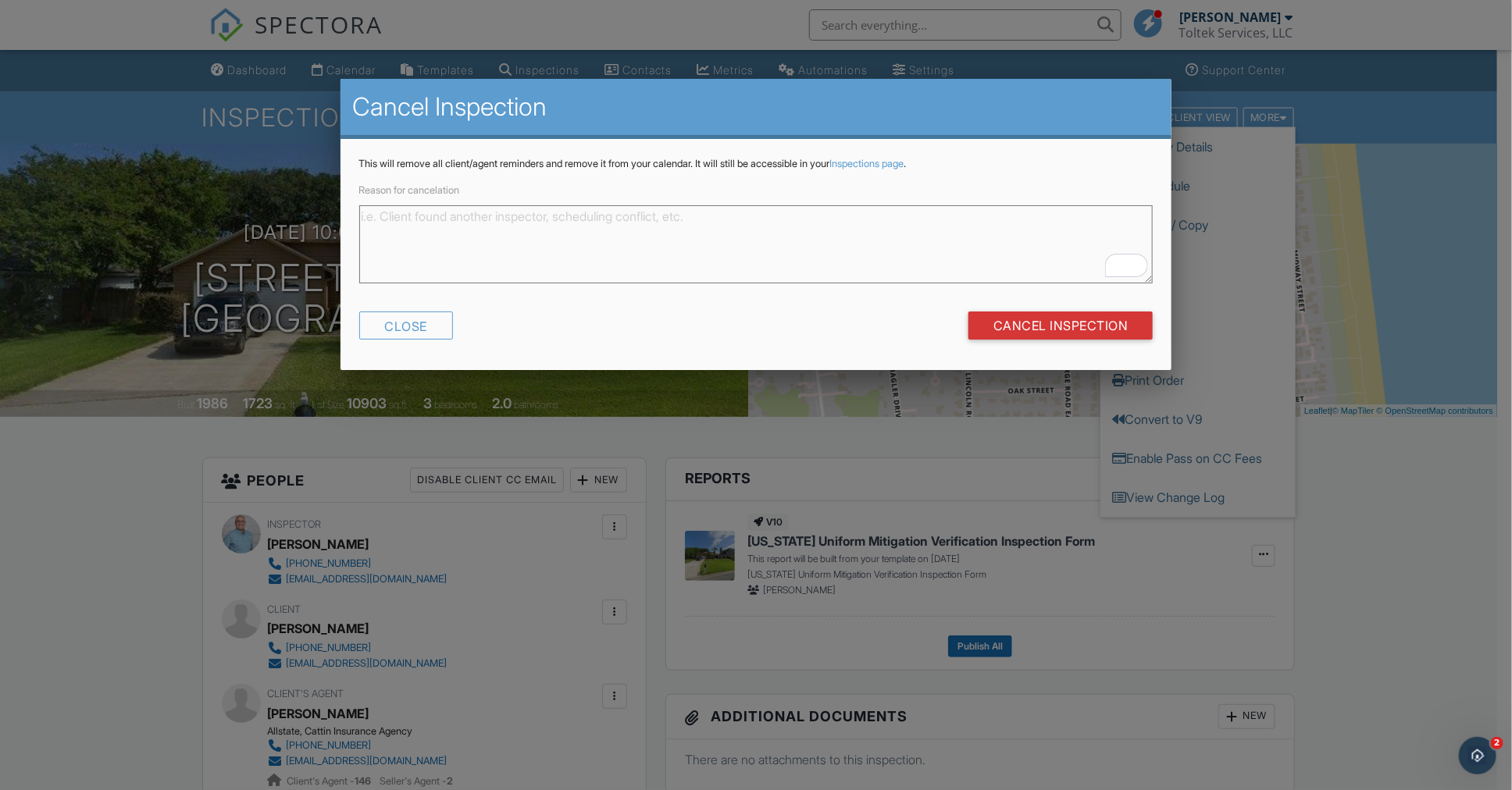
click at [605, 230] on textarea "Reason for cancelation" at bounding box center [756, 245] width 794 height 78
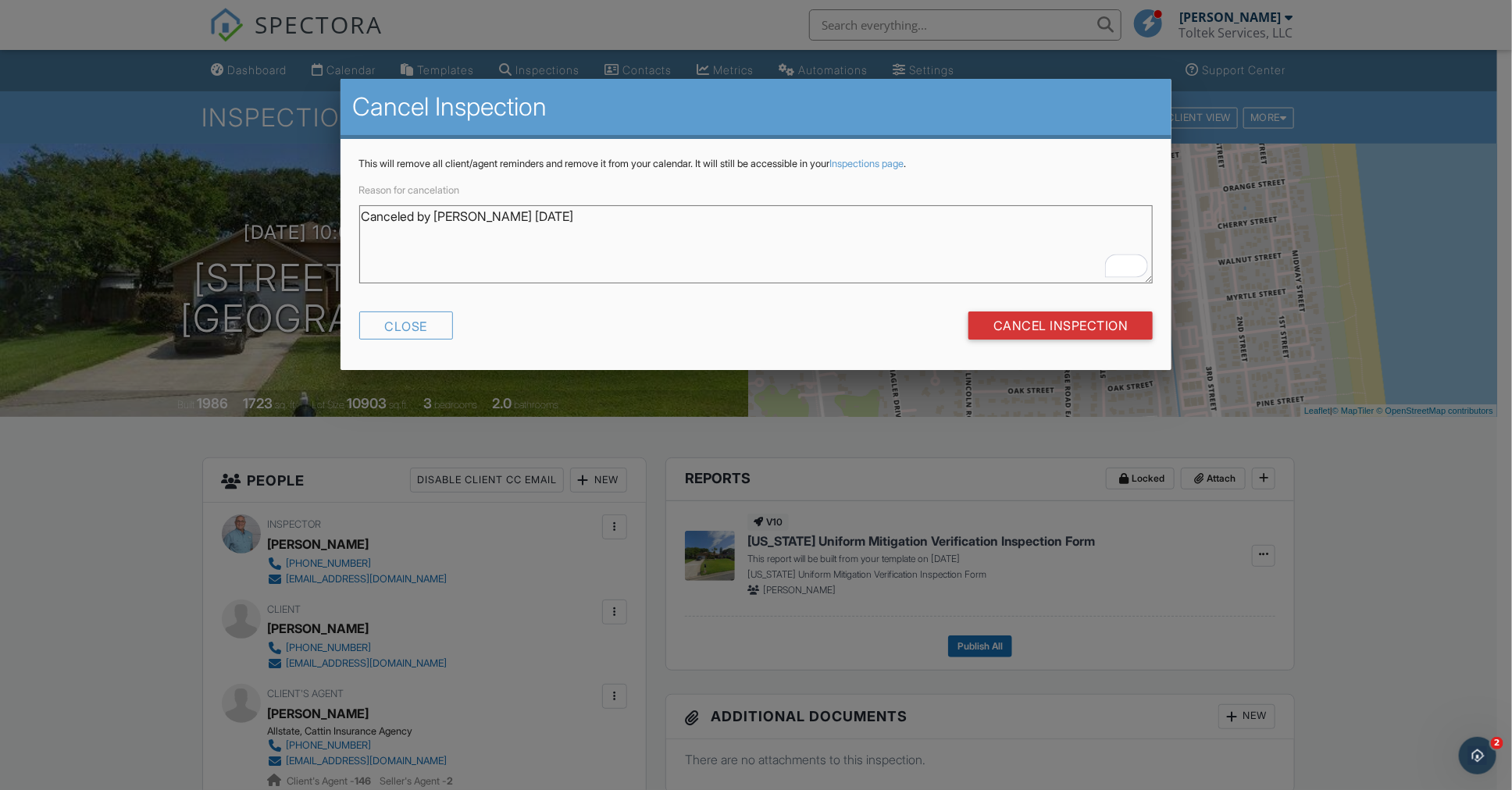
type textarea "Canceled by Marlene 9/29/25"
click at [1013, 315] on input "Cancel Inspection" at bounding box center [1061, 325] width 185 height 28
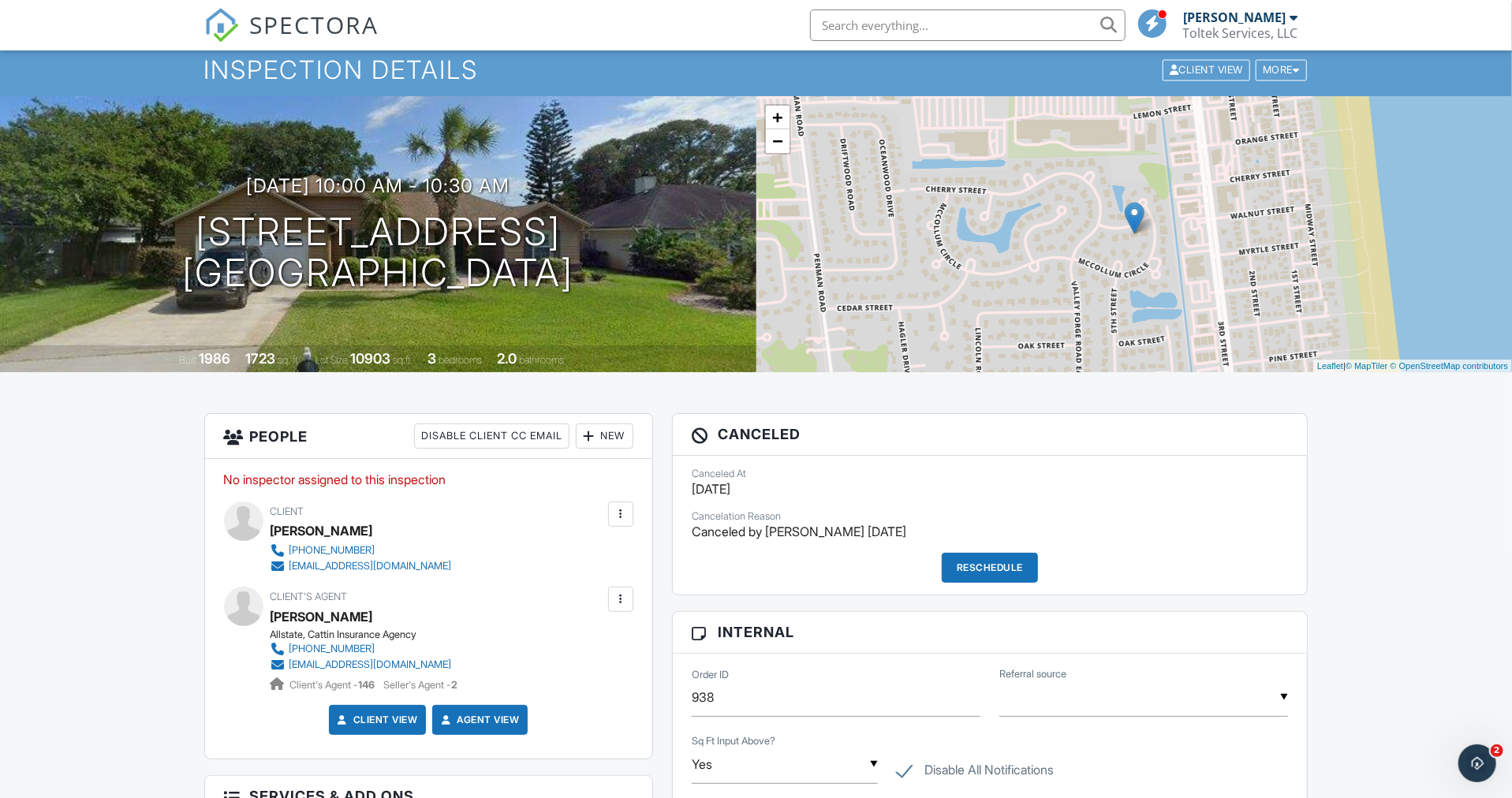
click at [388, 466] on div "No inspector assigned to this inspection Update Client First name GARY Last nam…" at bounding box center [428, 609] width 447 height 299
click at [388, 479] on p "No inspector assigned to this inspection" at bounding box center [427, 481] width 409 height 18
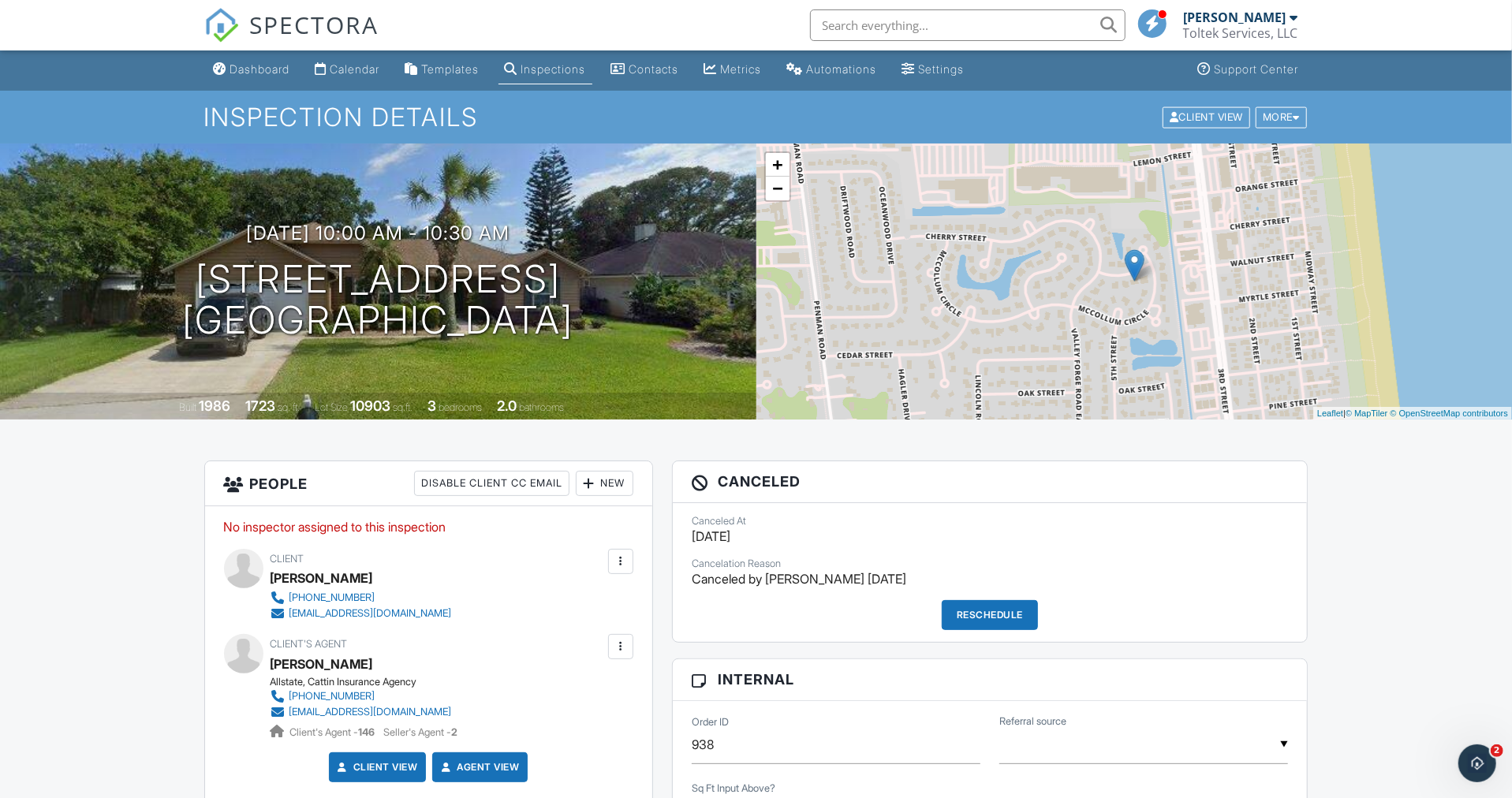
scroll to position [0, 0]
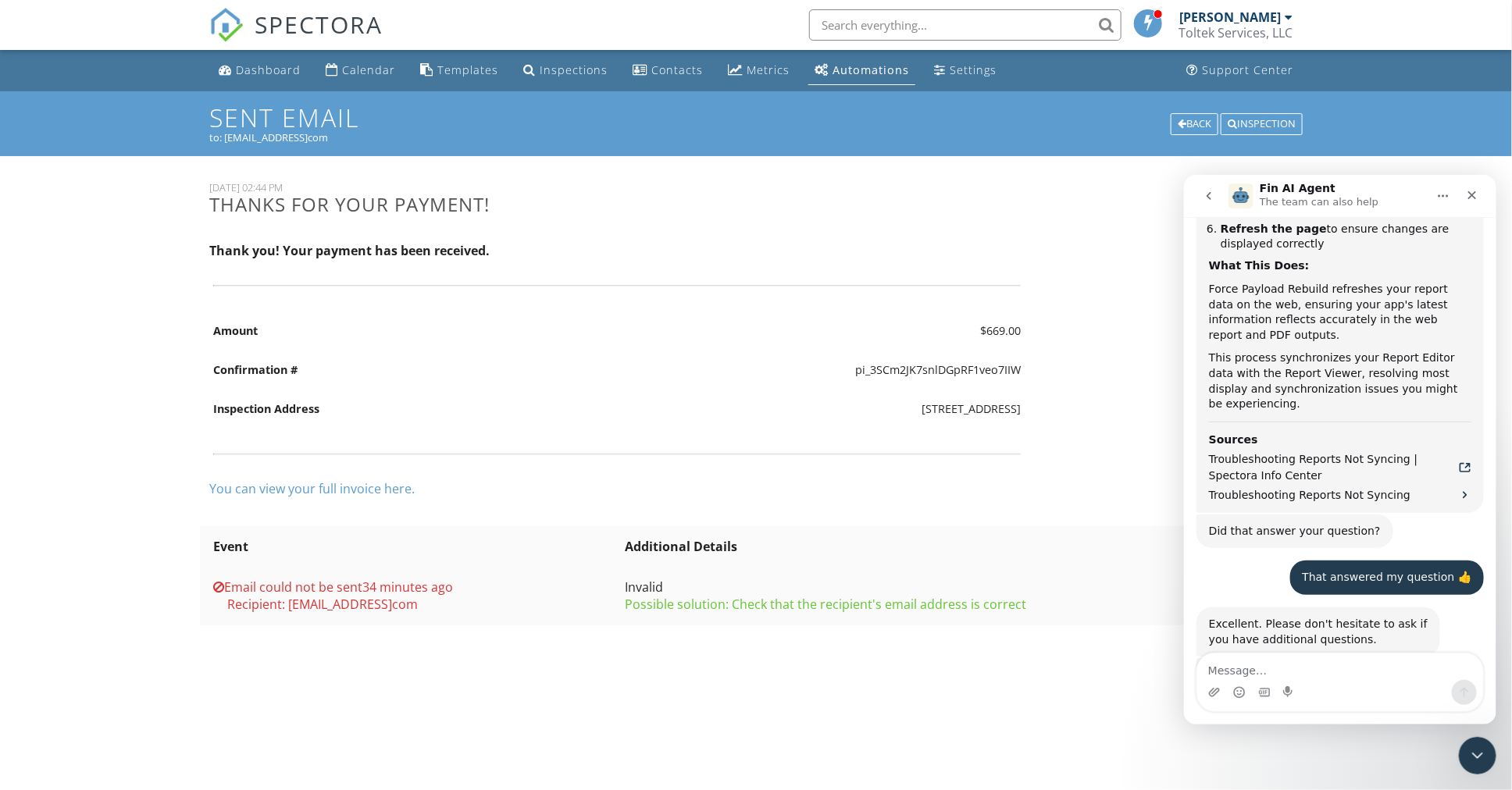
scroll to position [1513, 0]
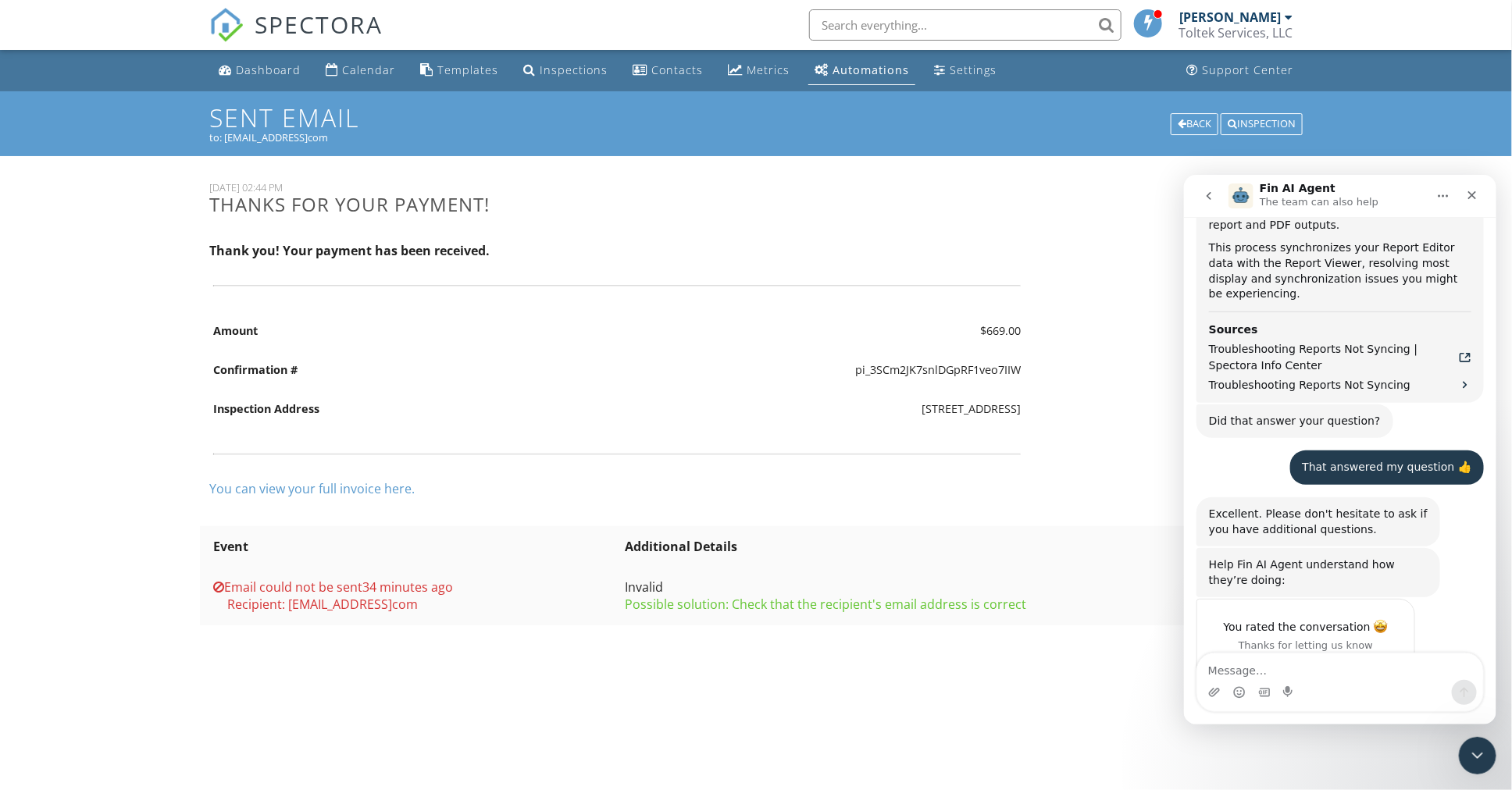
click at [267, 68] on div "Dashboard" at bounding box center [268, 69] width 64 height 15
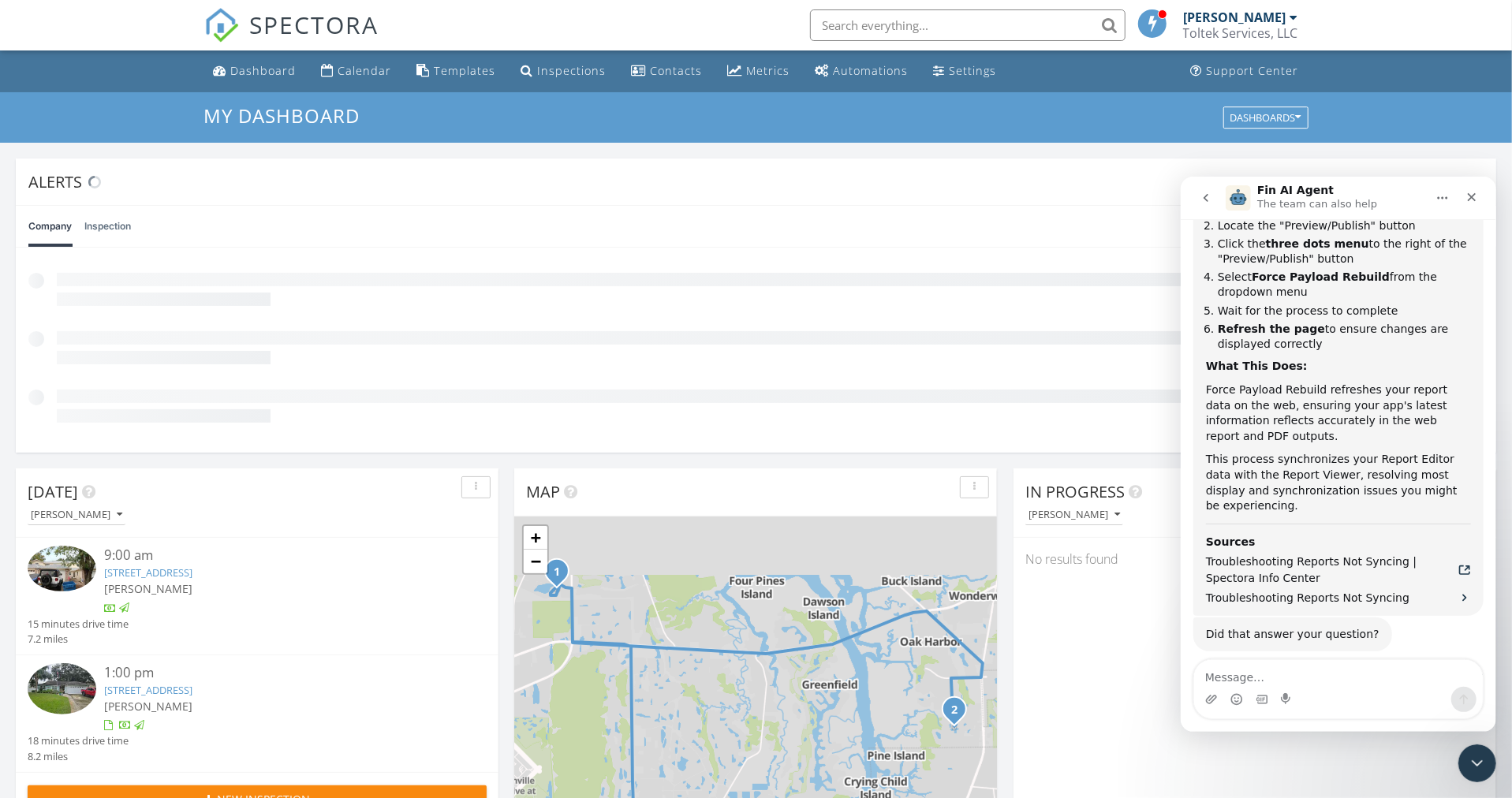
scroll to position [1528, 0]
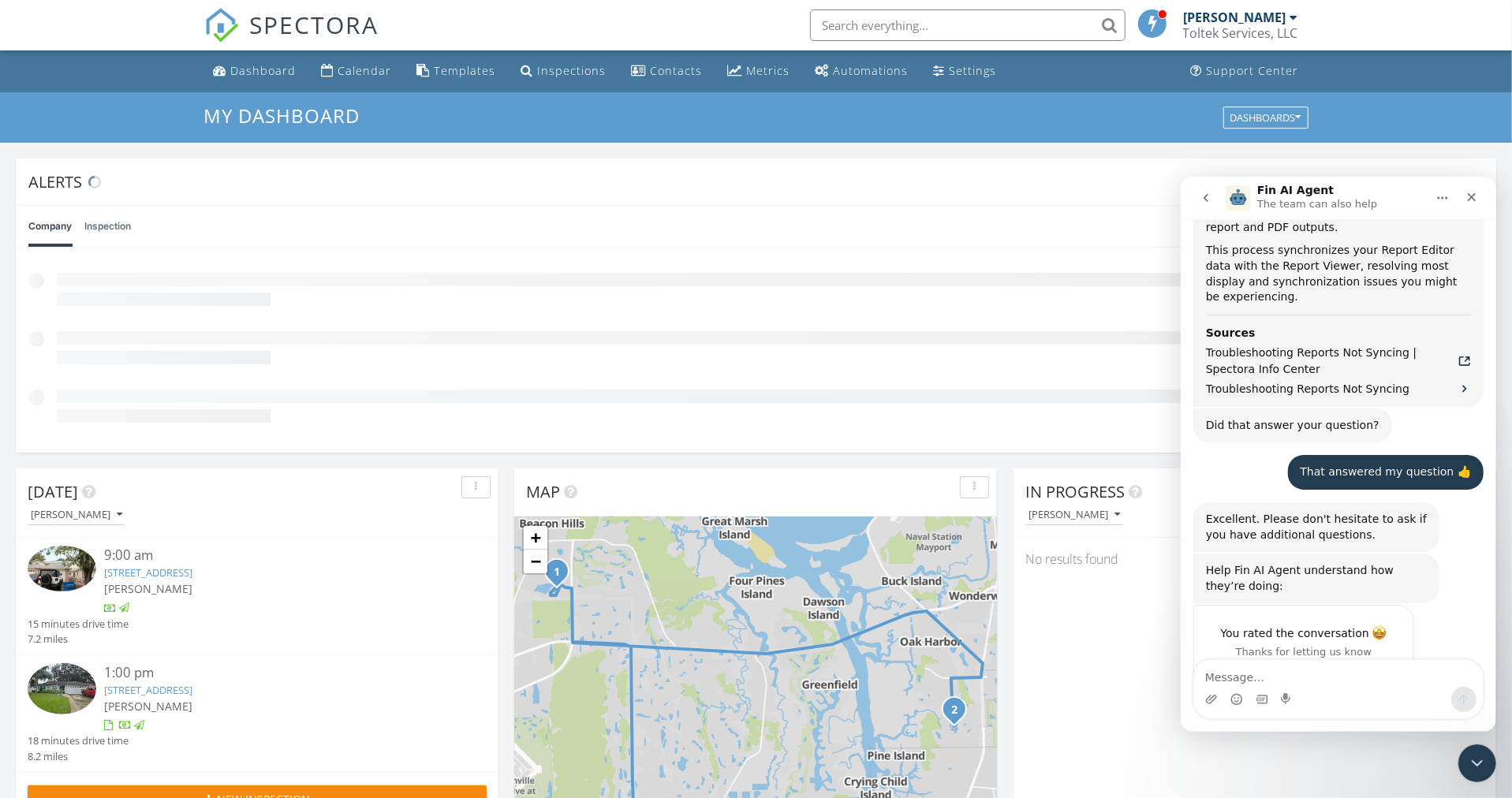
click at [1469, 193] on icon "Close" at bounding box center [1470, 196] width 13 height 13
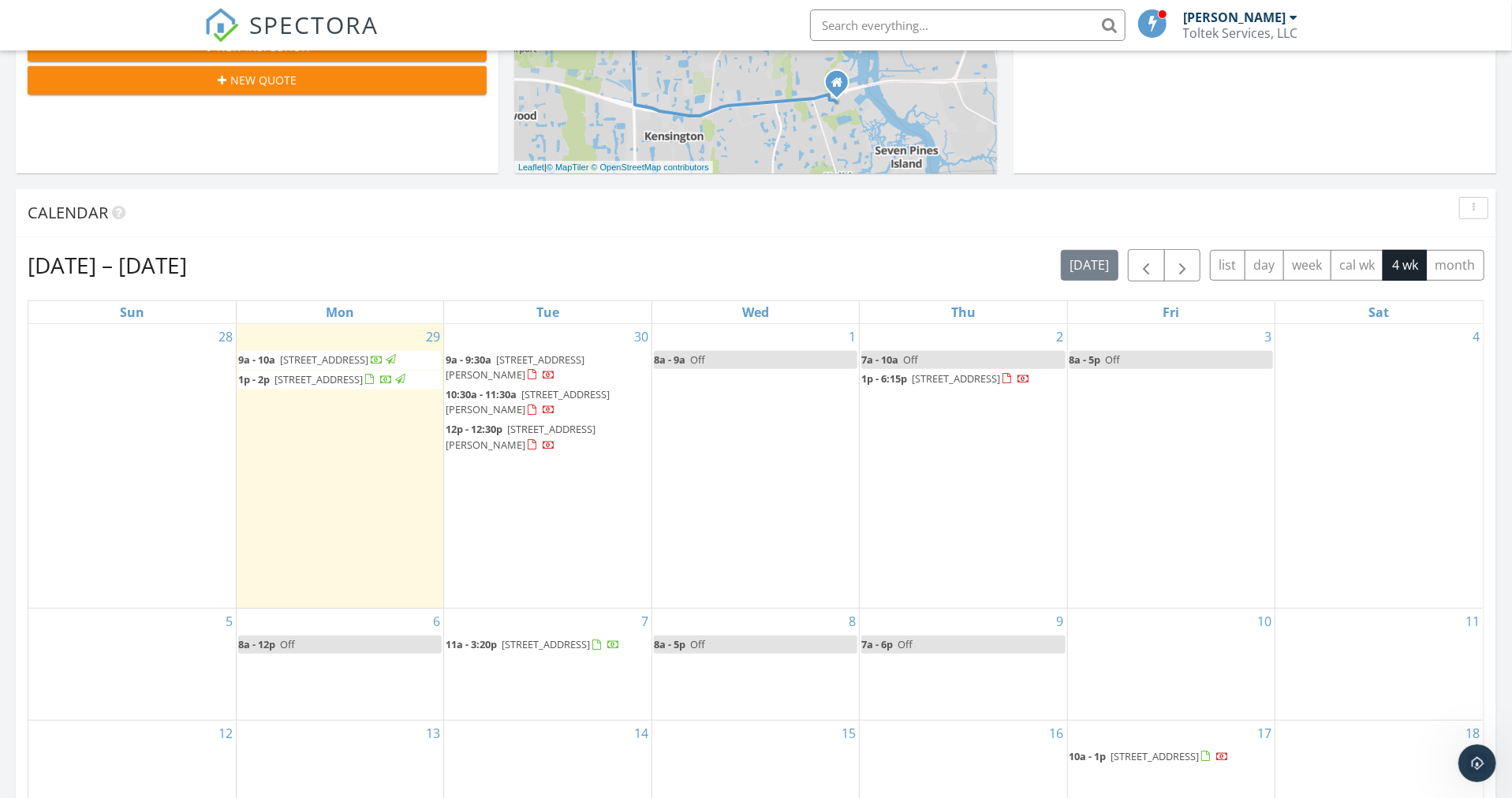
scroll to position [634, 0]
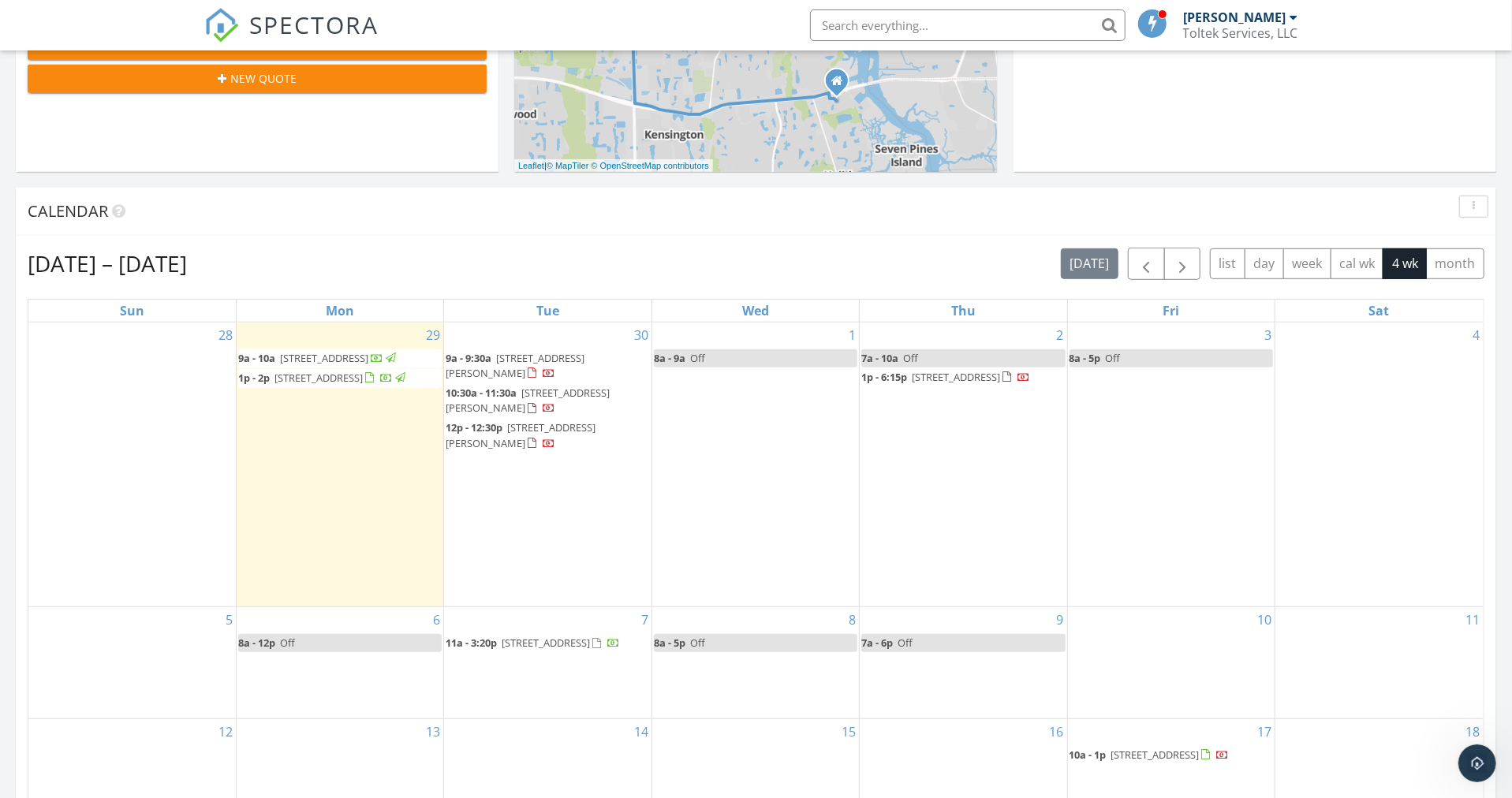
click at [541, 635] on span "113 Kent Estate Rd, Elkton 32033" at bounding box center [546, 642] width 89 height 14
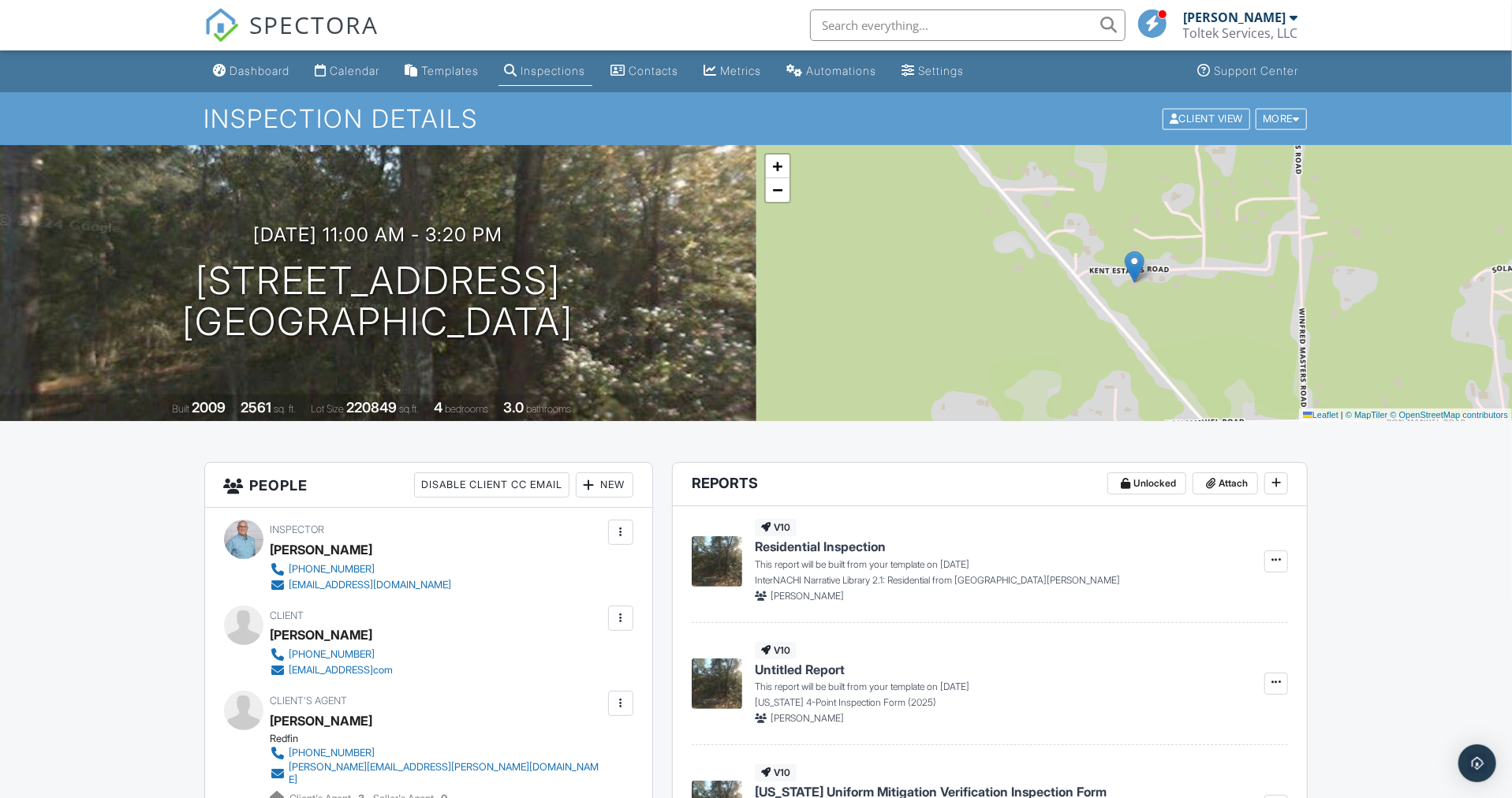
click at [620, 618] on div at bounding box center [621, 619] width 16 height 16
click at [476, 662] on li "Edit" at bounding box center [536, 666] width 176 height 39
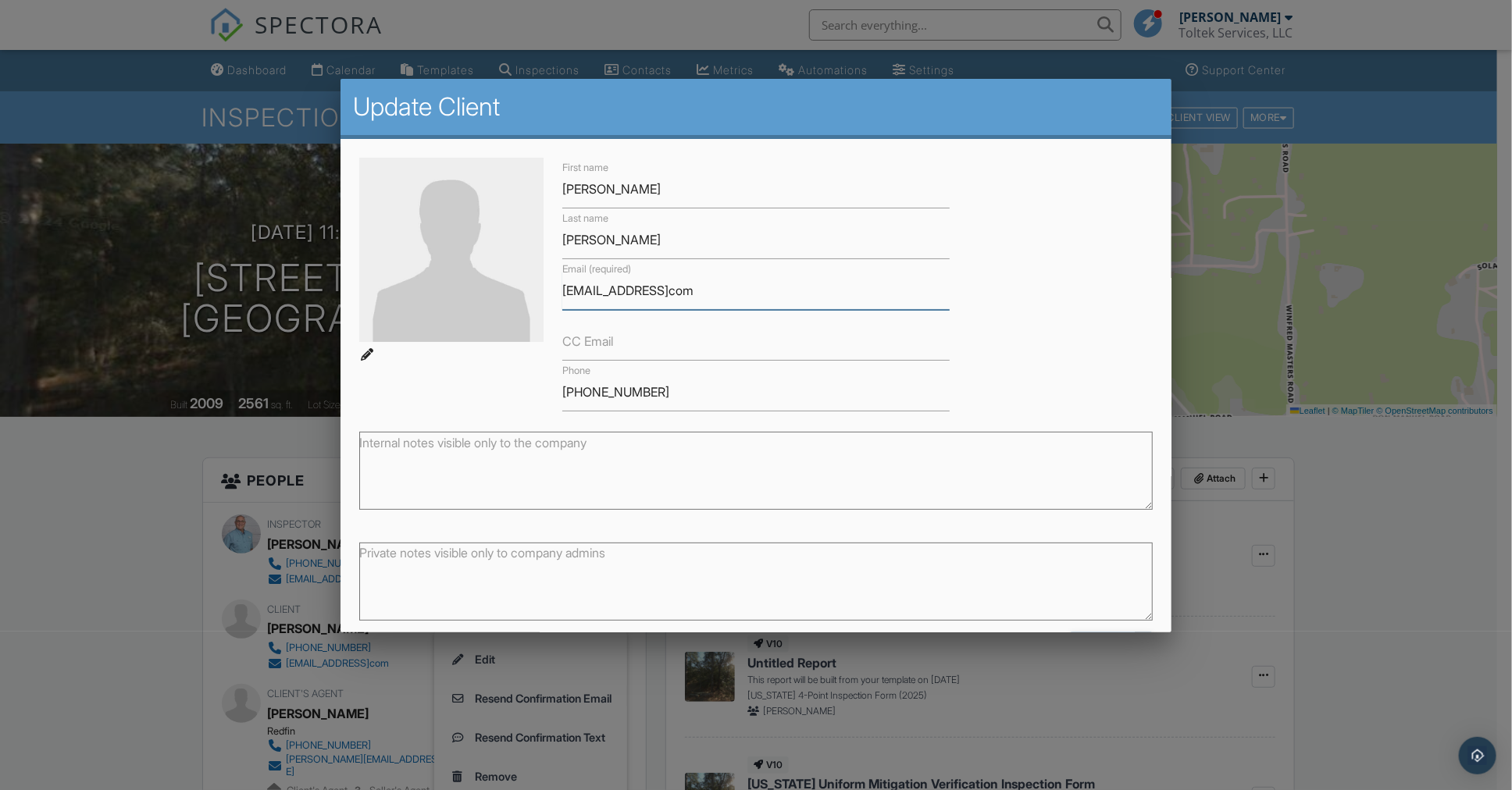
click at [702, 287] on input "[EMAIL_ADDRESS]com" at bounding box center [755, 291] width 387 height 38
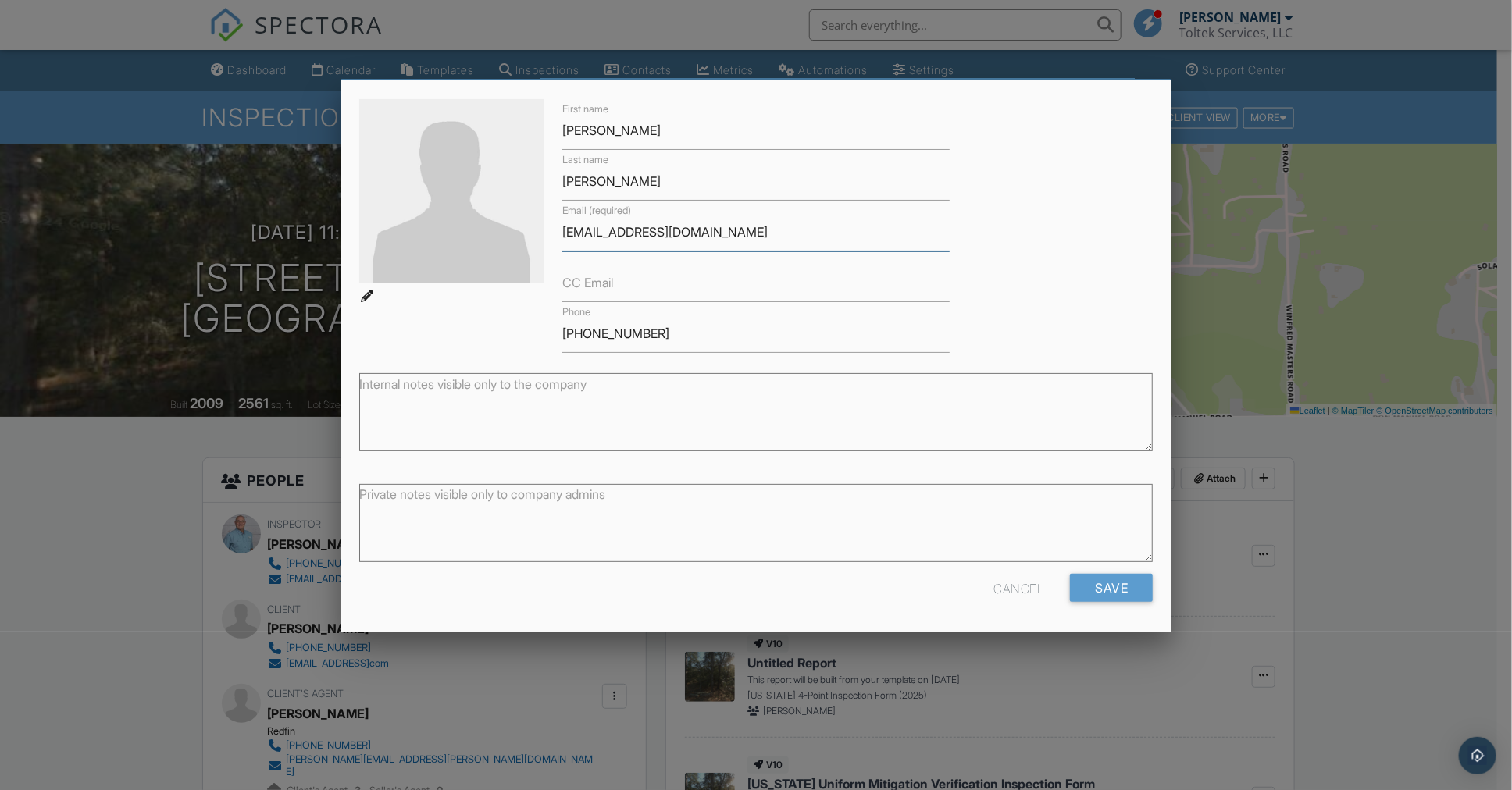
type input "birmsss@gmail.com"
click at [1100, 581] on input "Save" at bounding box center [1111, 587] width 83 height 28
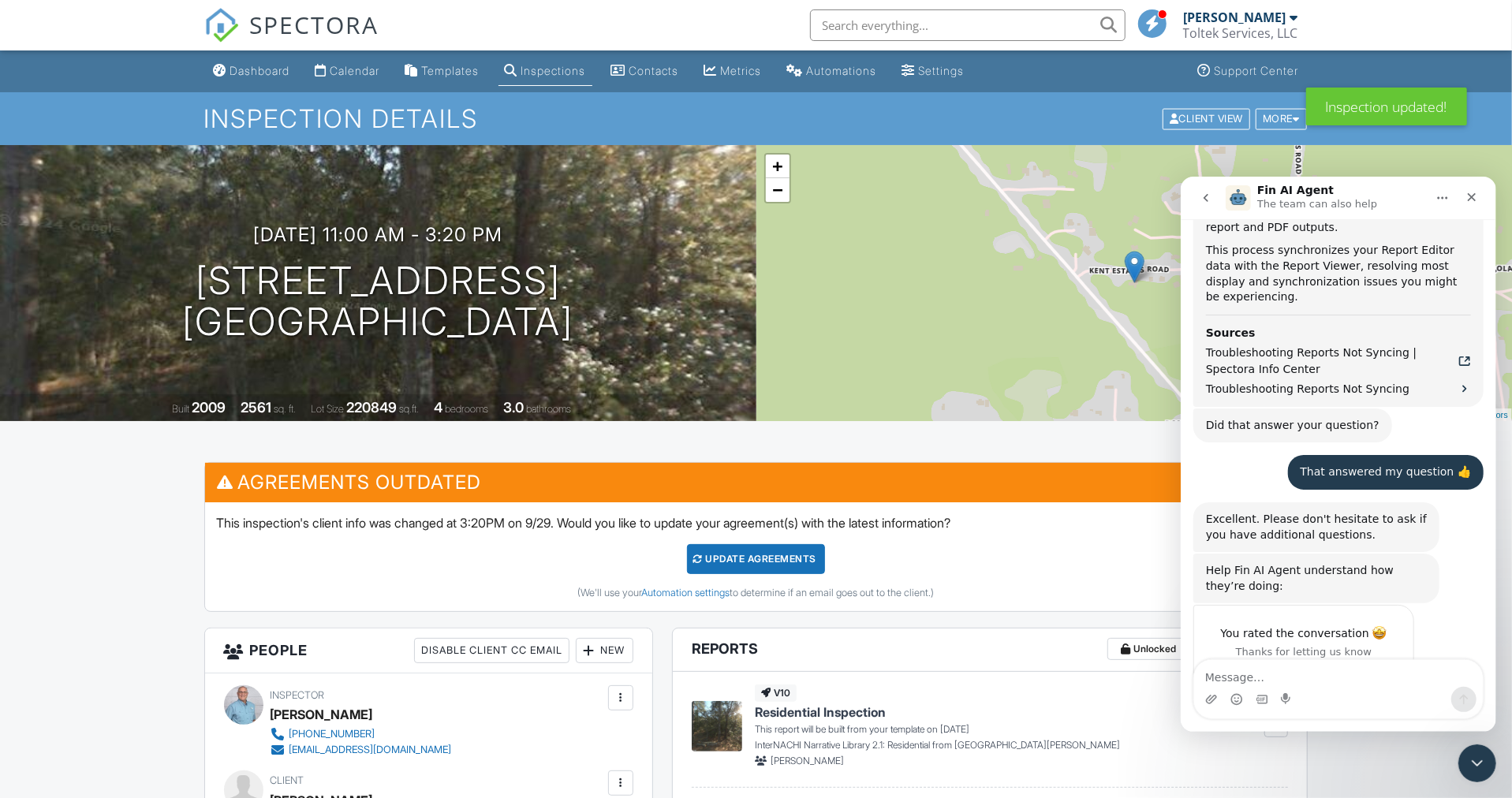
click at [1471, 195] on icon "Close" at bounding box center [1471, 196] width 9 height 9
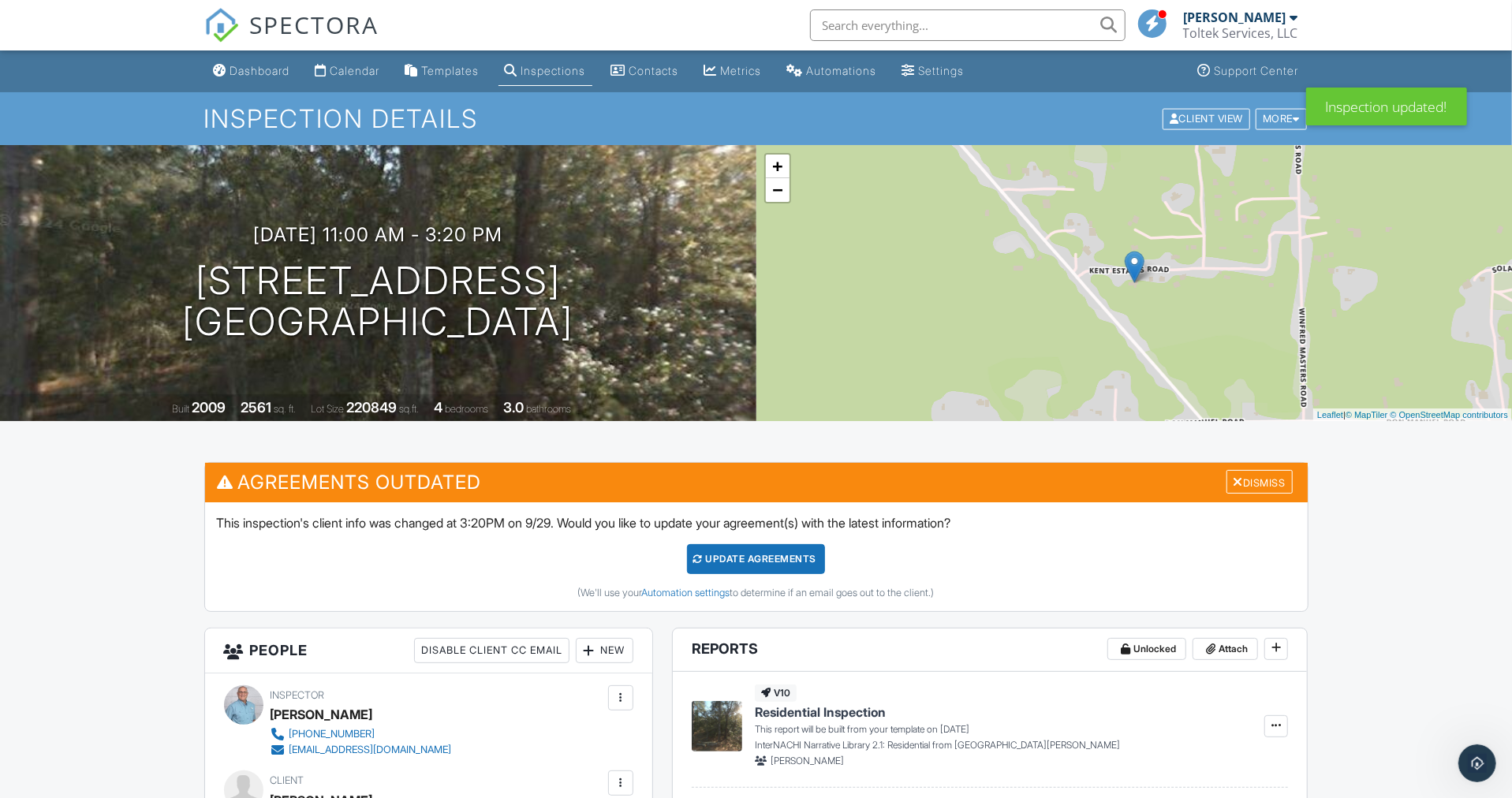
scroll to position [1527, 0]
click at [1240, 476] on div "Dismiss" at bounding box center [1259, 482] width 66 height 25
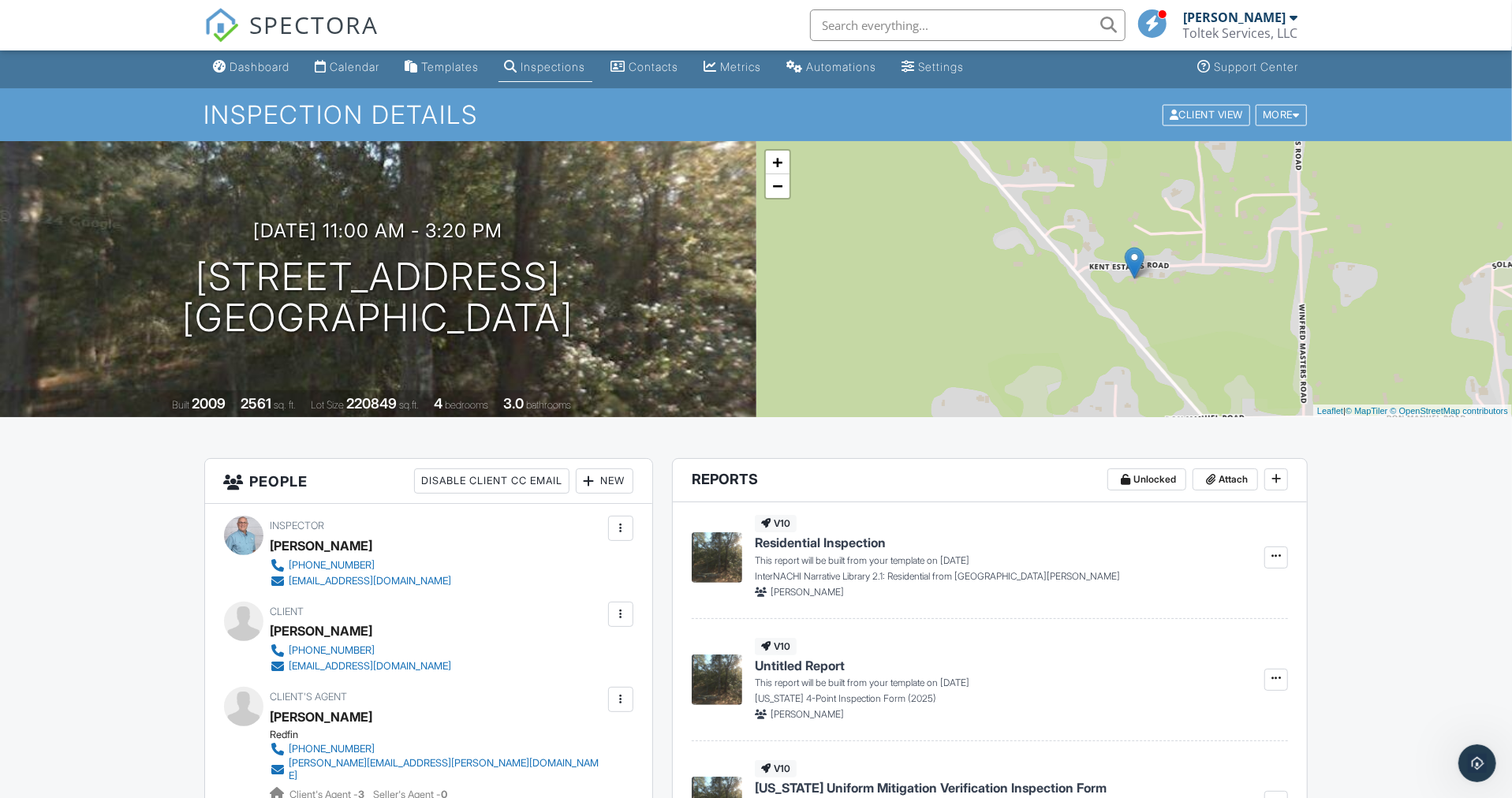
scroll to position [5, 0]
click at [271, 65] on div "Dashboard" at bounding box center [260, 66] width 60 height 14
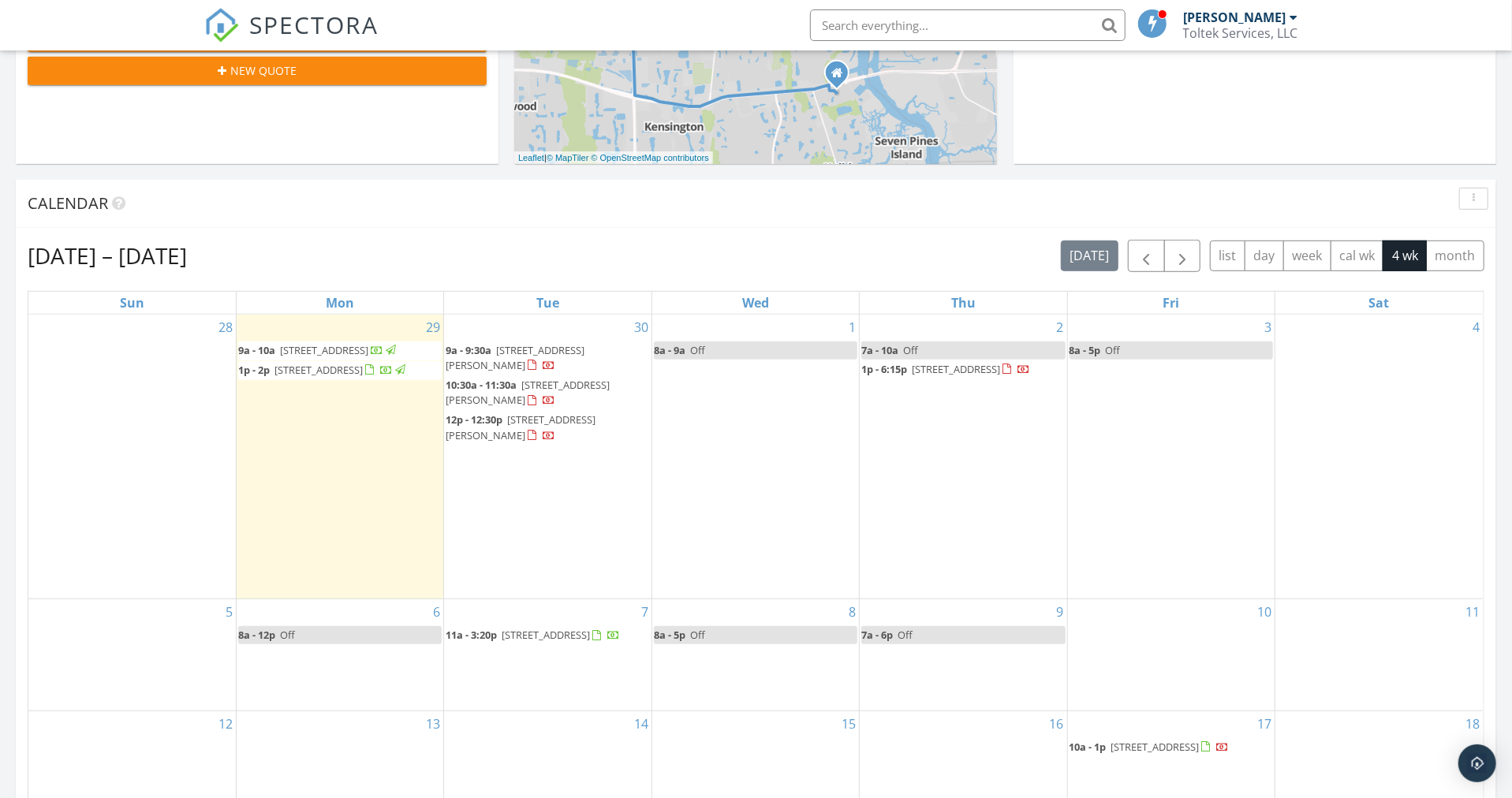
scroll to position [643, 0]
click at [690, 350] on span "Off" at bounding box center [696, 349] width 15 height 14
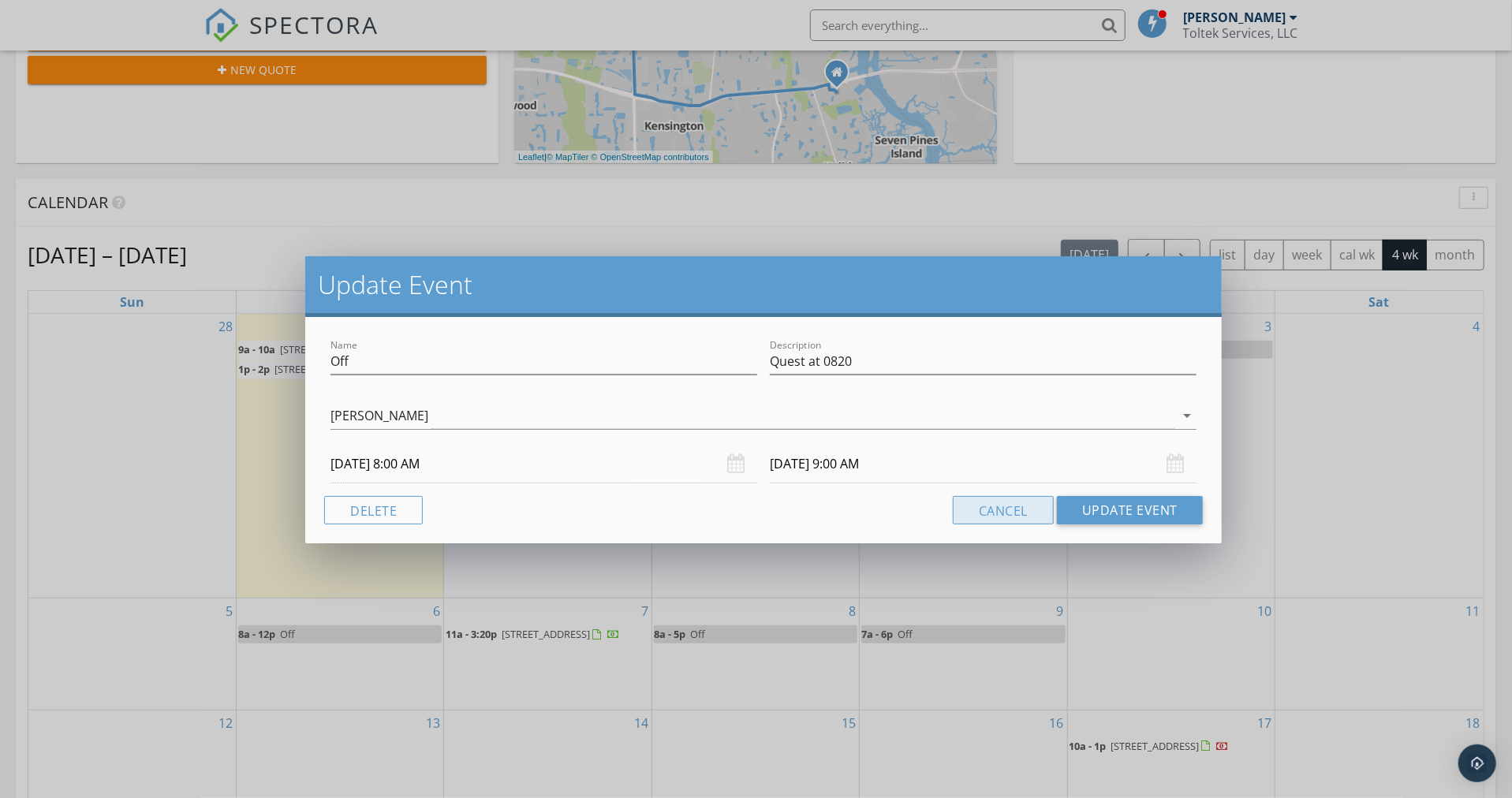
click at [992, 510] on button "Cancel" at bounding box center [1003, 509] width 100 height 29
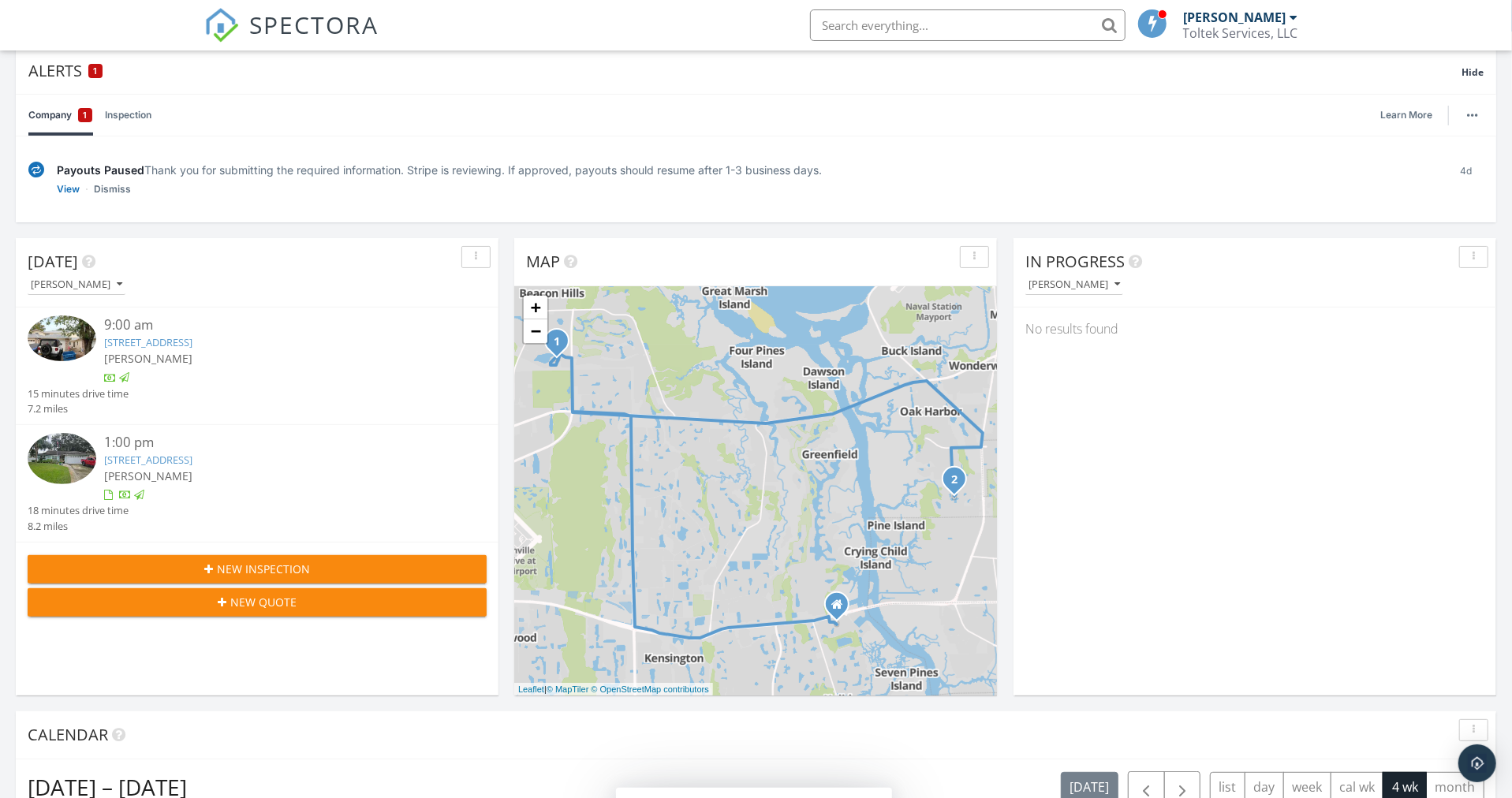
scroll to position [109, 0]
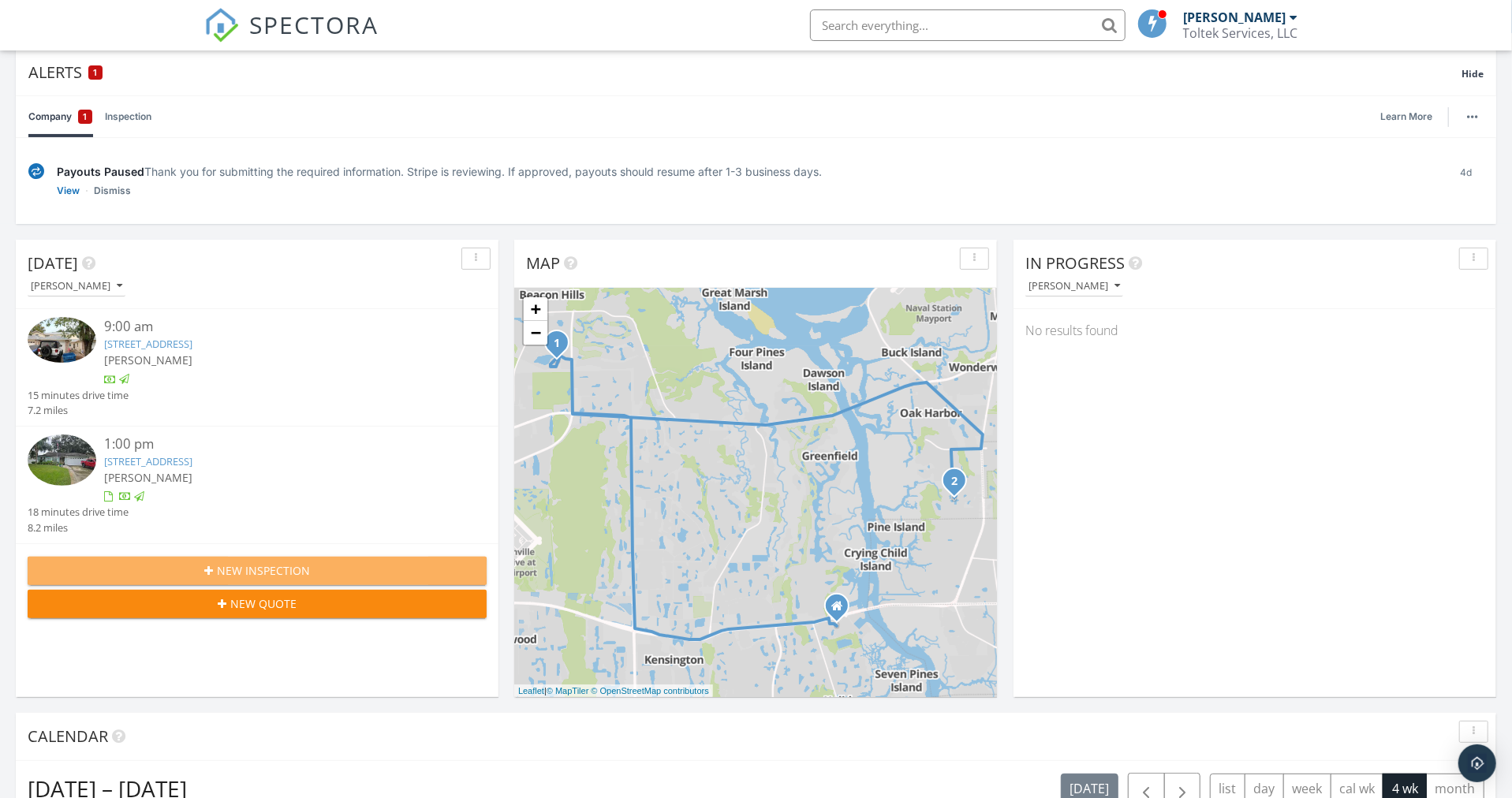
click at [249, 571] on span "New Inspection" at bounding box center [263, 570] width 93 height 17
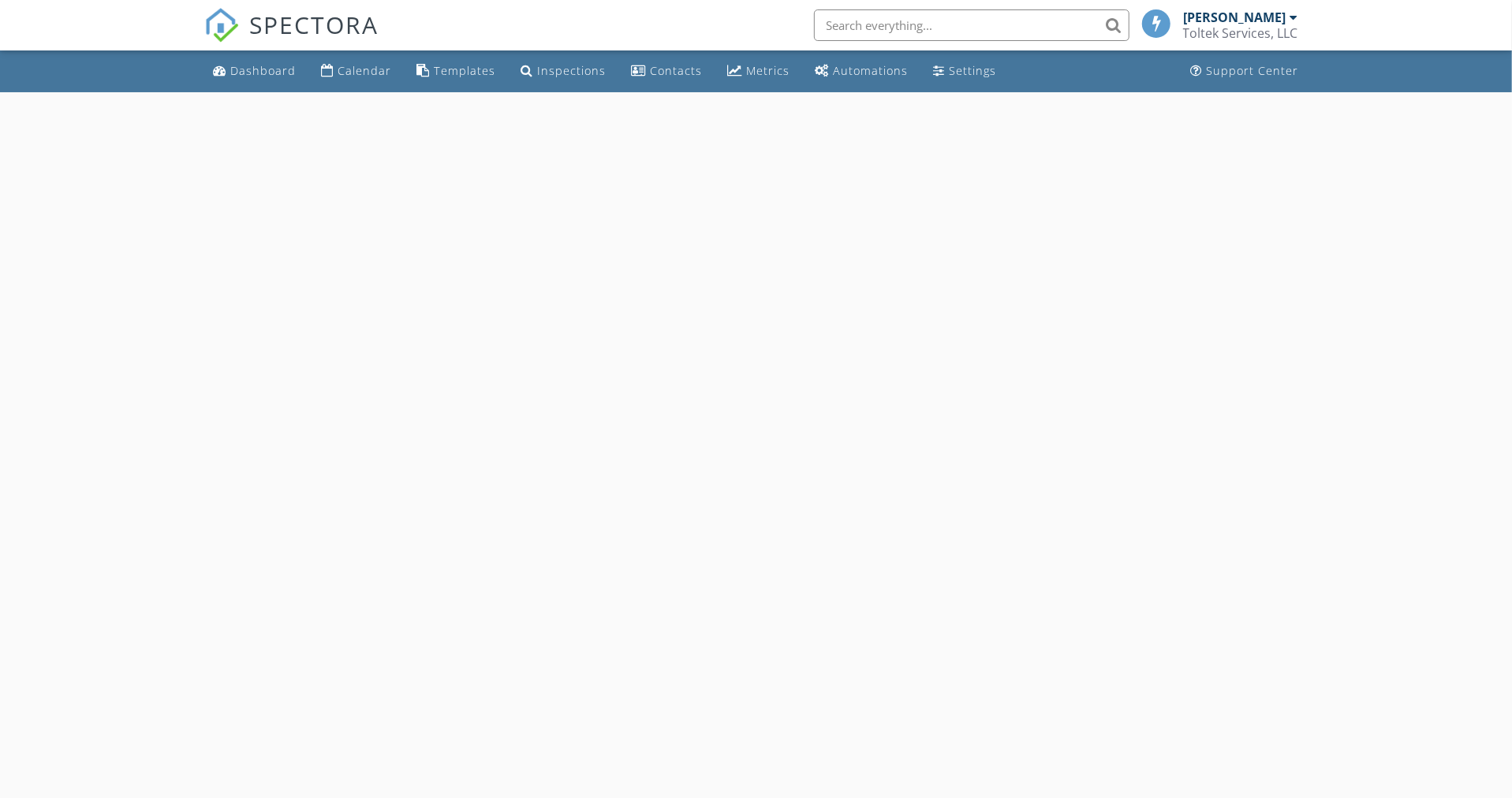
select select "8"
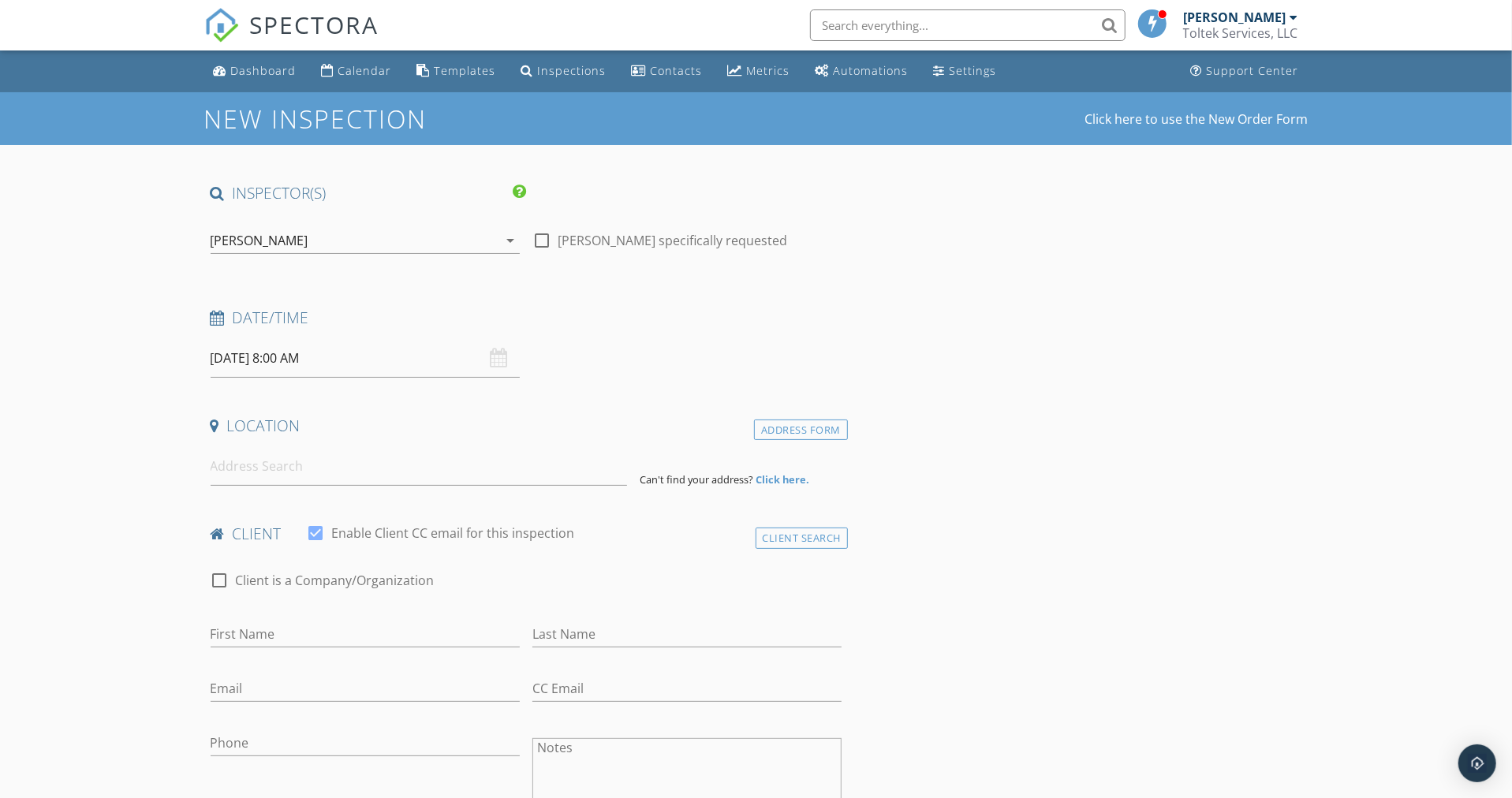
click at [363, 352] on input "[DATE] 8:00 AM" at bounding box center [365, 358] width 309 height 38
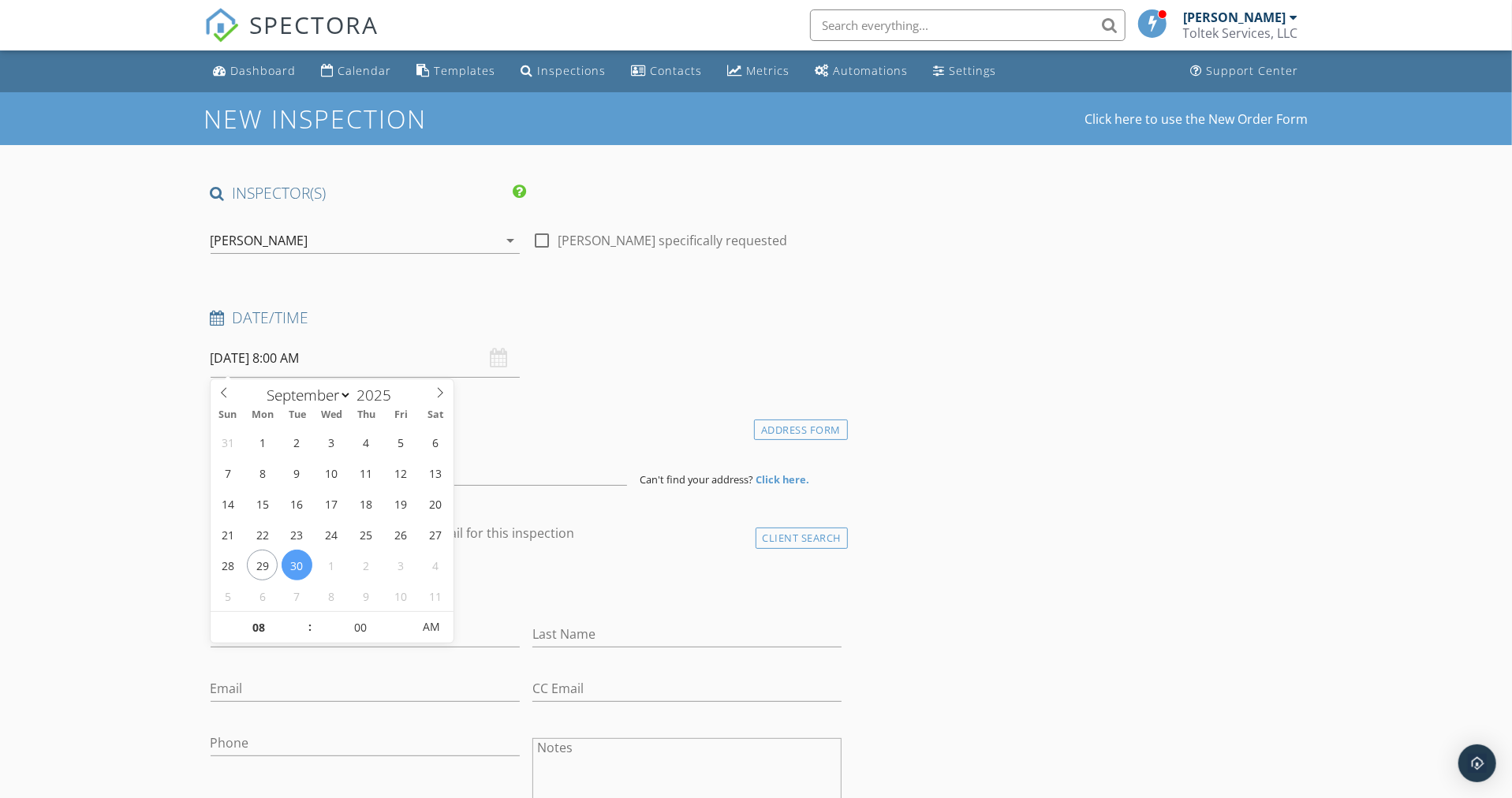
type input "09"
type input "[DATE] 9:00 AM"
click at [298, 619] on span at bounding box center [301, 620] width 11 height 16
type input "05"
type input "09/30/2025 9:05 AM"
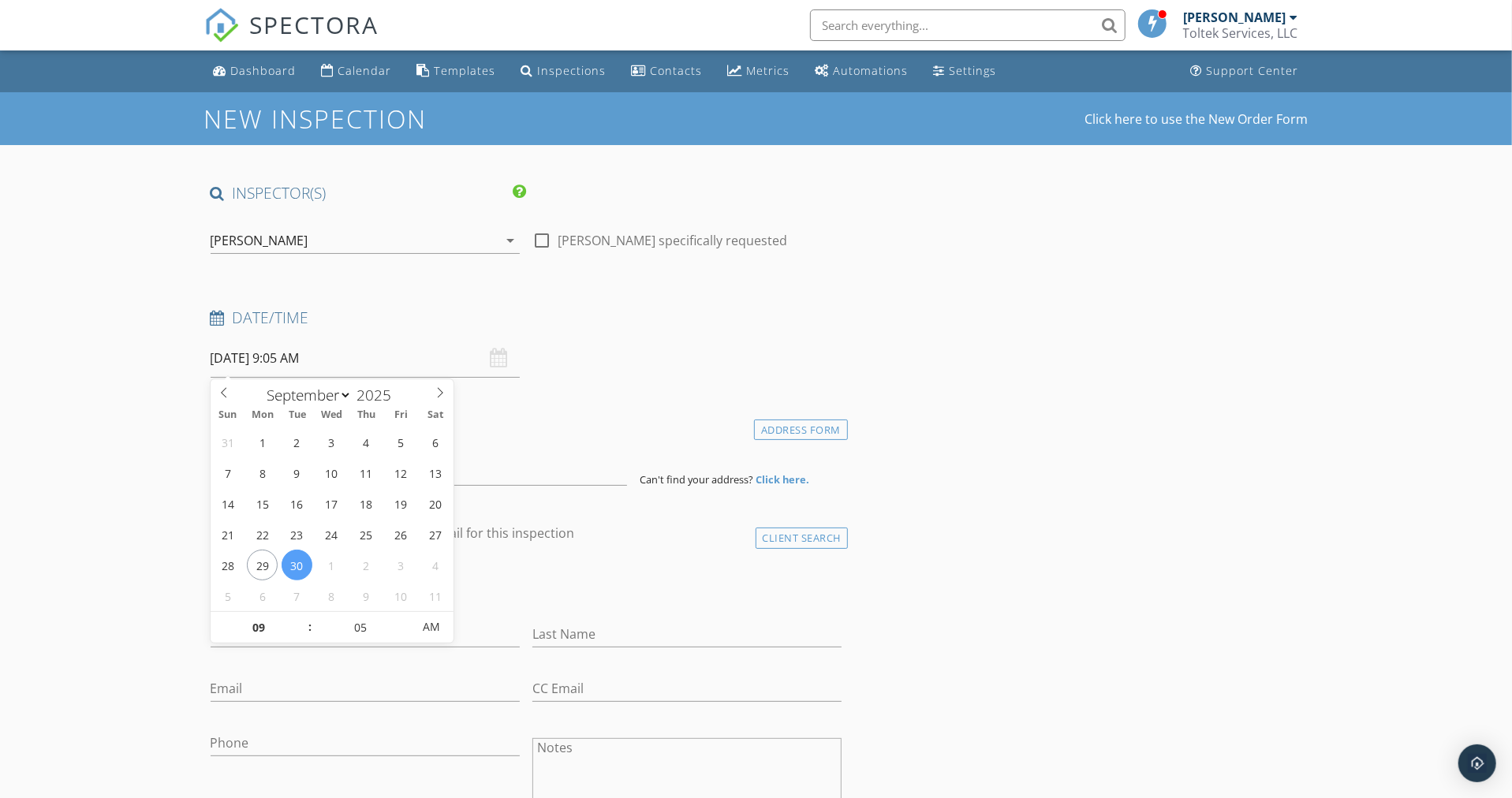
click at [405, 615] on span at bounding box center [403, 620] width 11 height 16
type input "10"
type input "09/30/2025 9:10 AM"
click at [405, 615] on span at bounding box center [403, 620] width 11 height 16
type input "15"
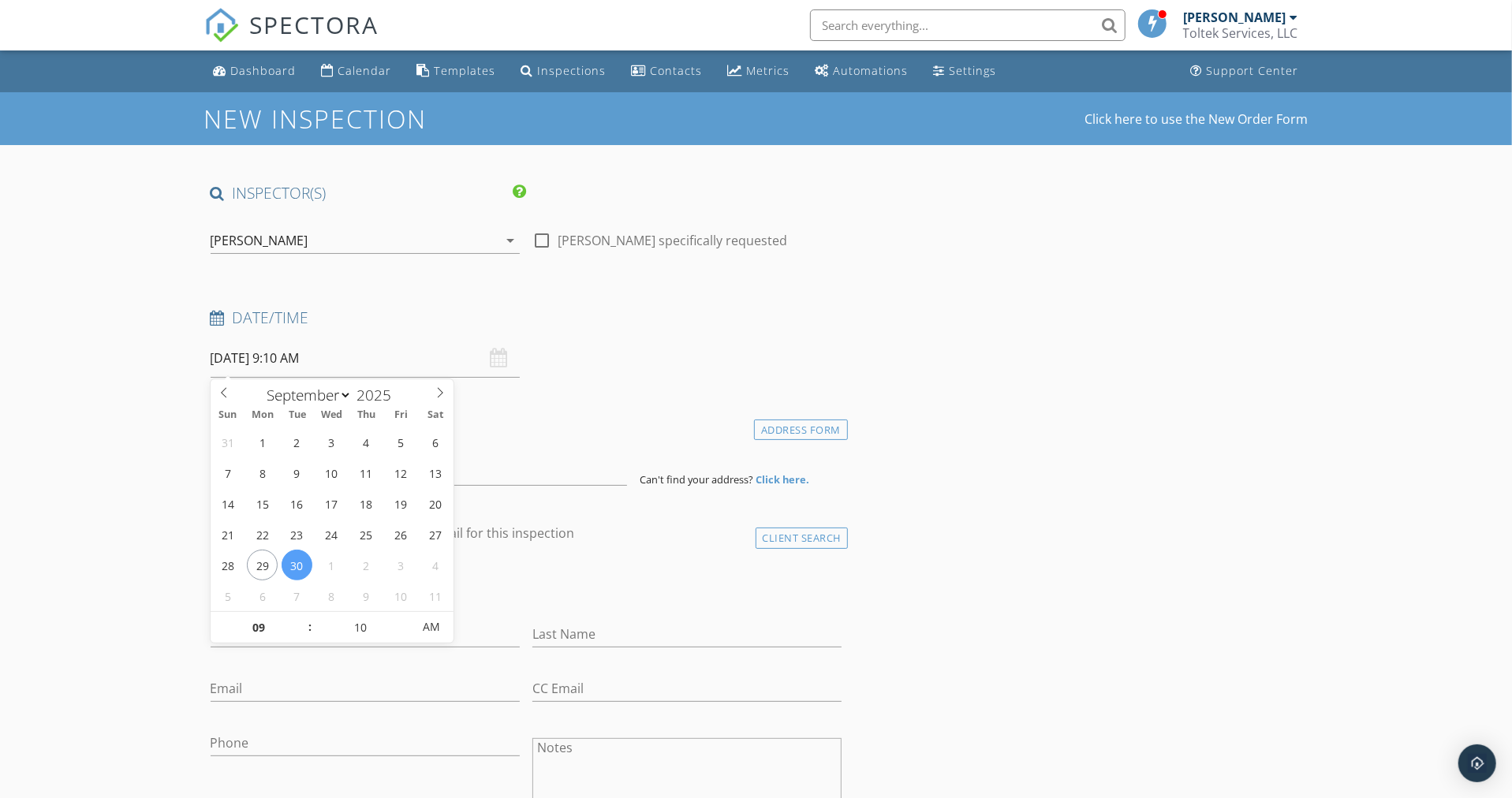
type input "09/30/2025 9:15 AM"
click at [405, 615] on span at bounding box center [403, 620] width 11 height 16
type input "20"
type input "09/30/2025 9:20 AM"
click at [405, 615] on span at bounding box center [403, 620] width 11 height 16
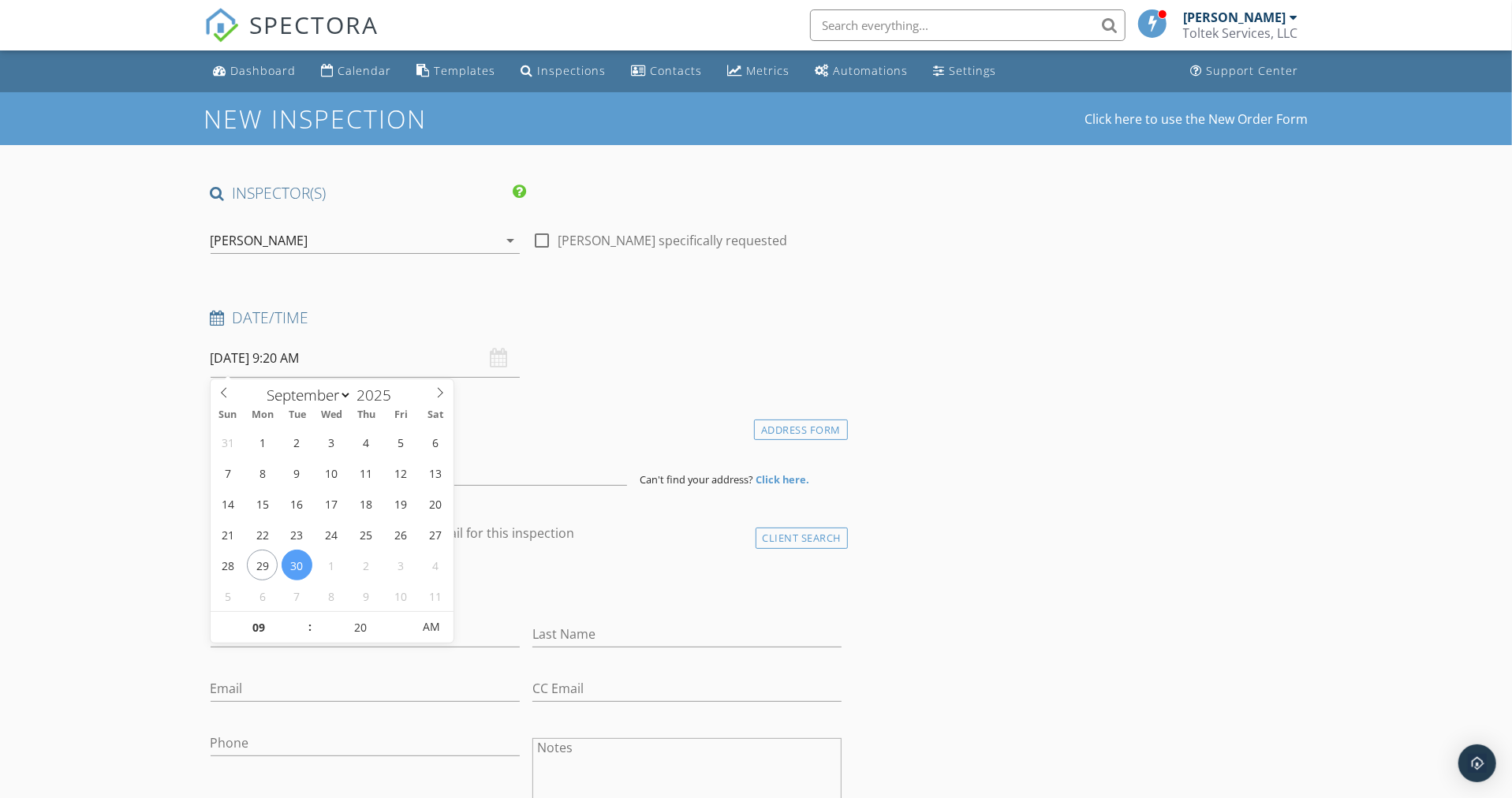
type input "25"
type input "09/30/2025 9:25 AM"
click at [405, 615] on span at bounding box center [403, 620] width 11 height 16
type input "30"
type input "09/30/2025 9:30 AM"
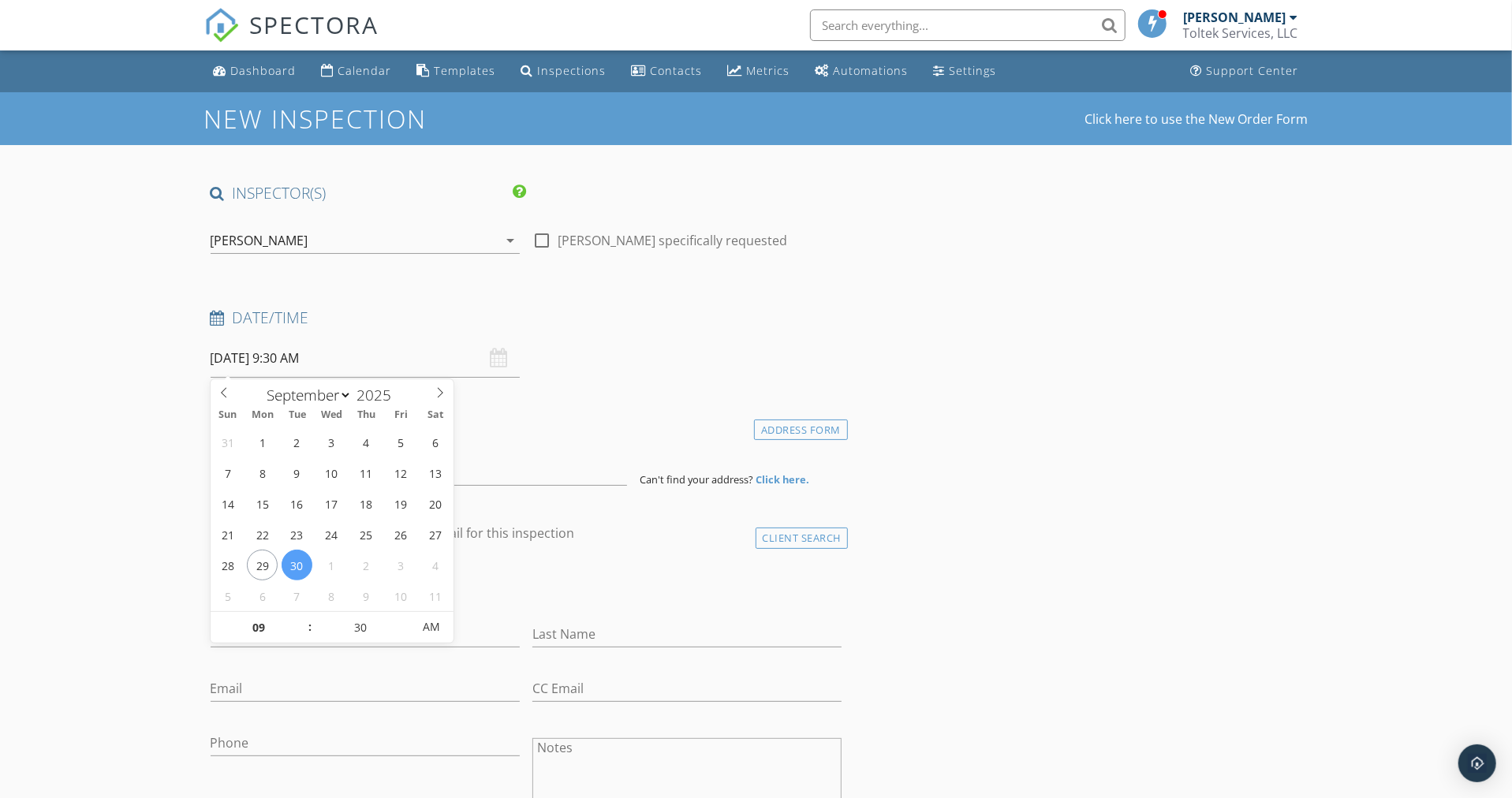
click at [405, 615] on span at bounding box center [403, 620] width 11 height 16
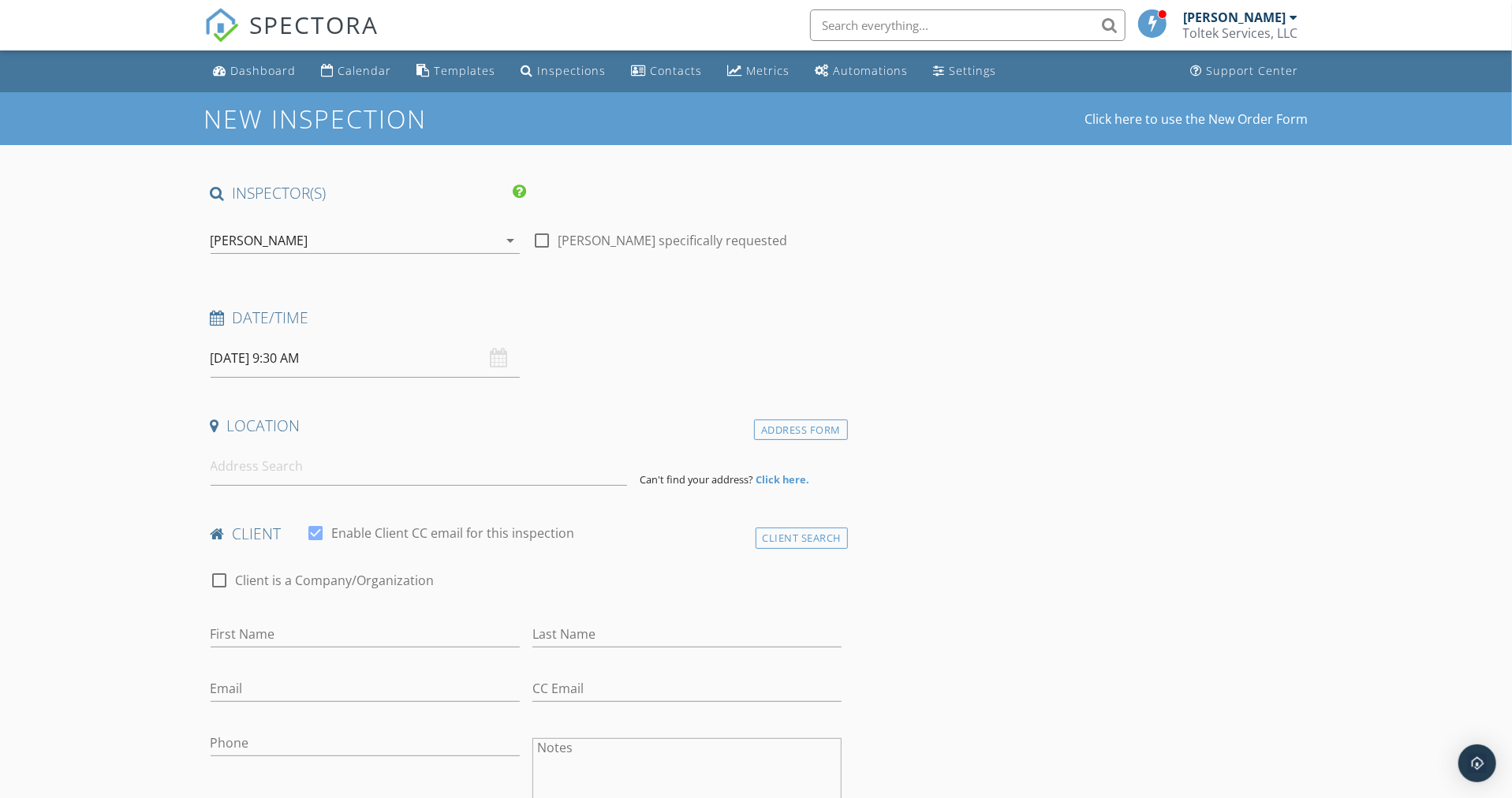
click at [586, 583] on div "check_box_outline_blank Client is a Company/Organization" at bounding box center [526, 588] width 631 height 41
click at [217, 467] on input at bounding box center [419, 466] width 417 height 38
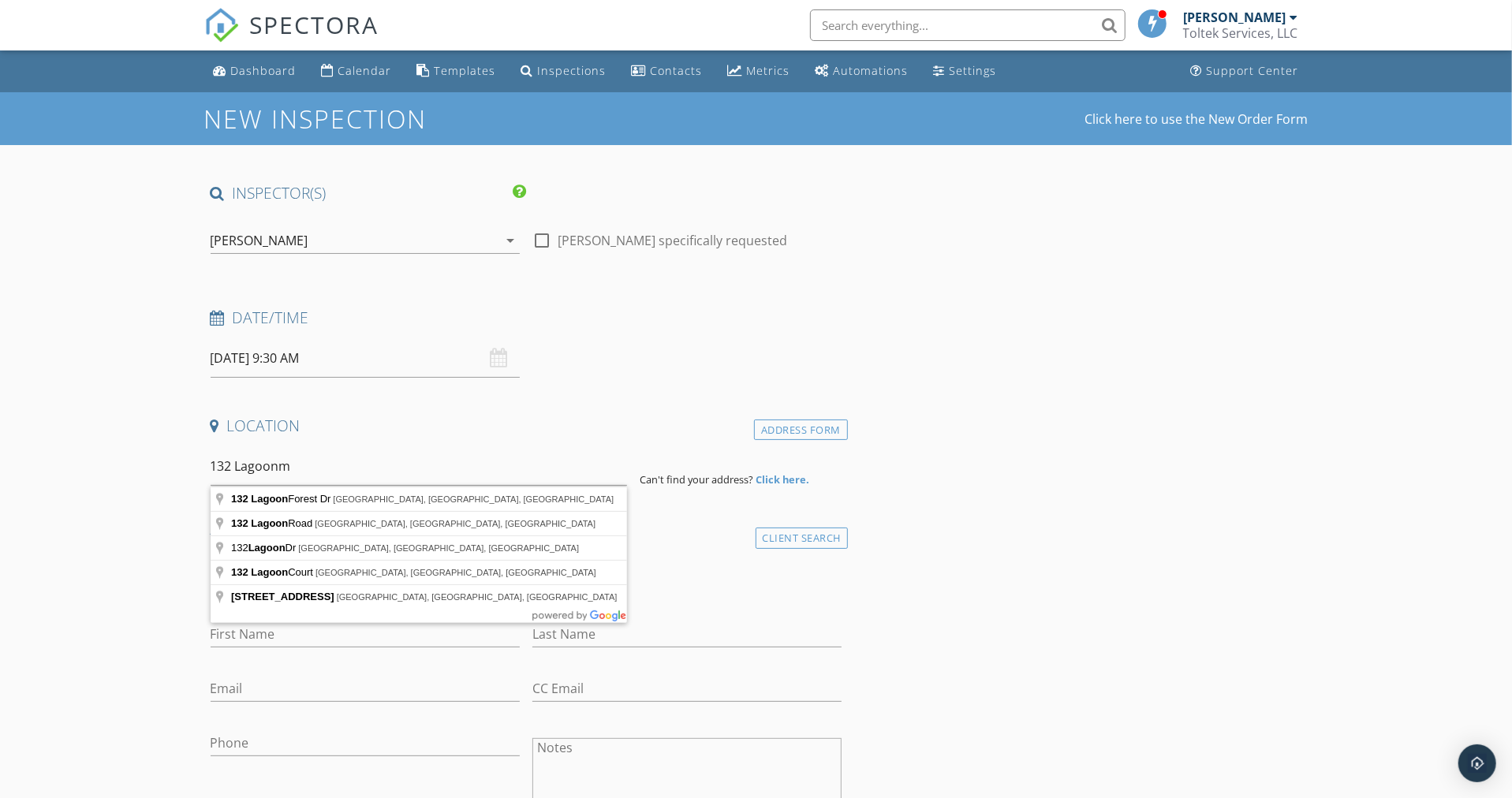
type input "132 Lagoon Forest Dr, Ponte Vedra Beach, FL, USA"
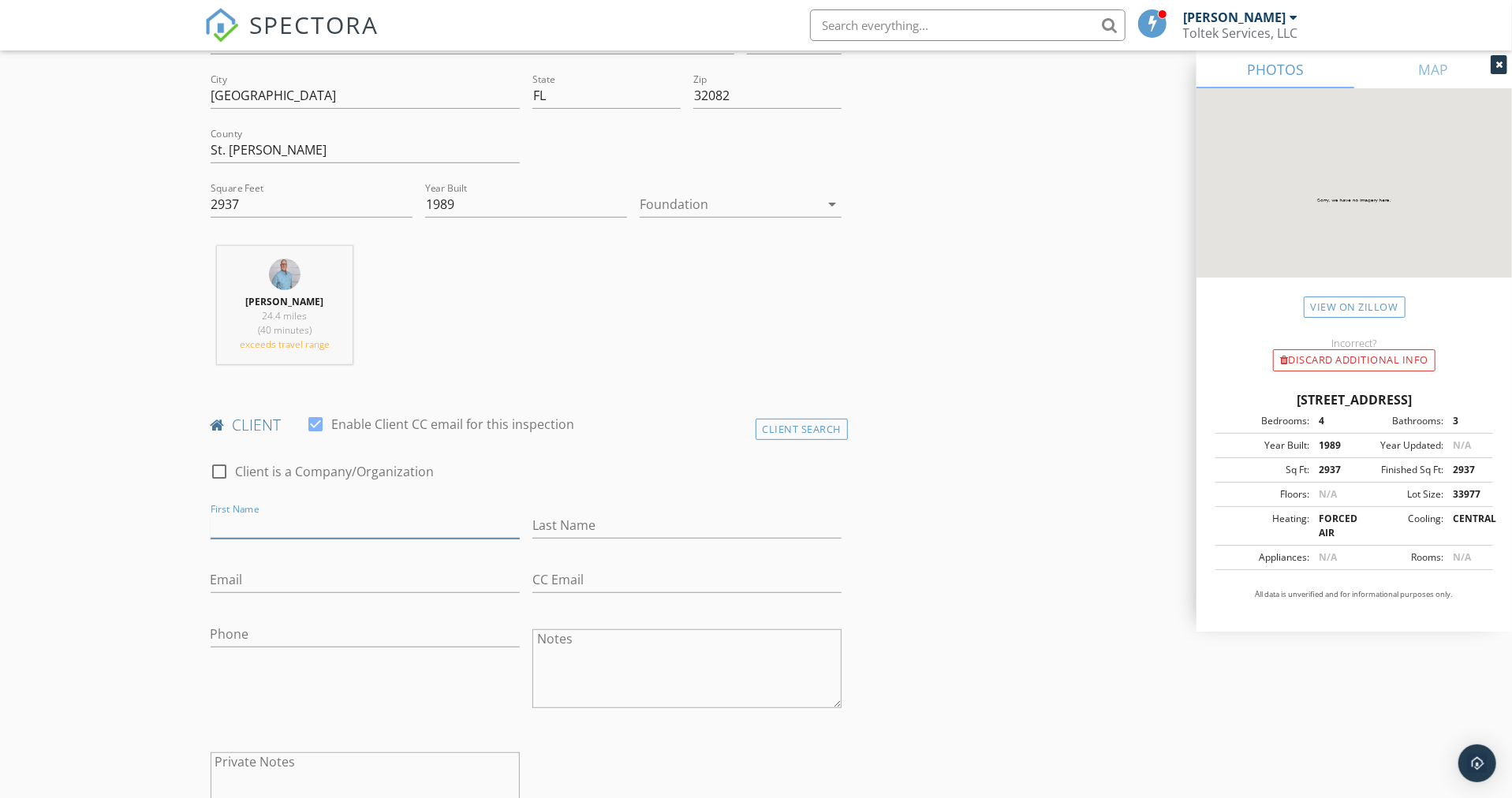
scroll to position [432, 0]
click at [239, 529] on input "First Name" at bounding box center [365, 525] width 309 height 26
type input "[PERSON_NAME]"
type input "Miller"
type input "andrew.s.miller9094@gmail.com"
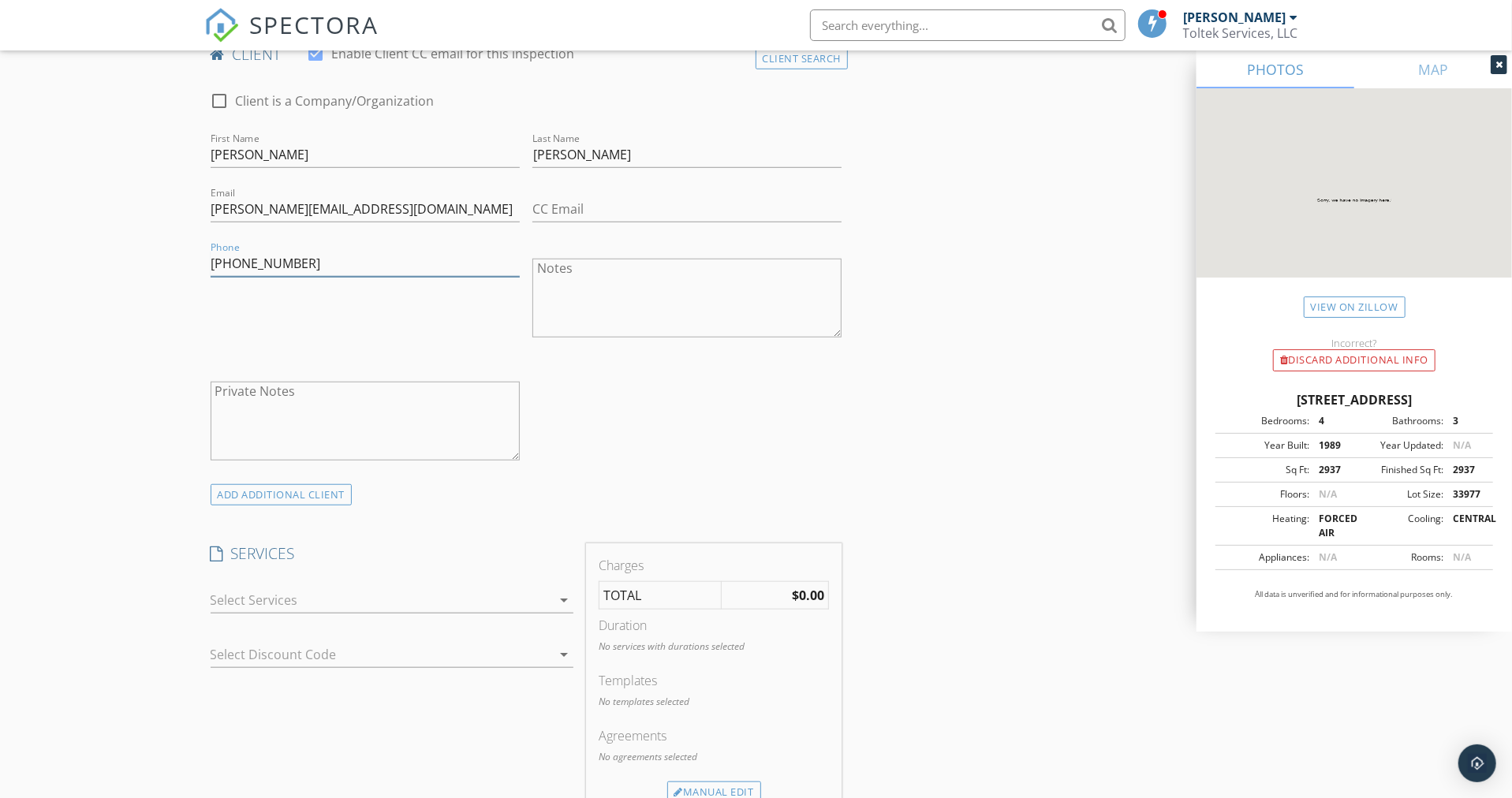
scroll to position [804, 0]
type input "904-629-9054"
click at [304, 597] on div at bounding box center [381, 599] width 341 height 26
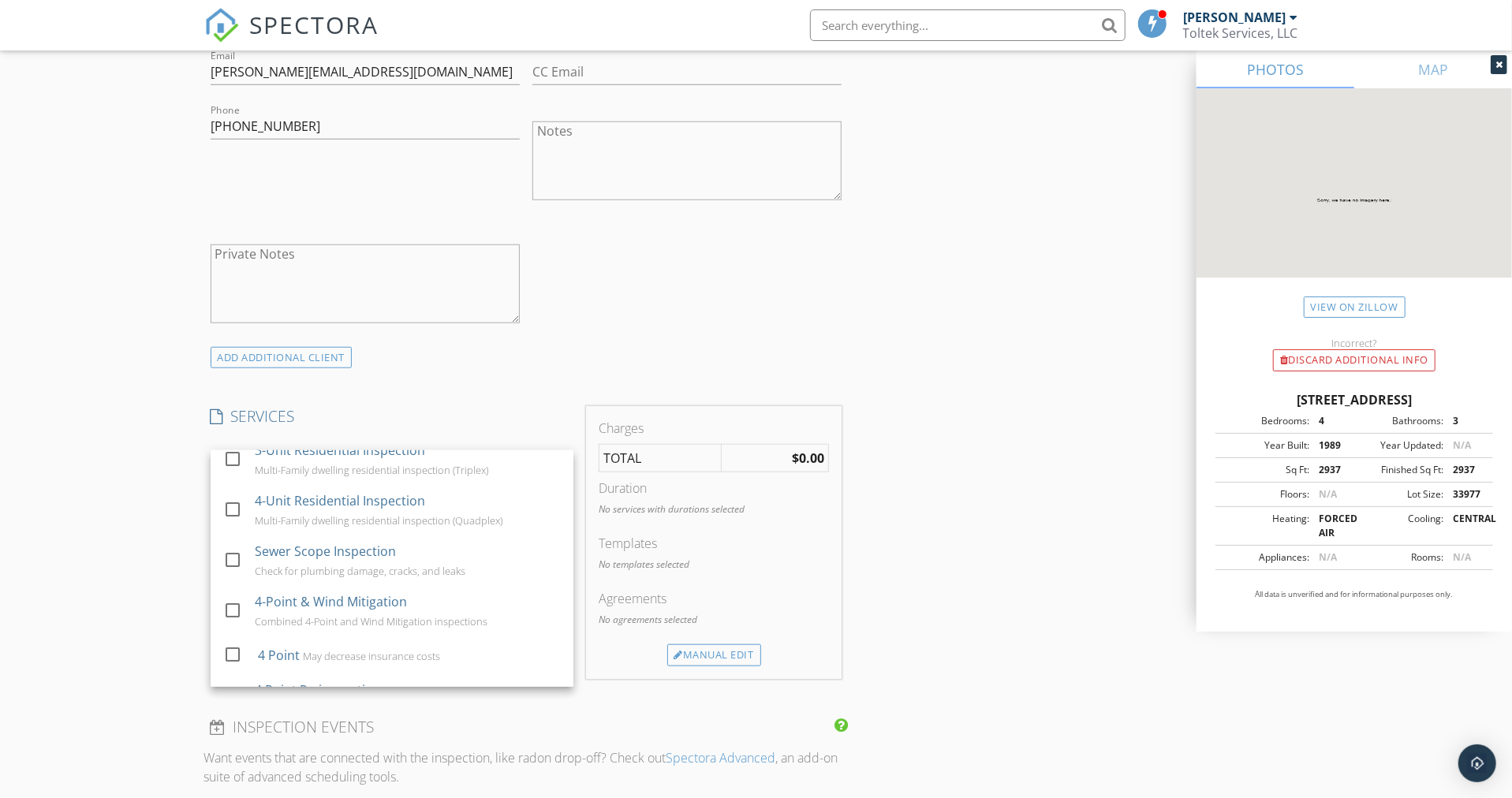
scroll to position [204, 0]
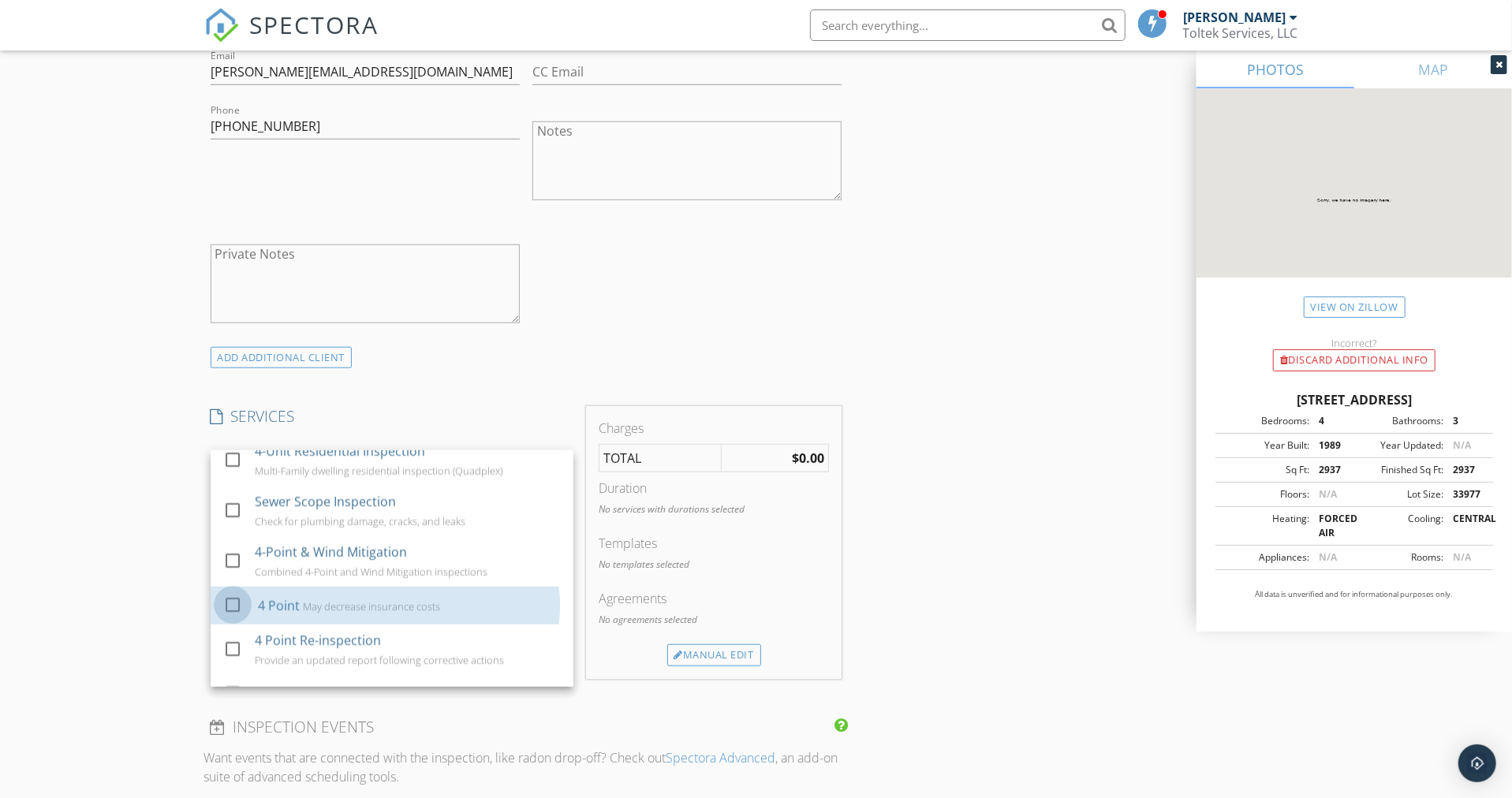
click at [235, 601] on div at bounding box center [232, 604] width 27 height 27
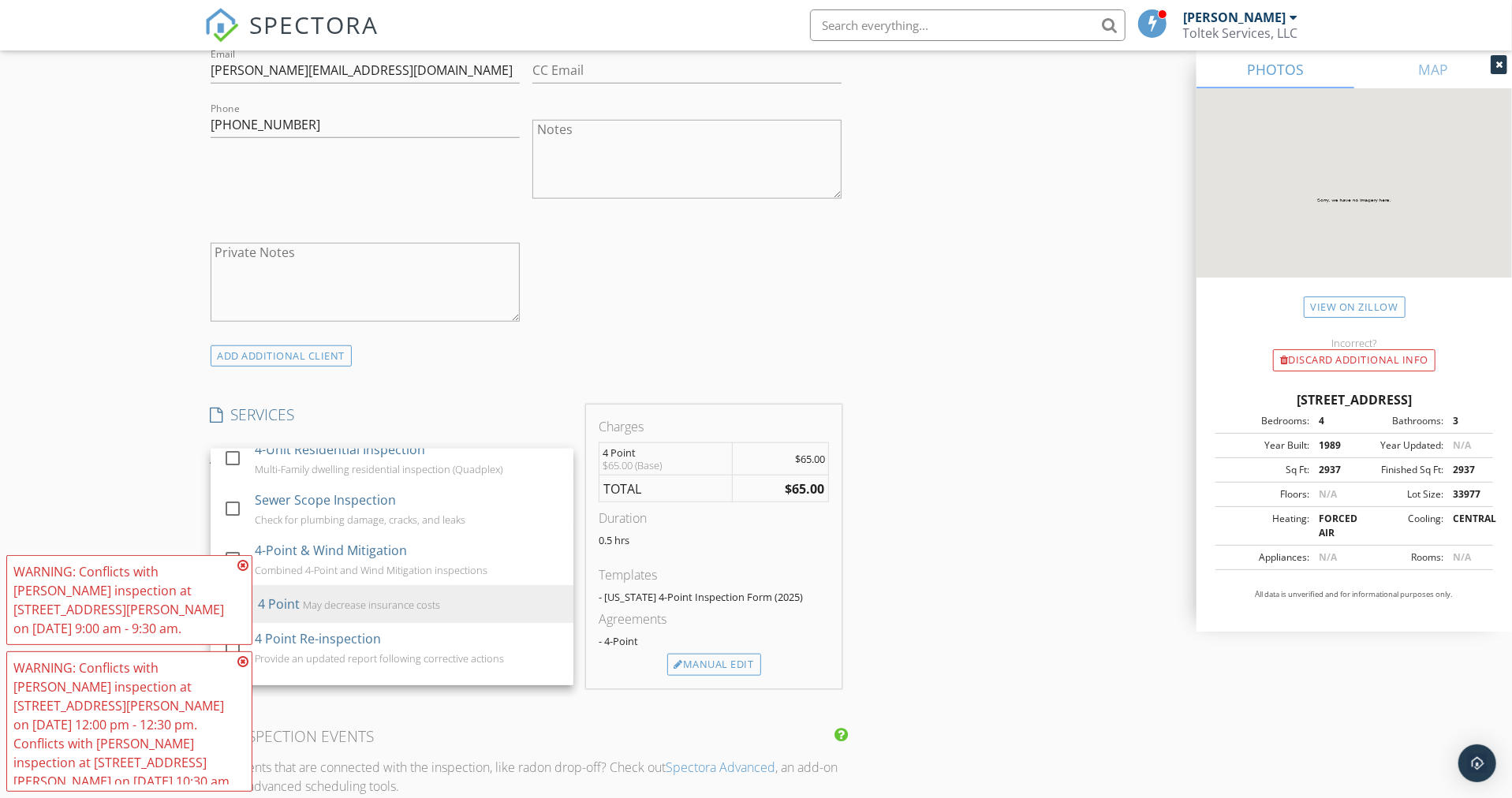
scroll to position [942, 0]
click at [240, 571] on icon at bounding box center [242, 565] width 11 height 13
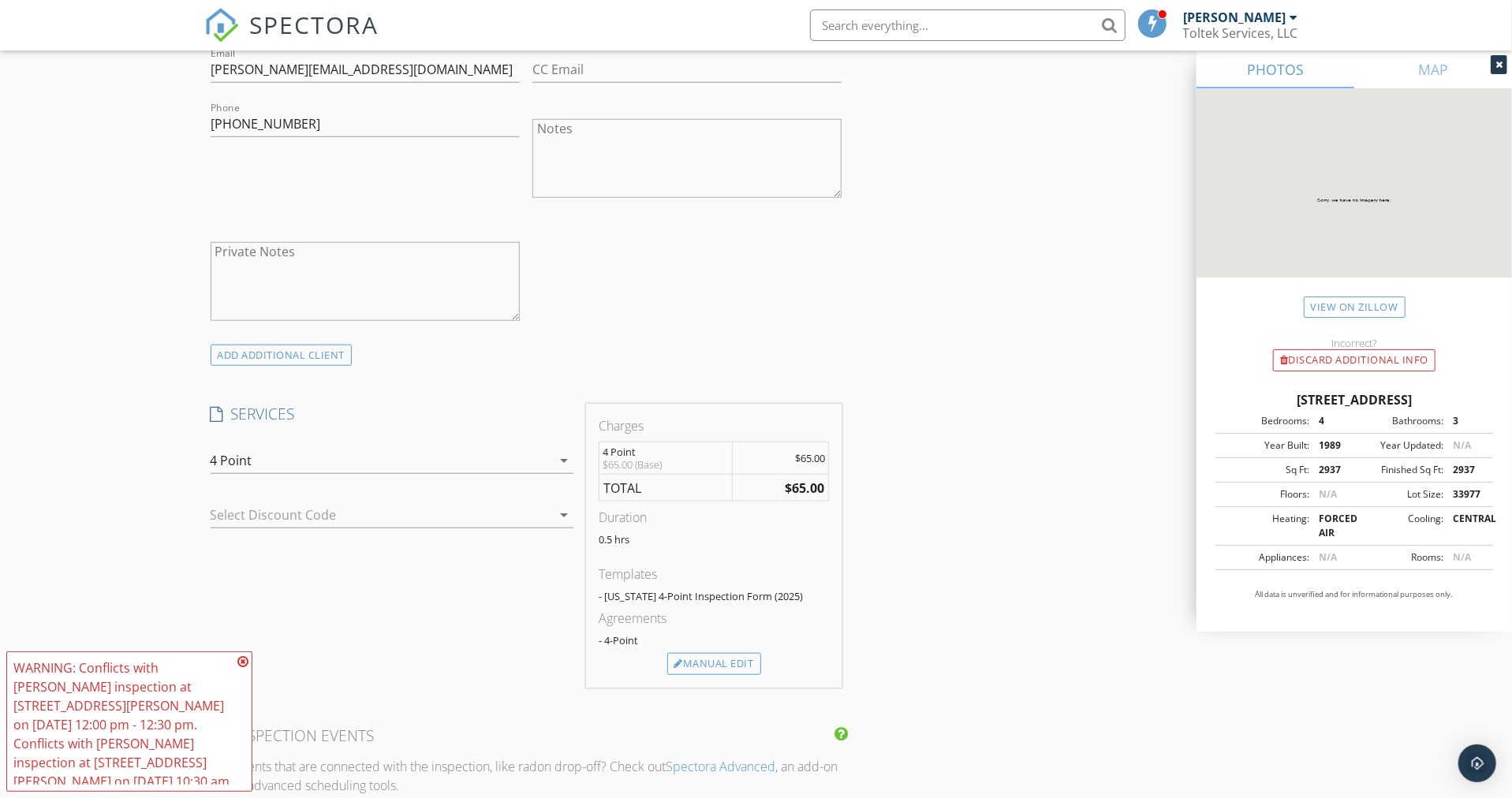
click at [245, 657] on icon at bounding box center [242, 661] width 11 height 13
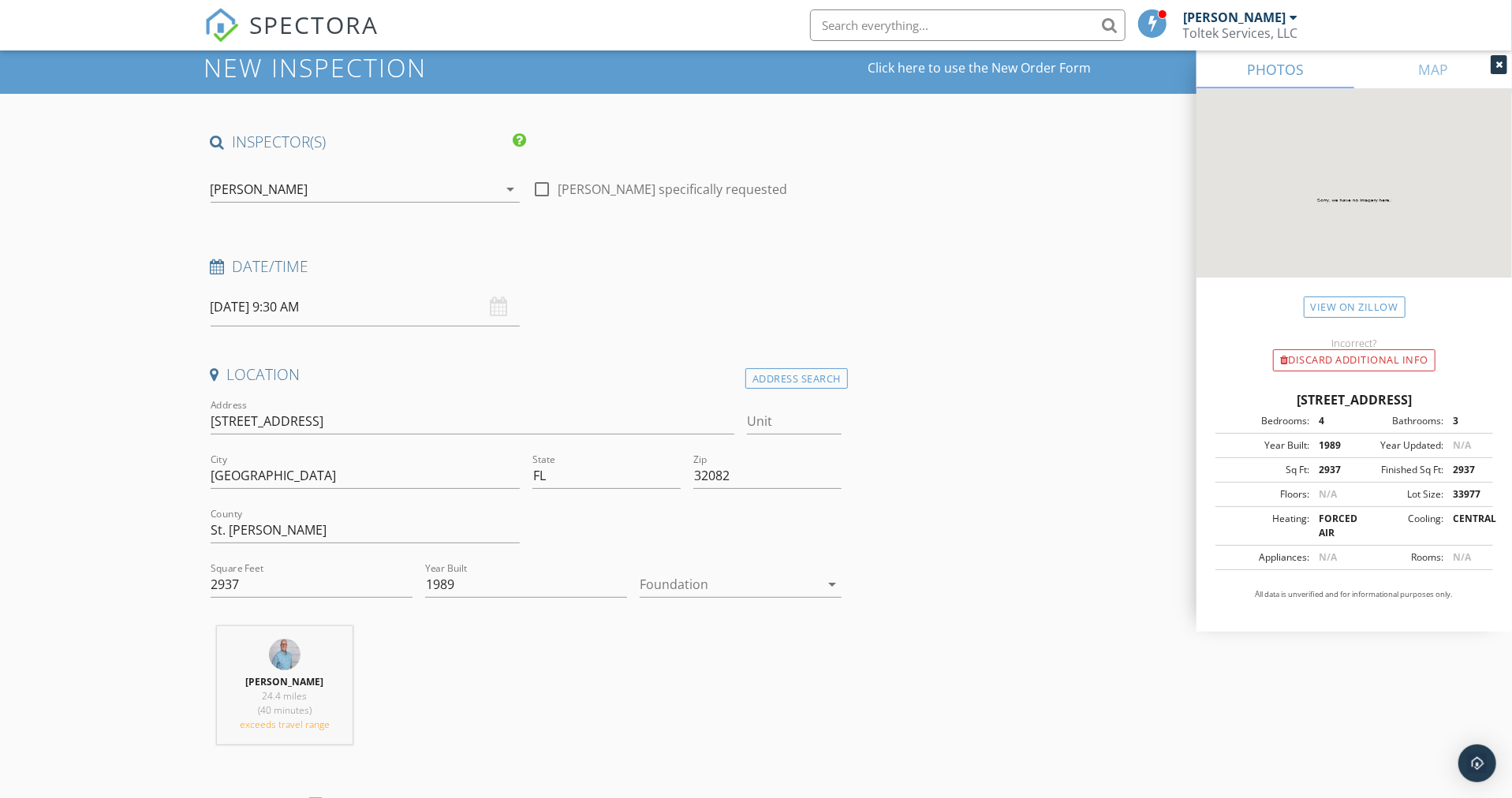
scroll to position [0, 0]
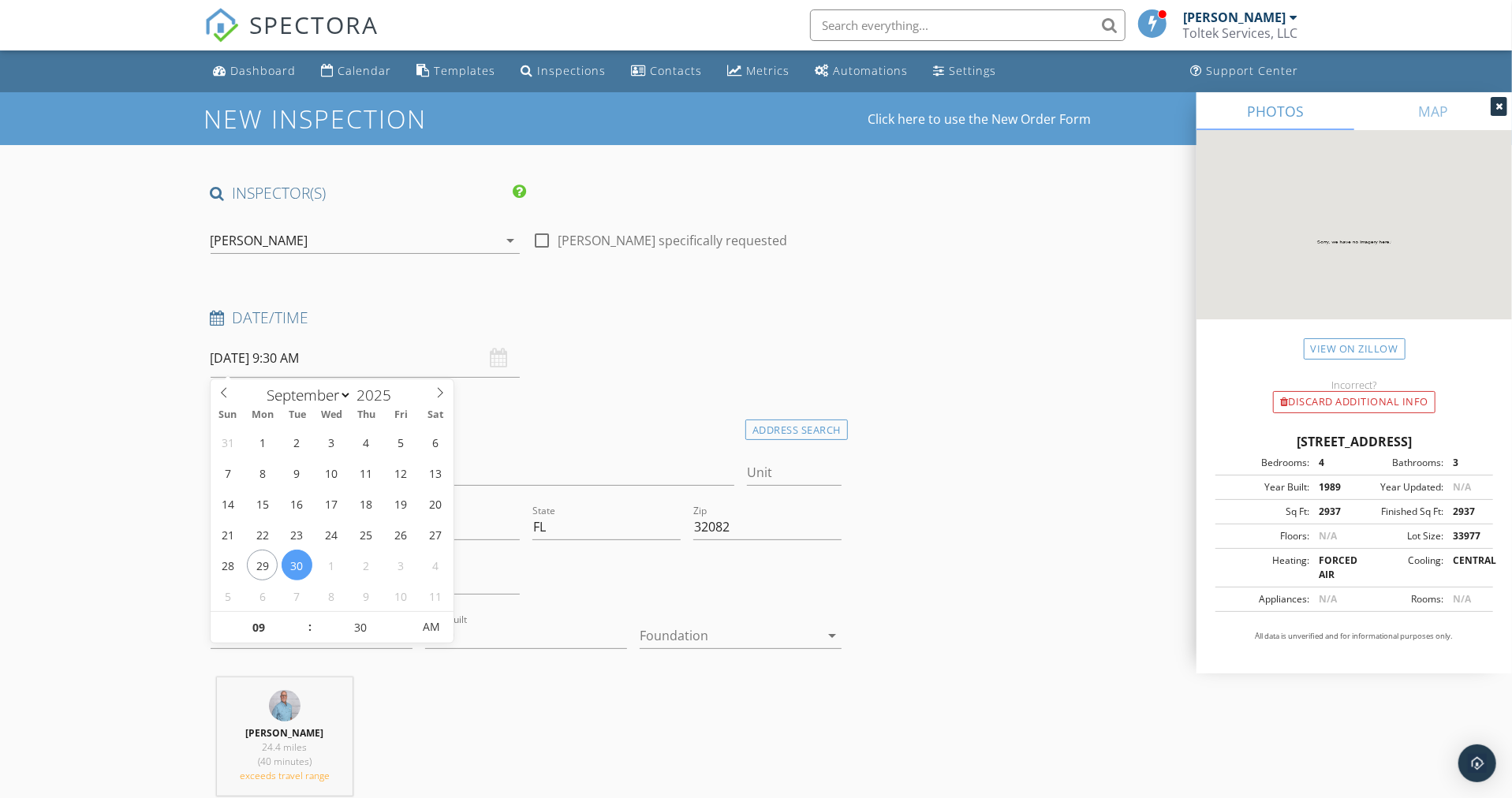
click at [345, 353] on input "09/30/2025 9:30 AM" at bounding box center [365, 358] width 309 height 38
select select "9"
type input "10/01/2025 9:30 AM"
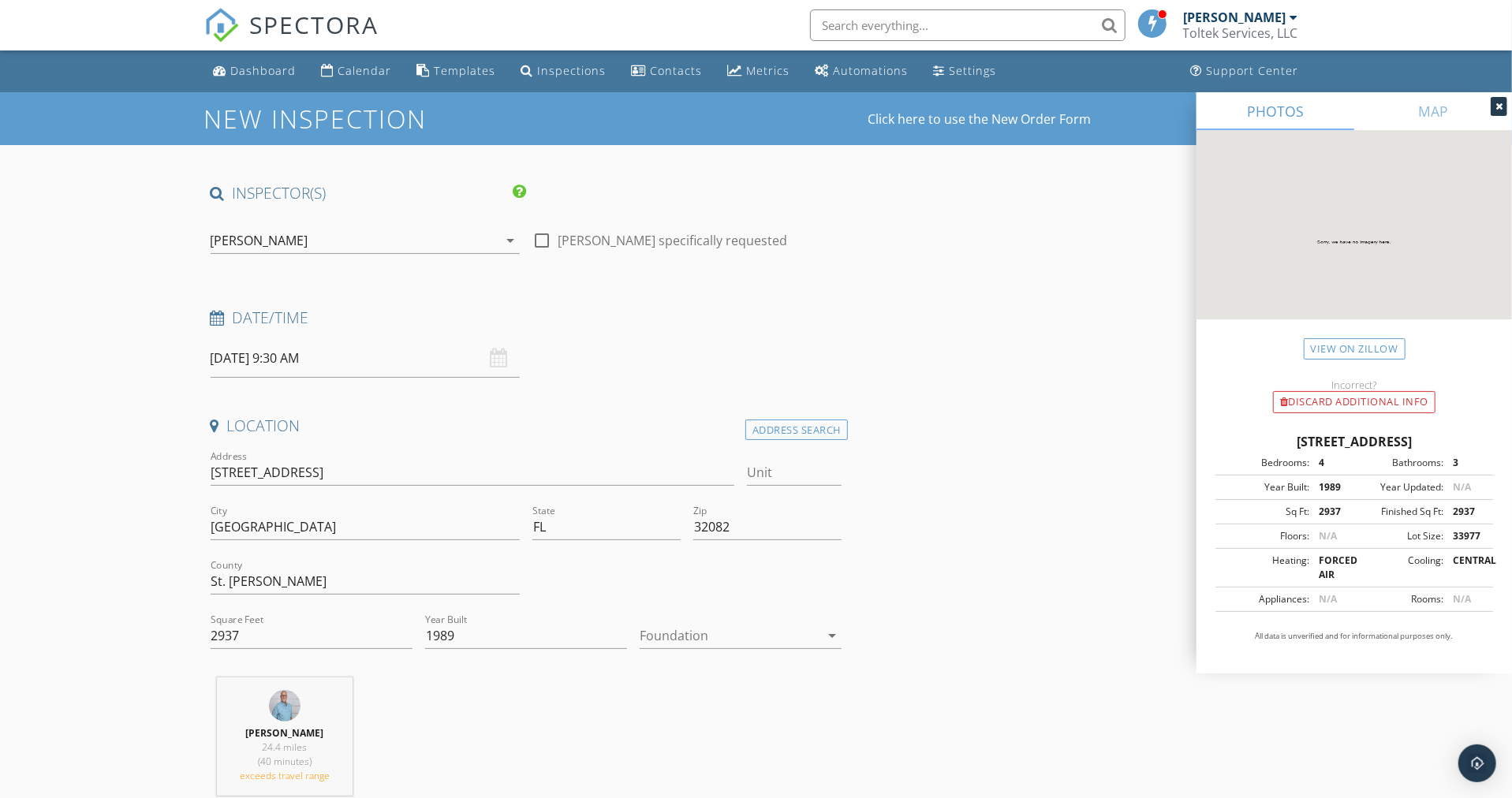
click at [678, 354] on div "Date/Time 10/01/2025 9:30 AM" at bounding box center [526, 342] width 644 height 70
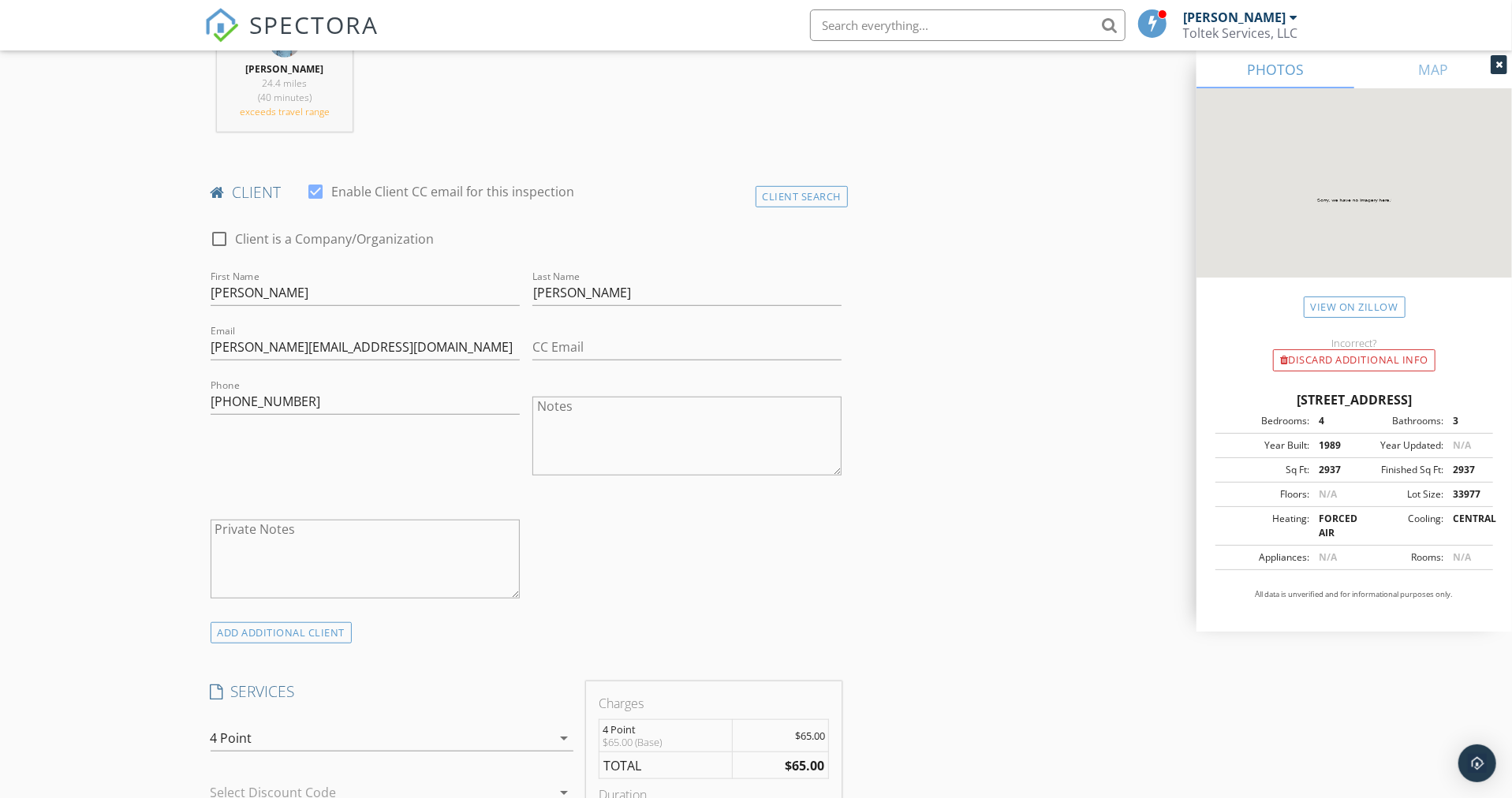
scroll to position [669, 0]
click at [679, 426] on textarea "Notes" at bounding box center [687, 432] width 309 height 79
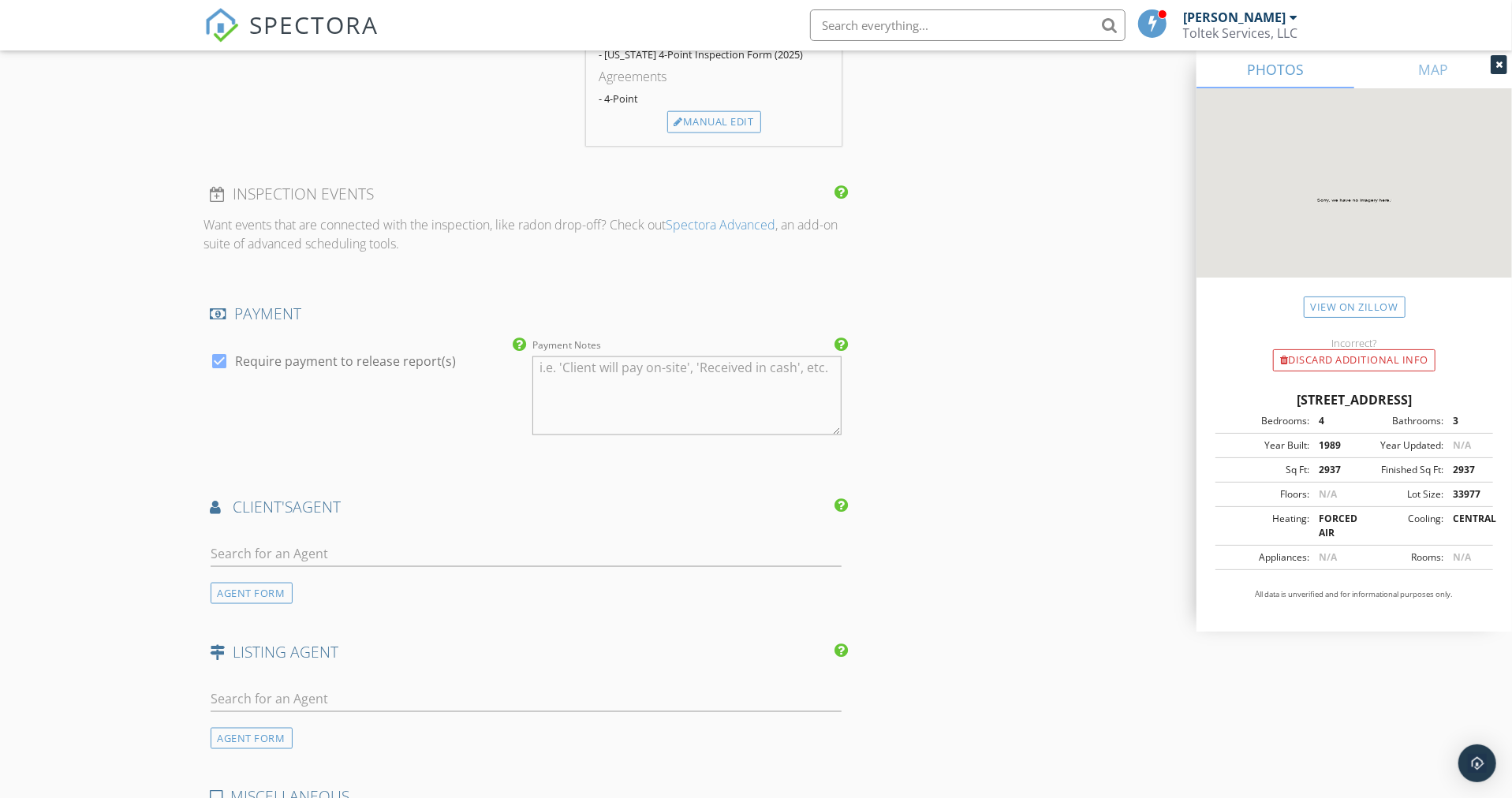
scroll to position [1484, 0]
type textarea "Shanan 904.629.9055"
click at [338, 554] on input "text" at bounding box center [526, 553] width 631 height 26
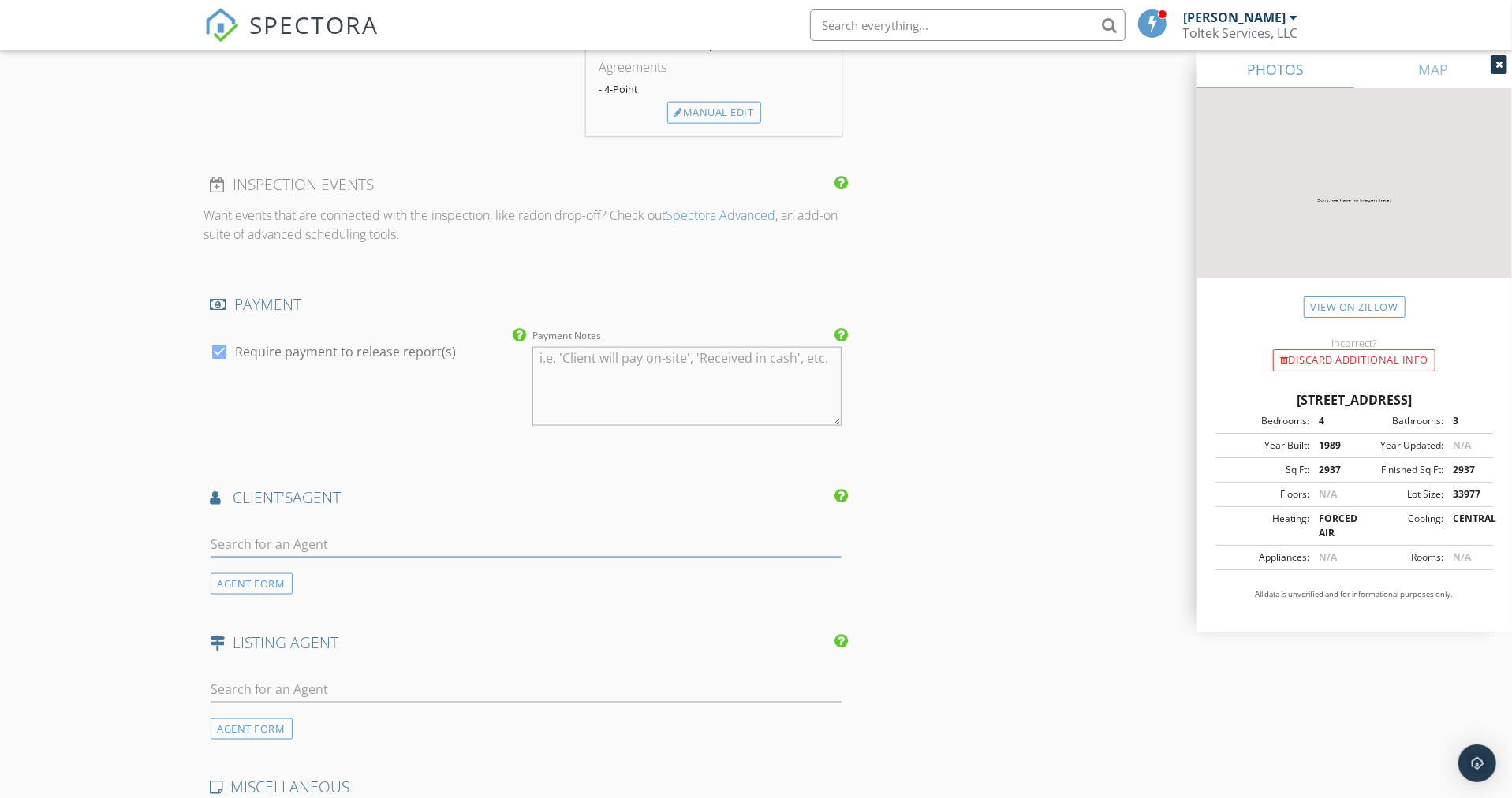
scroll to position [1494, 0]
type input "P"
click at [269, 534] on input "text" at bounding box center [526, 544] width 631 height 26
type input "Page"
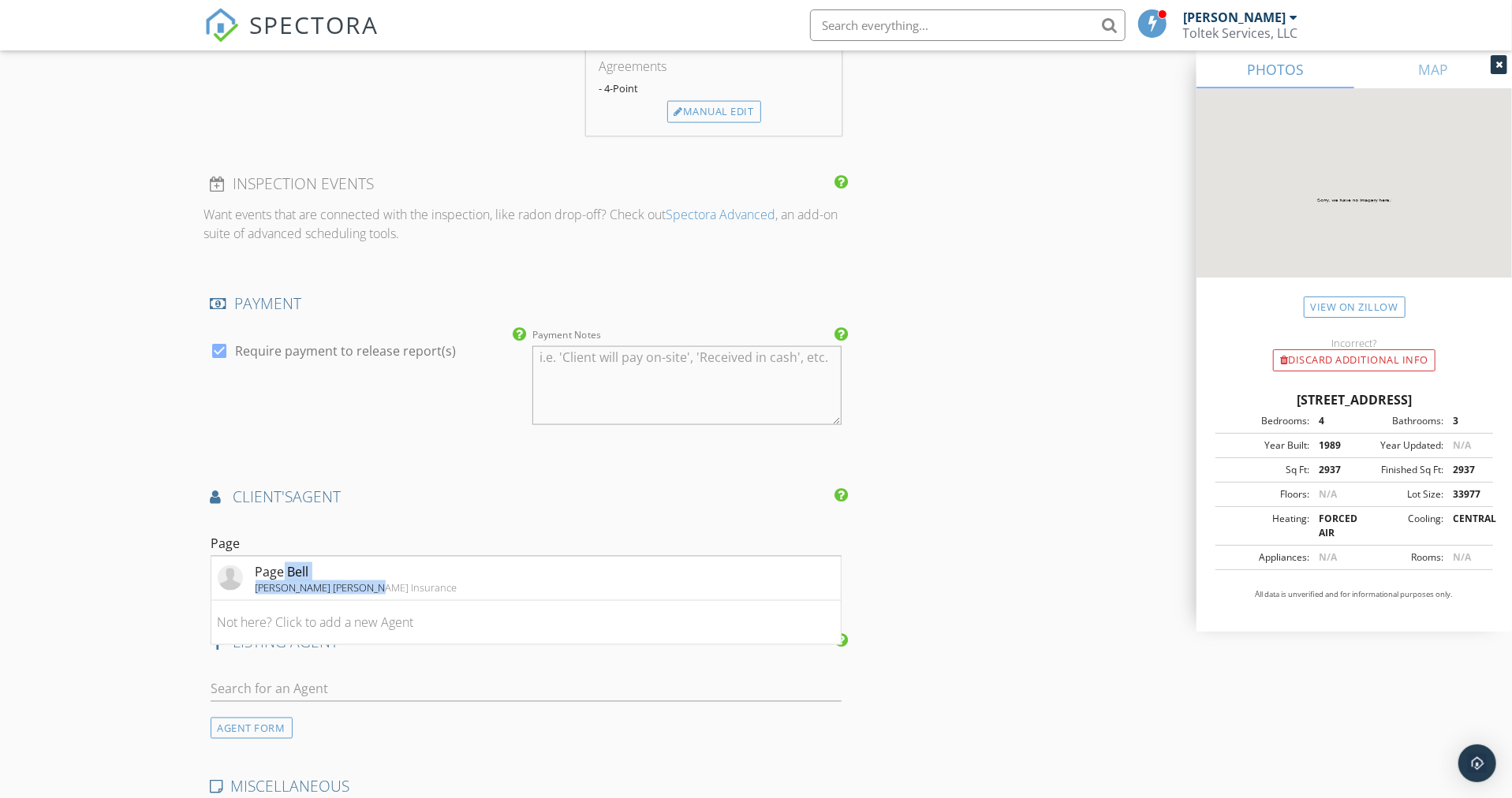
click at [280, 577] on div "Page Bell Hancock Perdue Insurance" at bounding box center [356, 578] width 202 height 32
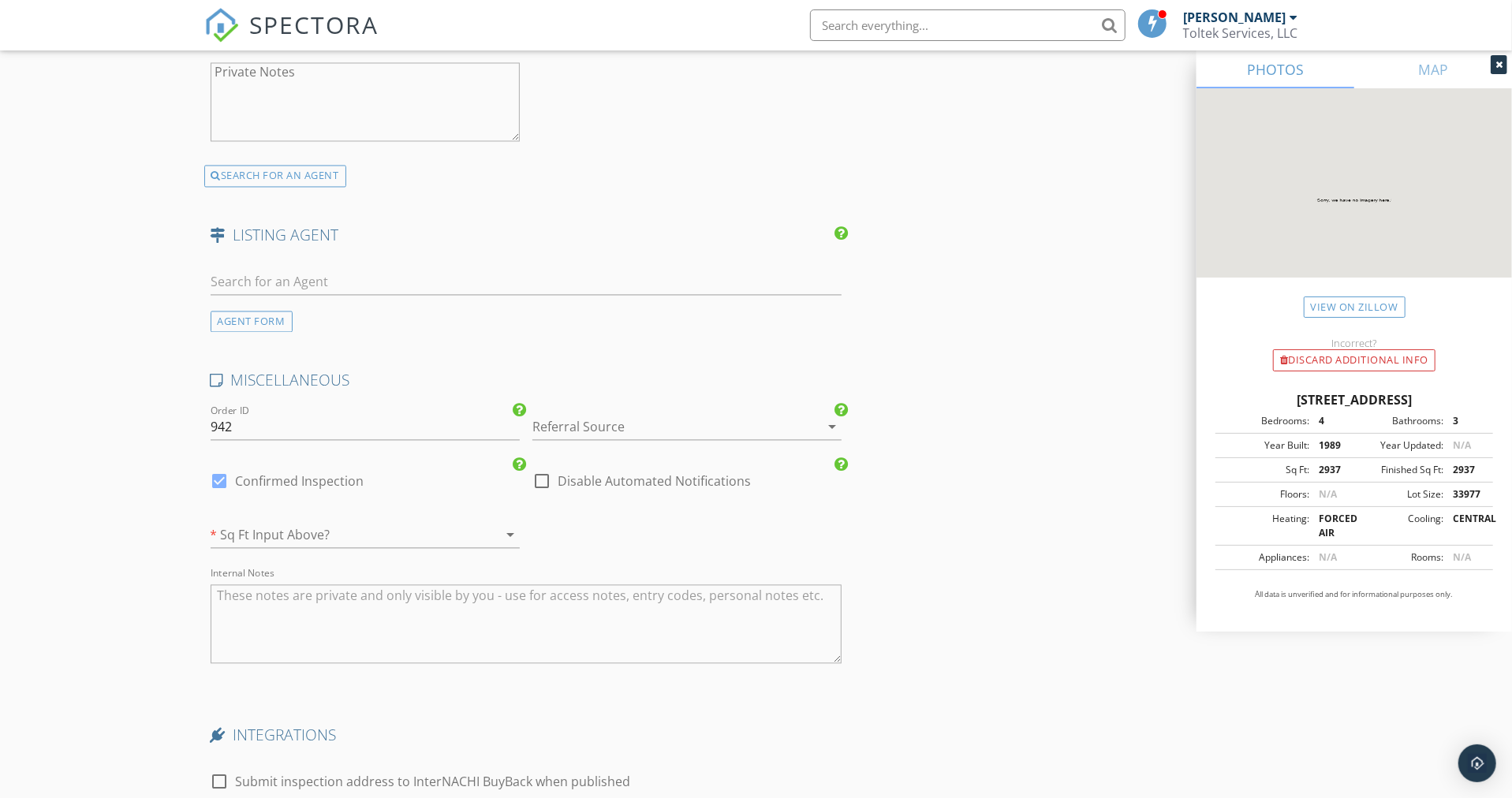
scroll to position [2259, 0]
click at [622, 425] on div at bounding box center [664, 426] width 265 height 26
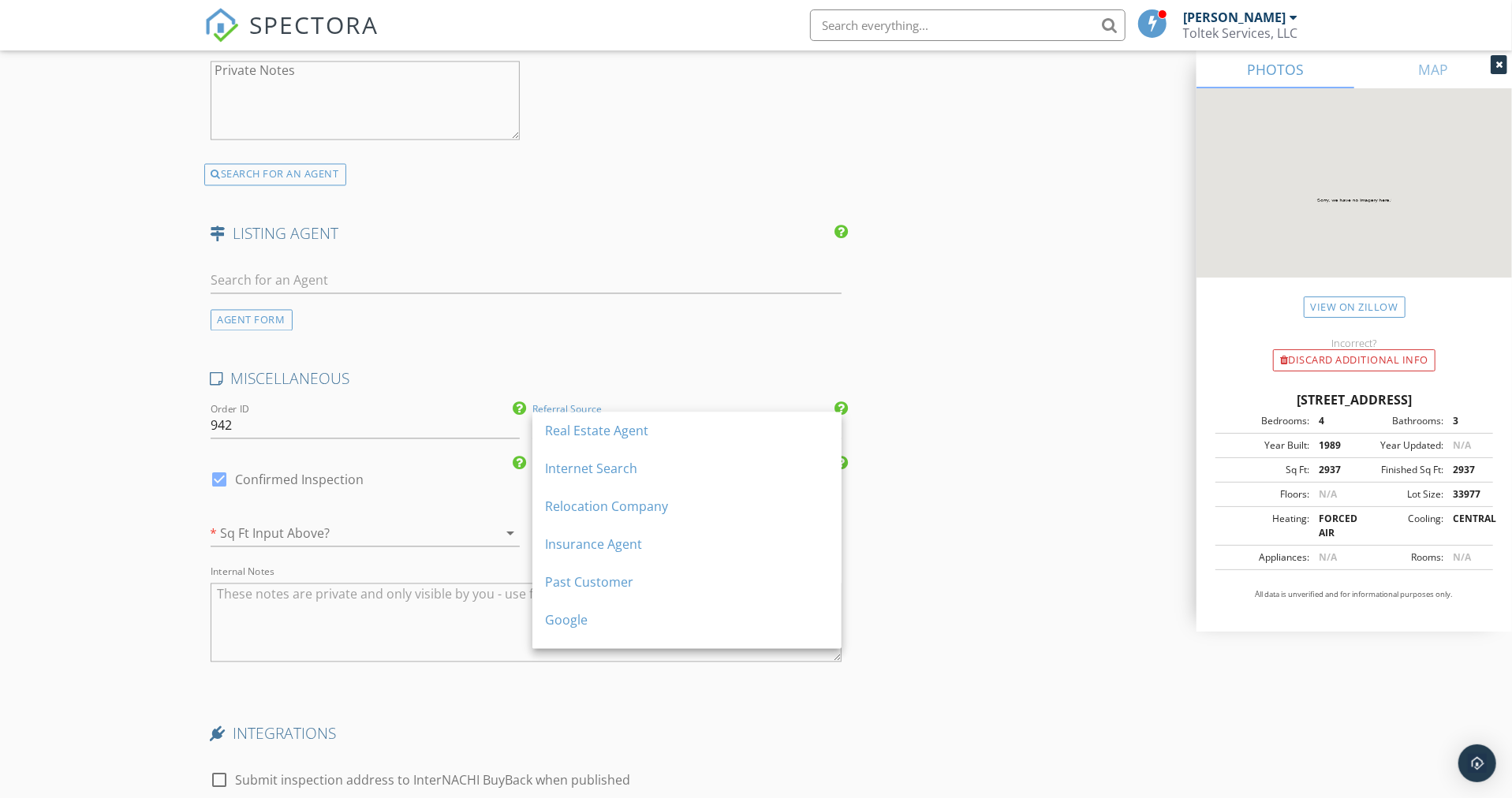
click at [573, 544] on div "Insurance Agent" at bounding box center [687, 544] width 284 height 19
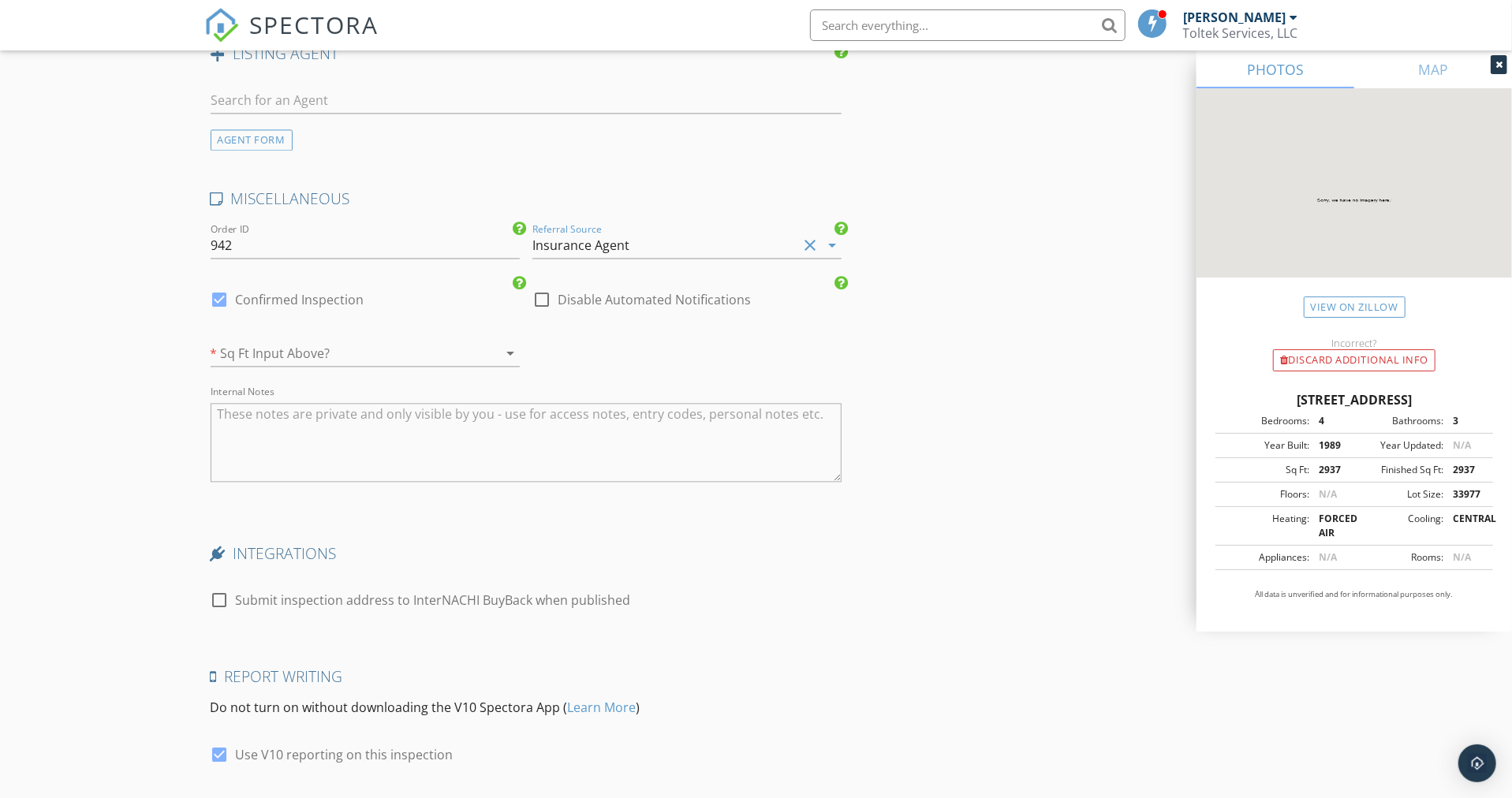
scroll to position [2552, 0]
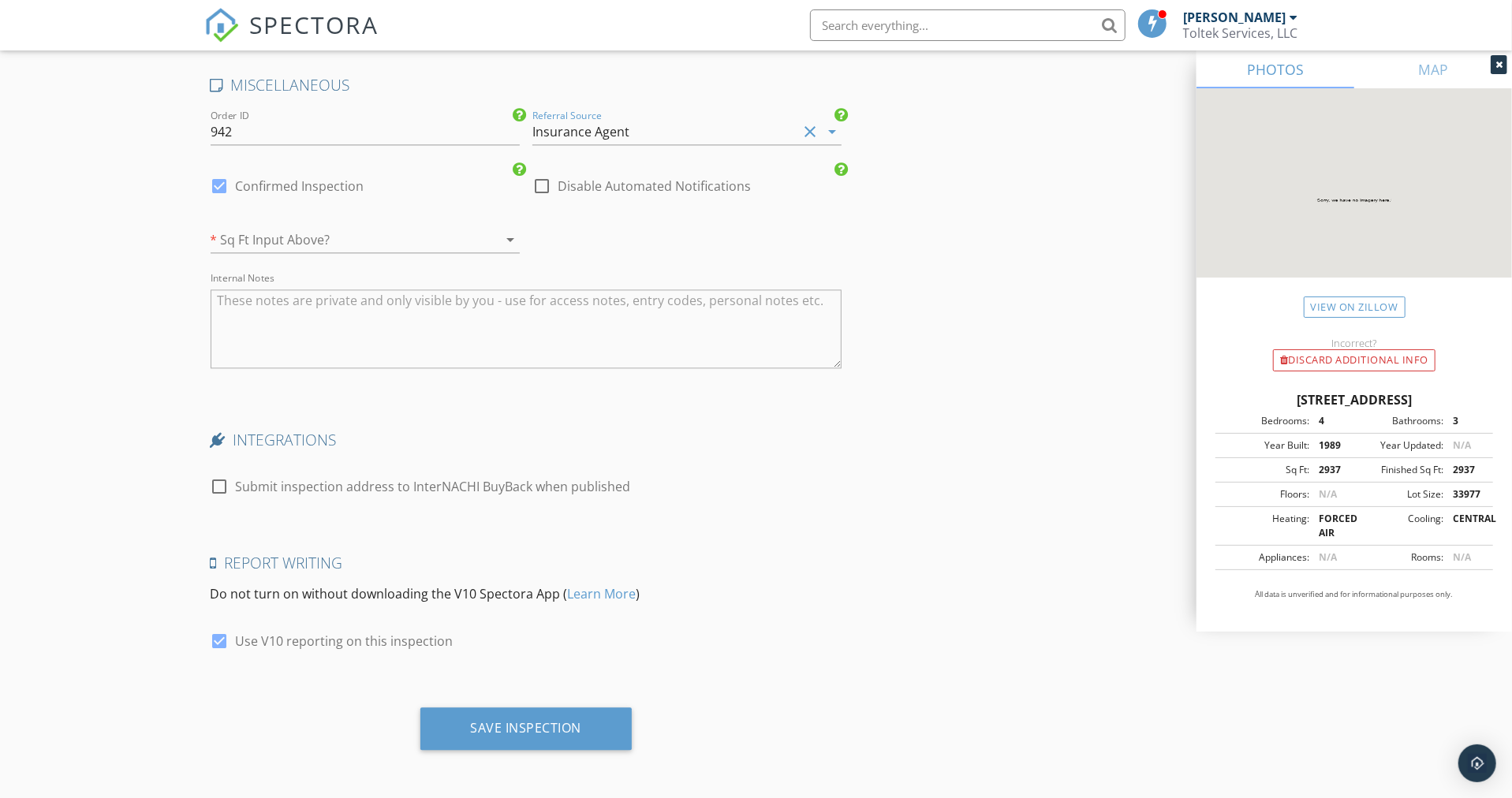
click at [413, 241] on div at bounding box center [343, 240] width 265 height 26
click at [247, 243] on div "Yes" at bounding box center [365, 244] width 284 height 19
click at [541, 727] on div "Save Inspection" at bounding box center [526, 728] width 111 height 16
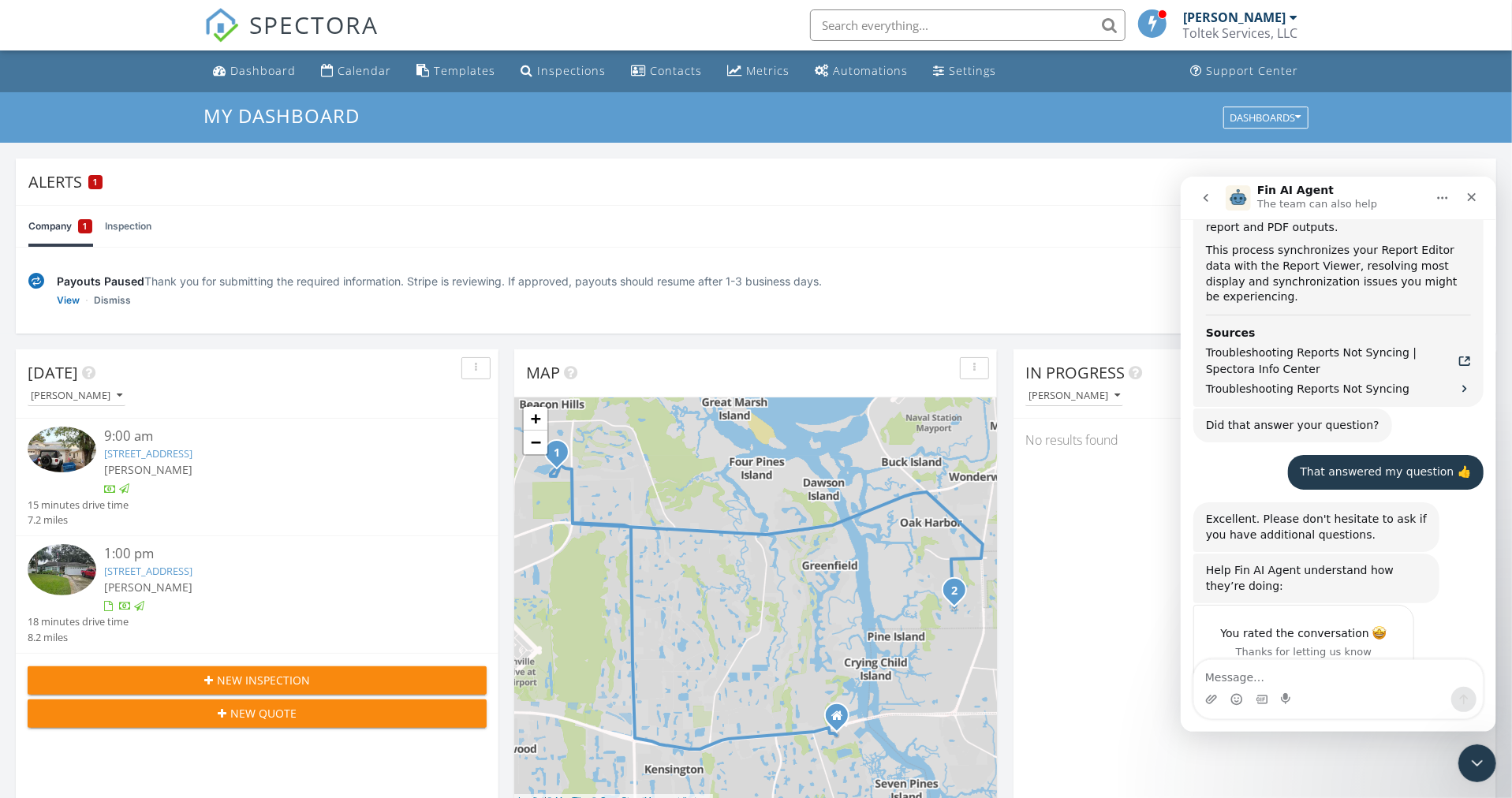
click at [672, 70] on div "Contacts" at bounding box center [676, 70] width 52 height 15
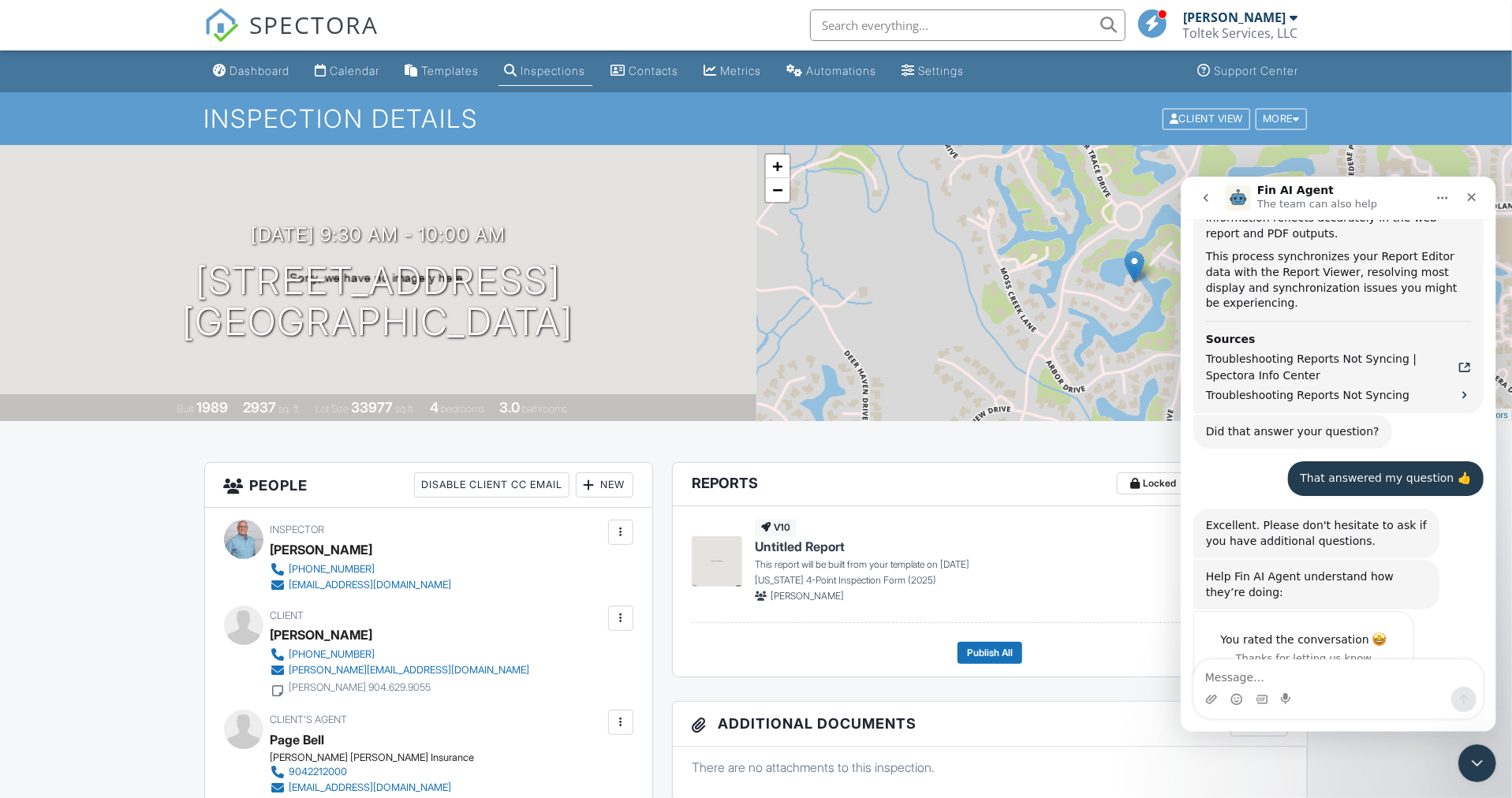
scroll to position [1528, 0]
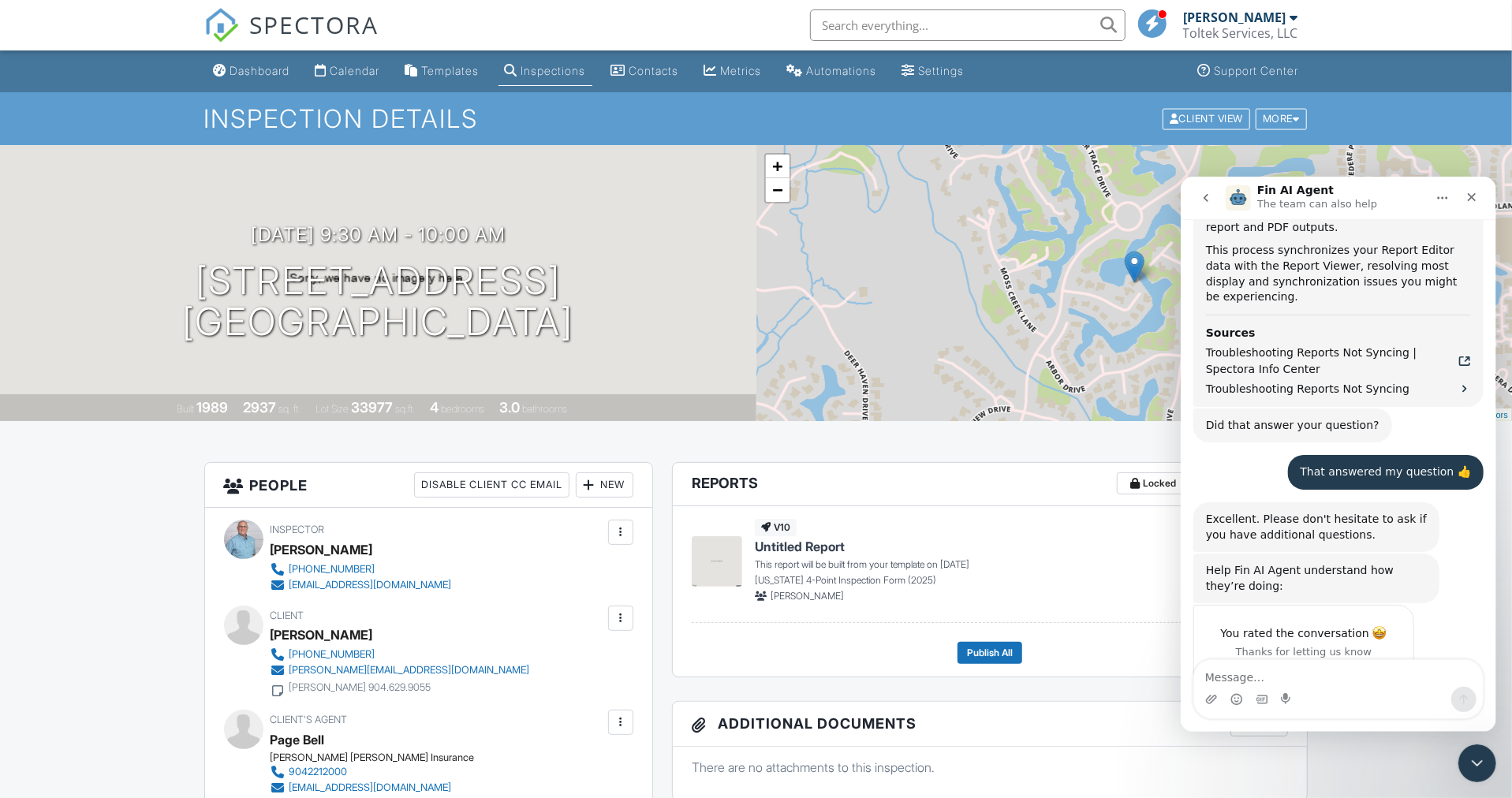
click at [1266, 676] on textarea "Message…" at bounding box center [1337, 672] width 289 height 27
click at [1250, 678] on div "It worked for me." at bounding box center [1302, 698] width 220 height 41
click at [1255, 624] on div "You rated the conversation" at bounding box center [1302, 632] width 181 height 18
click at [1210, 196] on icon "go back" at bounding box center [1205, 197] width 13 height 13
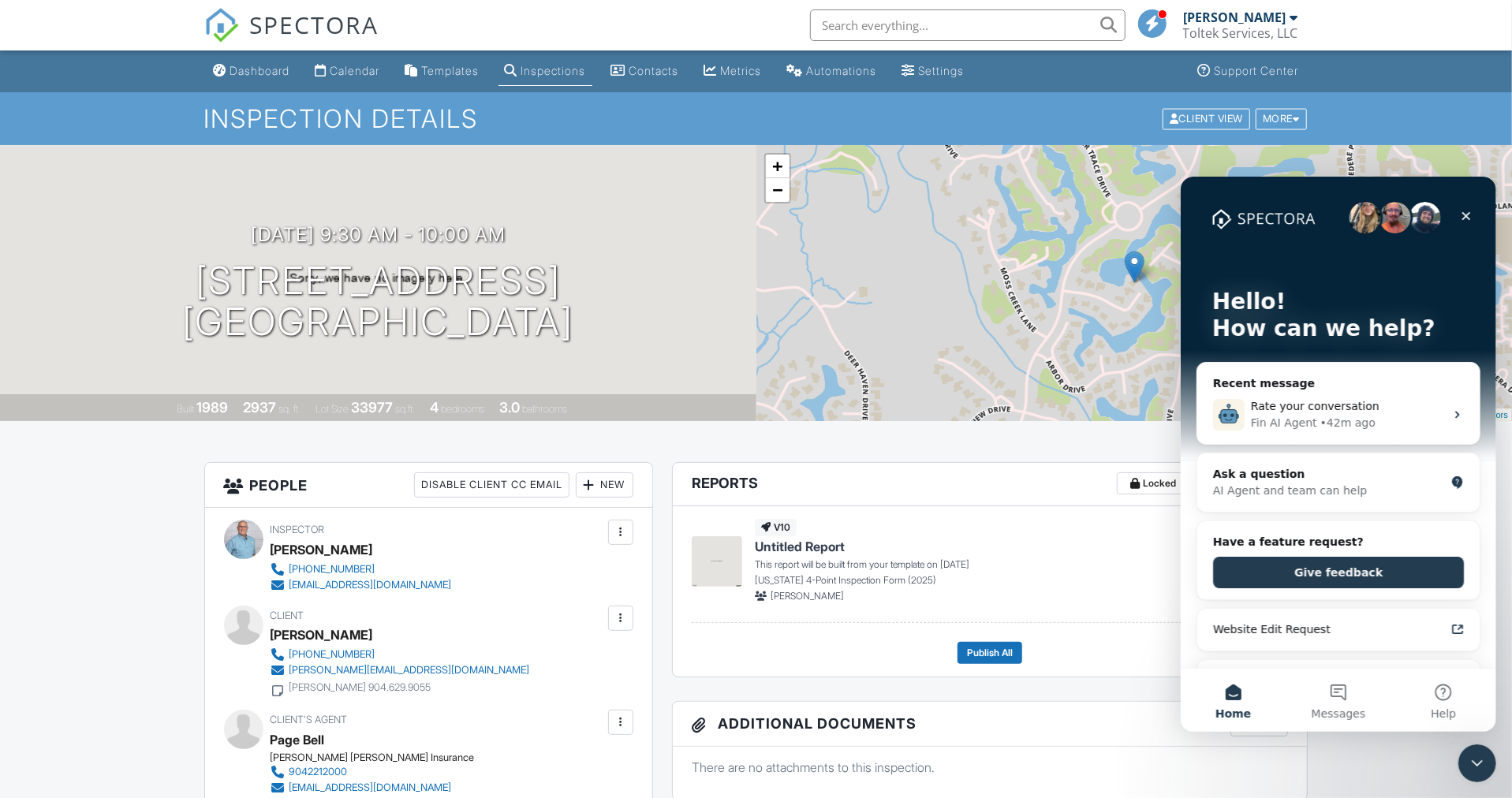
scroll to position [0, 0]
click at [1334, 574] on button "Give feedback" at bounding box center [1337, 571] width 251 height 32
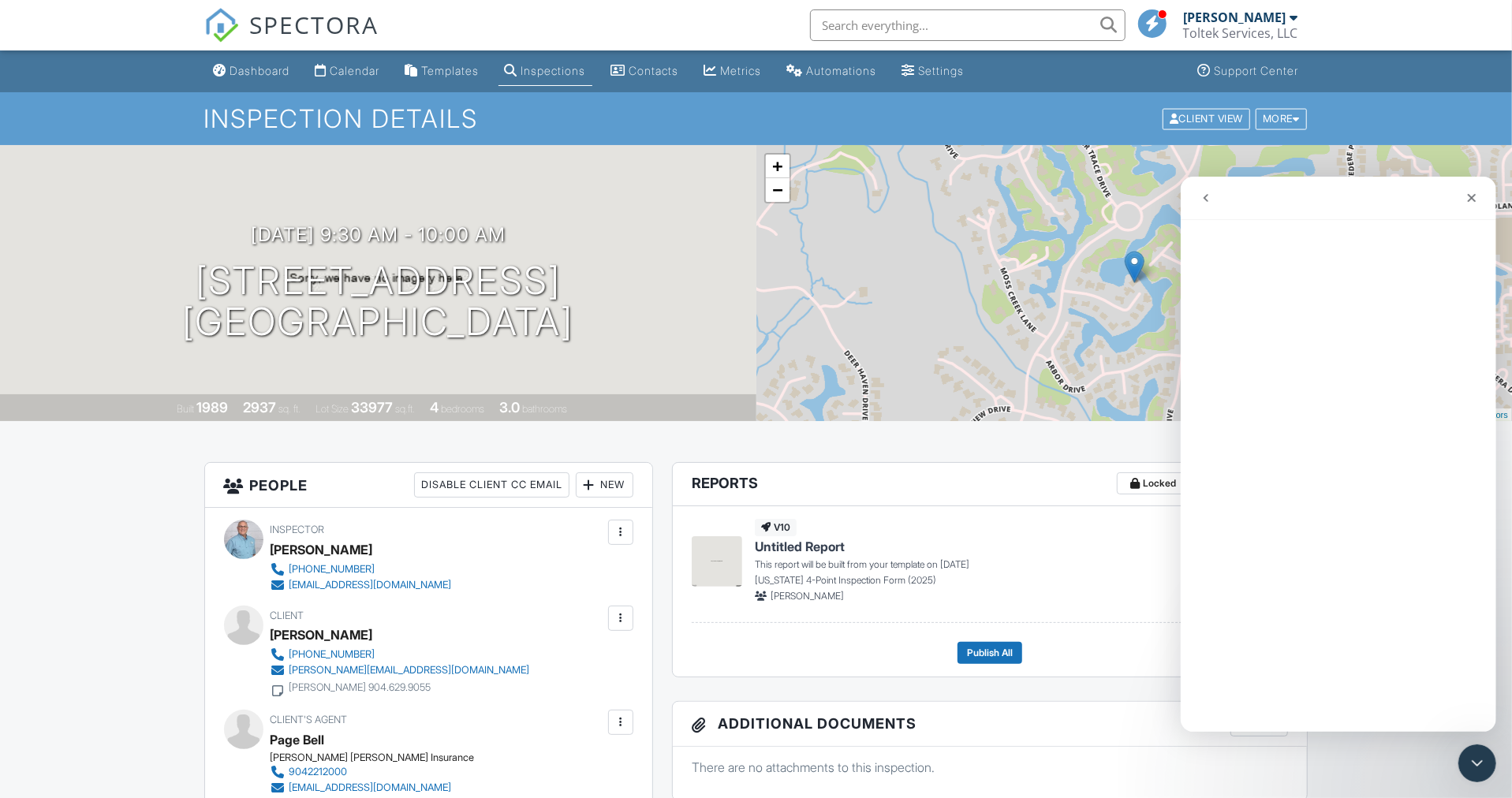
click at [1474, 188] on div "Close" at bounding box center [1470, 197] width 29 height 29
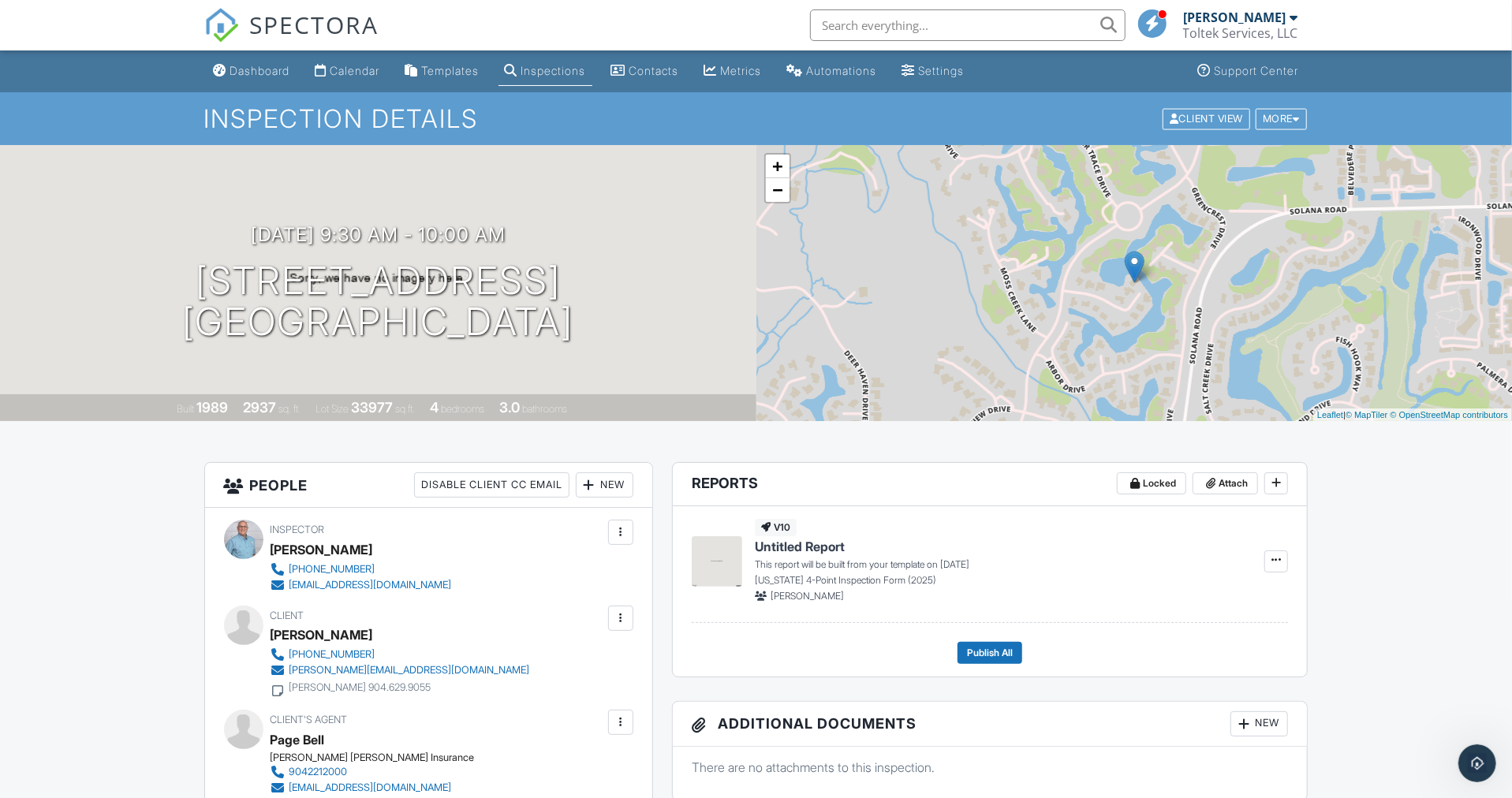
click at [774, 188] on link "−" at bounding box center [777, 190] width 24 height 24
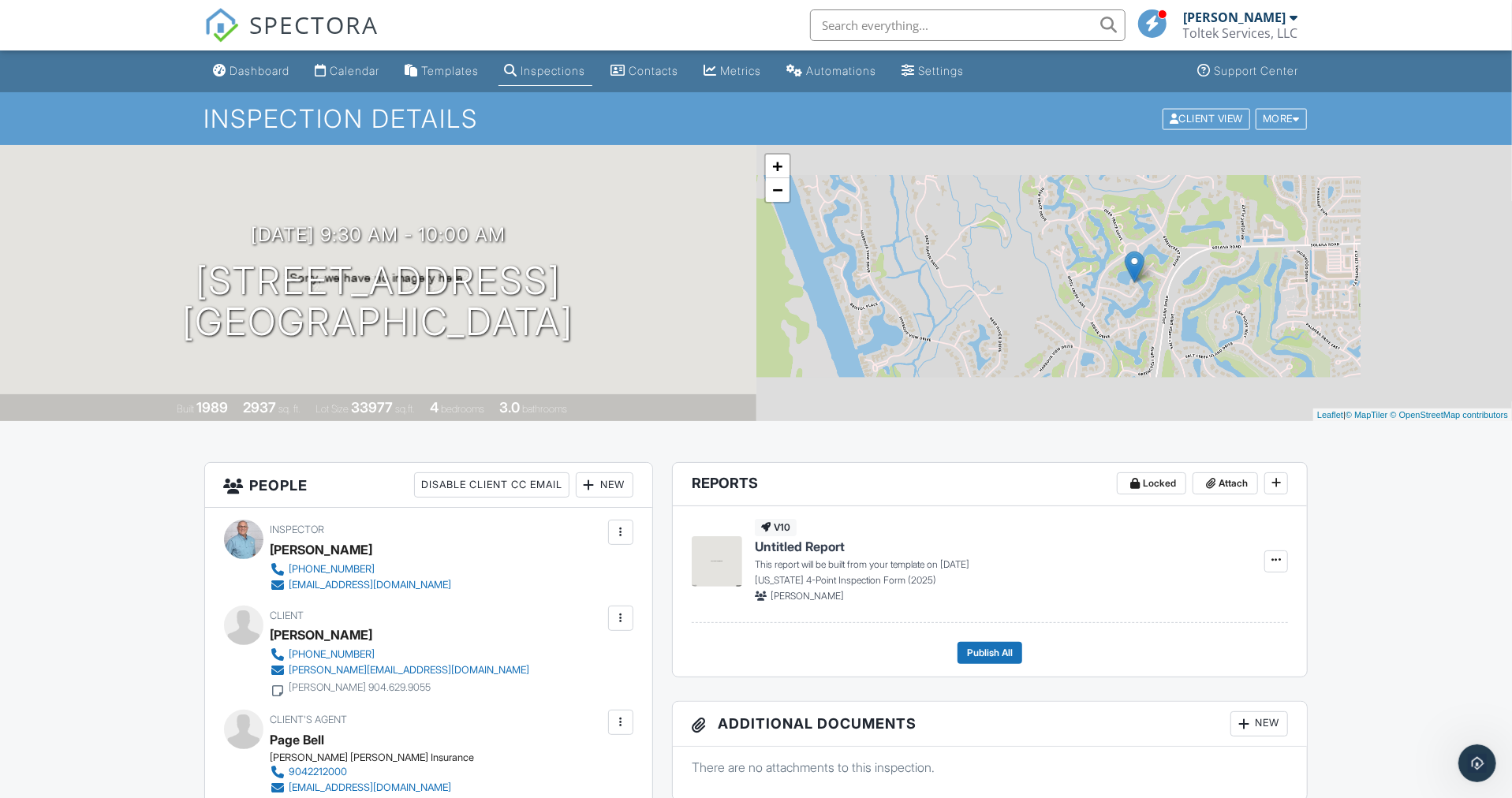
click at [774, 188] on link "−" at bounding box center [777, 190] width 24 height 24
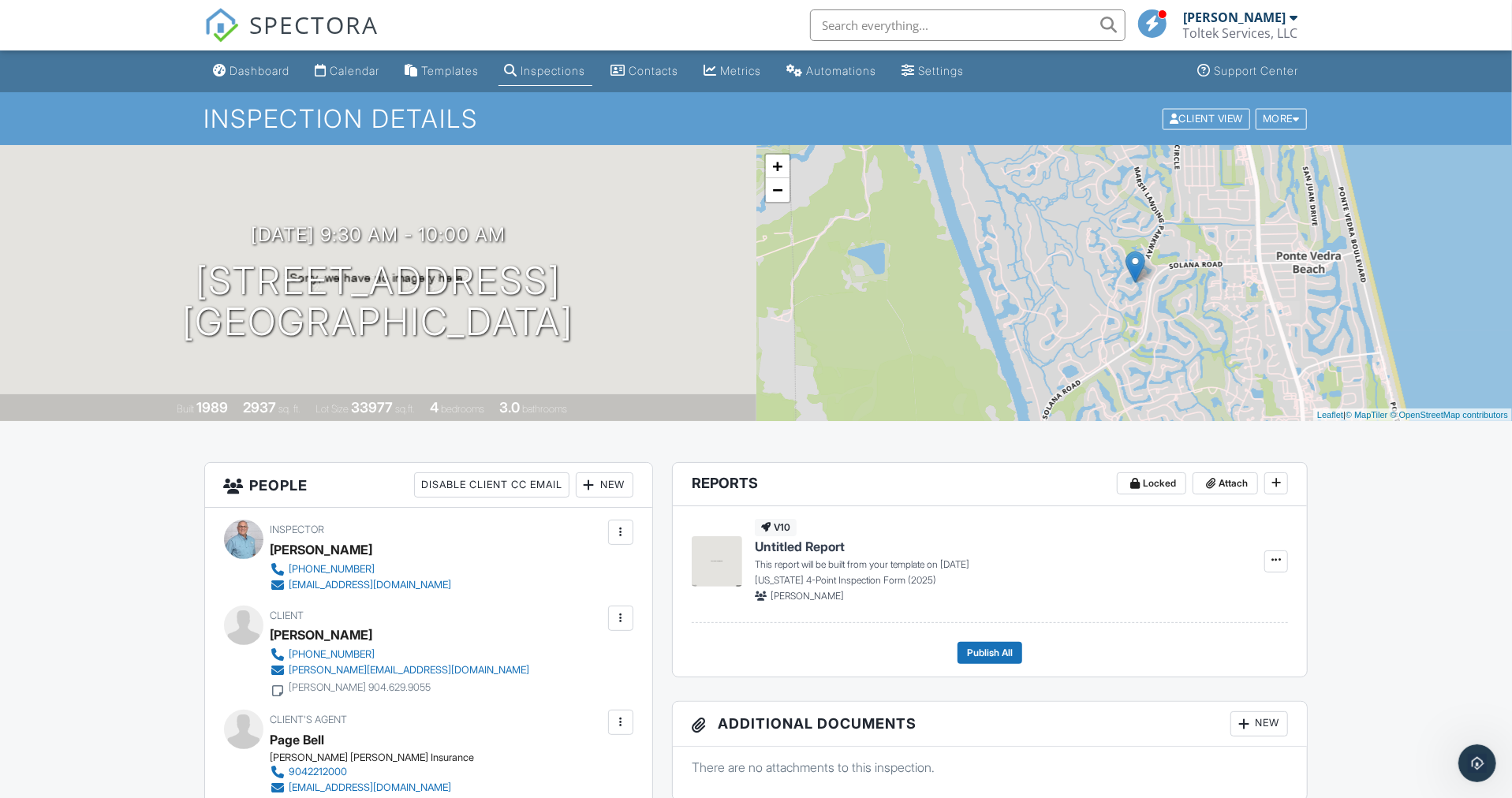
click at [774, 188] on link "−" at bounding box center [777, 190] width 24 height 24
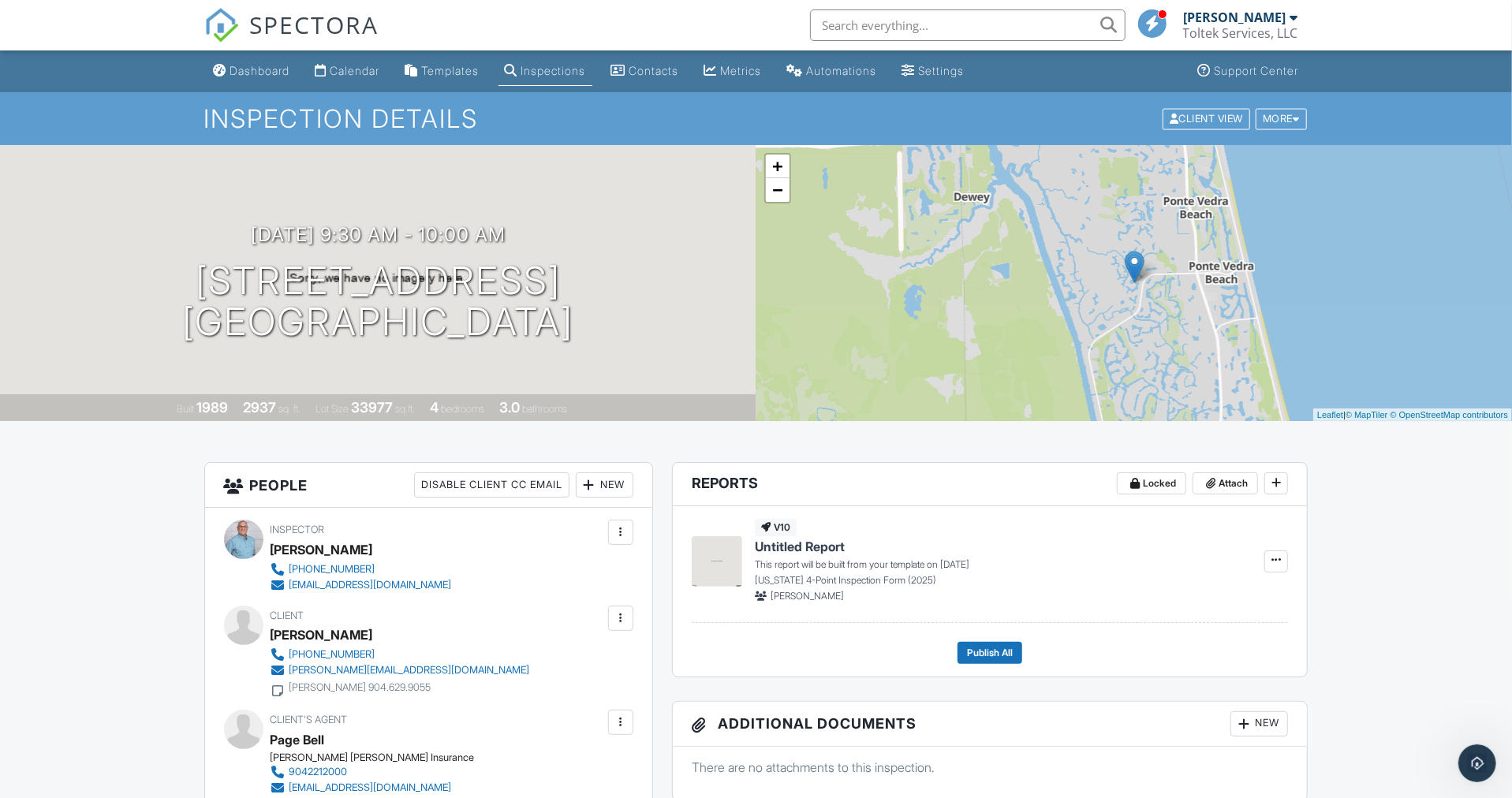
click at [774, 159] on link "+" at bounding box center [777, 166] width 24 height 24
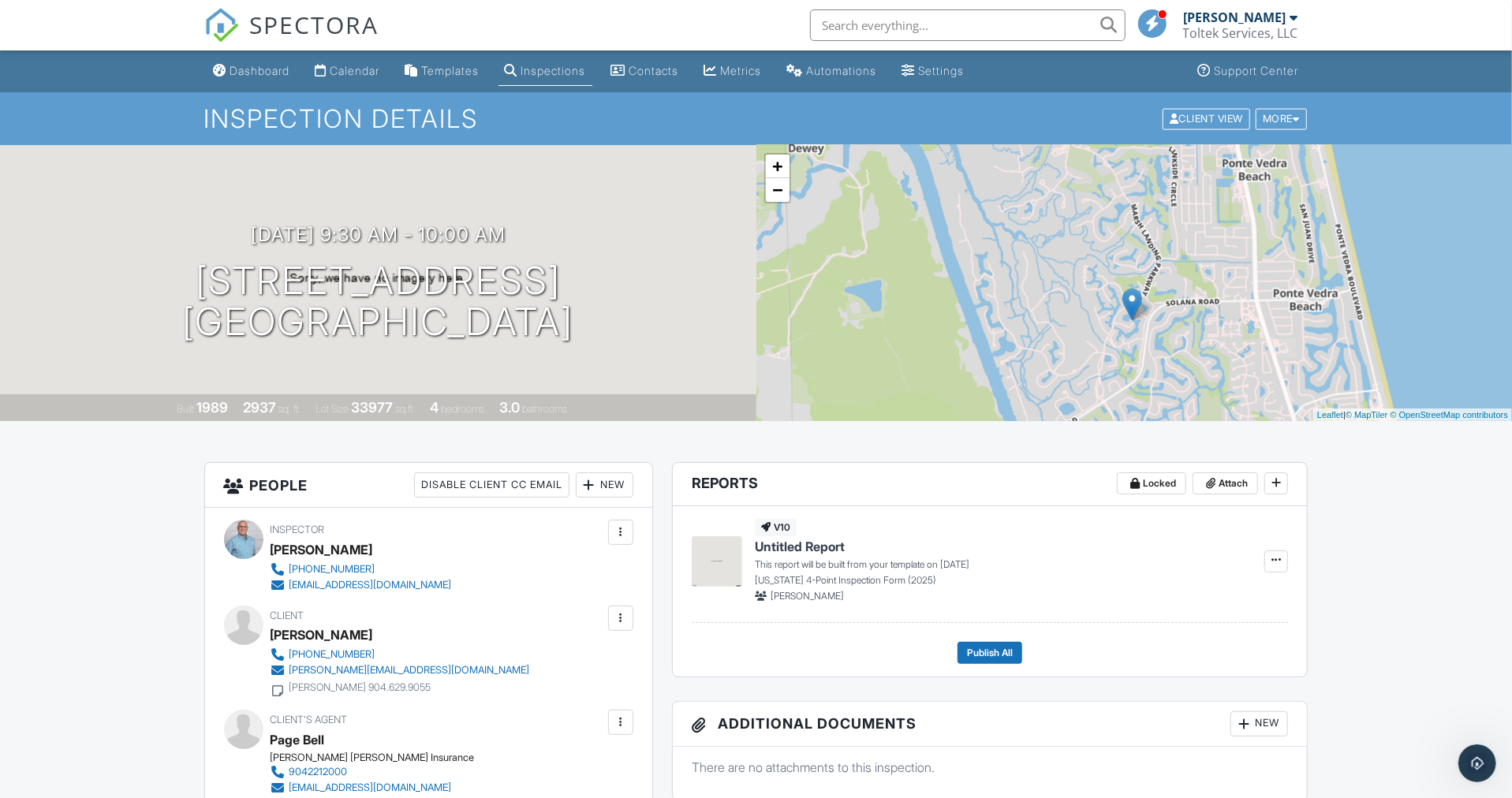
drag, startPoint x: 1201, startPoint y: 335, endPoint x: 1200, endPoint y: 373, distance: 38.0
click at [1200, 373] on div "+ − Leaflet | © MapTiler © OpenStreetMap contributors" at bounding box center [1135, 283] width 756 height 276
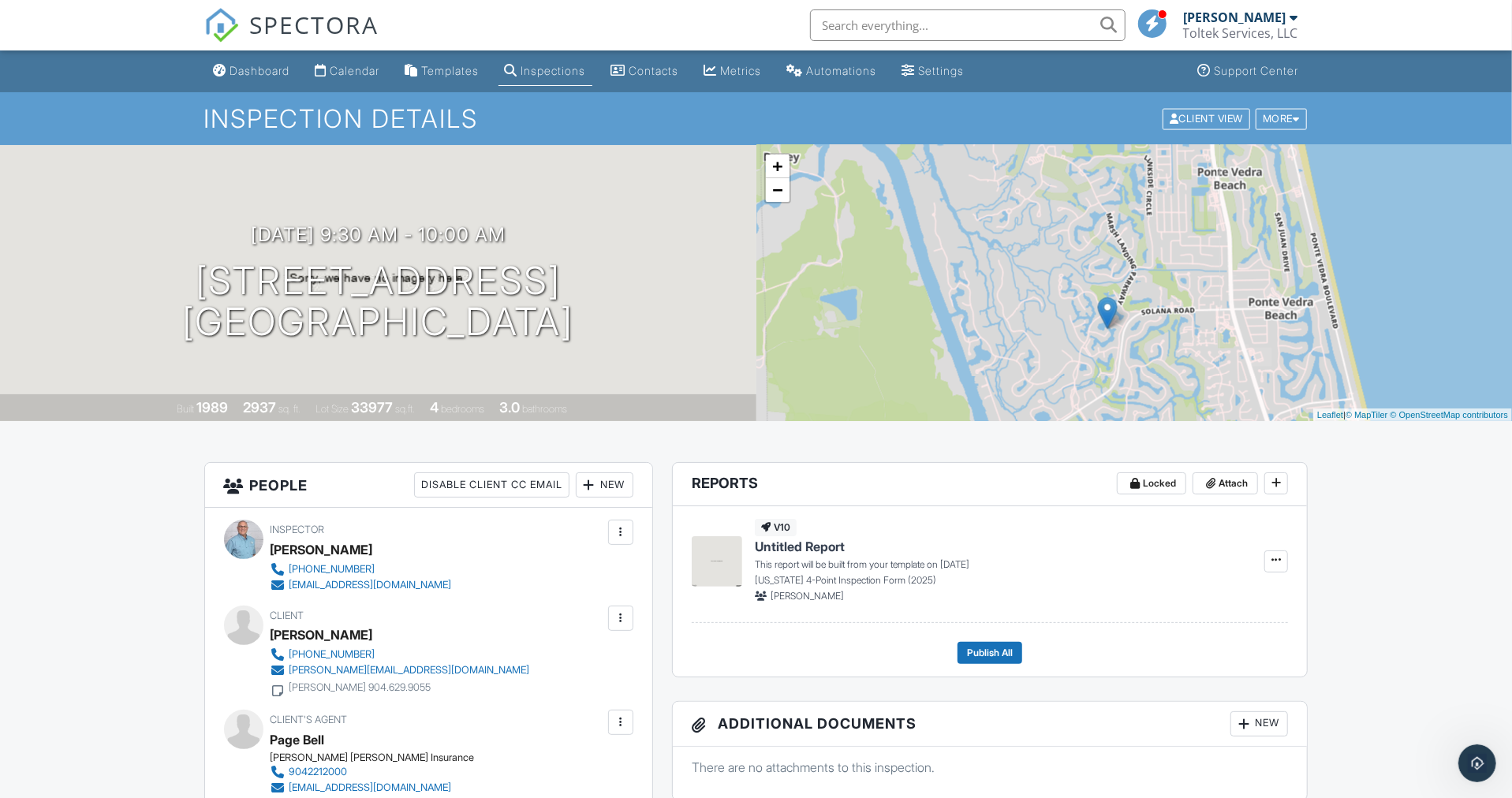
drag, startPoint x: 1178, startPoint y: 267, endPoint x: 1152, endPoint y: 280, distance: 29.1
click at [1152, 280] on div "+ − Leaflet | © MapTiler © OpenStreetMap contributors" at bounding box center [1135, 283] width 756 height 276
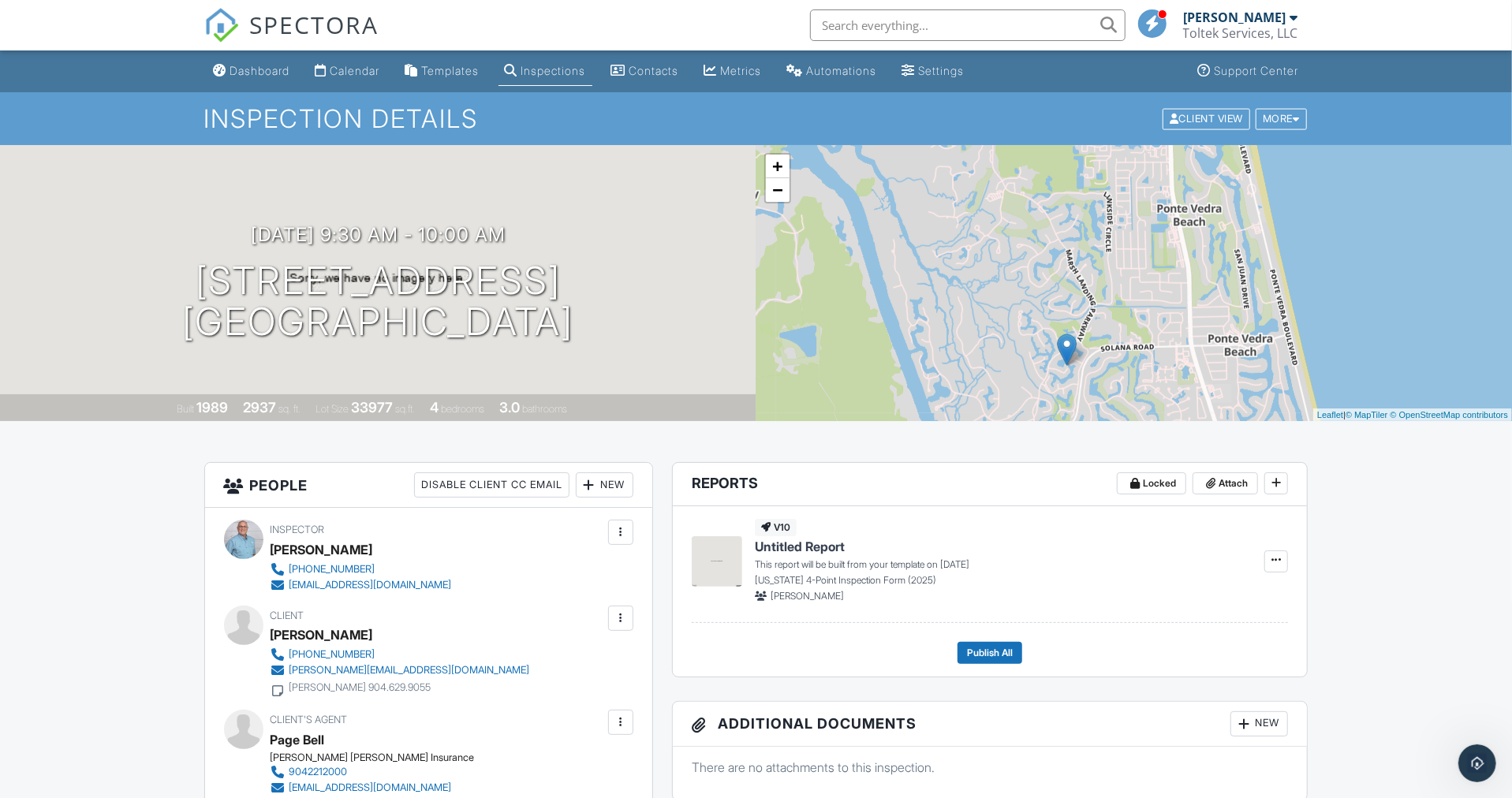
drag, startPoint x: 1152, startPoint y: 280, endPoint x: 1111, endPoint y: 318, distance: 55.9
click at [1111, 318] on div "+ − Leaflet | © MapTiler © OpenStreetMap contributors" at bounding box center [1135, 283] width 756 height 276
click at [283, 68] on div "Dashboard" at bounding box center [260, 71] width 60 height 14
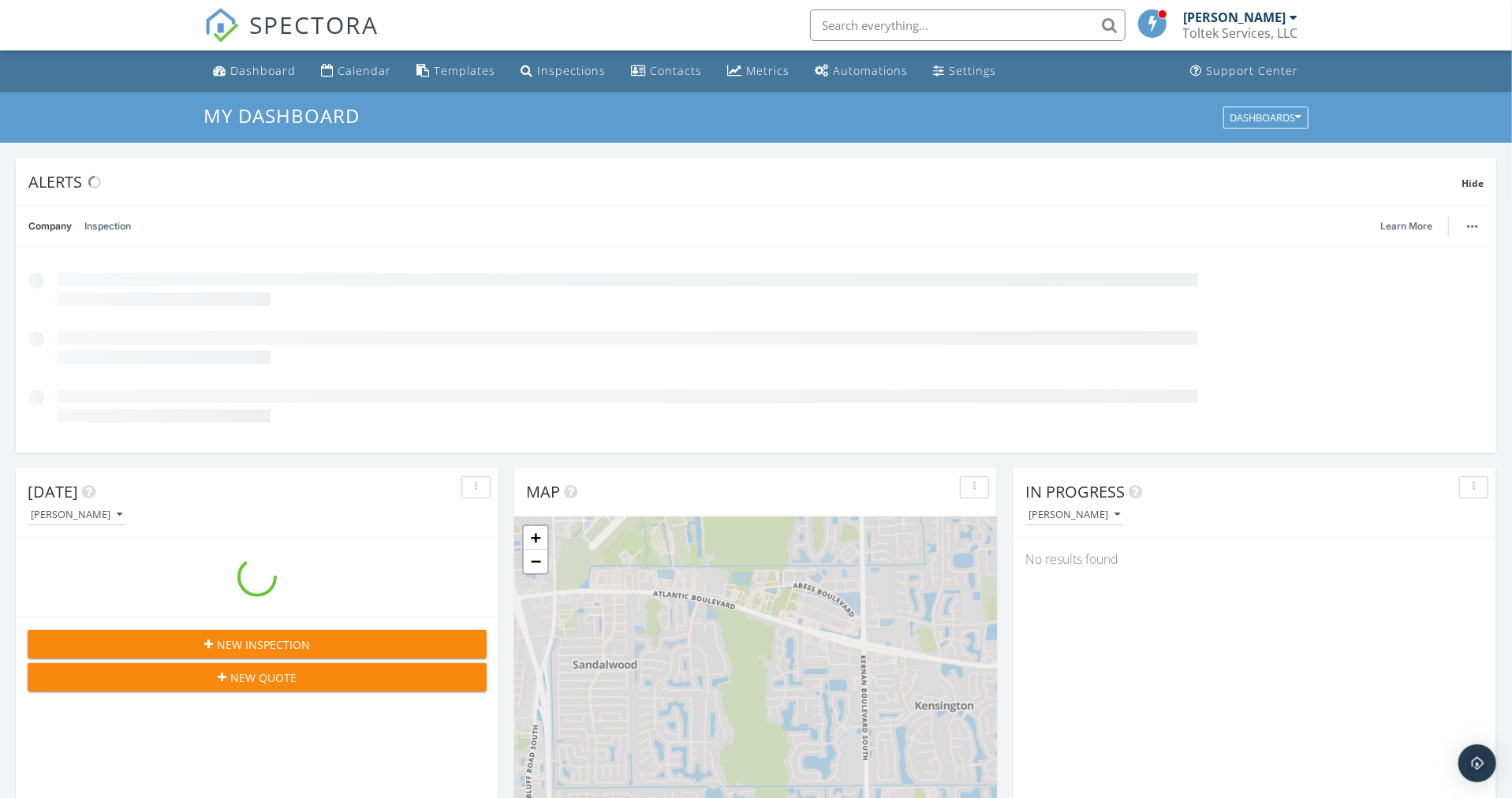
scroll to position [1465, 1542]
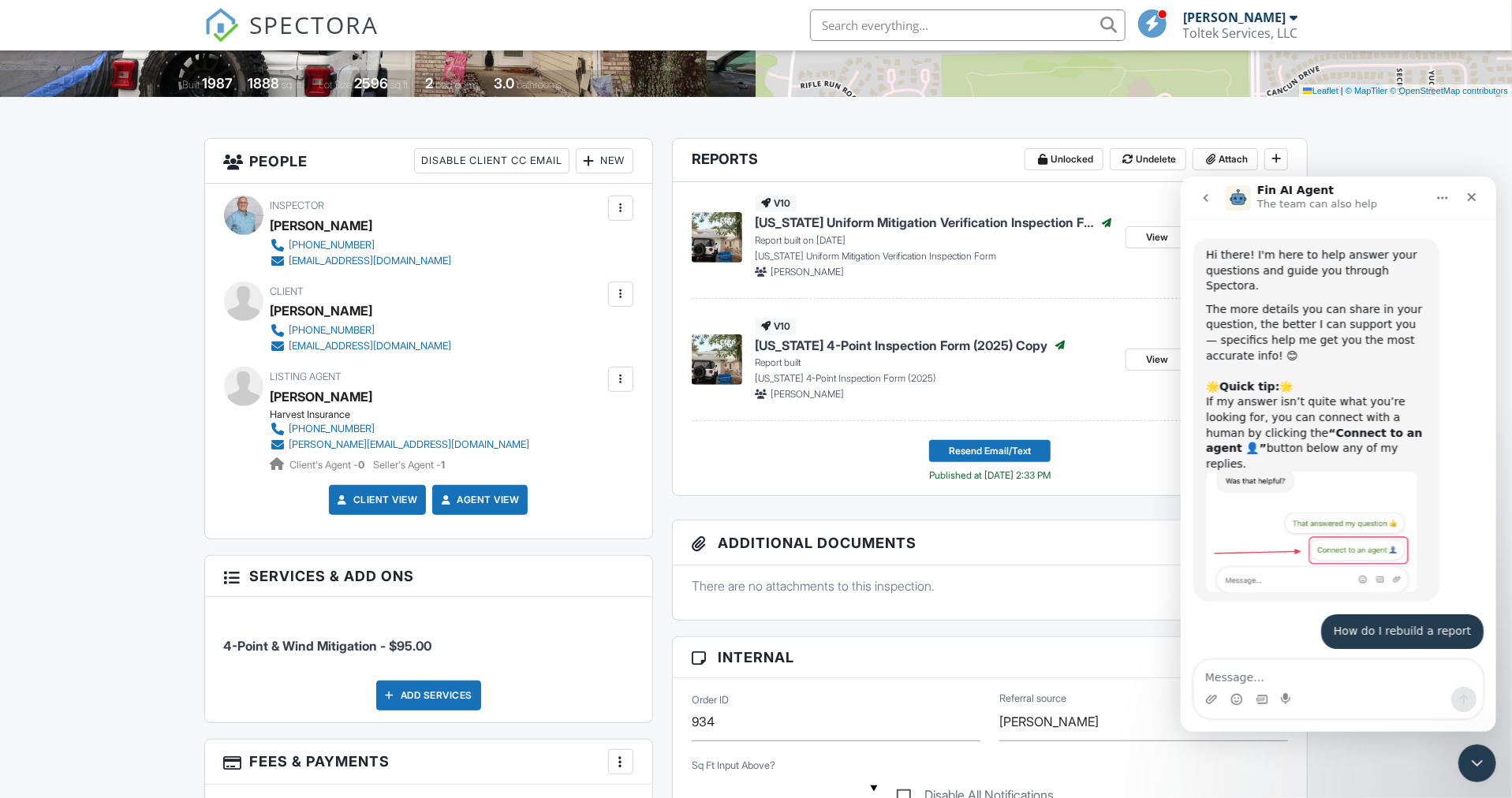
scroll to position [57, 0]
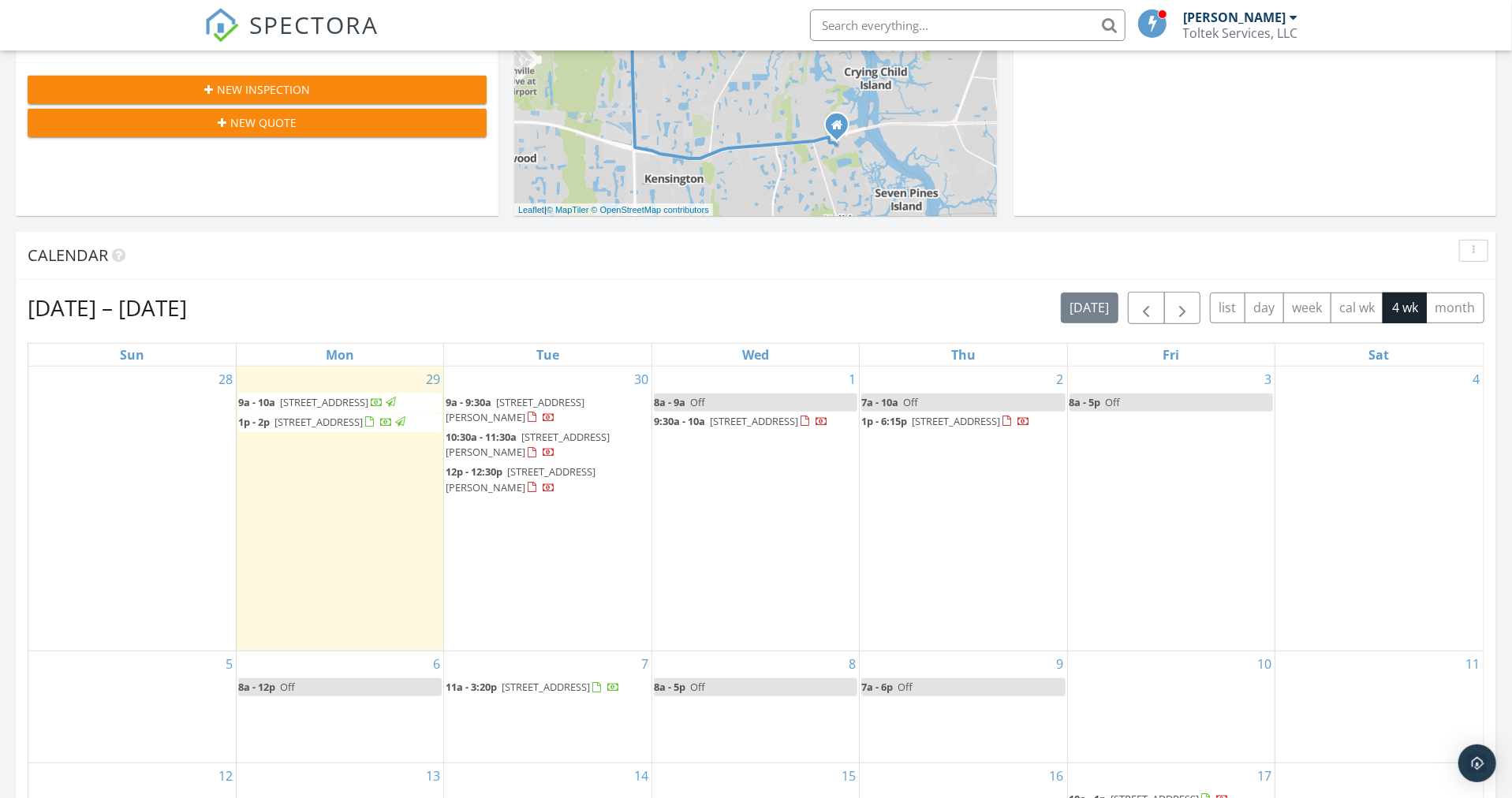
scroll to position [592, 0]
